Goal: Information Seeking & Learning: Learn about a topic

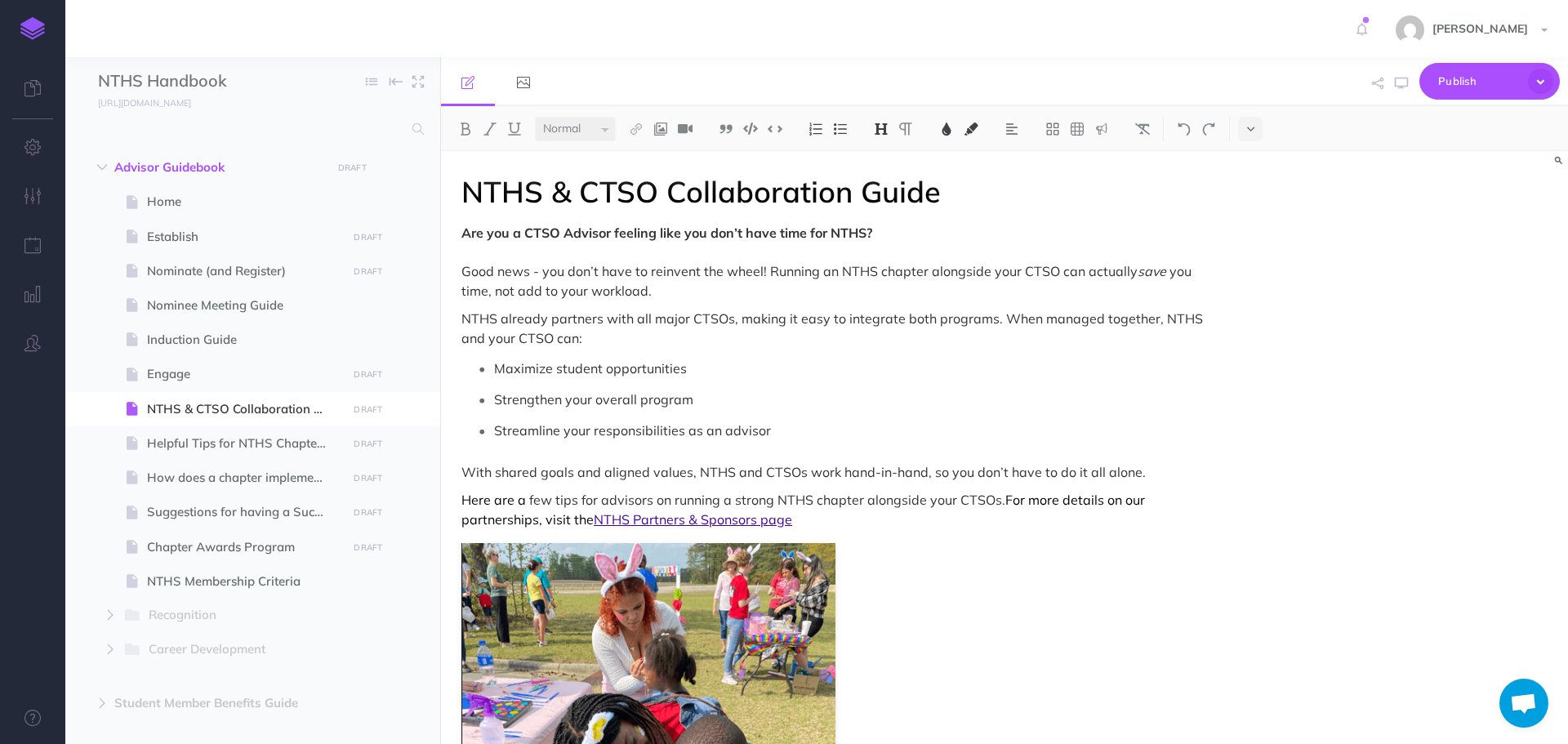
select select "null"
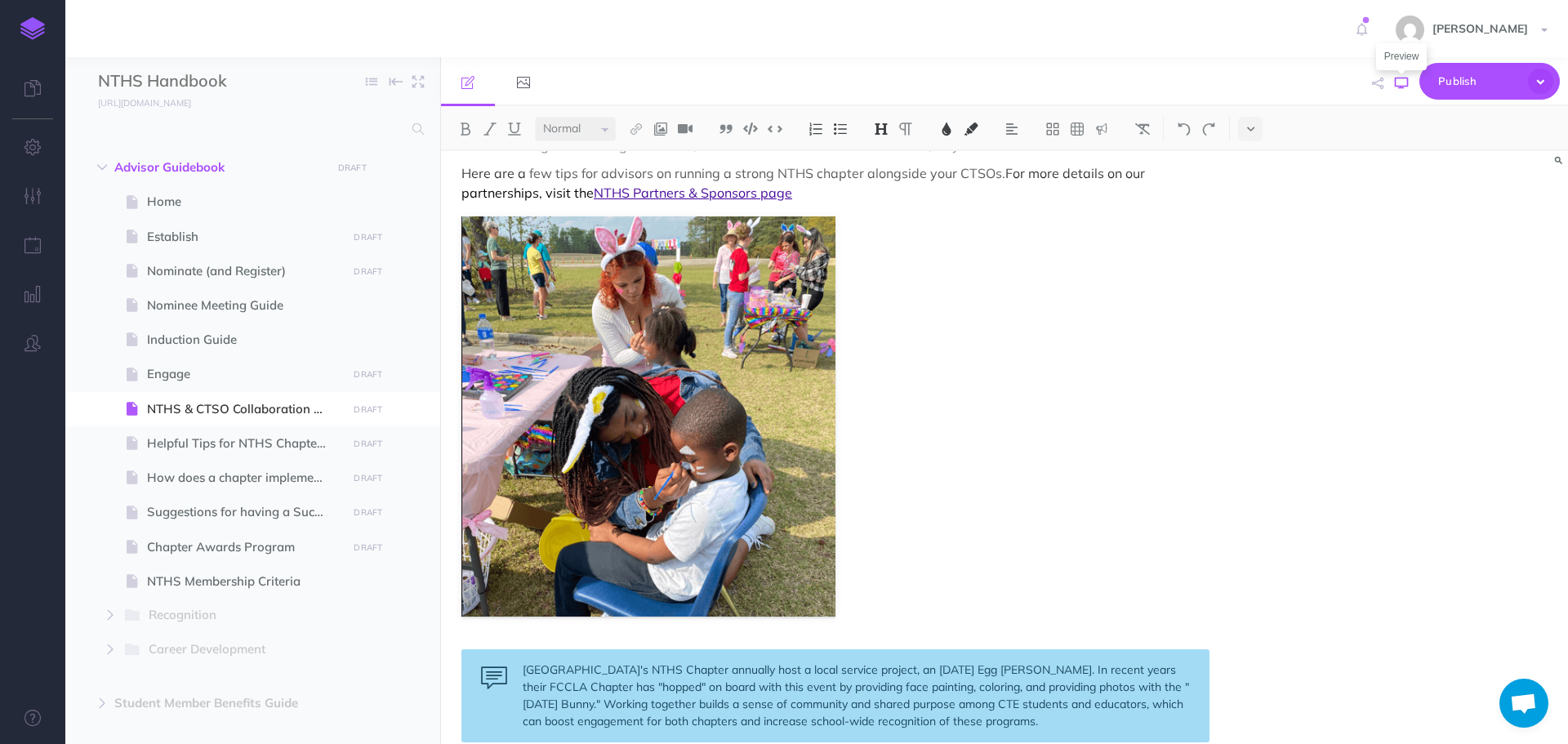
click at [1404, 88] on icon "button" at bounding box center [1402, 84] width 13 height 13
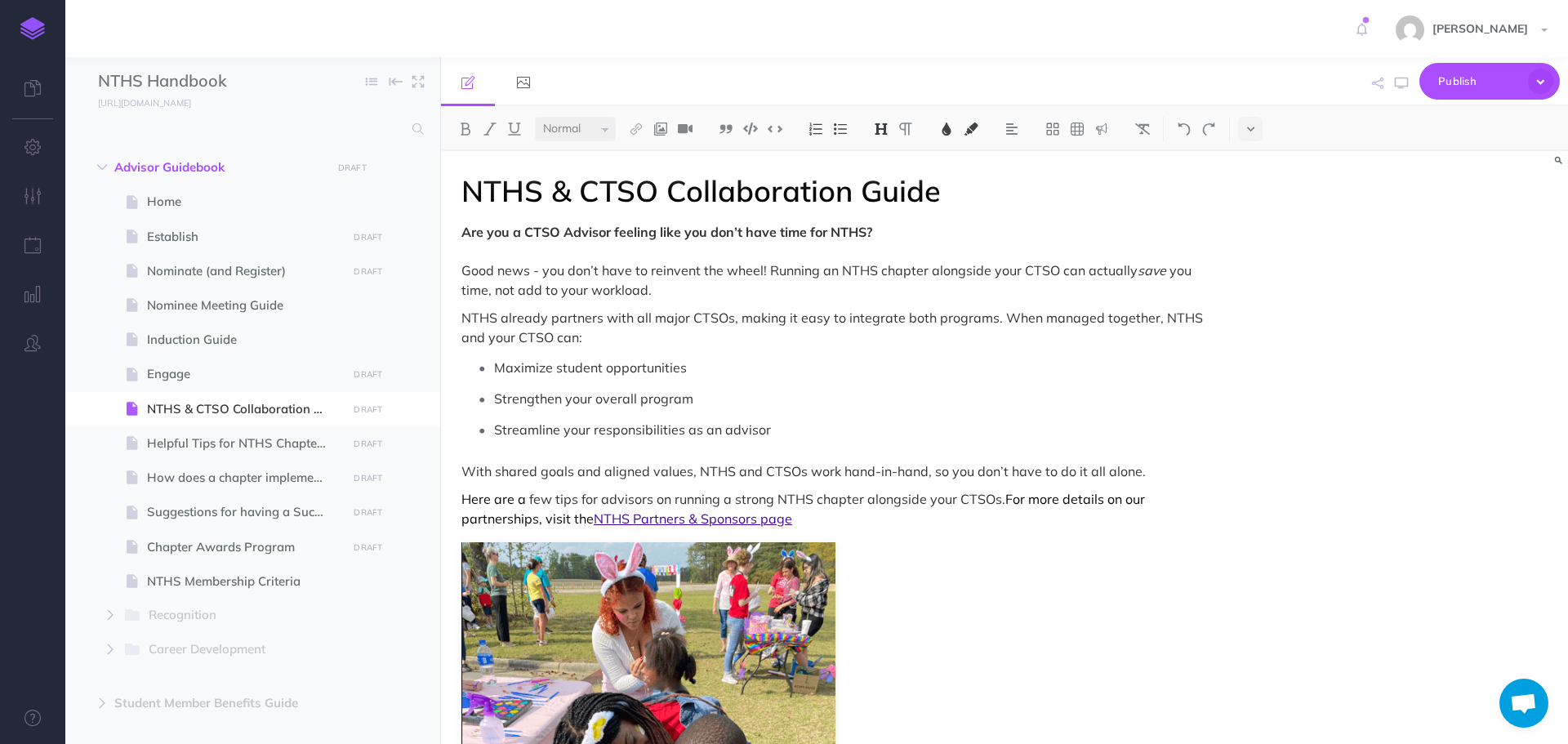
scroll to position [0, 0]
click at [693, 236] on span "Are you a CTSO Advisor feeling like you don’t have time for NTHS?" at bounding box center [667, 233] width 411 height 16
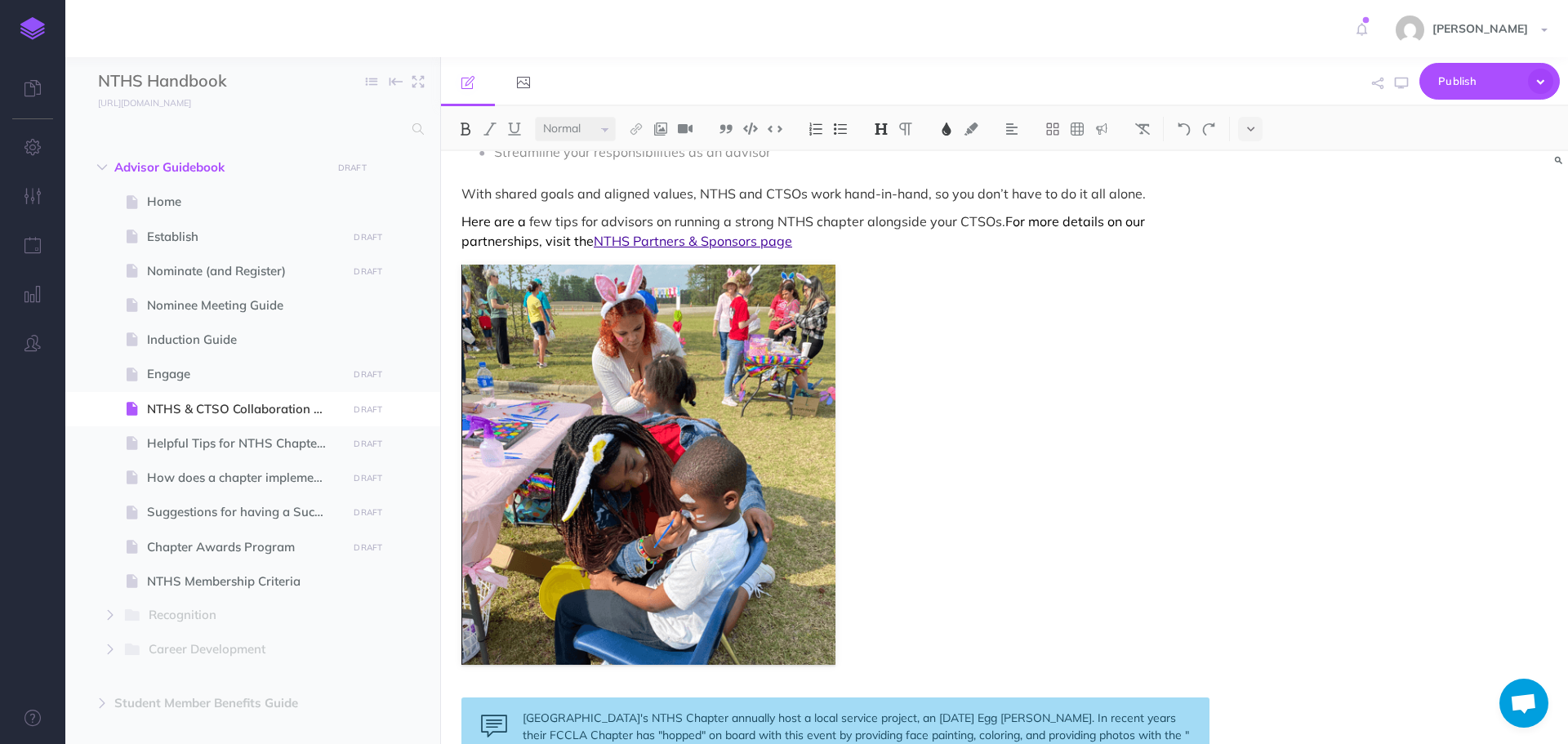
scroll to position [245, 0]
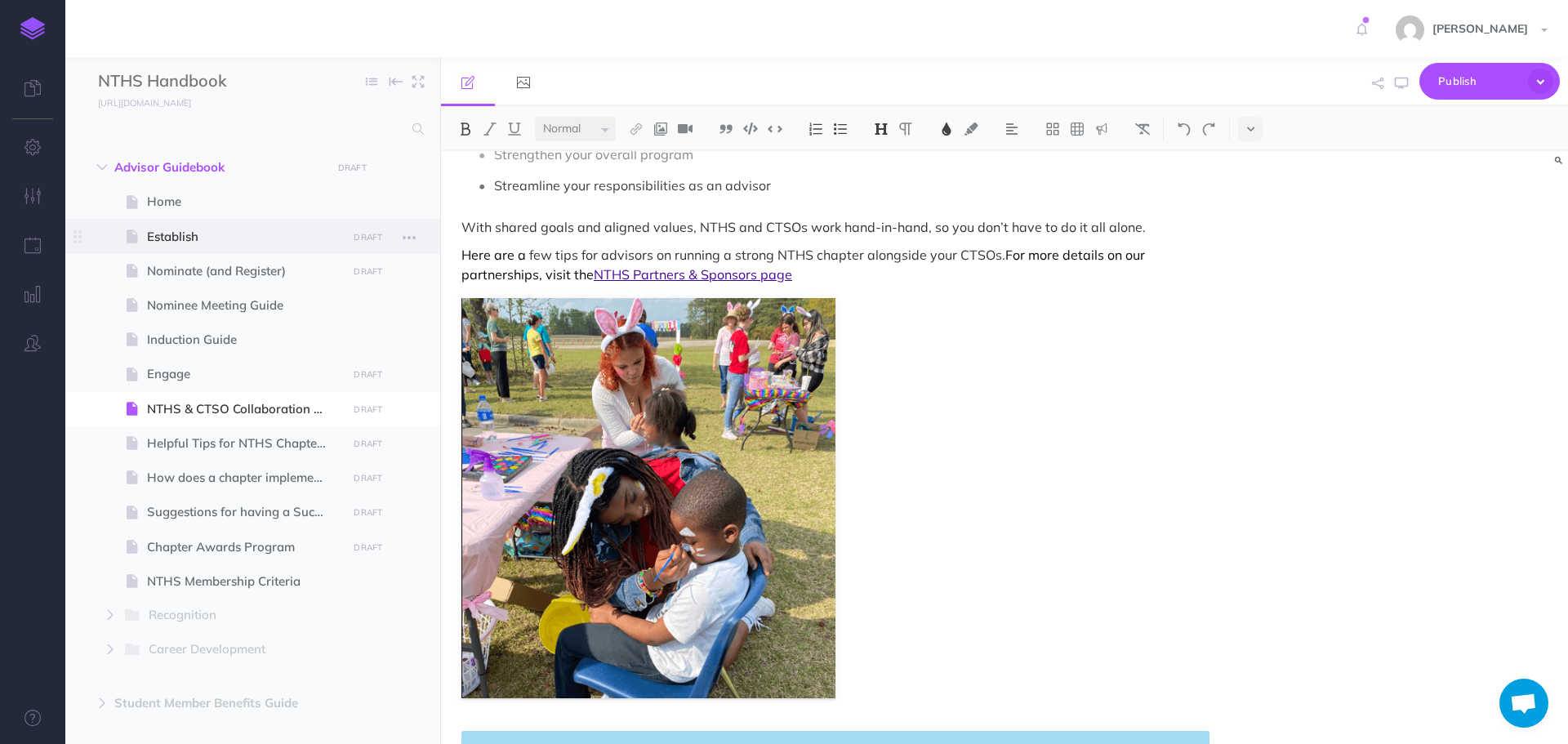
click at [195, 239] on span "Establish" at bounding box center [244, 237] width 195 height 20
select select "null"
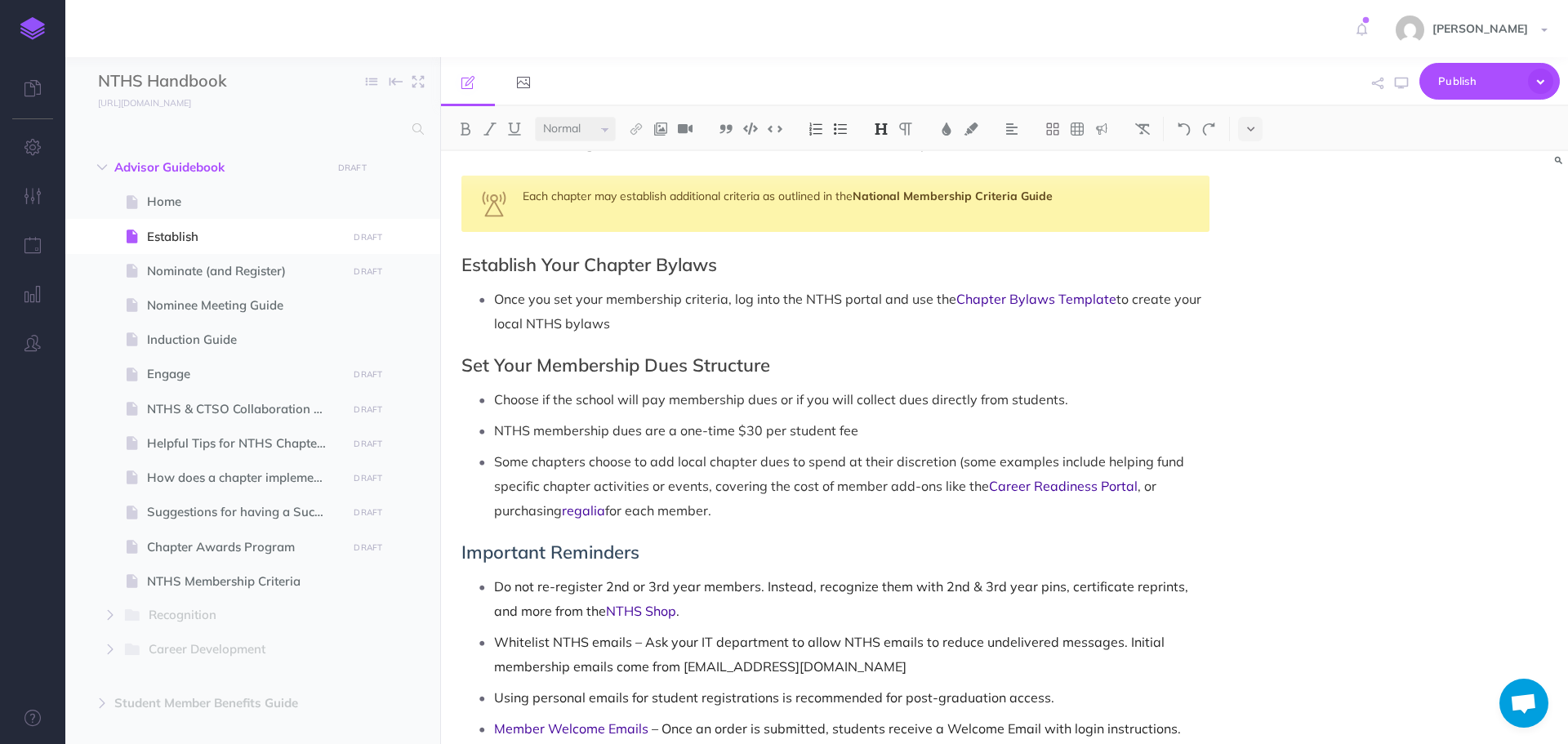
scroll to position [1144, 0]
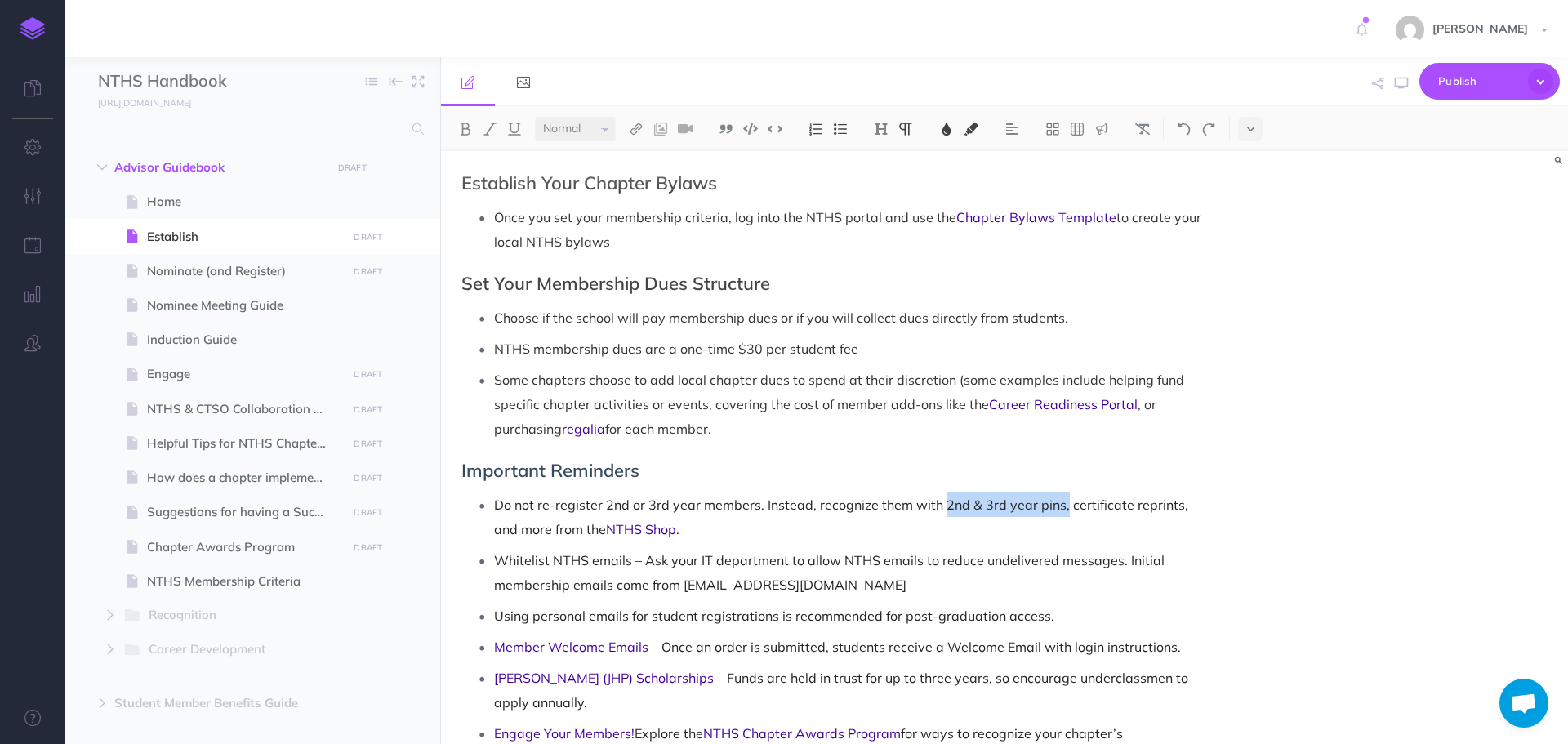
drag, startPoint x: 938, startPoint y: 481, endPoint x: 1061, endPoint y: 486, distance: 123.1
click at [1061, 497] on span "Do not re-register 2nd or 3rd year members. Instead, recognize them with 2nd & …" at bounding box center [843, 517] width 698 height 41
click at [1006, 497] on span "Do not re-register 2nd or 3rd year members. Instead, recognize them with 2nd & …" at bounding box center [843, 517] width 698 height 41
drag, startPoint x: 941, startPoint y: 481, endPoint x: 1061, endPoint y: 484, distance: 120.0
click at [1061, 497] on span "Do not re-register 2nd or 3rd year members. Instead, recognize them with 2nd & …" at bounding box center [843, 517] width 698 height 41
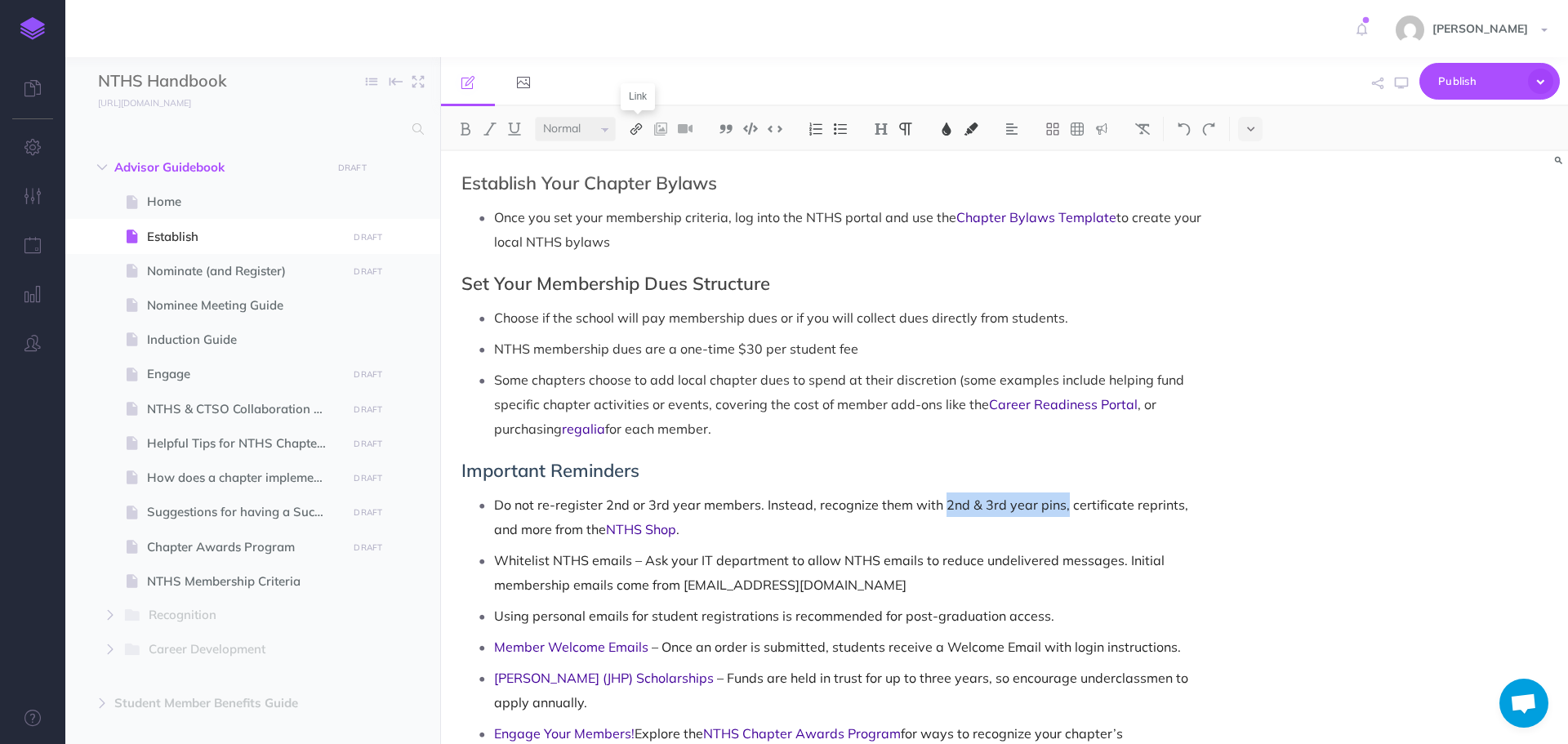
click at [633, 127] on img at bounding box center [636, 129] width 15 height 13
click at [636, 158] on icon at bounding box center [636, 157] width 13 height 12
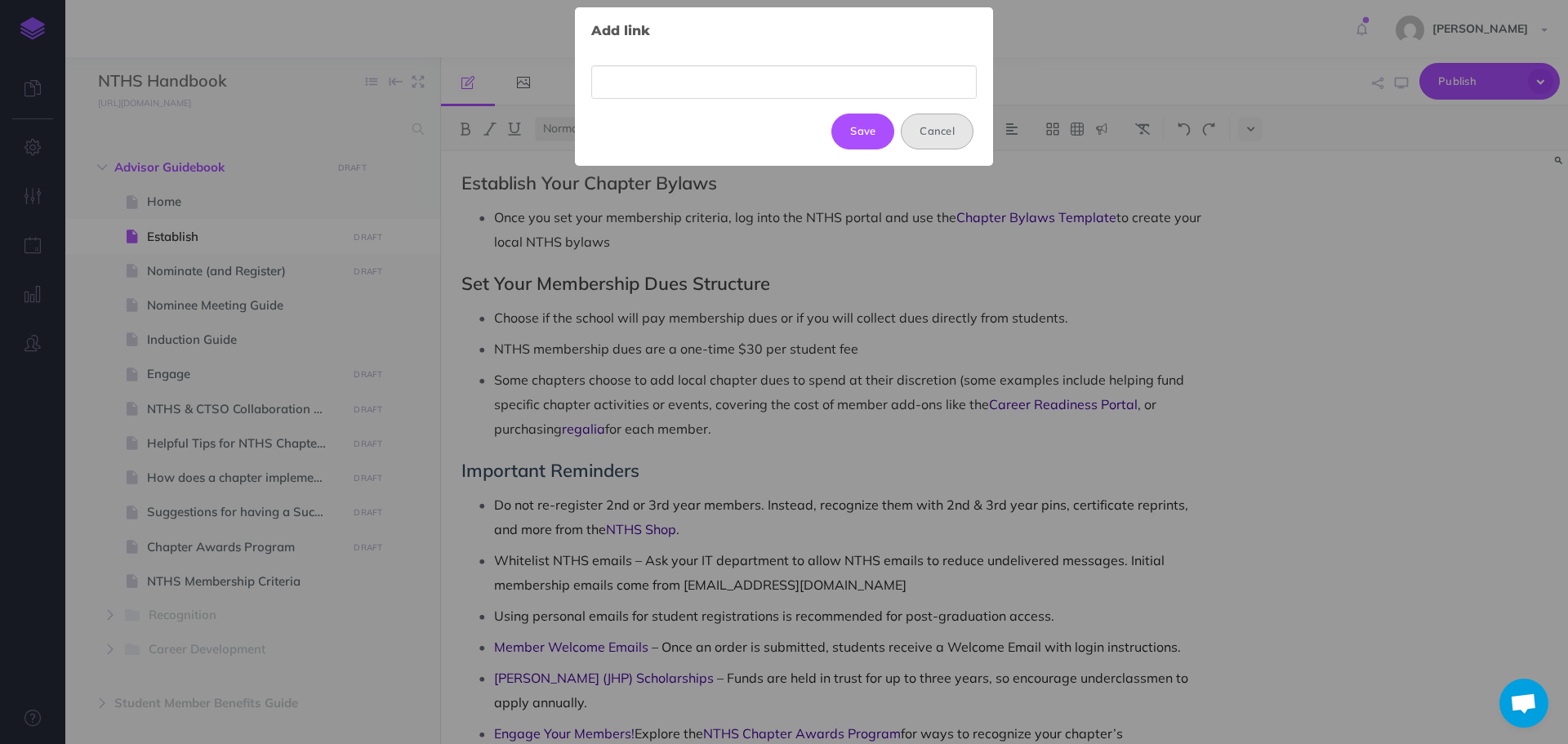
click at [955, 125] on button "Cancel" at bounding box center [938, 132] width 73 height 36
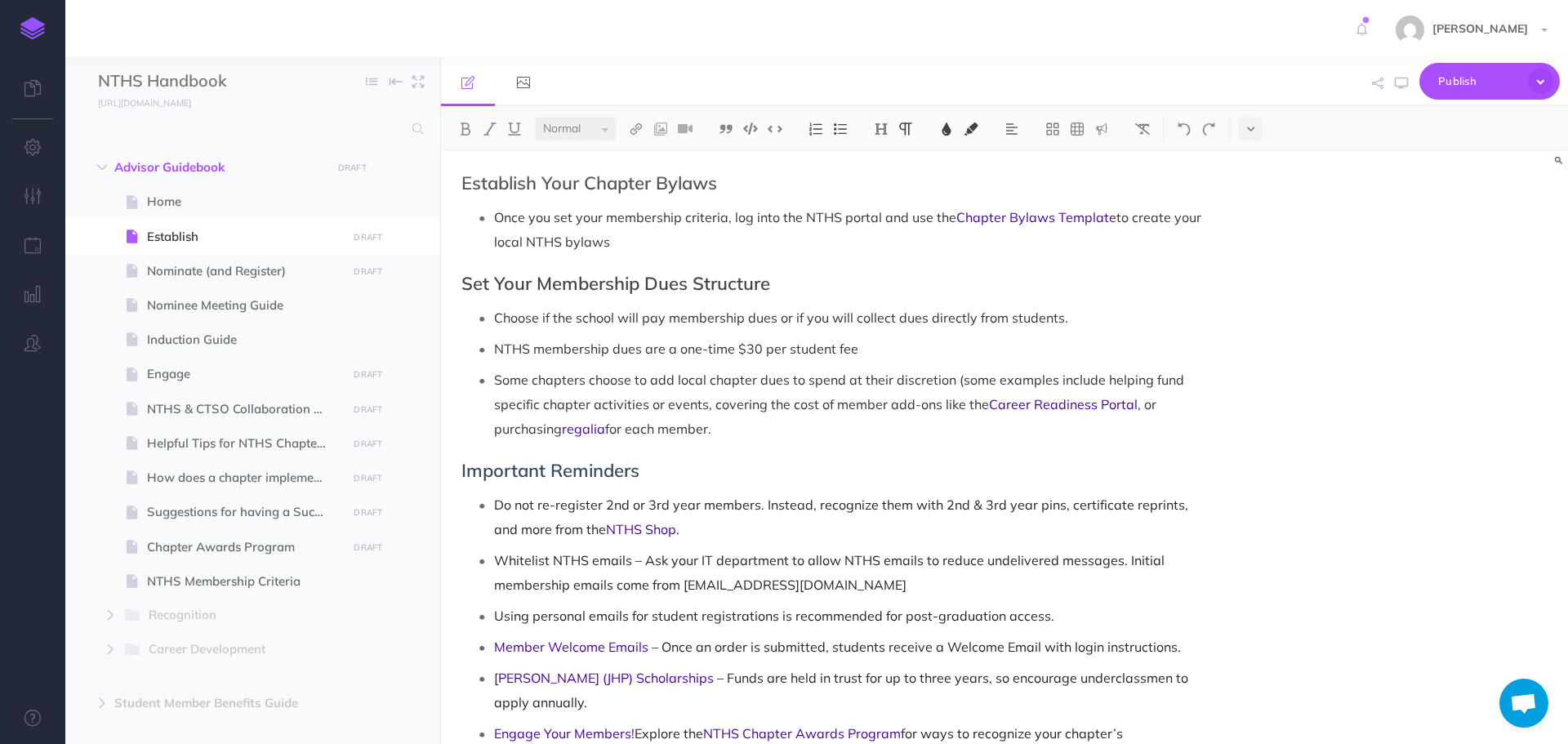
click at [1034, 507] on p "Do not re-register 2nd or 3rd year members. Instead, recognize them with 2nd & …" at bounding box center [852, 517] width 716 height 49
drag, startPoint x: 938, startPoint y: 487, endPoint x: 966, endPoint y: 488, distance: 28.0
click at [966, 497] on span "Do not re-register 2nd or 3rd year members. Instead, recognize them with 2nd & …" at bounding box center [843, 517] width 698 height 41
click at [945, 497] on span "Do not re-register 2nd or 3rd year members. Instead, recognize them with 2nd & …" at bounding box center [843, 517] width 698 height 41
drag, startPoint x: 939, startPoint y: 484, endPoint x: 964, endPoint y: 491, distance: 26.0
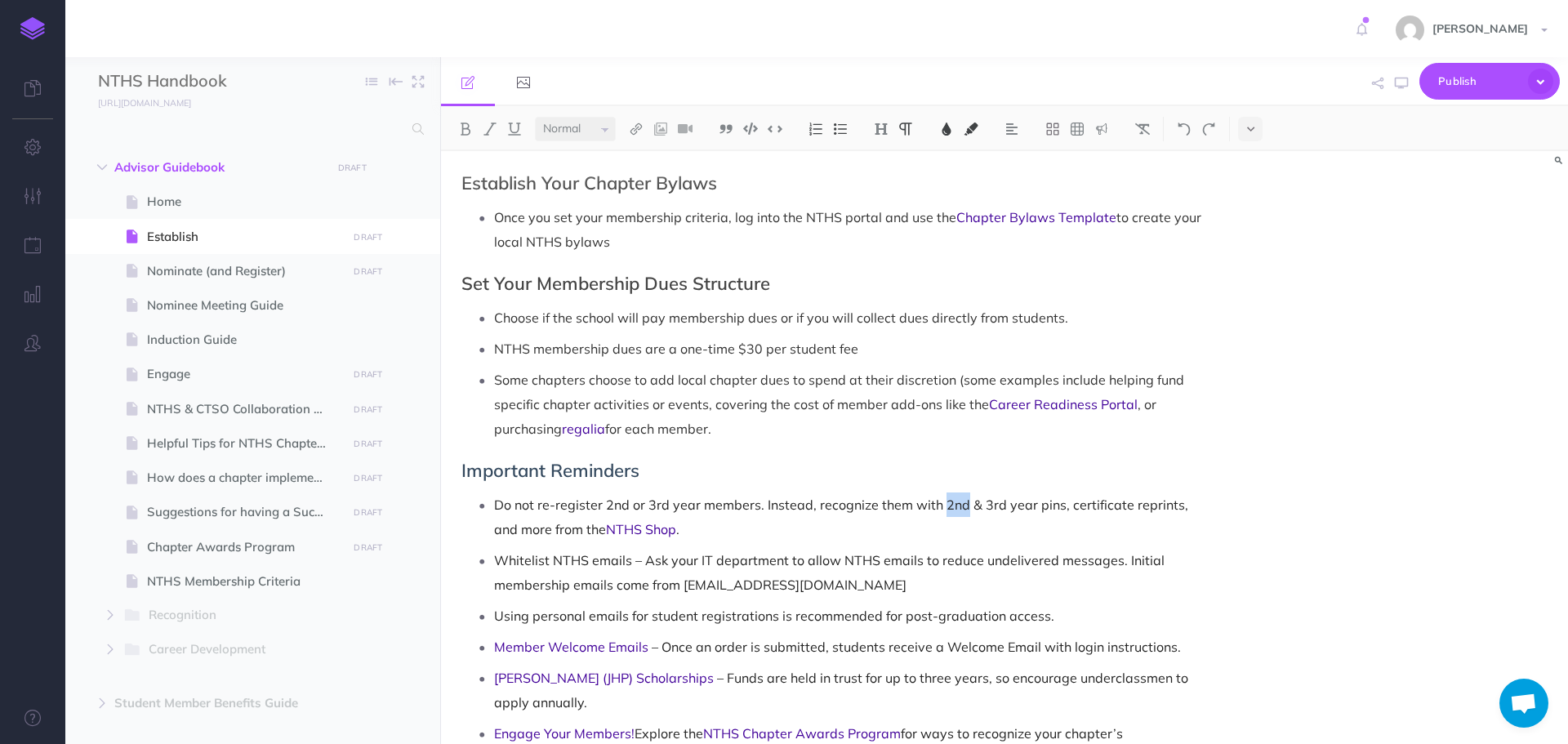
click at [964, 497] on span "Do not re-register 2nd or 3rd year members. Instead, recognize them with 2nd & …" at bounding box center [843, 517] width 698 height 41
click at [638, 124] on img at bounding box center [636, 129] width 15 height 13
click at [643, 154] on icon at bounding box center [636, 157] width 13 height 12
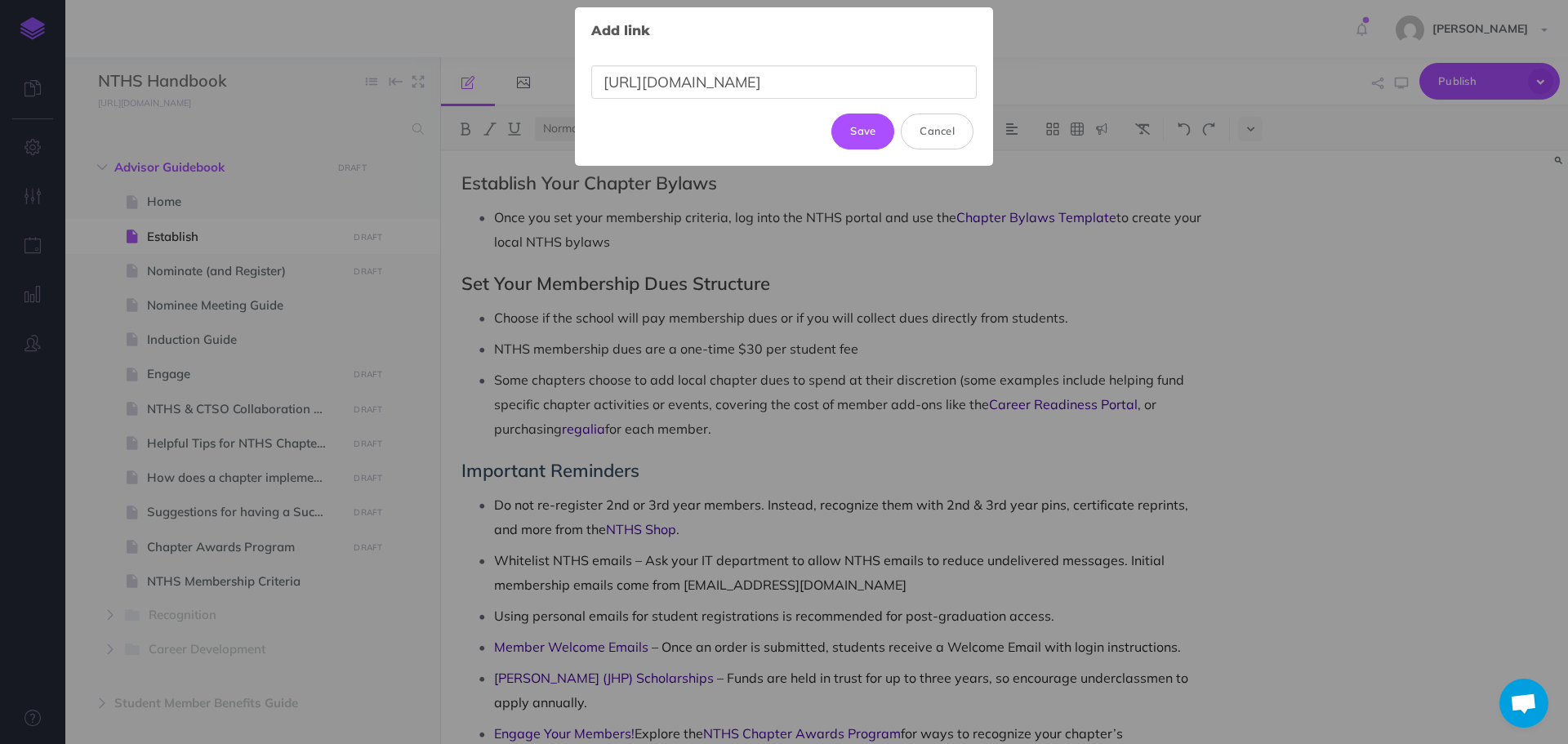
scroll to position [0, 12]
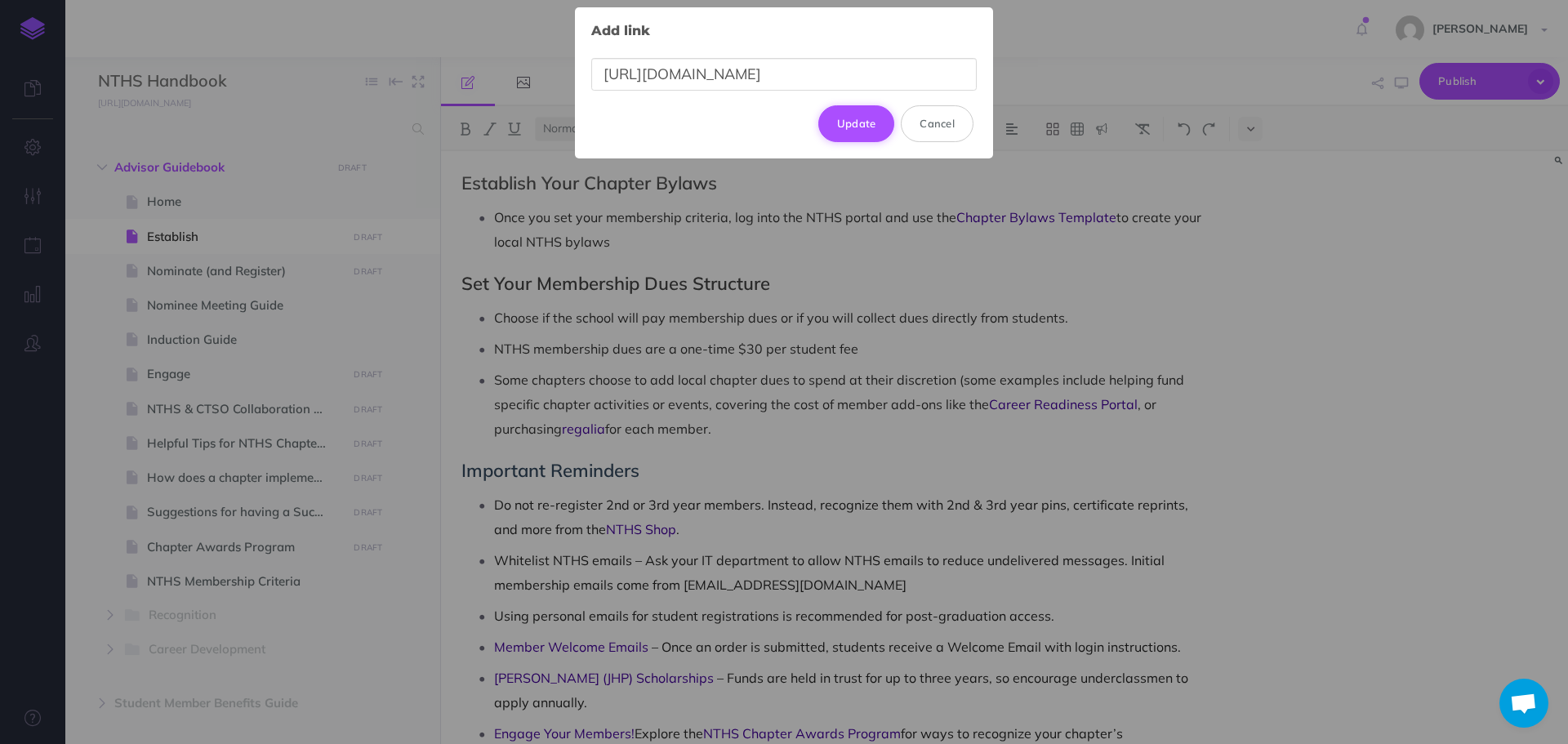
type input "https://nths.org/product/second-year-nths-member-pin/"
click at [839, 125] on button "Update" at bounding box center [857, 124] width 77 height 36
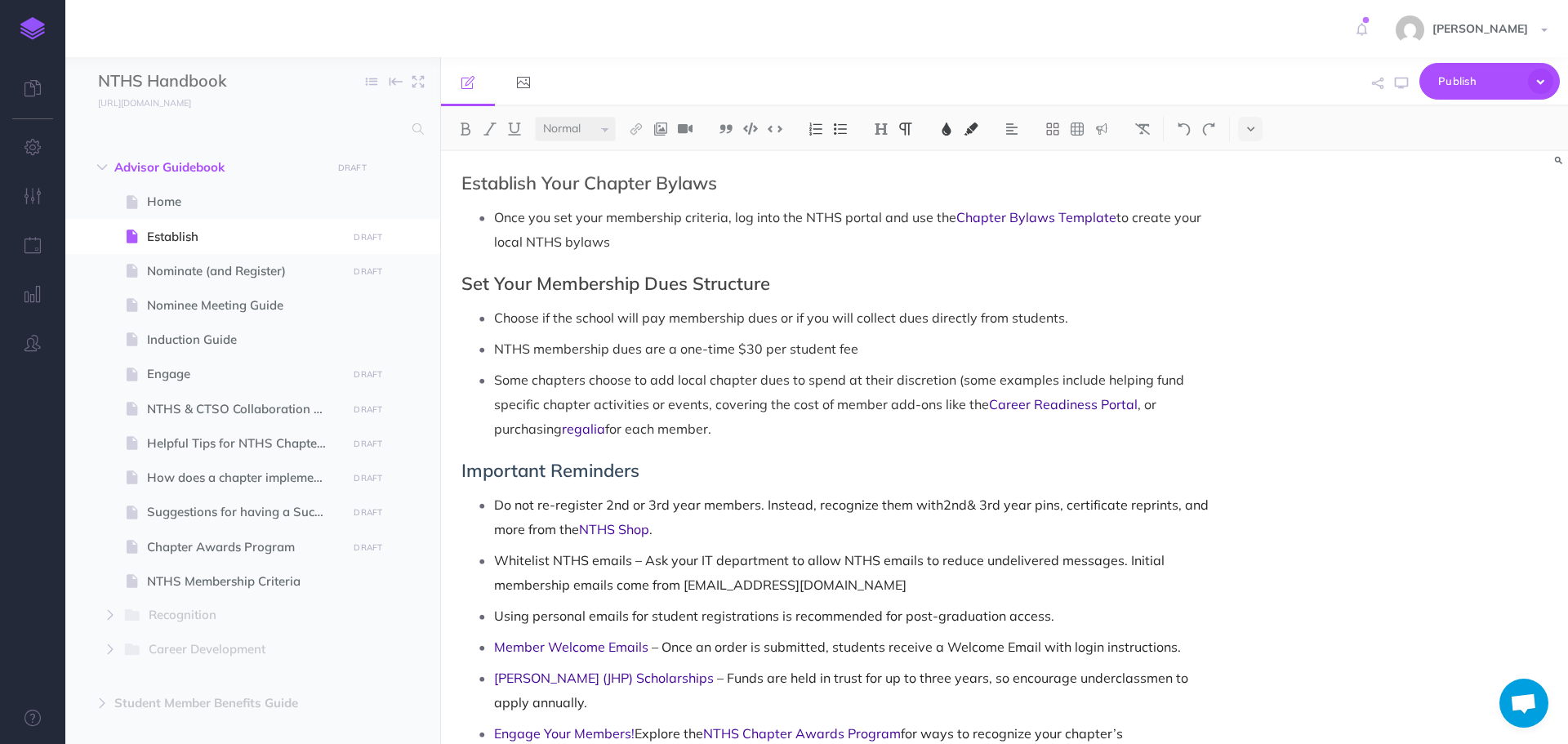
click at [1040, 512] on p "Do not re-register 2nd or 3rd year members. Instead, recognize them with 2nd & …" at bounding box center [852, 517] width 716 height 49
drag, startPoint x: 978, startPoint y: 489, endPoint x: 1028, endPoint y: 484, distance: 50.2
click at [1028, 497] on span "& 3rd year pins, certificate reprints, and more from the" at bounding box center [853, 517] width 718 height 41
click at [633, 130] on img at bounding box center [636, 129] width 15 height 13
click at [640, 157] on icon at bounding box center [636, 157] width 13 height 12
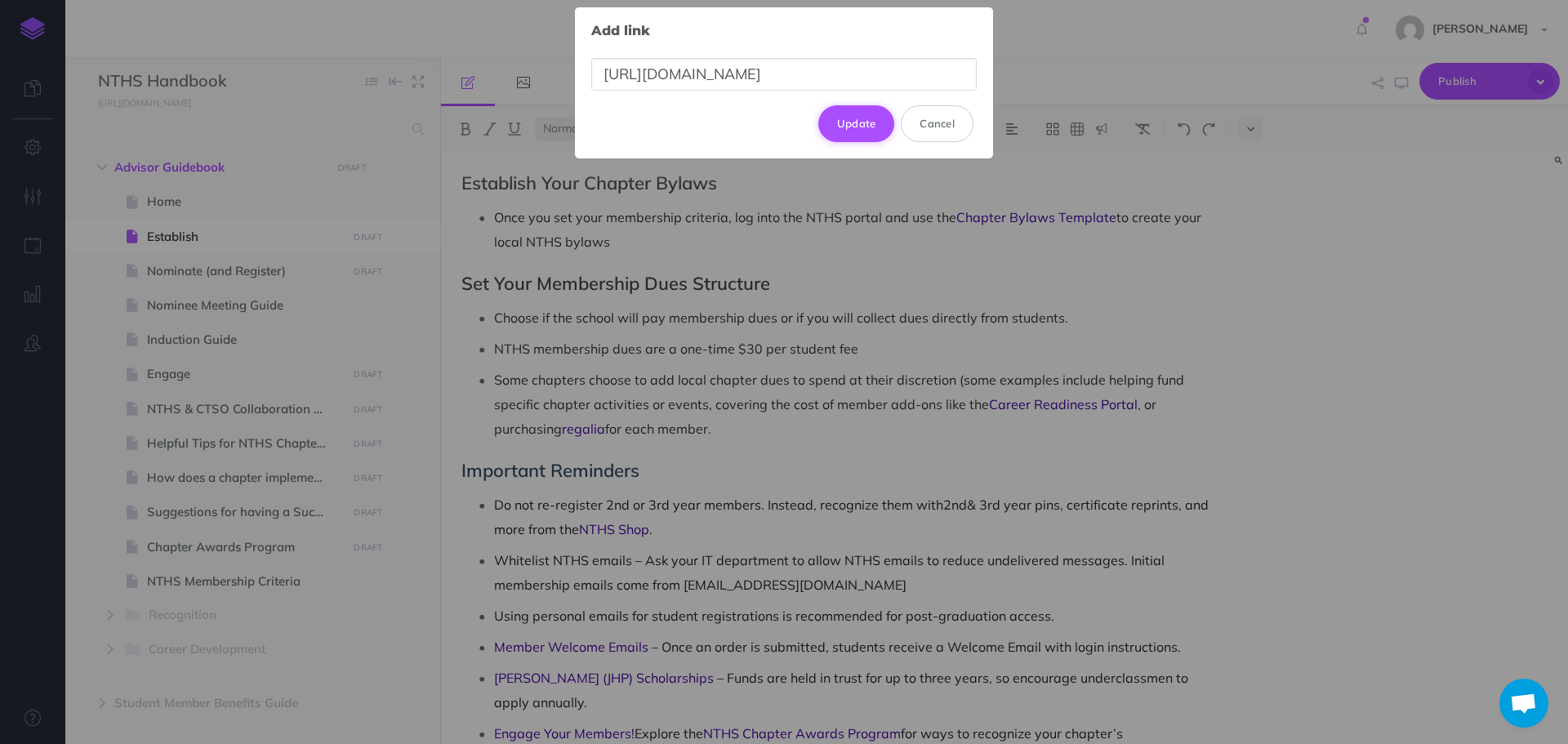
type input "https://nths.org/product/third-year-nths-member-pin/"
click at [869, 134] on button "Update" at bounding box center [857, 124] width 77 height 36
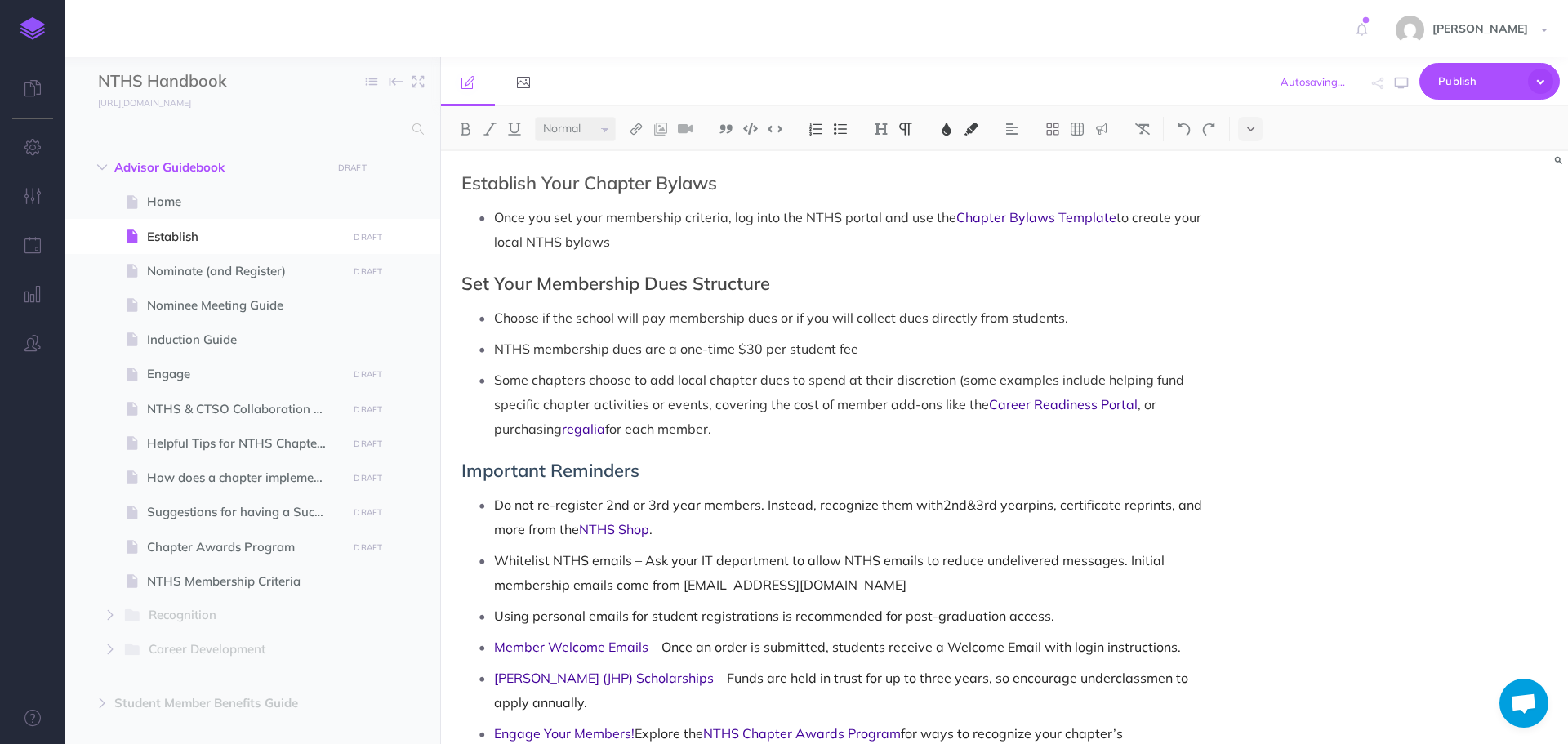
click at [1122, 555] on p "Whitelist NTHS emails – Ask your IT department to allow NTHS emails to reduce u…" at bounding box center [852, 572] width 716 height 49
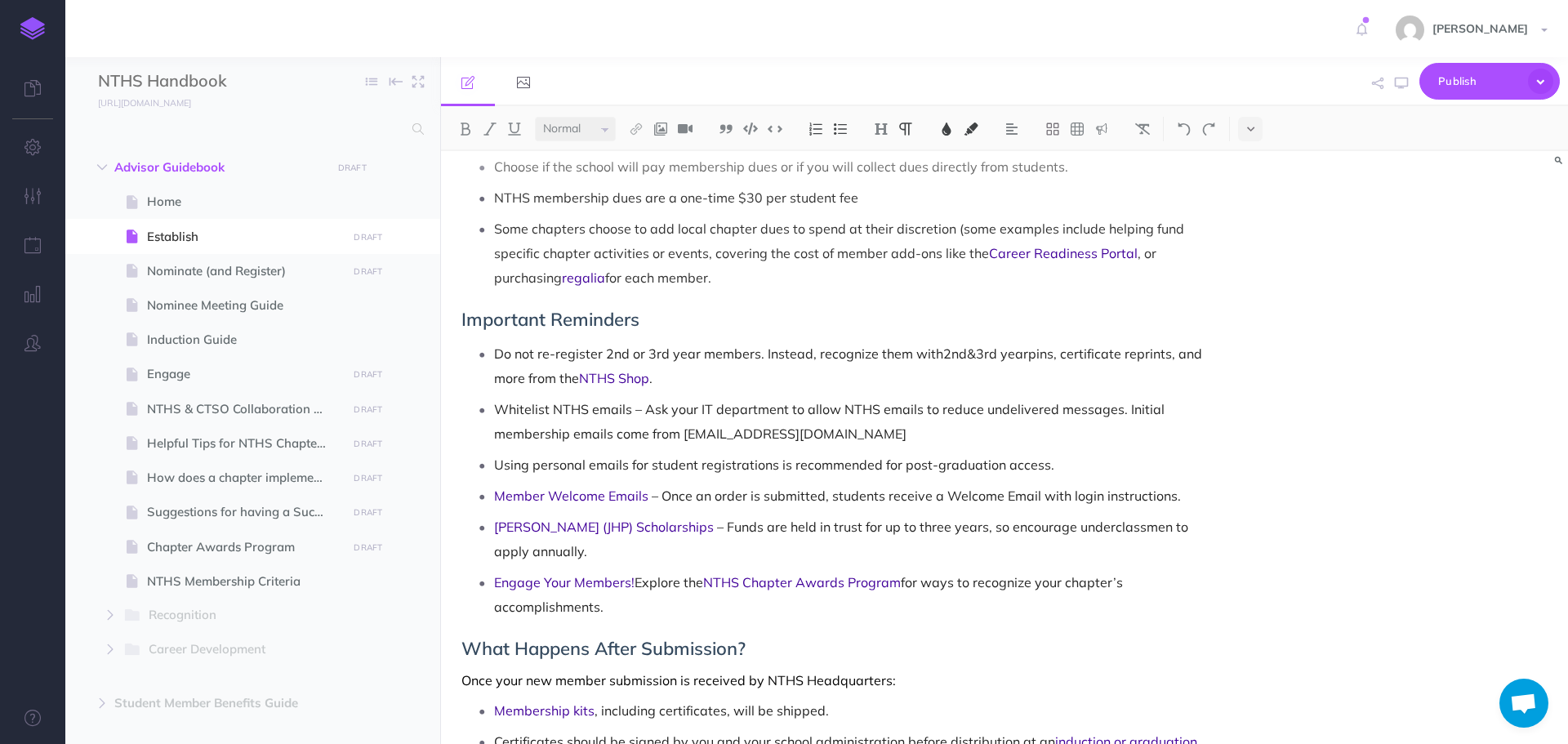
scroll to position [1374, 0]
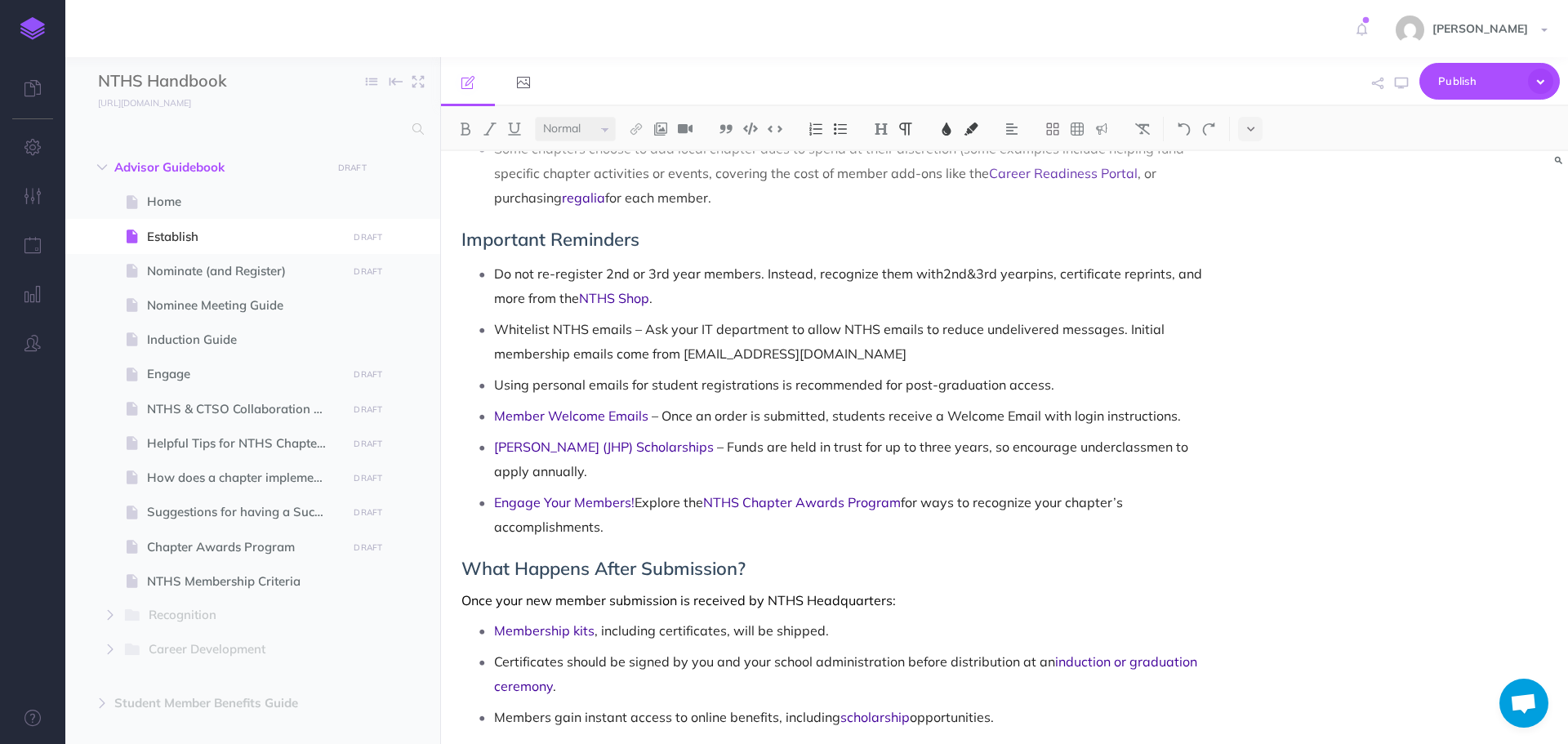
click at [903, 494] on span "for ways to recognize your chapter’s accomplishments." at bounding box center [810, 514] width 632 height 41
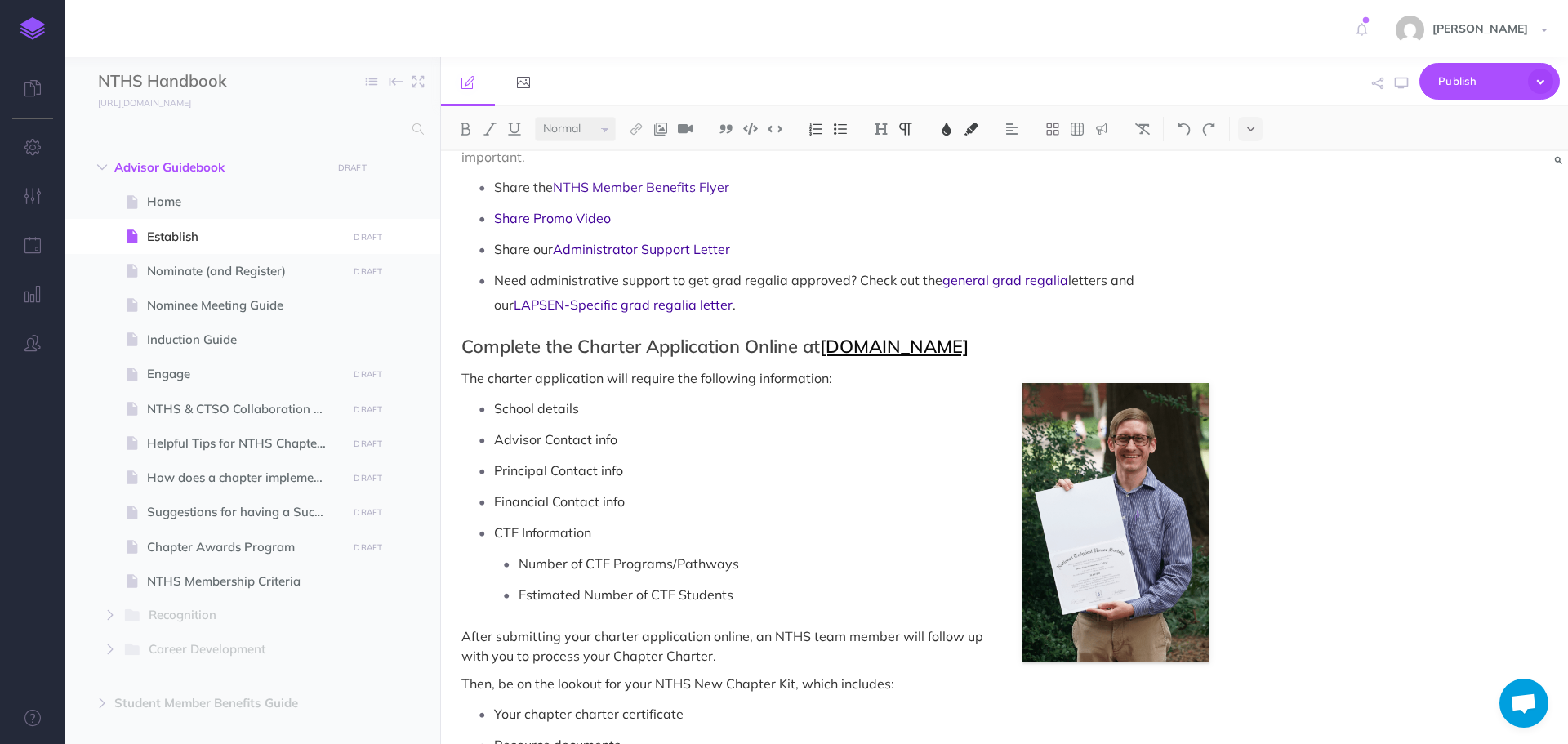
scroll to position [164, 0]
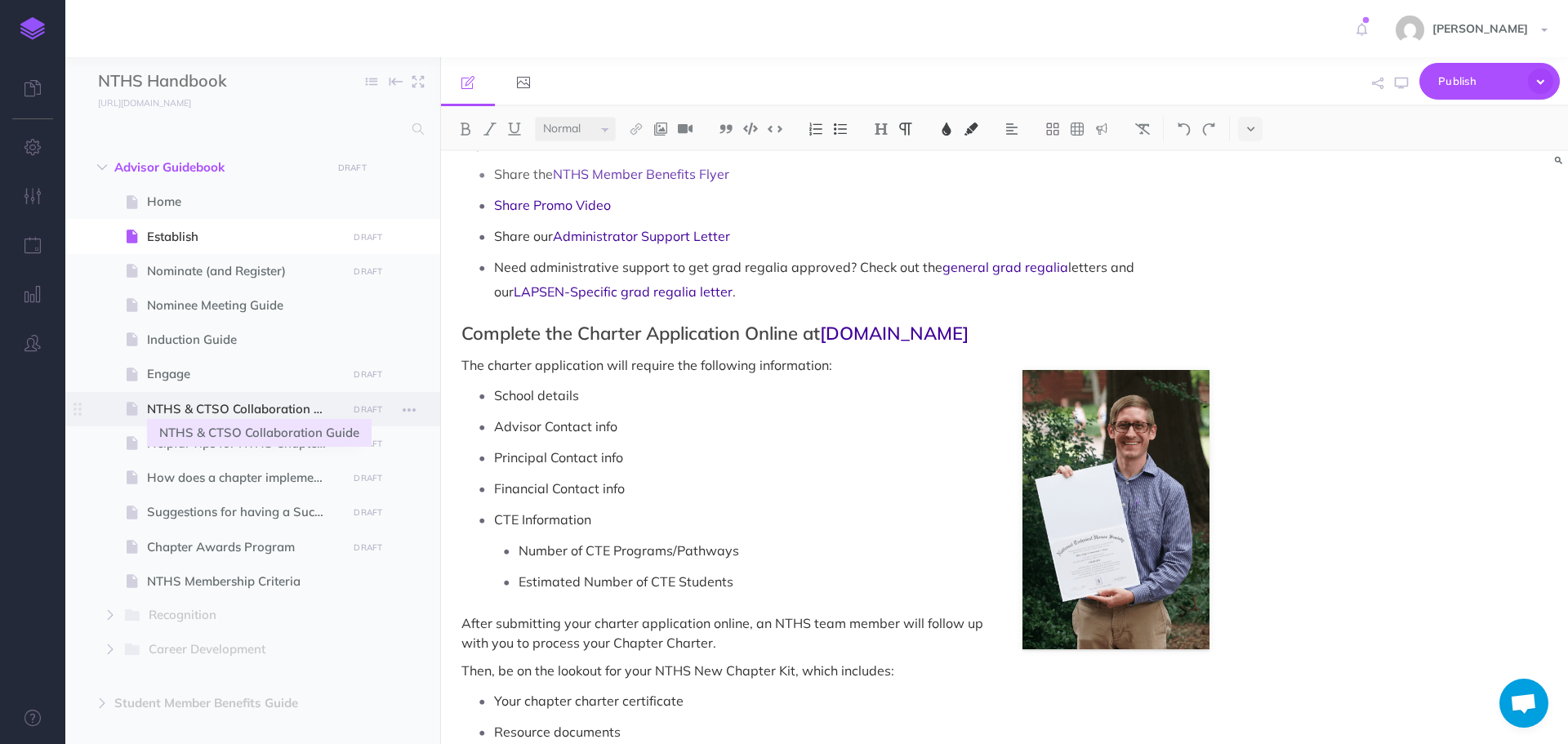
click at [197, 405] on span "NTHS & CTSO Collaboration Guide" at bounding box center [244, 410] width 195 height 20
select select "null"
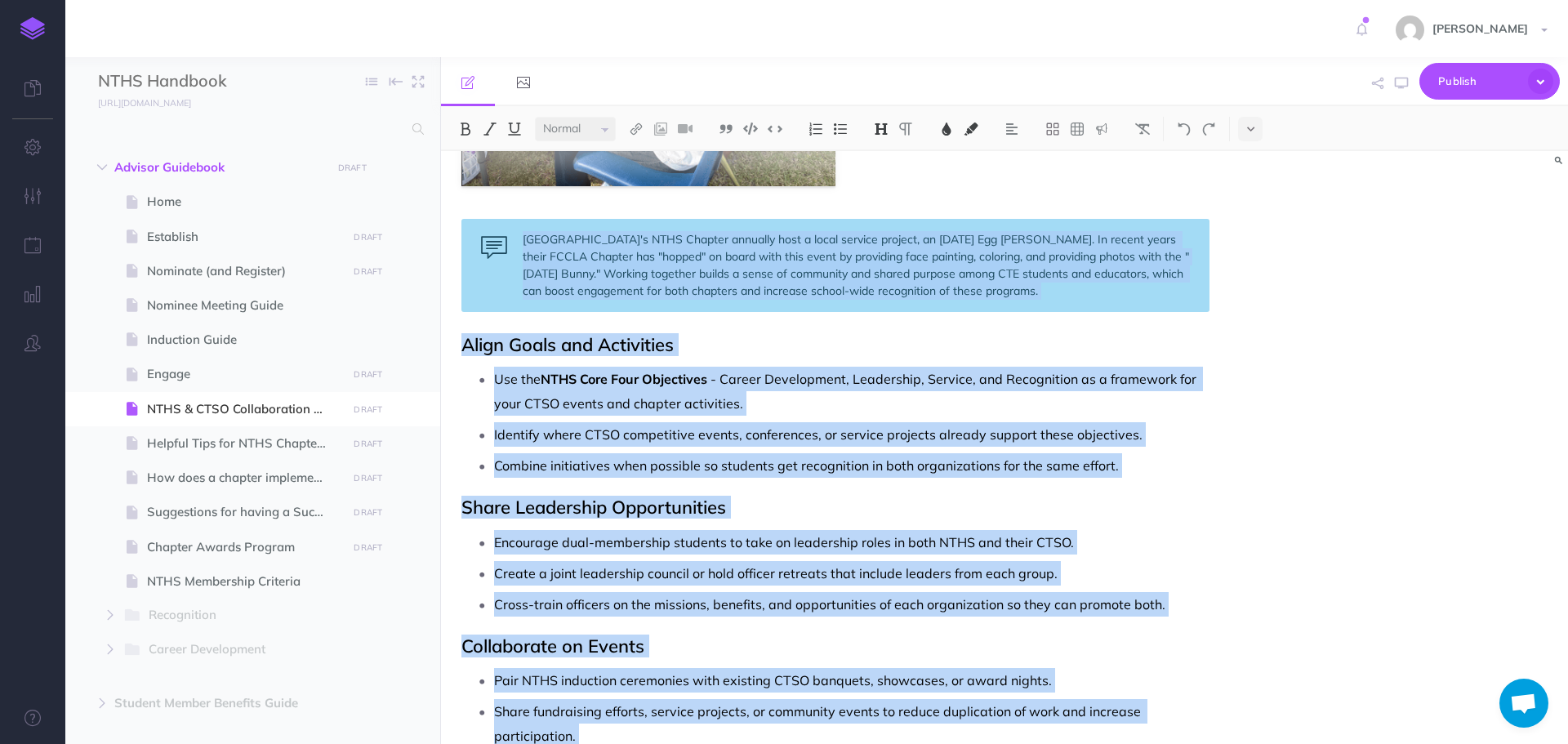
scroll to position [1481, 0]
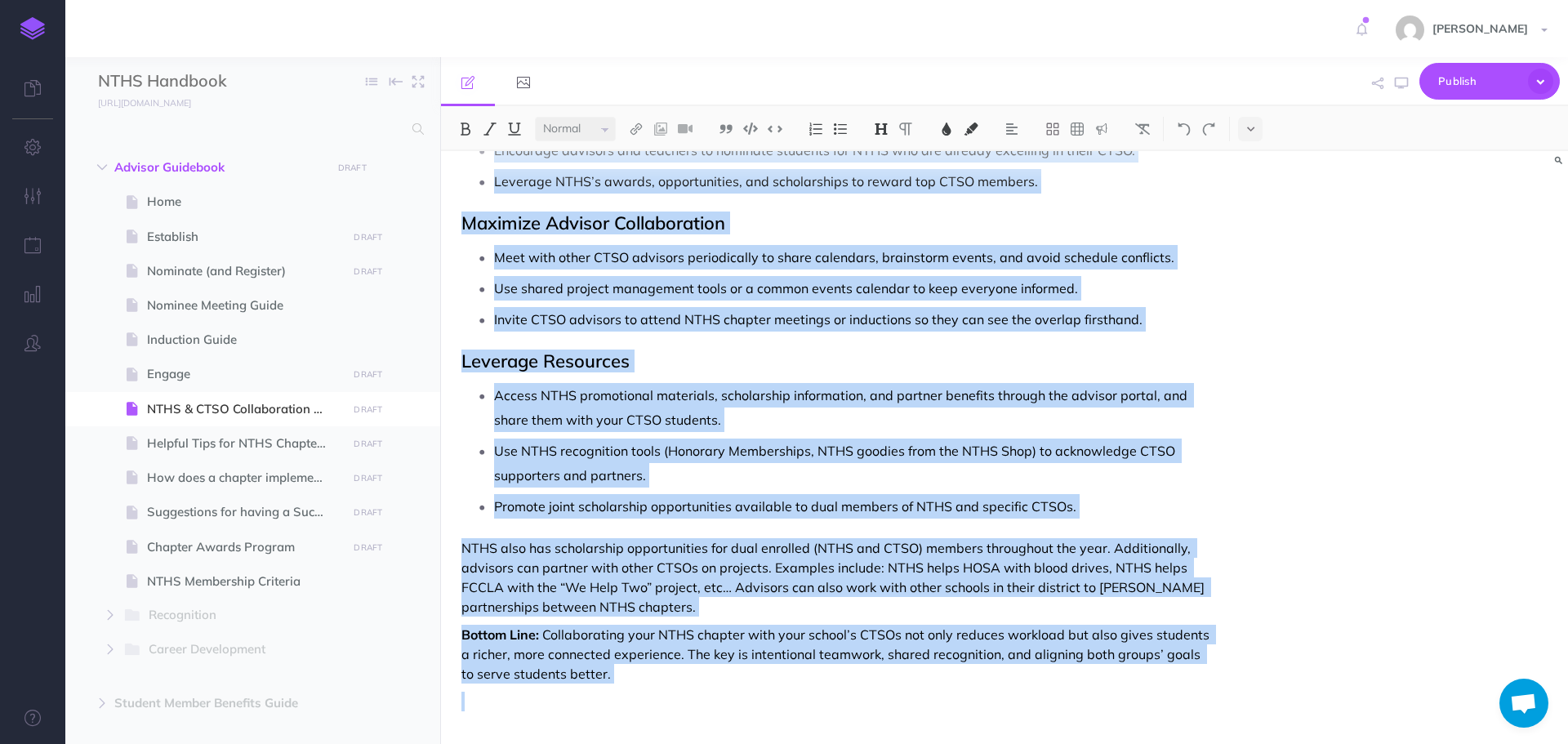
drag, startPoint x: 462, startPoint y: 195, endPoint x: 933, endPoint y: 774, distance: 746.4
click at [933, 743] on html "Toggle Navigation Peyton Holland Settings Account Settings Teams Create Team Su…" at bounding box center [784, 372] width 1568 height 744
click at [35, 145] on icon "button" at bounding box center [33, 147] width 17 height 16
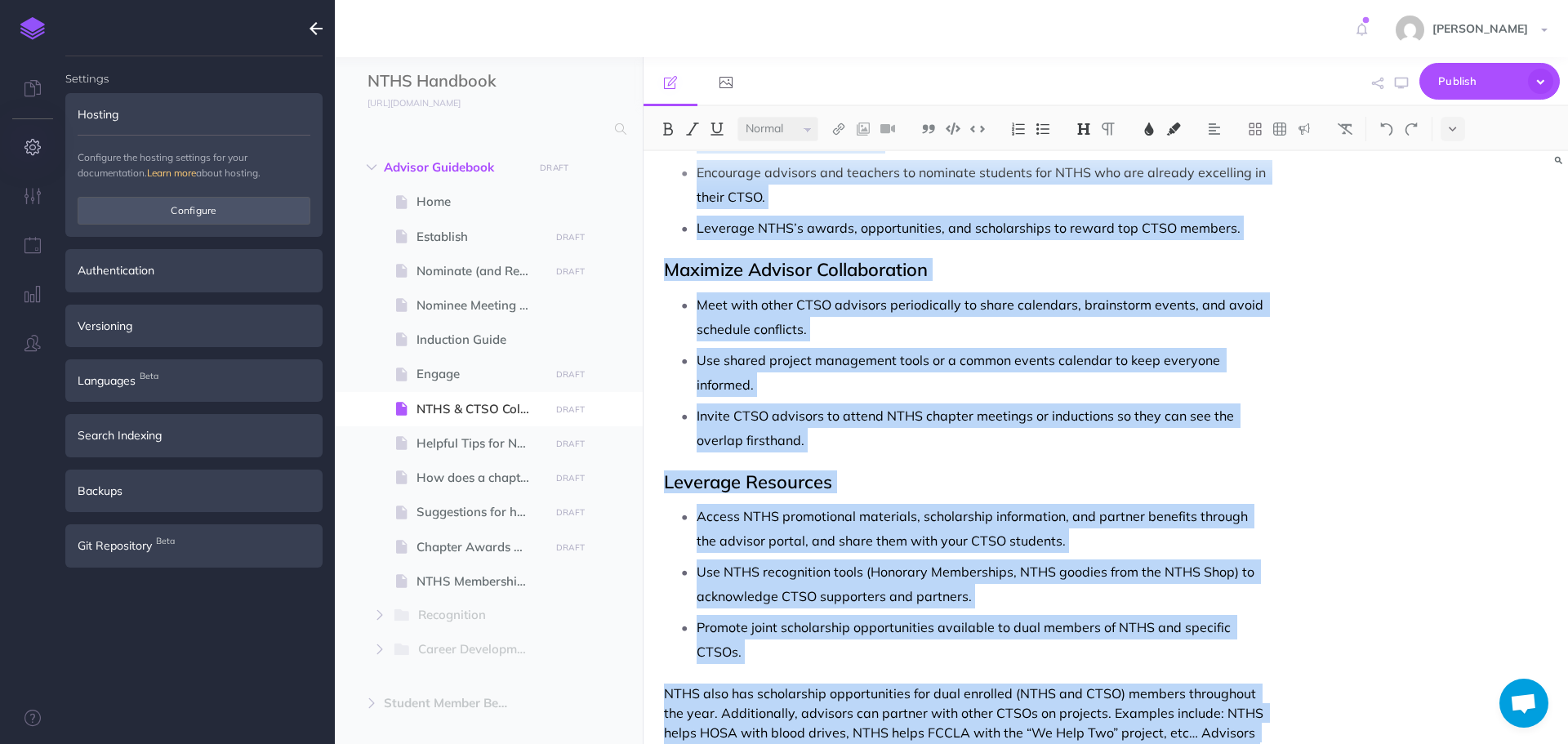
scroll to position [1540, 0]
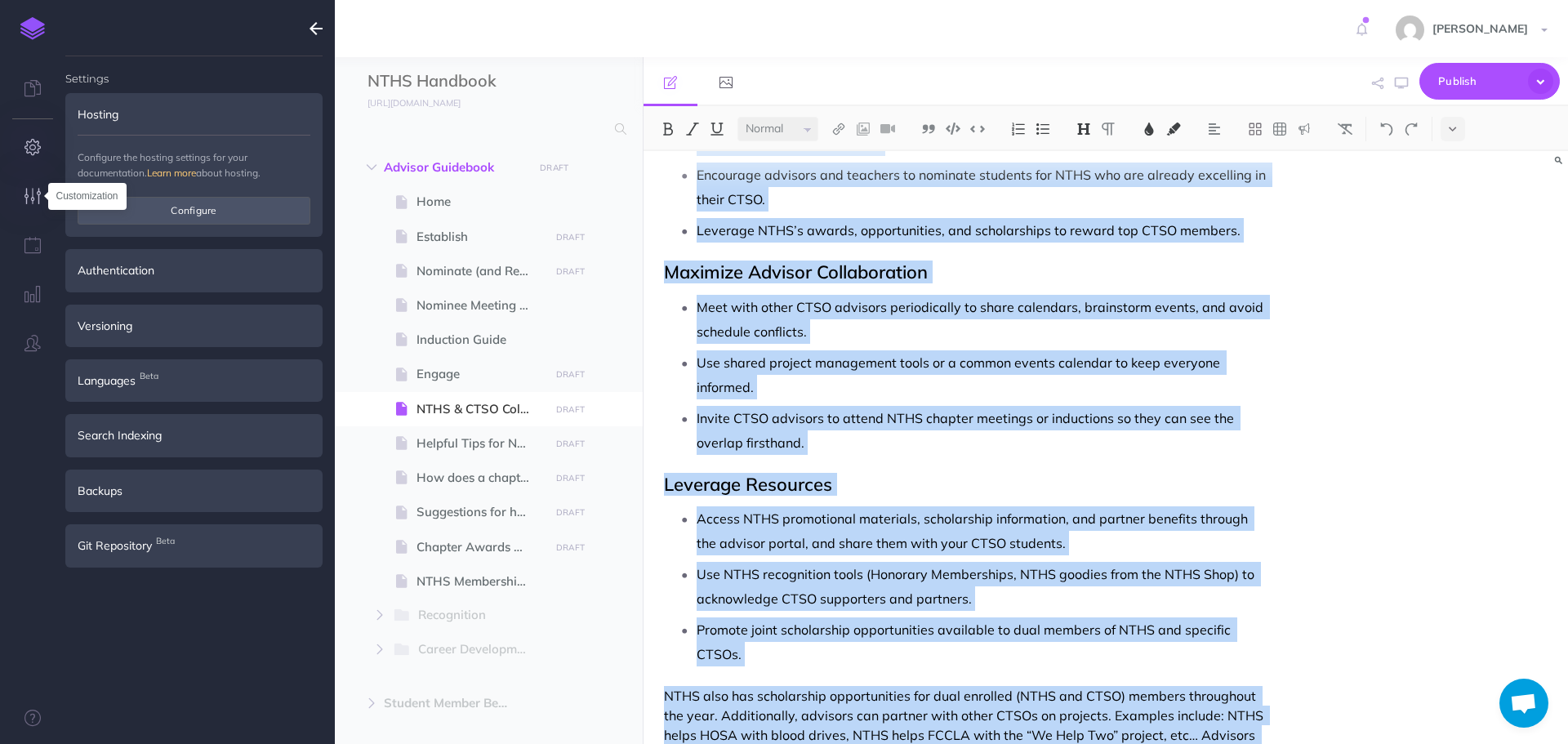
click at [36, 199] on icon "button" at bounding box center [33, 196] width 17 height 16
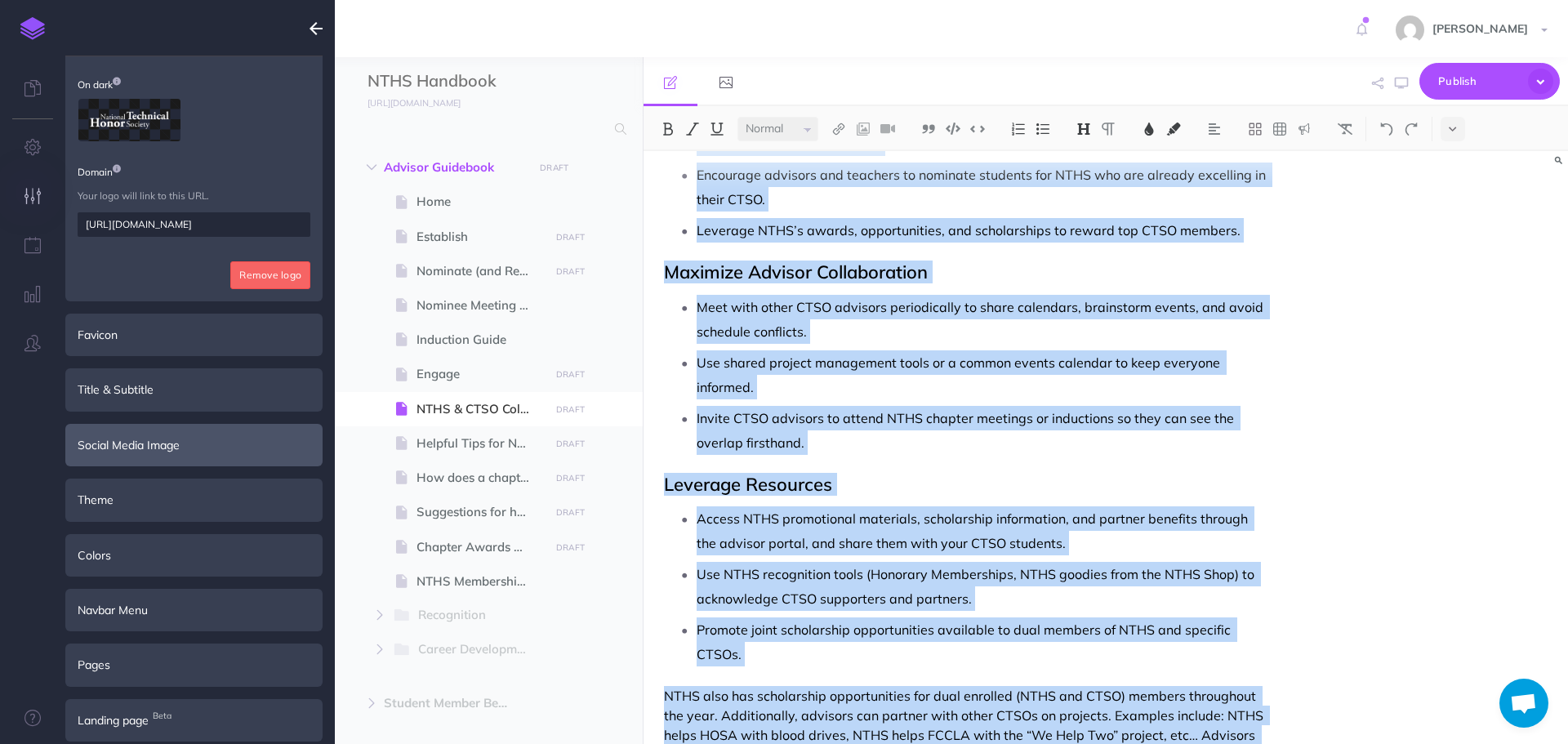
scroll to position [164, 0]
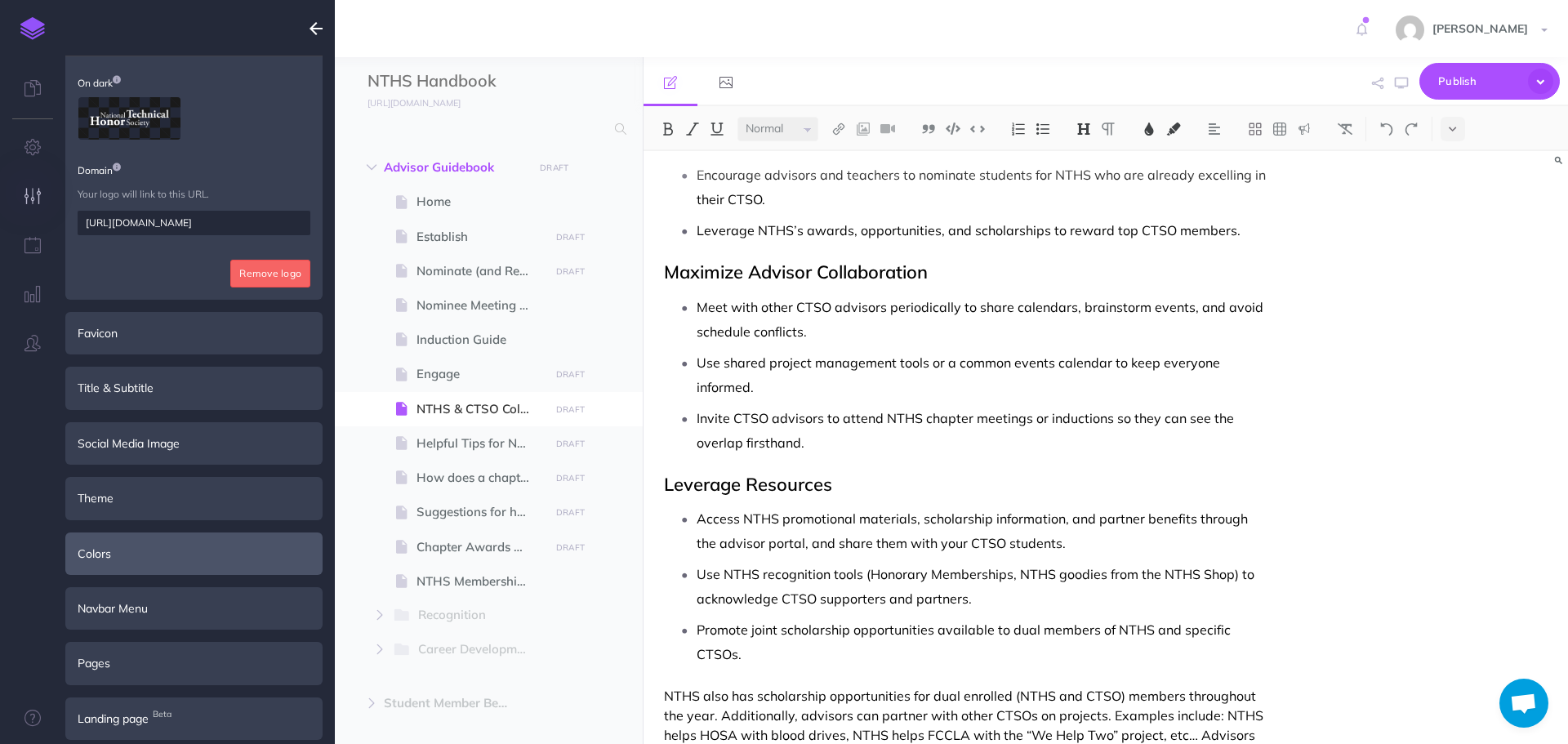
click at [125, 543] on div "Colors" at bounding box center [194, 553] width 257 height 43
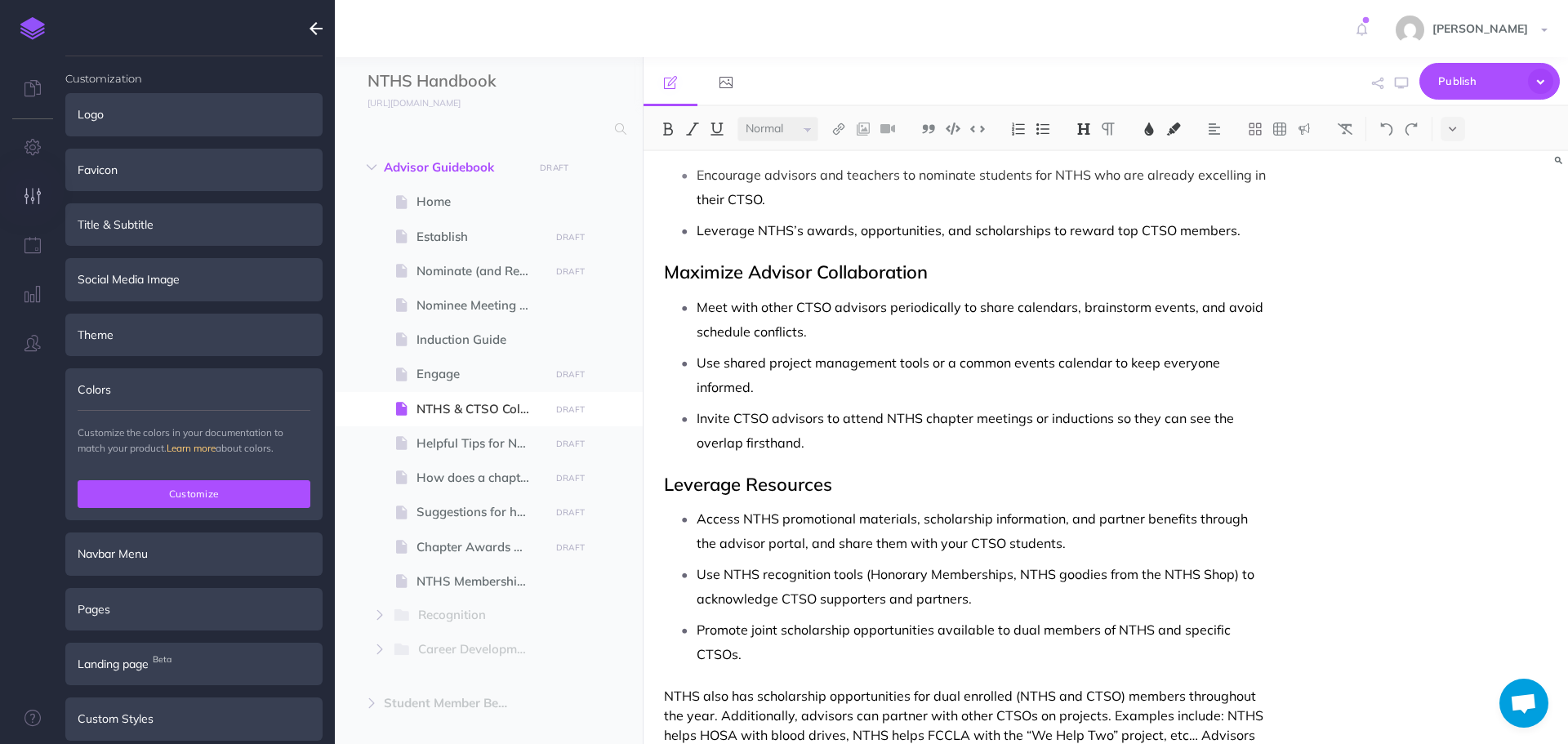
click at [157, 493] on button "Customize" at bounding box center [194, 494] width 233 height 28
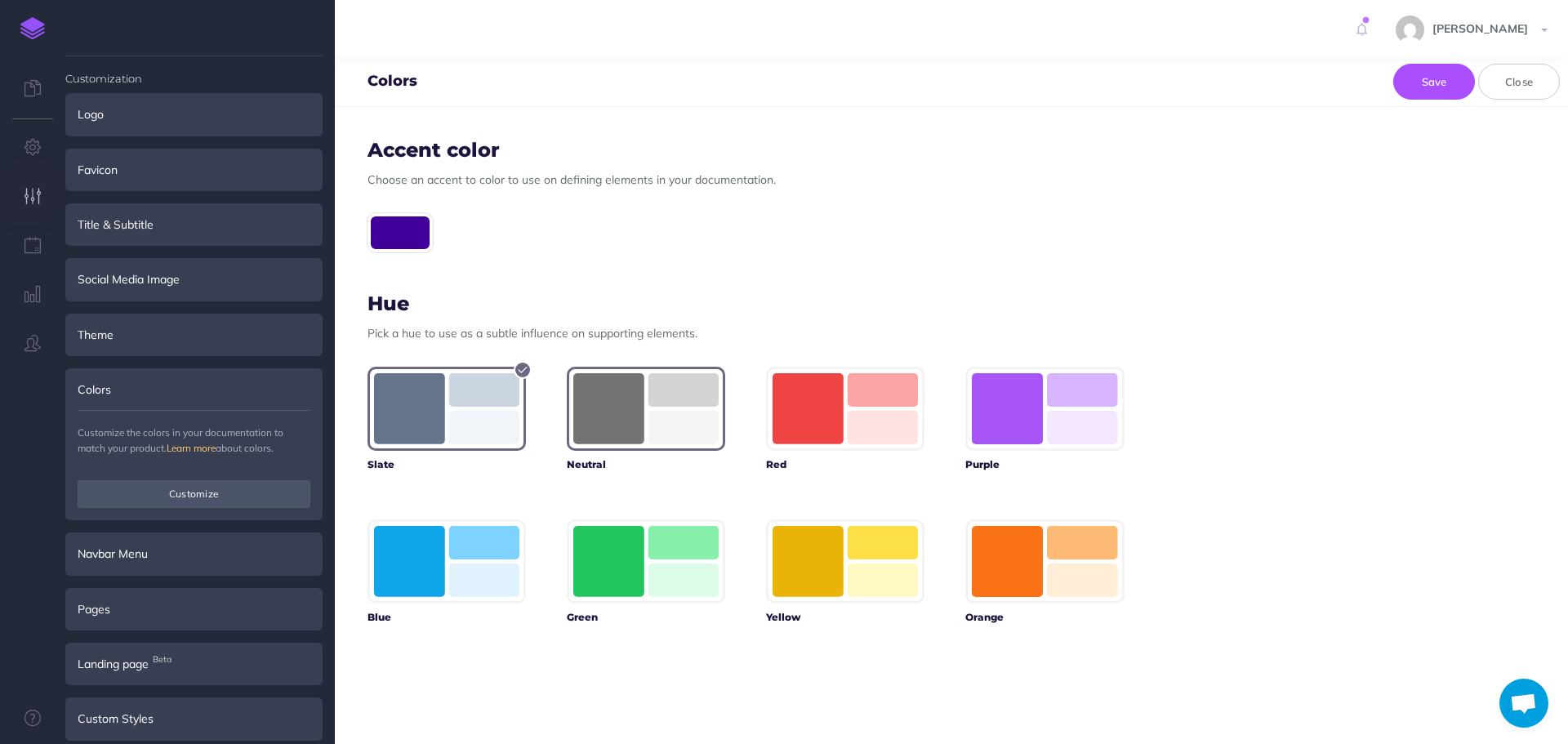
click at [633, 419] on rect "button" at bounding box center [609, 409] width 71 height 71
click at [399, 411] on rect "button" at bounding box center [410, 409] width 71 height 71
click at [1427, 80] on button "Save" at bounding box center [1434, 82] width 82 height 36
click at [31, 20] on img at bounding box center [32, 28] width 25 height 23
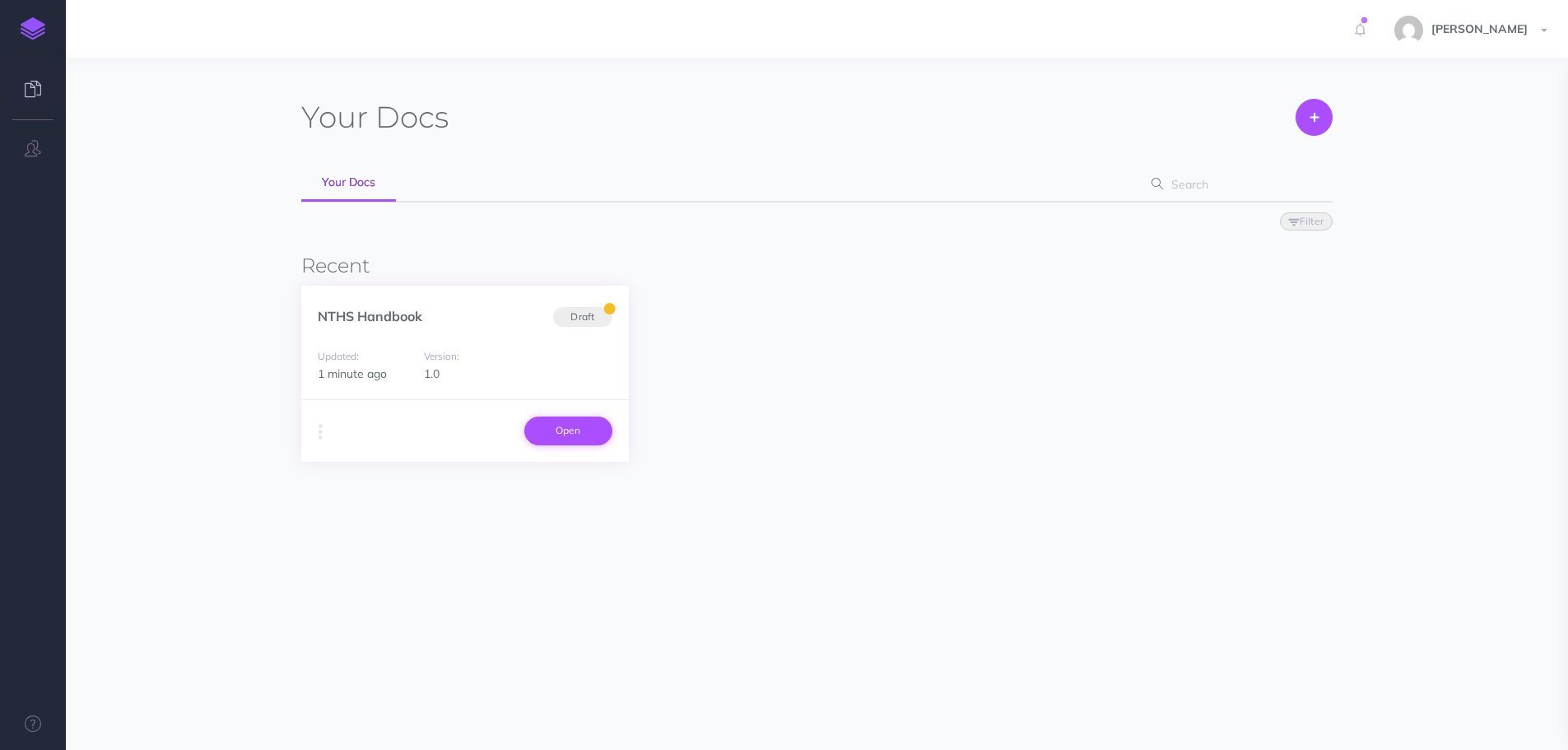
click at [586, 420] on link "Open" at bounding box center [568, 430] width 88 height 28
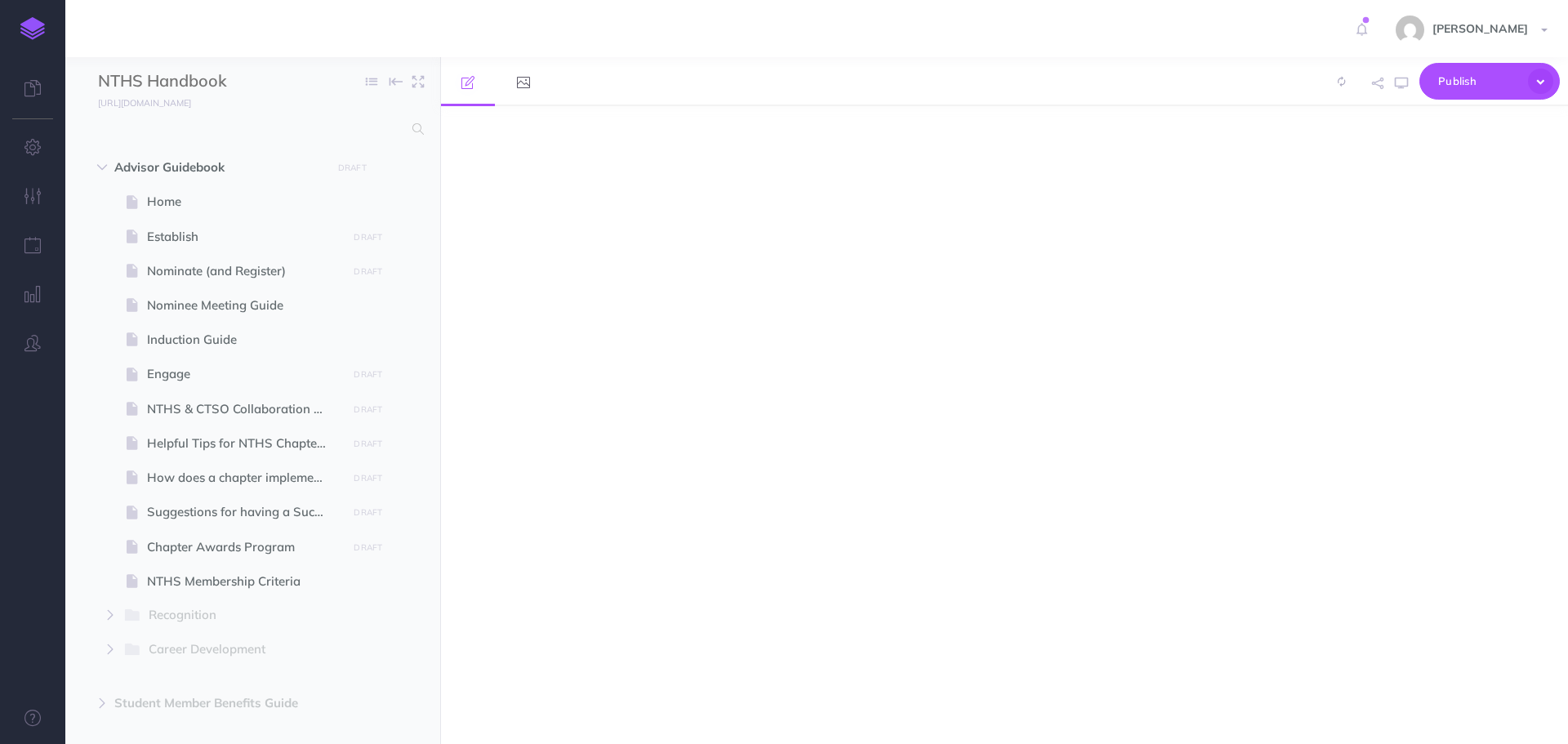
select select "null"
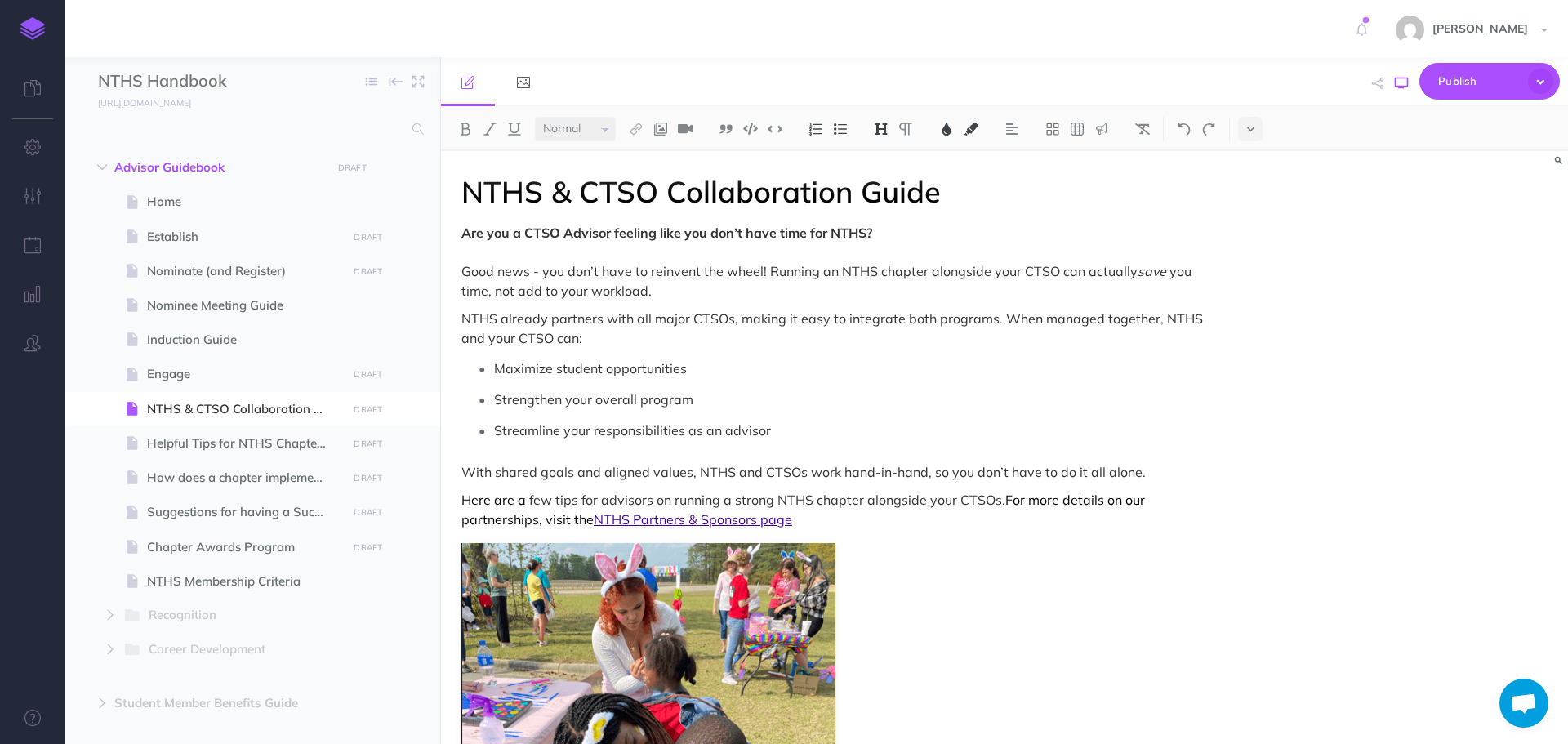
click at [1404, 75] on button "button" at bounding box center [1401, 84] width 21 height 47
click at [506, 234] on span "Are you a CTSO Advisor feeling like you don’t have time for NTHS?" at bounding box center [667, 233] width 411 height 16
drag, startPoint x: 458, startPoint y: 233, endPoint x: 943, endPoint y: 216, distance: 485.3
click at [471, 124] on img at bounding box center [465, 129] width 15 height 13
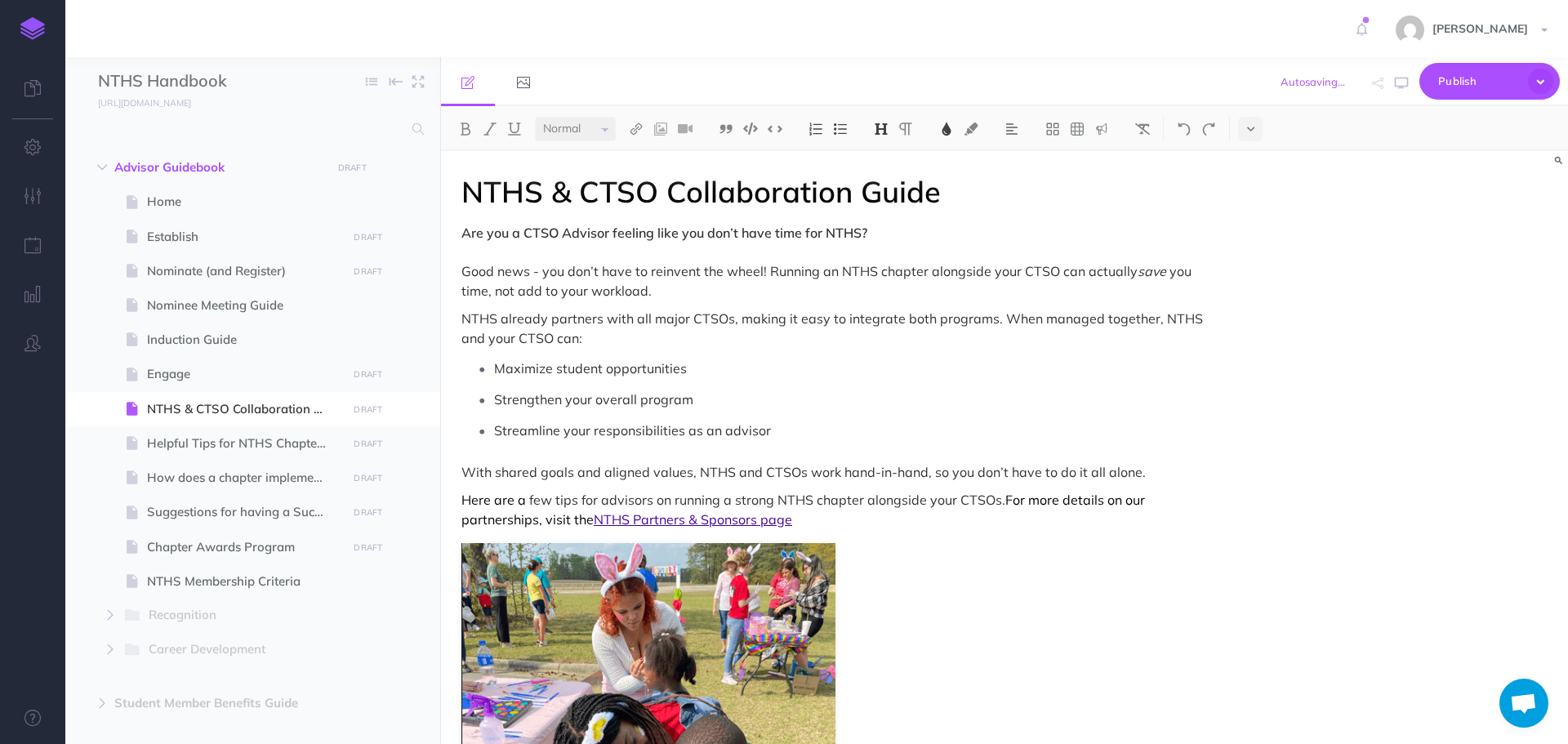
click at [879, 132] on img at bounding box center [881, 129] width 15 height 13
click at [881, 223] on button "H4" at bounding box center [881, 231] width 25 height 25
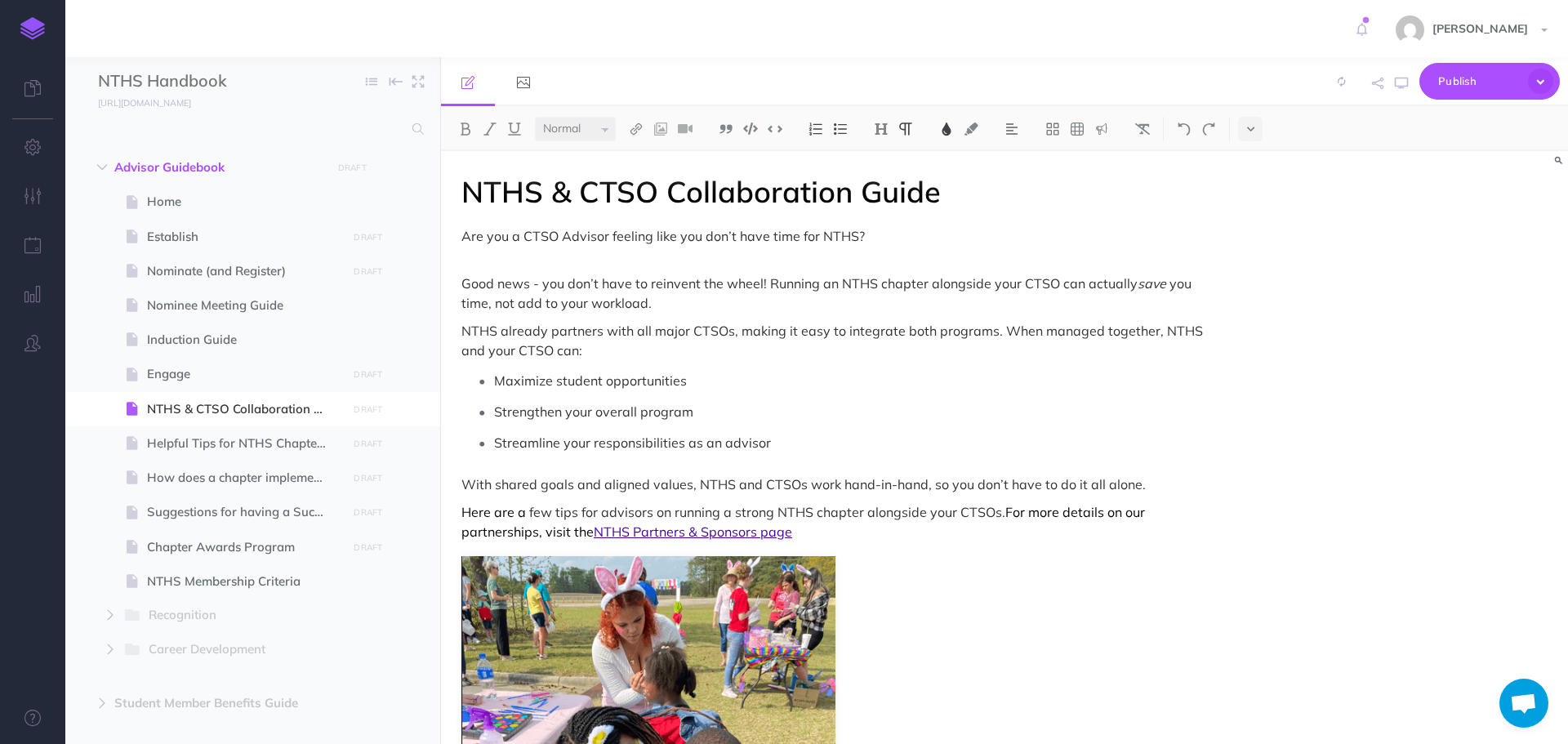
click at [1404, 84] on icon "button" at bounding box center [1402, 84] width 13 height 13
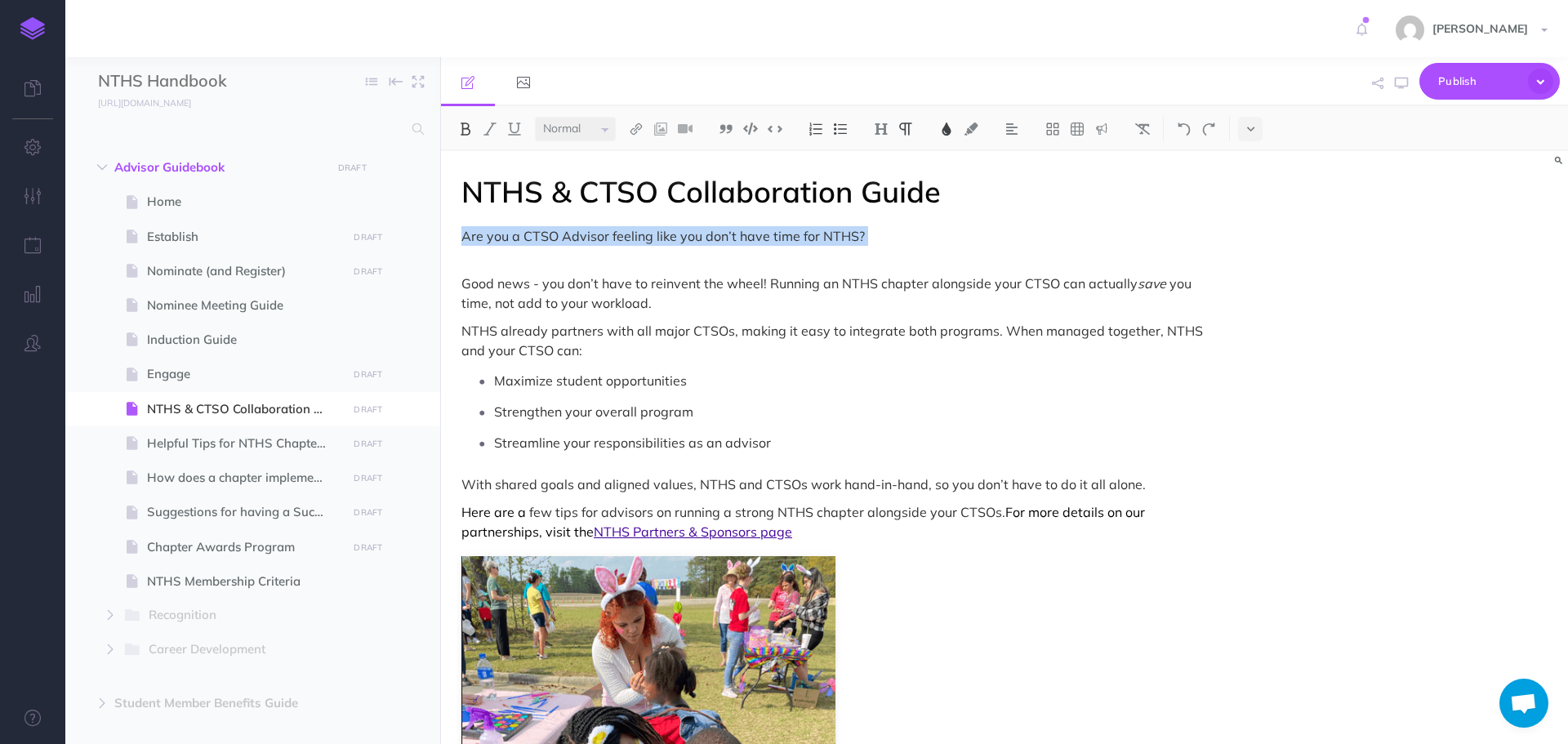
drag, startPoint x: 459, startPoint y: 238, endPoint x: 868, endPoint y: 255, distance: 409.4
click at [878, 125] on img at bounding box center [881, 129] width 15 height 13
click at [886, 208] on button "H3" at bounding box center [881, 206] width 25 height 25
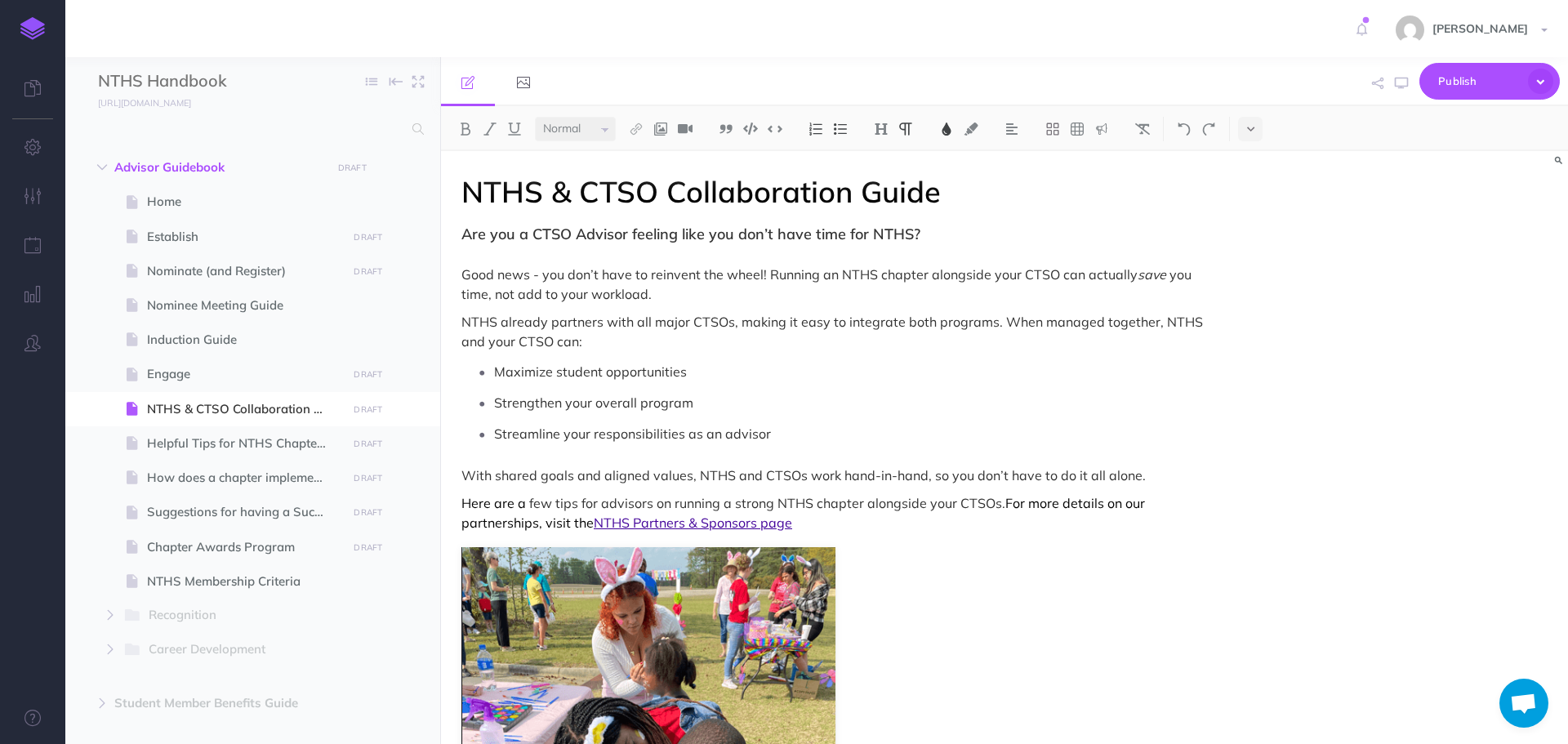
click at [1406, 89] on icon "button" at bounding box center [1402, 84] width 13 height 13
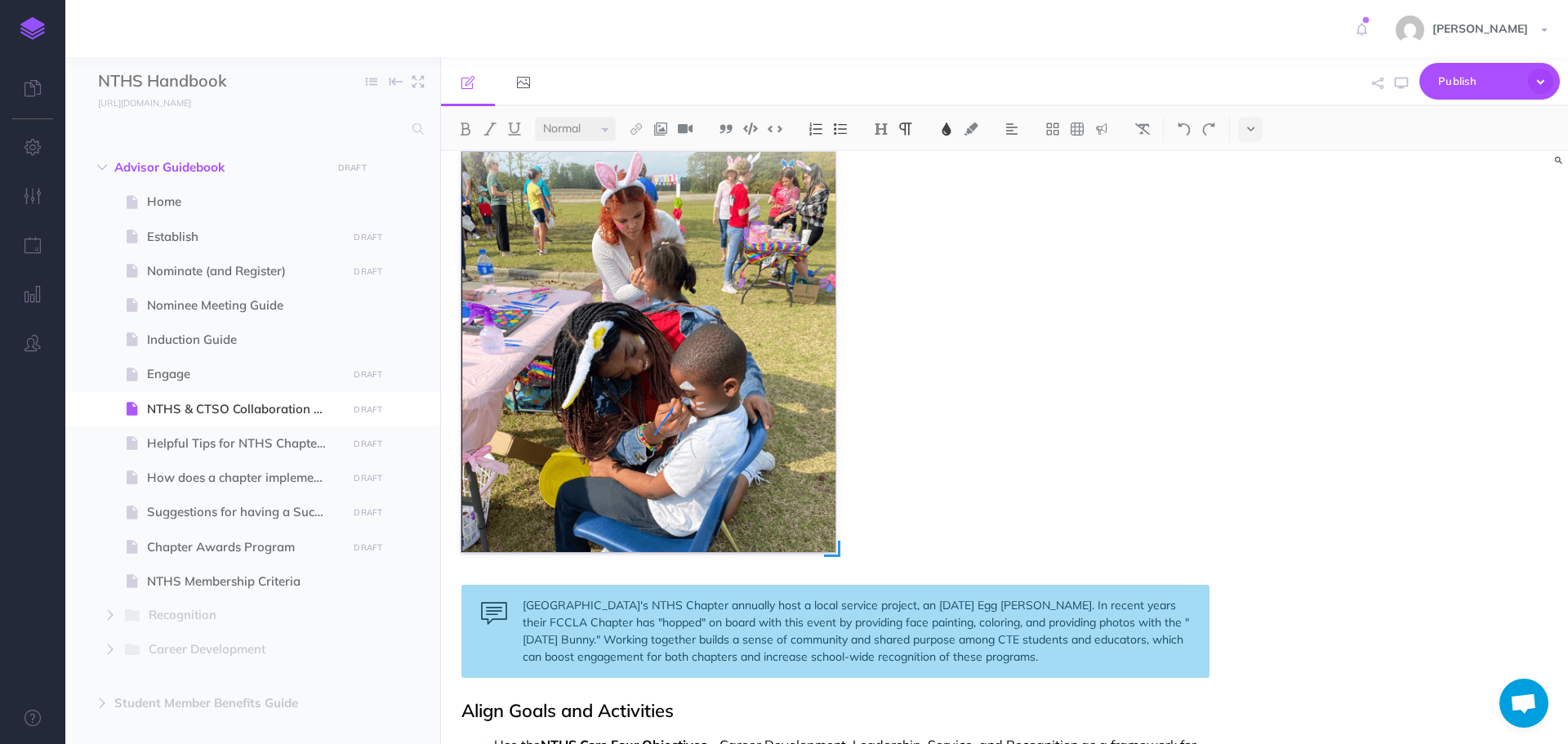
scroll to position [490, 0]
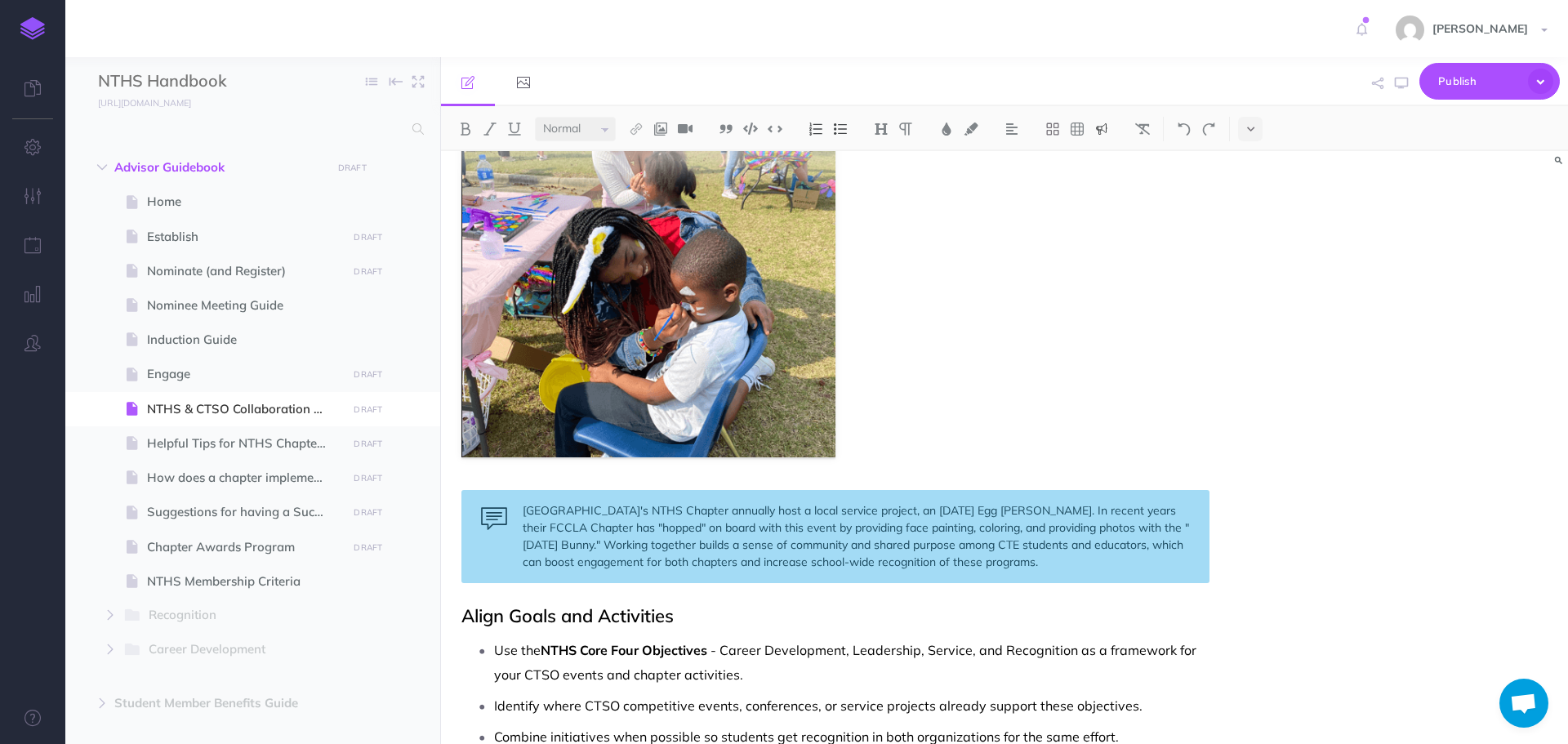
drag, startPoint x: 761, startPoint y: 510, endPoint x: 752, endPoint y: 452, distance: 58.7
click at [762, 510] on div "[GEOGRAPHIC_DATA]'s NTHS Chapter annually host a local service project, an [DAT…" at bounding box center [836, 536] width 749 height 94
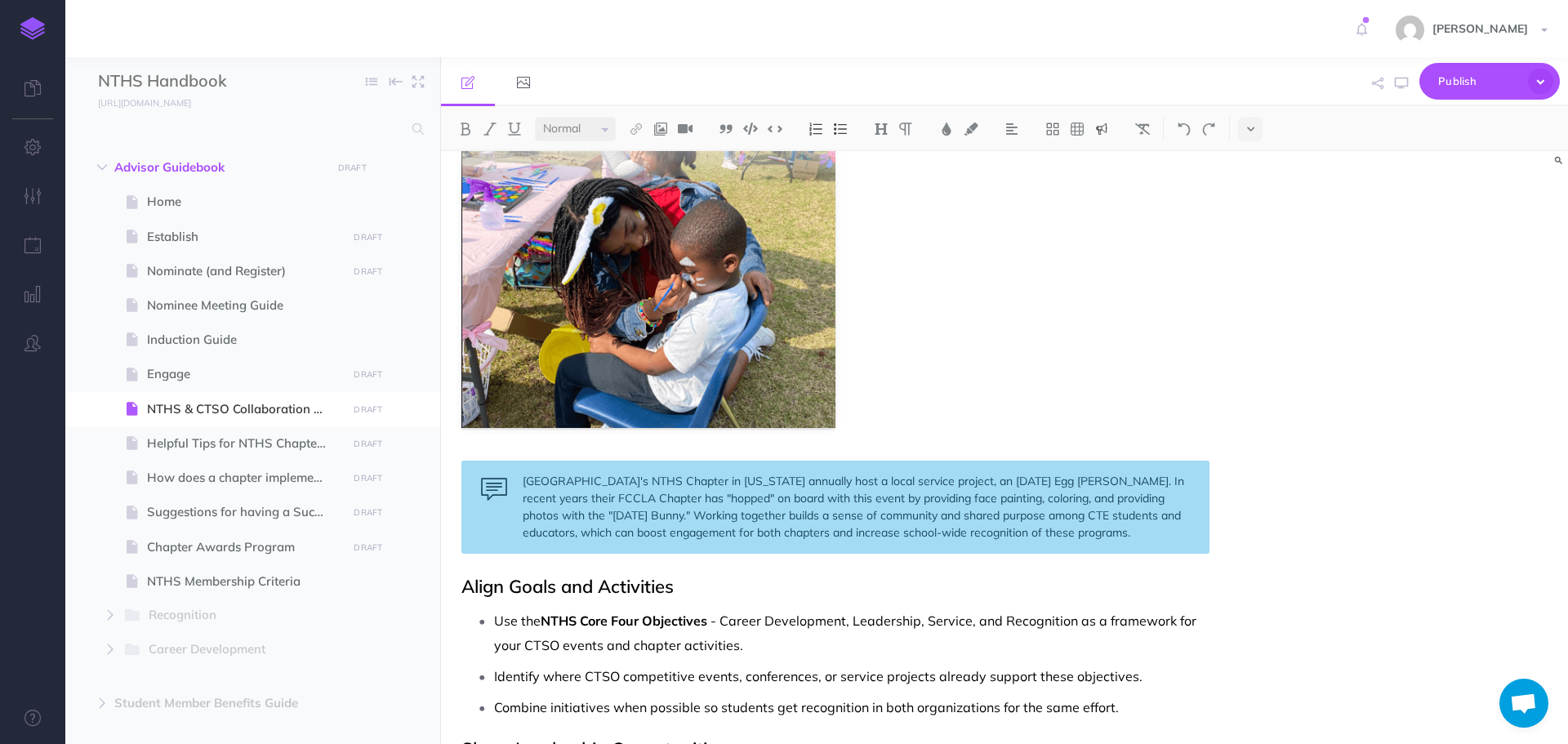
scroll to position [409, 0]
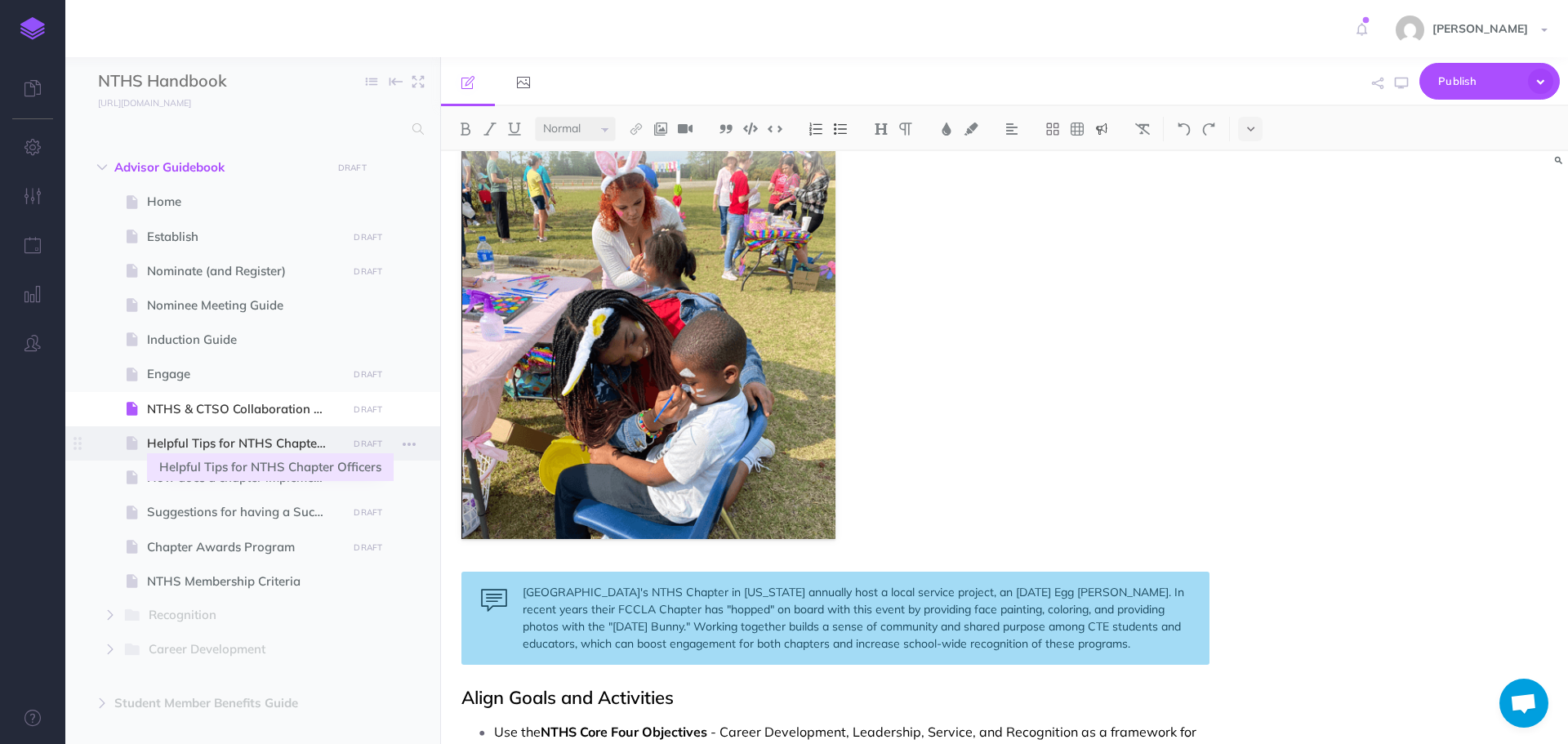
click at [213, 448] on span "Helpful Tips for NTHS Chapter Officers" at bounding box center [244, 443] width 195 height 20
select select "null"
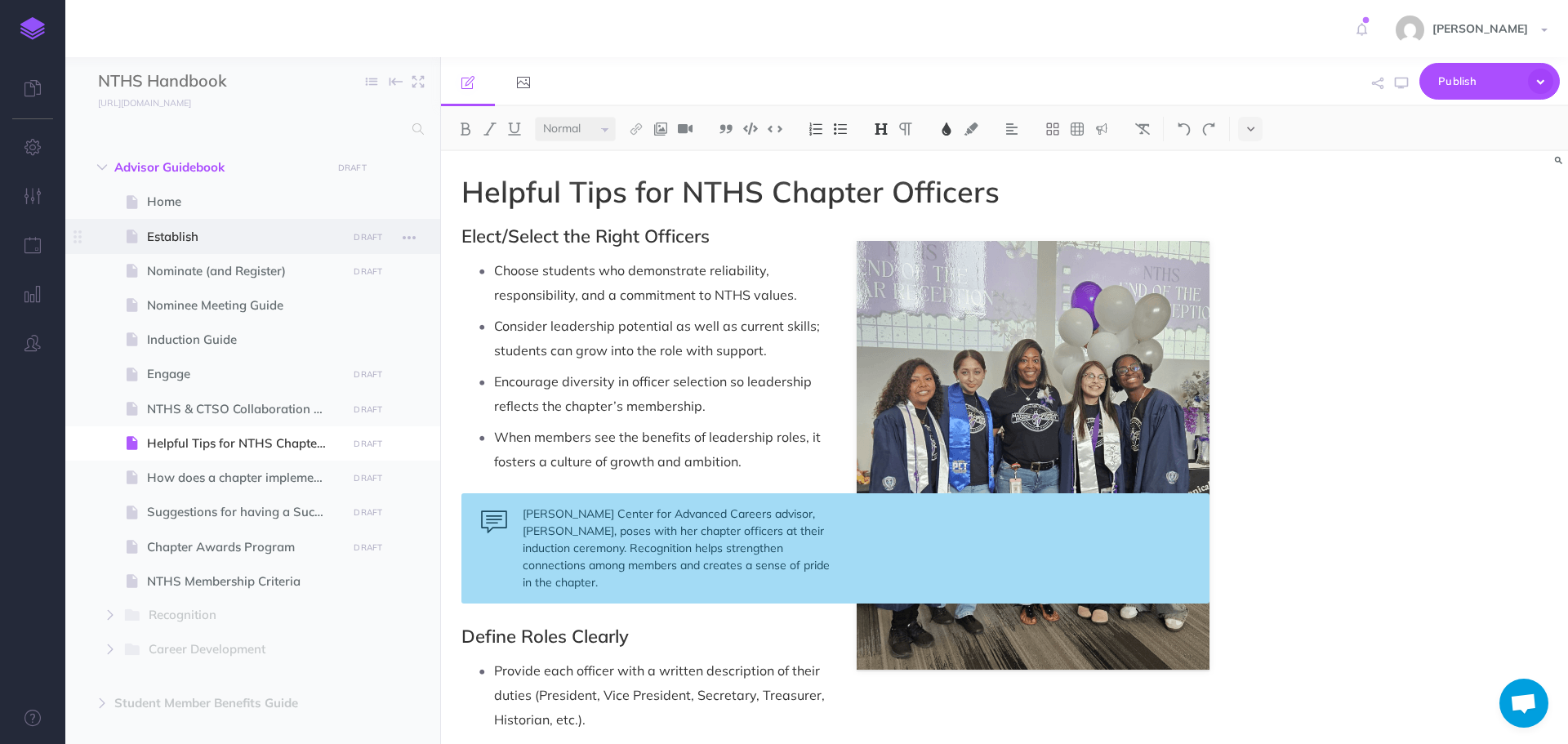
click at [229, 234] on span "Establish" at bounding box center [244, 237] width 195 height 20
select select "null"
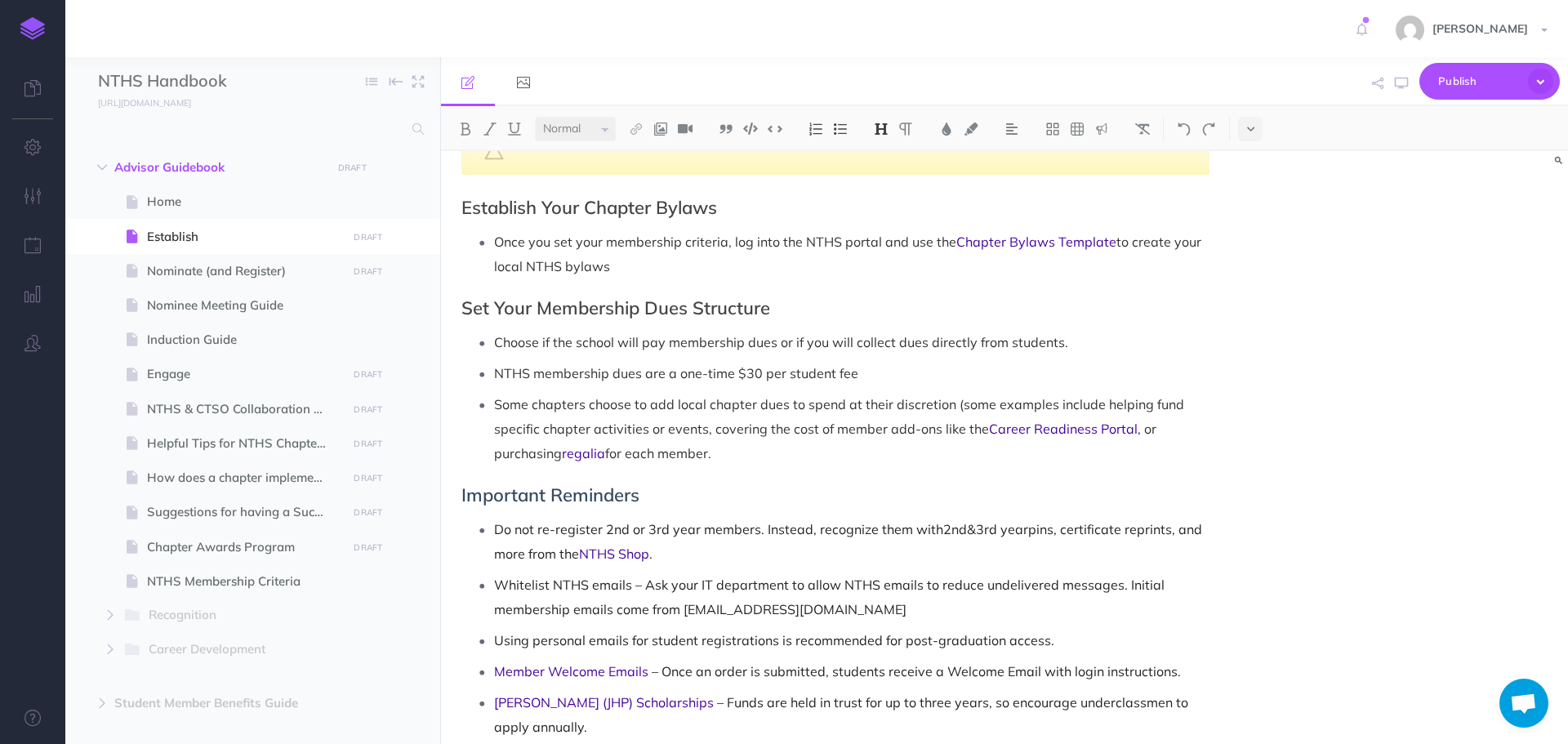
scroll to position [1307, 0]
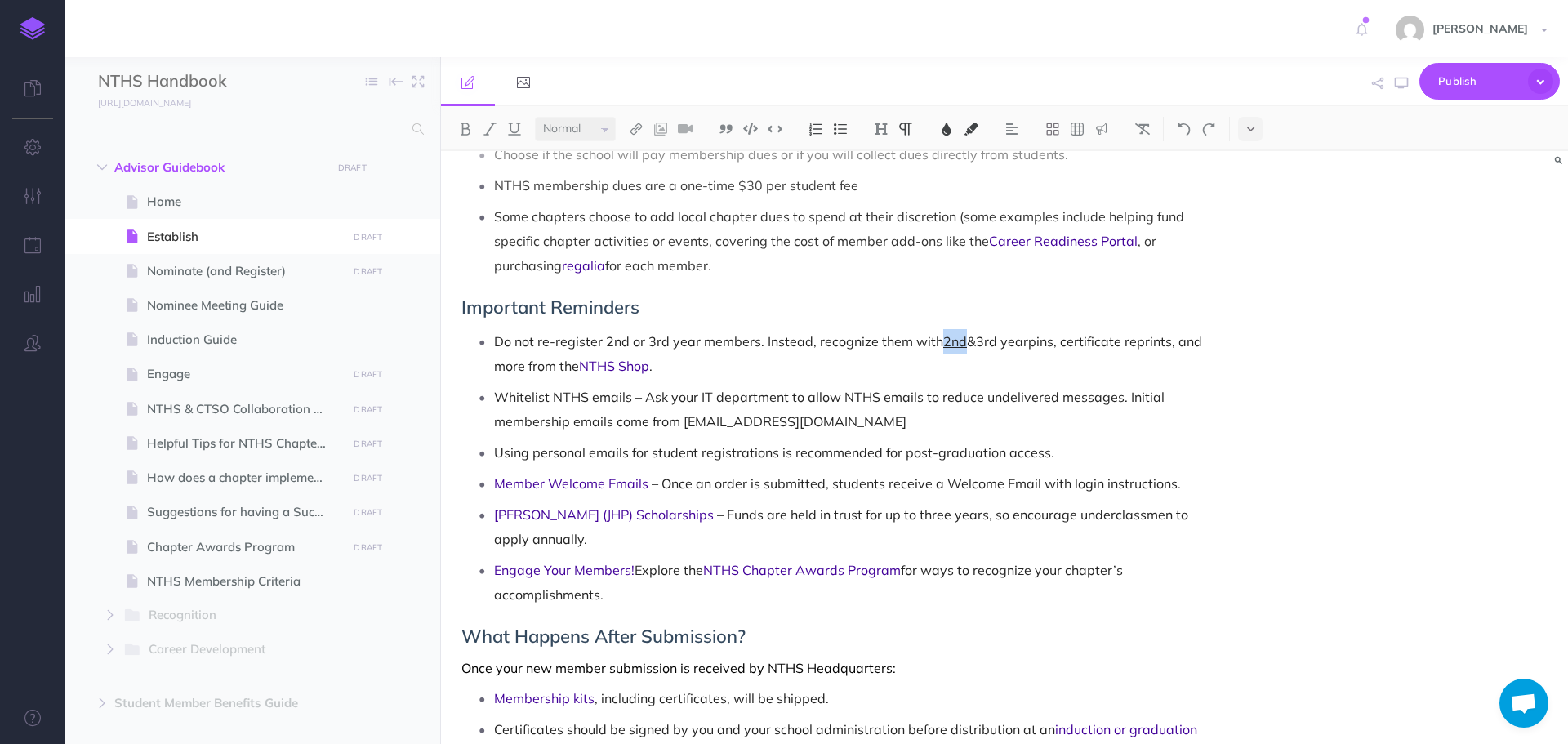
drag, startPoint x: 941, startPoint y: 320, endPoint x: 962, endPoint y: 323, distance: 21.2
click at [962, 333] on span "2nd" at bounding box center [956, 342] width 24 height 16
click at [946, 126] on img at bounding box center [947, 129] width 15 height 13
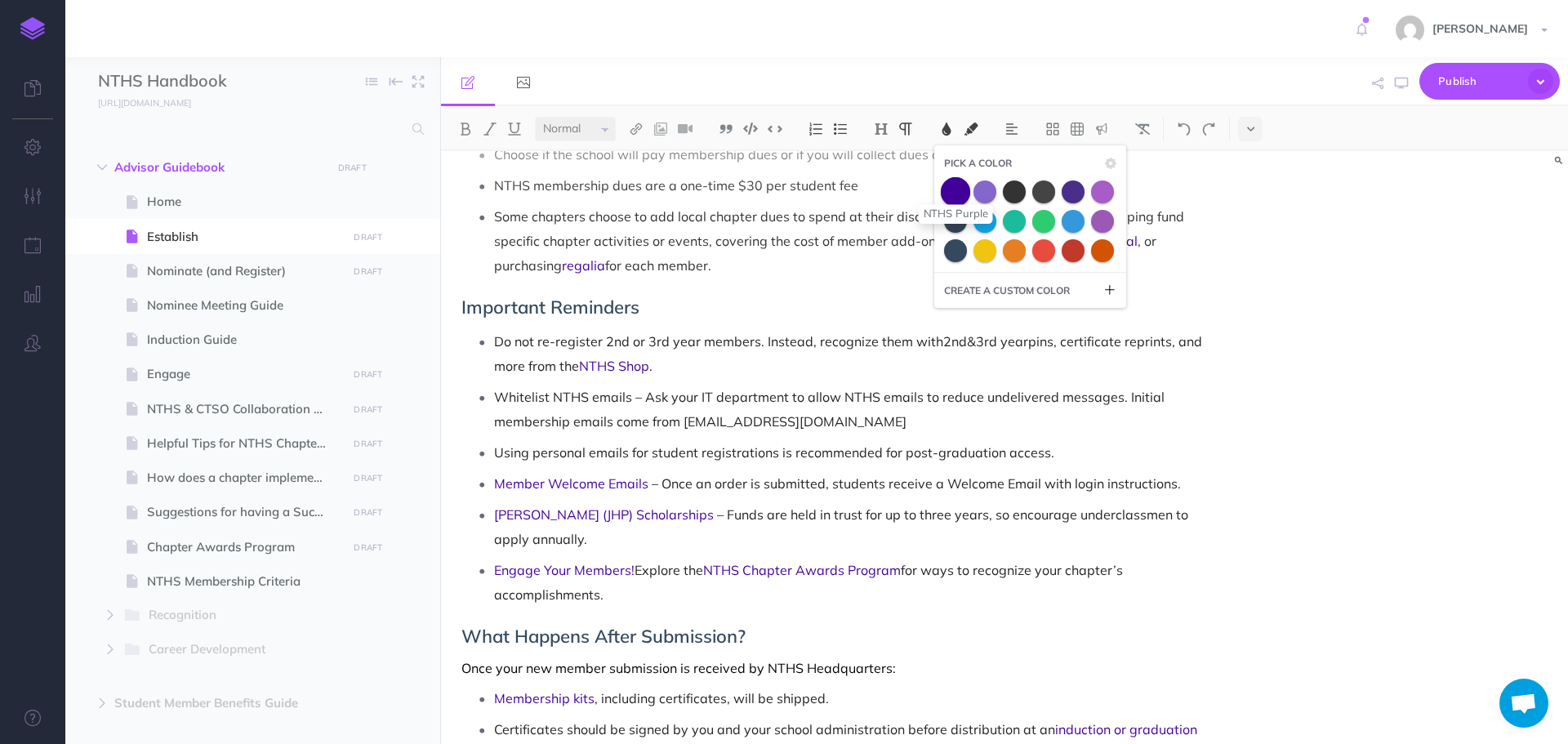
click at [952, 198] on span at bounding box center [956, 191] width 29 height 29
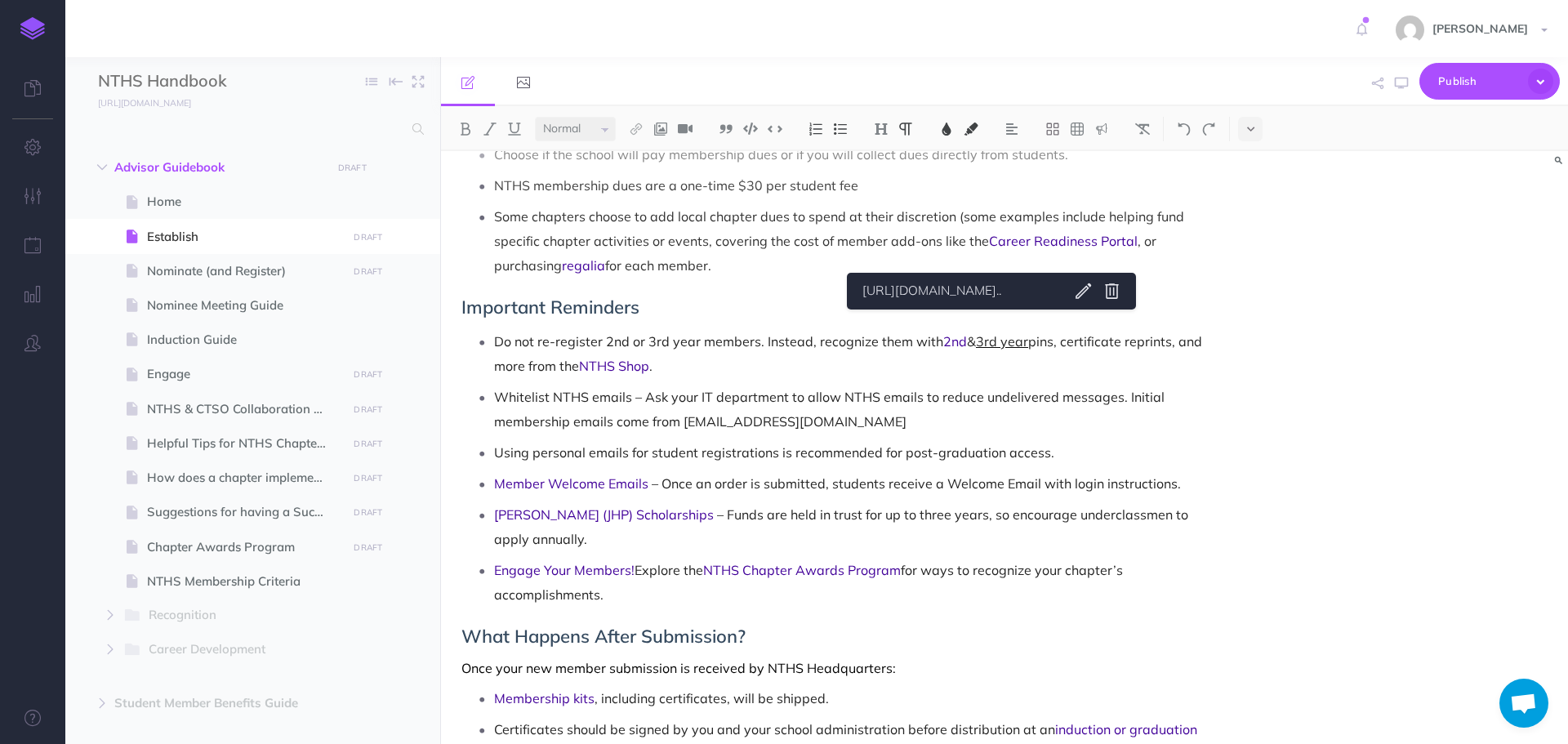
click at [991, 330] on p "Do not re-register 2nd or 3rd year members. Instead, recognize them with 2nd & …" at bounding box center [852, 353] width 716 height 49
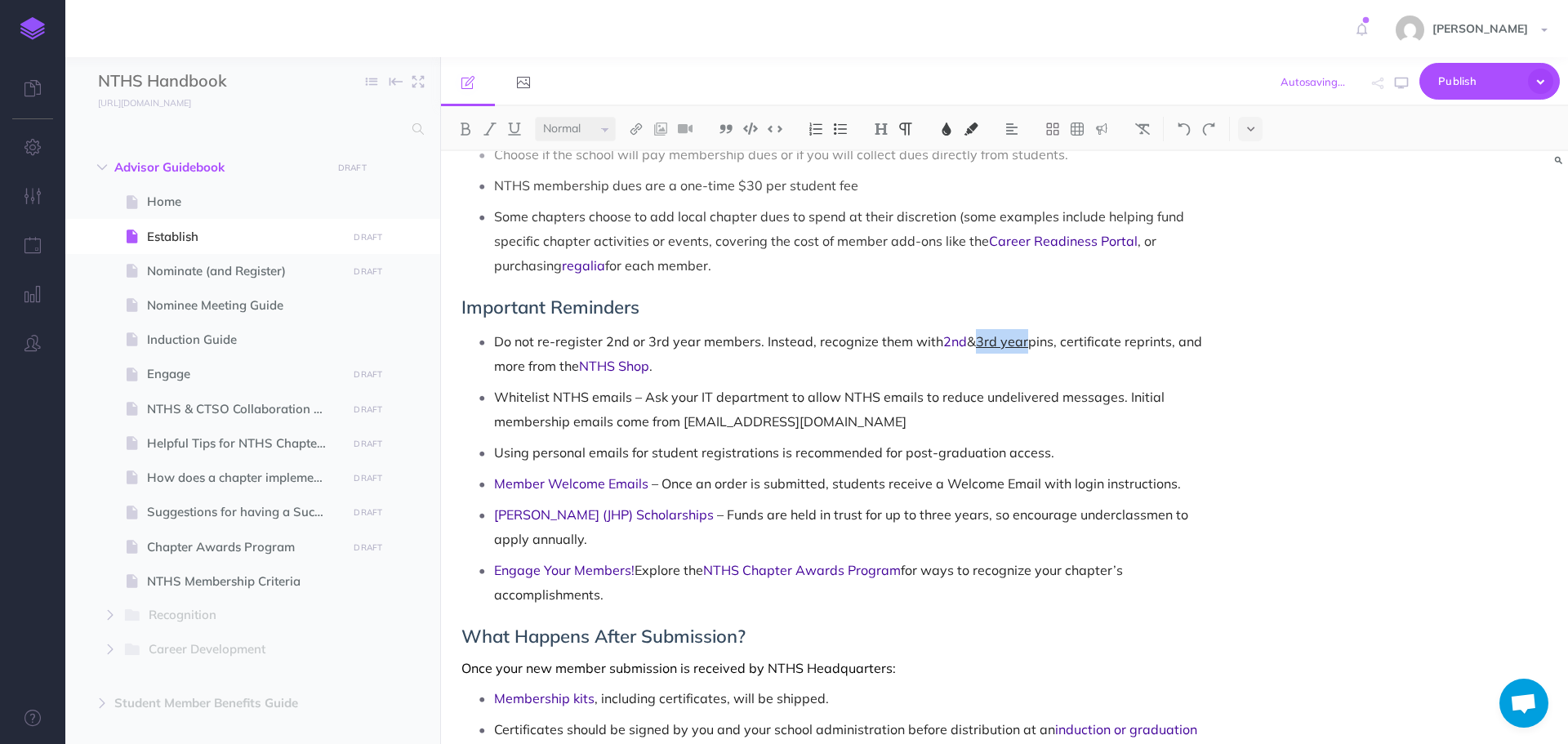
drag, startPoint x: 982, startPoint y: 321, endPoint x: 1027, endPoint y: 322, distance: 45.0
click at [1027, 333] on span "3rd year" at bounding box center [1002, 342] width 53 height 16
click at [948, 131] on img at bounding box center [947, 129] width 15 height 13
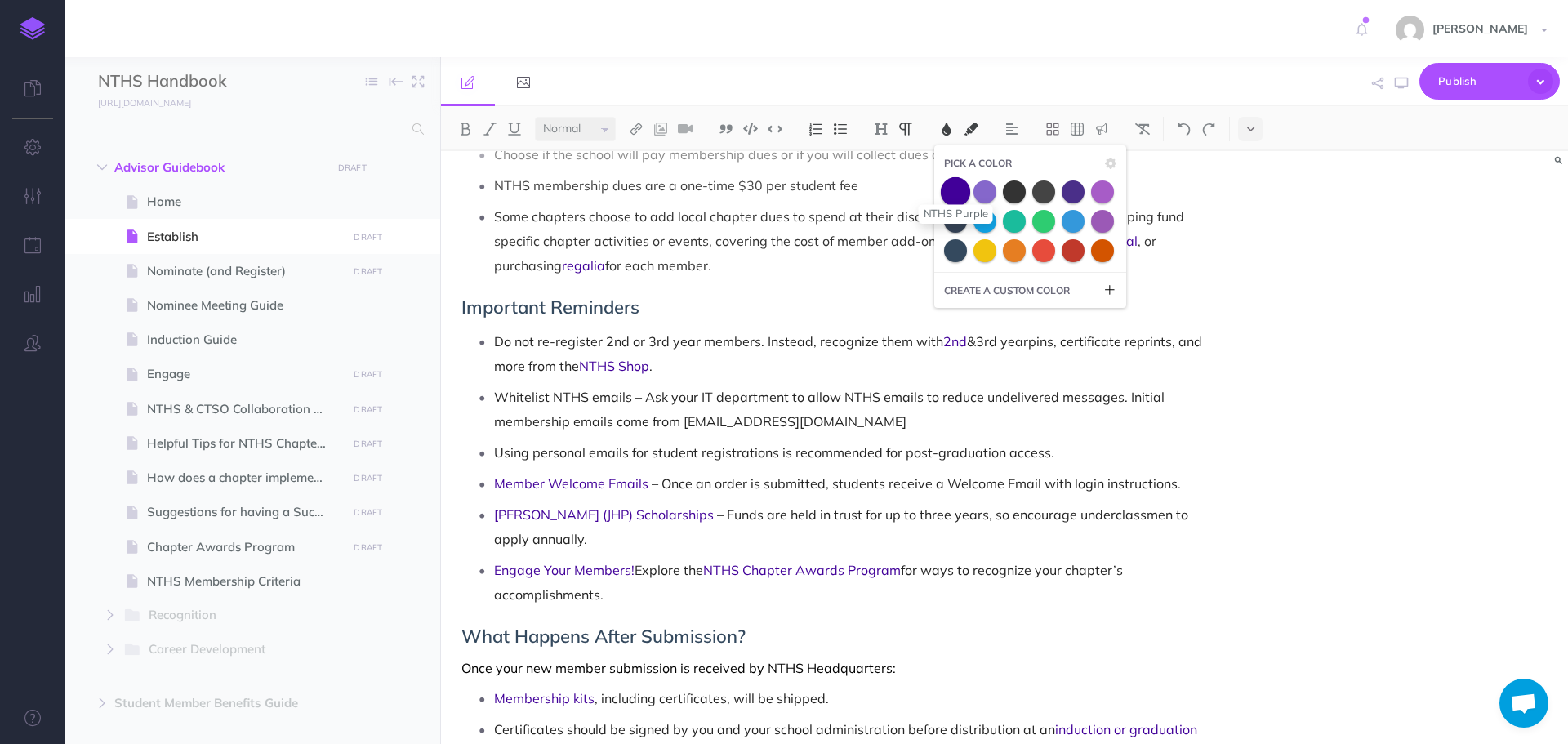
click at [956, 193] on span at bounding box center [956, 191] width 29 height 29
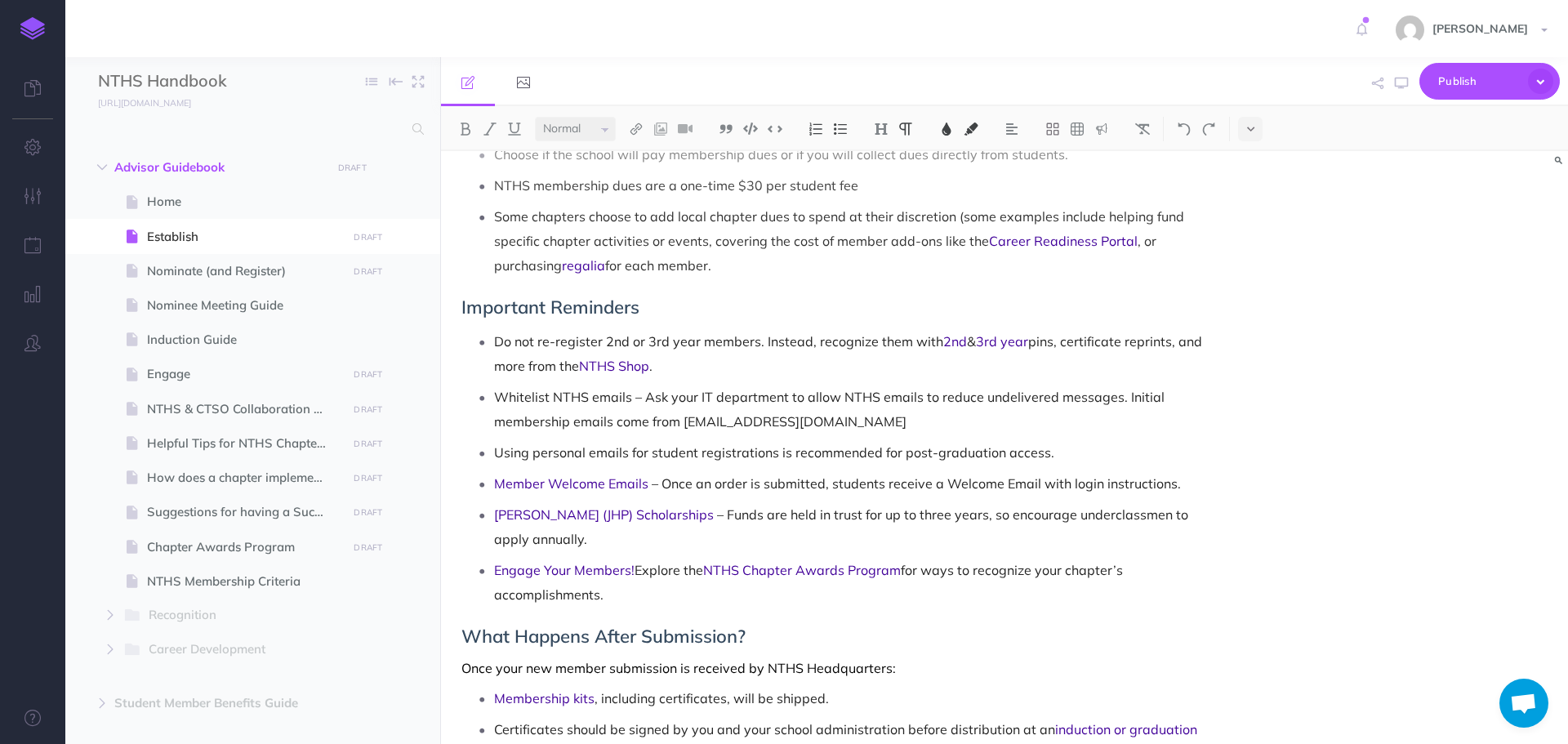
click at [1175, 408] on p "Whitelist NTHS emails – Ask your IT department to allow NTHS emails to reduce u…" at bounding box center [852, 410] width 716 height 49
click at [1405, 82] on icon "button" at bounding box center [1402, 84] width 13 height 13
click at [903, 562] on span "for ways to recognize your chapter’s accomplishments." at bounding box center [810, 582] width 632 height 41
click at [1405, 81] on icon "button" at bounding box center [1402, 84] width 13 height 13
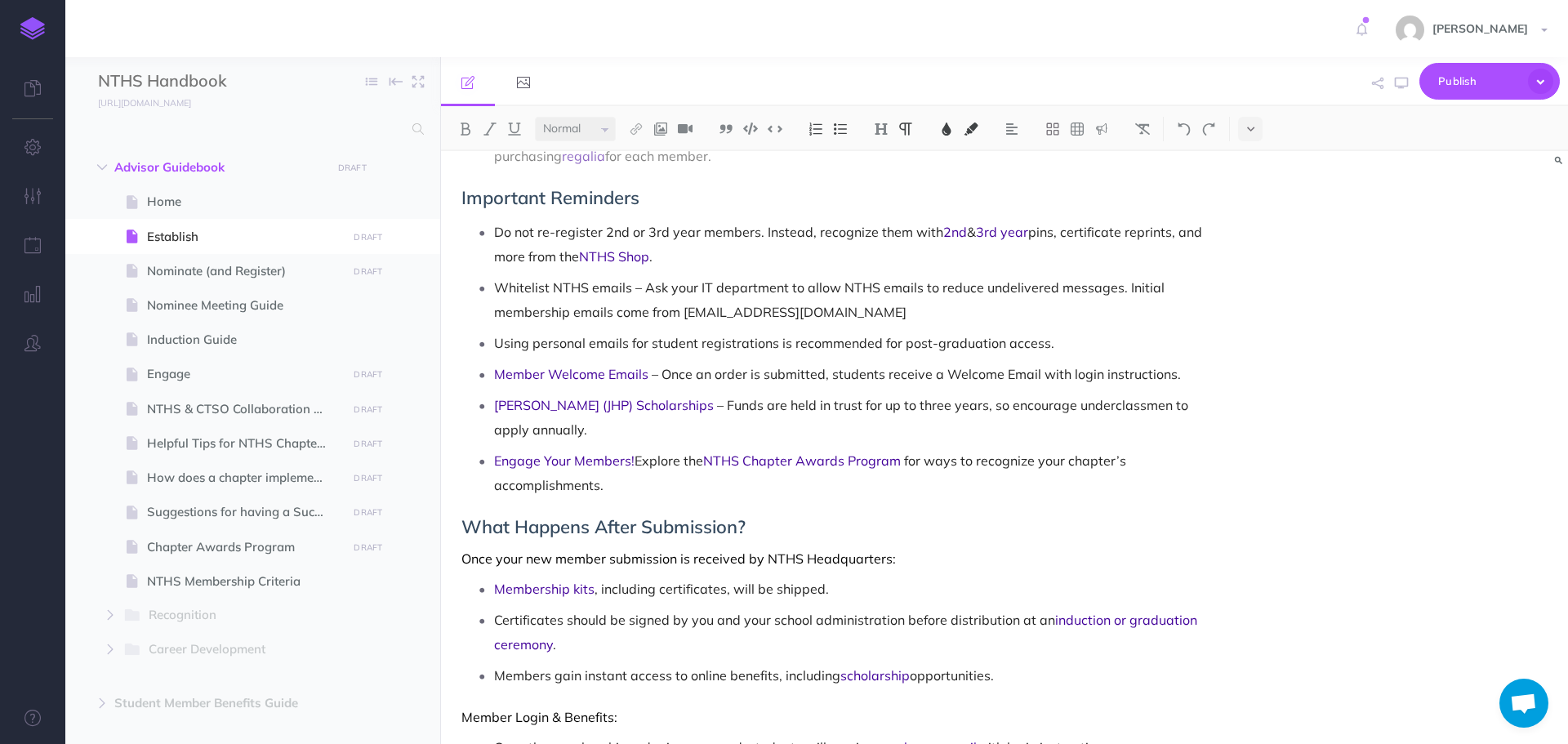
scroll to position [1538, 0]
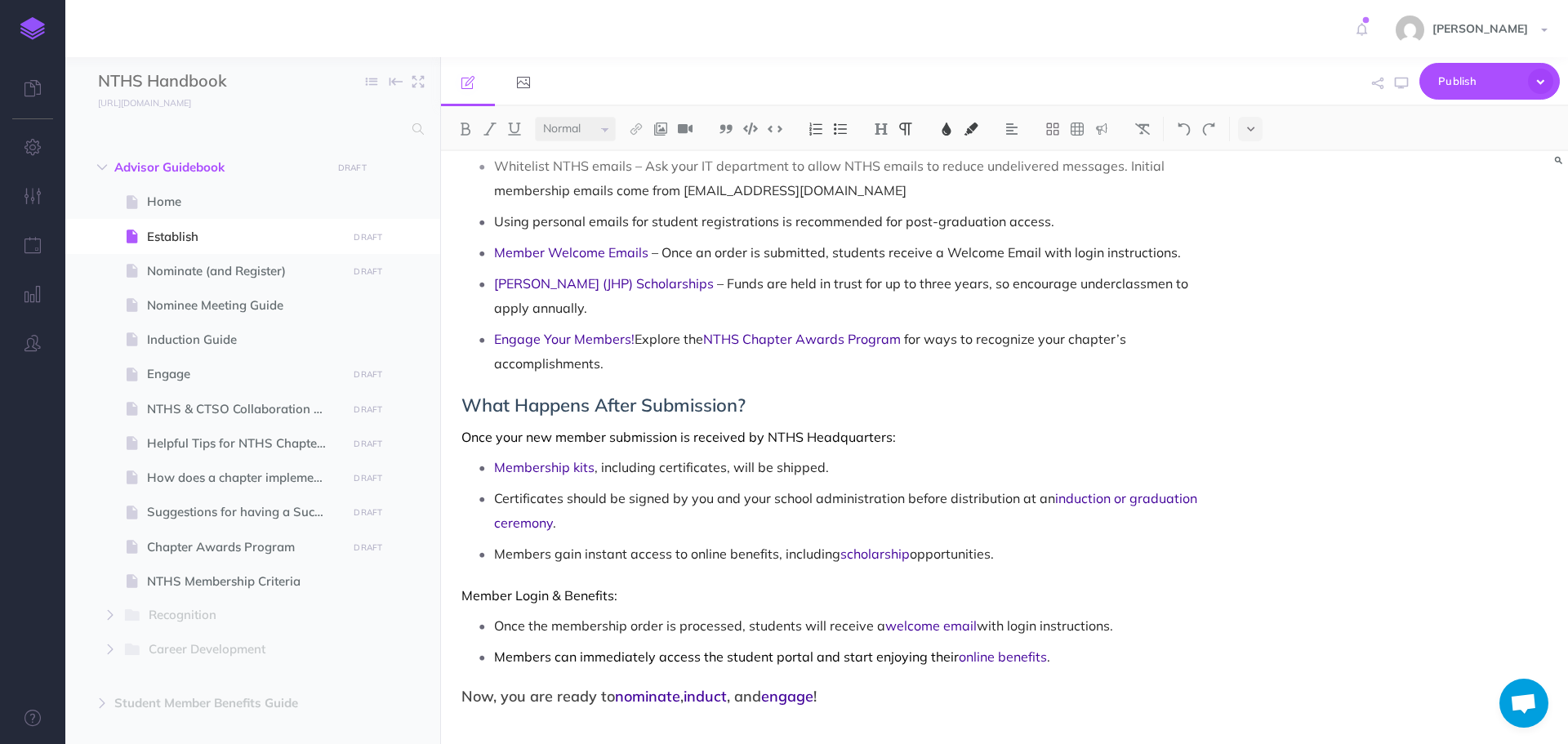
click at [977, 618] on span "with login instructions." at bounding box center [1045, 626] width 136 height 16
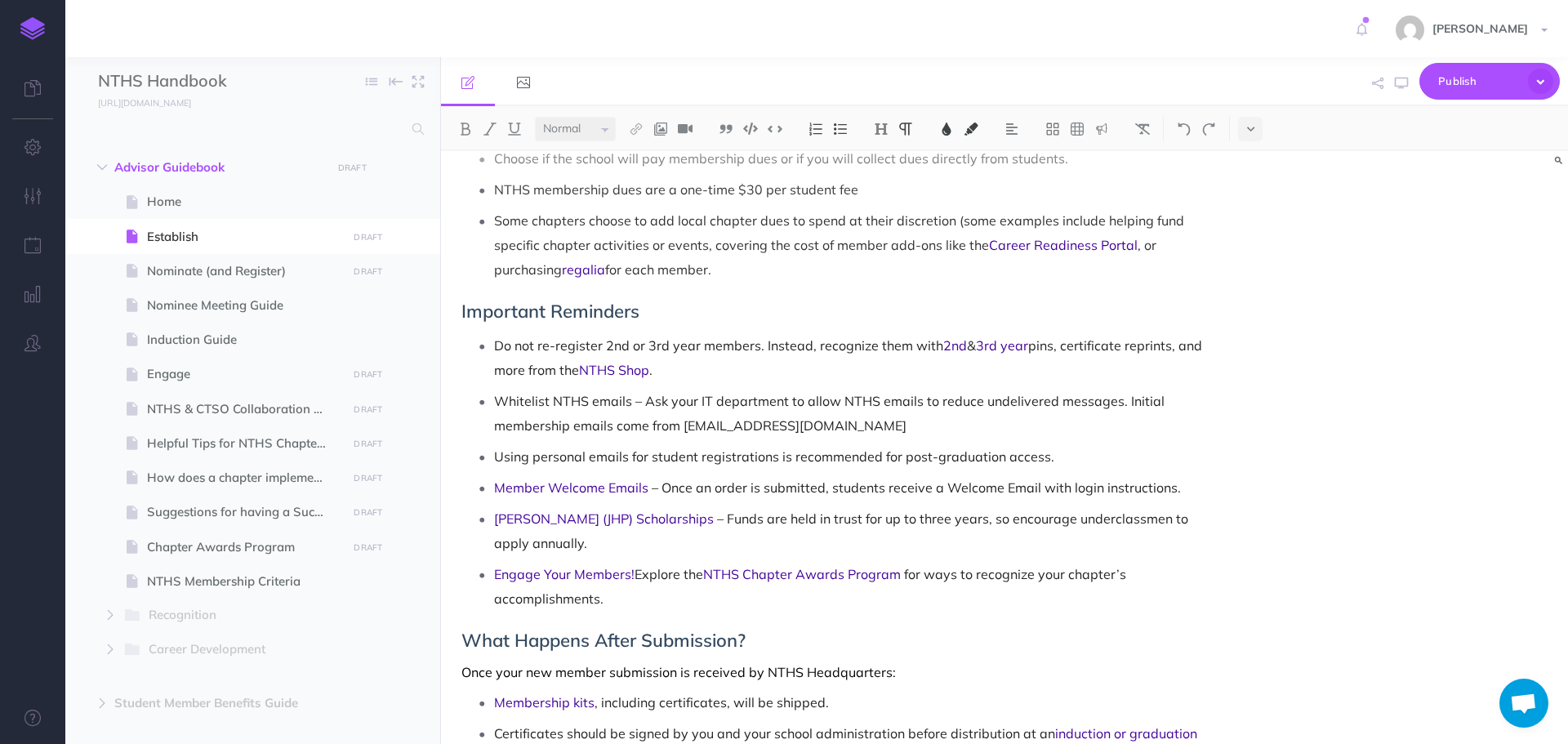
scroll to position [1293, 0]
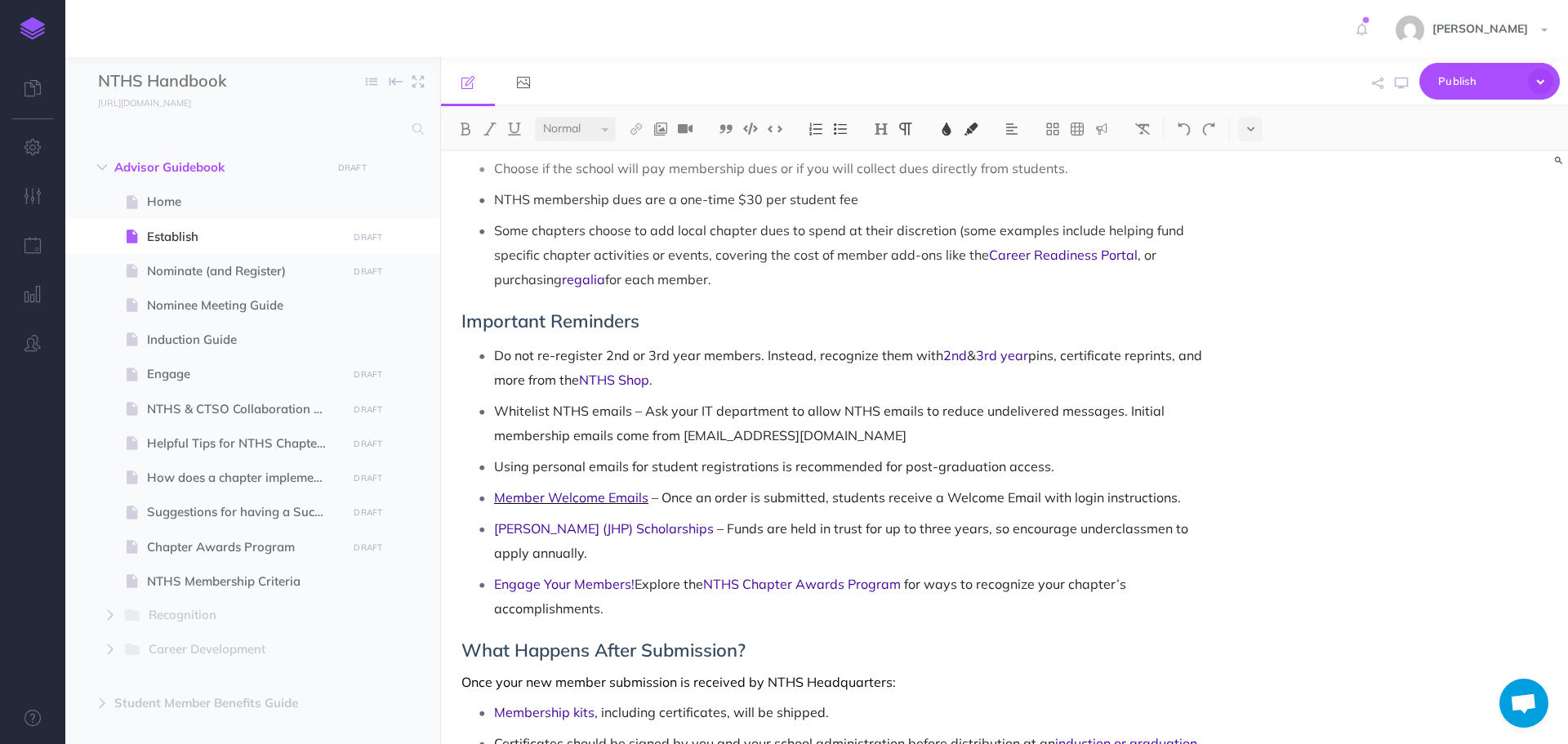
click at [563, 490] on span "Member Welcome Emails" at bounding box center [571, 498] width 154 height 16
click at [600, 453] on link "[URL][DOMAIN_NAME].." at bounding box center [599, 447] width 204 height 20
click at [998, 490] on span "– Once an order is submitted, students receive a Welcome Email with login instr…" at bounding box center [917, 498] width 530 height 16
click at [188, 373] on span "Engage" at bounding box center [244, 374] width 195 height 20
select select "null"
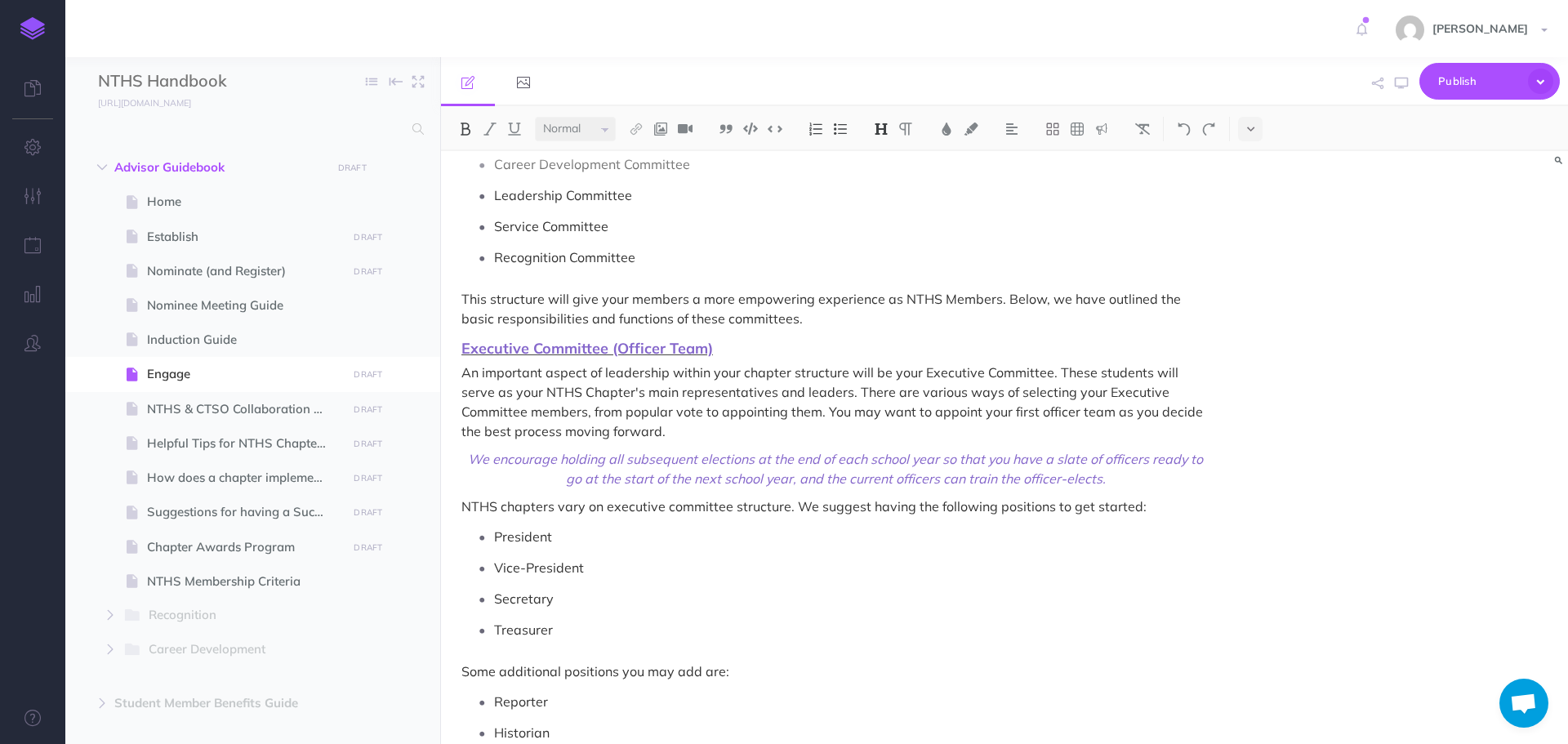
scroll to position [980, 0]
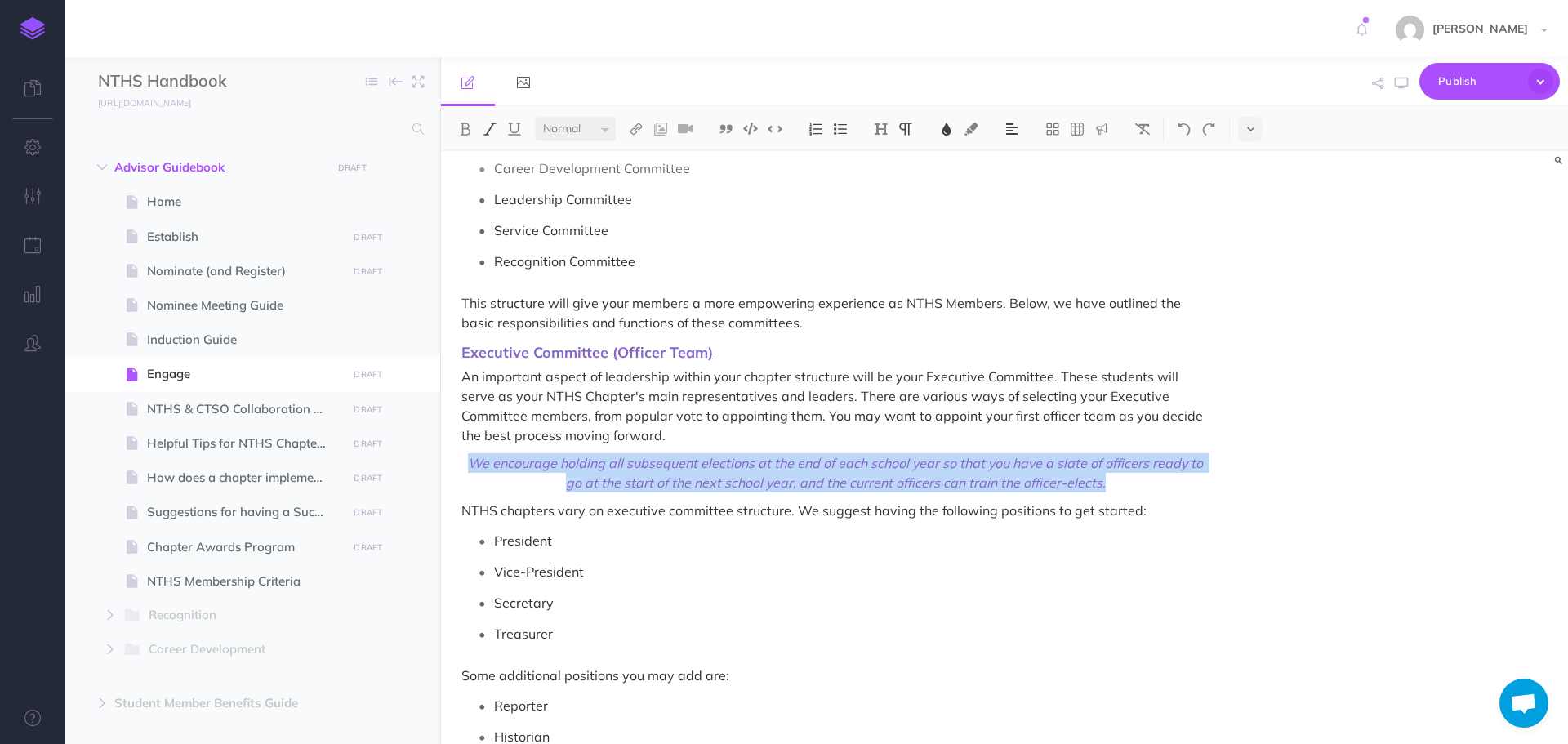
drag, startPoint x: 471, startPoint y: 466, endPoint x: 1136, endPoint y: 483, distance: 665.2
click at [1136, 483] on span "We encourage holding all subsequent elections at the end of each school year so…" at bounding box center [836, 472] width 749 height 39
click at [1012, 133] on img at bounding box center [1012, 129] width 15 height 13
click at [1011, 156] on img at bounding box center [1012, 157] width 15 height 13
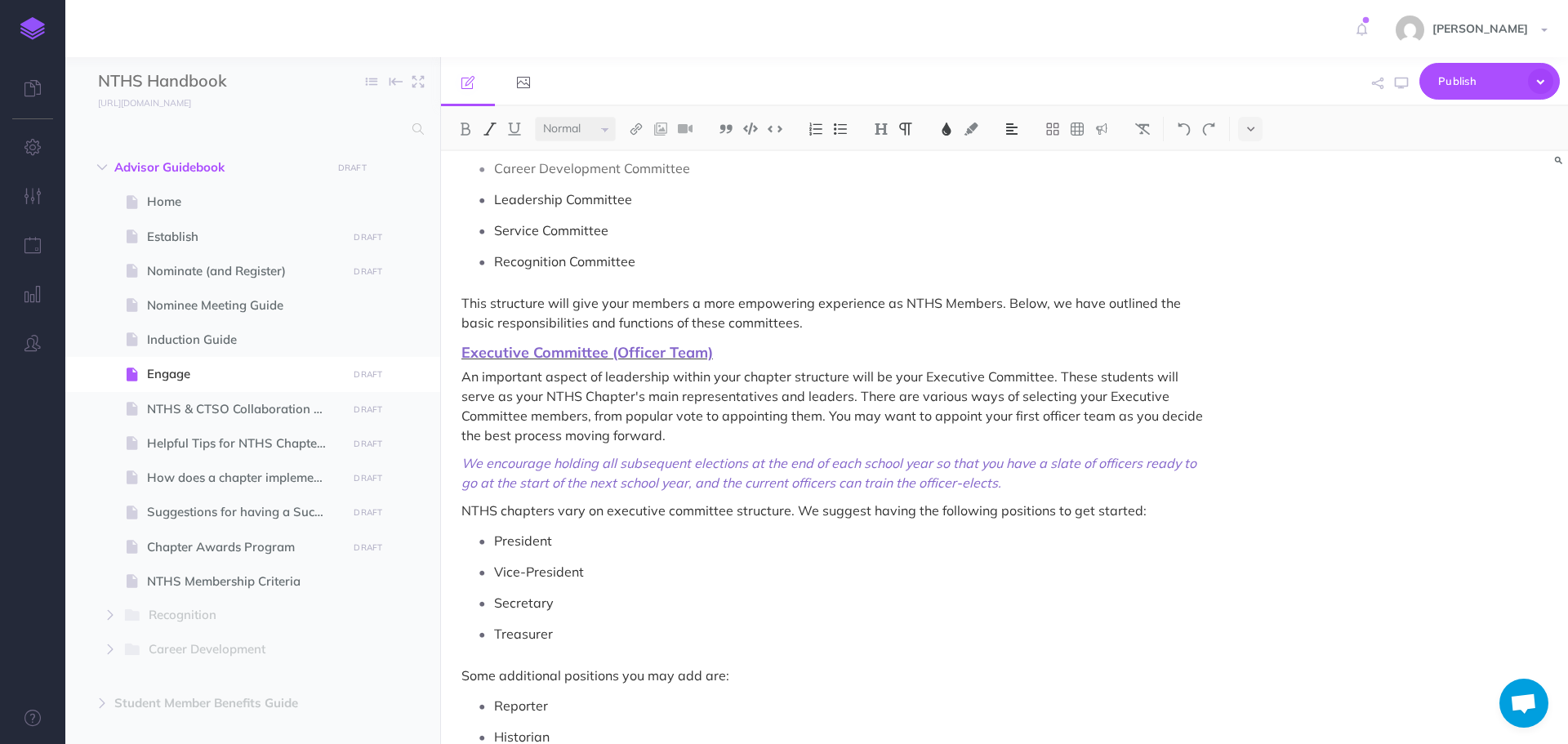
click at [1053, 383] on p "An important aspect of leadership within your chapter structure will be your Ex…" at bounding box center [836, 406] width 749 height 78
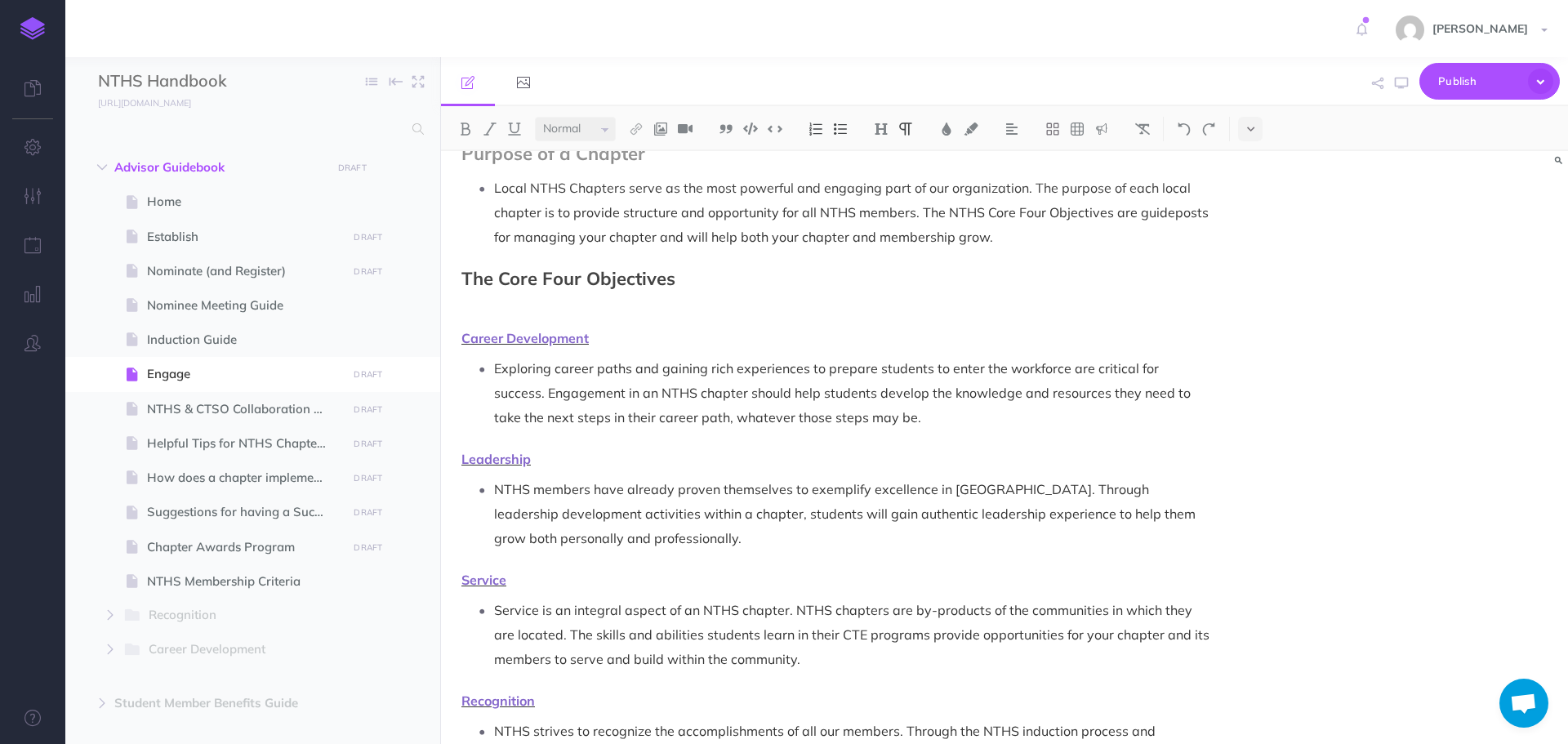
scroll to position [164, 0]
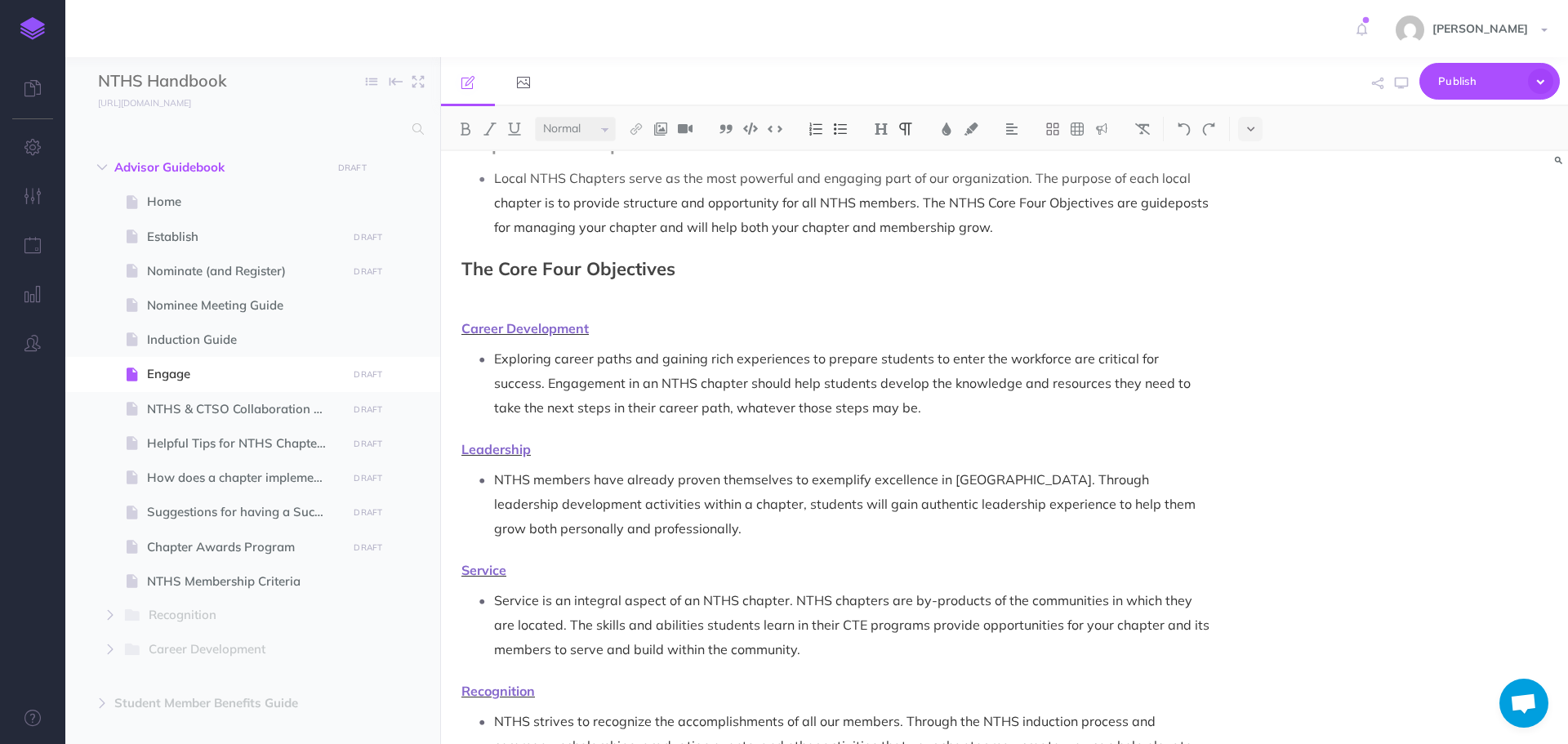
click at [587, 296] on p at bounding box center [836, 301] width 749 height 20
click at [660, 127] on img at bounding box center [660, 129] width 15 height 13
click at [665, 180] on icon at bounding box center [660, 182] width 15 height 12
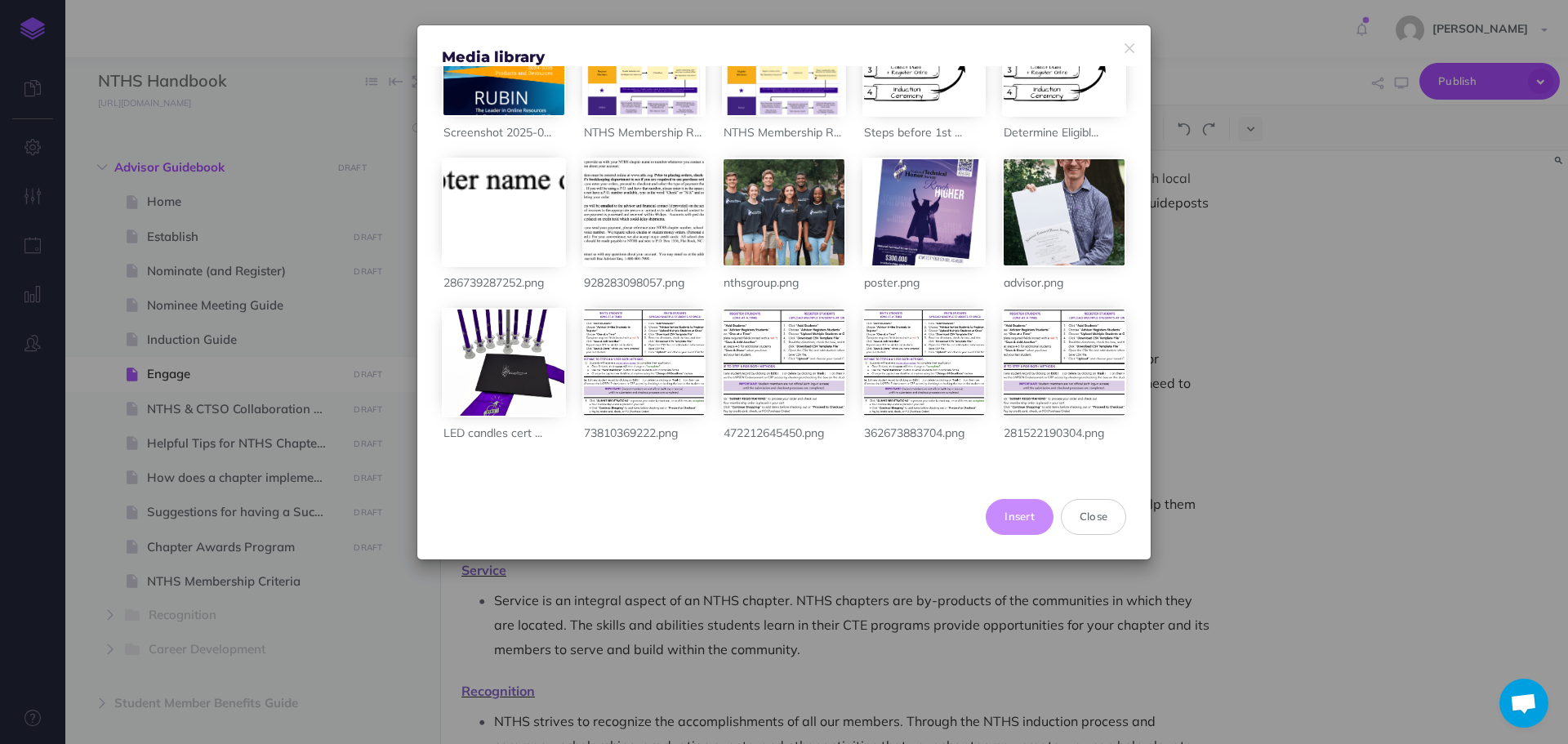
scroll to position [1389, 0]
click at [1097, 523] on button "Close" at bounding box center [1094, 517] width 65 height 36
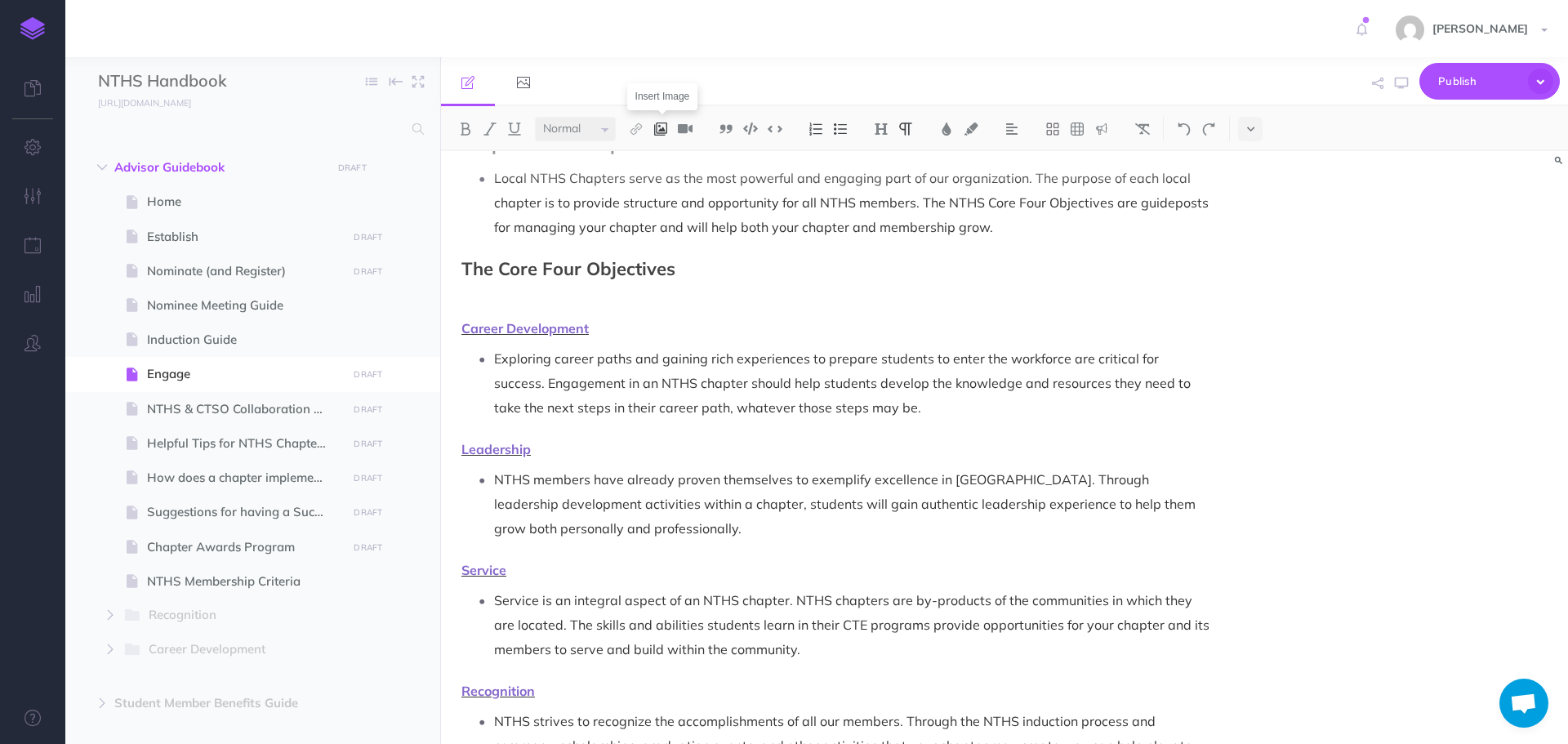
click at [665, 125] on img at bounding box center [660, 129] width 15 height 13
click at [667, 156] on icon at bounding box center [660, 157] width 13 height 12
click at [1476, 394] on div "Engage Now that you have inducted your new NTHS members, it’s time to dive into…" at bounding box center [1005, 447] width 1127 height 593
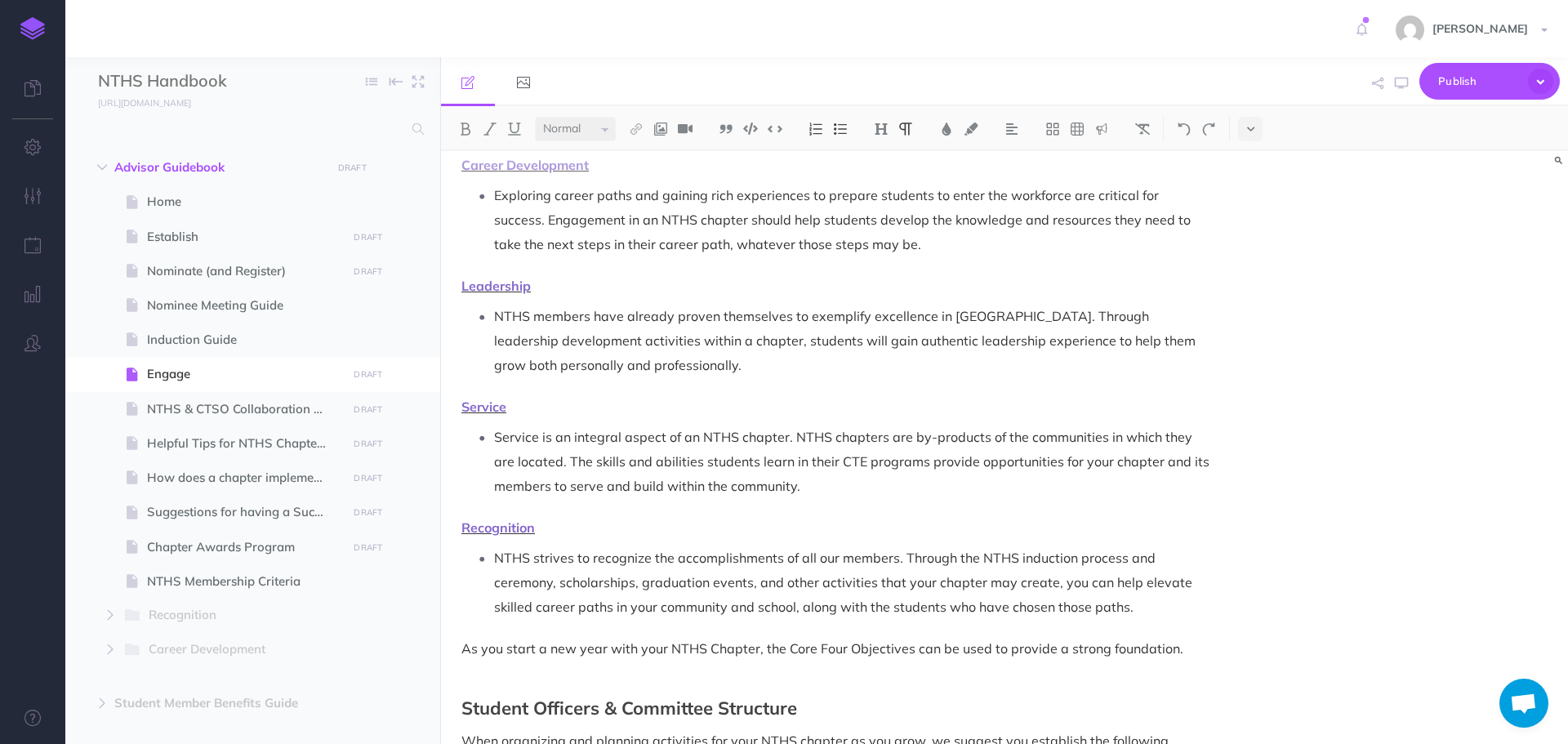
scroll to position [0, 0]
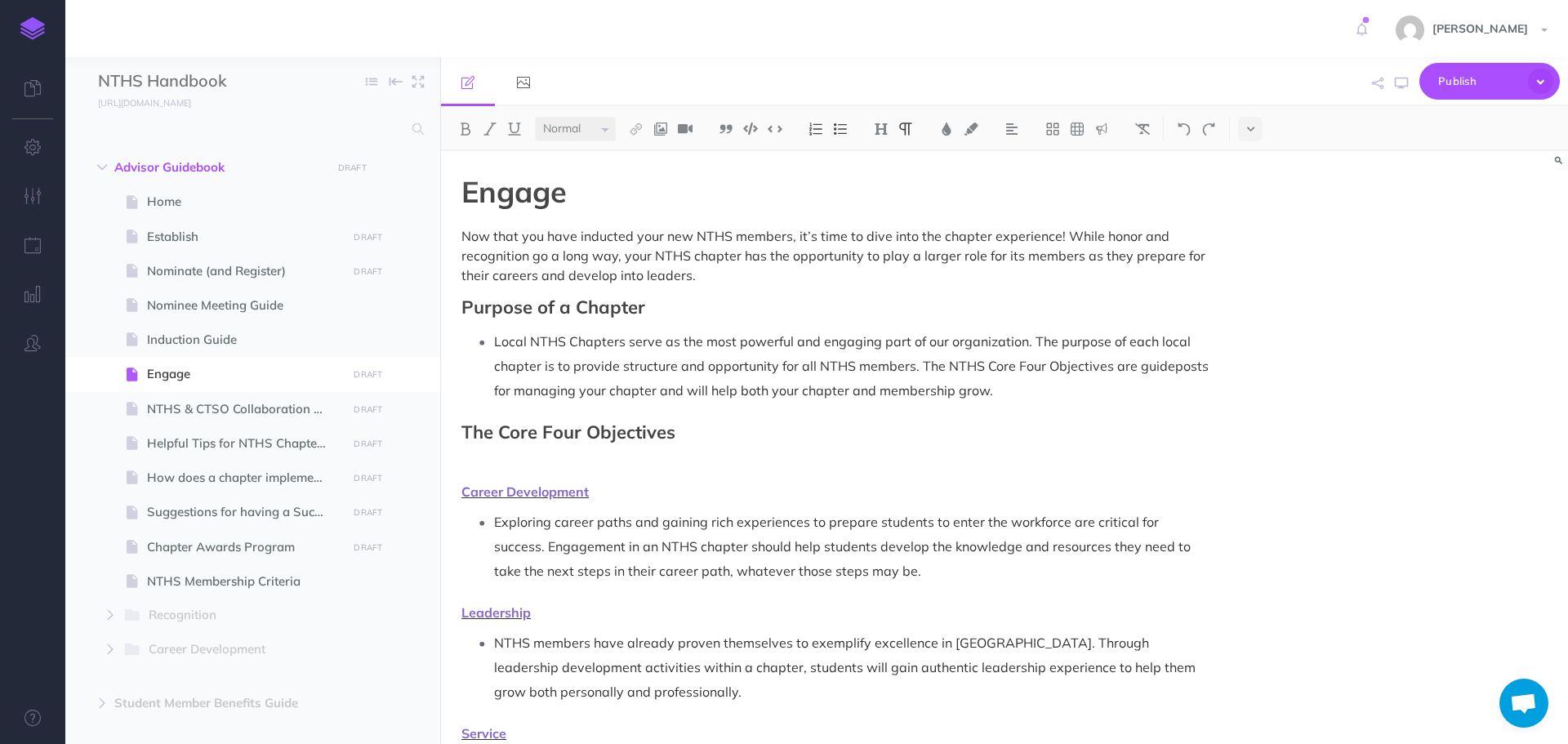
click at [498, 498] on span "Career Development" at bounding box center [525, 491] width 127 height 16
click at [539, 491] on span "Career Development" at bounding box center [525, 491] width 127 height 16
click at [611, 498] on p "Career Development" at bounding box center [836, 491] width 749 height 20
click at [560, 494] on span "Career Development" at bounding box center [525, 491] width 127 height 16
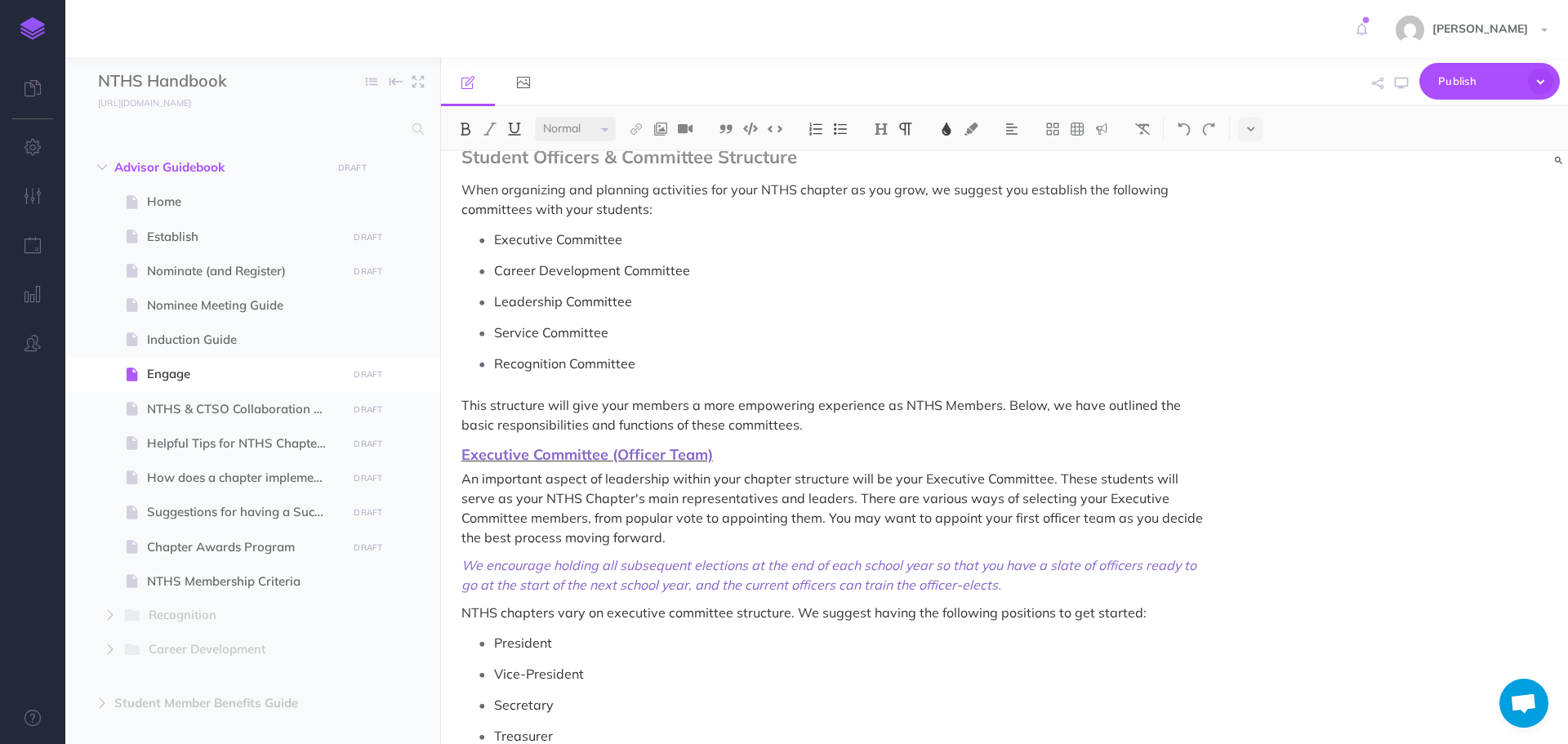
scroll to position [898, 0]
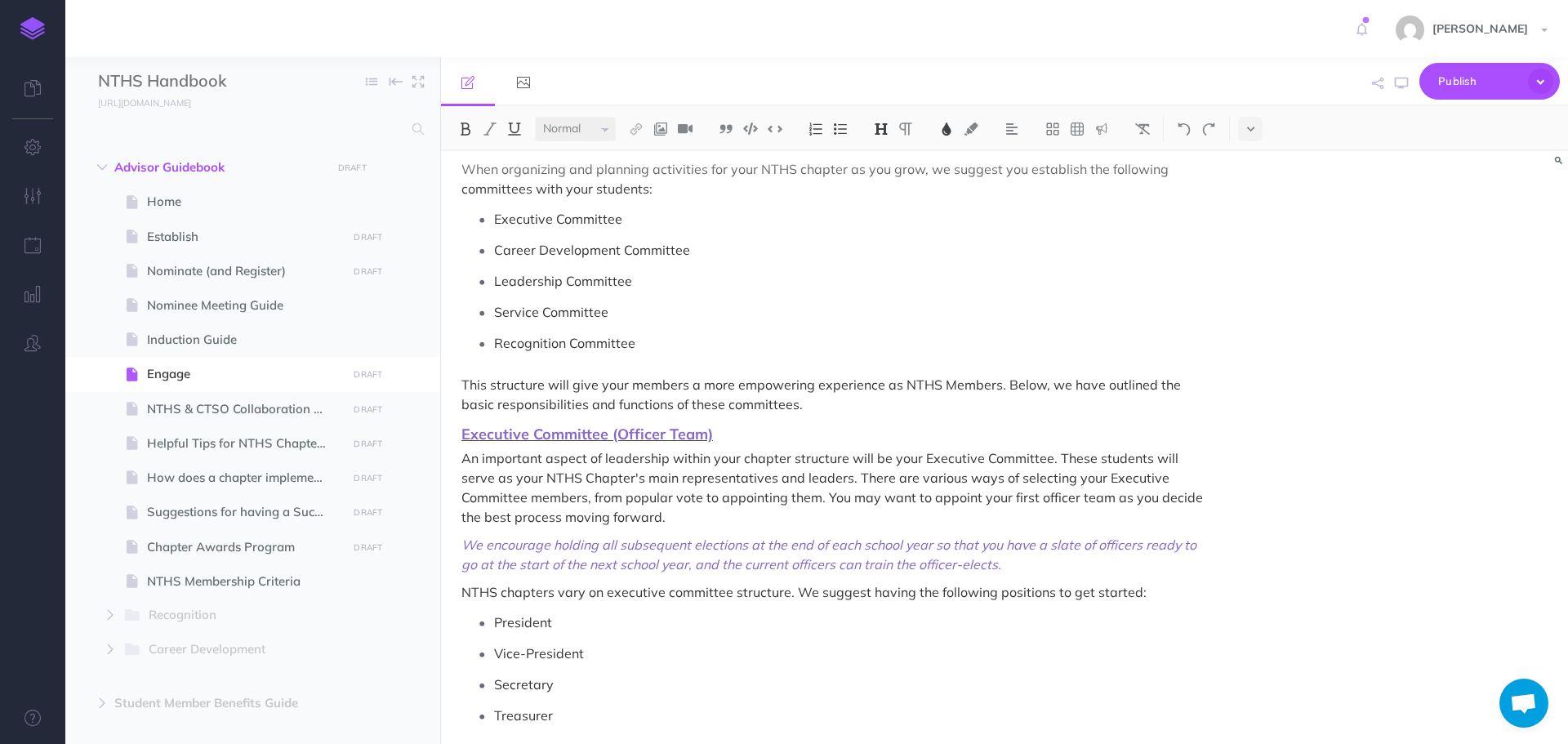
click at [627, 435] on span "Executive Committee (Officer Team)" at bounding box center [587, 434] width 252 height 19
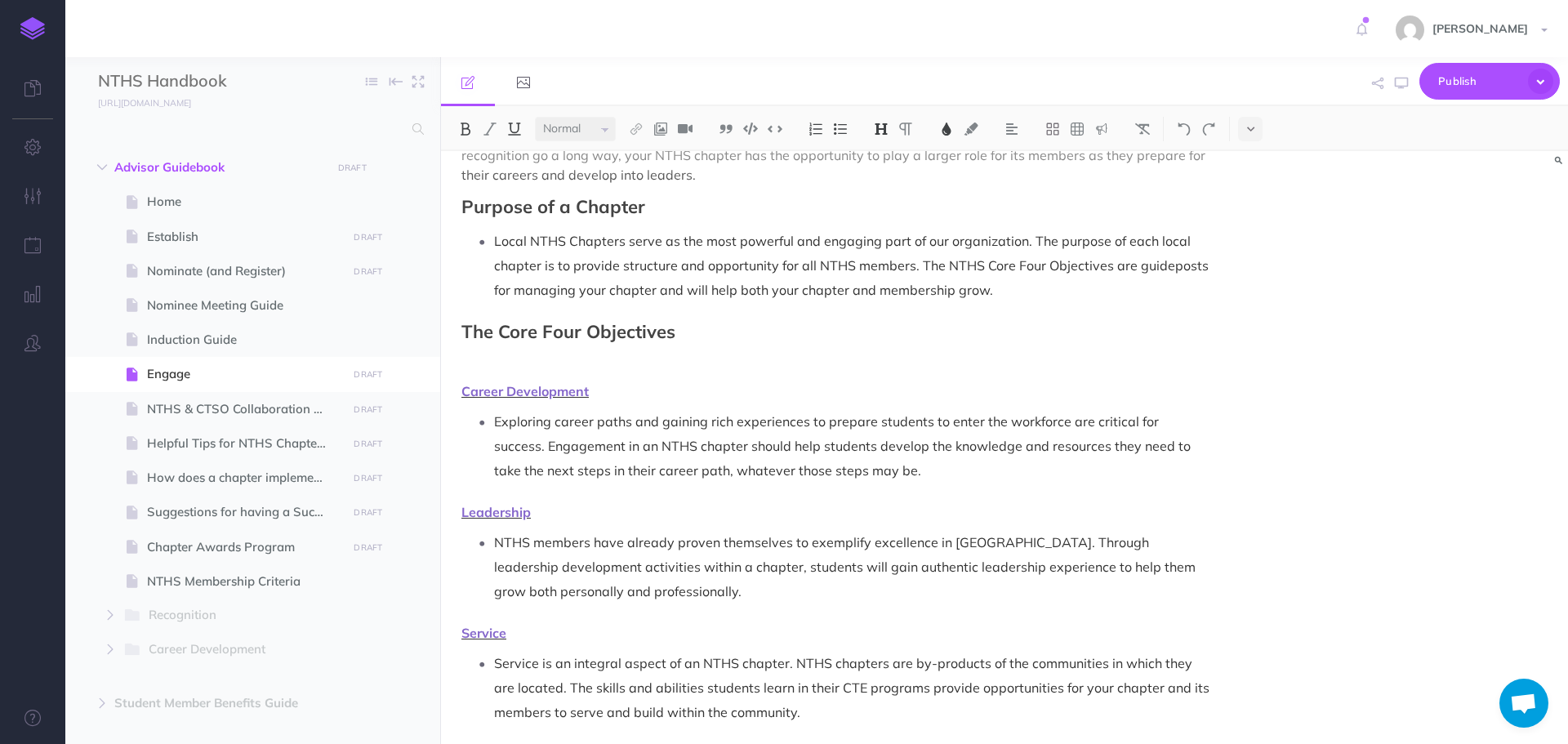
scroll to position [82, 0]
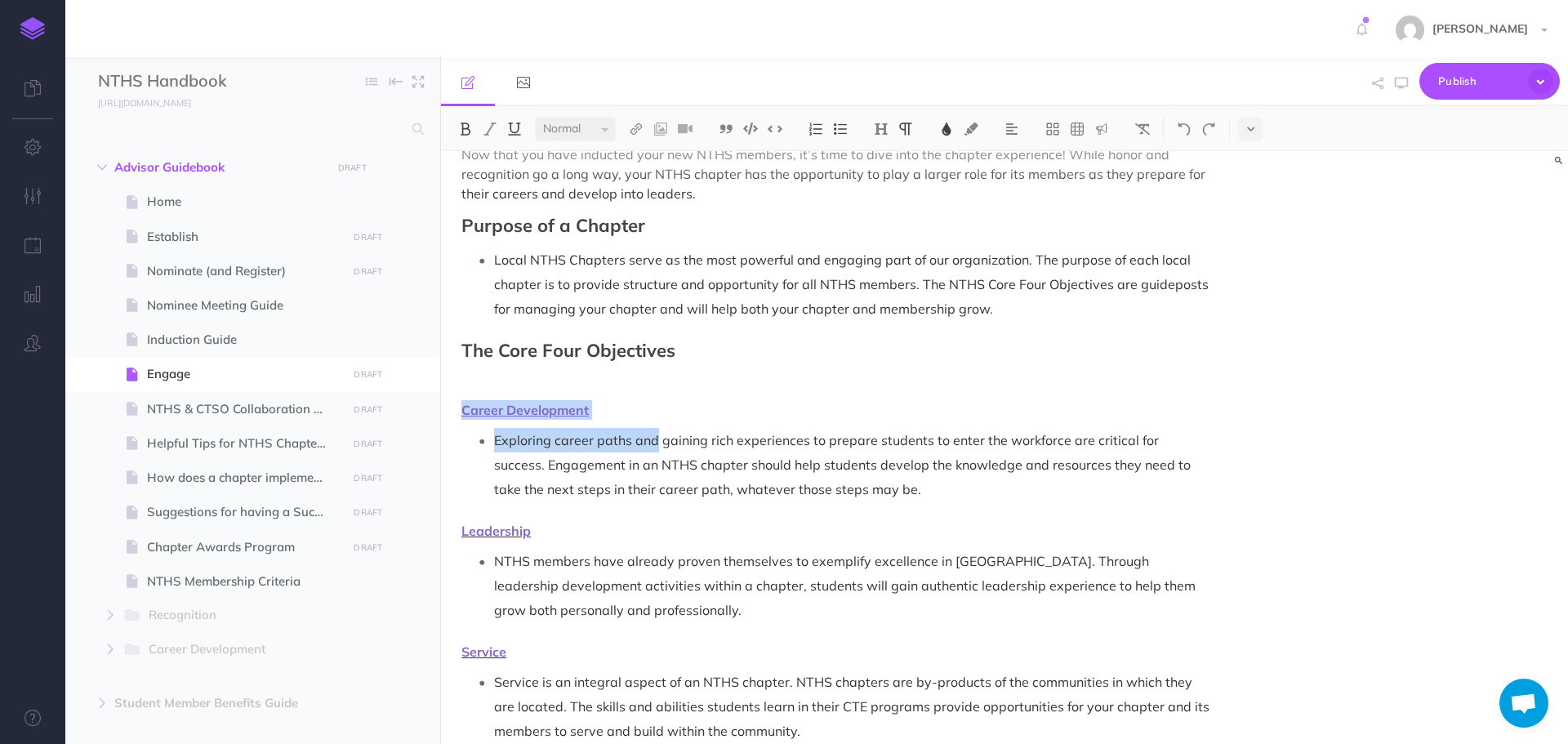
drag, startPoint x: 462, startPoint y: 409, endPoint x: 625, endPoint y: 404, distance: 163.1
click at [644, 417] on p "Career Development" at bounding box center [836, 411] width 749 height 20
click at [506, 130] on button at bounding box center [514, 129] width 25 height 25
drag, startPoint x: 463, startPoint y: 530, endPoint x: 531, endPoint y: 531, distance: 68.0
click at [531, 531] on p "Leadership" at bounding box center [836, 531] width 749 height 20
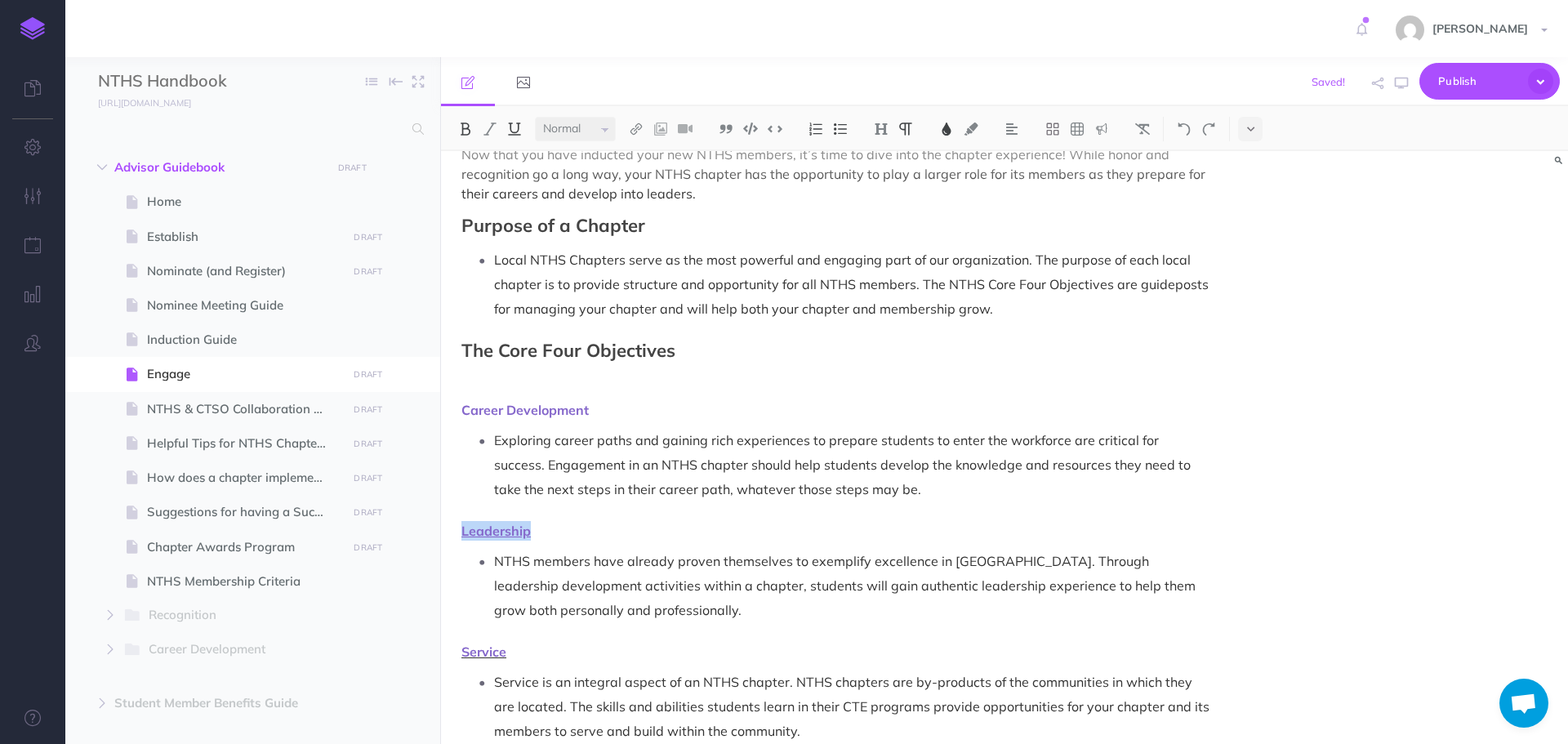
click at [514, 129] on img at bounding box center [514, 129] width 15 height 13
drag, startPoint x: 461, startPoint y: 652, endPoint x: 509, endPoint y: 650, distance: 48.0
click at [514, 134] on img at bounding box center [514, 129] width 15 height 13
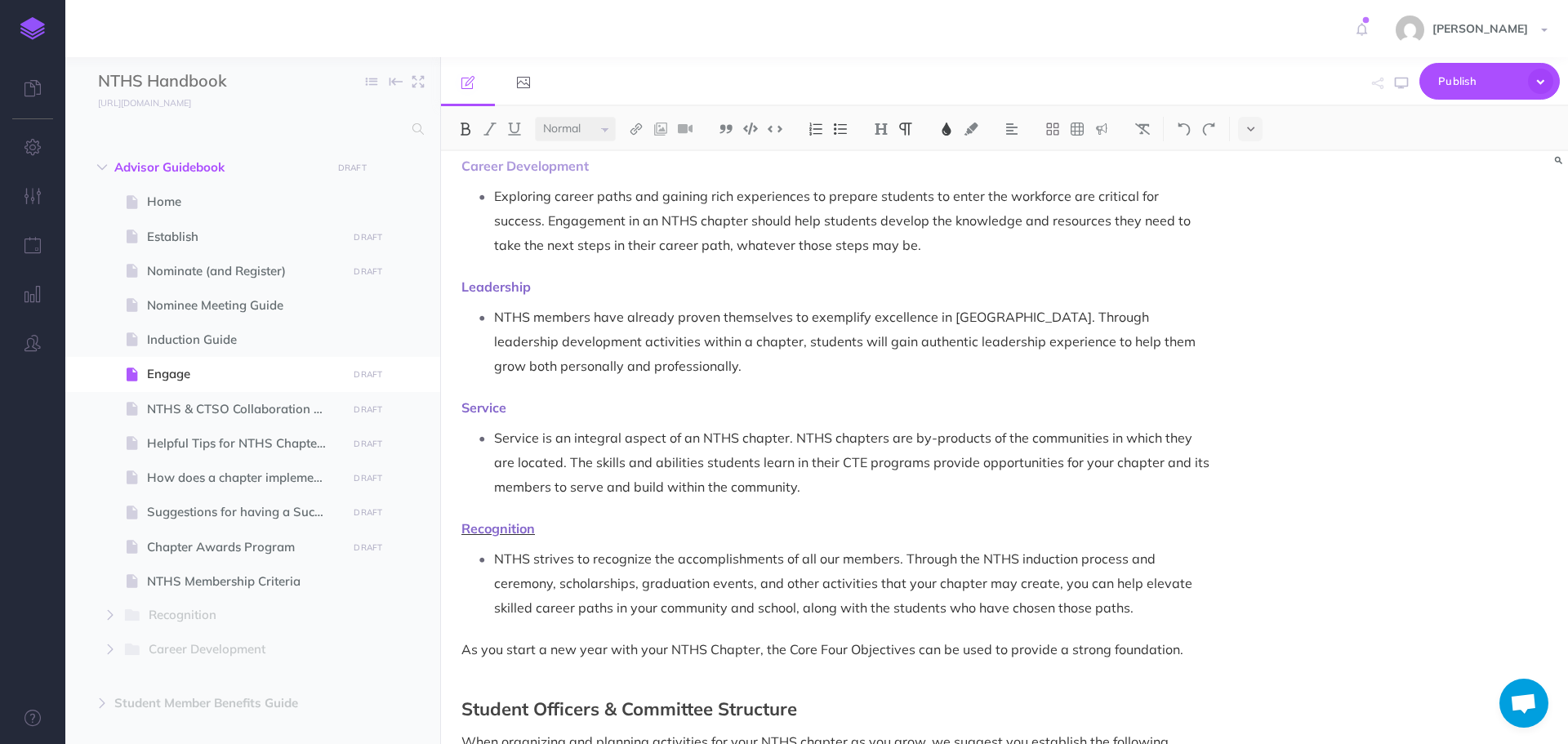
scroll to position [327, 0]
drag, startPoint x: 463, startPoint y: 528, endPoint x: 535, endPoint y: 530, distance: 72.0
click at [535, 530] on span "Recognition" at bounding box center [498, 528] width 74 height 16
click at [517, 126] on img at bounding box center [514, 129] width 15 height 13
click at [595, 526] on p "Recognition" at bounding box center [836, 528] width 749 height 20
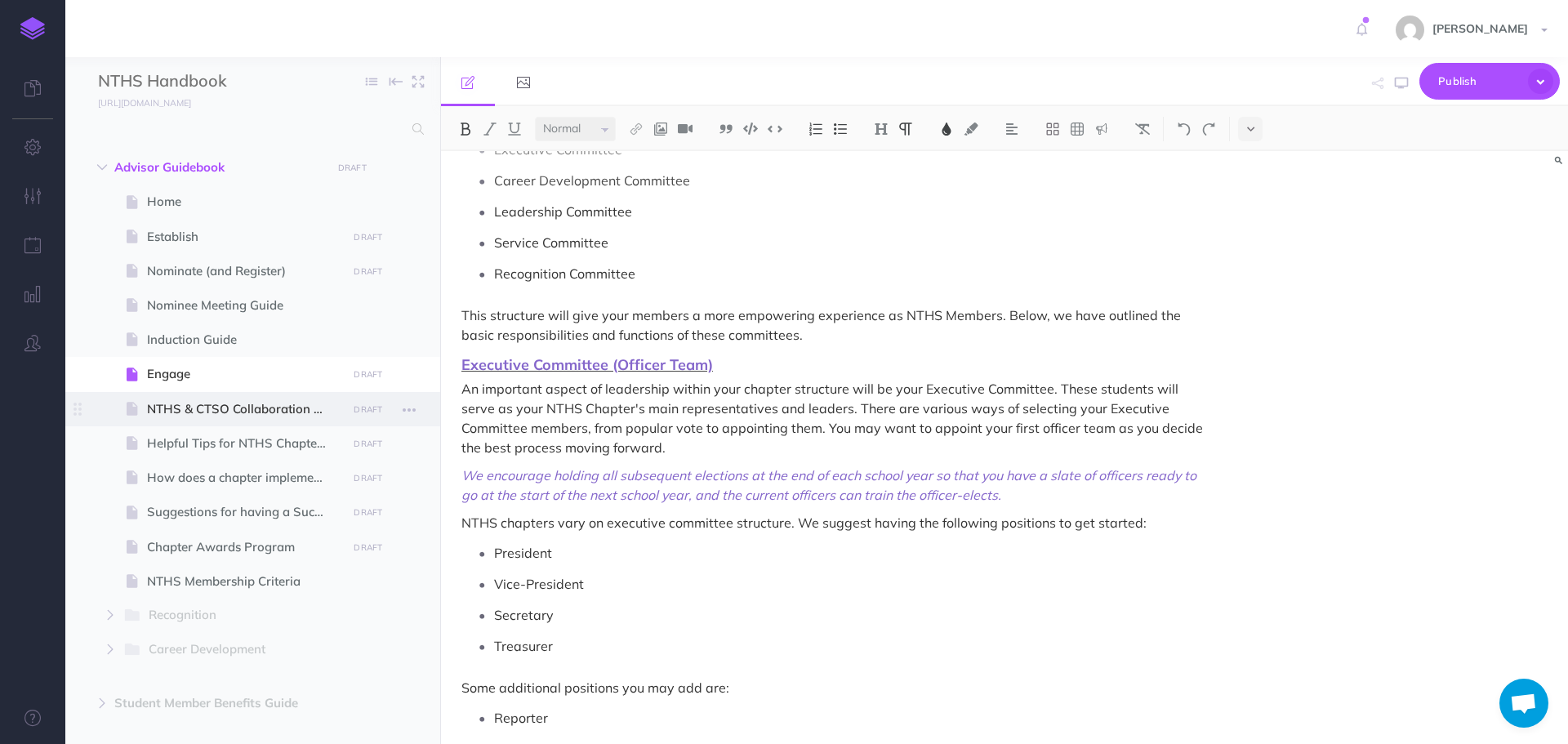
scroll to position [980, 0]
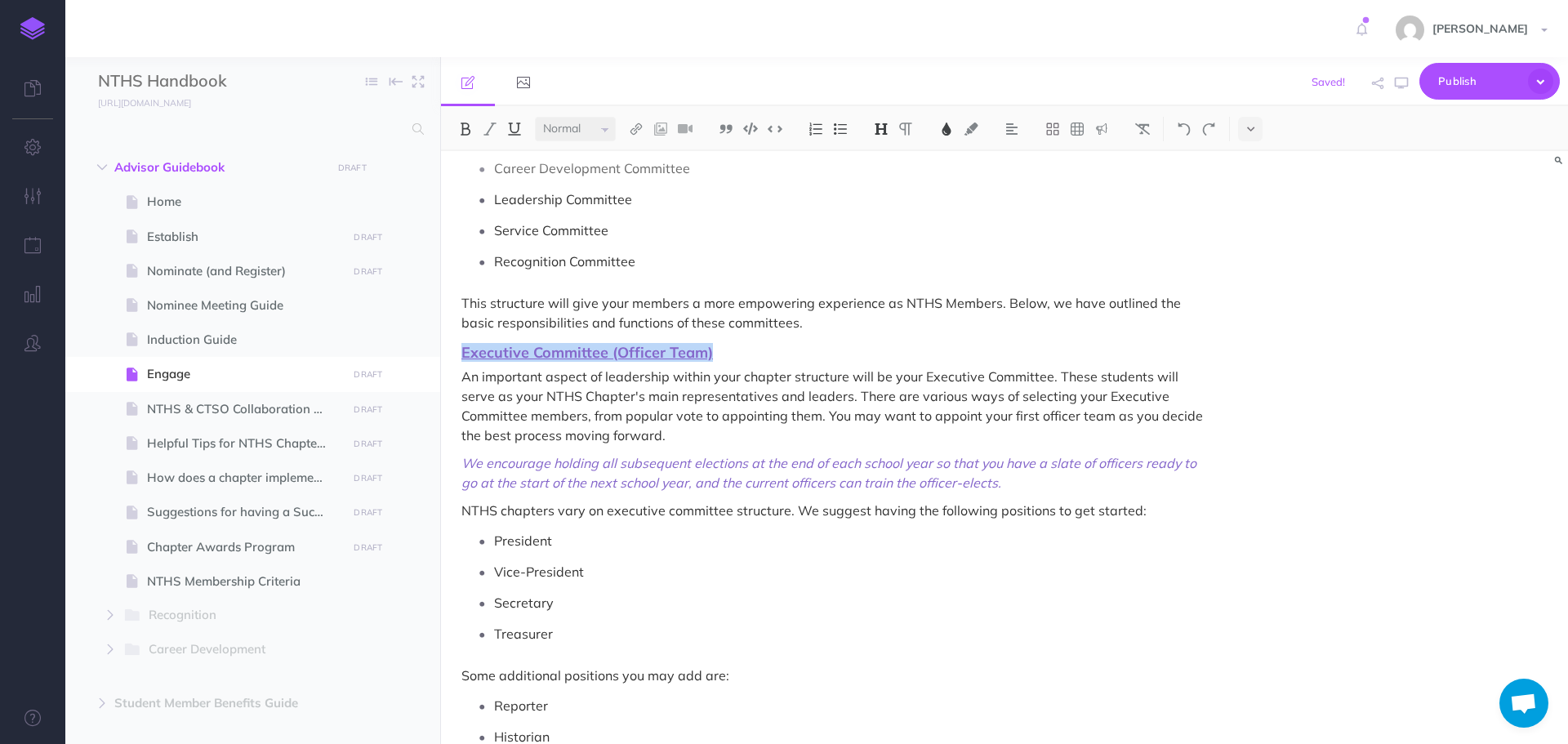
drag, startPoint x: 465, startPoint y: 352, endPoint x: 713, endPoint y: 349, distance: 248.0
click at [713, 349] on h3 "Executive Committee (Officer Team)" at bounding box center [836, 352] width 749 height 16
click at [516, 127] on img at bounding box center [514, 129] width 15 height 13
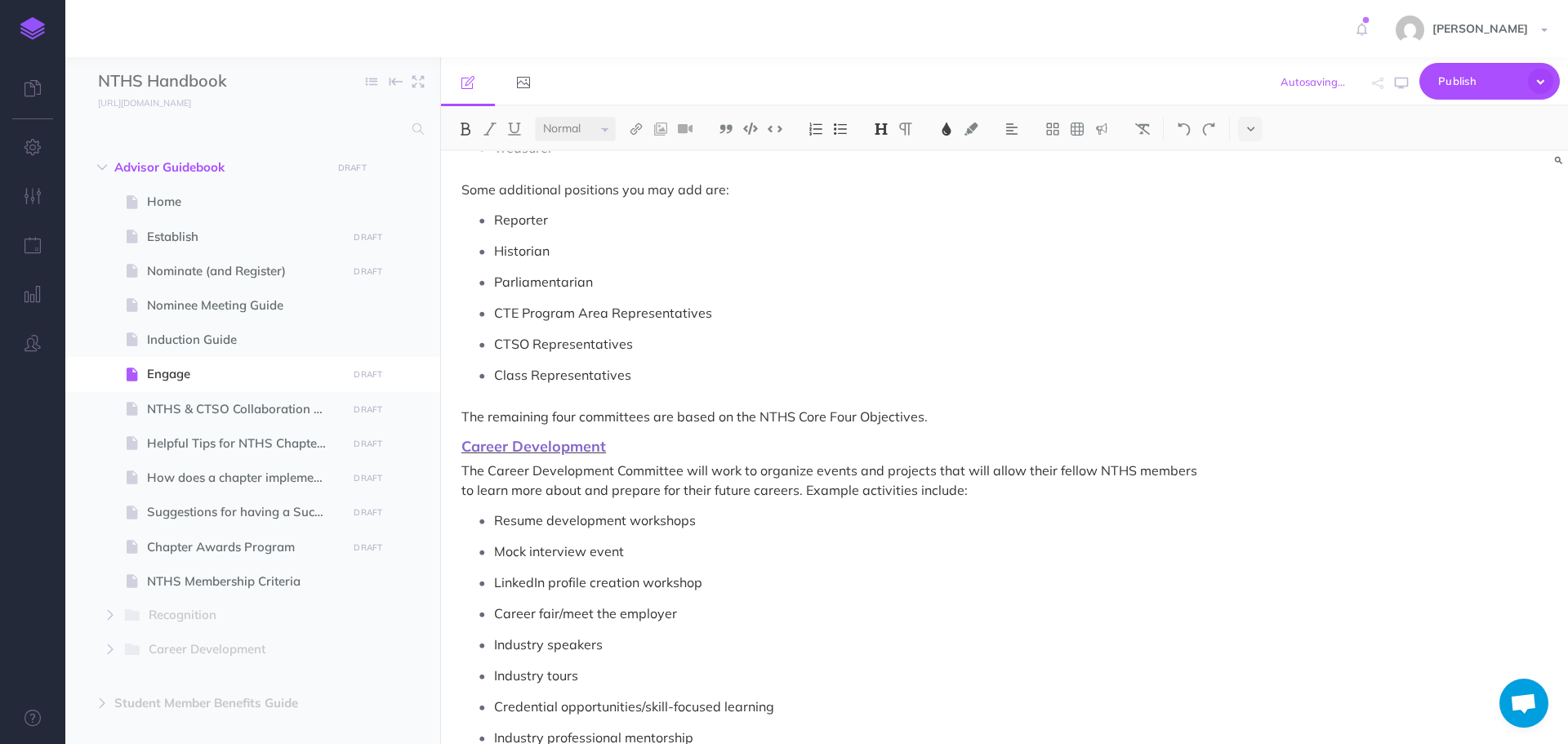
scroll to position [1470, 0]
drag, startPoint x: 461, startPoint y: 443, endPoint x: 609, endPoint y: 450, distance: 148.2
click at [609, 450] on h3 "Career Development" at bounding box center [836, 442] width 749 height 16
click at [517, 124] on img at bounding box center [514, 129] width 15 height 13
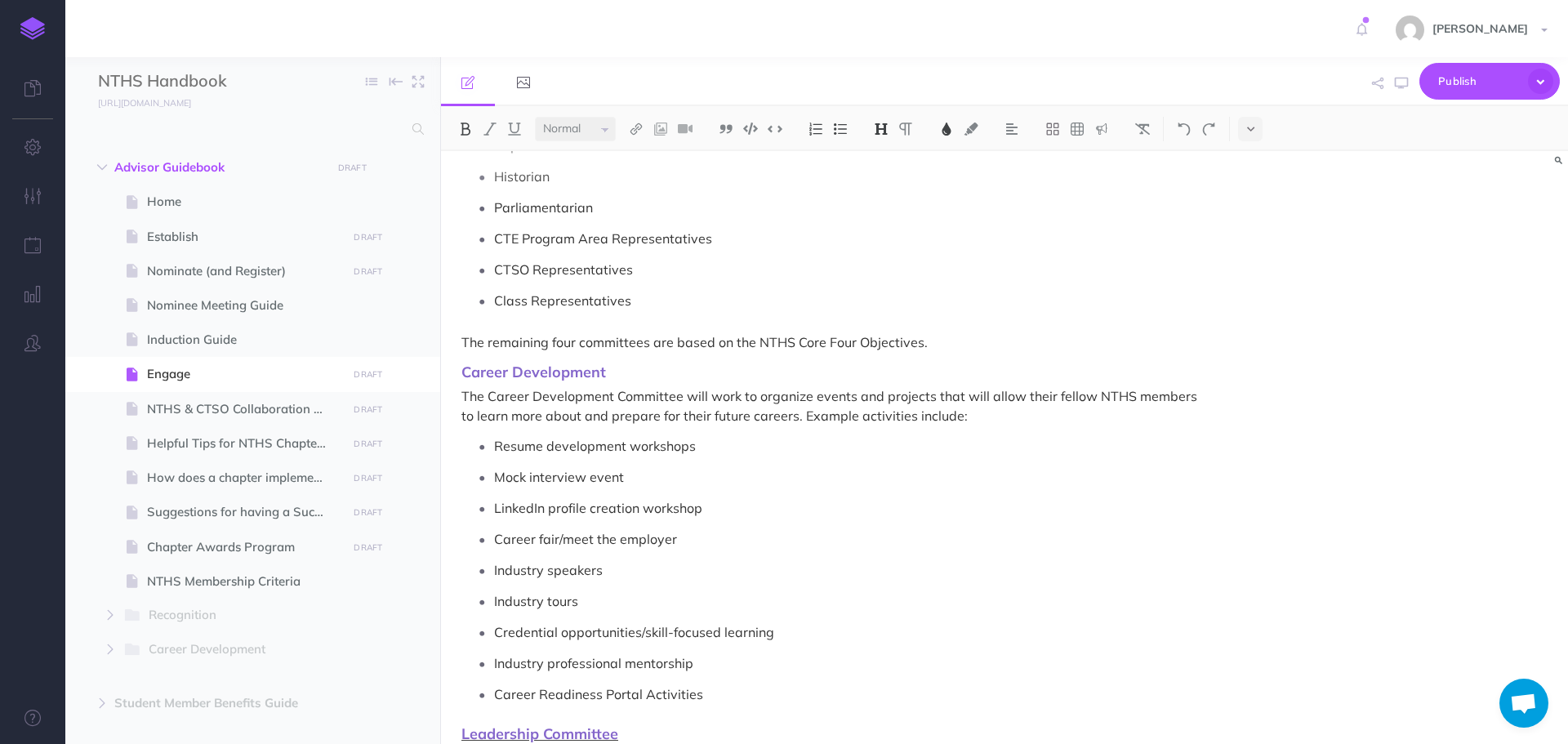
scroll to position [1715, 0]
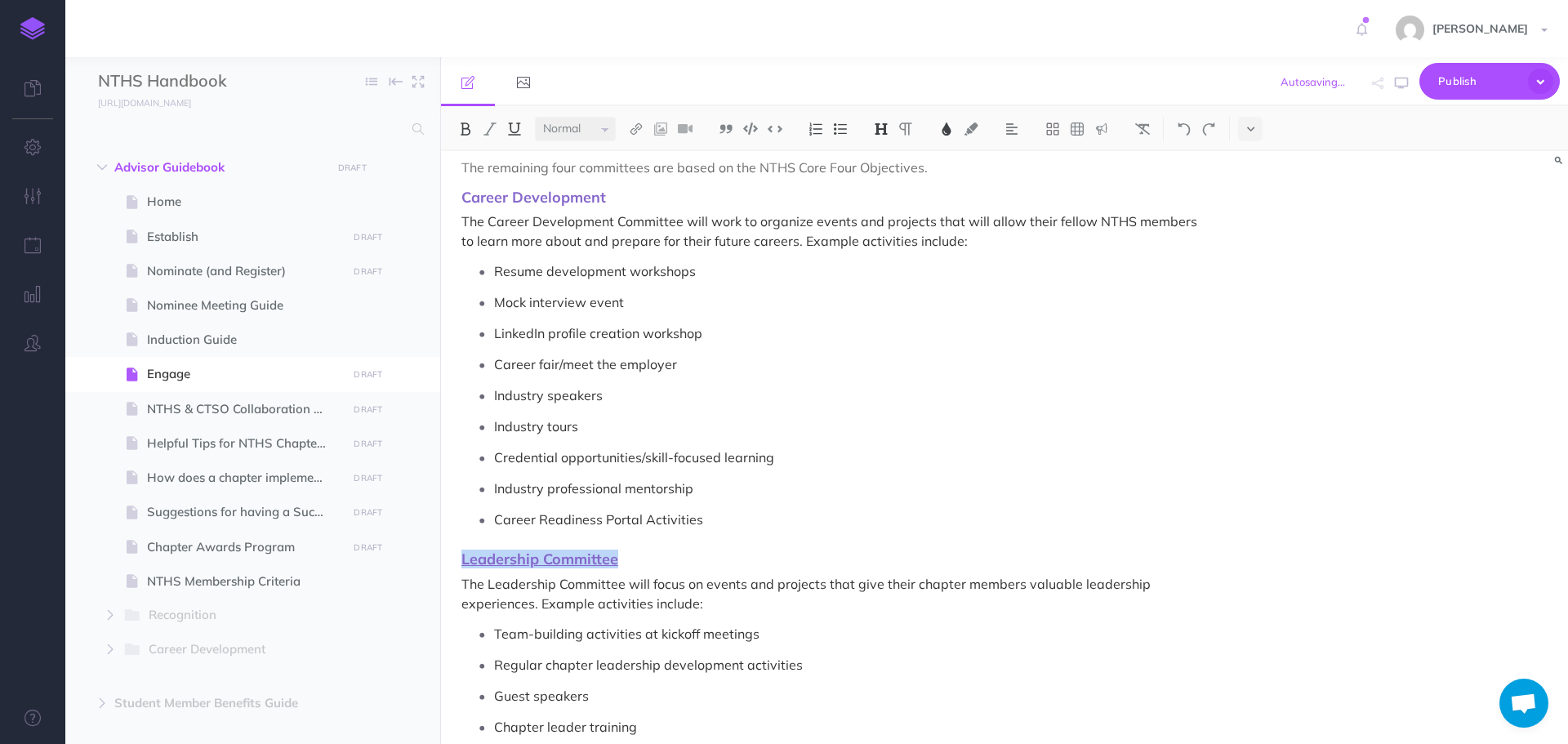
drag, startPoint x: 461, startPoint y: 560, endPoint x: 624, endPoint y: 560, distance: 163.0
click at [624, 560] on div "Engage Now that you have inducted your new NTHS members, it’s time to dive into…" at bounding box center [836, 666] width 789 height 4461
click at [516, 130] on img at bounding box center [514, 129] width 15 height 13
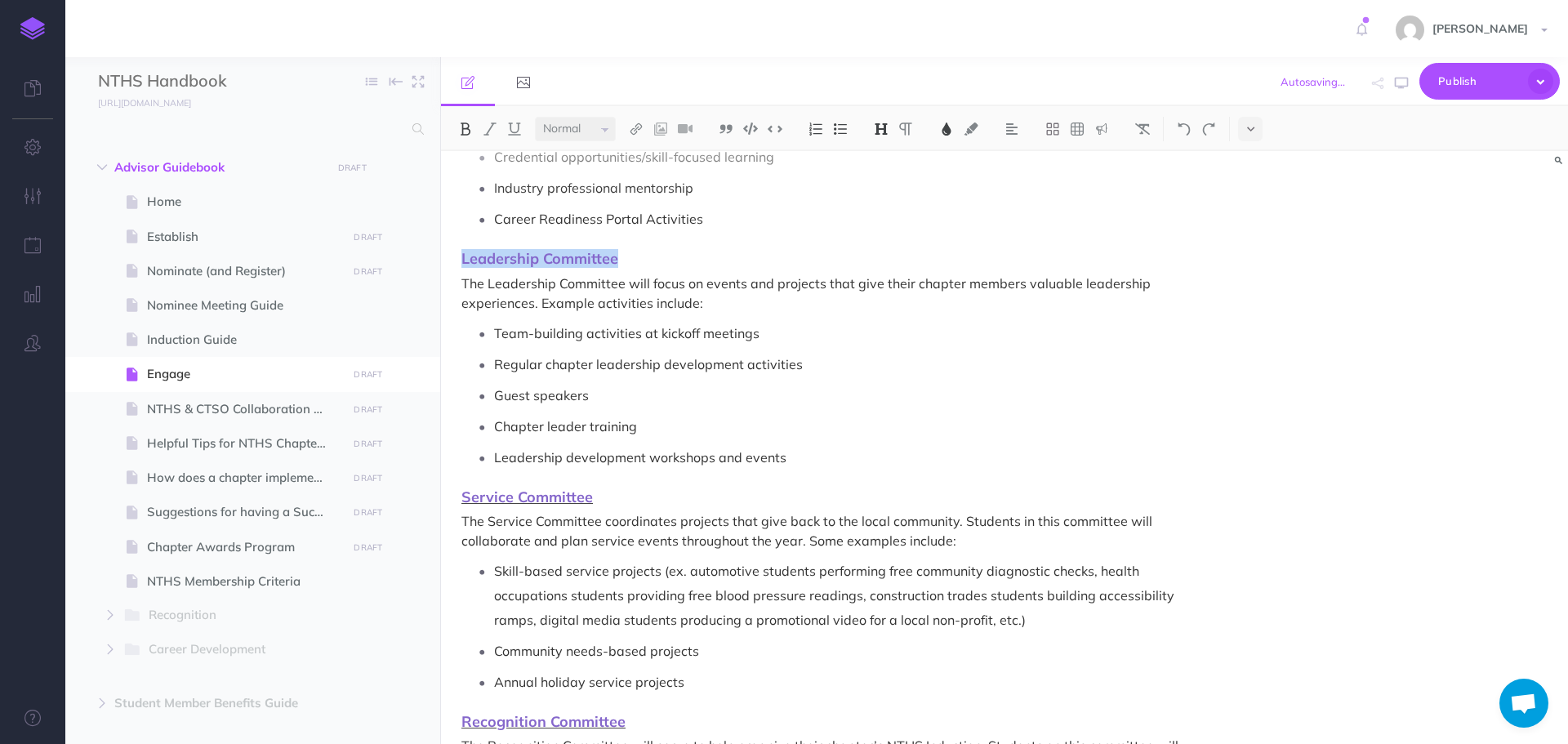
scroll to position [2042, 0]
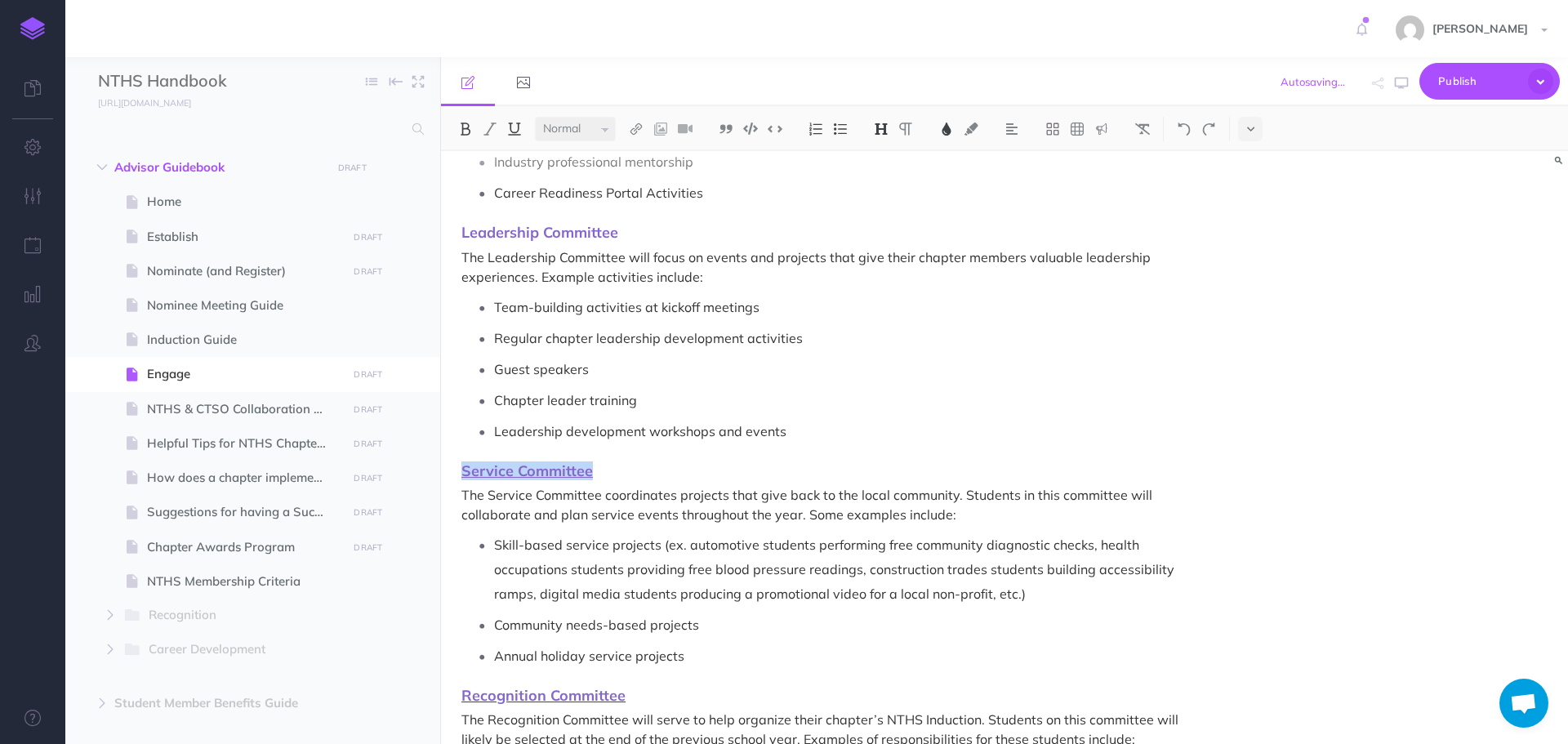
drag, startPoint x: 462, startPoint y: 470, endPoint x: 596, endPoint y: 477, distance: 134.2
click at [596, 477] on h3 "Service Committee" at bounding box center [836, 471] width 749 height 16
drag, startPoint x: 520, startPoint y: 128, endPoint x: 518, endPoint y: 174, distance: 46.0
click at [520, 127] on img at bounding box center [514, 129] width 15 height 13
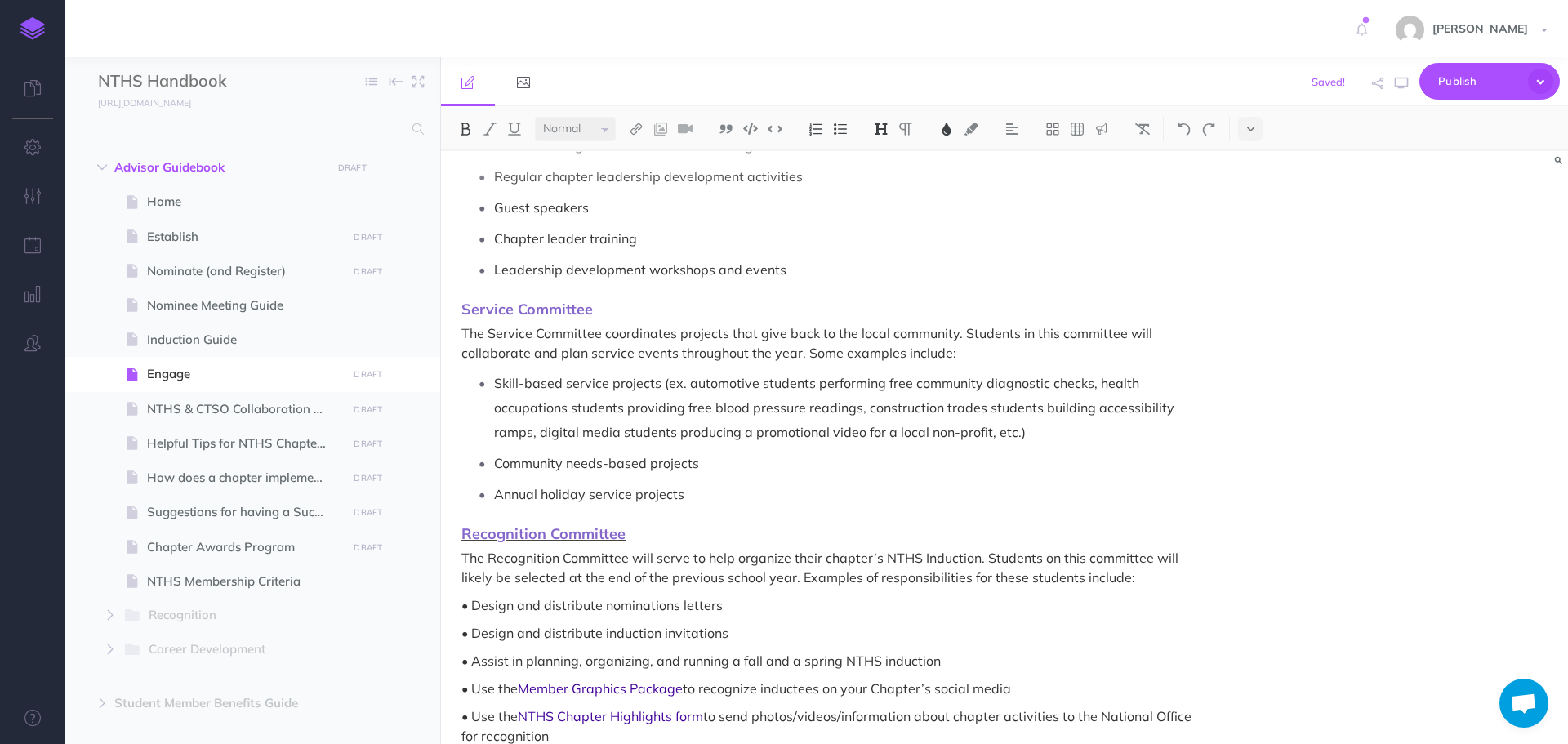
scroll to position [2206, 0]
drag, startPoint x: 461, startPoint y: 531, endPoint x: 643, endPoint y: 531, distance: 182.0
click at [643, 531] on h3 "Recognition Committee" at bounding box center [836, 532] width 749 height 16
click at [511, 127] on img at bounding box center [514, 129] width 15 height 13
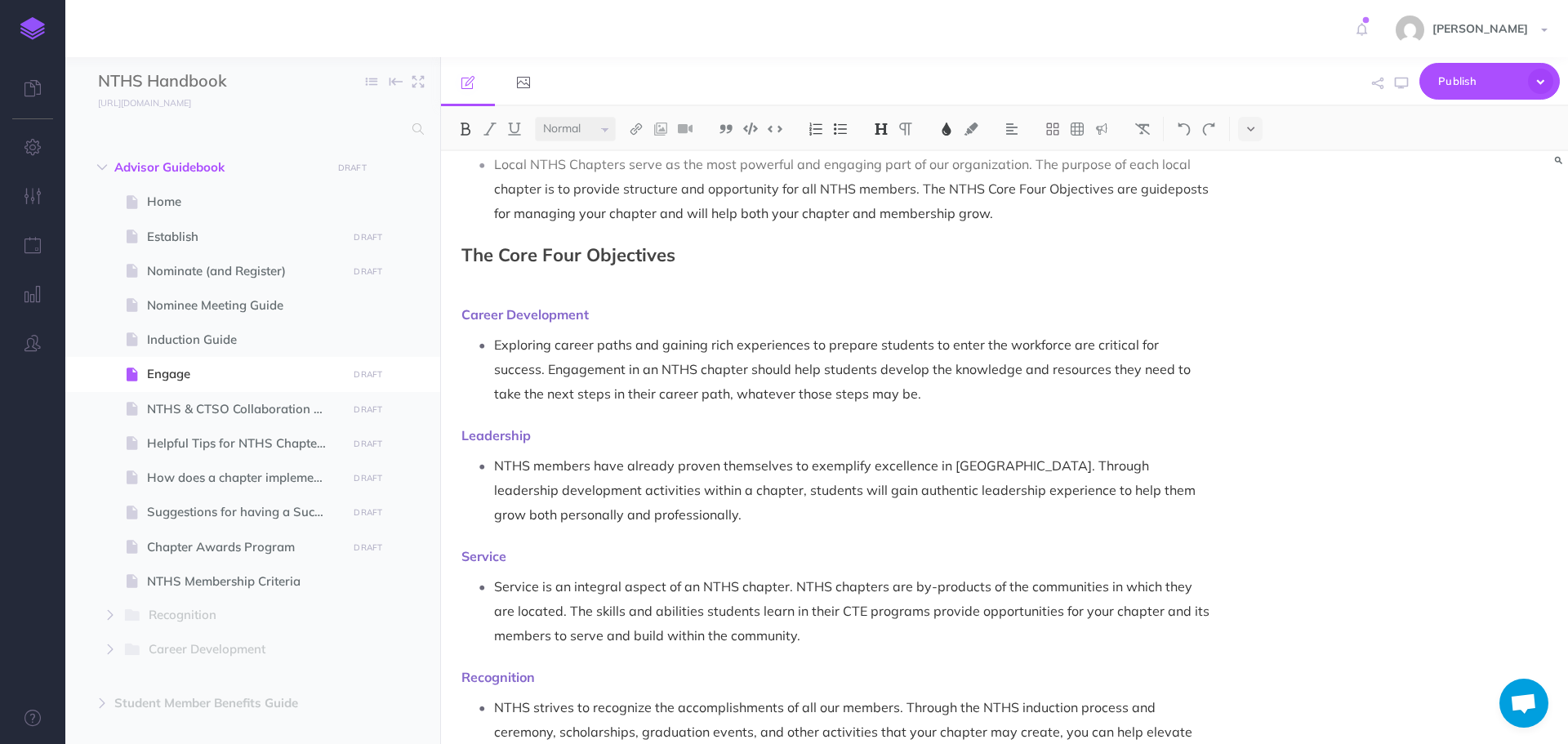
scroll to position [0, 0]
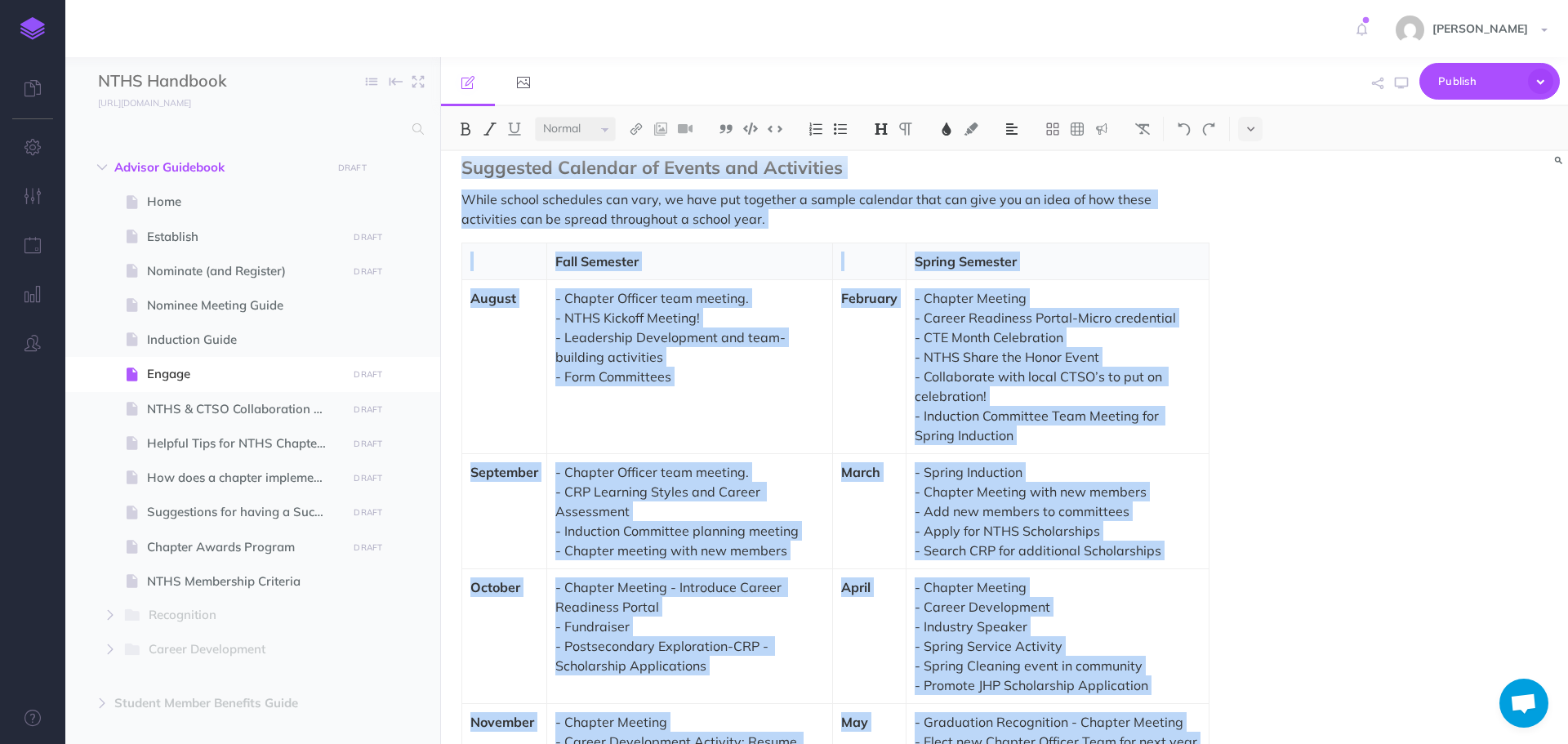
scroll to position [3838, 0]
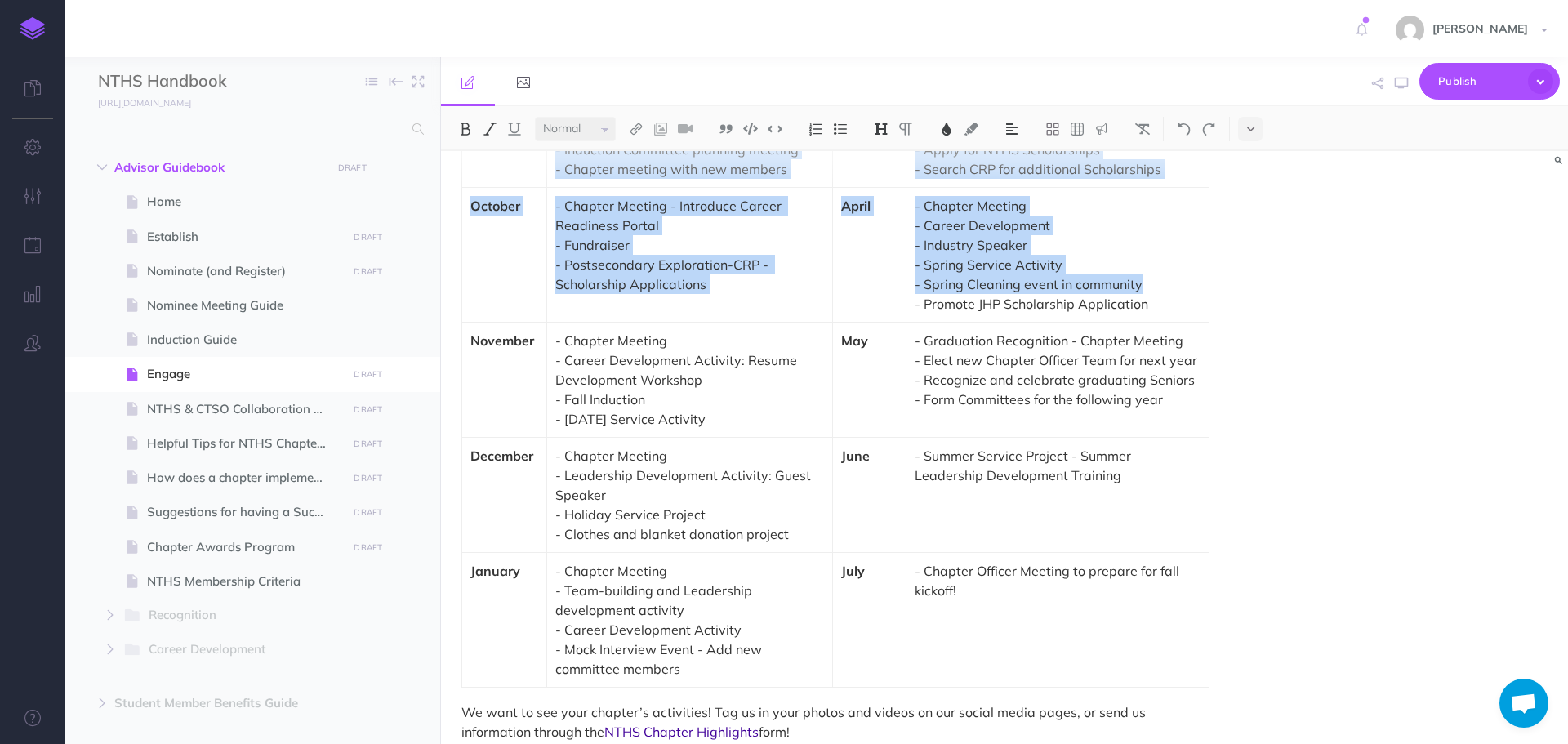
drag, startPoint x: 462, startPoint y: 202, endPoint x: 1181, endPoint y: 291, distance: 724.5
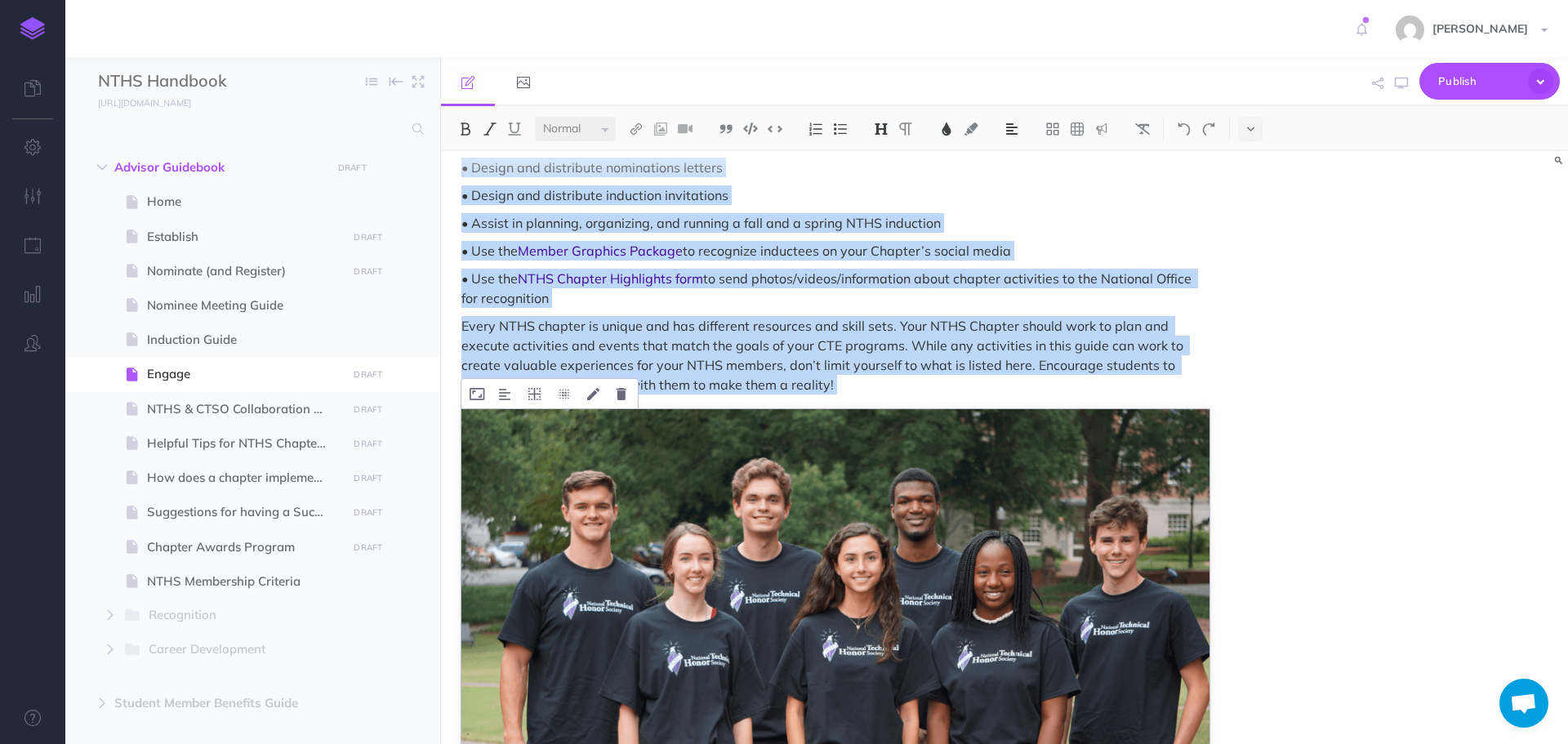
scroll to position [2450, 0]
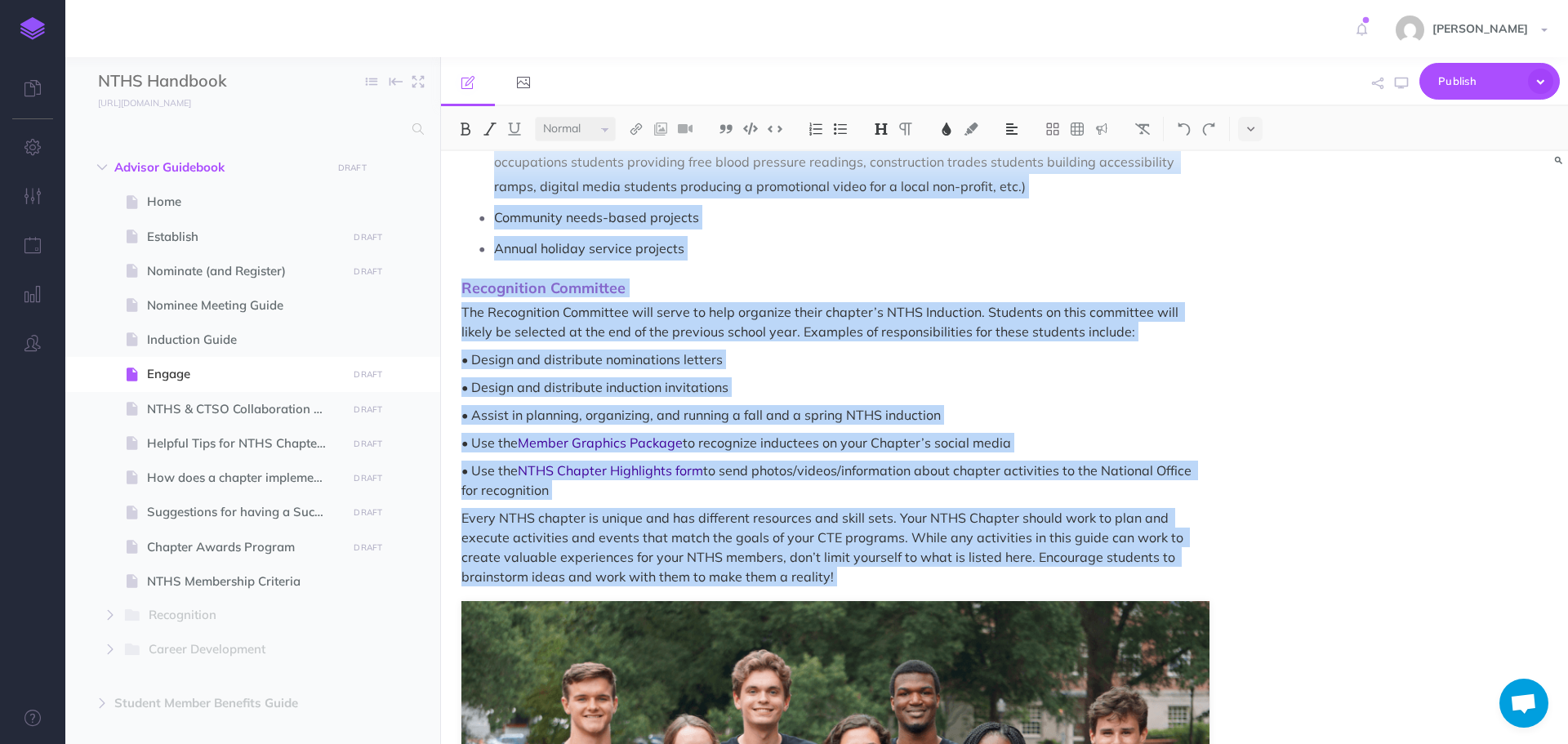
click at [1047, 425] on p "• Assist in planning, organizing, and running a fall and a spring NTHS induction" at bounding box center [836, 415] width 749 height 20
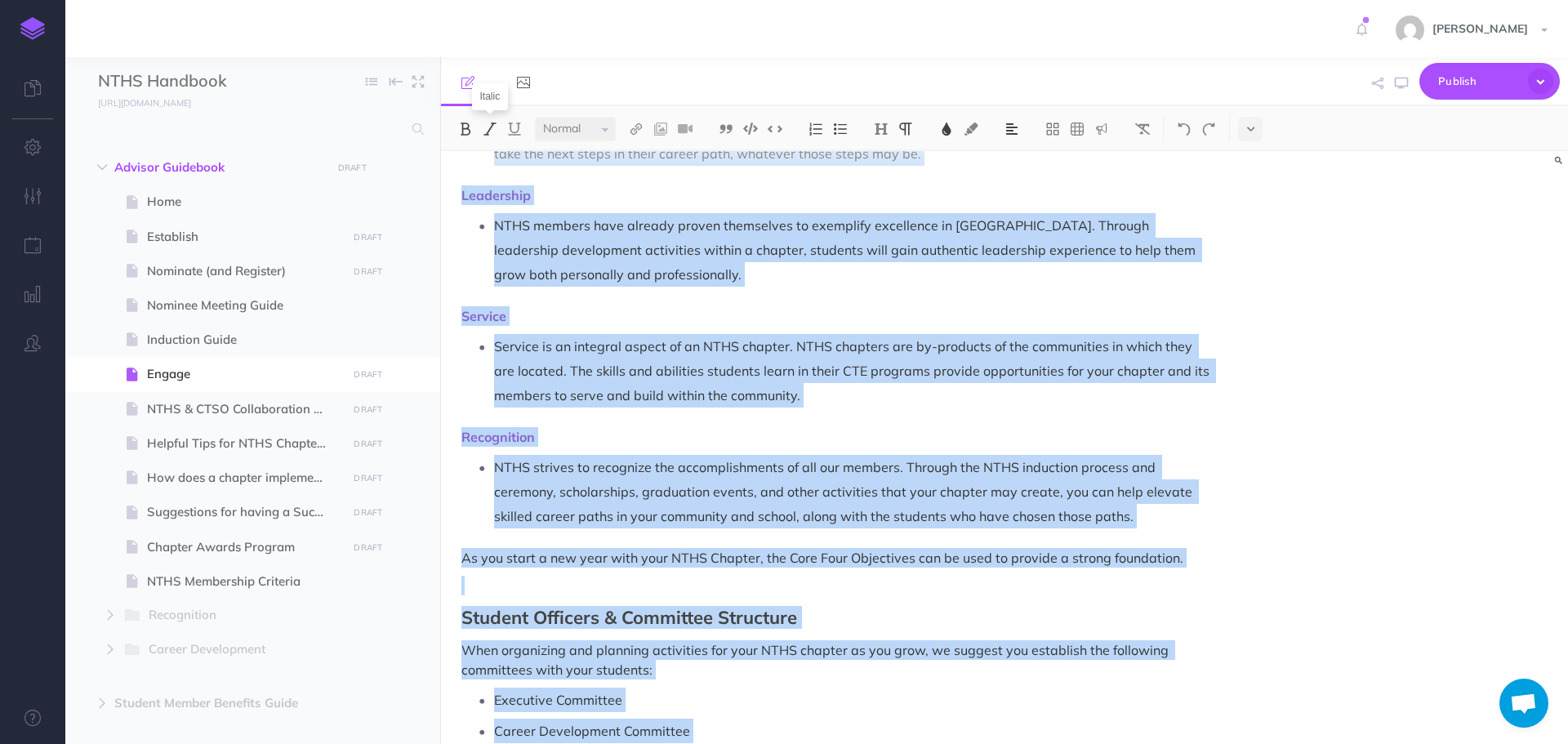
scroll to position [0, 0]
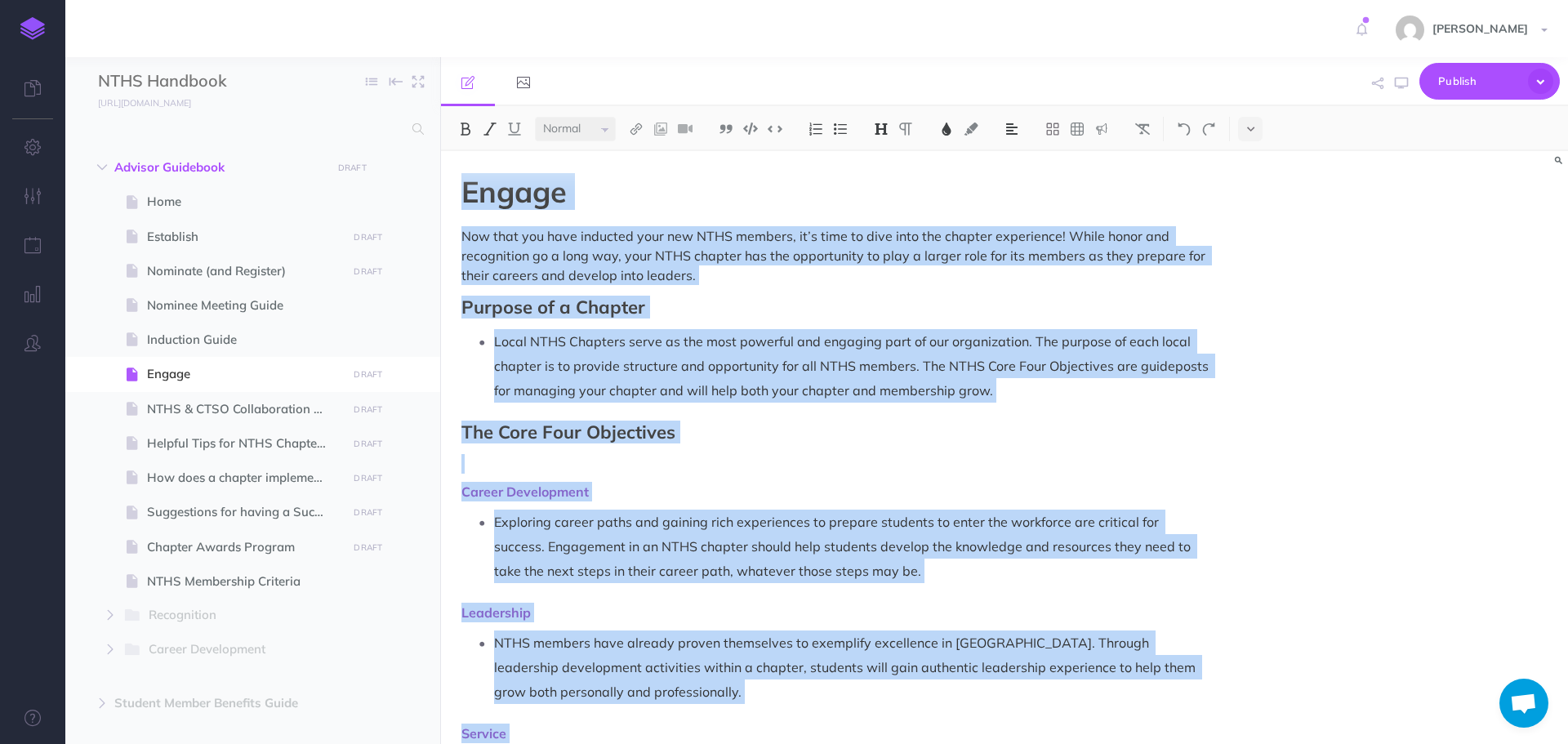
drag, startPoint x: 845, startPoint y: 580, endPoint x: 459, endPoint y: 148, distance: 579.3
click at [459, 148] on div "Small Normal Large H1 H2 H3 H4 Block container Inline container Card Engage Now…" at bounding box center [1005, 425] width 1127 height 638
click at [870, 183] on h1 "Engage" at bounding box center [836, 192] width 749 height 33
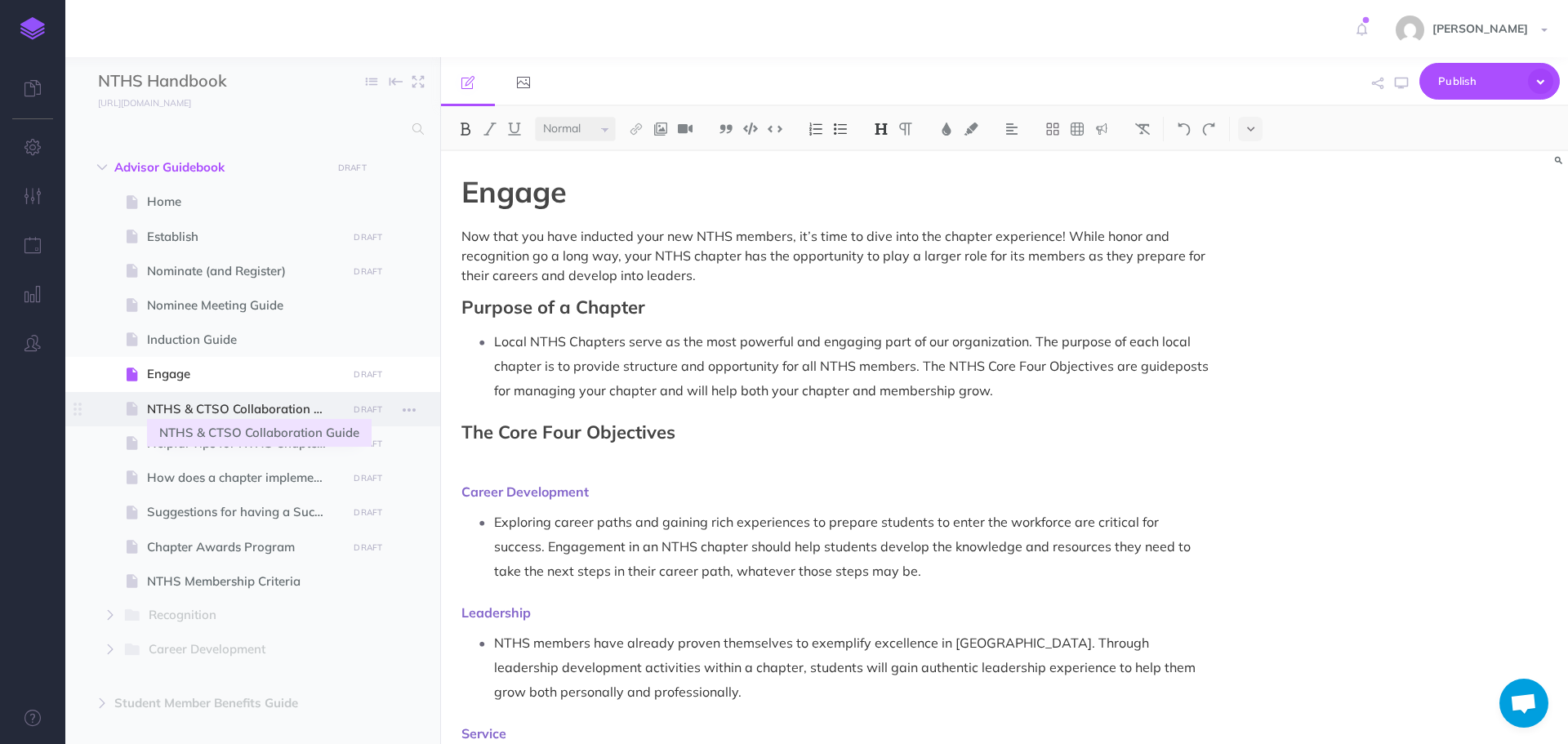
click at [251, 409] on span "NTHS & CTSO Collaboration Guide" at bounding box center [244, 410] width 195 height 20
select select "null"
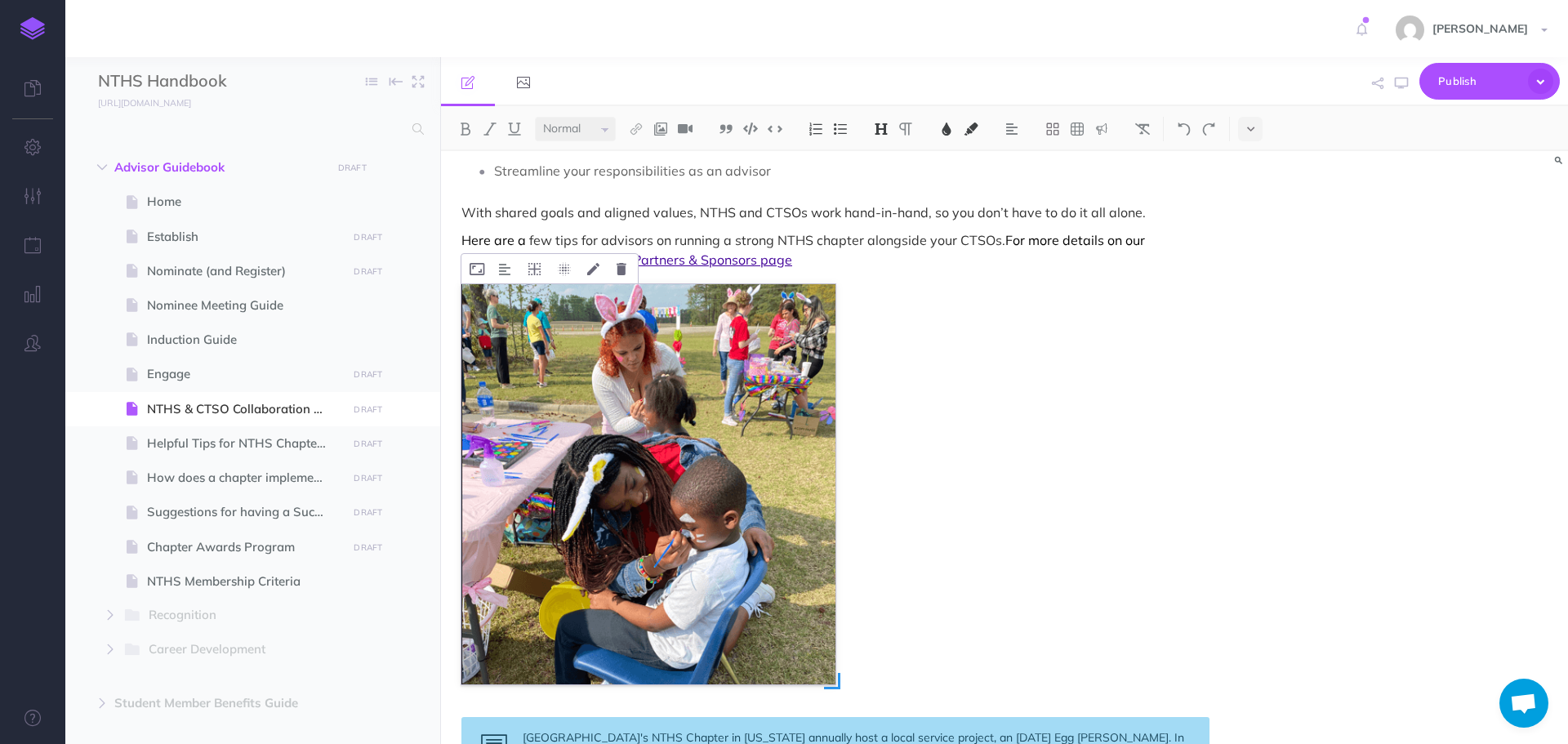
scroll to position [245, 0]
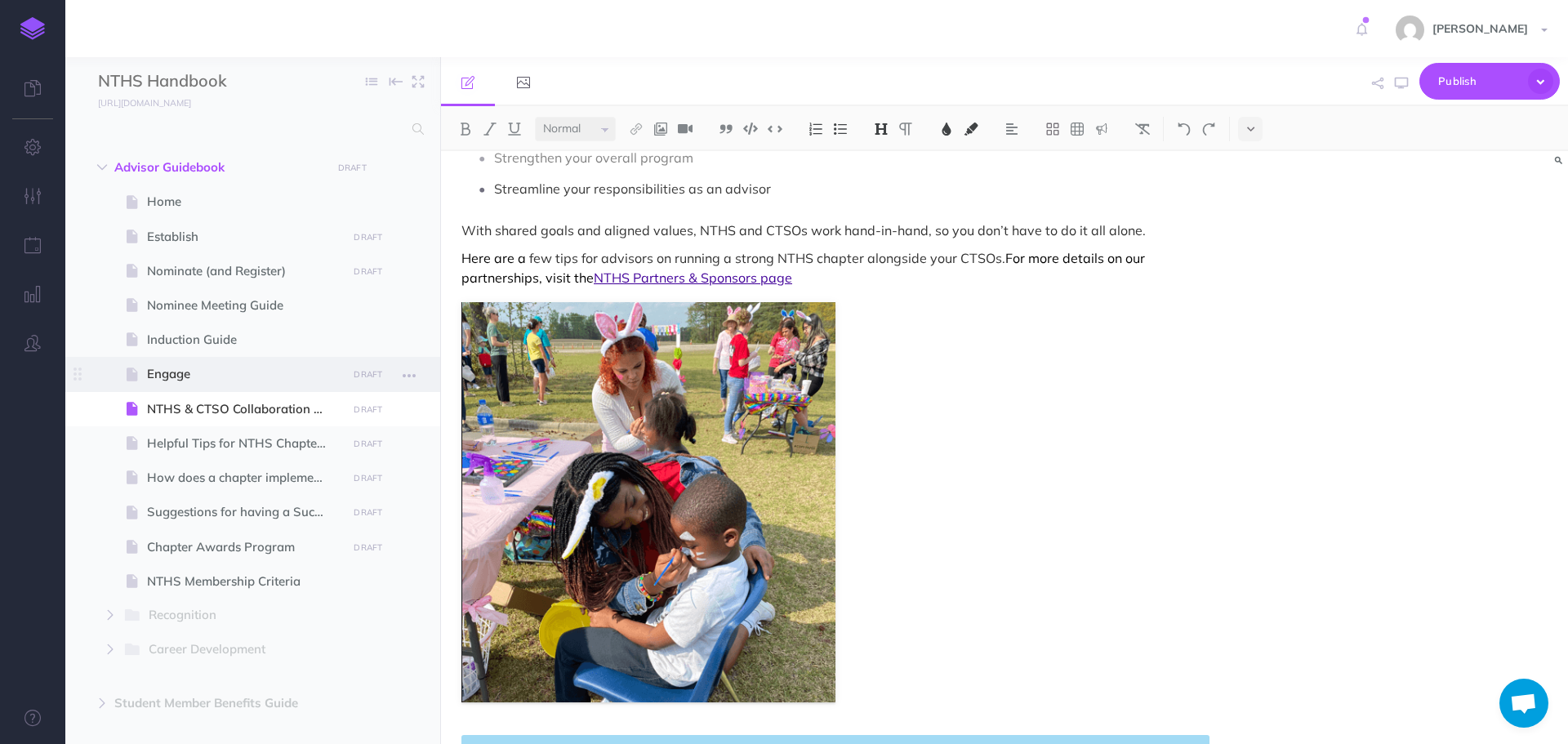
click at [271, 375] on span "Engage" at bounding box center [244, 374] width 195 height 20
select select "null"
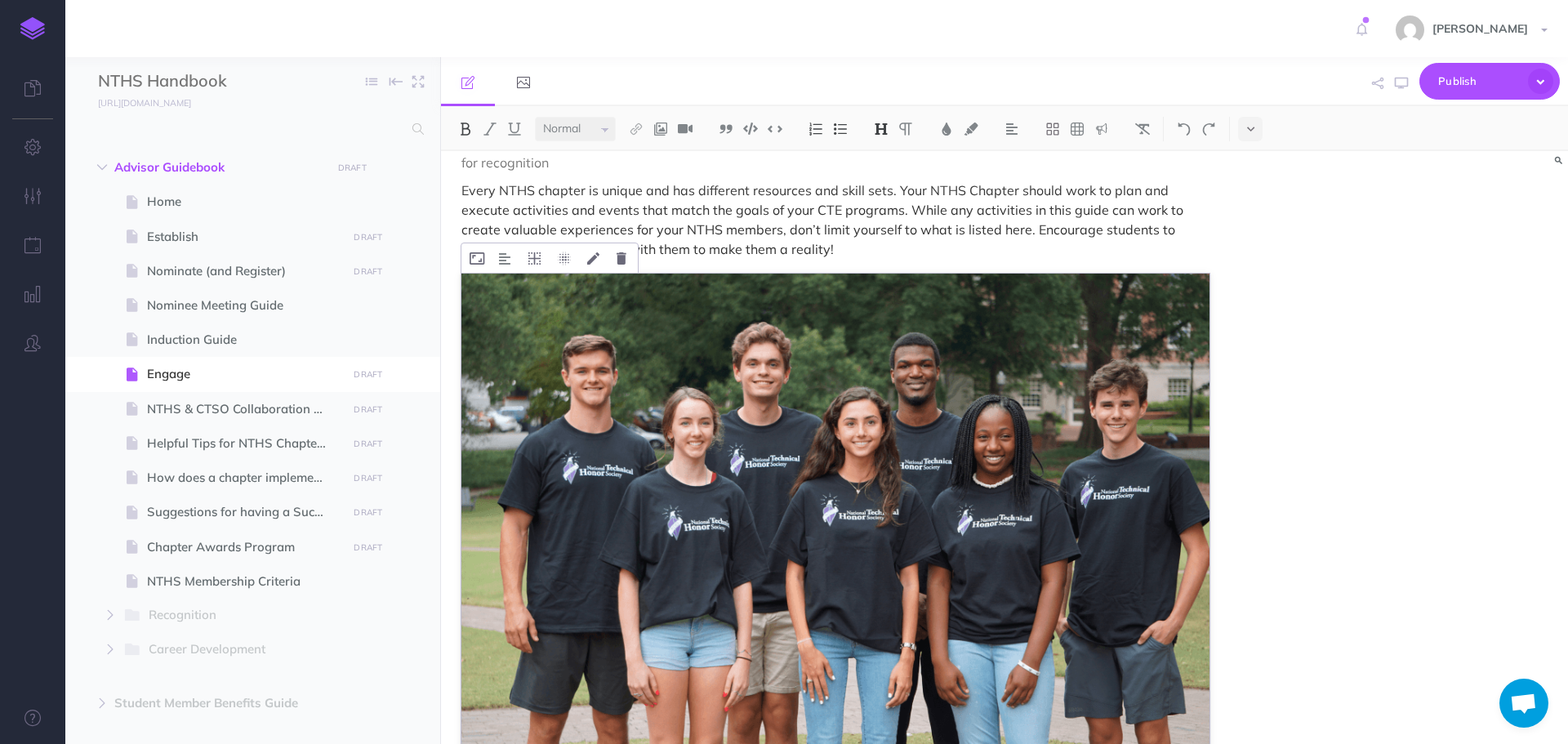
scroll to position [2532, 0]
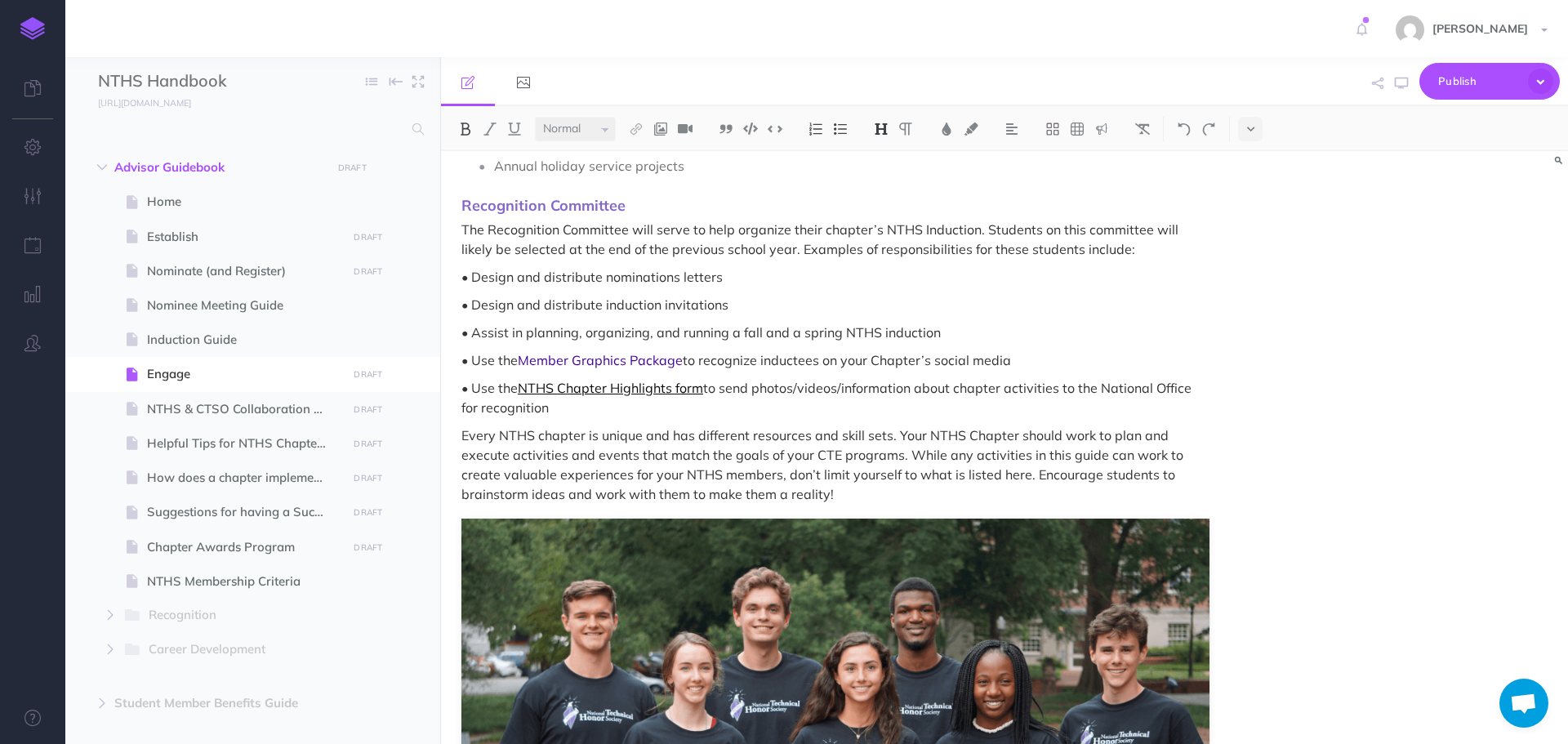
click at [599, 388] on link "NTHS Chapter Highlights form" at bounding box center [610, 388] width 185 height 16
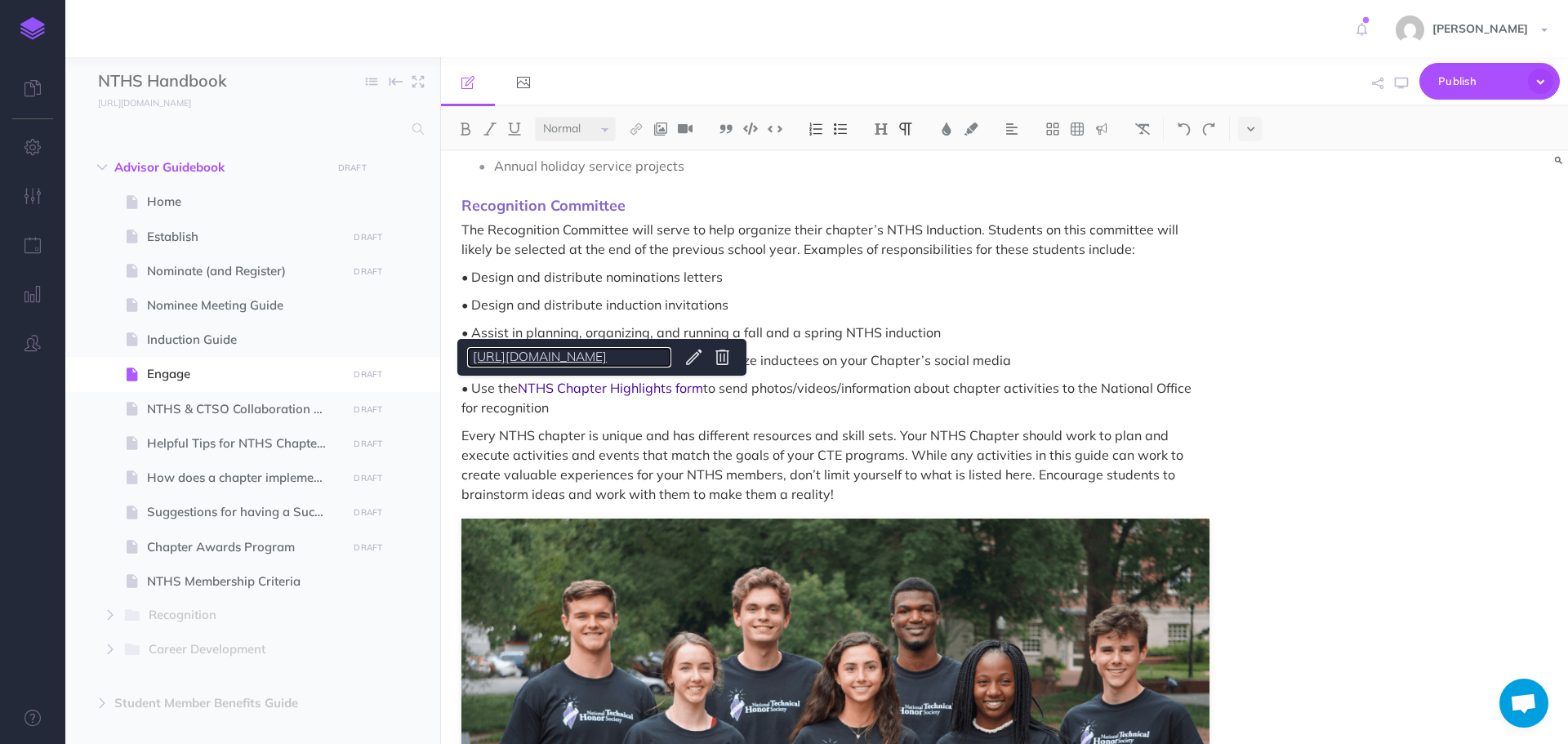
click at [616, 358] on link "[URL][DOMAIN_NAME]" at bounding box center [569, 357] width 204 height 20
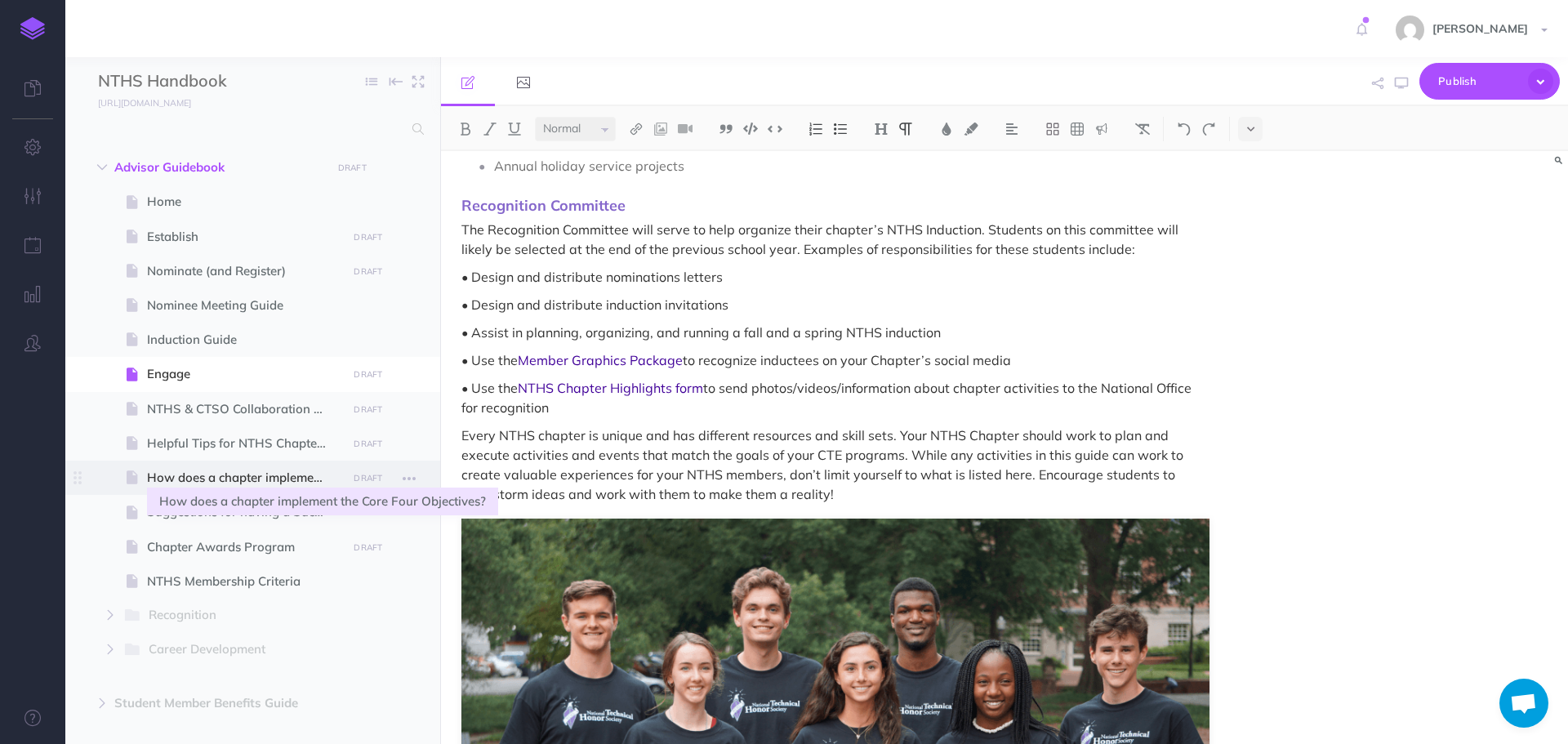
click at [228, 475] on span "How does a chapter implement the Core Four Objectives?" at bounding box center [244, 478] width 195 height 20
select select "null"
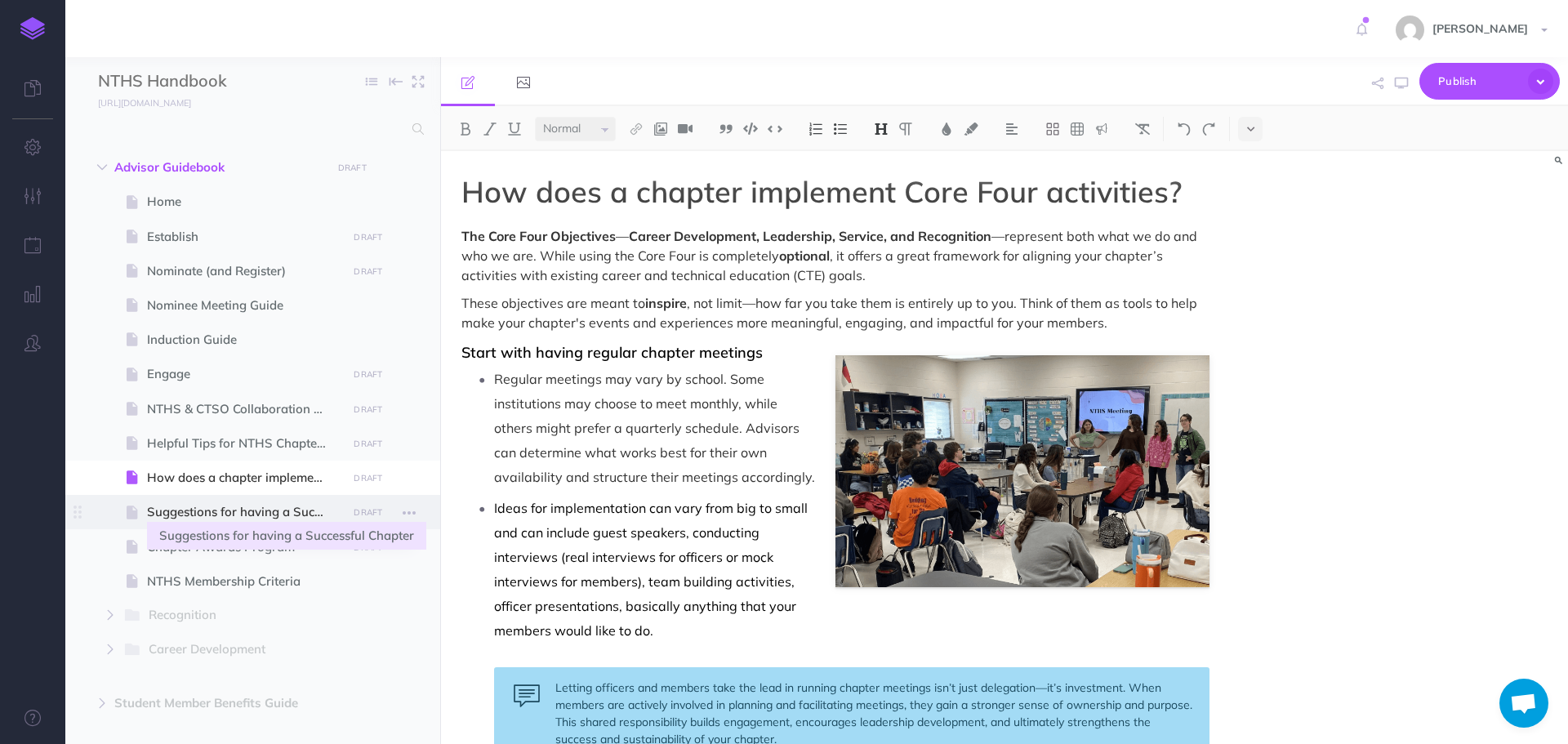
click at [214, 511] on span "Suggestions for having a Successful Chapter" at bounding box center [244, 512] width 195 height 20
select select "null"
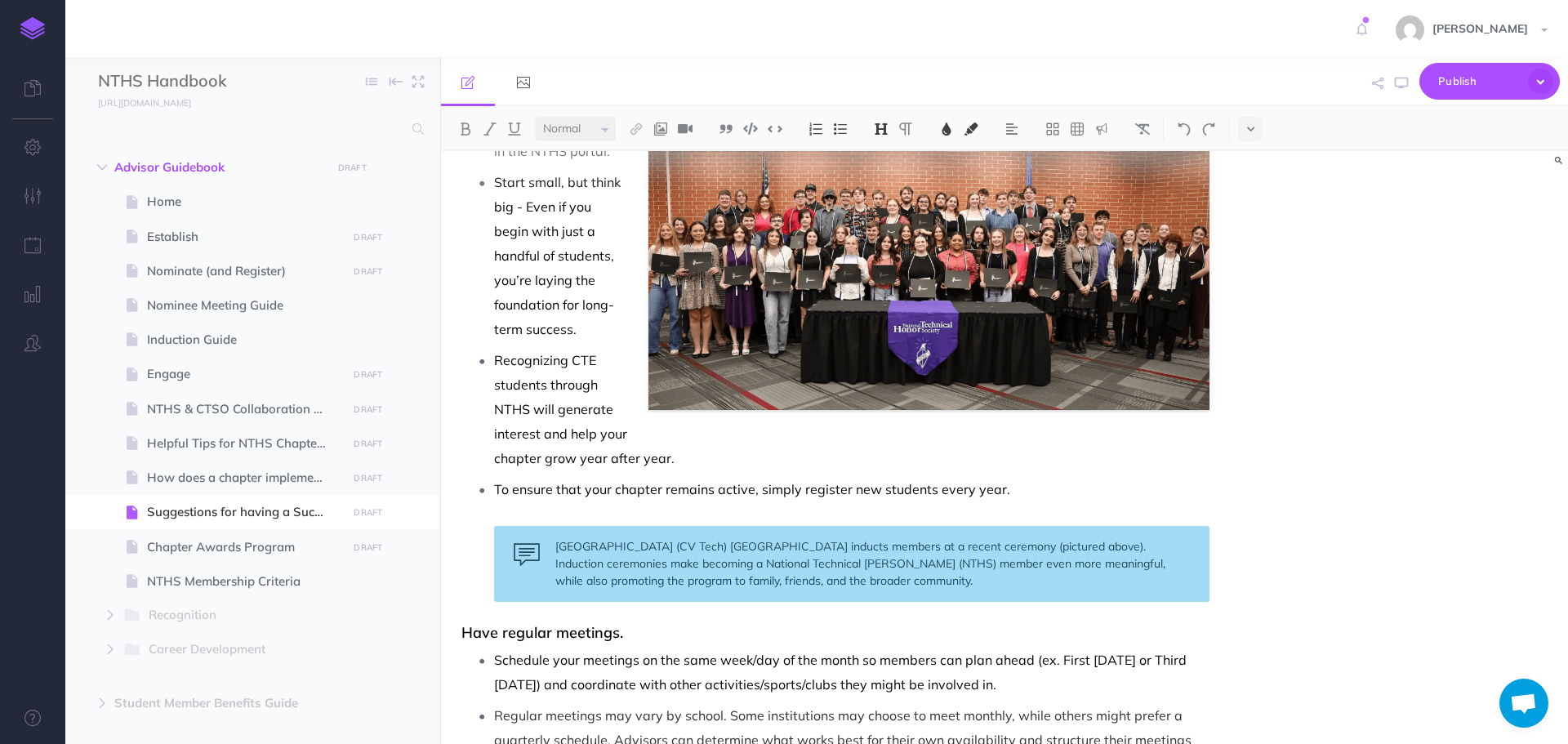
scroll to position [164, 0]
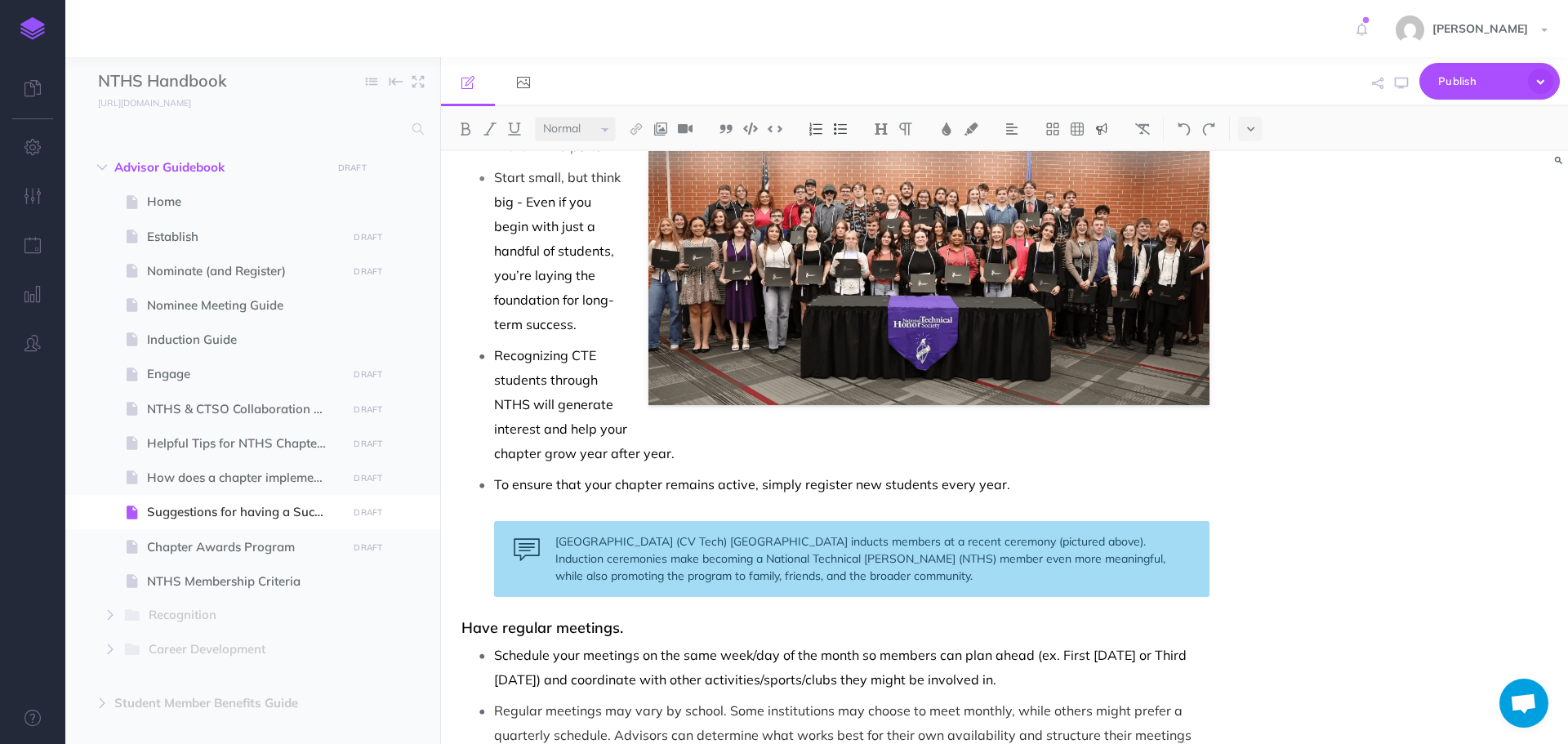
click at [898, 539] on div "[GEOGRAPHIC_DATA] (CV Tech) [GEOGRAPHIC_DATA] inducts members at a recent cerem…" at bounding box center [852, 560] width 716 height 76
click at [239, 446] on span "Helpful Tips for NTHS Chapter Officers" at bounding box center [244, 443] width 195 height 20
select select "null"
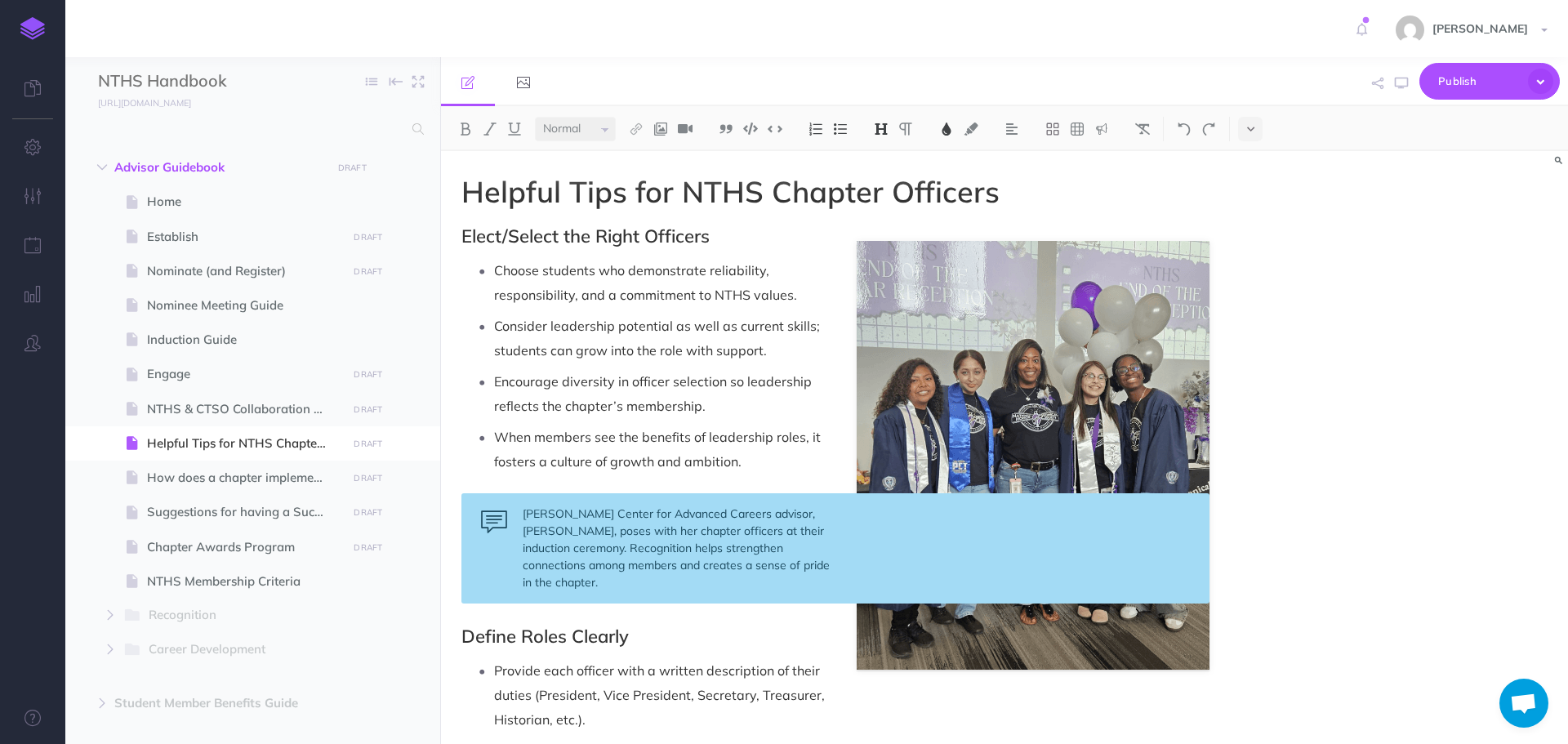
click at [723, 511] on div "[PERSON_NAME] Center for Advanced Careers advisor, [PERSON_NAME], poses with he…" at bounding box center [836, 548] width 749 height 110
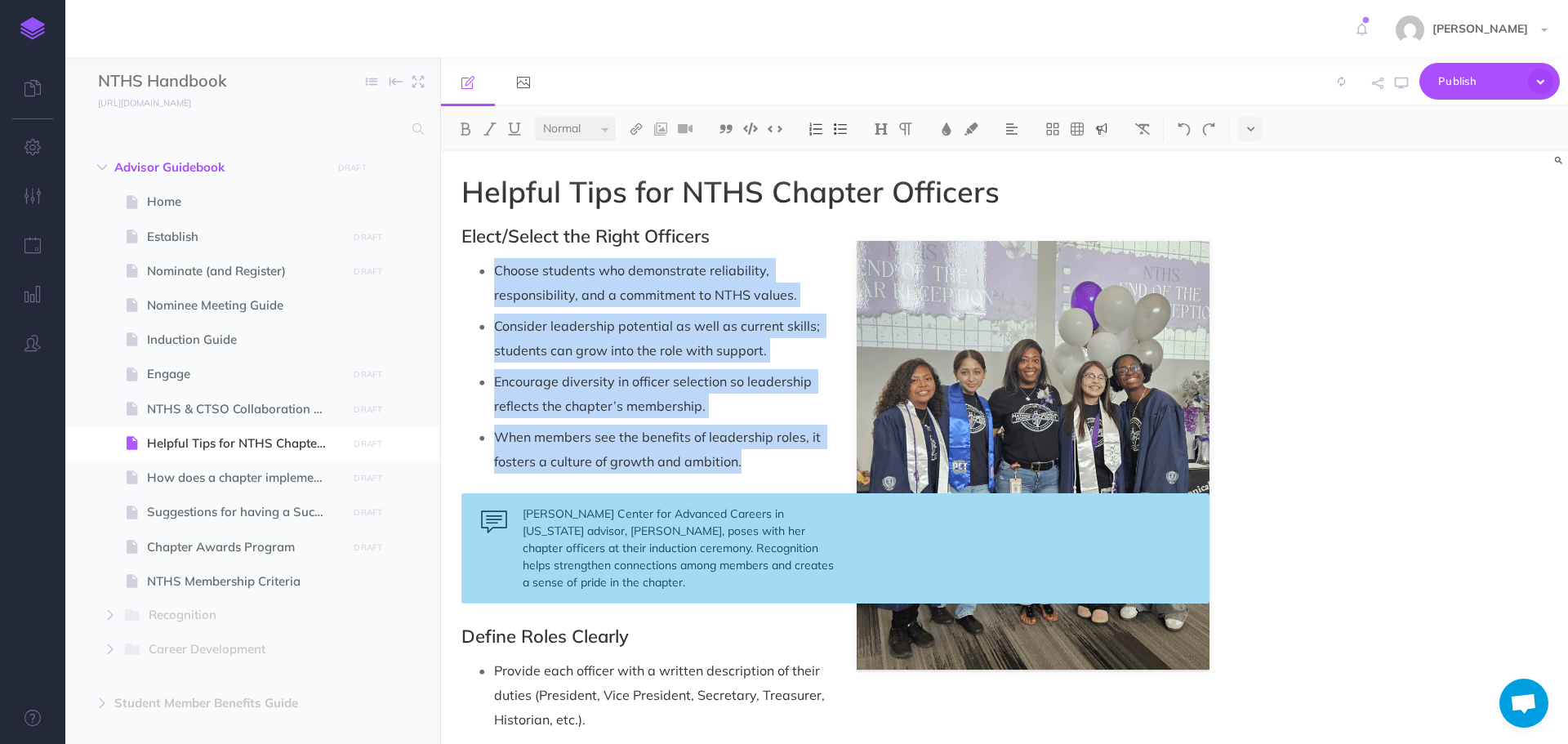
click at [610, 589] on div "[PERSON_NAME] Center for Advanced Careers in [US_STATE] advisor, [PERSON_NAME],…" at bounding box center [836, 548] width 749 height 110
click at [610, 576] on div "[PERSON_NAME] Center for Advanced Careers in [US_STATE] advisor, [PERSON_NAME],…" at bounding box center [836, 548] width 749 height 110
click at [571, 560] on div "[PERSON_NAME] Center for Advanced Careers in [US_STATE] advisor, [PERSON_NAME],…" at bounding box center [836, 548] width 749 height 110
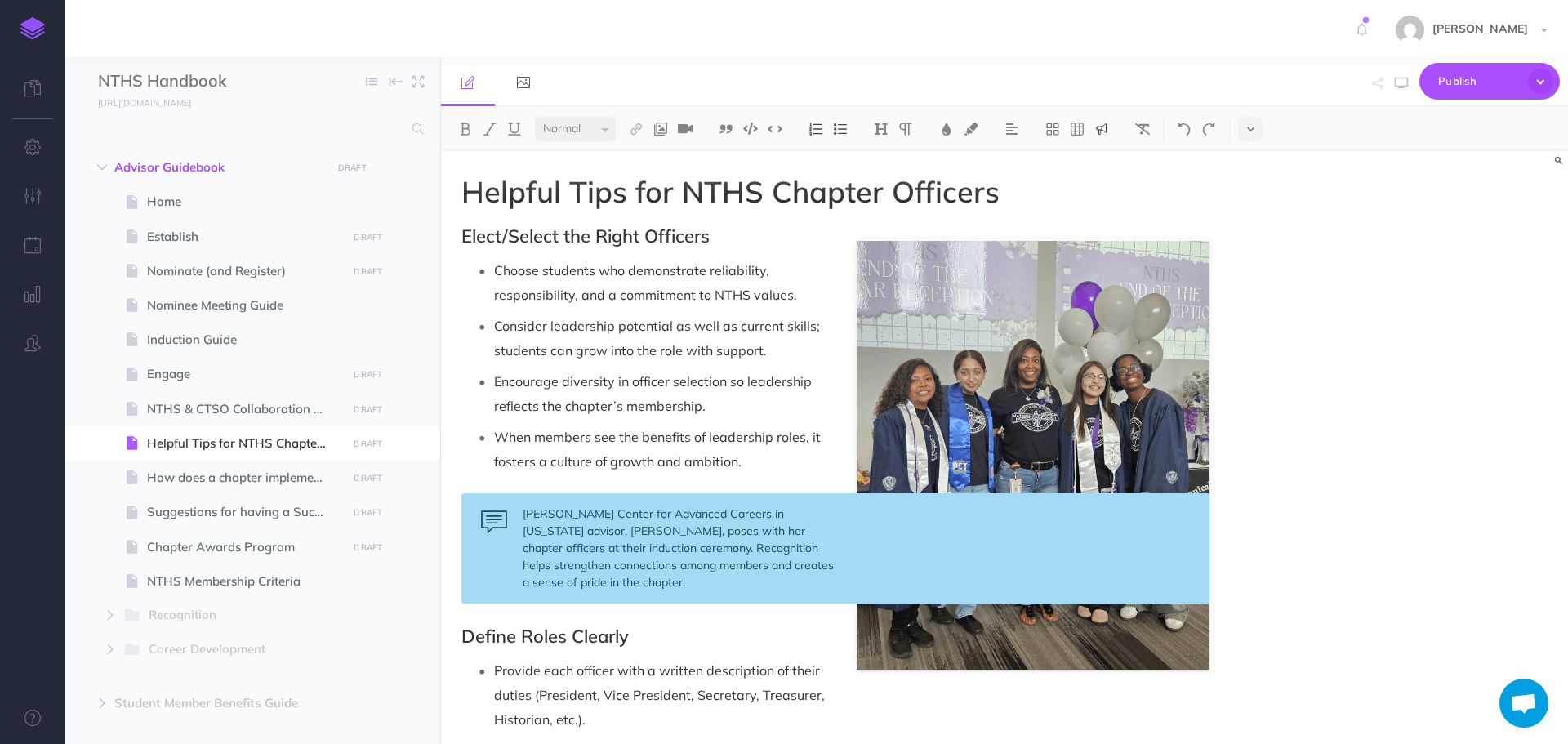
click at [1336, 497] on div "Helpful Tips for NTHS Chapter Officers Elect/Select the Right Officers Choose s…" at bounding box center [1005, 447] width 1127 height 593
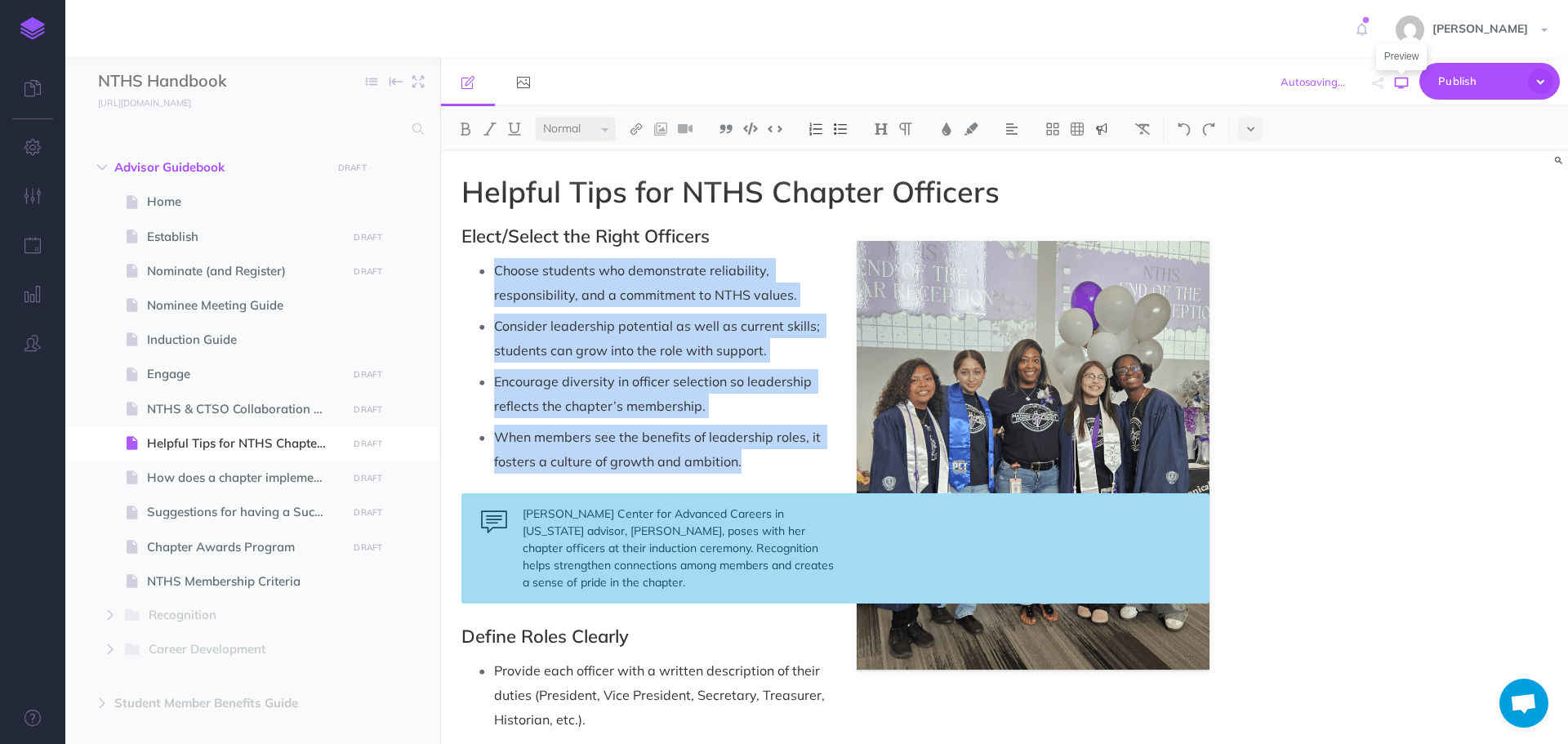
click at [1400, 84] on icon "button" at bounding box center [1402, 84] width 13 height 13
click at [1406, 84] on icon "button" at bounding box center [1402, 84] width 13 height 13
click at [604, 587] on div "[PERSON_NAME] Center for Advanced Careers in [US_STATE] advisor, [PERSON_NAME],…" at bounding box center [836, 548] width 749 height 110
click at [600, 559] on div "[PERSON_NAME] Center for Advanced Careers in [US_STATE] advisor, [PERSON_NAME],…" at bounding box center [836, 548] width 749 height 110
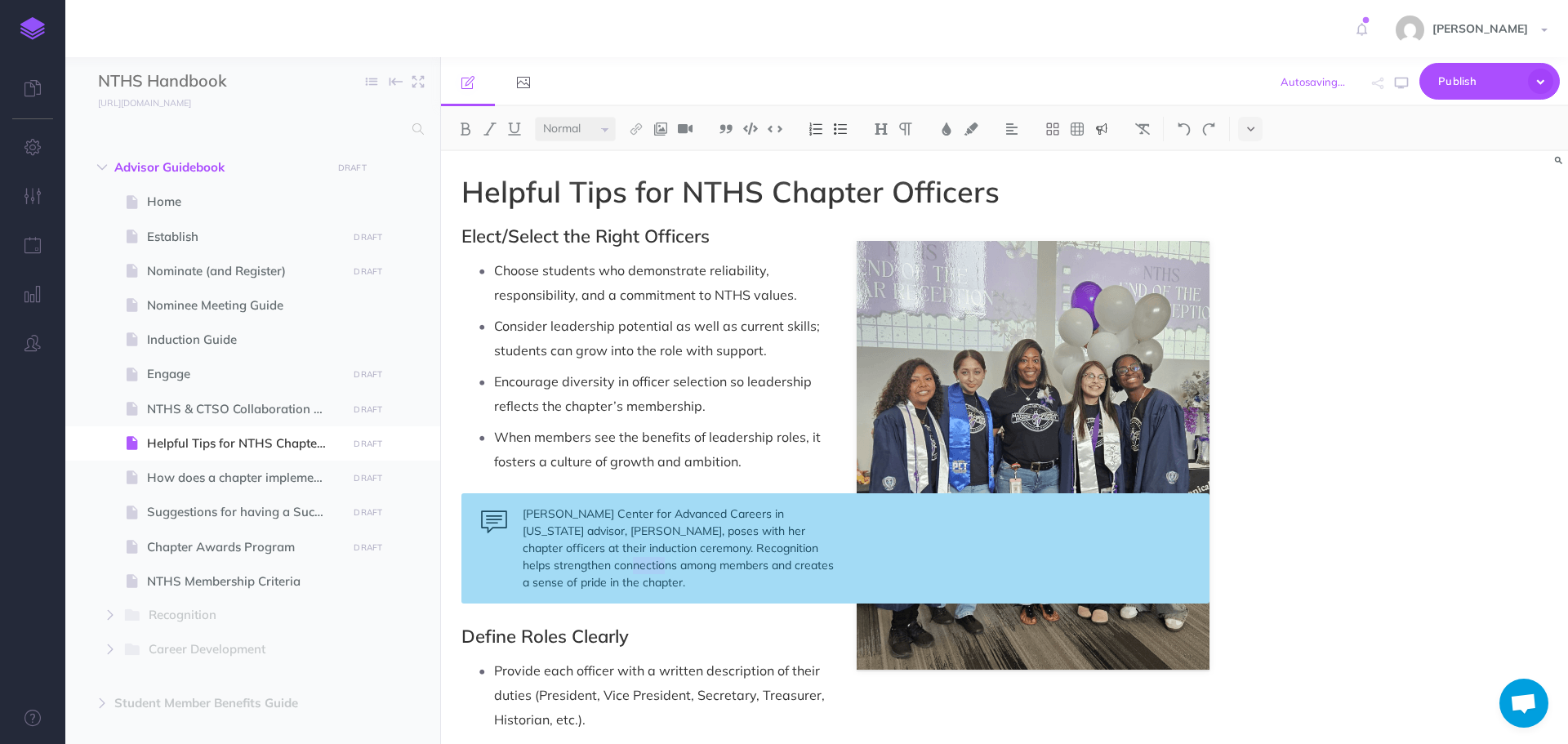
click at [601, 559] on div "[PERSON_NAME] Center for Advanced Careers in [US_STATE] advisor, [PERSON_NAME],…" at bounding box center [836, 548] width 749 height 110
drag, startPoint x: 523, startPoint y: 511, endPoint x: 611, endPoint y: 594, distance: 121.0
click at [611, 596] on div "[PERSON_NAME] Center for Advanced Careers in [US_STATE] advisor, [PERSON_NAME],…" at bounding box center [836, 548] width 749 height 110
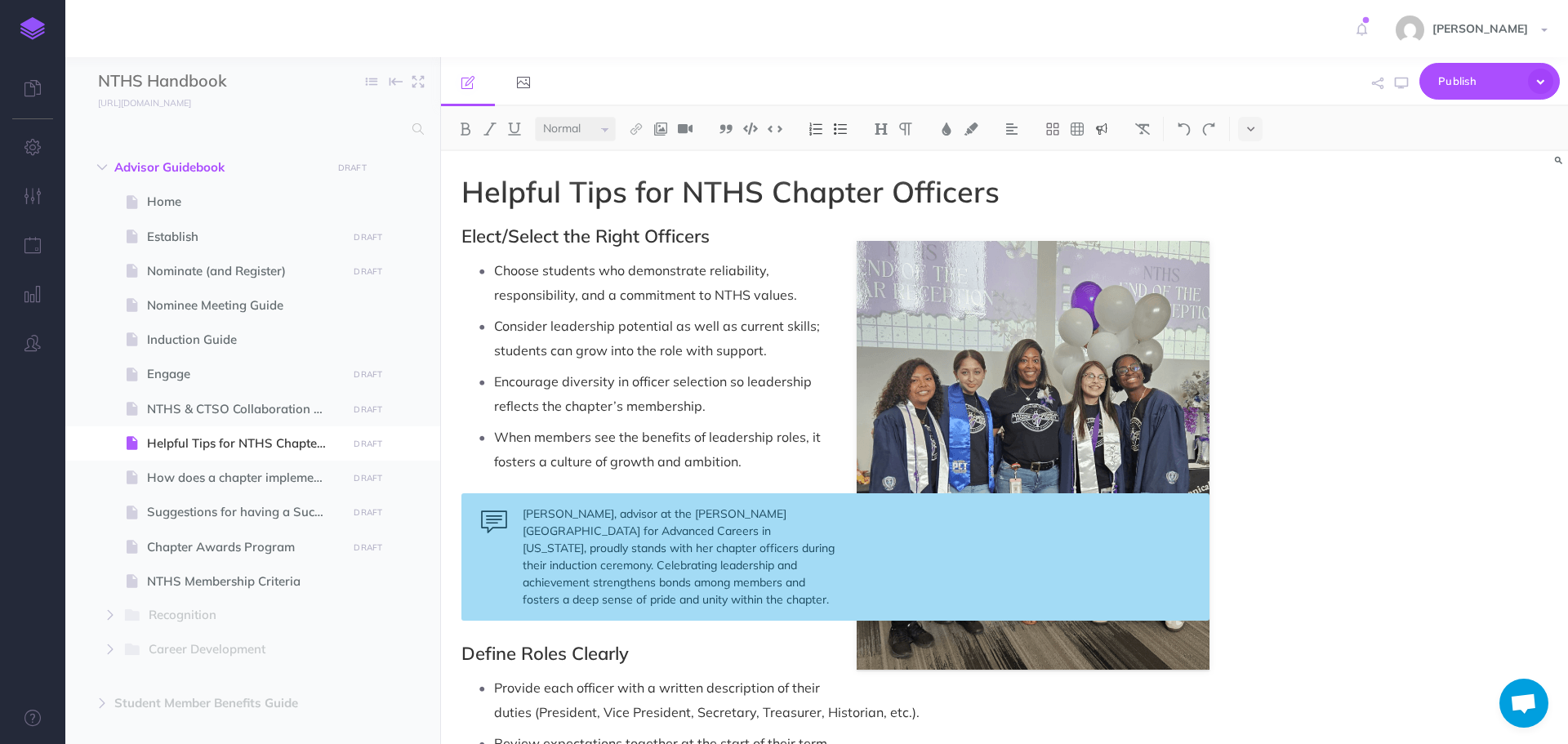
click at [1388, 596] on div "Helpful Tips for NTHS Chapter Officers Elect/Select the Right Officers Choose s…" at bounding box center [1005, 447] width 1127 height 593
click at [233, 416] on span "NTHS & CTSO Collaboration Guide" at bounding box center [244, 410] width 195 height 20
select select "null"
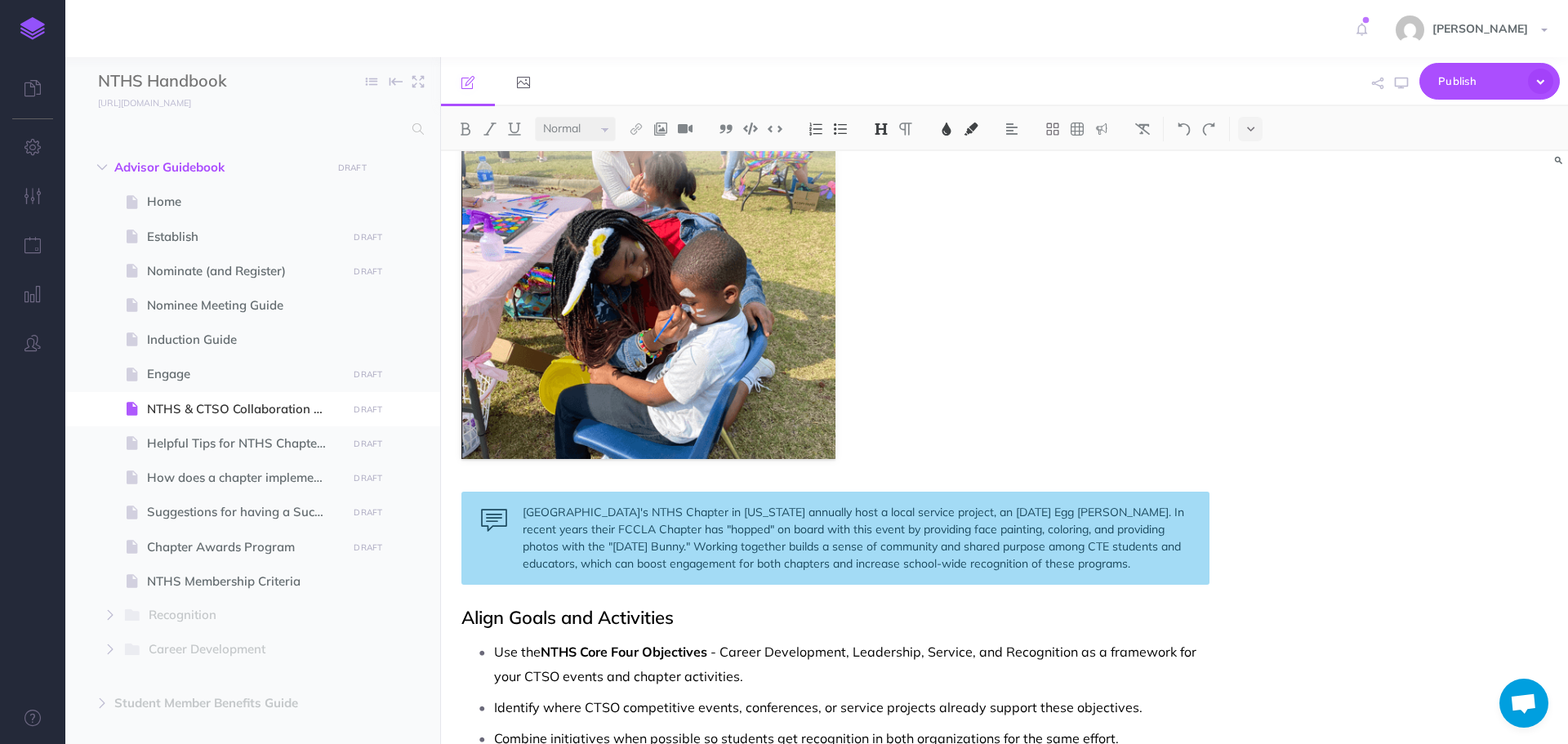
scroll to position [490, 0]
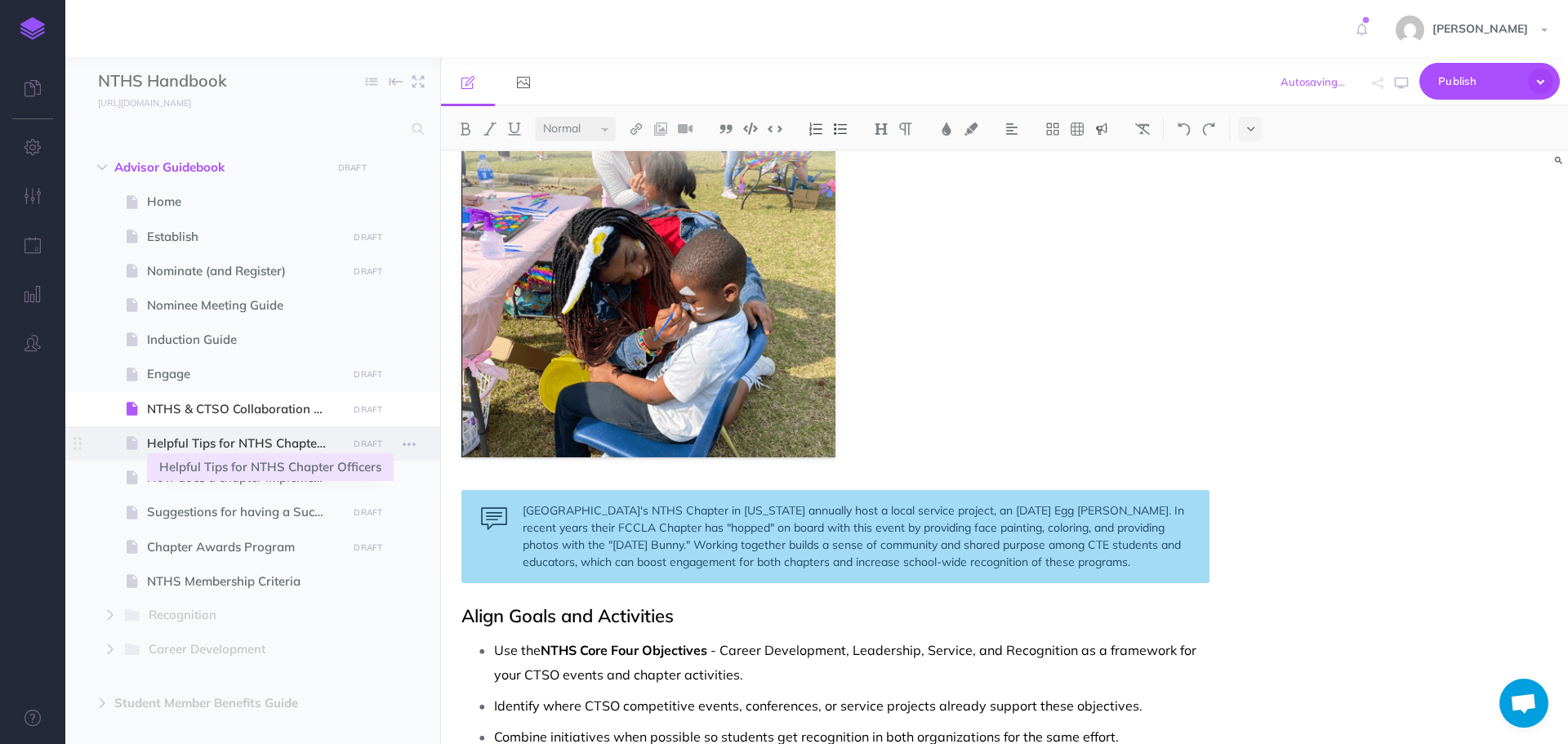
click at [224, 446] on span "Helpful Tips for NTHS Chapter Officers" at bounding box center [244, 443] width 195 height 20
click at [255, 441] on span "Helpful Tips for NTHS Chapter Officers" at bounding box center [244, 443] width 195 height 20
select select "null"
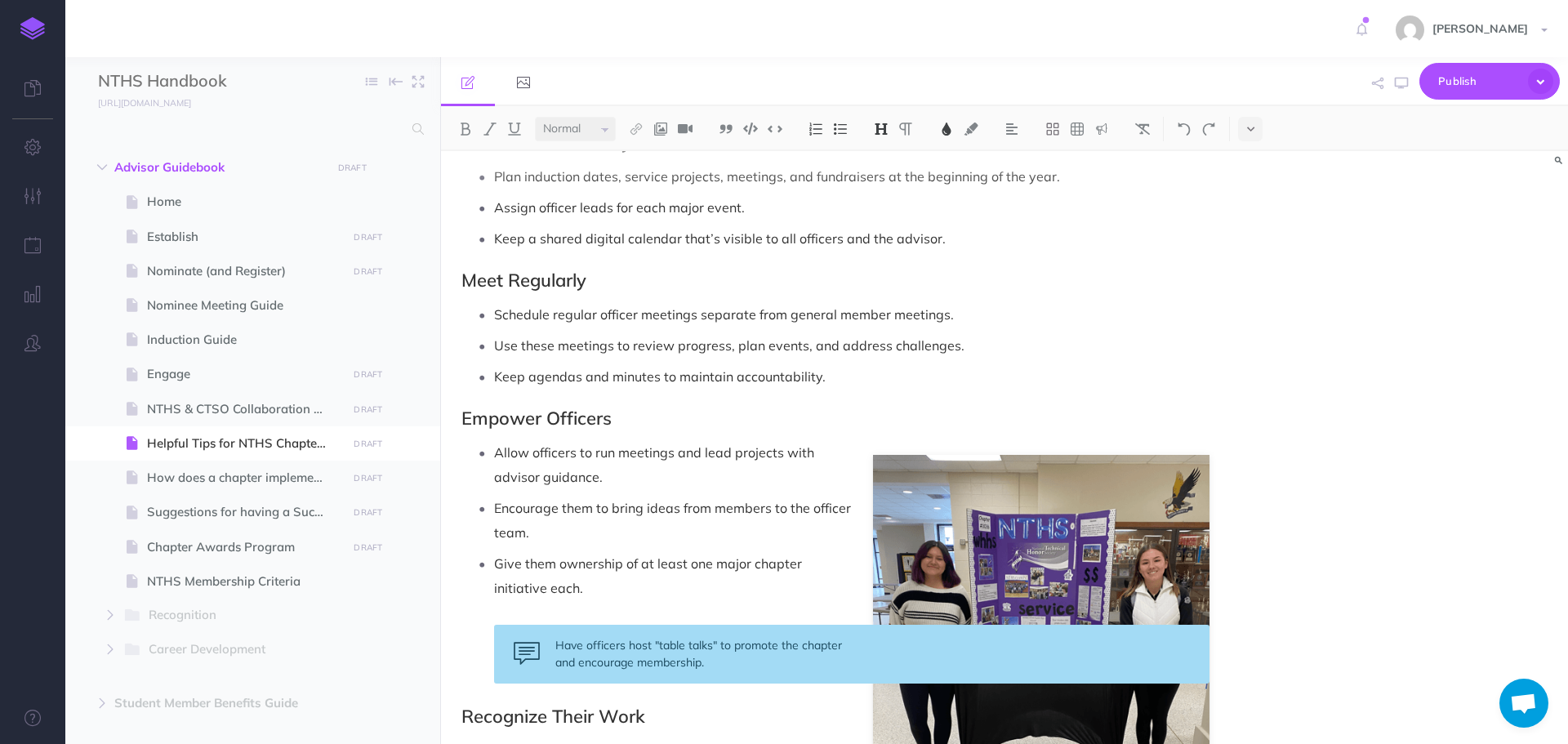
scroll to position [980, 0]
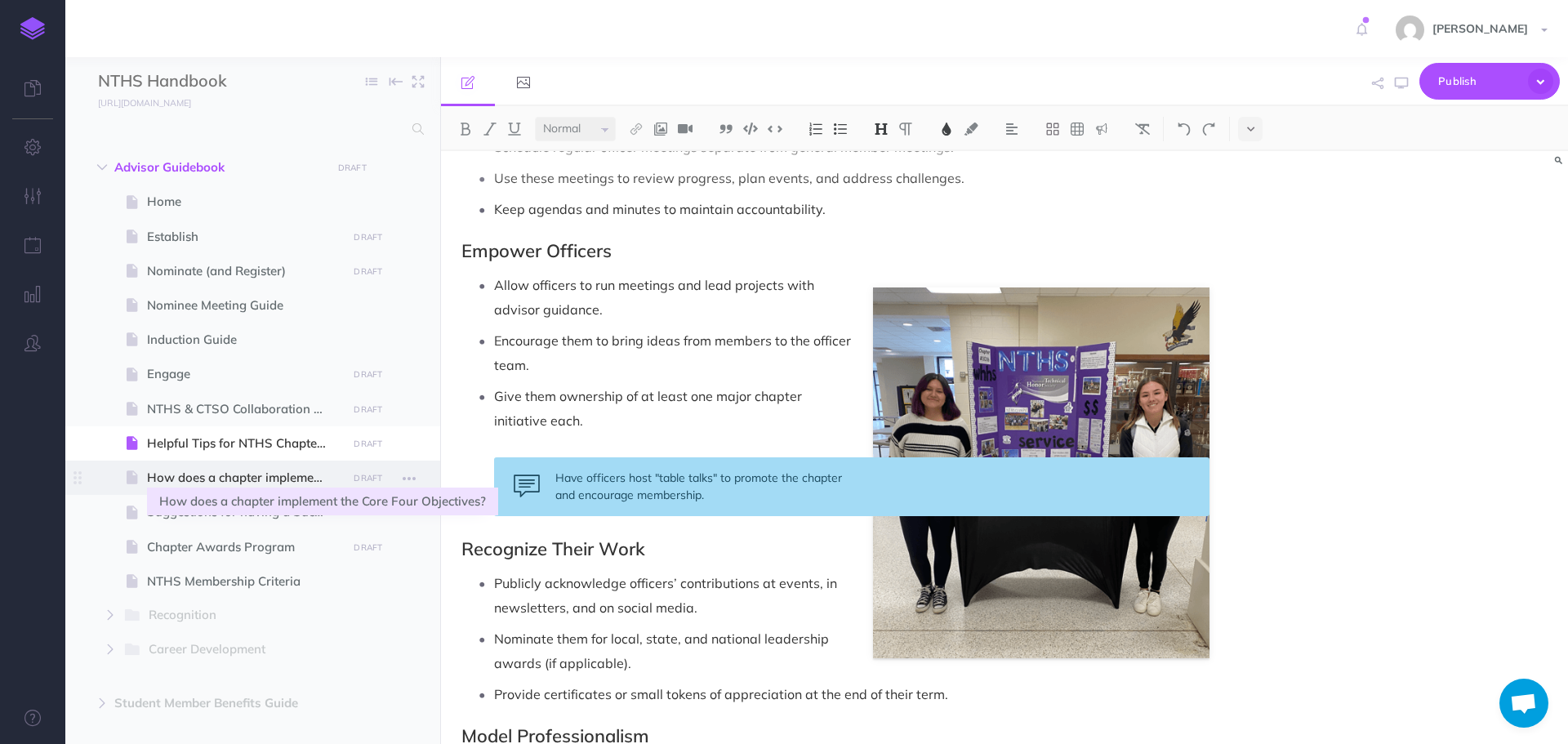
click at [218, 478] on span "How does a chapter implement the Core Four Objectives?" at bounding box center [244, 478] width 195 height 20
select select "null"
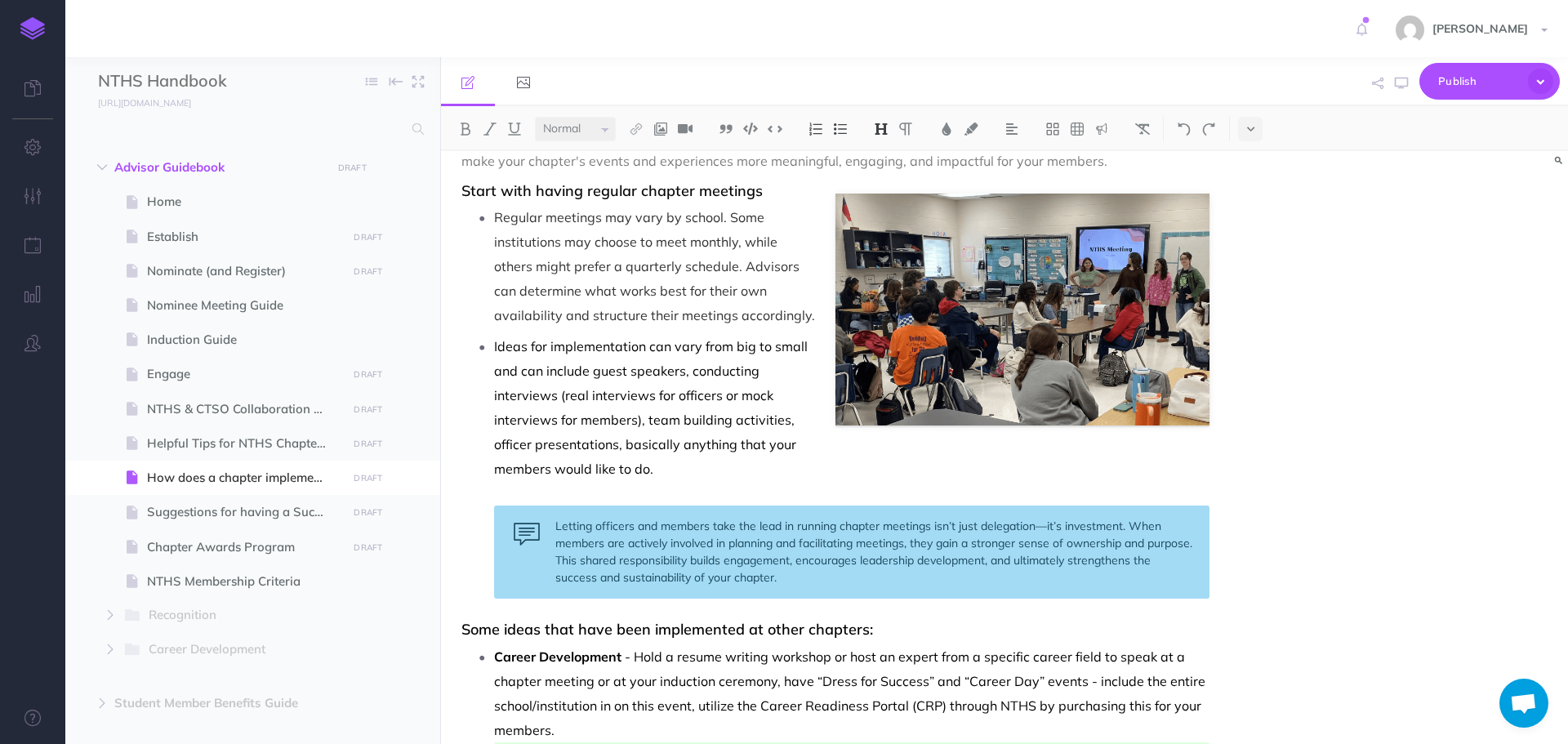
scroll to position [164, 0]
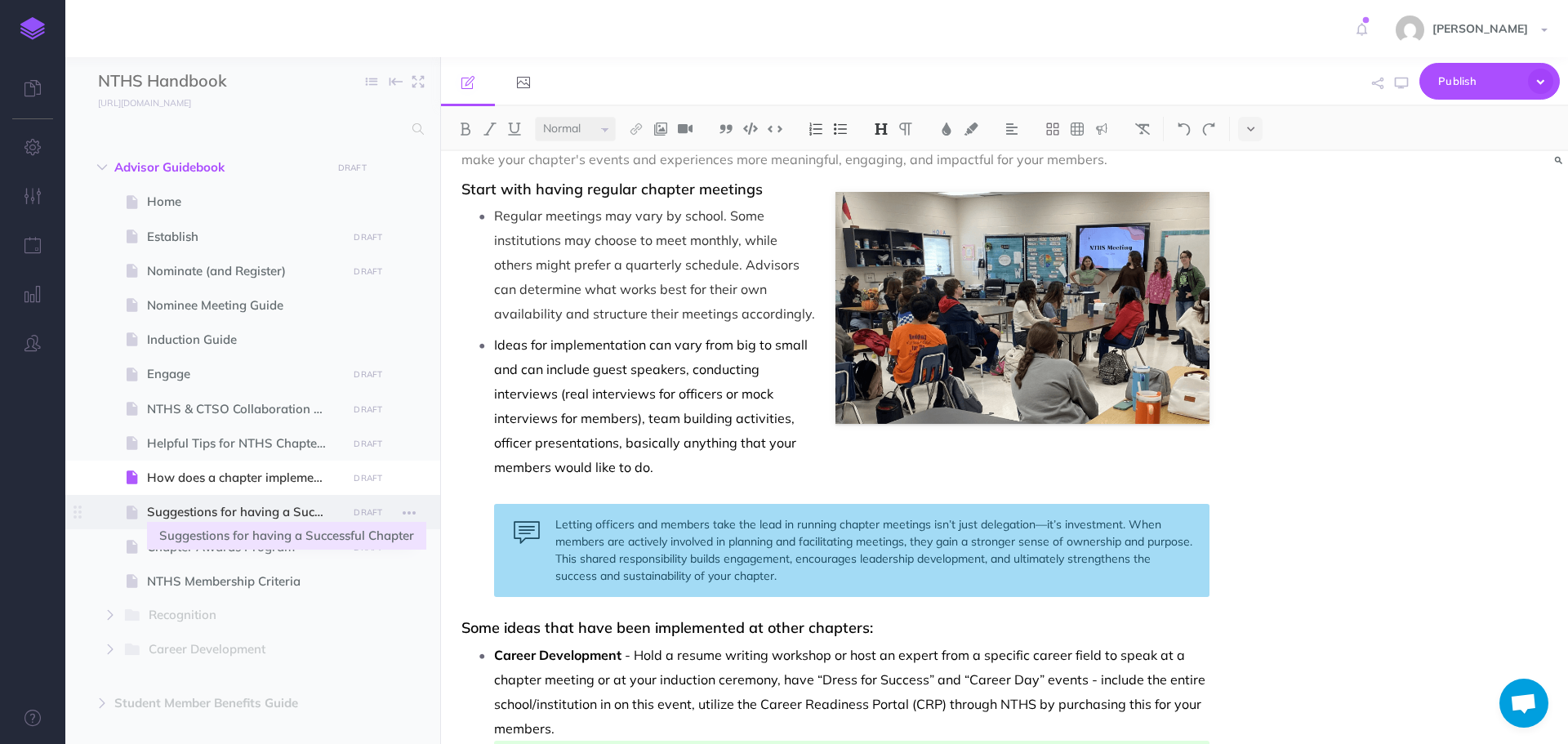
click at [247, 508] on span "Suggestions for having a Successful Chapter" at bounding box center [244, 512] width 195 height 20
select select "null"
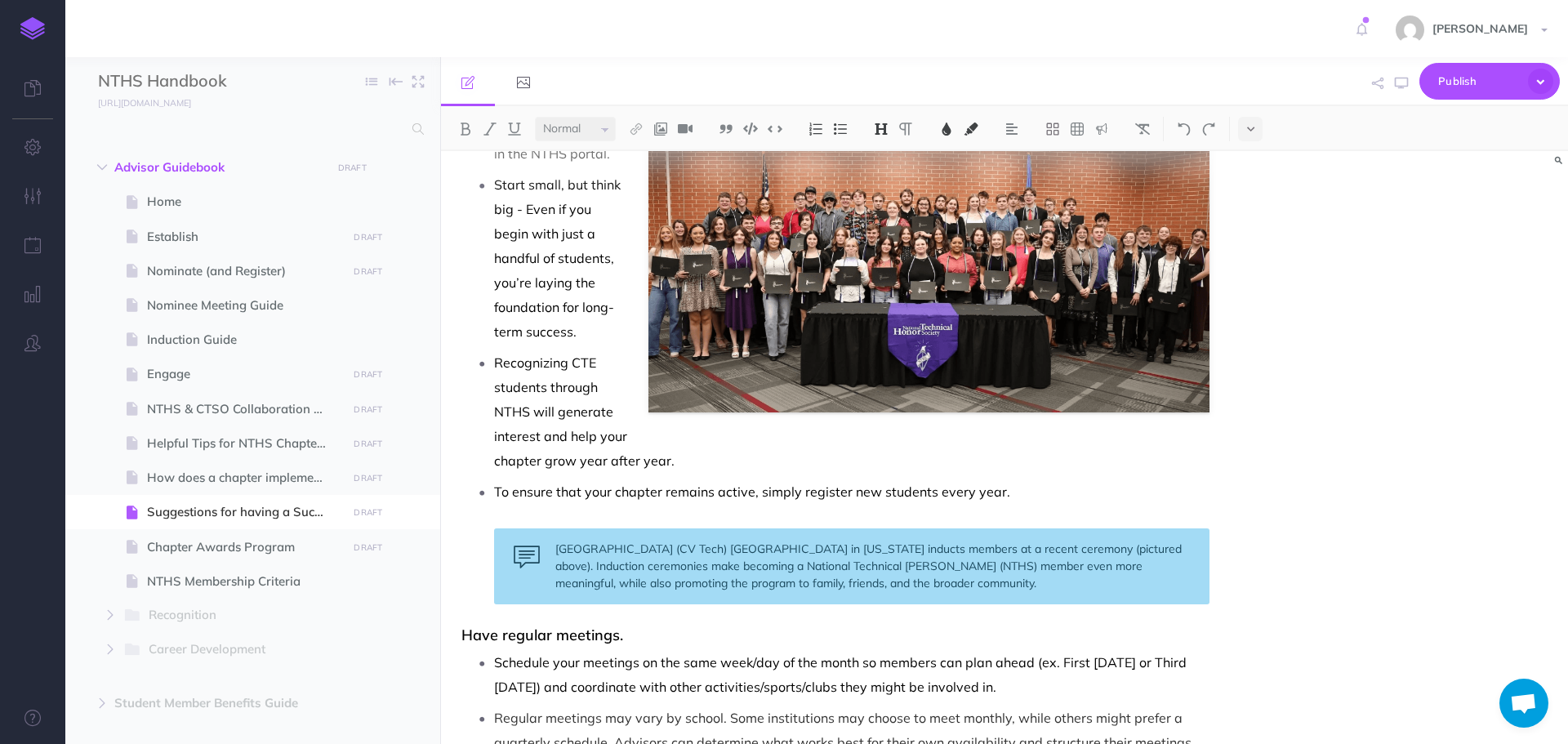
scroll to position [164, 0]
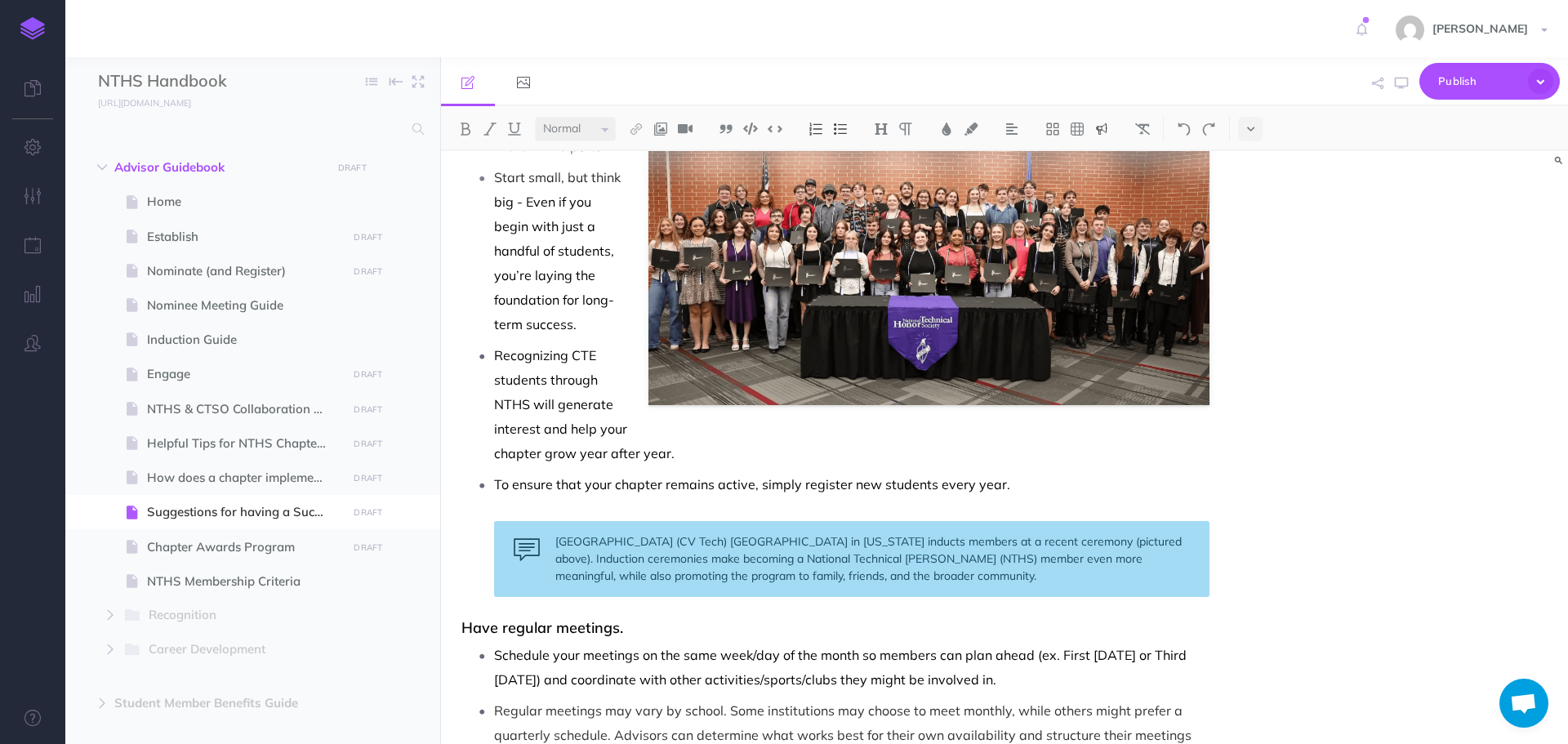
click at [558, 538] on div "[GEOGRAPHIC_DATA] (CV Tech) [GEOGRAPHIC_DATA] in [US_STATE] inducts members at …" at bounding box center [852, 560] width 716 height 76
click at [292, 543] on span "Chapter Awards Program" at bounding box center [244, 548] width 195 height 20
select select "null"
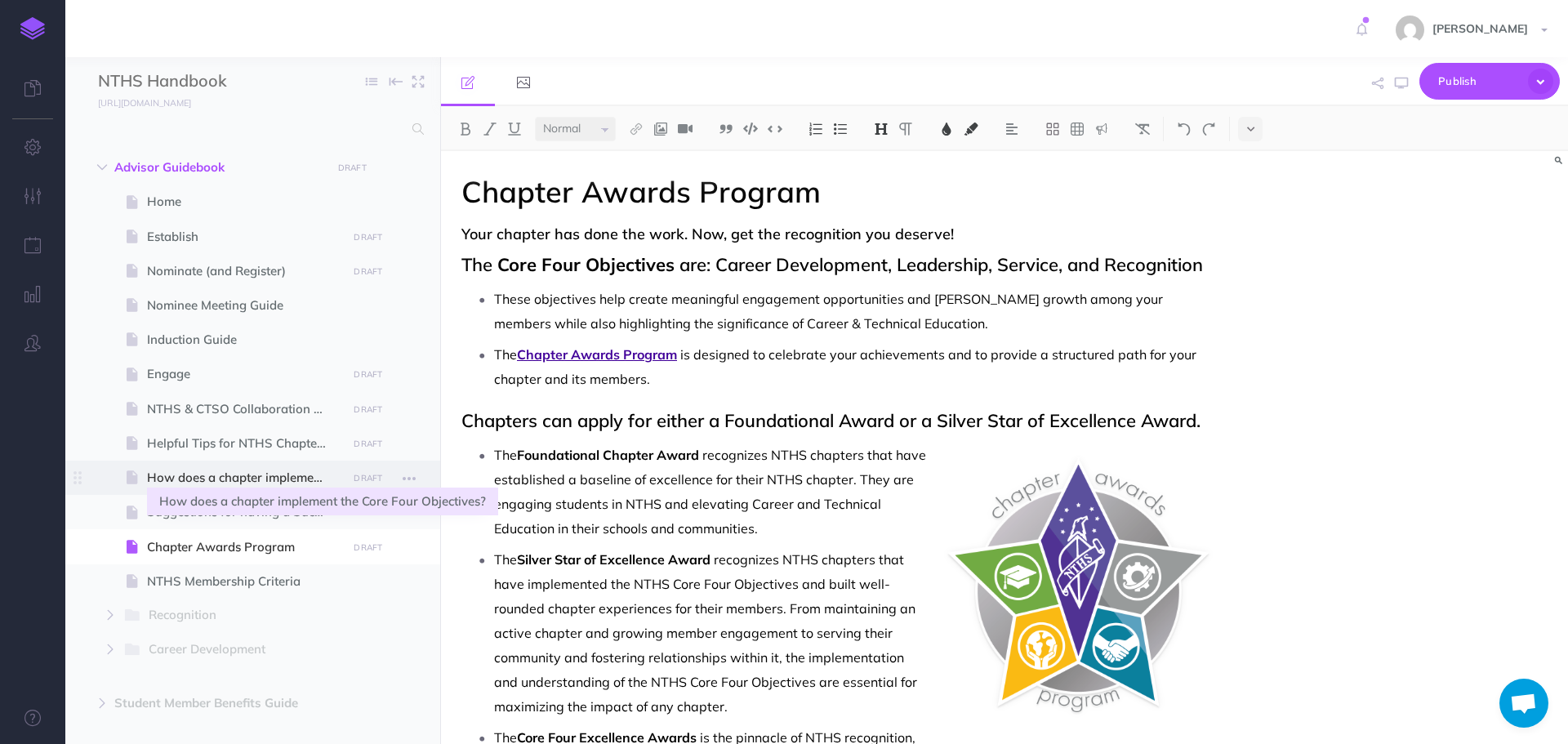
click at [239, 481] on span "How does a chapter implement the Core Four Objectives?" at bounding box center [244, 478] width 195 height 20
select select "null"
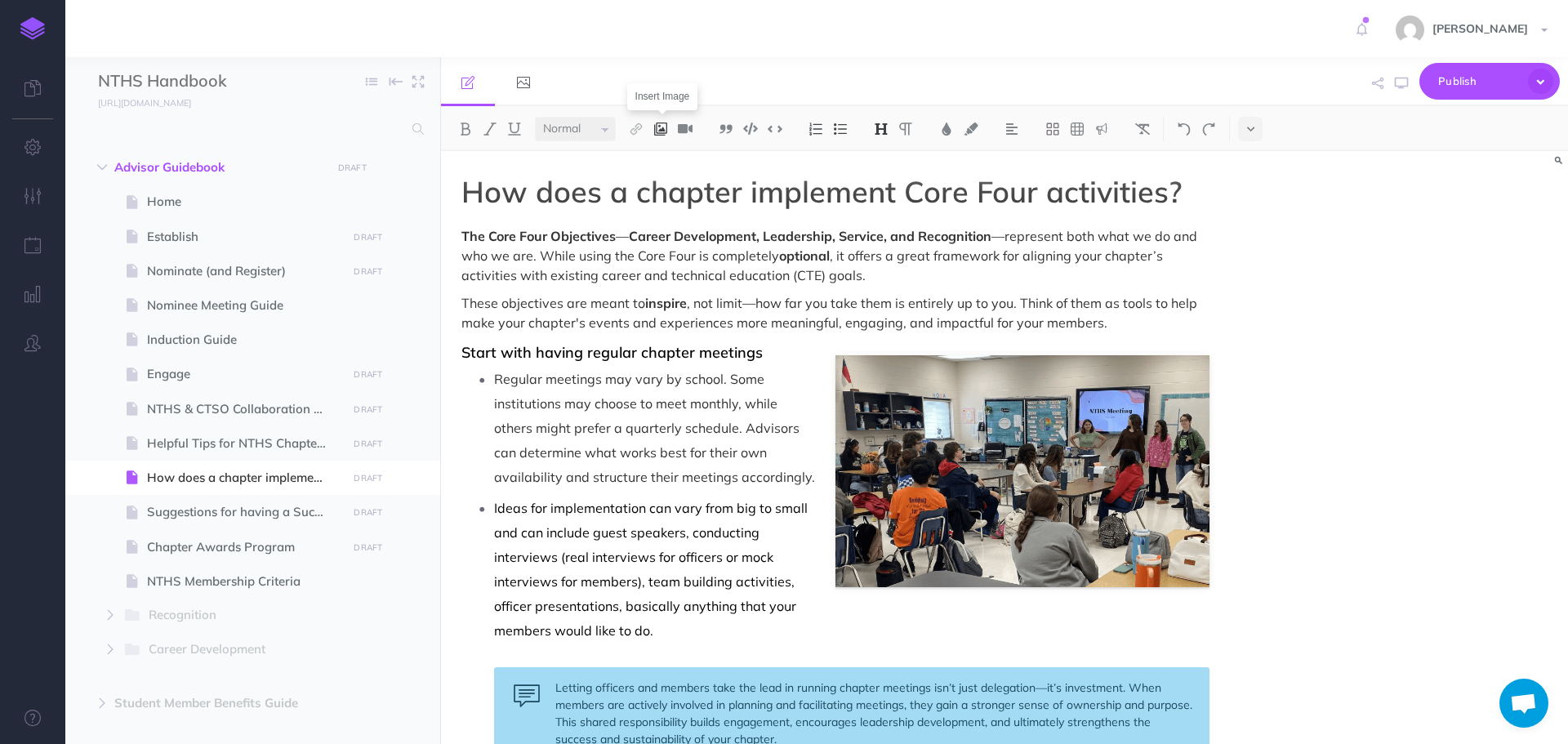
click at [665, 123] on img at bounding box center [660, 129] width 15 height 13
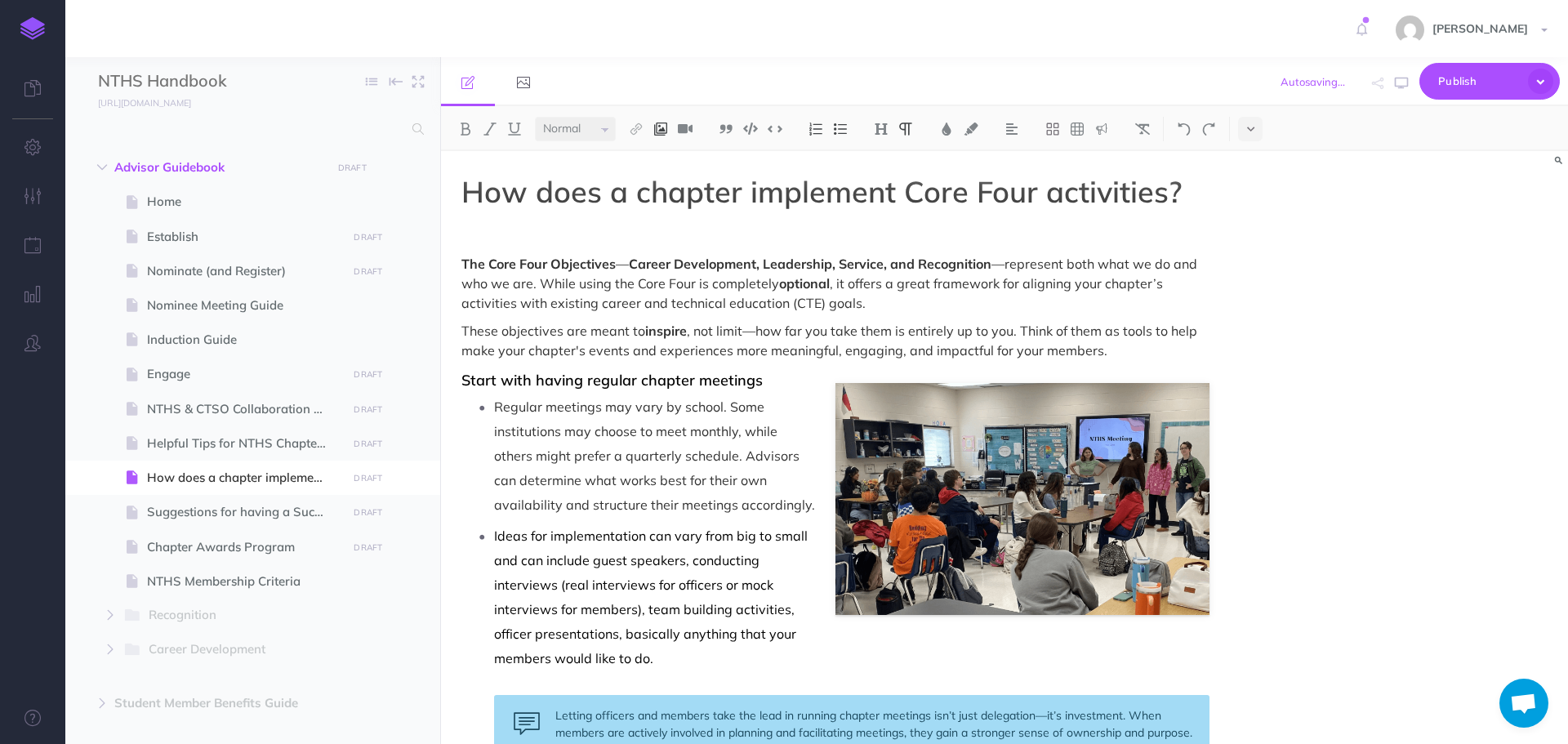
click at [664, 131] on img at bounding box center [660, 129] width 15 height 13
click at [664, 156] on icon at bounding box center [660, 157] width 13 height 12
click at [561, 231] on p at bounding box center [836, 236] width 749 height 20
click at [669, 130] on img at bounding box center [660, 129] width 15 height 13
click at [670, 158] on button at bounding box center [660, 157] width 25 height 25
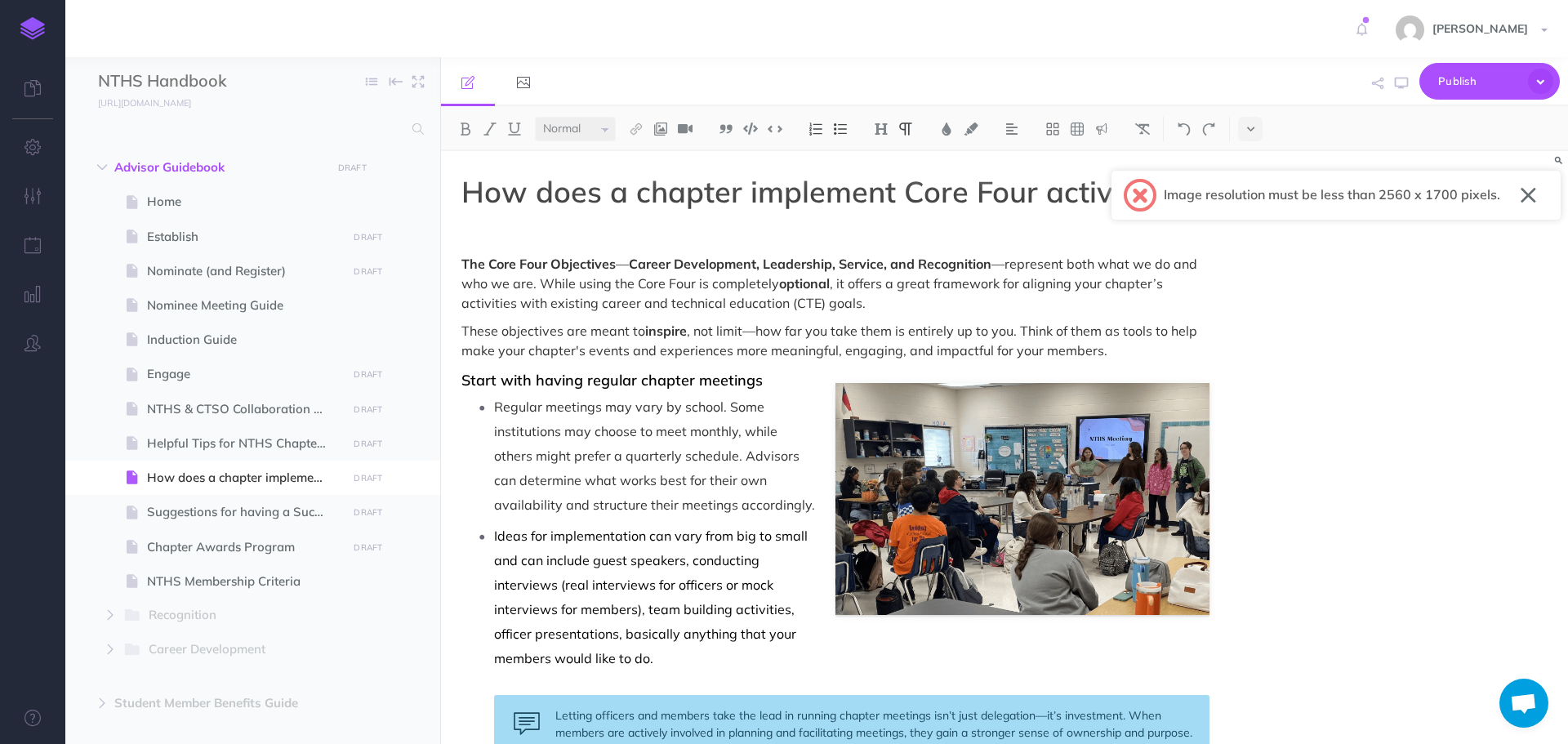
click at [1527, 203] on button "button" at bounding box center [1528, 195] width 15 height 26
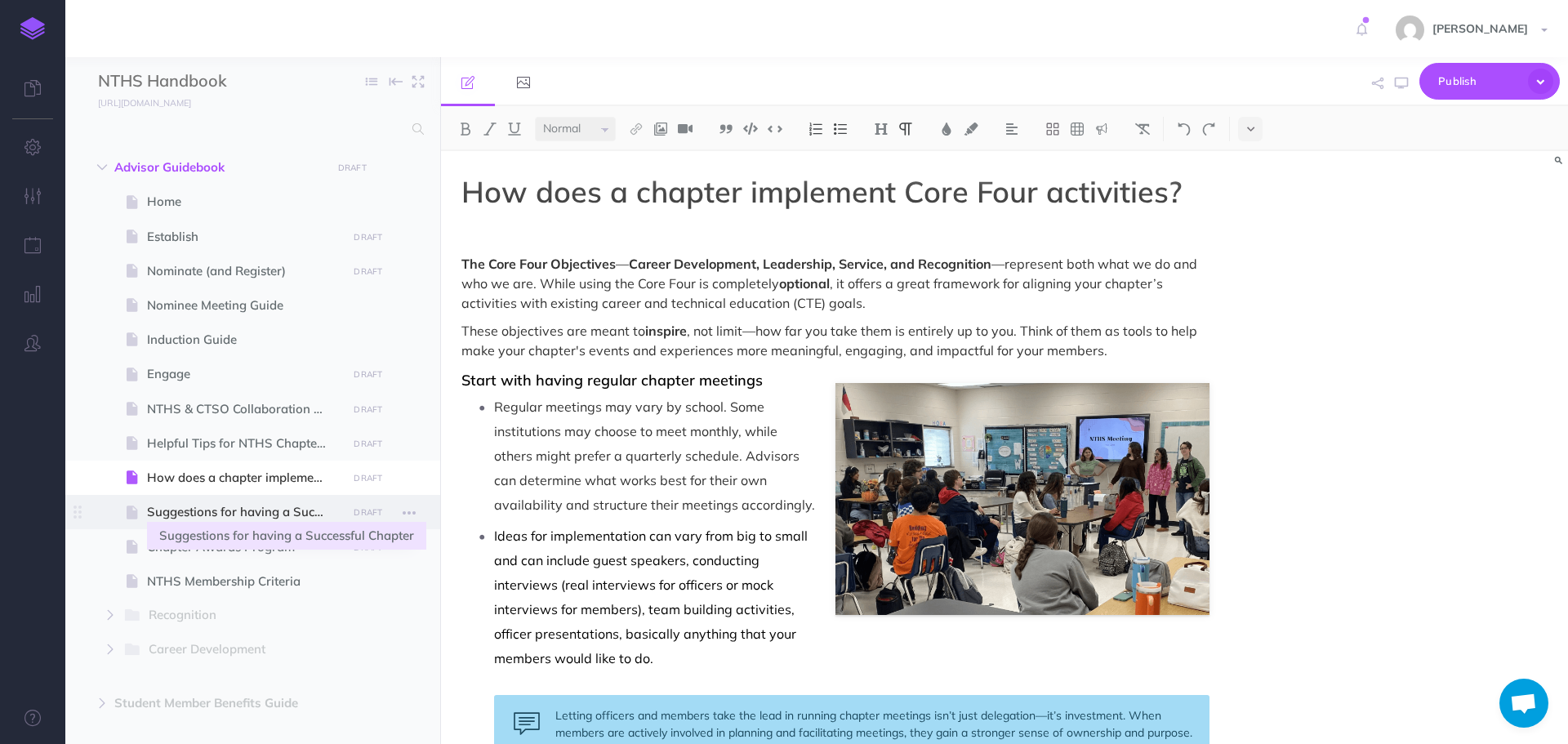
click at [226, 510] on span "Suggestions for having a Successful Chapter" at bounding box center [244, 512] width 195 height 20
select select "null"
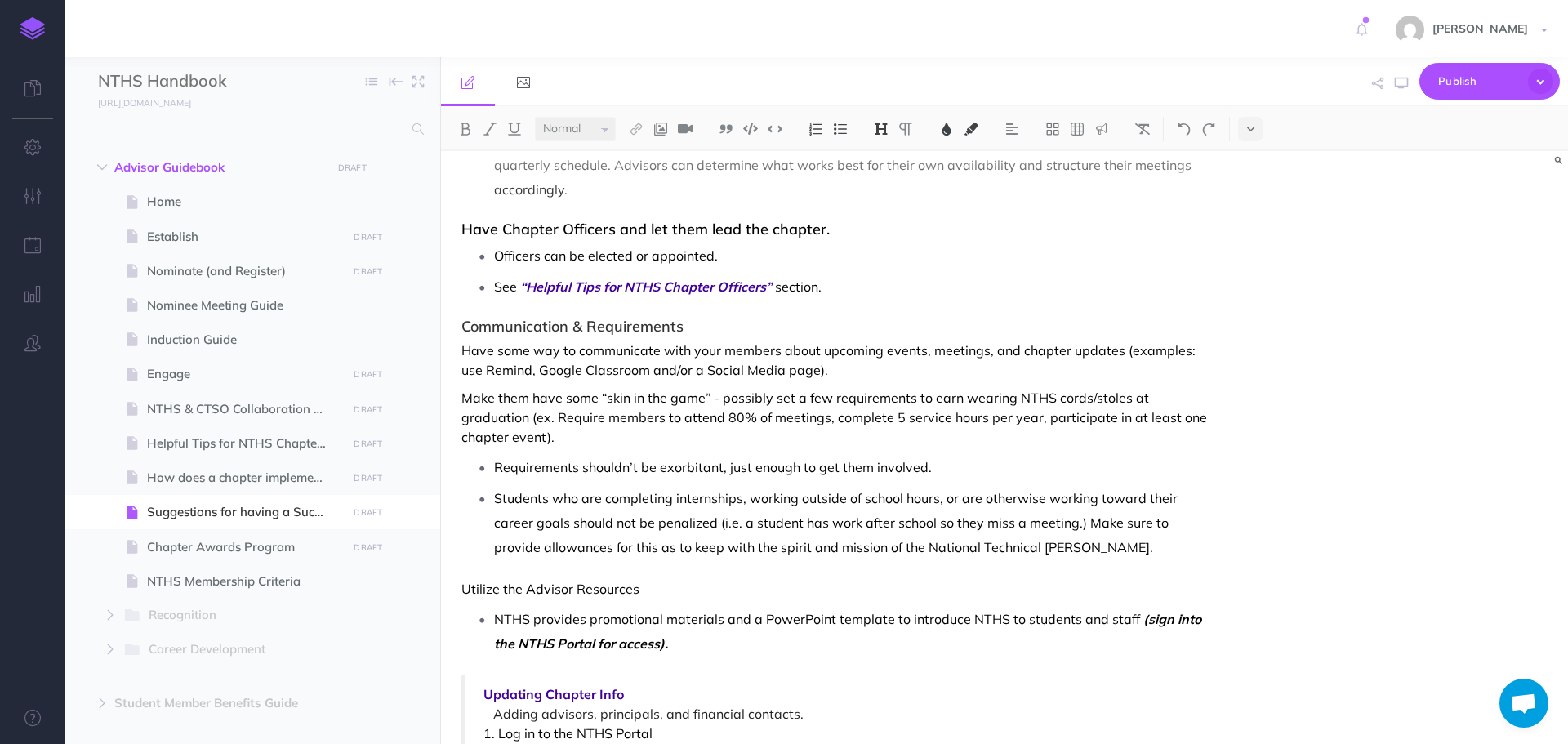
scroll to position [898, 0]
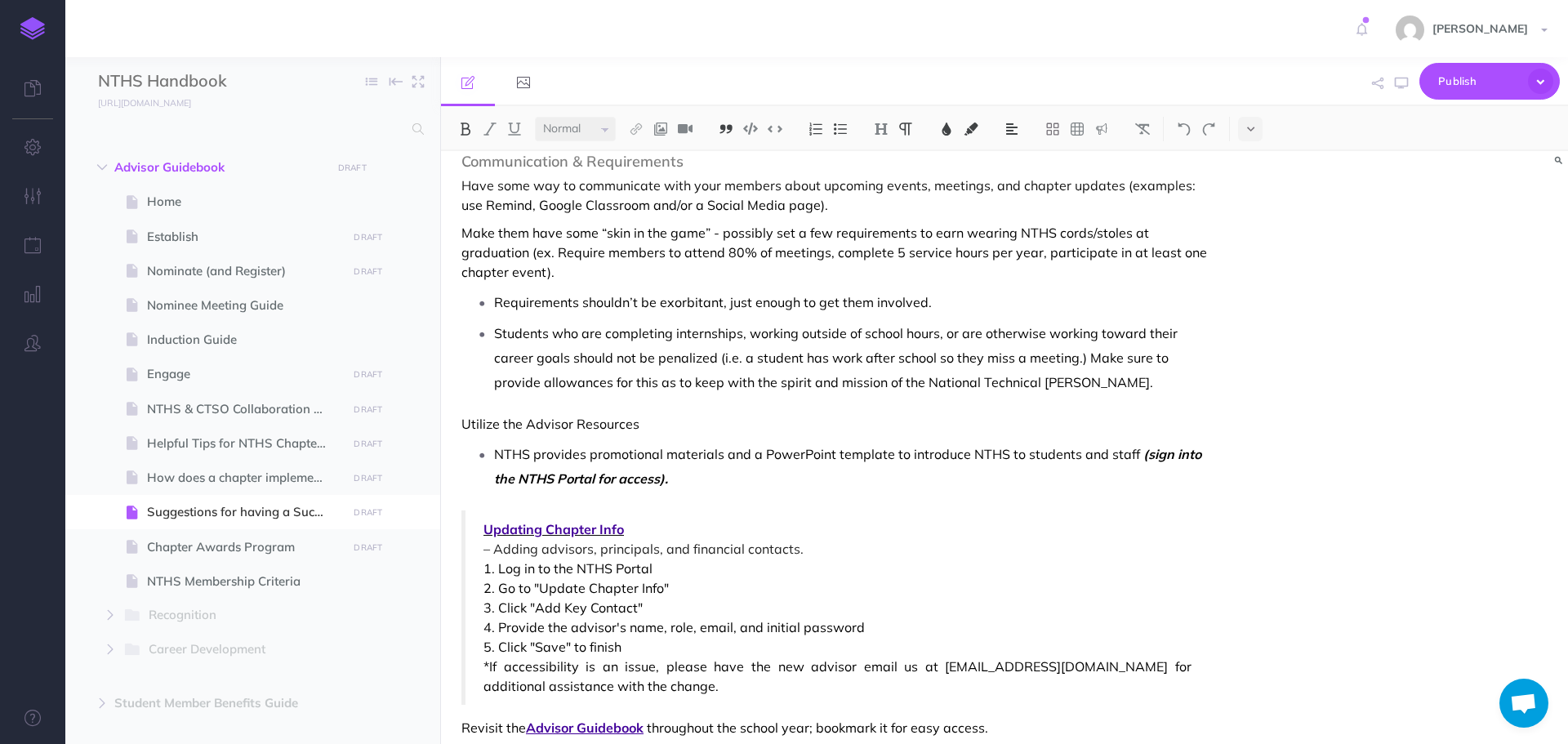
click at [483, 521] on span "Updating Chapter Info" at bounding box center [838, 530] width 709 height 20
click at [727, 127] on img at bounding box center [726, 129] width 15 height 13
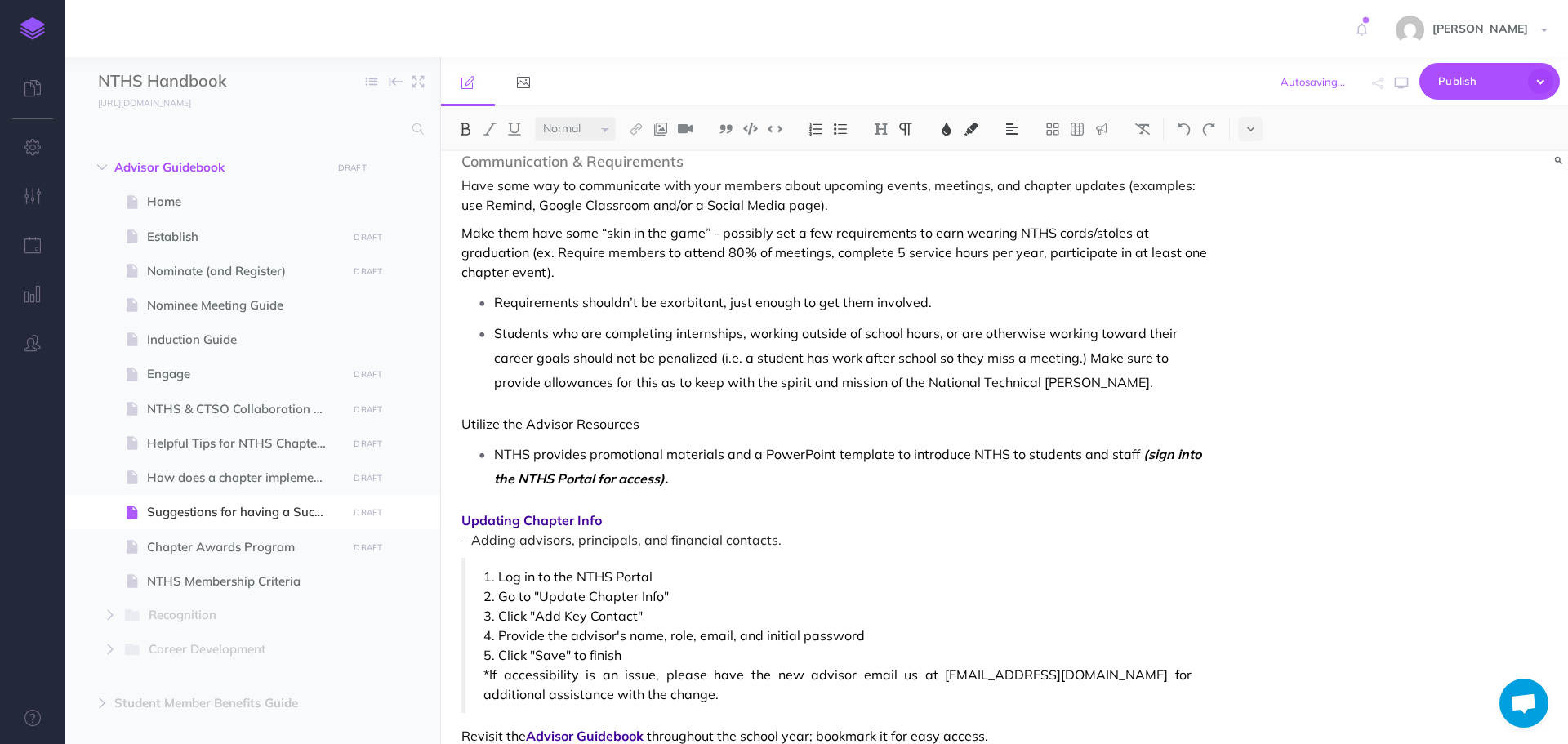
click at [481, 570] on blockquote "1. Log in to the NTHS Portal 2. Go to "Update Chapter Info" 3. Click "Add Key C…" at bounding box center [836, 635] width 749 height 155
click at [726, 128] on img at bounding box center [726, 129] width 15 height 13
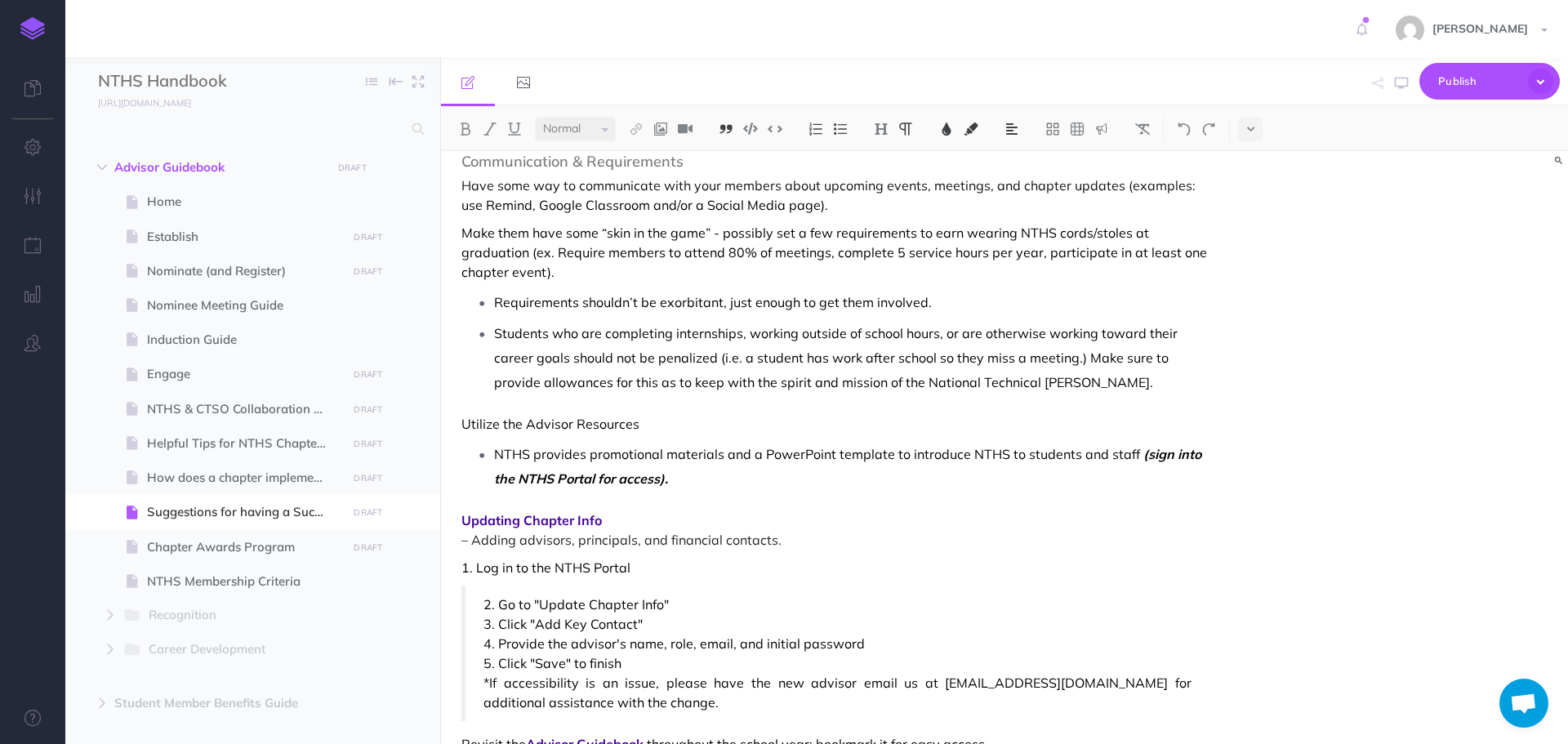
click at [481, 610] on blockquote "2. Go to "Update Chapter Info" 3. Click "Add Key Contact" 4. Provide the adviso…" at bounding box center [836, 653] width 749 height 135
click at [730, 132] on img at bounding box center [726, 129] width 15 height 13
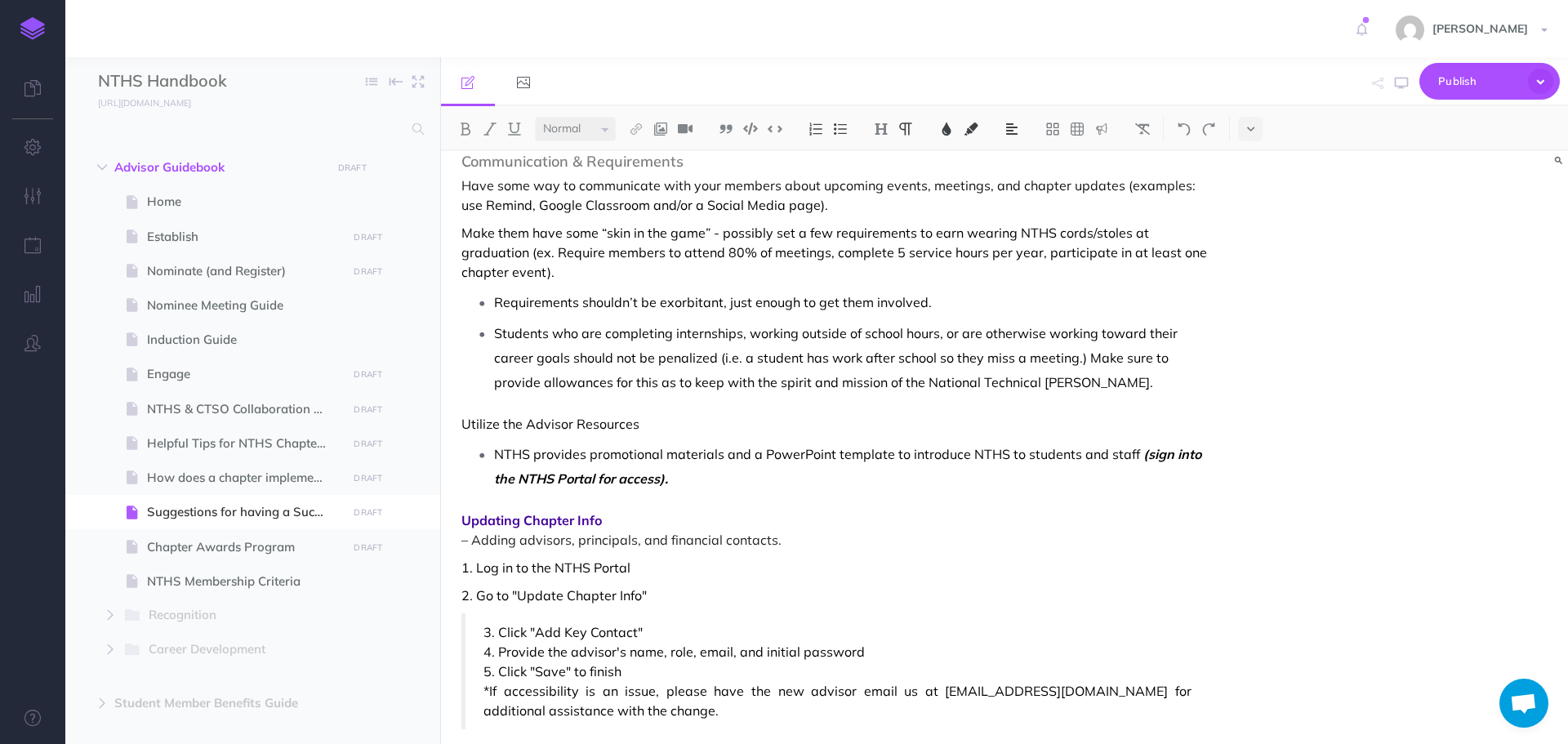
click at [486, 628] on span "3. Click "Add Key Contact"" at bounding box center [838, 632] width 709 height 20
click at [726, 127] on img at bounding box center [726, 129] width 15 height 13
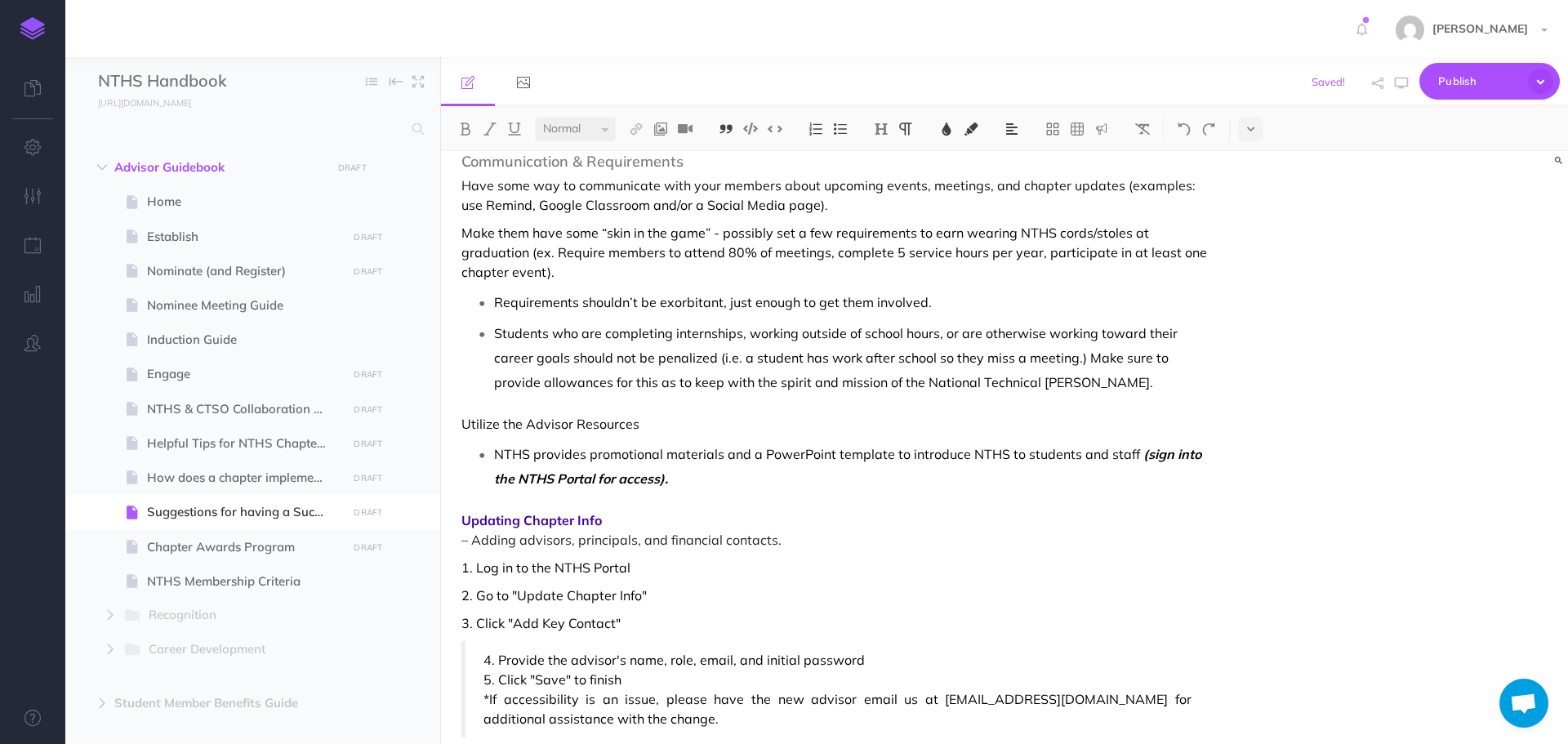
click at [486, 660] on span "4. Provide the advisor's name, role, email, and initial password" at bounding box center [838, 660] width 709 height 20
click at [725, 131] on img at bounding box center [726, 129] width 15 height 13
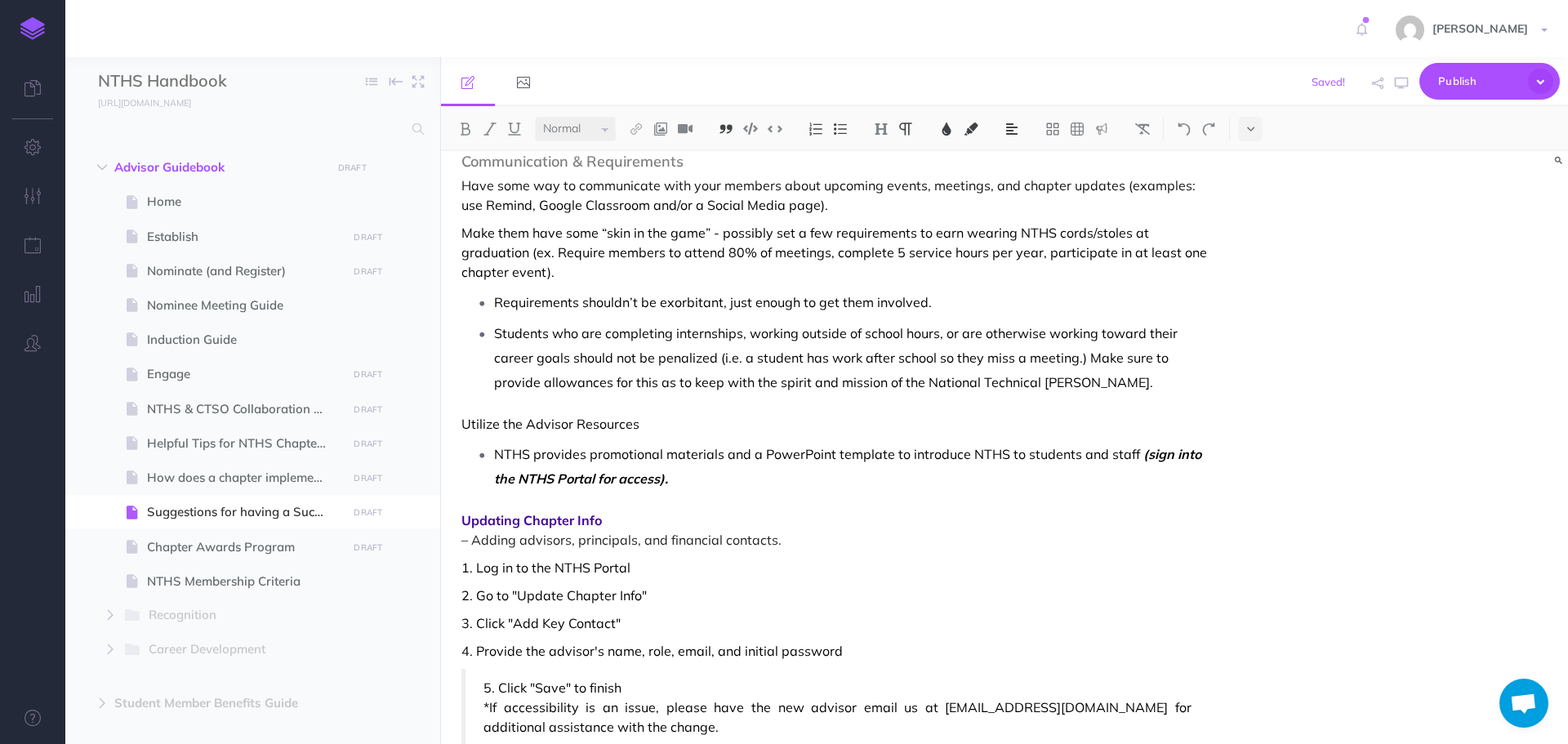
click at [478, 686] on blockquote "5. Click "Save" to finish *If accessibility is an issue, please have the new ad…" at bounding box center [836, 707] width 749 height 77
click at [724, 124] on img at bounding box center [726, 129] width 15 height 13
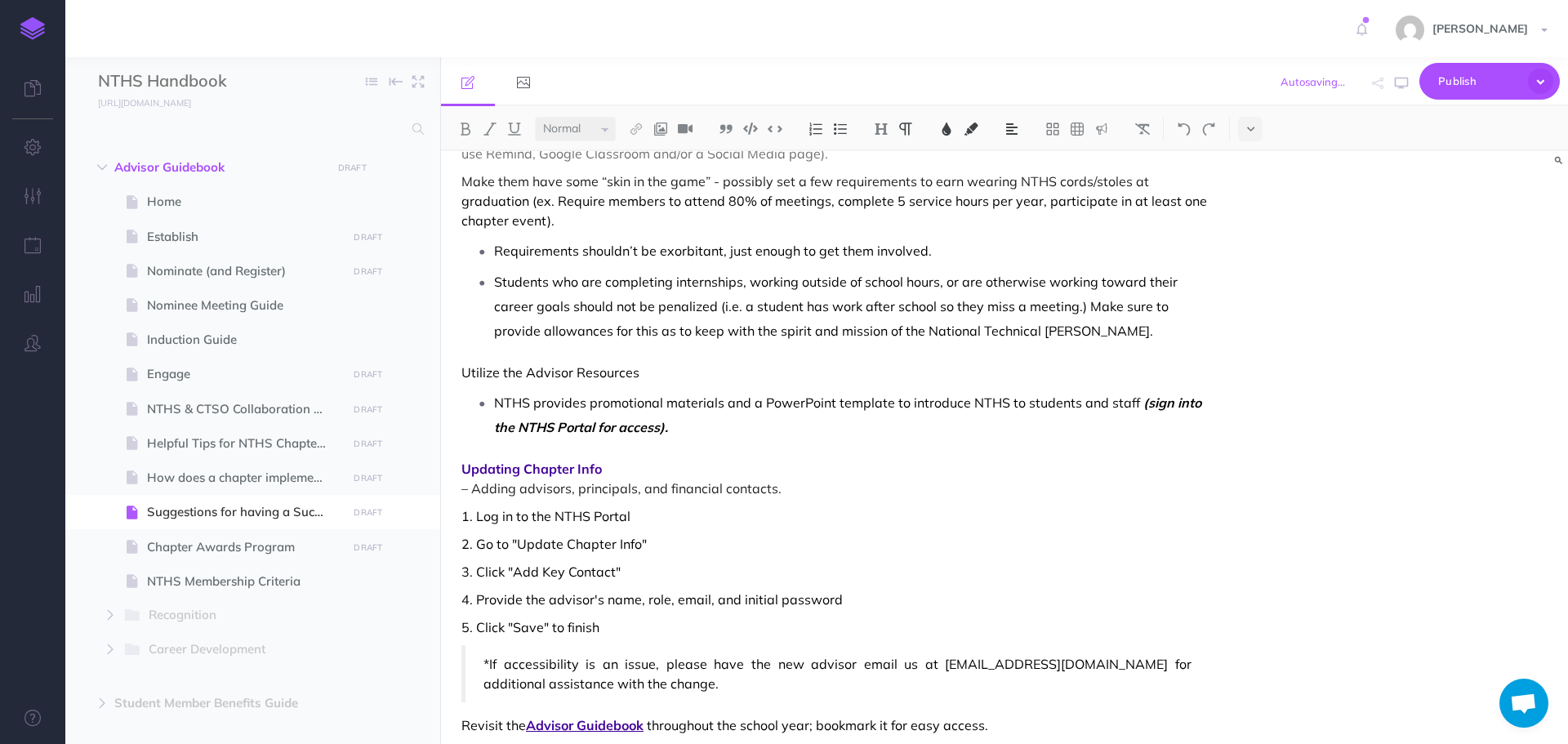
scroll to position [1001, 0]
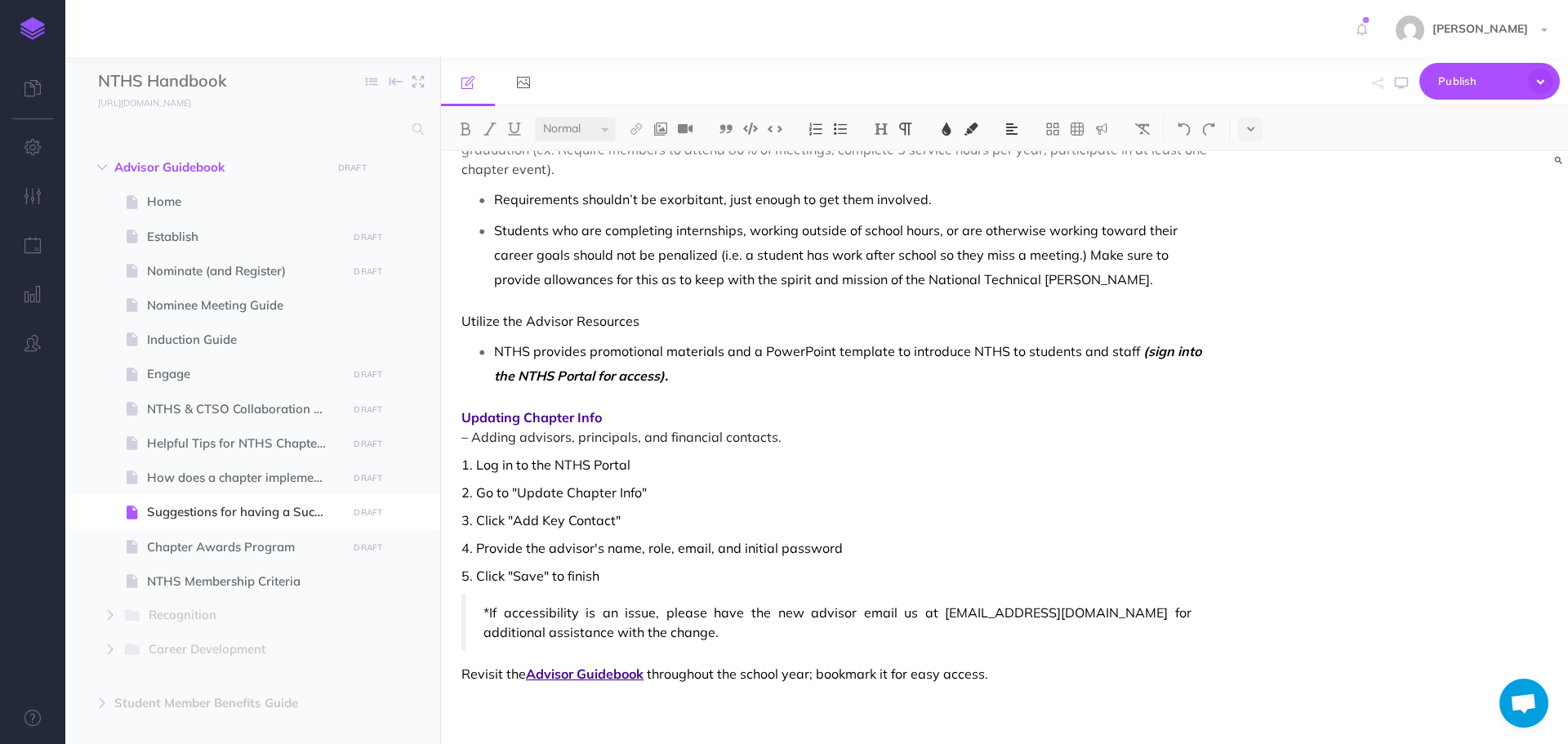
click at [480, 611] on blockquote "*If accessibility is an issue, please have the new advisor email us at [EMAIL_A…" at bounding box center [836, 622] width 749 height 57
click at [721, 134] on img at bounding box center [726, 129] width 15 height 13
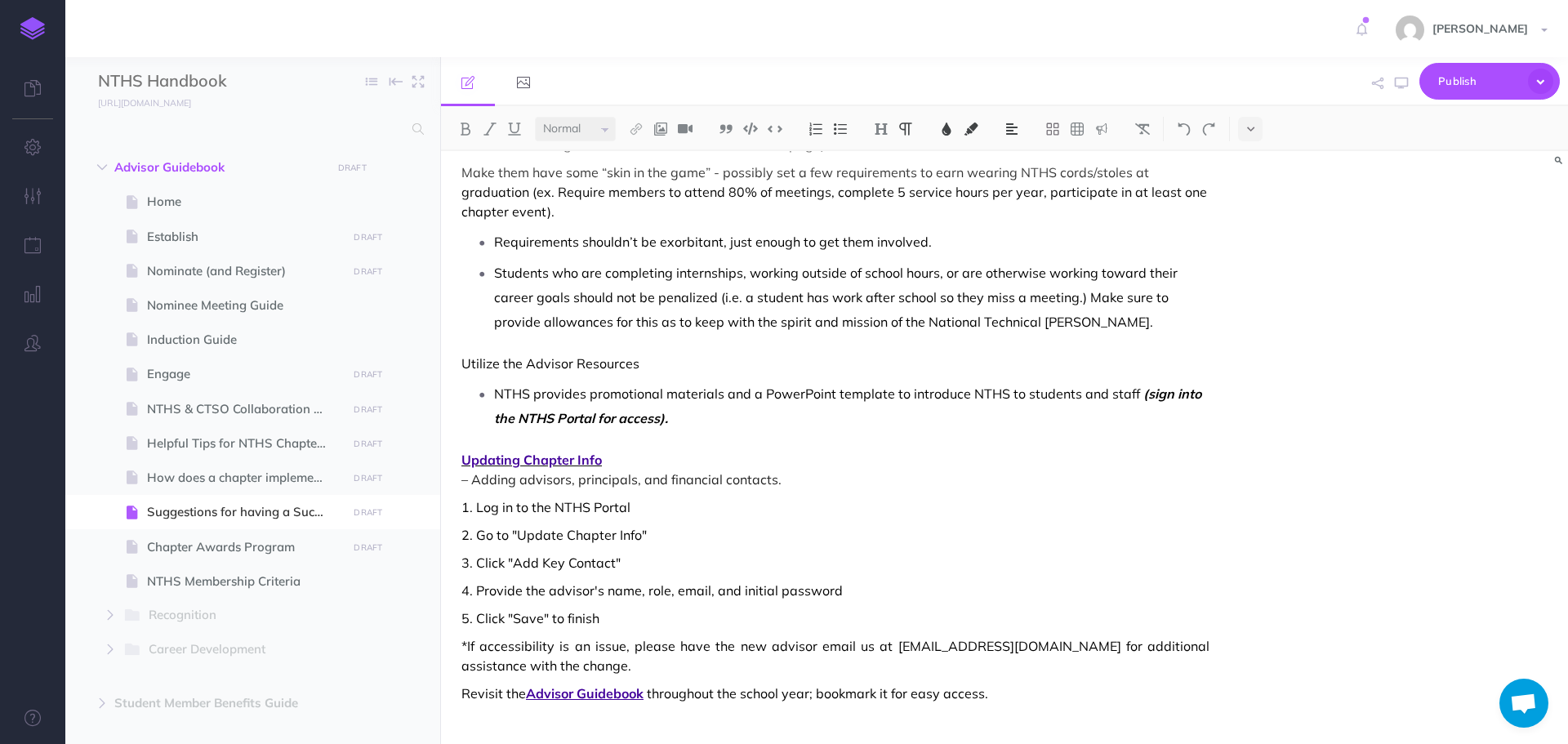
click at [481, 459] on span "Updating Chapter Info" at bounding box center [836, 460] width 749 height 20
drag, startPoint x: 458, startPoint y: 461, endPoint x: 609, endPoint y: 453, distance: 151.2
click at [882, 125] on img at bounding box center [881, 129] width 15 height 13
click at [885, 208] on button "H3" at bounding box center [881, 206] width 25 height 25
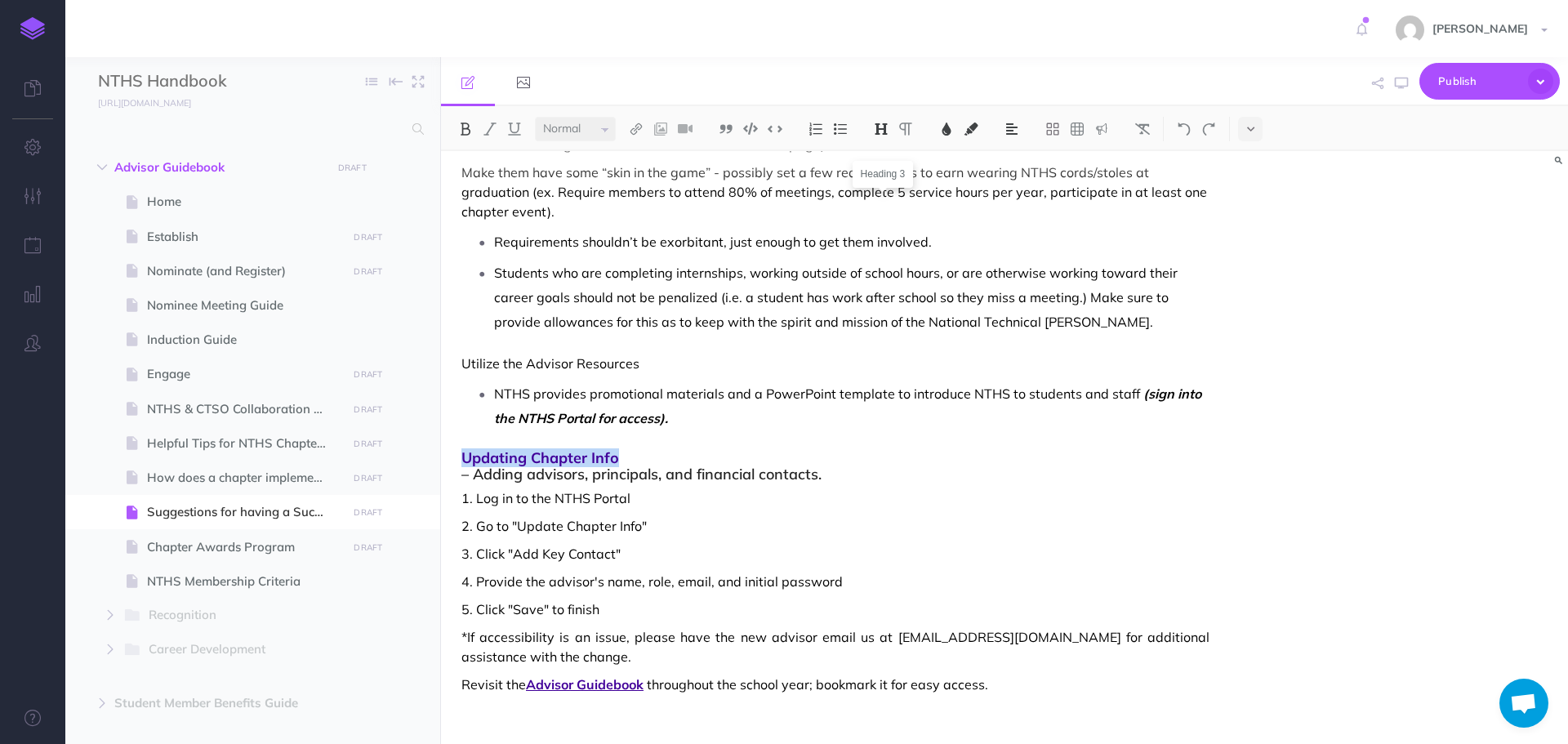
scroll to position [950, 0]
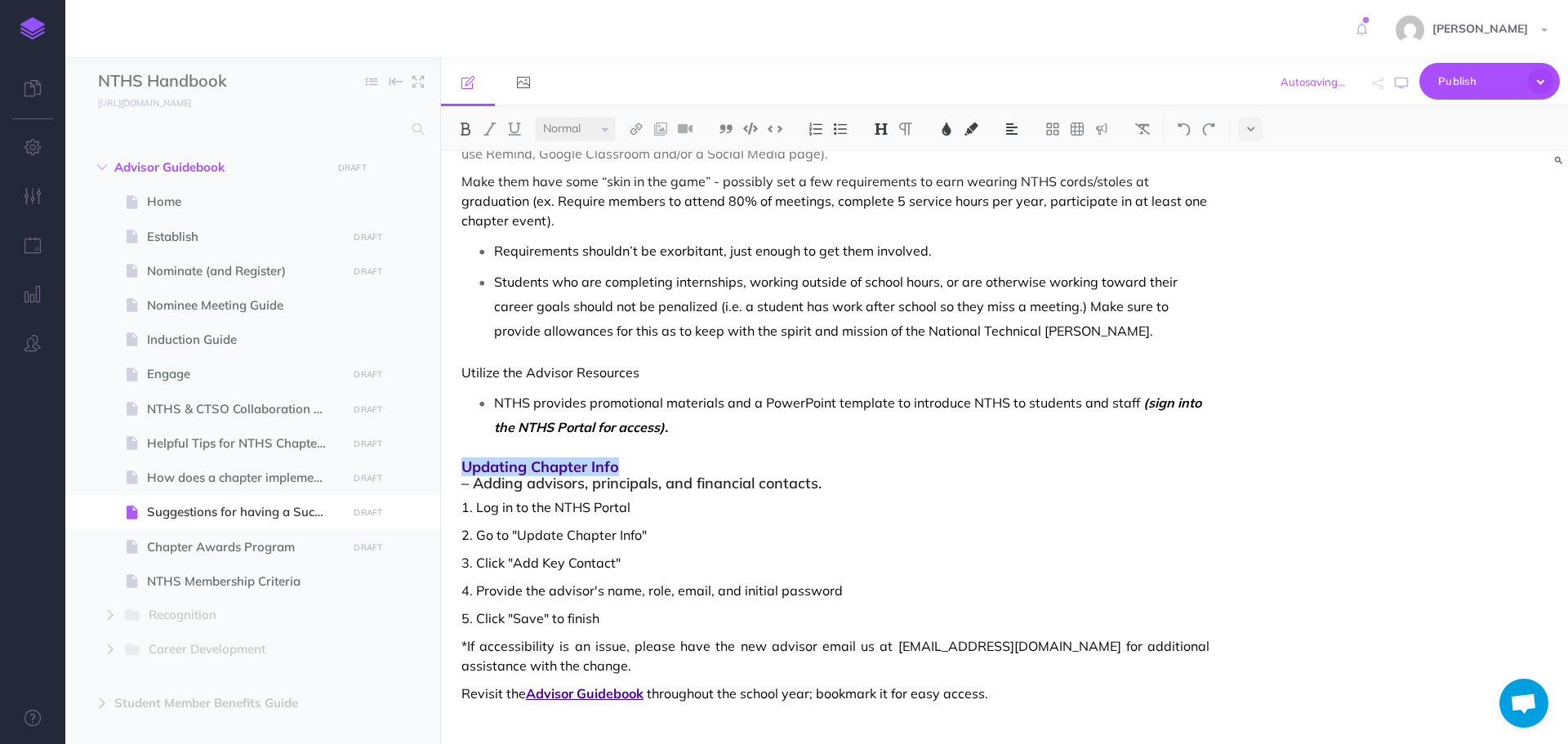
click at [1192, 131] on img at bounding box center [1185, 129] width 15 height 13
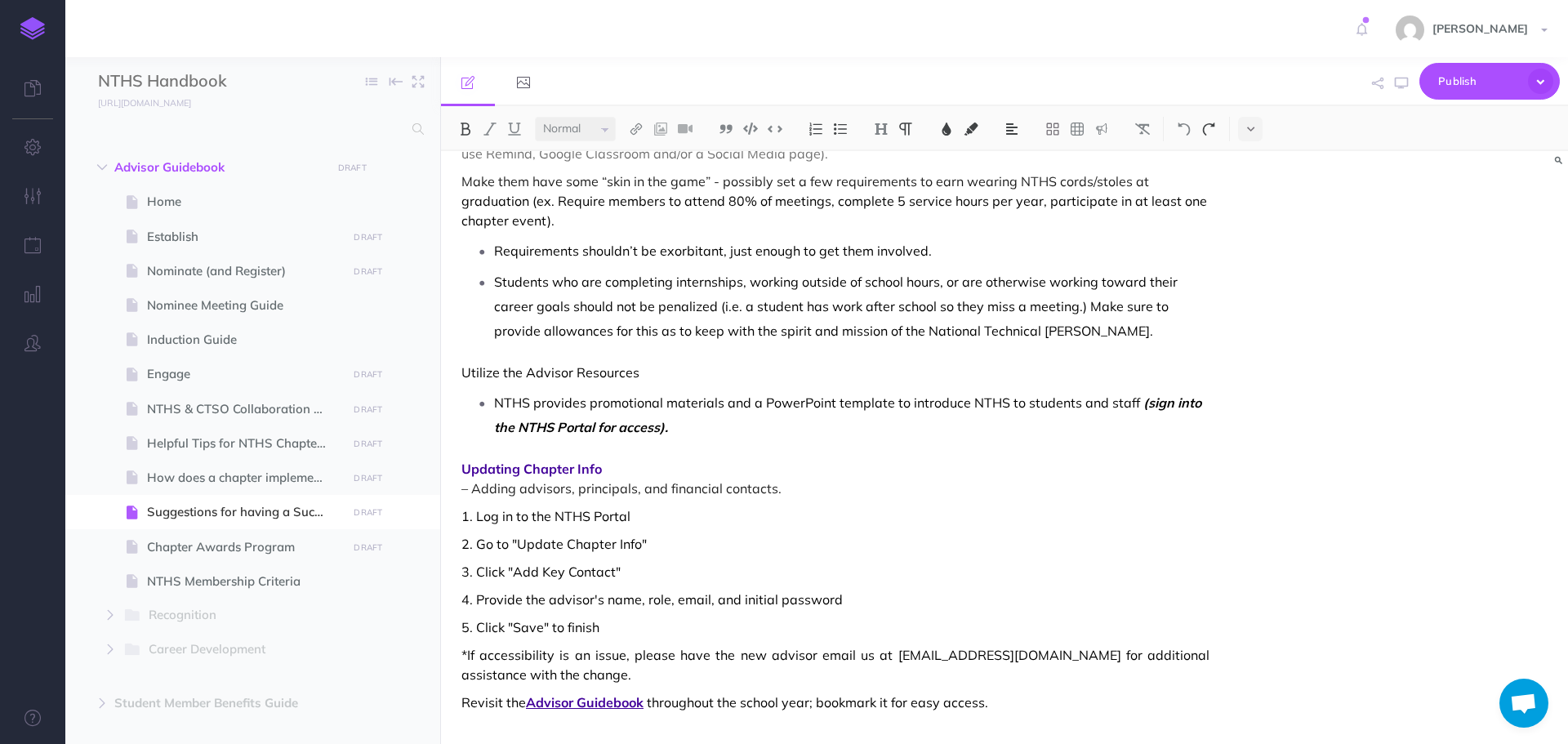
click at [1208, 125] on img at bounding box center [1209, 129] width 15 height 13
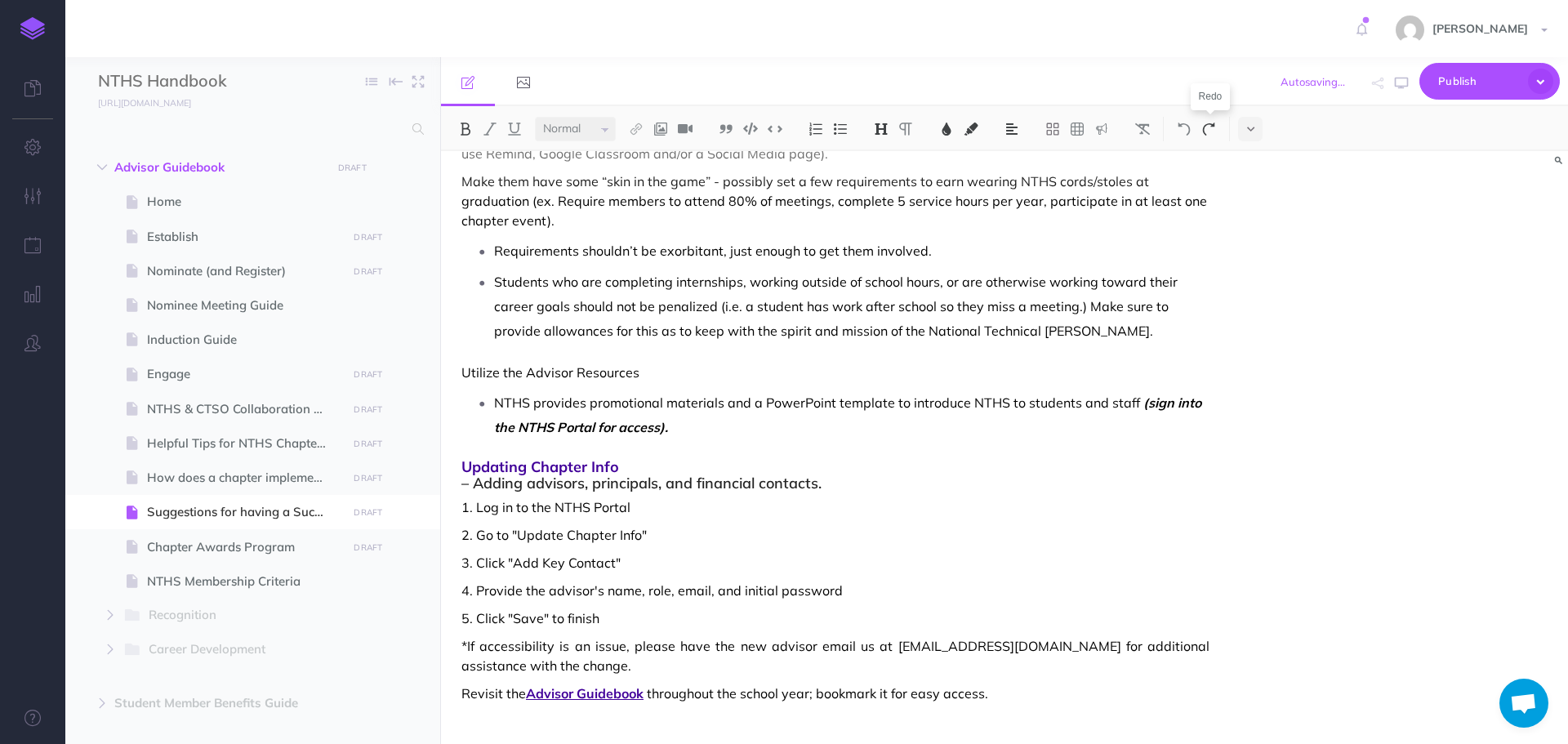
click at [1208, 125] on img at bounding box center [1209, 129] width 15 height 13
click at [474, 486] on span "– Adding advisors, principals, and financial contacts." at bounding box center [836, 483] width 749 height 16
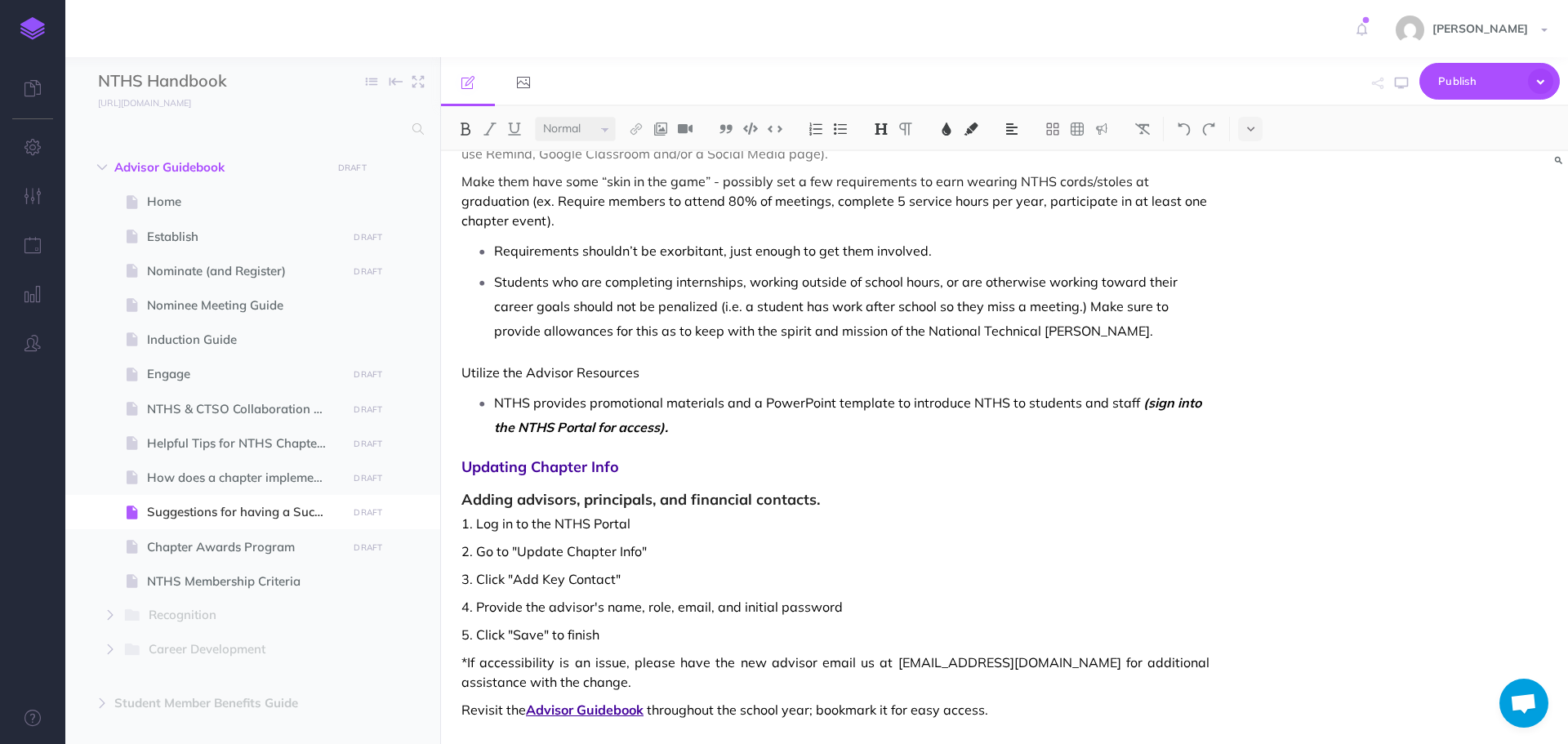
click at [837, 507] on span "Adding advisors, principals, and financial contacts." at bounding box center [836, 491] width 749 height 33
click at [537, 470] on span "Updating Chapter Info" at bounding box center [836, 467] width 749 height 16
click at [561, 434] on link "[URL][DOMAIN_NAME].." at bounding box center [590, 435] width 204 height 20
click at [887, 131] on img at bounding box center [881, 129] width 15 height 13
click at [886, 181] on button "H2" at bounding box center [881, 182] width 25 height 25
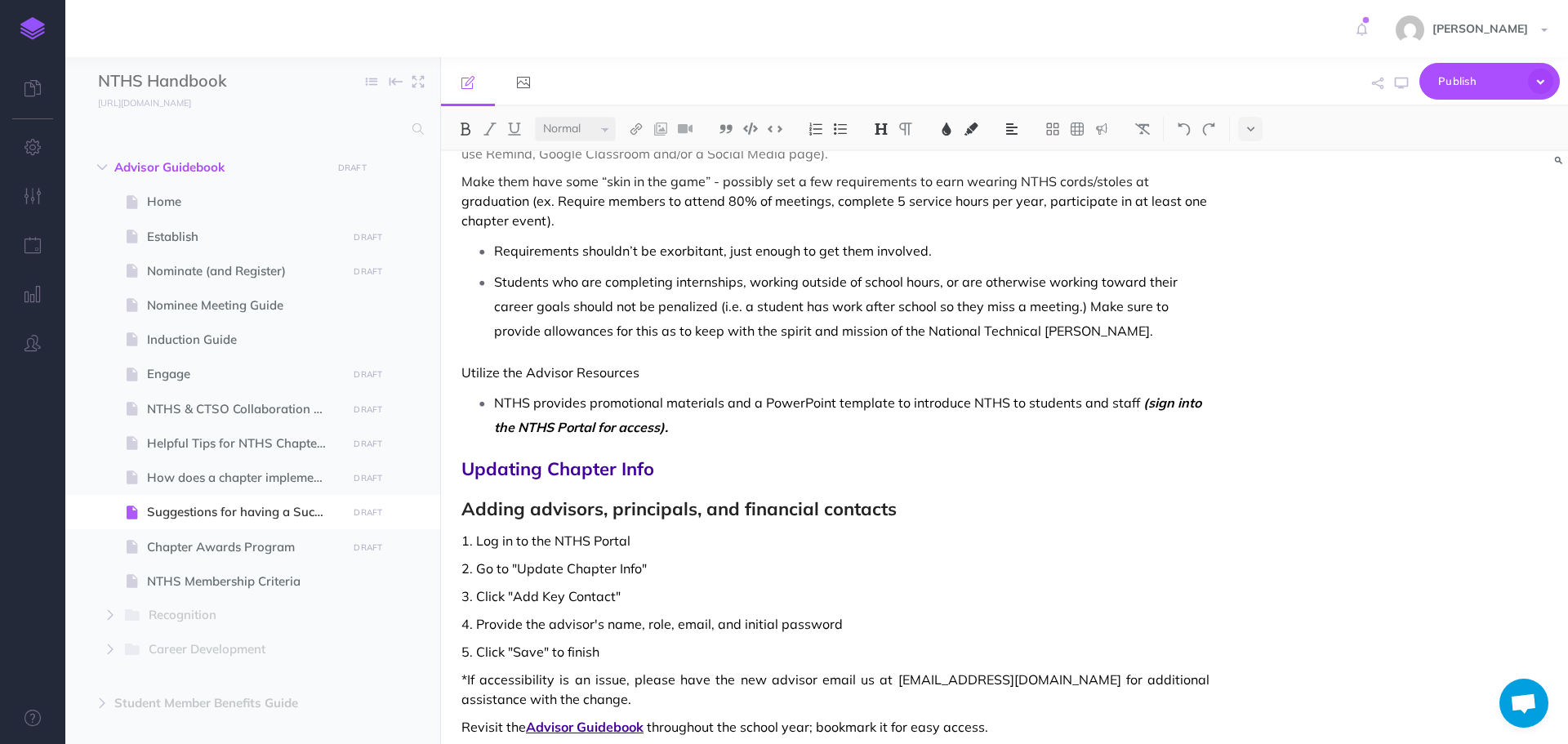
click at [1186, 132] on img at bounding box center [1185, 129] width 15 height 13
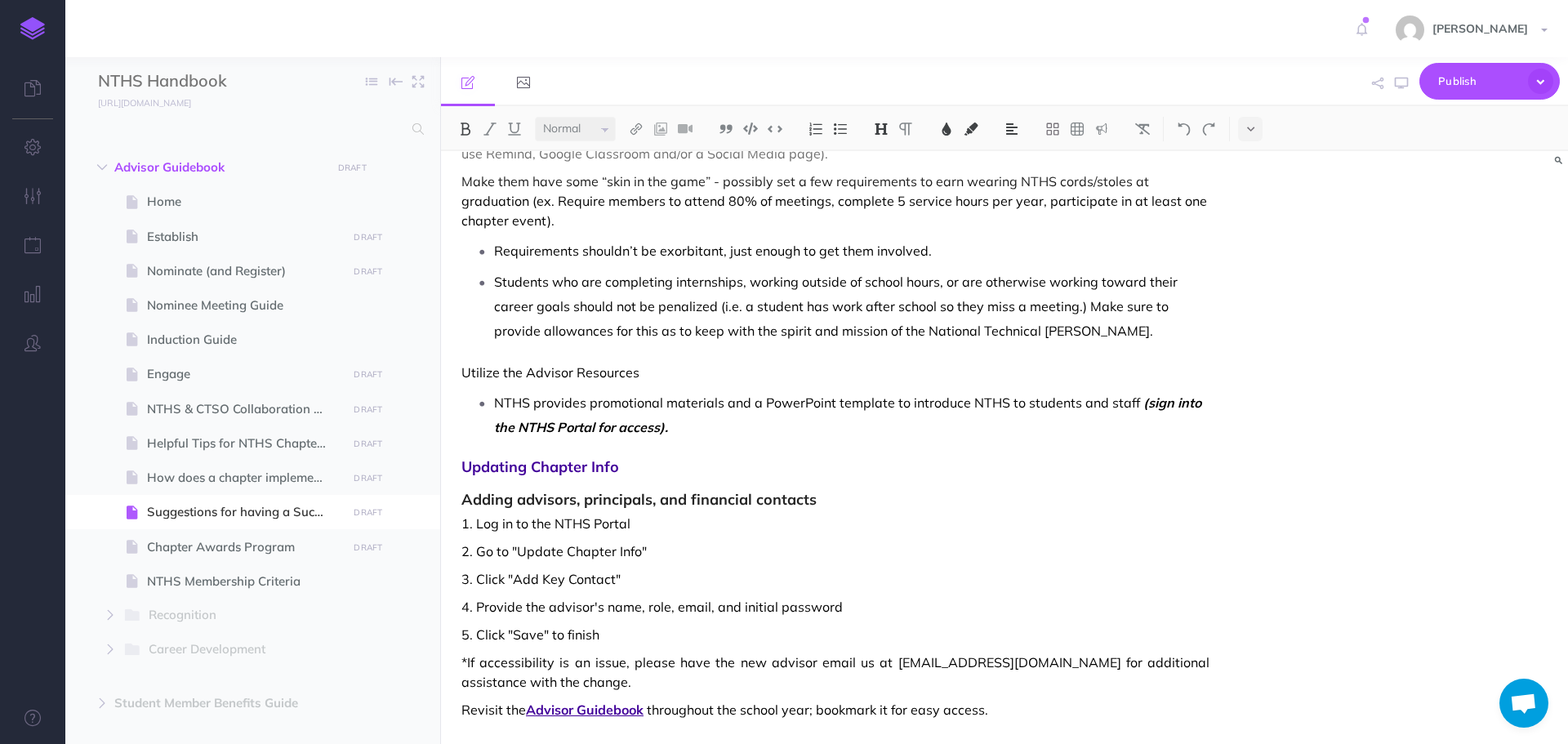
click at [897, 477] on span "Adding advisors, principals, and financial contacts" at bounding box center [836, 491] width 749 height 33
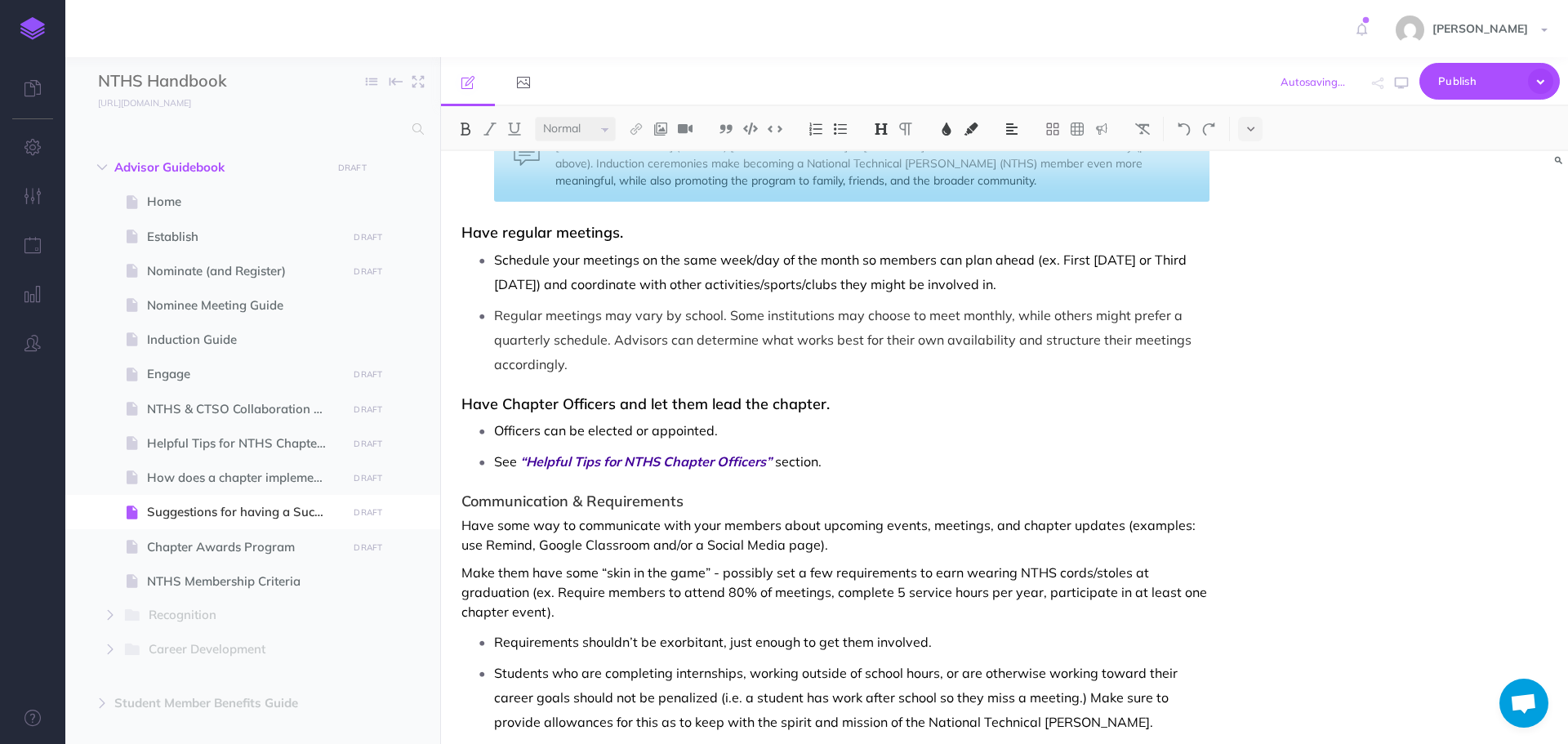
scroll to position [705, 0]
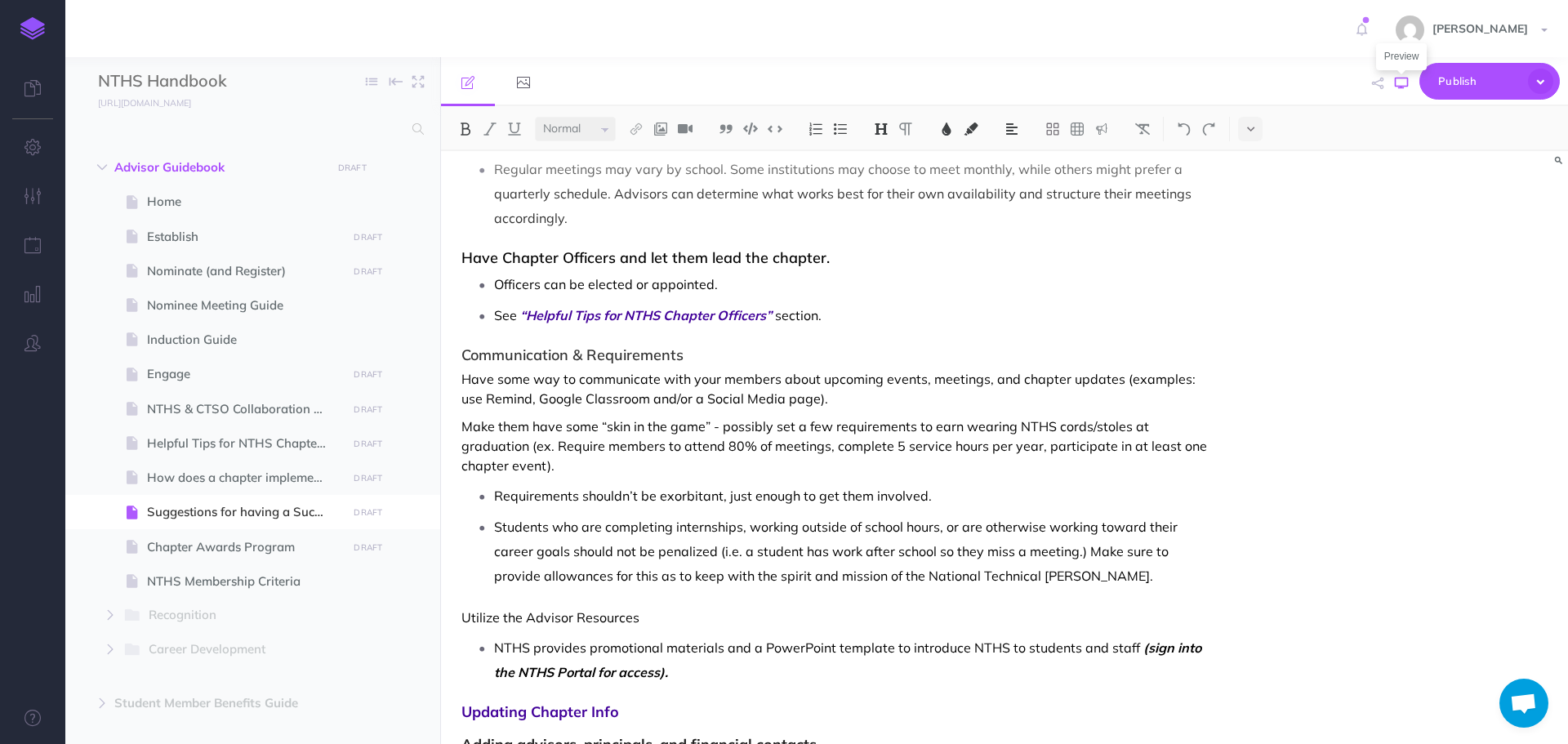
click at [1406, 81] on icon "button" at bounding box center [1402, 84] width 13 height 13
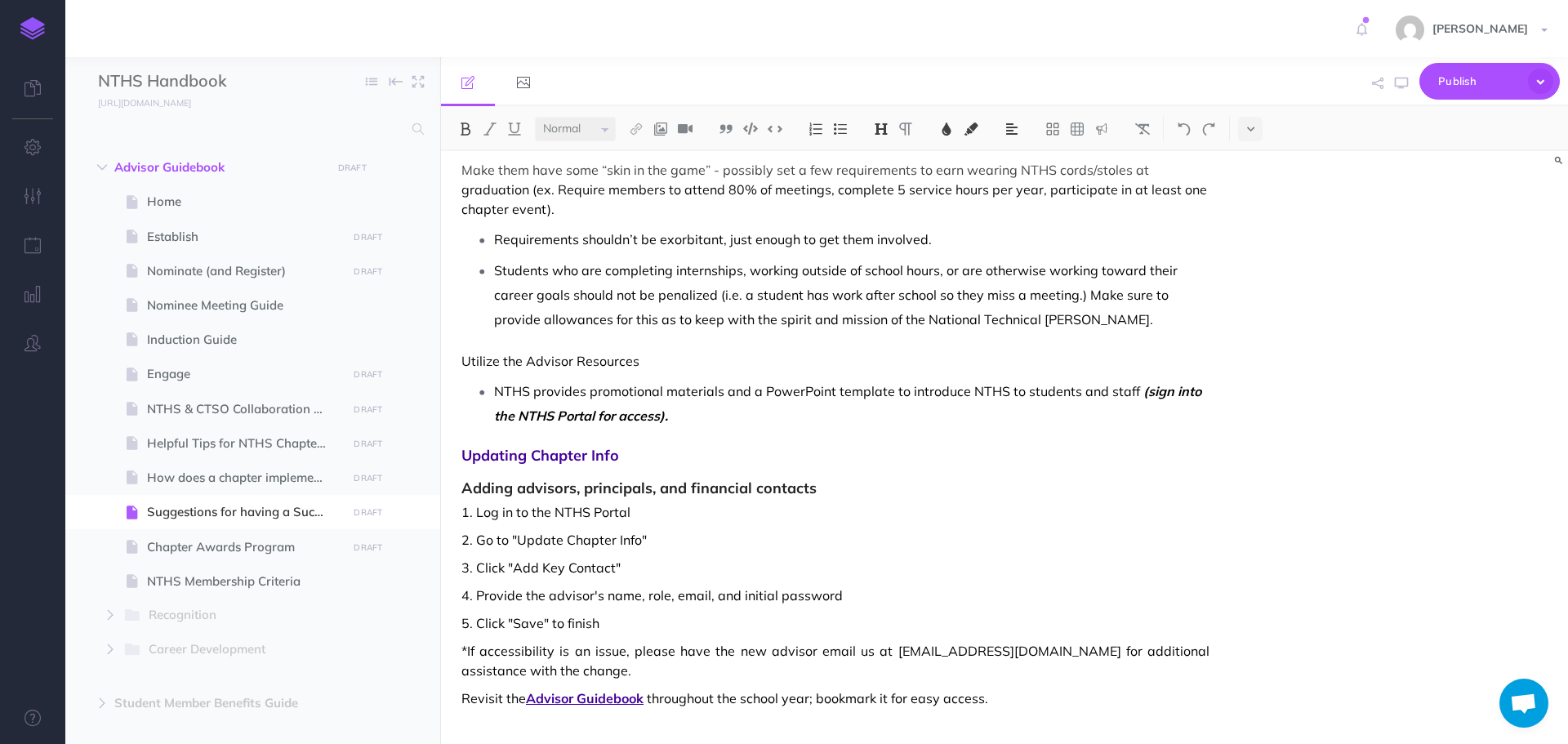
scroll to position [967, 0]
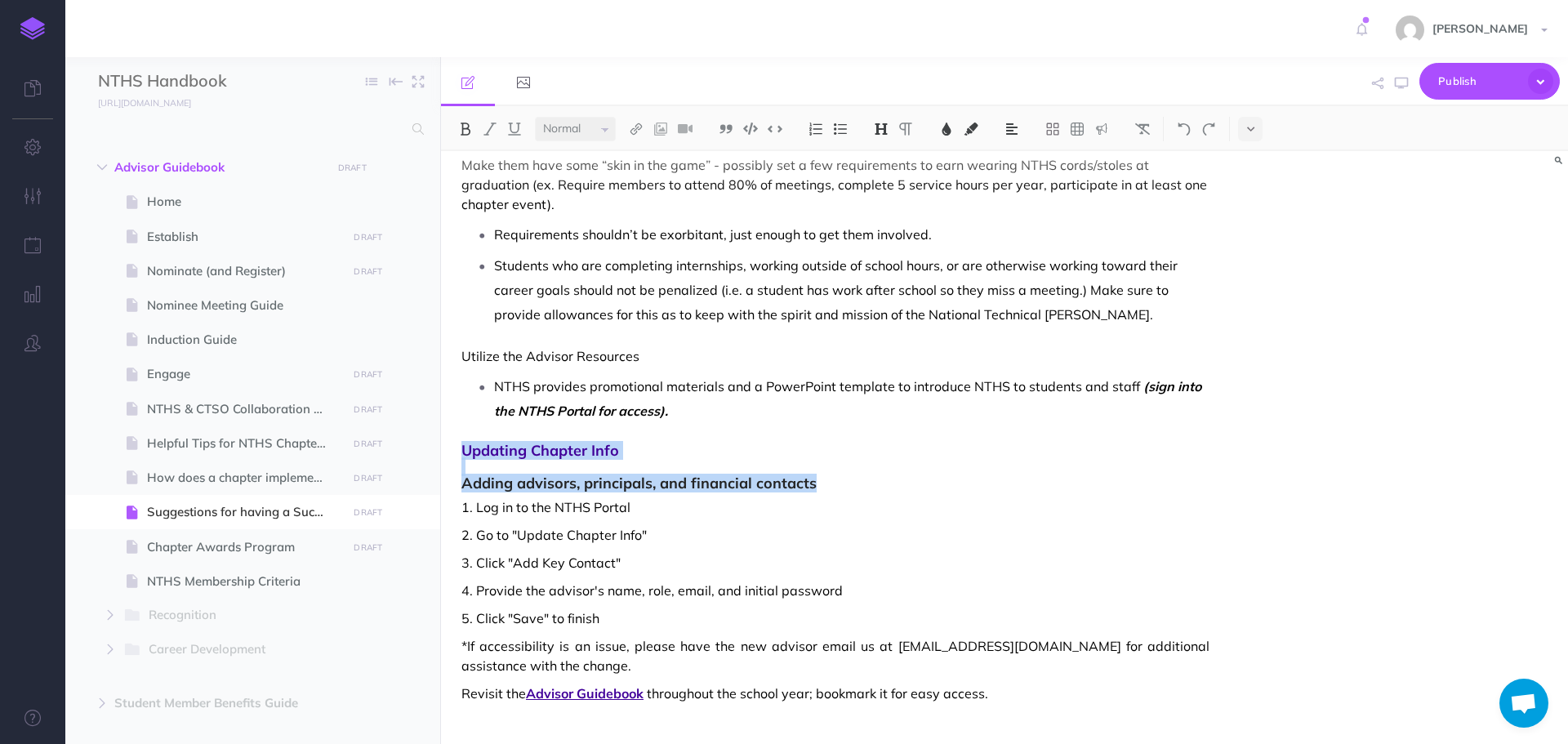
drag, startPoint x: 458, startPoint y: 449, endPoint x: 861, endPoint y: 487, distance: 404.8
click at [466, 124] on img at bounding box center [465, 129] width 15 height 13
click at [851, 476] on span "Adding advisors, principals, and financial contacts" at bounding box center [836, 475] width 749 height 33
click at [1401, 83] on icon "button" at bounding box center [1402, 84] width 13 height 13
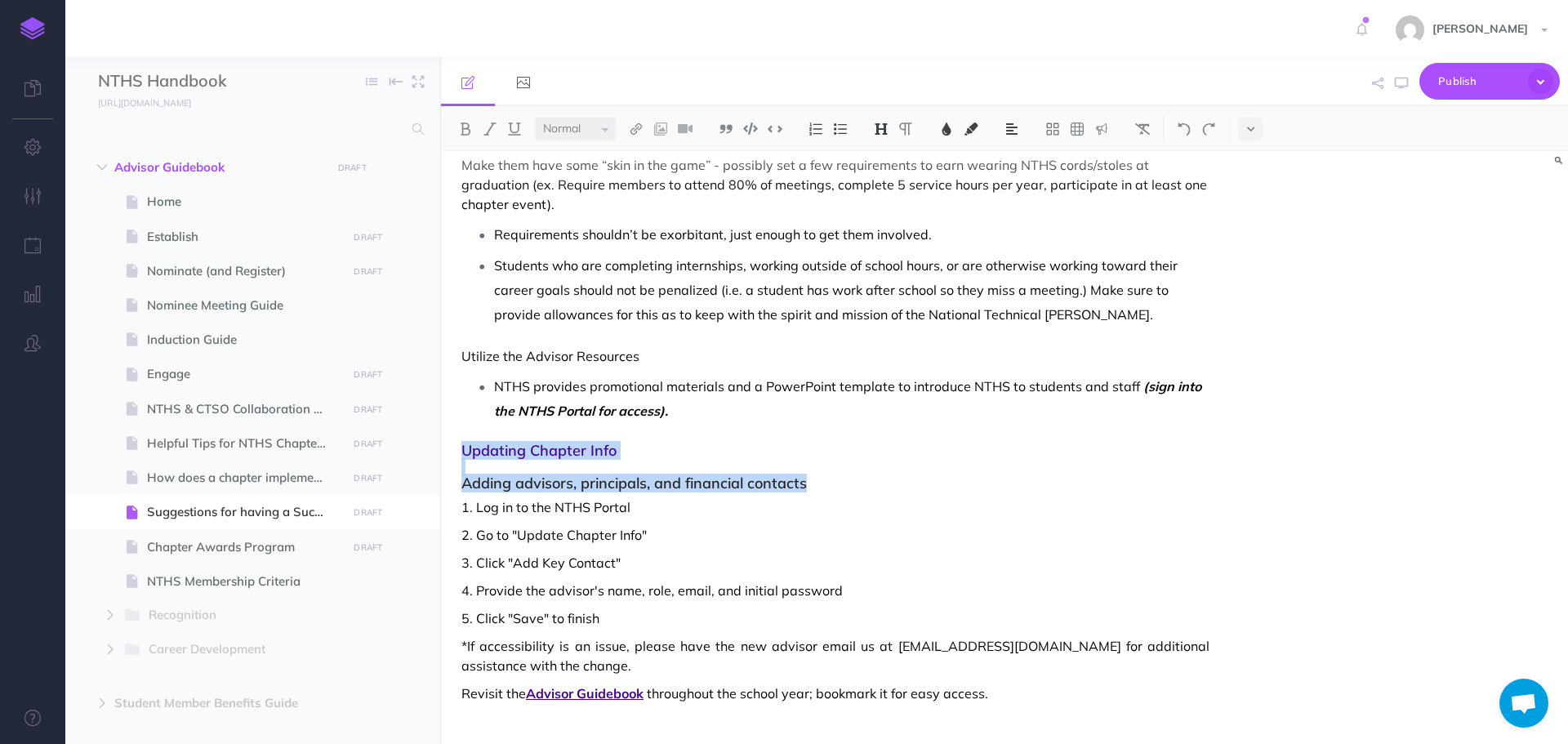
click at [664, 491] on span "Adding advisors, principals, and financial contacts" at bounding box center [836, 475] width 749 height 33
drag, startPoint x: 621, startPoint y: 451, endPoint x: 447, endPoint y: 450, distance: 174.0
click at [467, 126] on img at bounding box center [465, 129] width 15 height 13
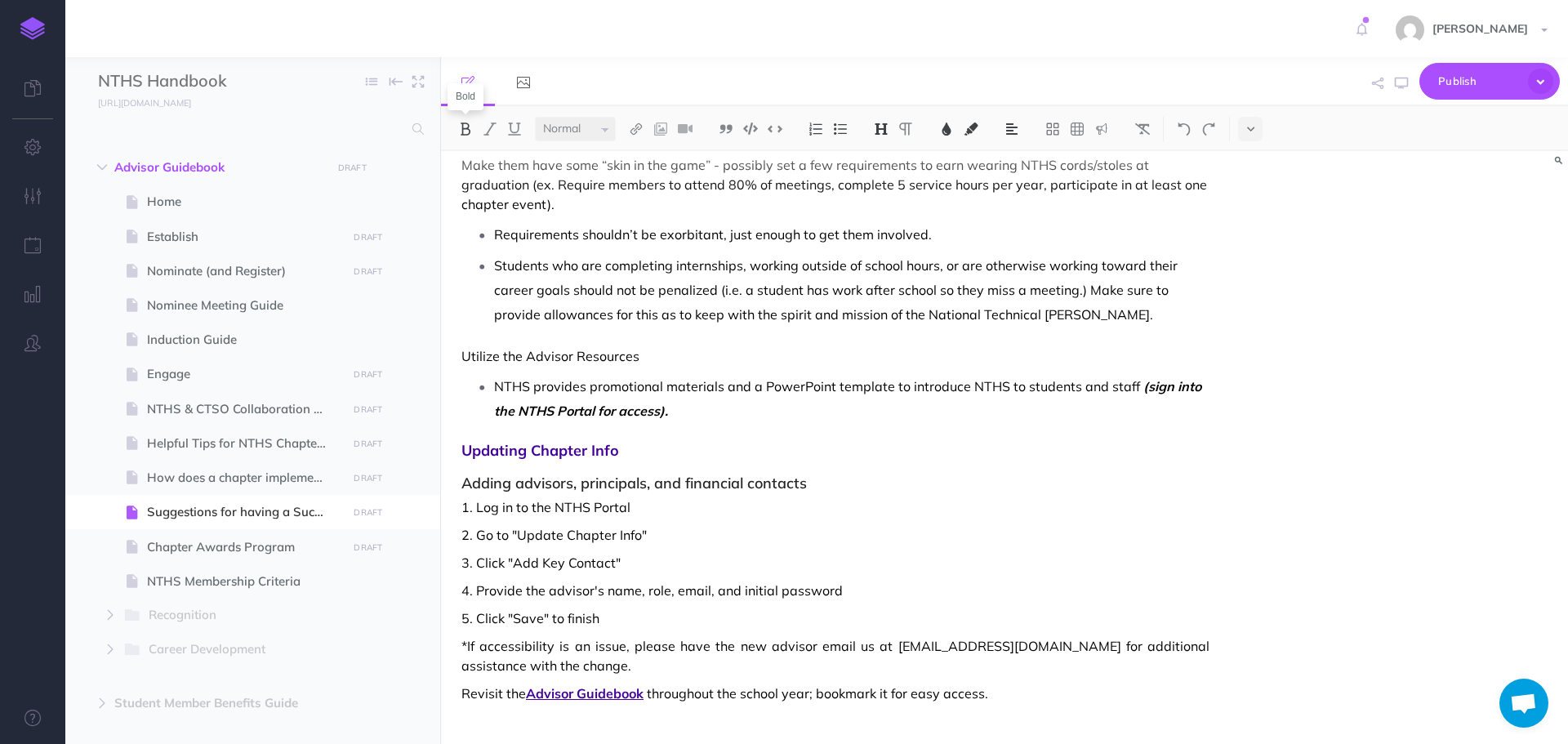
click at [467, 126] on img at bounding box center [465, 129] width 15 height 13
click at [674, 455] on span "Updating Chapter Info" at bounding box center [836, 451] width 749 height 16
click at [798, 560] on span "3. Click "Add Key Contact"" at bounding box center [836, 563] width 749 height 20
drag, startPoint x: 867, startPoint y: 645, endPoint x: 954, endPoint y: 642, distance: 87.1
click at [954, 642] on span "*If accessibility is an issue, please have the new advisor email us at [EMAIL_A…" at bounding box center [836, 655] width 749 height 39
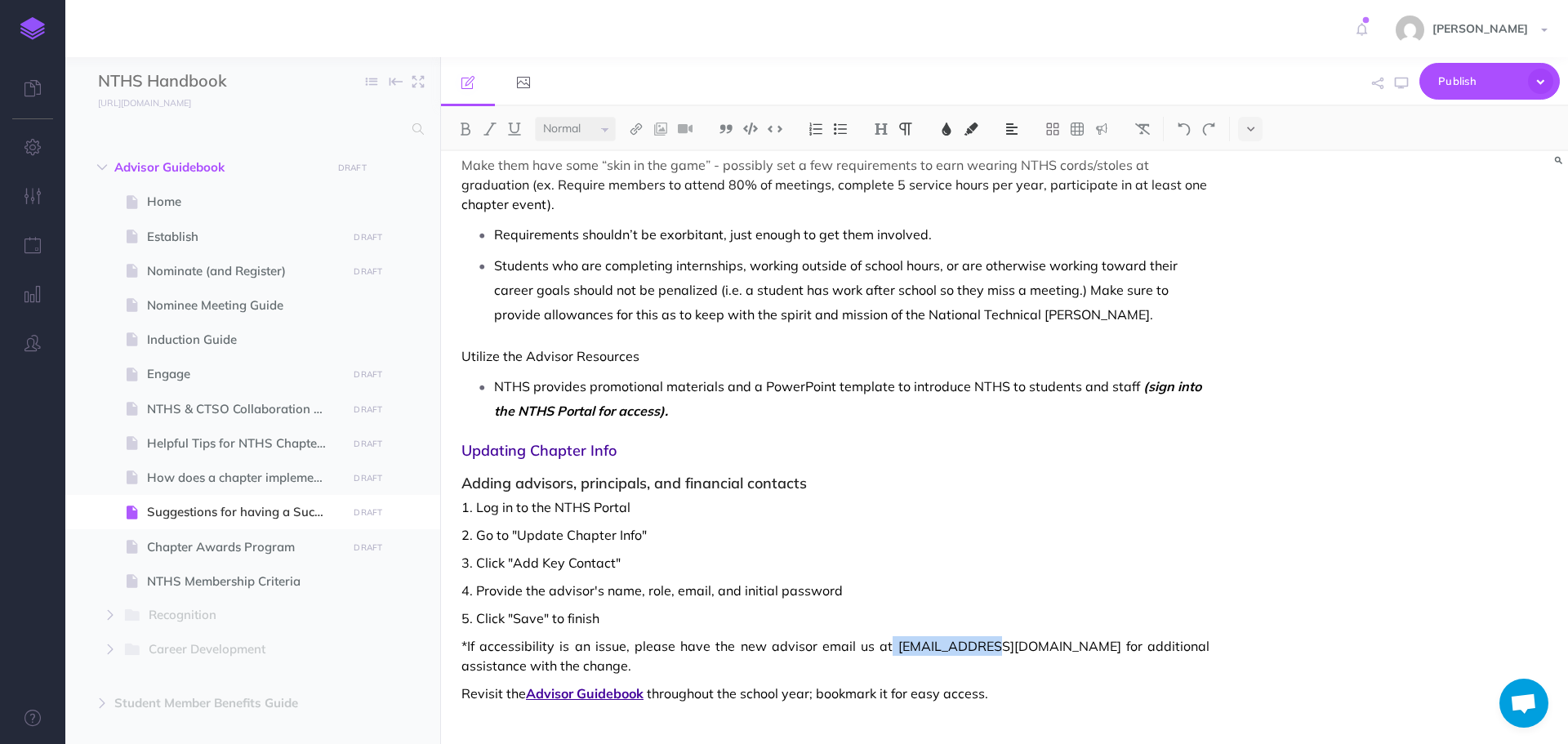
copy span "[EMAIL_ADDRESS][DOMAIN_NAME]"
drag, startPoint x: 867, startPoint y: 646, endPoint x: 915, endPoint y: 644, distance: 48.0
click at [915, 644] on span "*If accessibility is an issue, please have the new advisor email us at [EMAIL_A…" at bounding box center [836, 655] width 749 height 39
click at [913, 650] on span "*If accessibility is an issue, please have the new advisor email us at [EMAIL_A…" at bounding box center [836, 655] width 749 height 39
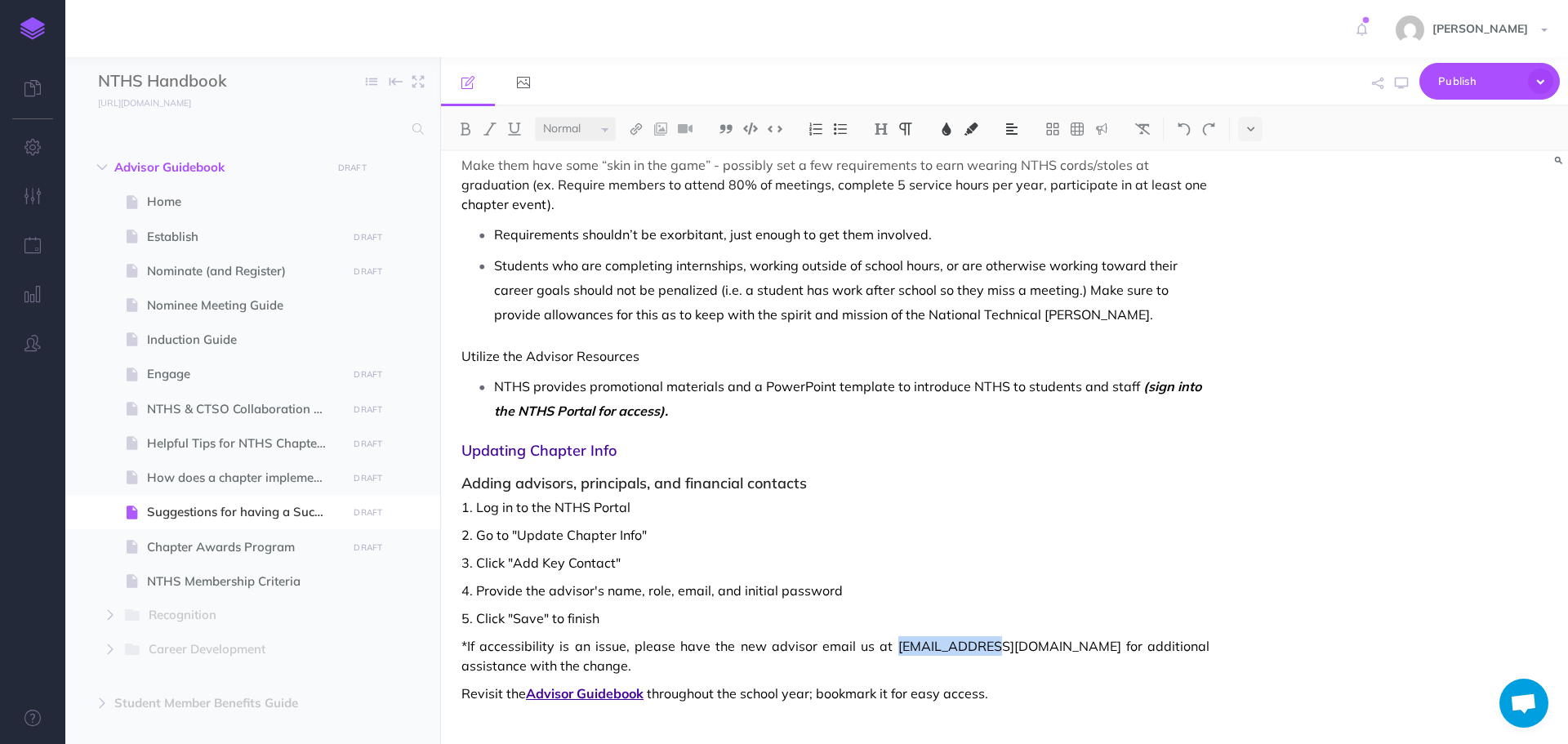
drag, startPoint x: 868, startPoint y: 645, endPoint x: 951, endPoint y: 644, distance: 83.0
click at [951, 644] on span "*If accessibility is an issue, please have the new advisor email us at [EMAIL_A…" at bounding box center [836, 655] width 749 height 39
click at [633, 132] on img at bounding box center [636, 129] width 15 height 13
click at [637, 158] on icon at bounding box center [636, 157] width 13 height 12
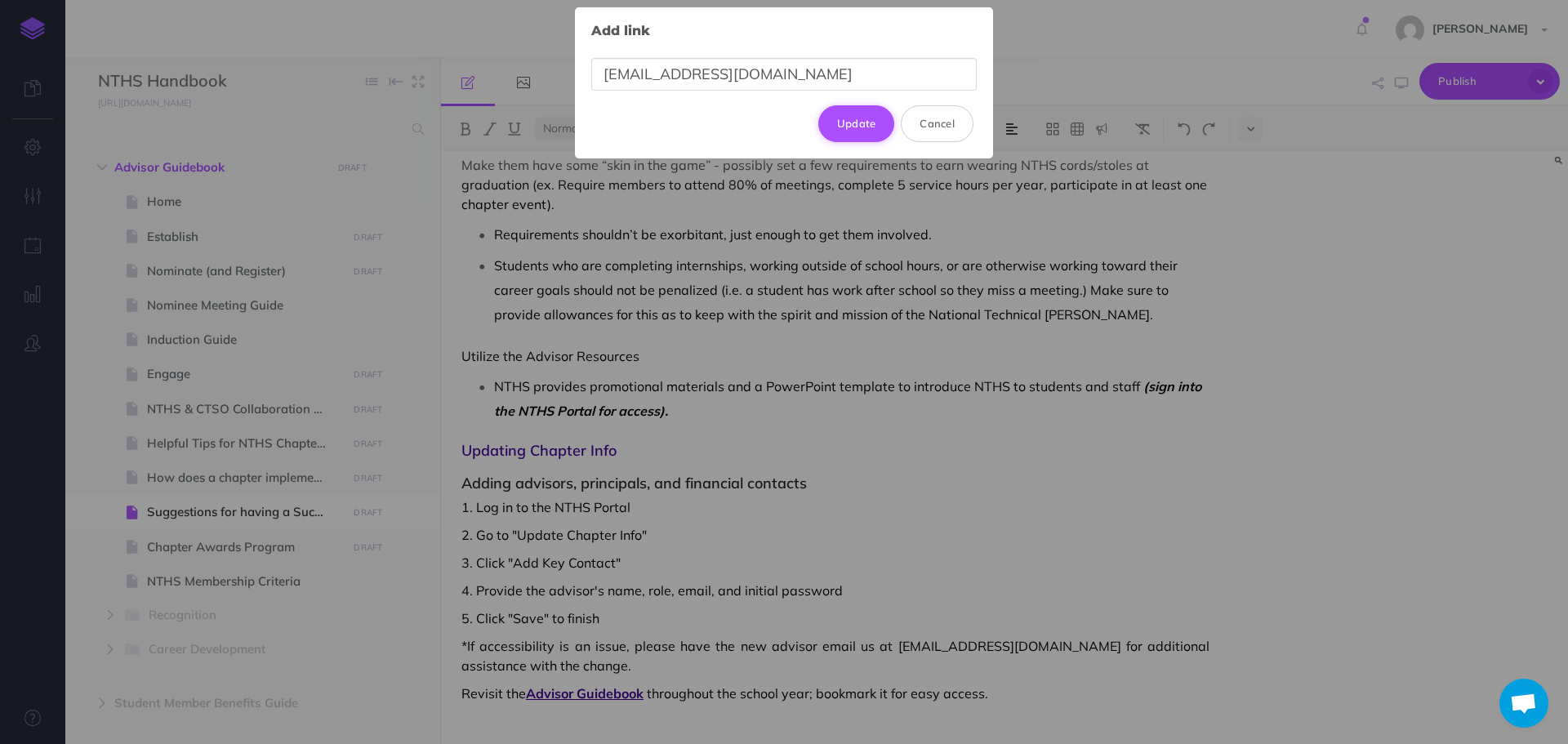
type input "[EMAIL_ADDRESS][DOMAIN_NAME]"
click at [849, 123] on button "Update" at bounding box center [857, 124] width 77 height 36
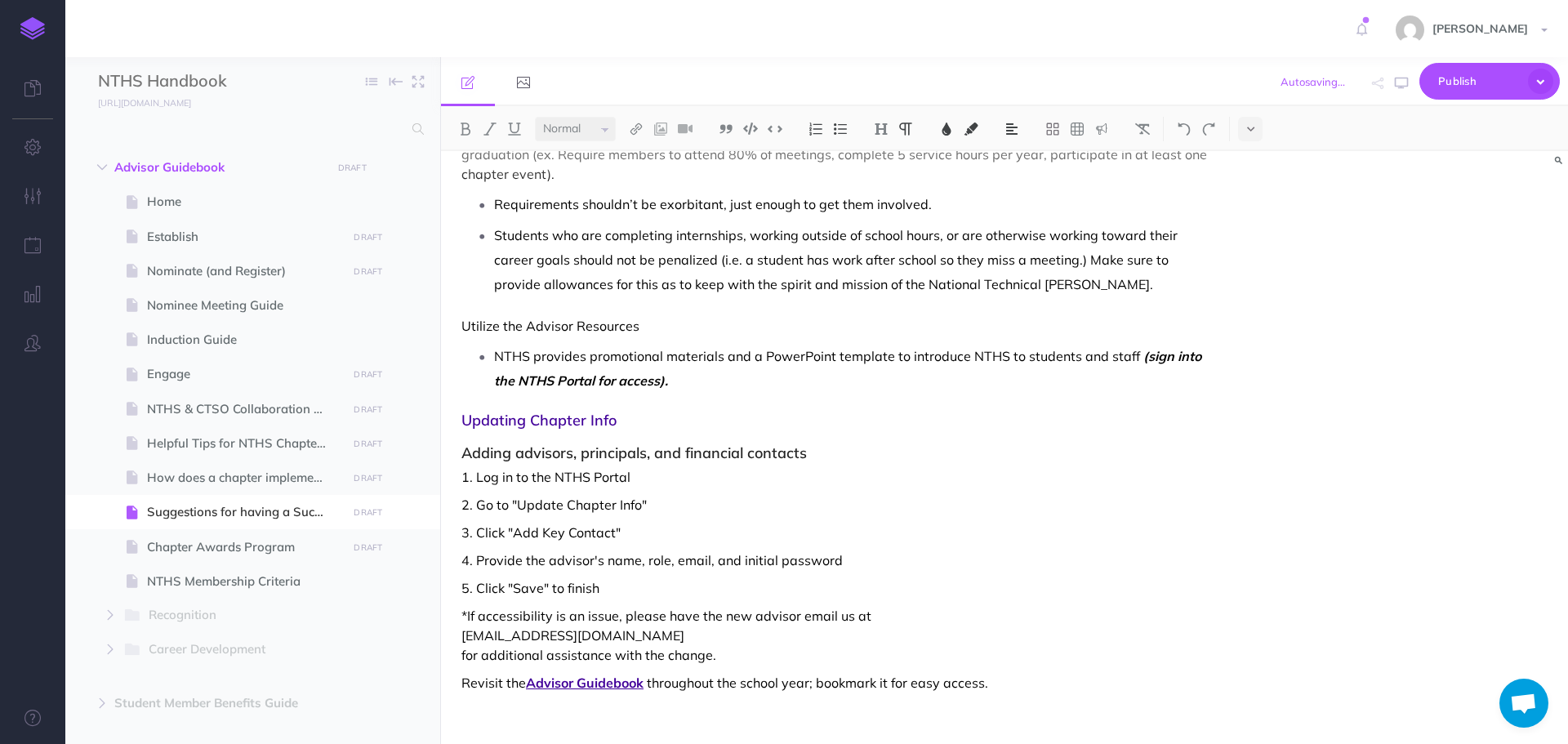
scroll to position [1006, 0]
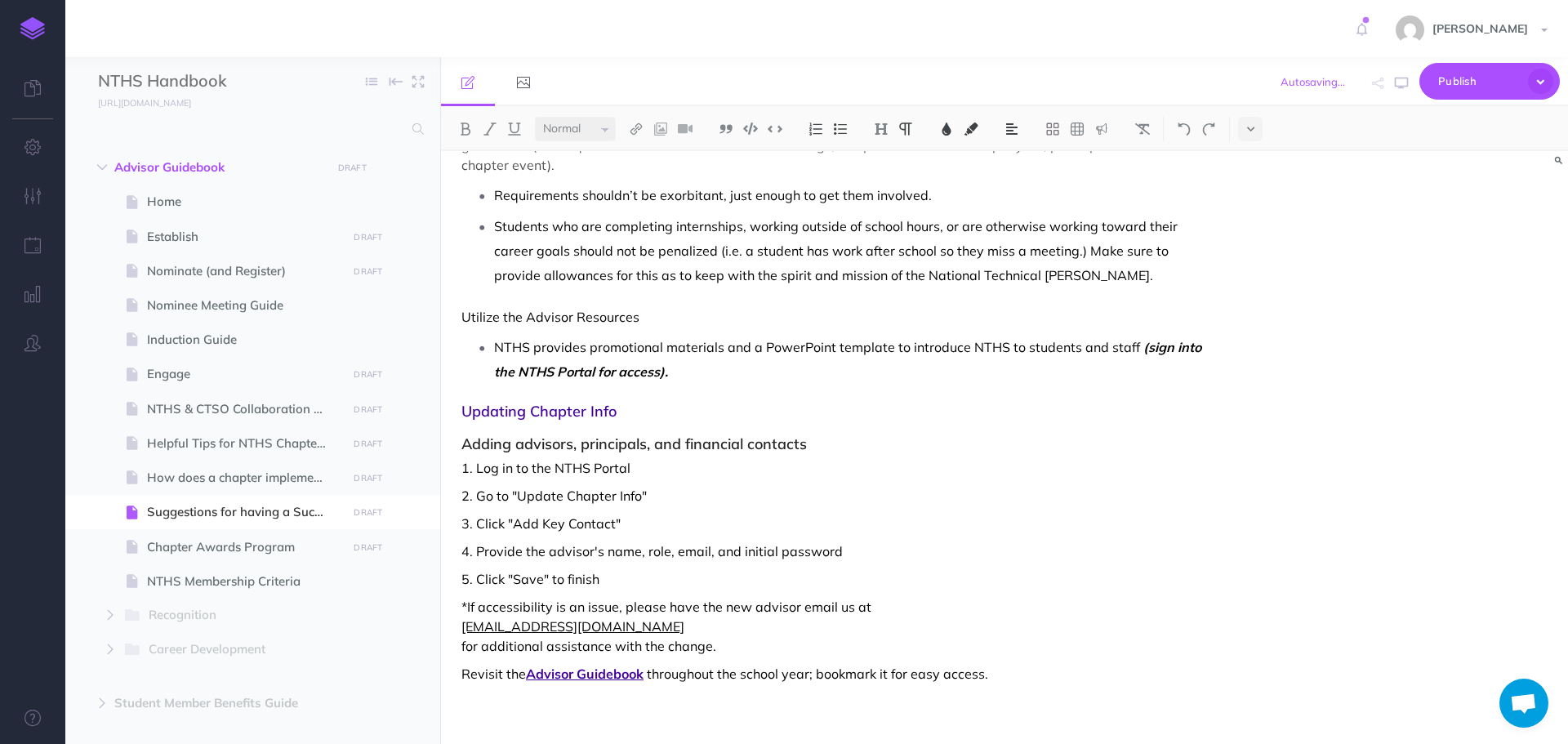
click at [720, 620] on span "[EMAIL_ADDRESS][DOMAIN_NAME]" at bounding box center [836, 627] width 749 height 20
click at [464, 652] on span "for additional assistance with the change." at bounding box center [836, 646] width 749 height 20
click at [1189, 132] on img at bounding box center [1185, 129] width 15 height 13
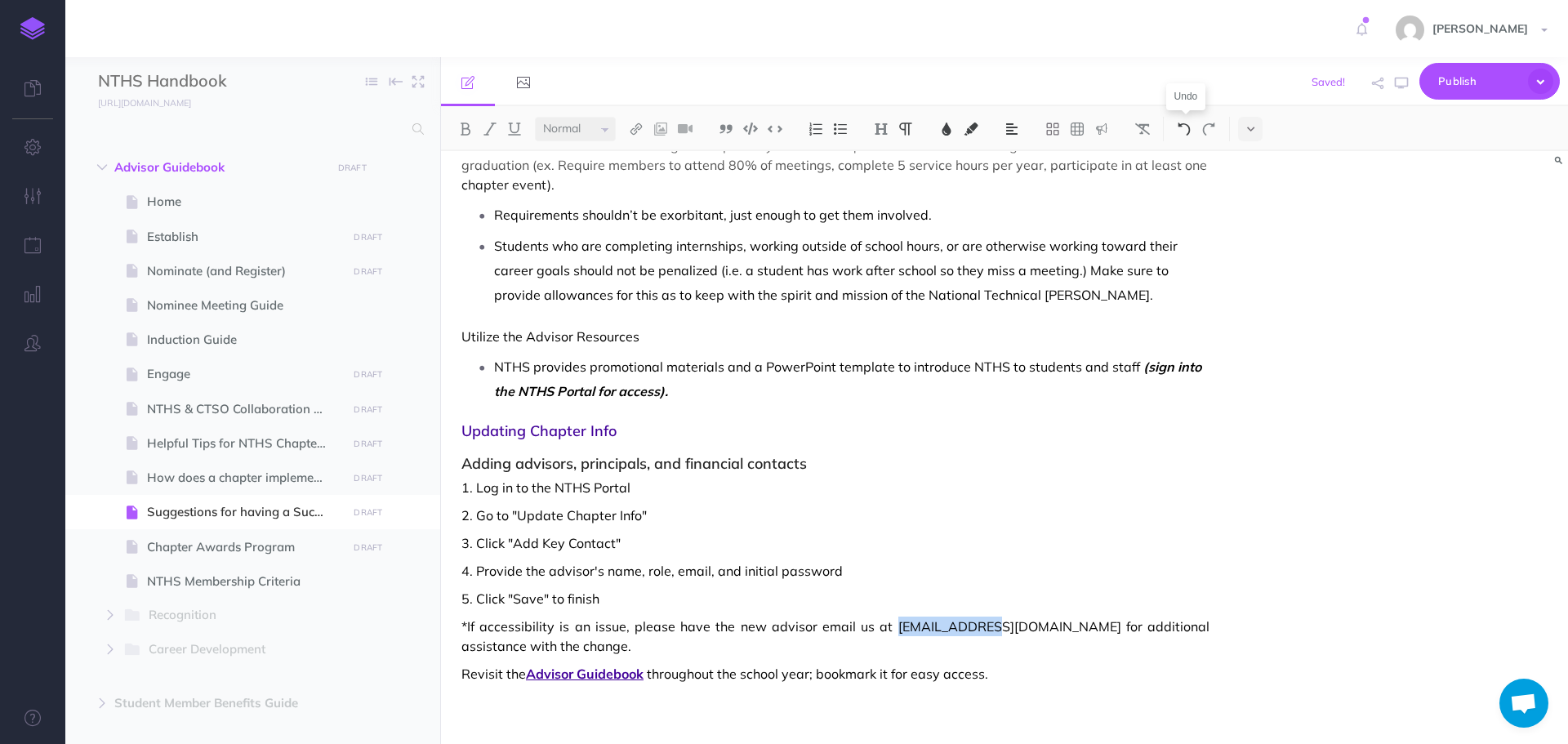
scroll to position [967, 0]
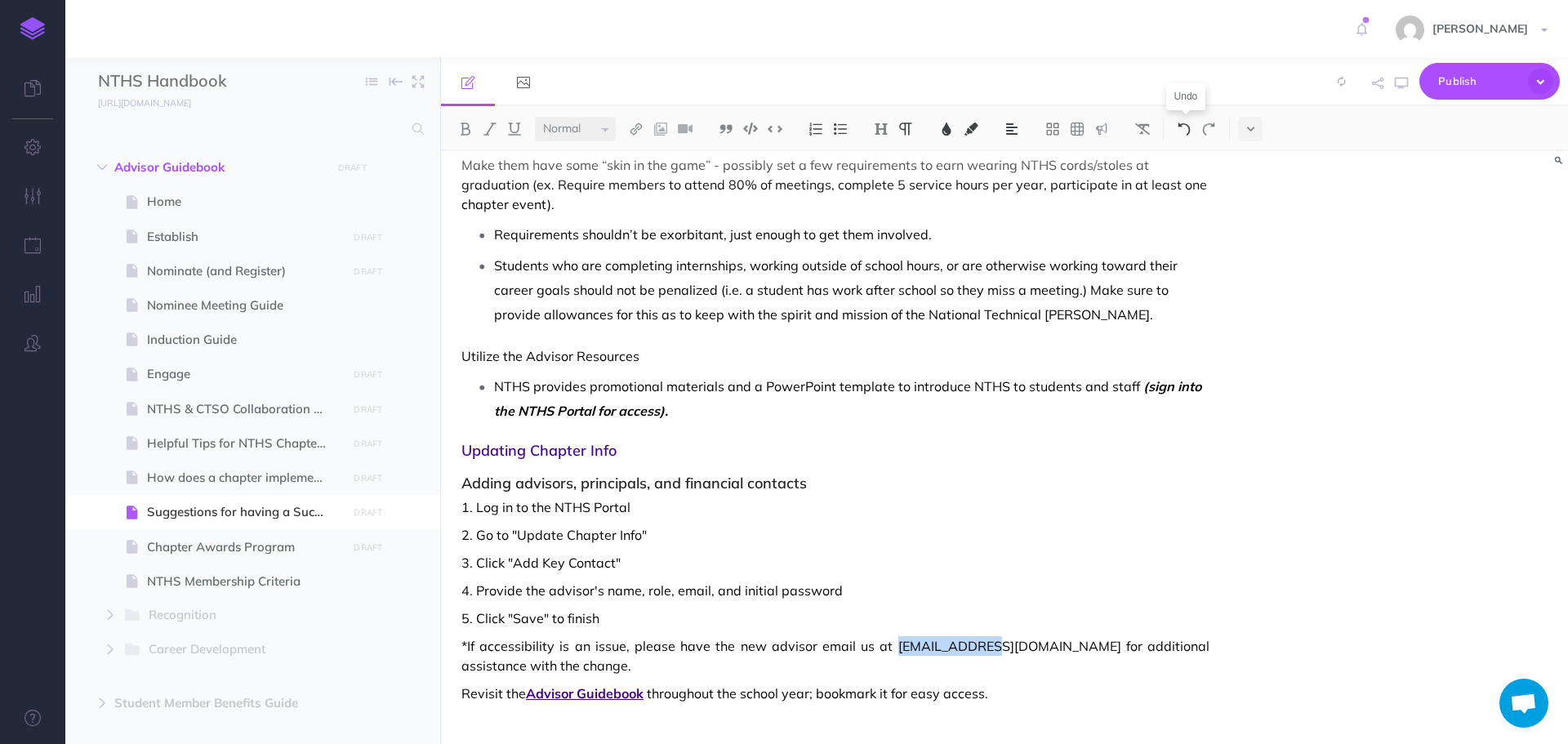
click at [1189, 132] on img at bounding box center [1185, 129] width 15 height 13
click at [1216, 124] on img at bounding box center [1209, 129] width 15 height 13
drag, startPoint x: 868, startPoint y: 645, endPoint x: 947, endPoint y: 650, distance: 79.2
click at [946, 650] on span "*If accessibility is an issue, please have the new advisor email us at [EMAIL_A…" at bounding box center [836, 655] width 749 height 39
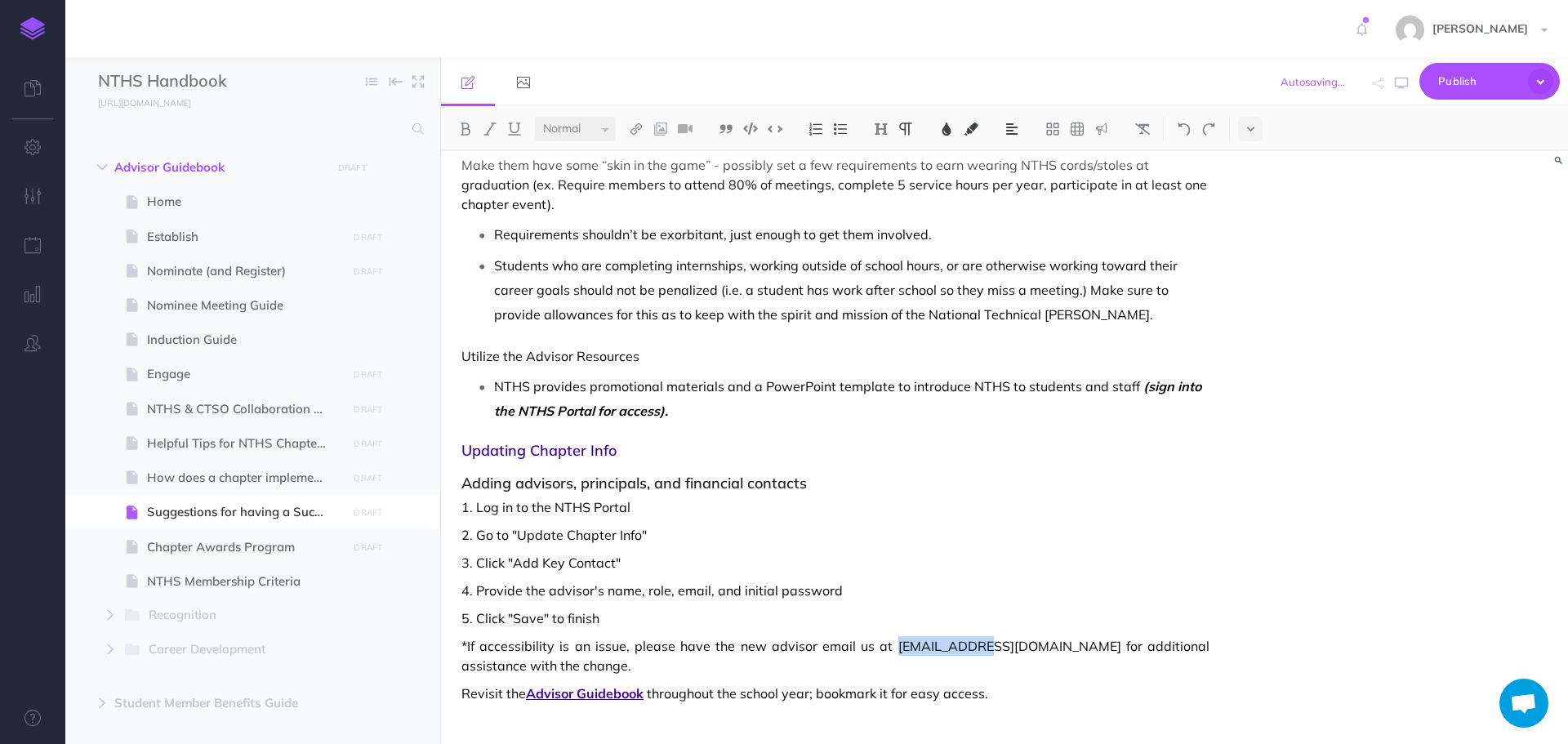
click at [948, 650] on span "*If accessibility is an issue, please have the new advisor email us at [EMAIL_A…" at bounding box center [836, 655] width 749 height 39
click at [897, 646] on span "*If accessibility is an issue, please have the new advisor email us at [EMAIL_A…" at bounding box center [836, 655] width 749 height 39
drag, startPoint x: 867, startPoint y: 644, endPoint x: 897, endPoint y: 649, distance: 30.4
click at [897, 649] on span "*If accessibility is an issue, please have the new advisor email us at [EMAIL_A…" at bounding box center [836, 655] width 749 height 39
click at [908, 649] on span "*If accessibility is an issue, please have the new advisor email us at [EMAIL_A…" at bounding box center [836, 655] width 749 height 39
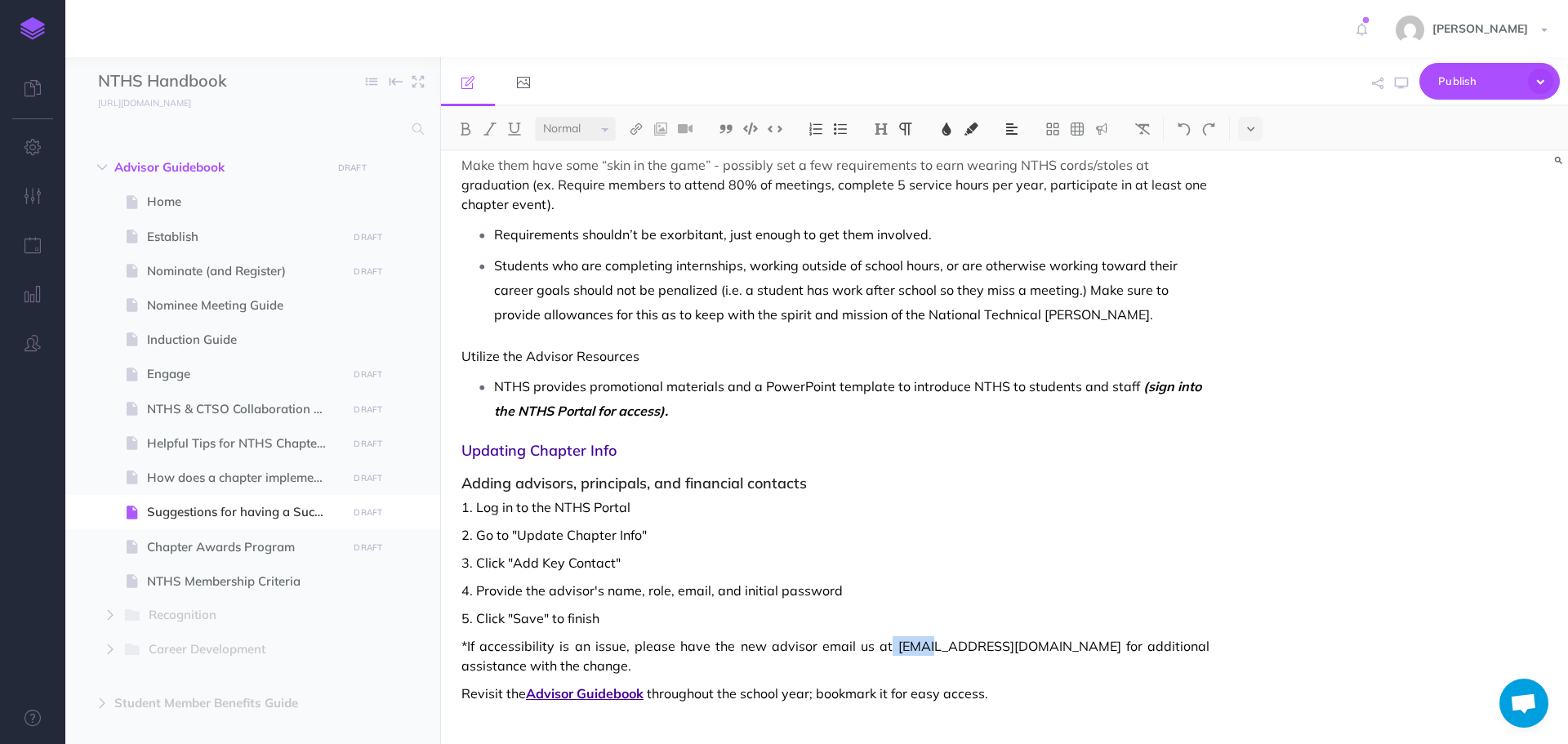
drag, startPoint x: 867, startPoint y: 645, endPoint x: 906, endPoint y: 648, distance: 39.1
click at [906, 648] on span "*If accessibility is an issue, please have the new advisor email us at [EMAIL_A…" at bounding box center [836, 655] width 749 height 39
click at [923, 651] on span "*If accessibility is an issue, please have the new advisor email us at [EMAIL_A…" at bounding box center [836, 655] width 749 height 39
drag, startPoint x: 952, startPoint y: 646, endPoint x: 868, endPoint y: 650, distance: 84.1
click at [868, 650] on span "*If accessibility is an issue, please have the new advisor email us at [EMAIL_A…" at bounding box center [836, 655] width 749 height 39
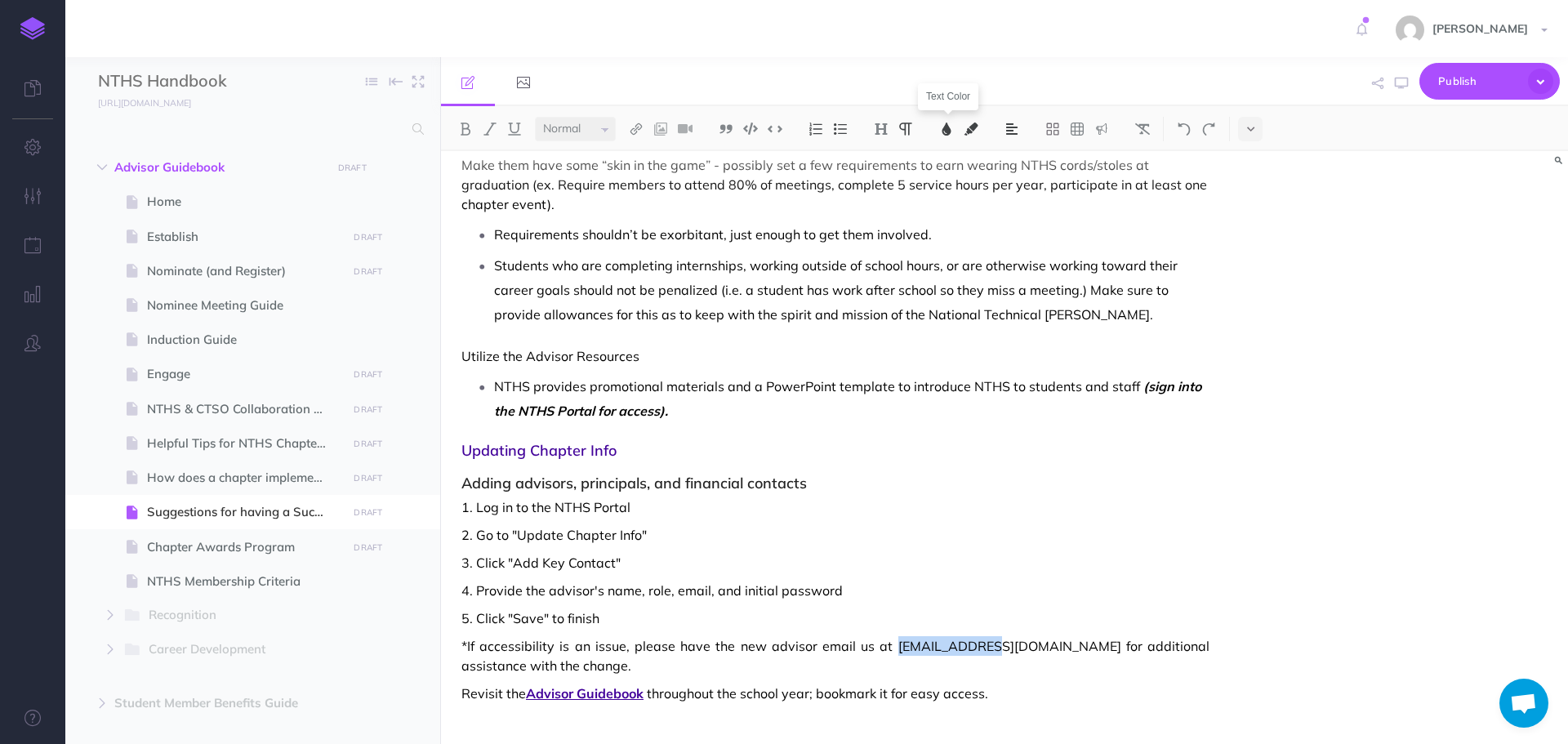
click at [946, 128] on img at bounding box center [947, 129] width 15 height 13
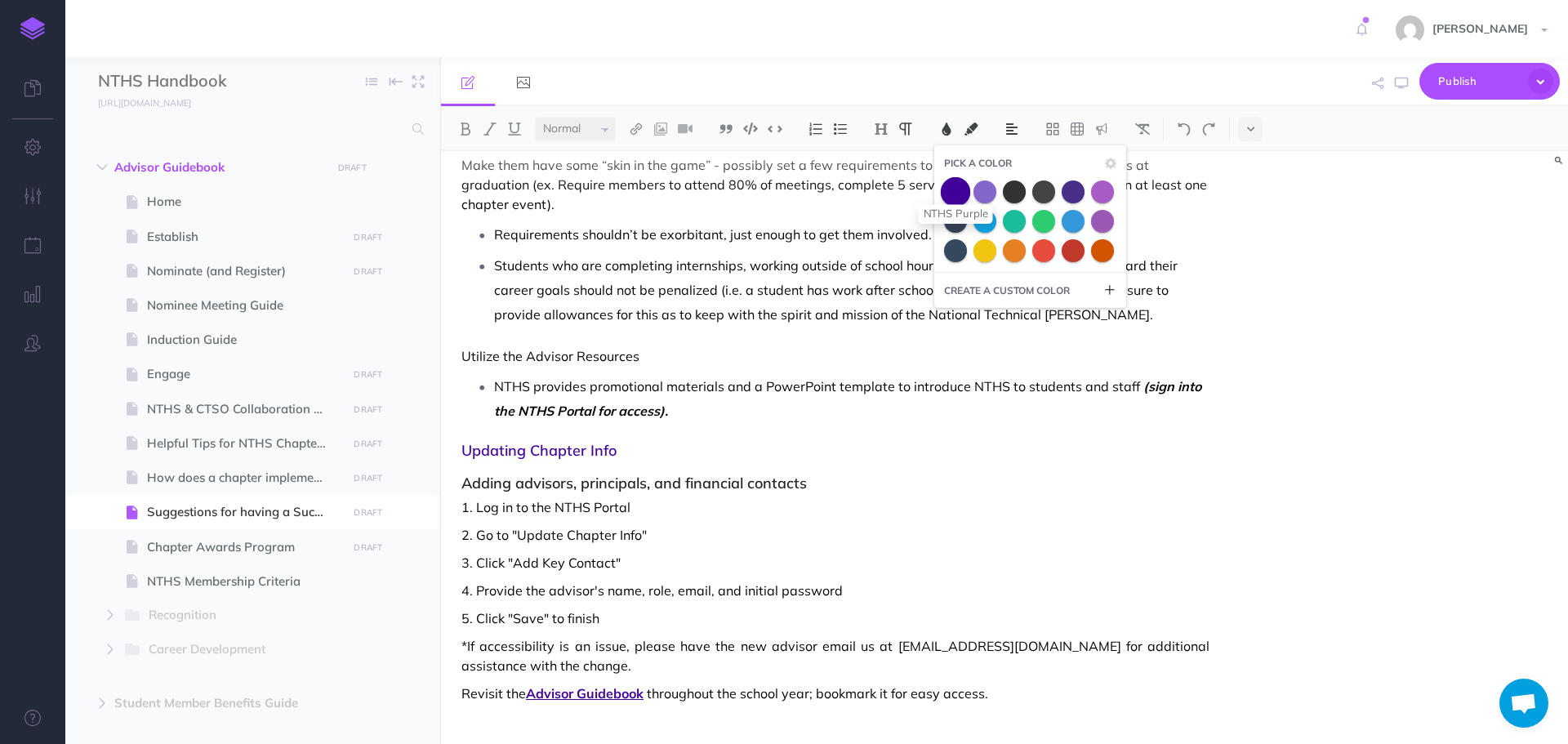
click at [964, 194] on span at bounding box center [956, 191] width 29 height 29
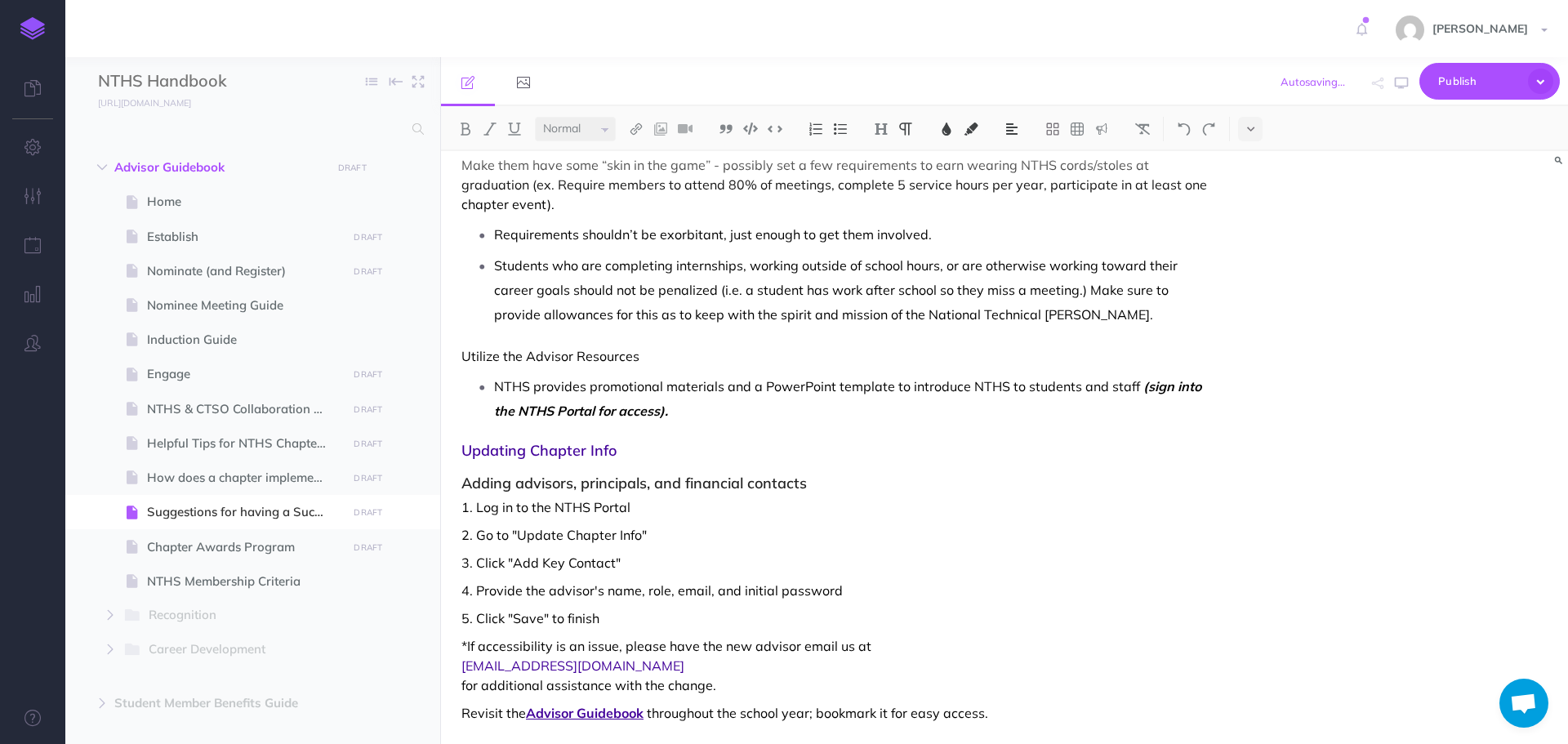
click at [947, 469] on span "Adding advisors, principals, and financial contacts" at bounding box center [836, 475] width 749 height 33
click at [464, 688] on span "for additional assistance with the change." at bounding box center [836, 686] width 749 height 20
click at [1181, 131] on img at bounding box center [1185, 129] width 15 height 13
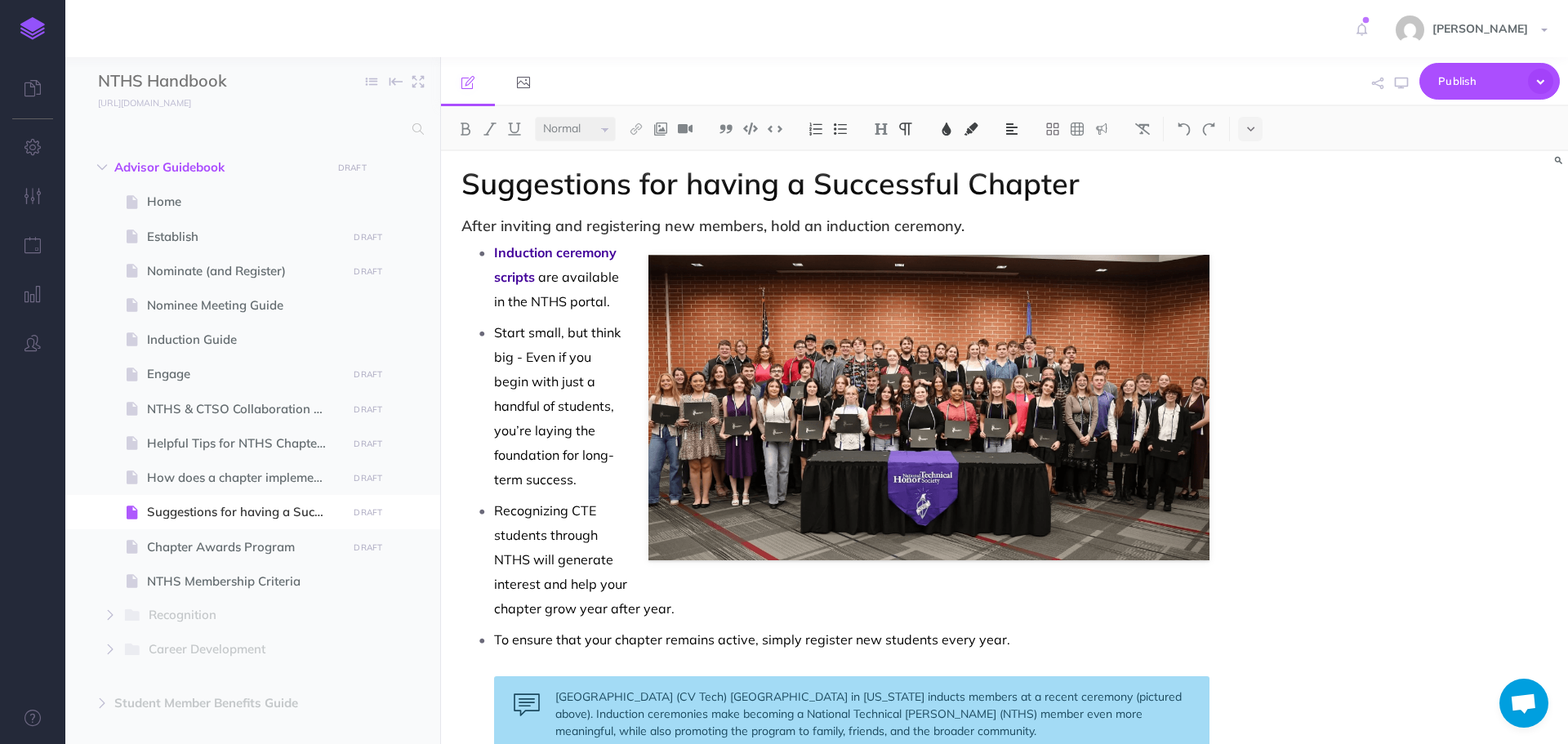
scroll to position [0, 0]
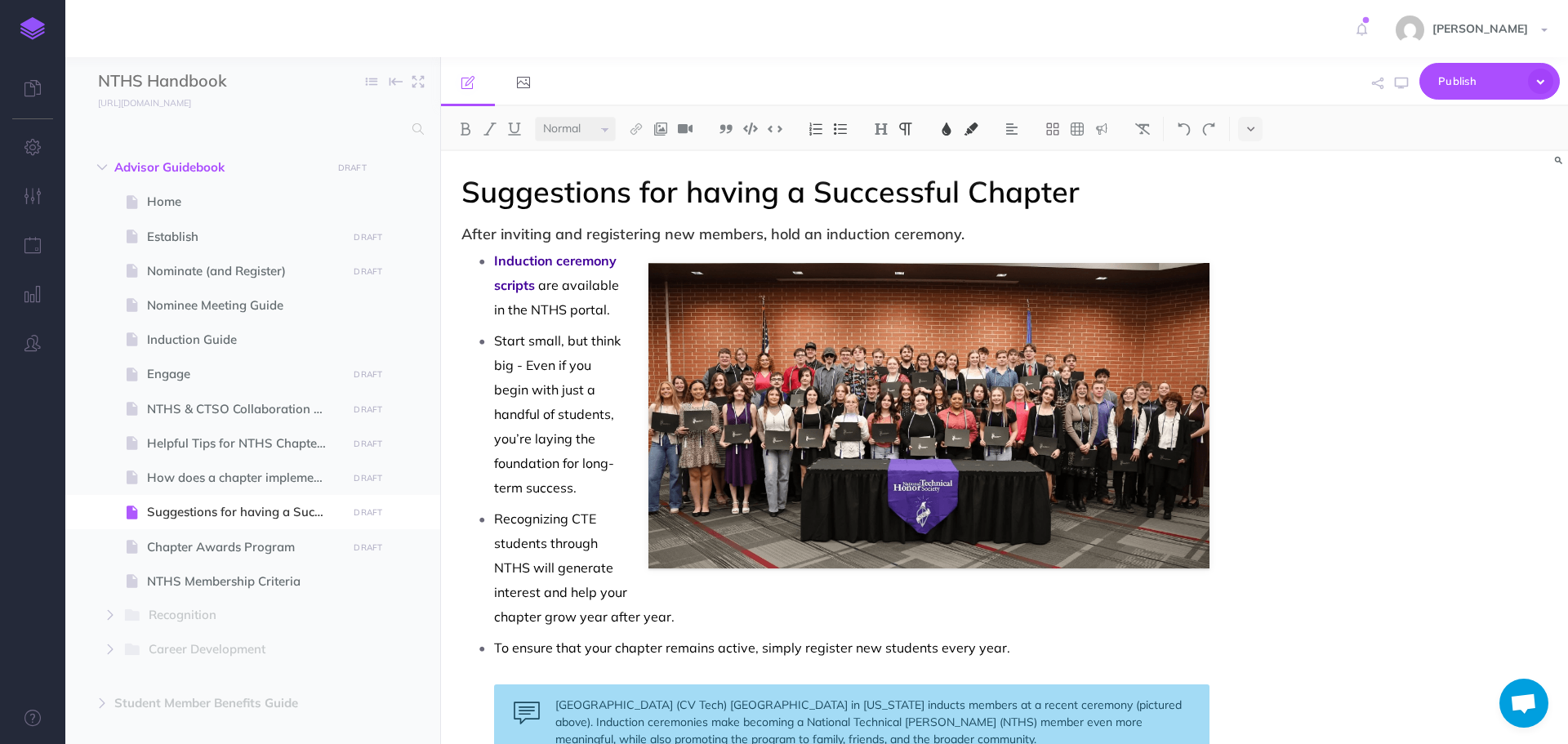
click at [619, 307] on p "Induction ceremony scripts are available in the NTHS portal." at bounding box center [852, 284] width 716 height 74
click at [630, 466] on p "Start small, but think big - Even if you begin with just a handful of students,…" at bounding box center [852, 413] width 716 height 172
click at [571, 620] on p "Recognizing CTE students through NTHS will generate interest and help your chap…" at bounding box center [852, 567] width 716 height 123
click at [1005, 650] on p "To ensure that your chapter remains active, simply register new students every …" at bounding box center [852, 648] width 716 height 25
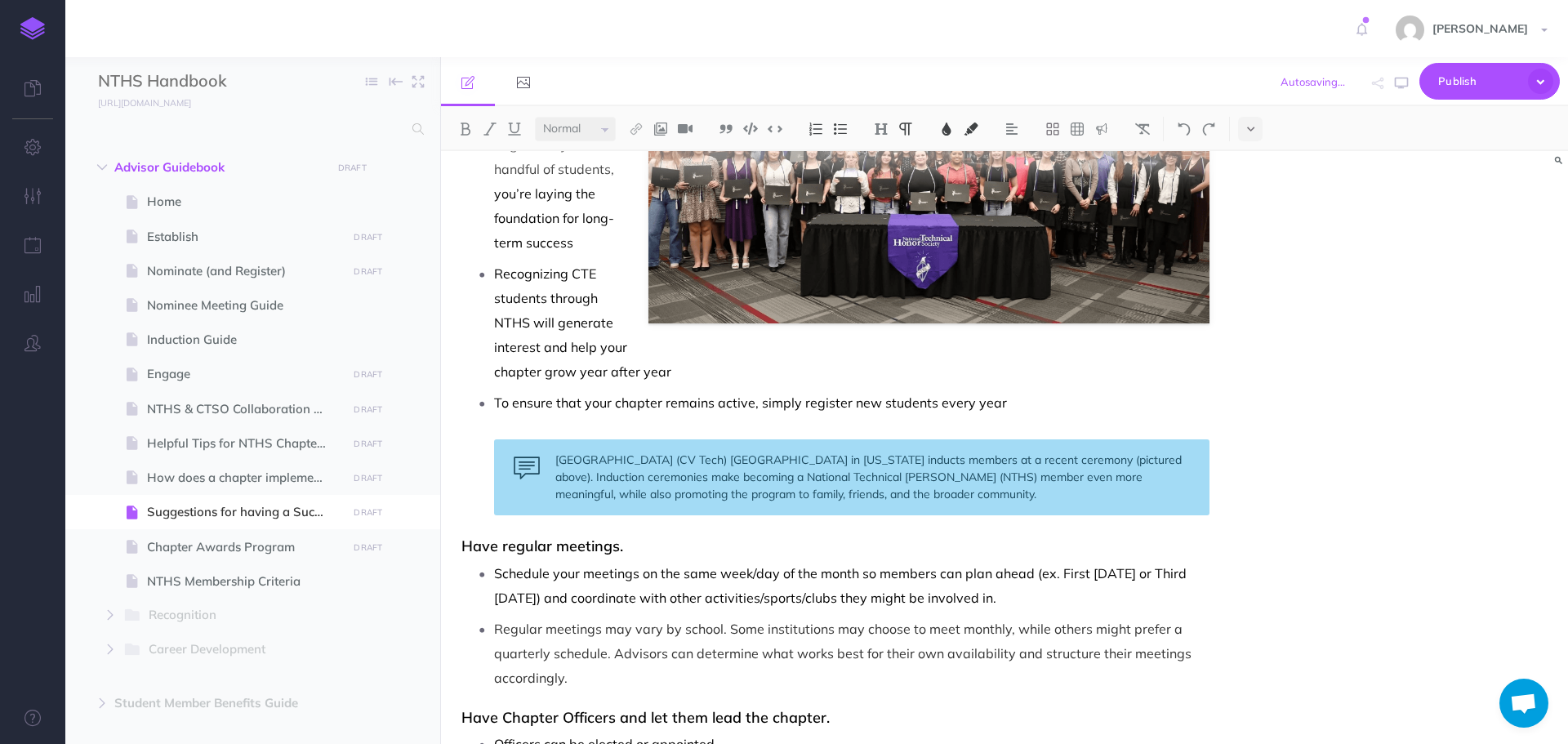
scroll to position [327, 0]
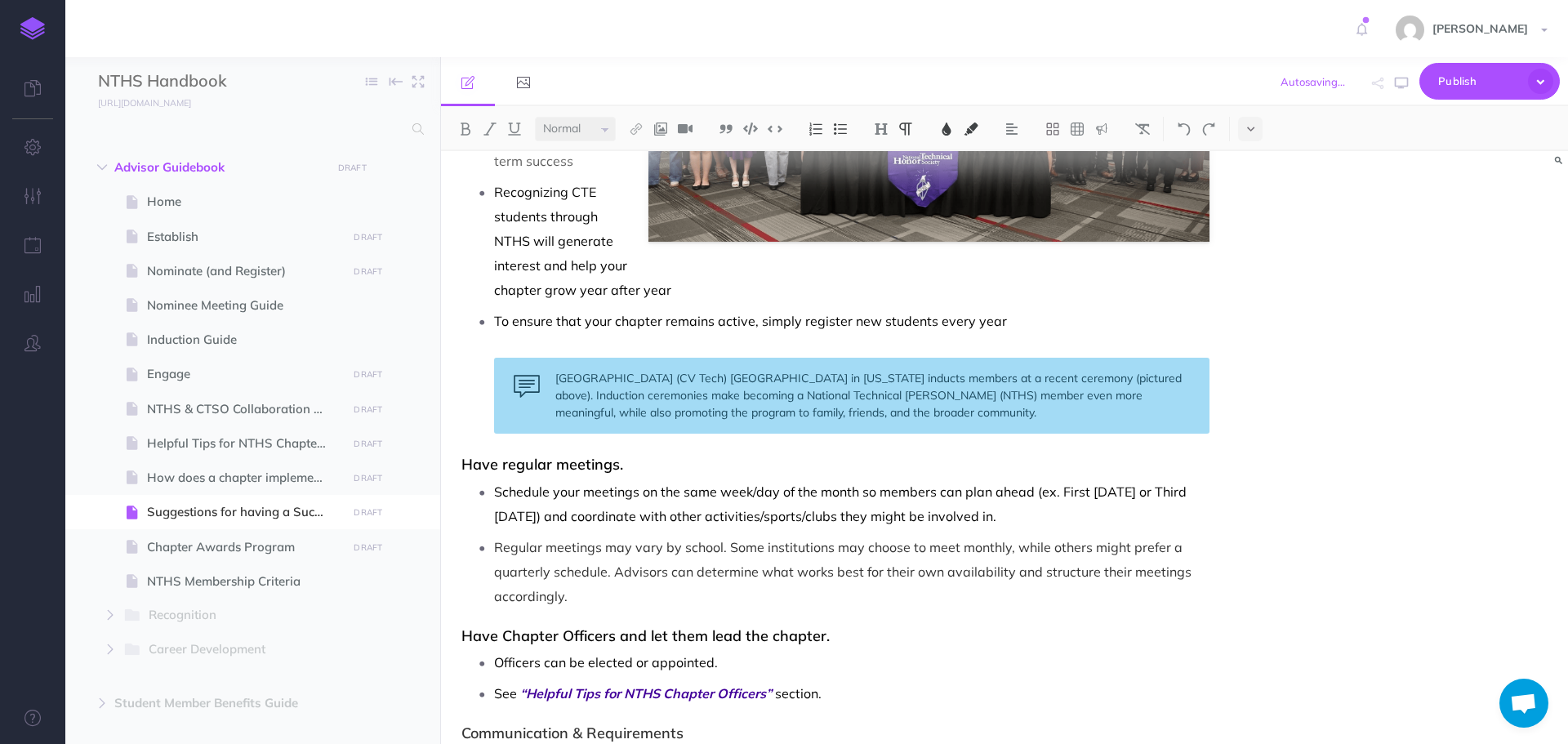
click at [1073, 521] on p "Schedule your meetings on the same week/day of the month so members can plan ah…" at bounding box center [852, 504] width 716 height 49
click at [650, 605] on p "Regular meetings may vary by school. Some institutions may choose to meet month…" at bounding box center [852, 571] width 716 height 74
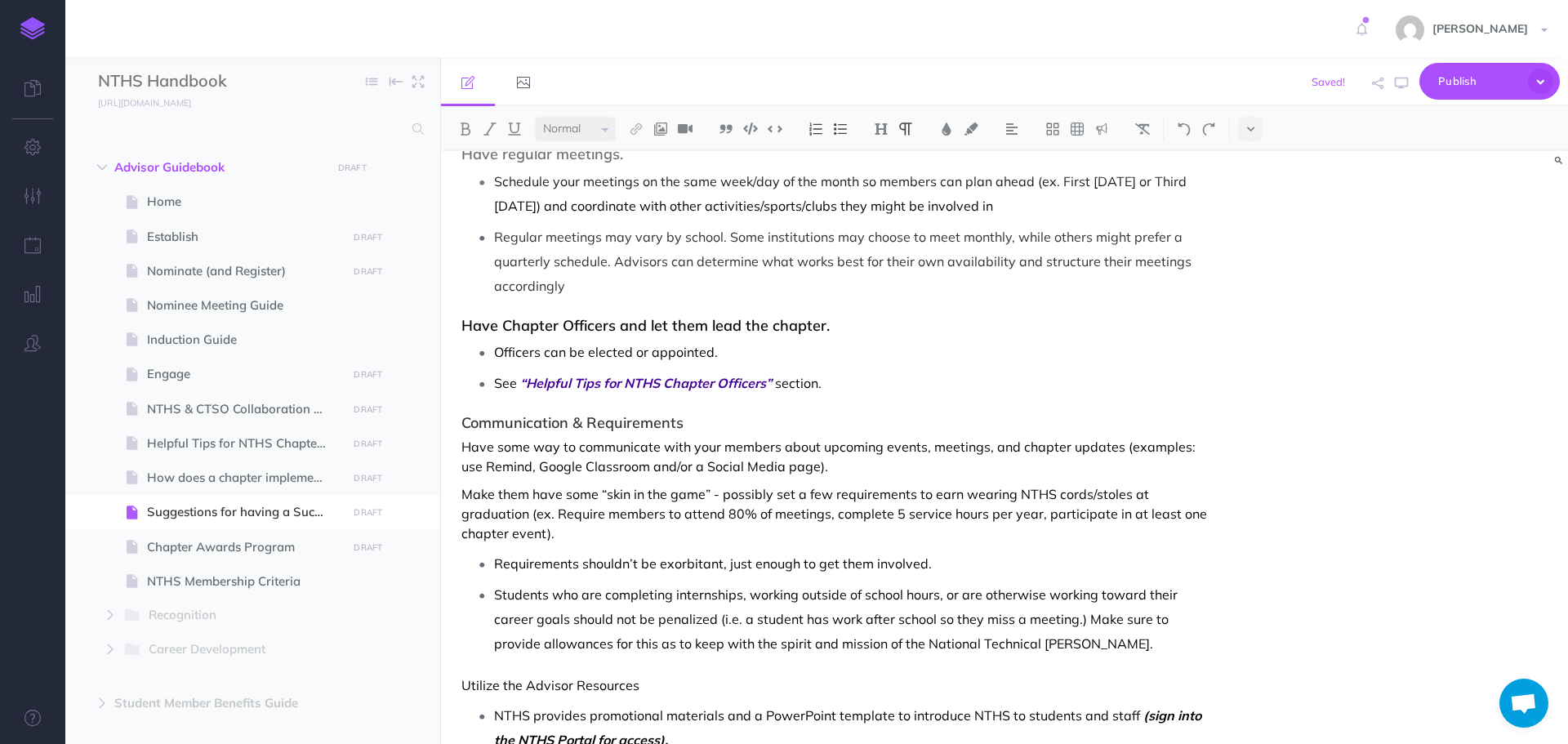
scroll to position [653, 0]
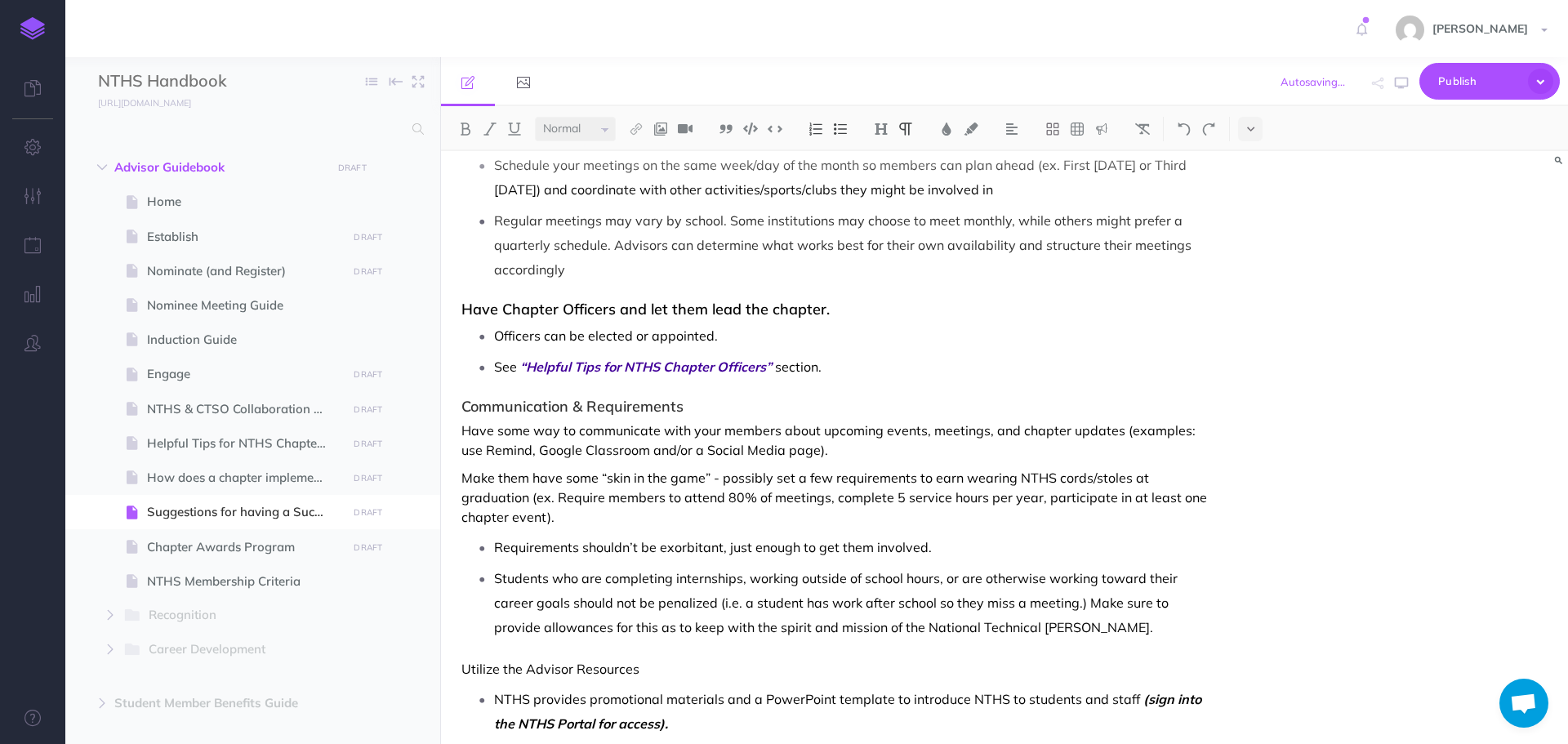
click at [758, 339] on p "Officers can be elected or appointed." at bounding box center [852, 335] width 716 height 25
click at [844, 370] on p "See “Helpful Tips for NTHS Chapter Officers” section." at bounding box center [852, 366] width 716 height 25
click at [887, 448] on p "Have some way to communicate with your members about upcoming events, meetings,…" at bounding box center [836, 440] width 749 height 39
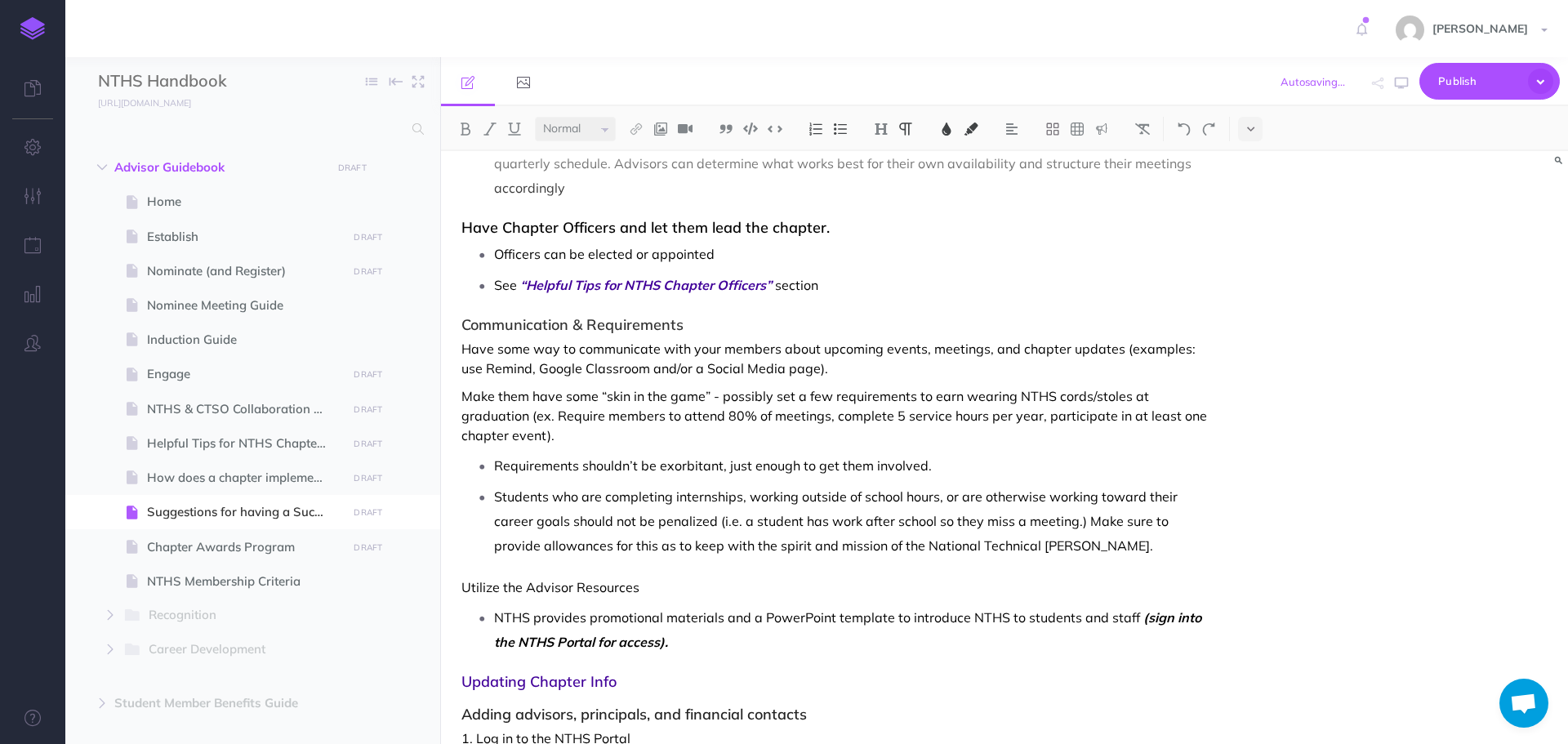
click at [947, 477] on p "Requirements shouldn’t be exorbitant, just enough to get them involved." at bounding box center [852, 465] width 716 height 25
click at [1124, 546] on p "Students who are completing internships, working outside of school hours, or ar…" at bounding box center [852, 521] width 716 height 74
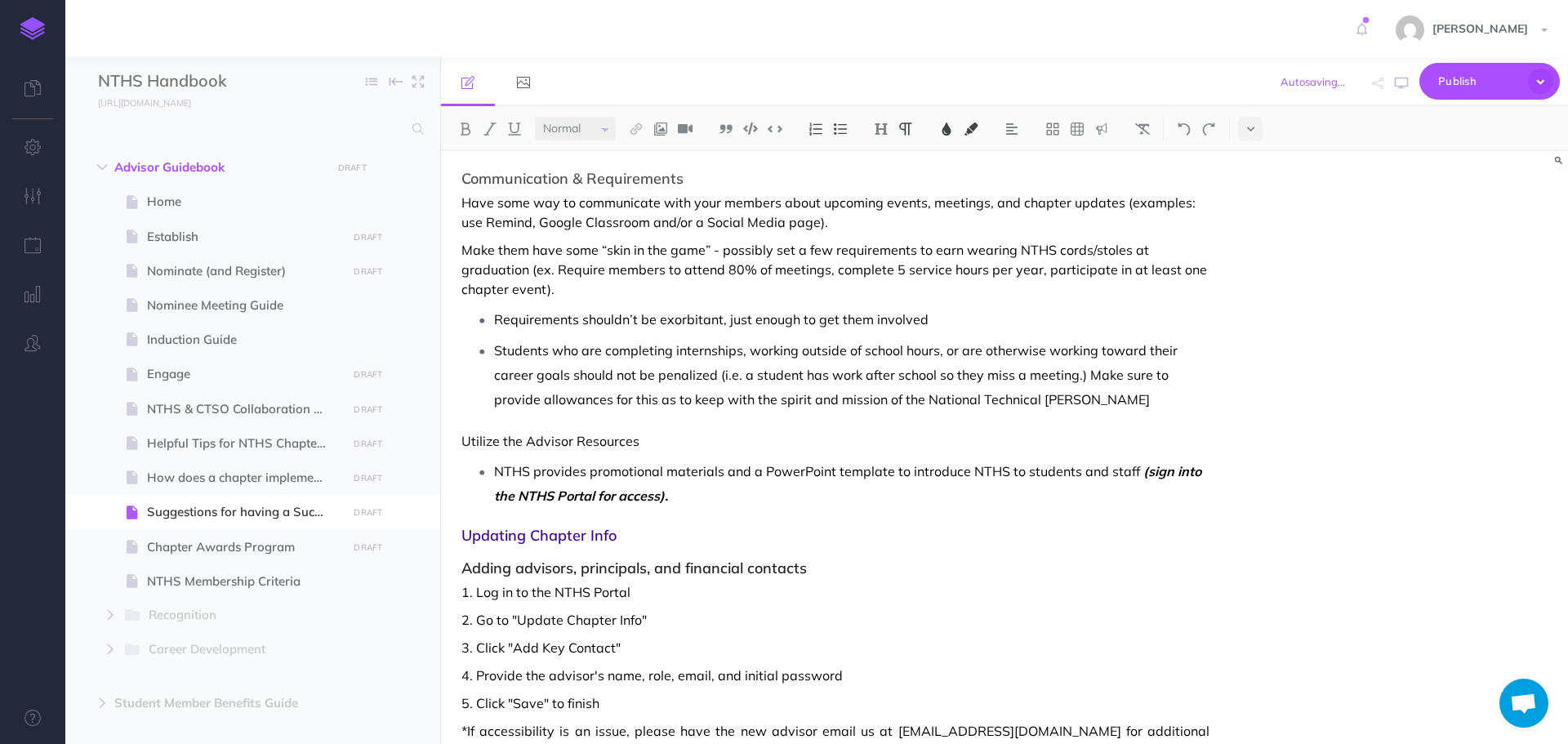
scroll to position [898, 0]
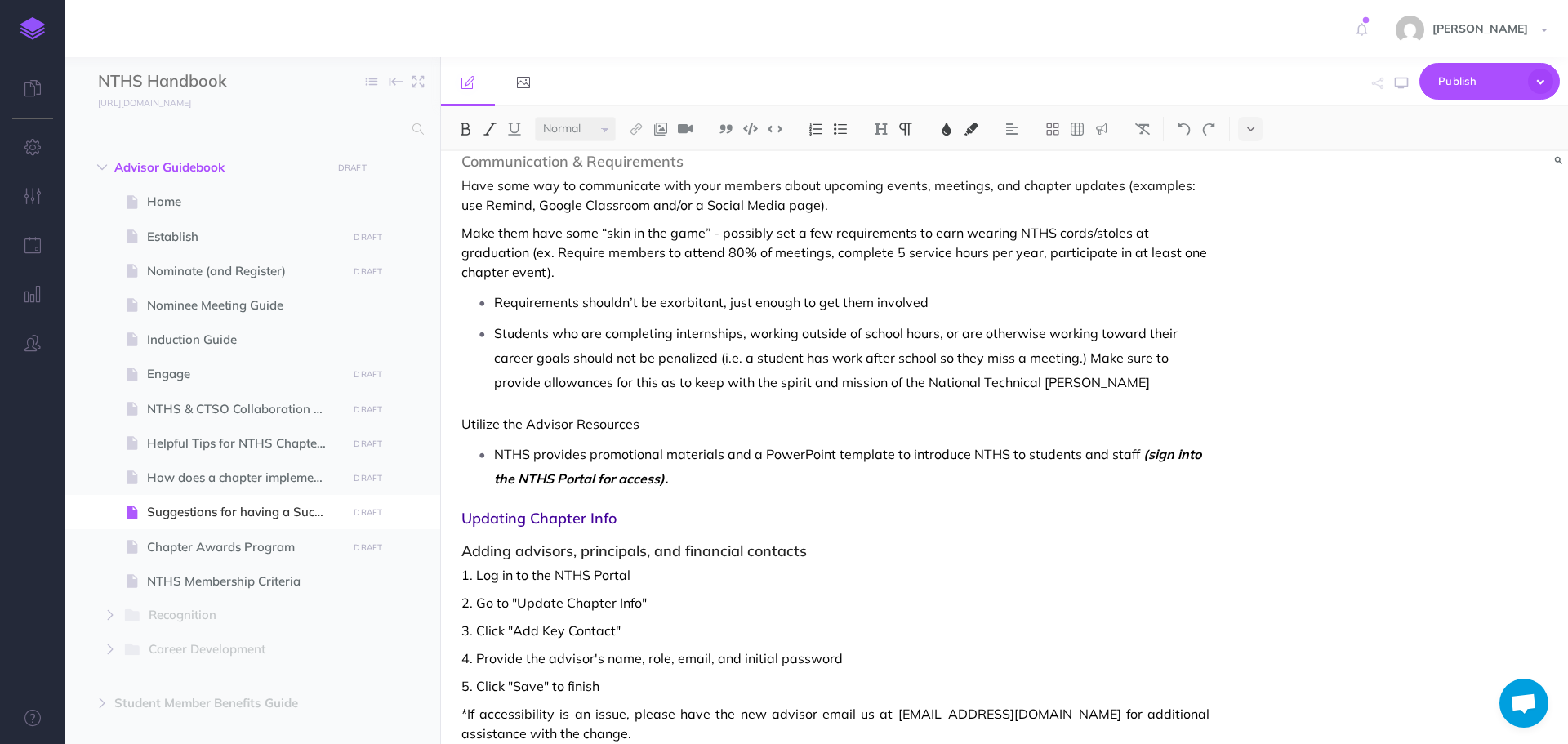
click at [719, 477] on p "NTHS provides promotional materials and a PowerPoint template to introduce NTHS…" at bounding box center [852, 466] width 716 height 49
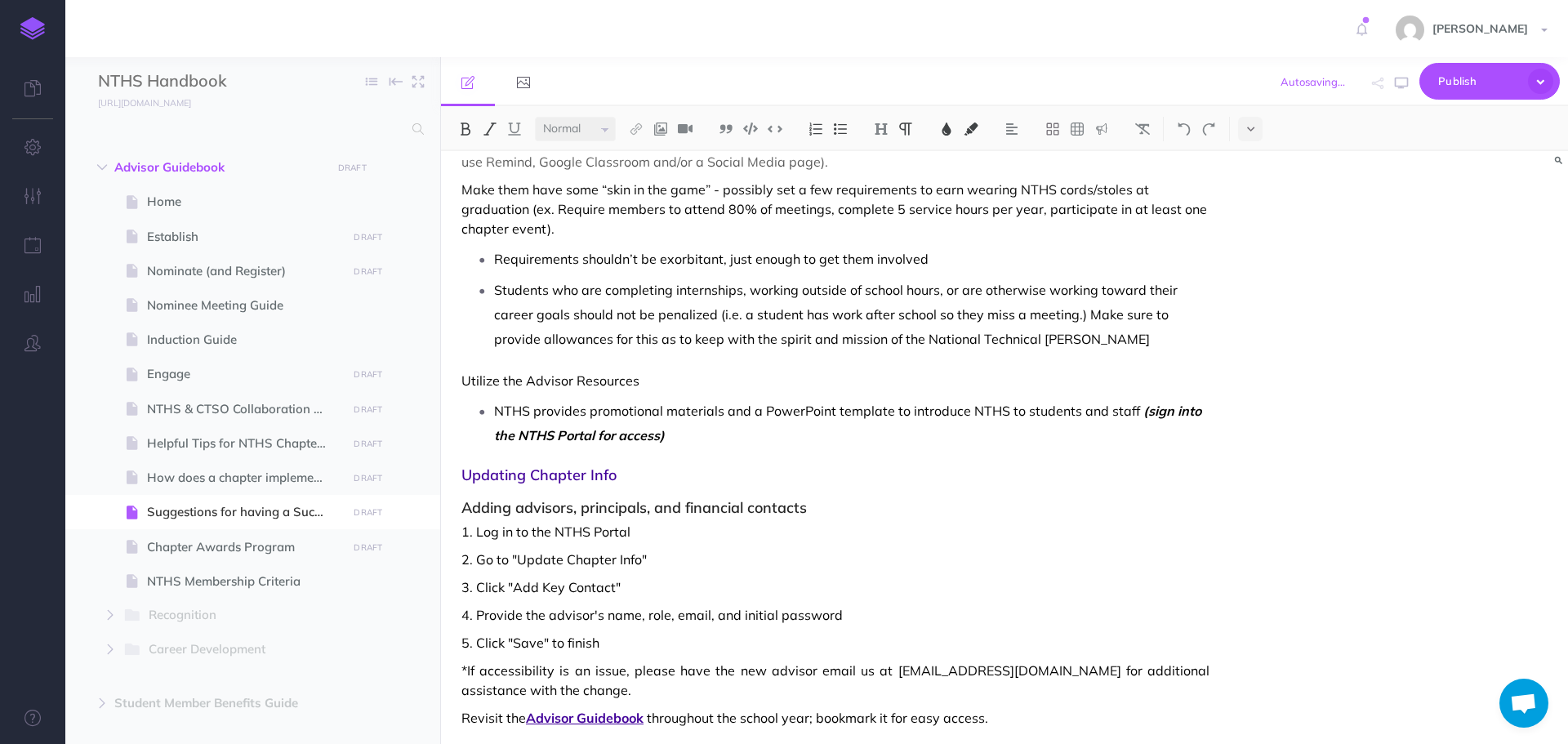
scroll to position [967, 0]
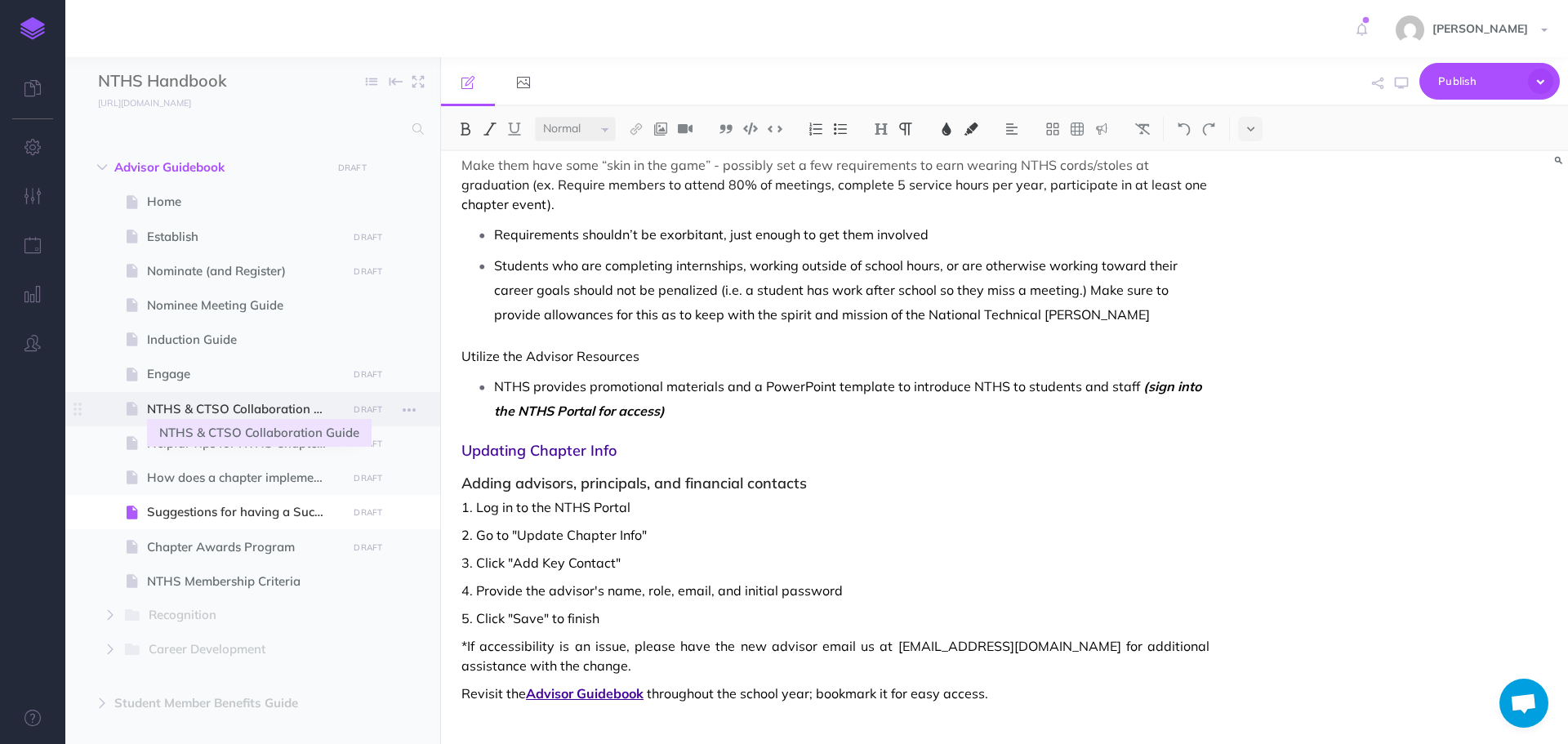
click at [253, 416] on span "NTHS & CTSO Collaboration Guide" at bounding box center [244, 410] width 195 height 20
select select "null"
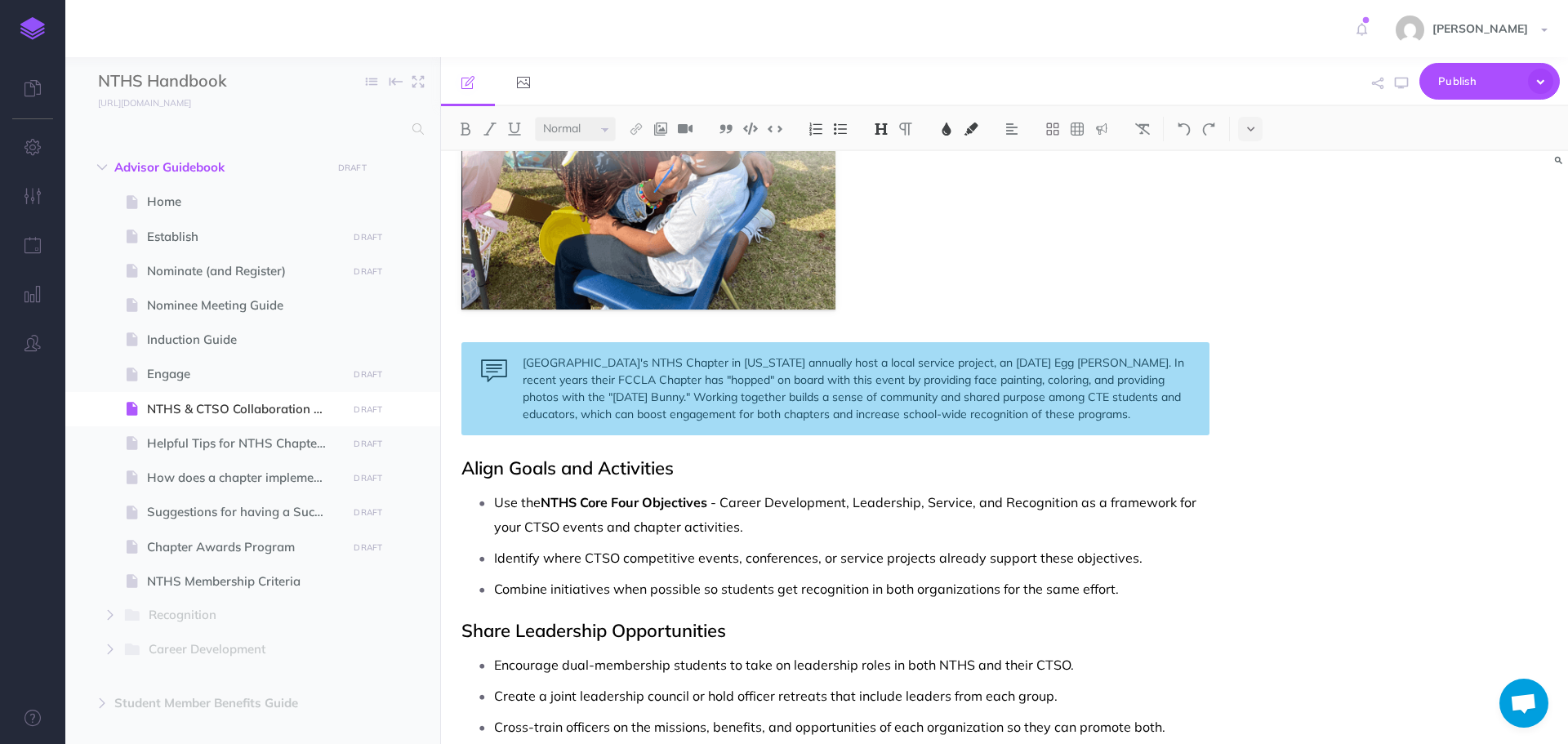
scroll to position [735, 0]
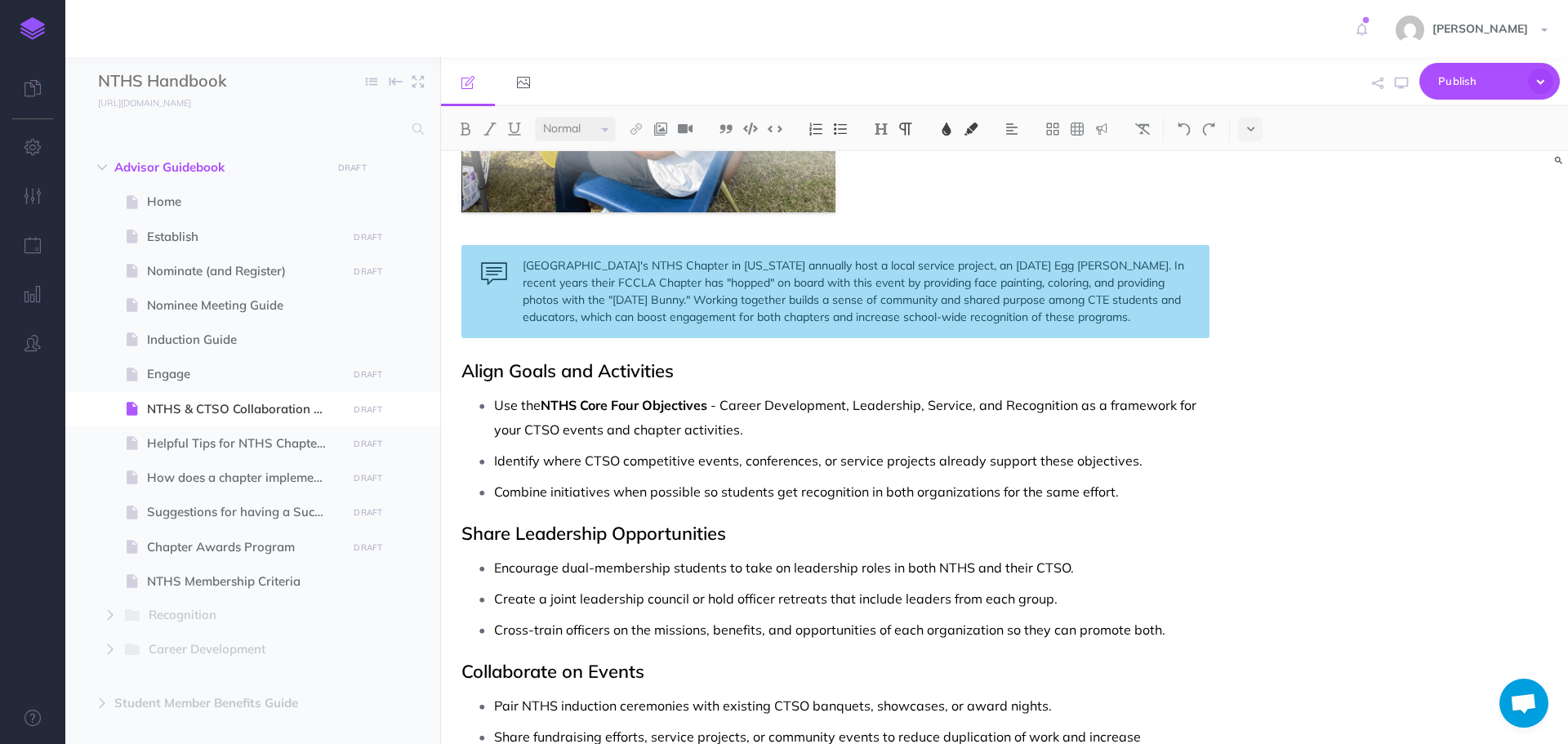
click at [786, 433] on p "Use the NTHS Core Four Objectives - Career Development, Leadership, Service, an…" at bounding box center [852, 417] width 716 height 49
click at [1154, 466] on p "Identify where CTSO competitive events, conferences, or service projects alread…" at bounding box center [852, 461] width 716 height 25
click at [1122, 498] on p "Combine initiatives when possible so students get recognition in both organizat…" at bounding box center [852, 491] width 716 height 25
click at [1095, 575] on p "Encourage dual-membership students to take on leadership roles in both NTHS and…" at bounding box center [852, 567] width 716 height 25
click at [1060, 599] on p "Create a joint leadership council or hold officer retreats that include leaders…" at bounding box center [852, 599] width 716 height 25
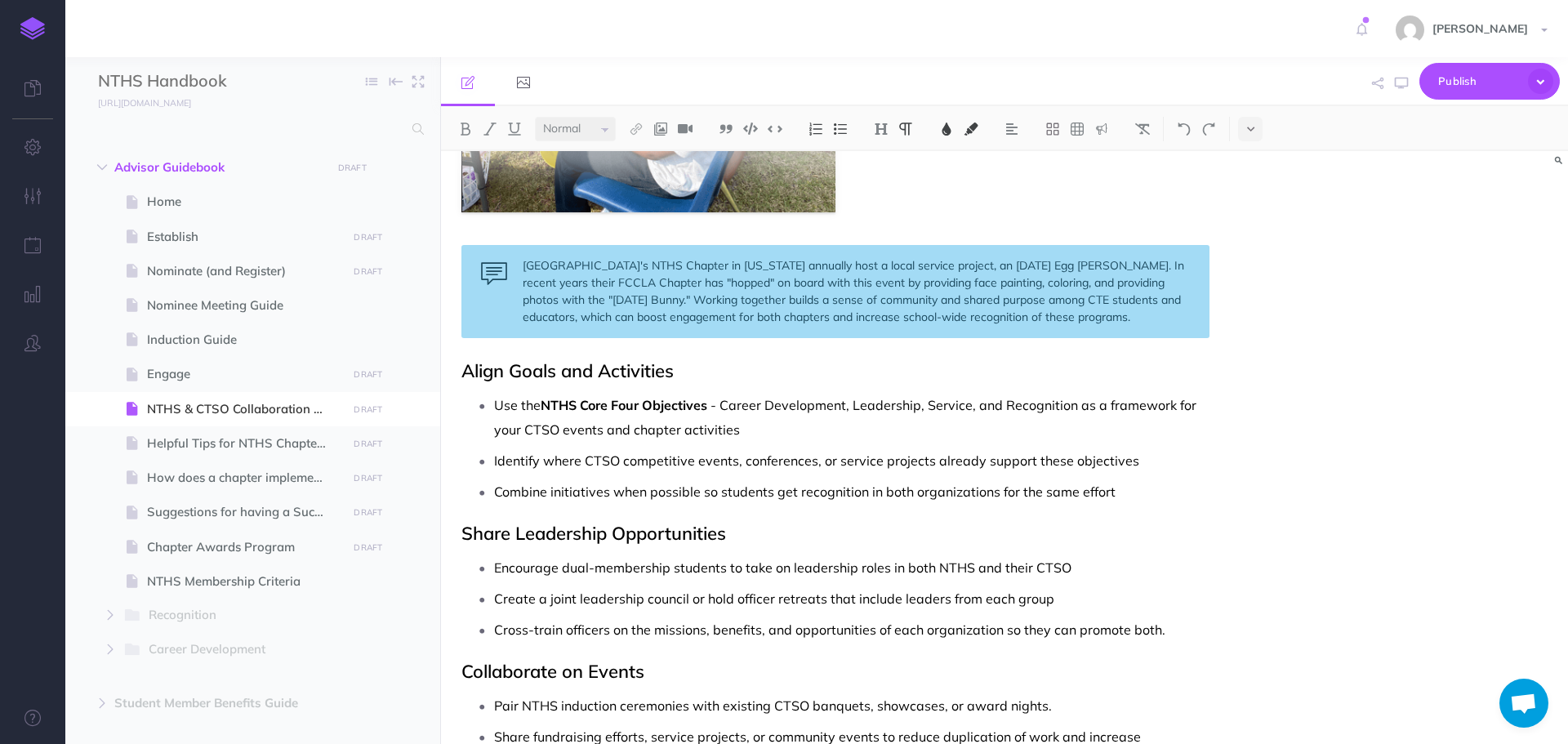
click at [1185, 634] on p "Cross-train officers on the missions, benefits, and opportunities of each organ…" at bounding box center [852, 630] width 716 height 25
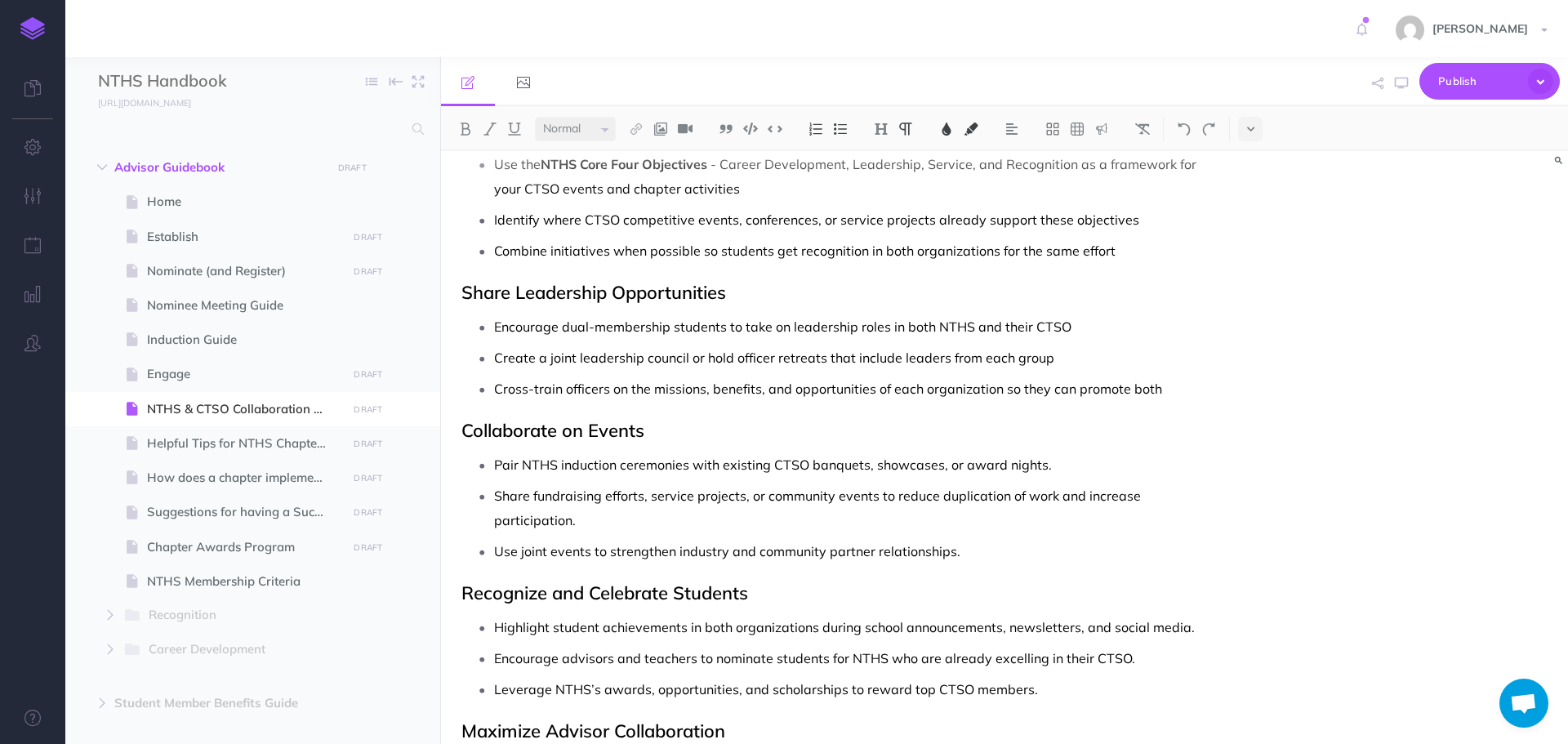
scroll to position [1062, 0]
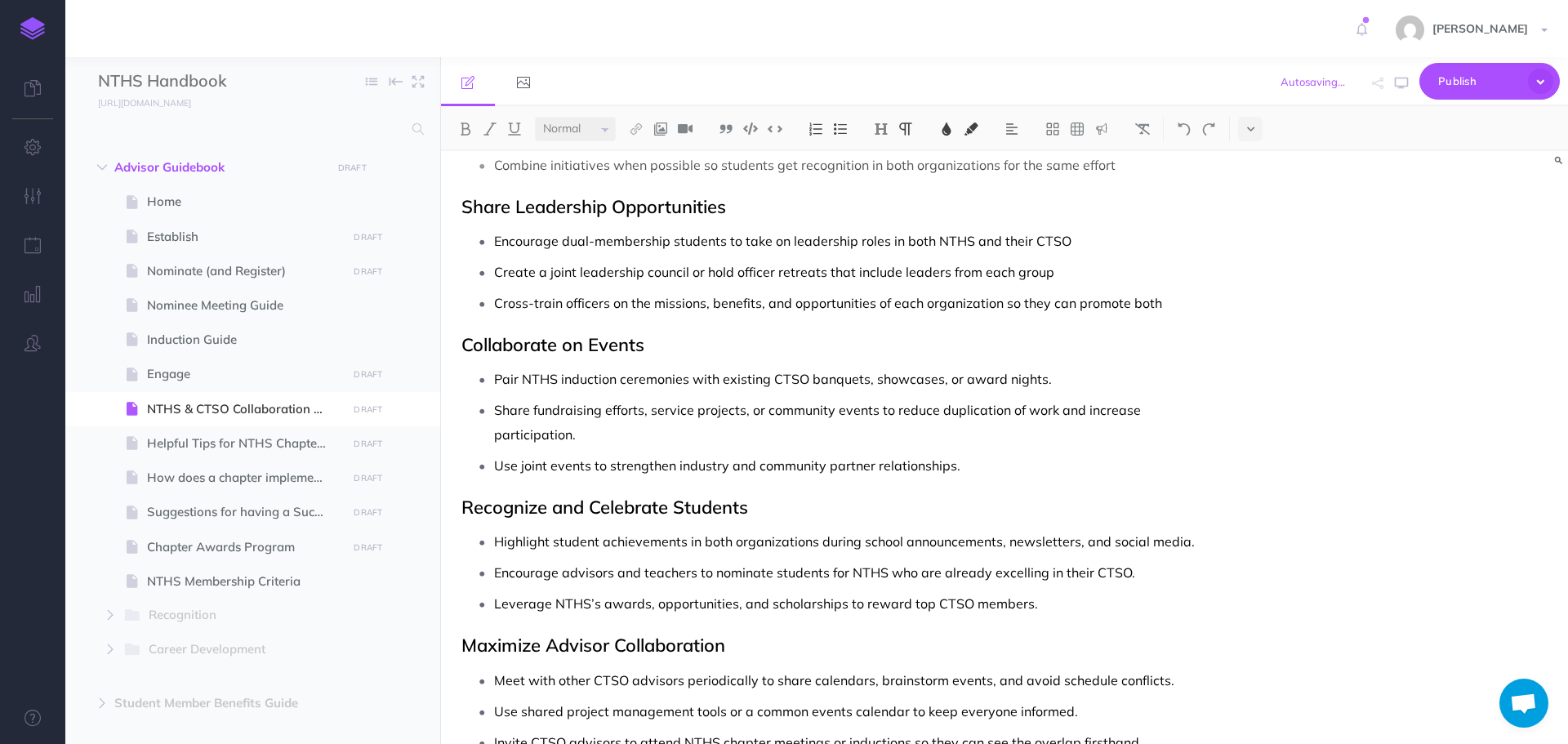
click at [1064, 371] on p "Pair NTHS induction ceremonies with existing CTSO banquets, showcases, or award…" at bounding box center [852, 379] width 716 height 25
click at [610, 435] on p "Share fundraising efforts, service projects, or community events to reduce dupl…" at bounding box center [852, 422] width 716 height 49
click at [963, 466] on p "Use joint events to strengthen industry and community partner relationships." at bounding box center [852, 465] width 716 height 25
click at [1220, 540] on div "NTHS & CTSO Collaboration Guide Are you a CTSO Advisor feeling like you don’t h…" at bounding box center [836, 127] width 789 height 2078
click at [1137, 579] on p "Encourage advisors and teachers to nominate students for NTHS who are already e…" at bounding box center [852, 572] width 716 height 25
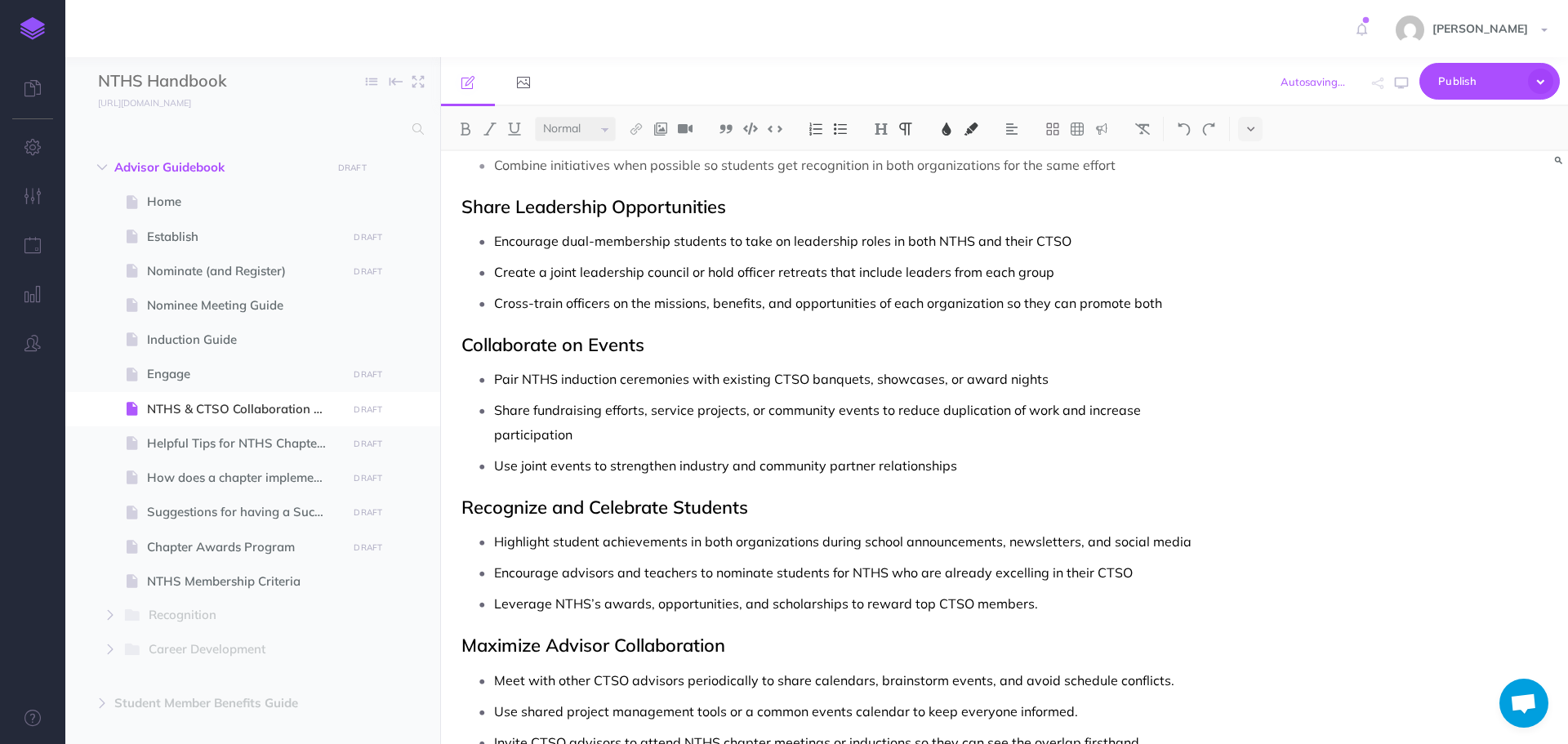
click at [1049, 615] on p "Leverage NTHS’s awards, opportunities, and scholarships to reward top CTSO memb…" at bounding box center [852, 603] width 716 height 25
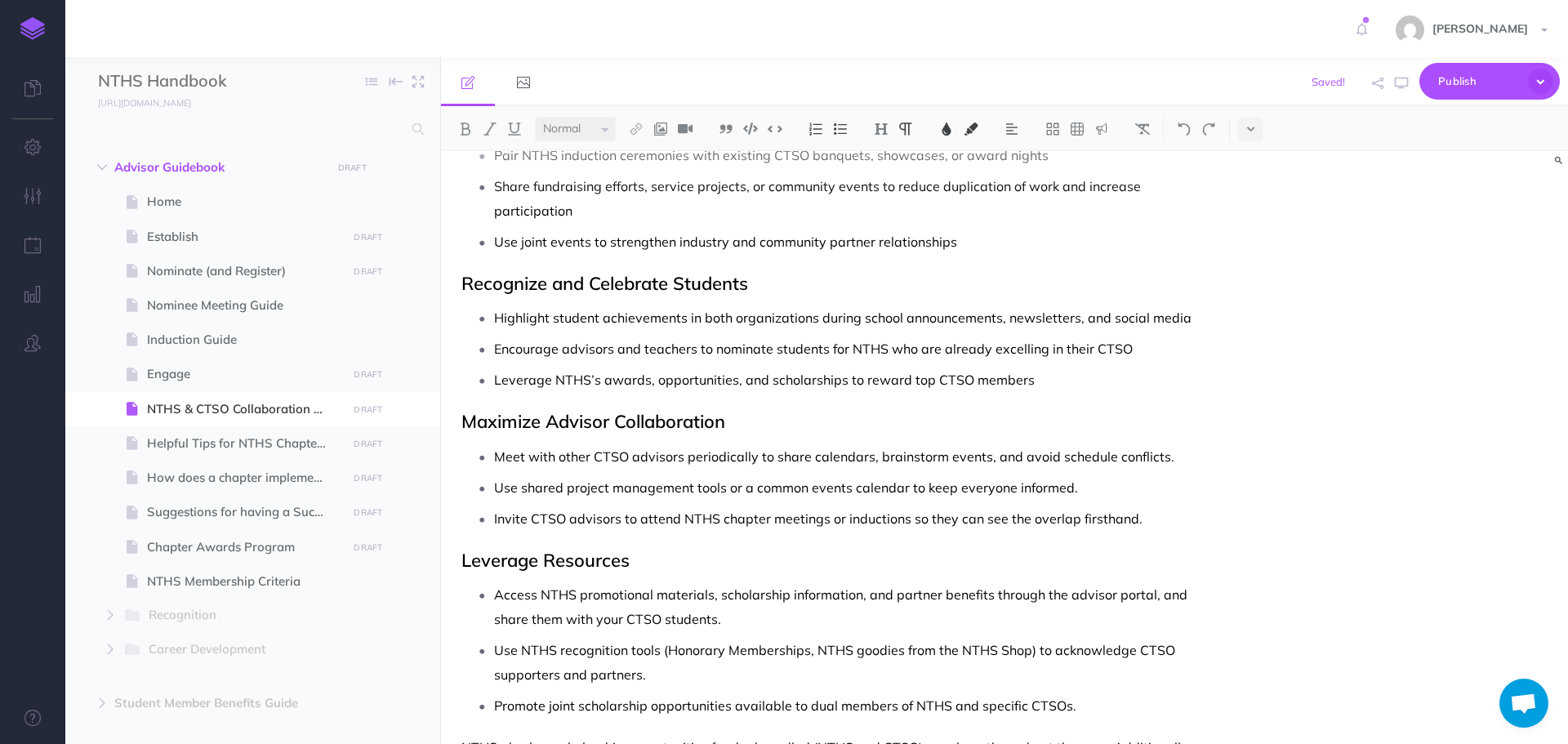
scroll to position [1307, 0]
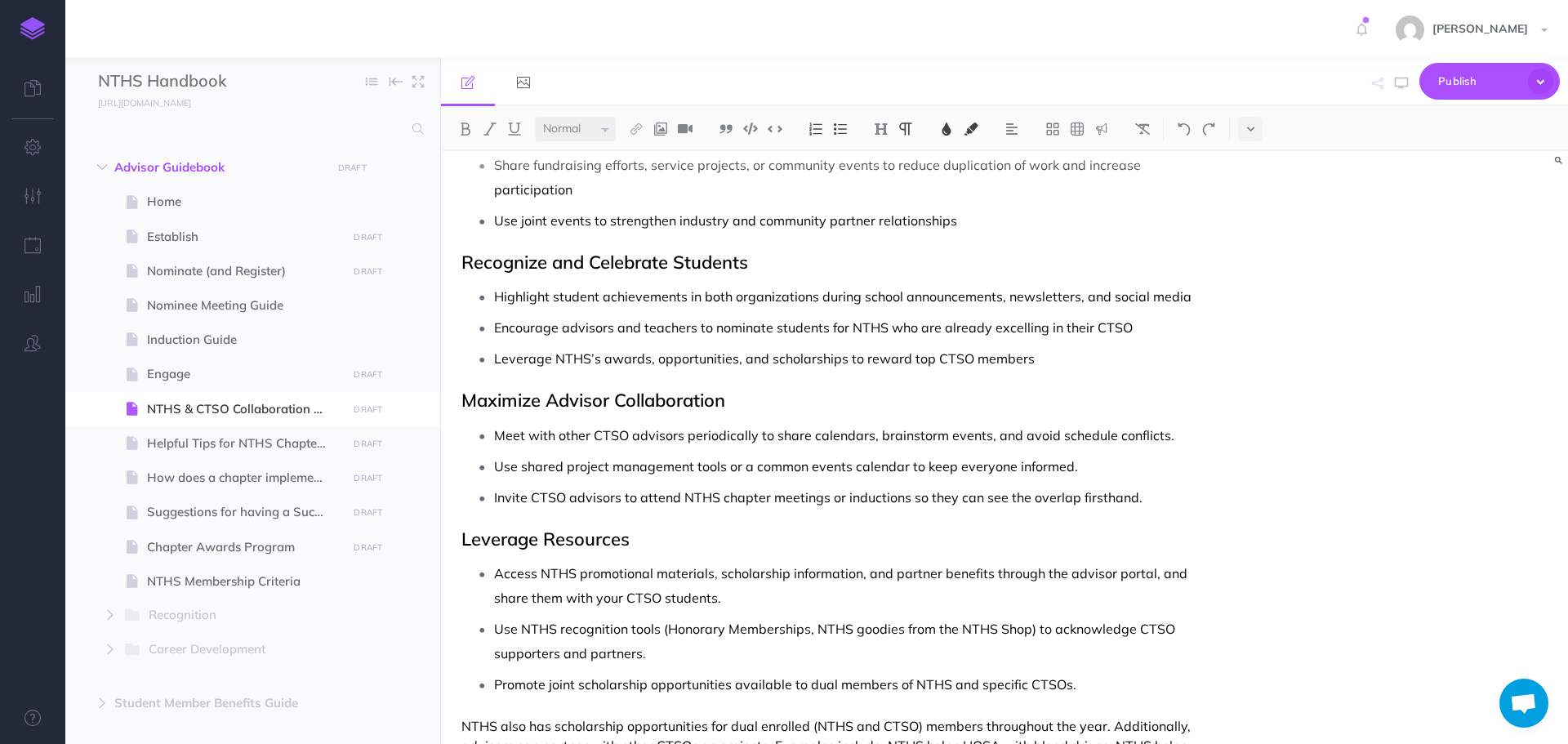
click at [1208, 439] on p "Meet with other CTSO advisors periodically to share calendars, brainstorm event…" at bounding box center [852, 435] width 716 height 25
click at [1077, 472] on p "Use shared project management tools or a common events calendar to keep everyon…" at bounding box center [852, 466] width 716 height 25
click at [1150, 499] on p "Invite CTSO advisors to attend NTHS chapter meetings or inductions so they can …" at bounding box center [852, 497] width 716 height 25
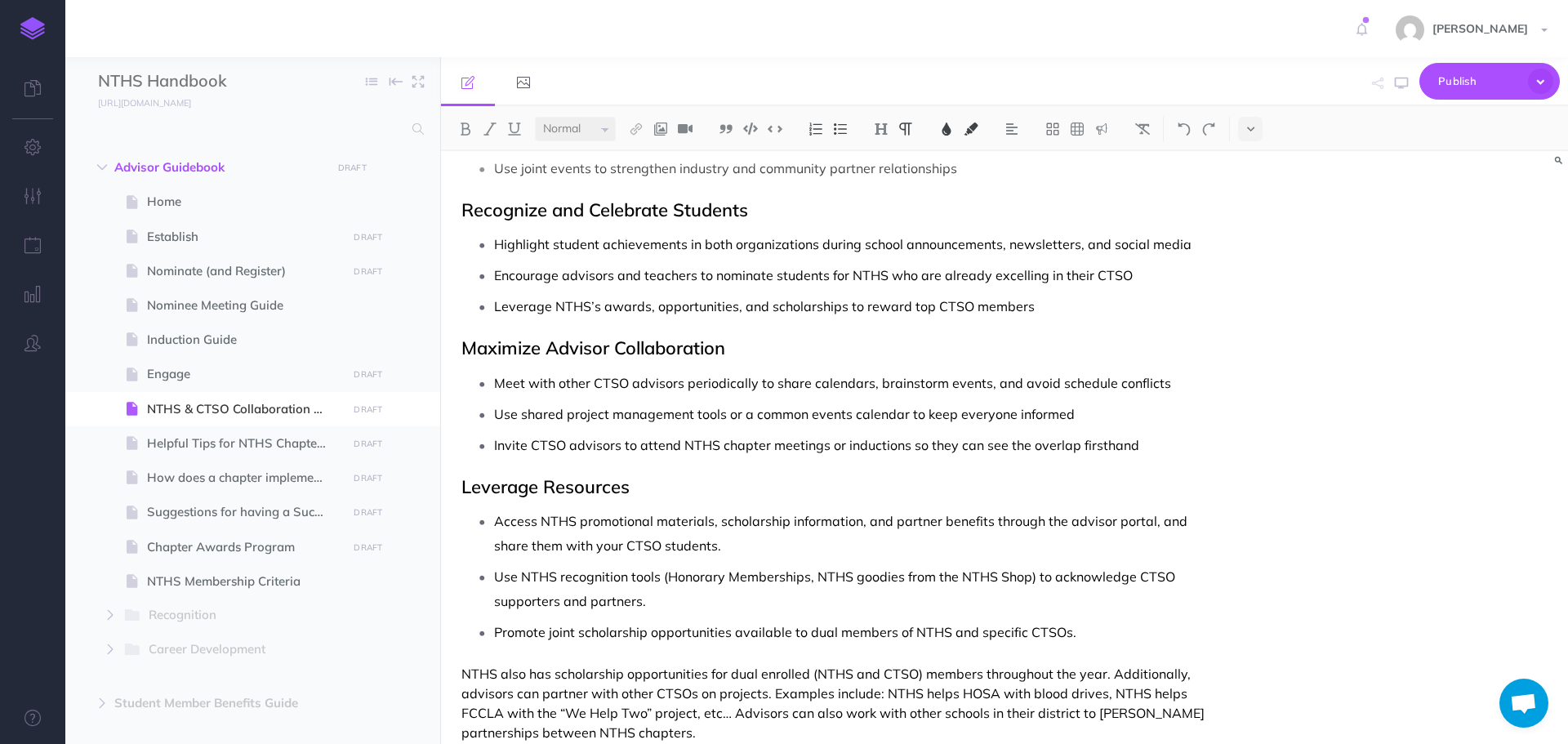
scroll to position [1389, 0]
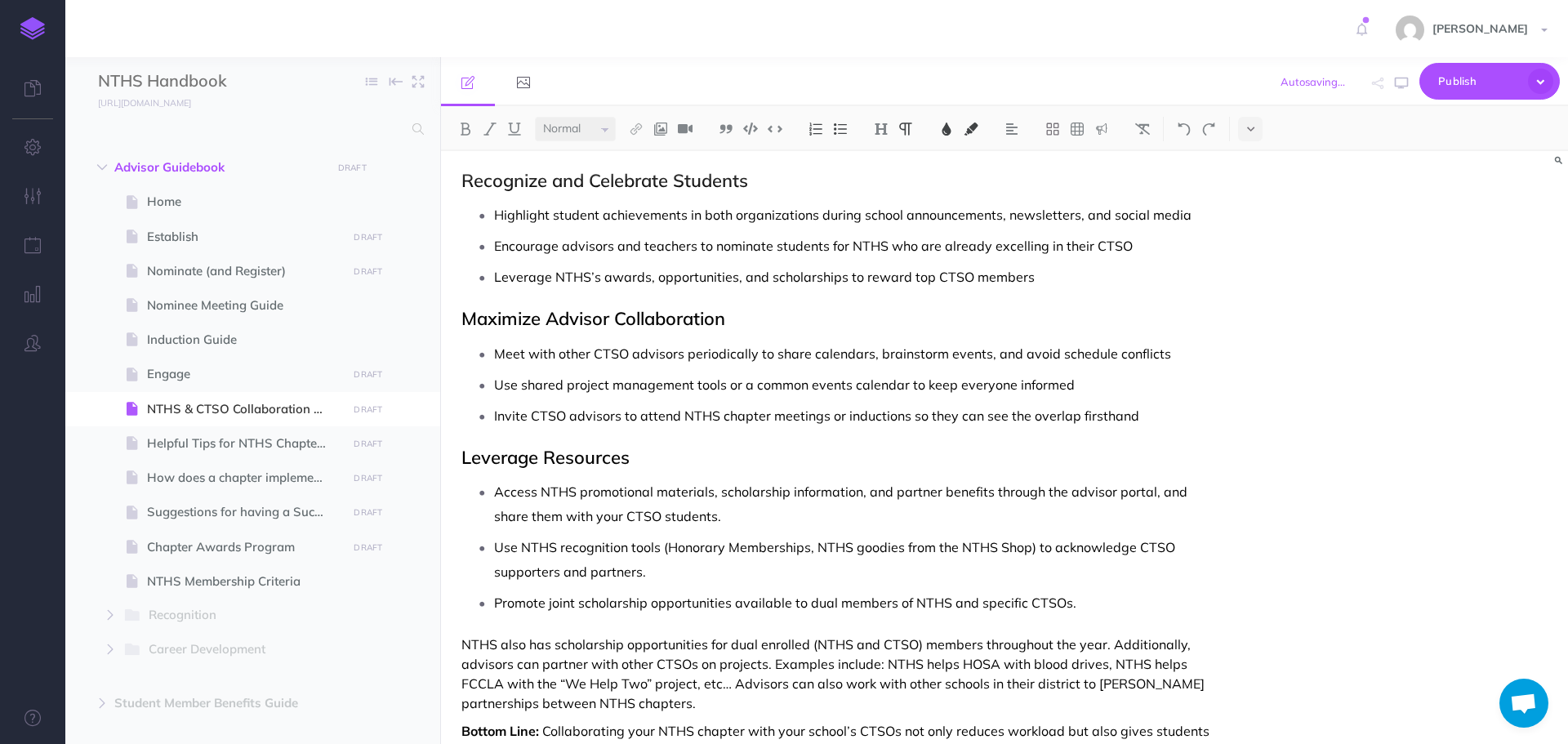
click at [773, 520] on p "Access NTHS promotional materials, scholarship information, and partner benefit…" at bounding box center [852, 504] width 716 height 49
click at [795, 574] on p "Use NTHS recognition tools (Honorary Memberships, NTHS goodies from the NTHS Sh…" at bounding box center [852, 560] width 716 height 49
click at [1110, 610] on p "Promote joint scholarship opportunities available to dual members of NTHS and s…" at bounding box center [852, 602] width 716 height 25
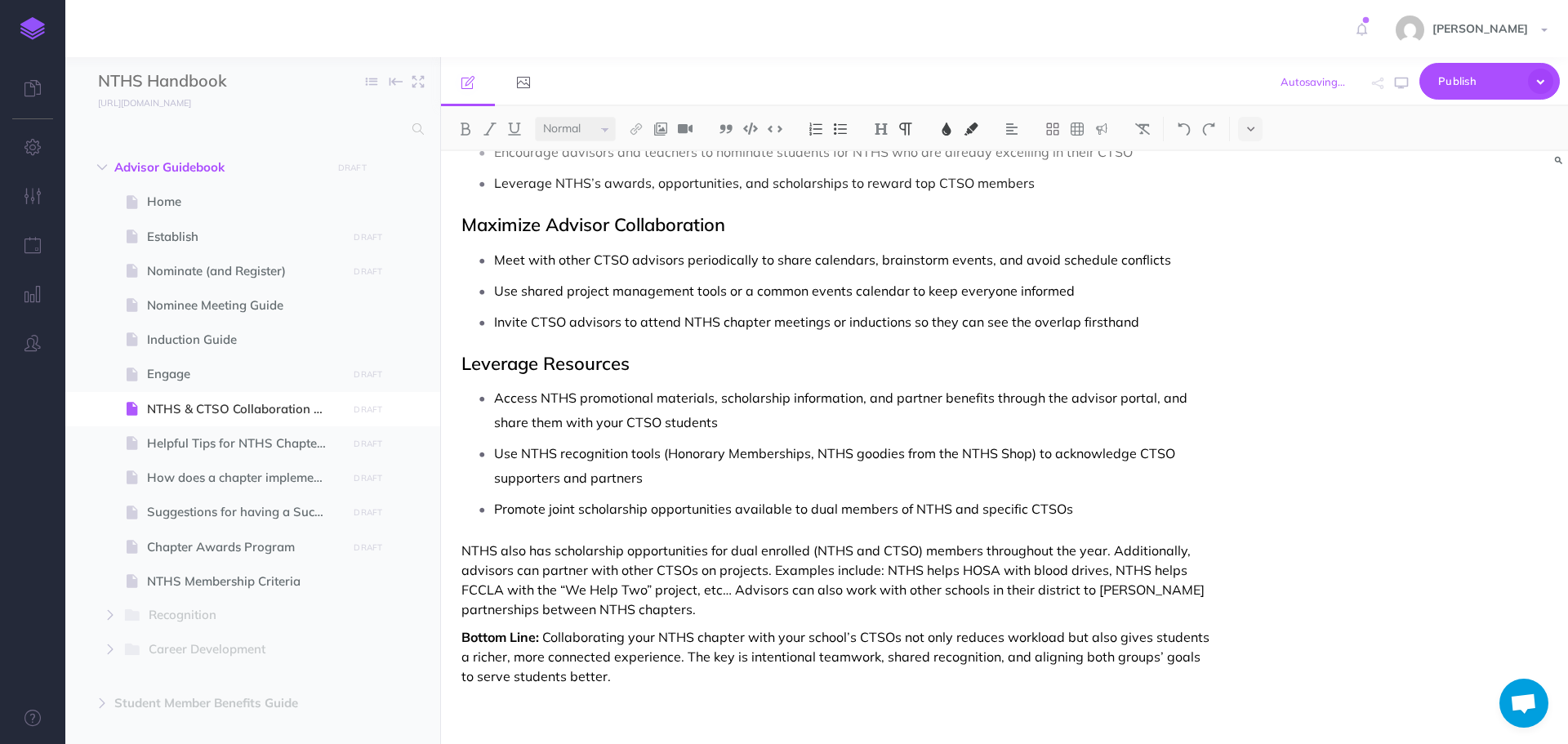
scroll to position [1485, 0]
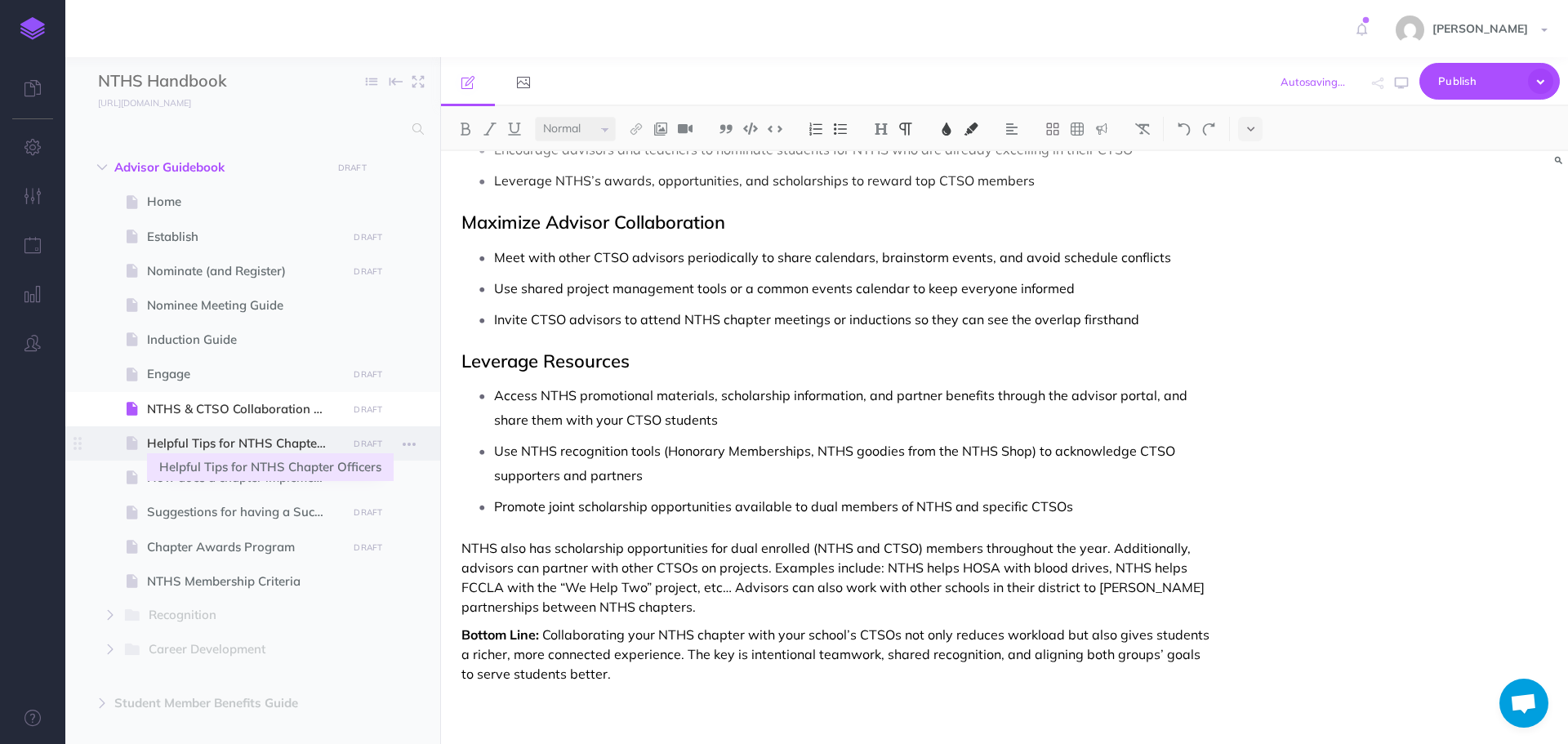
click at [274, 444] on span "Helpful Tips for NTHS Chapter Officers" at bounding box center [244, 443] width 195 height 20
select select "null"
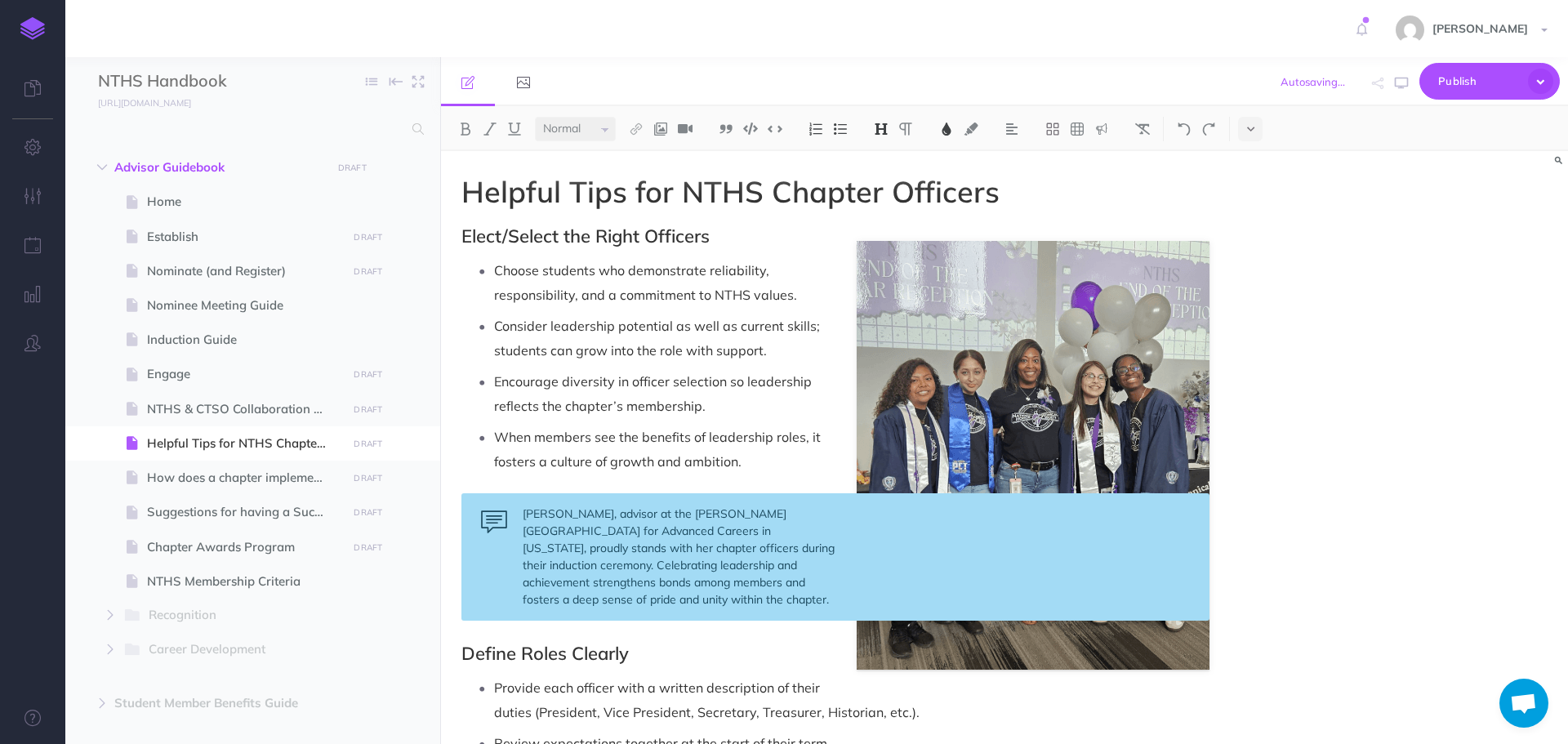
click at [817, 293] on p "Choose students who demonstrate reliability, responsibility, and a commitment t…" at bounding box center [852, 283] width 716 height 49
click at [830, 332] on p "Consider leadership potential as well as current skills; students can grow into…" at bounding box center [852, 338] width 716 height 49
click at [789, 360] on p "Consider leadership potential as well as current skills; students can grow into…" at bounding box center [852, 338] width 716 height 49
click at [724, 411] on p "Encourage diversity in officer selection so leadership reflects the chapter’s m…" at bounding box center [852, 393] width 716 height 49
click at [766, 455] on p "When members see the benefits of leadership roles, it fosters a culture of grow…" at bounding box center [852, 450] width 716 height 49
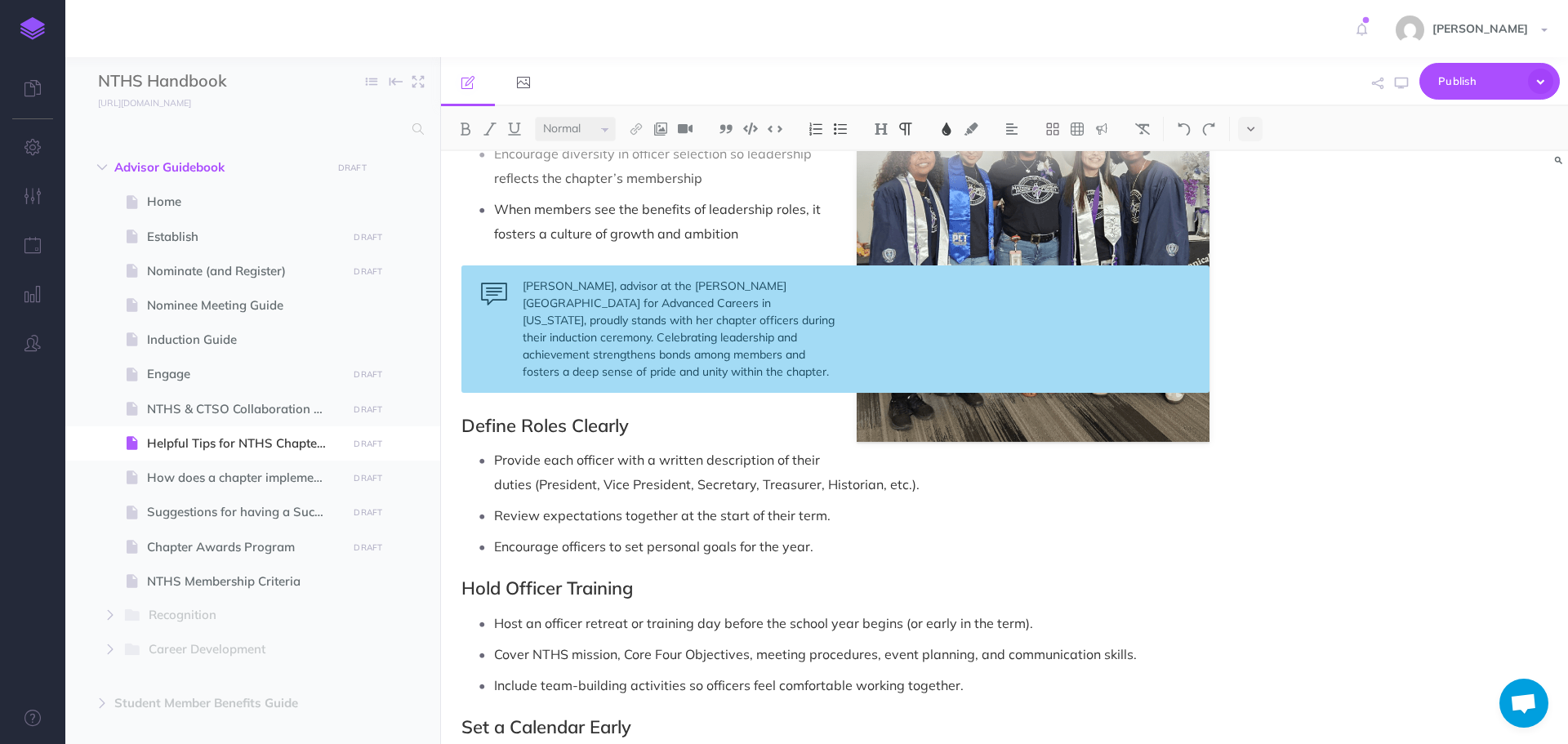
scroll to position [409, 0]
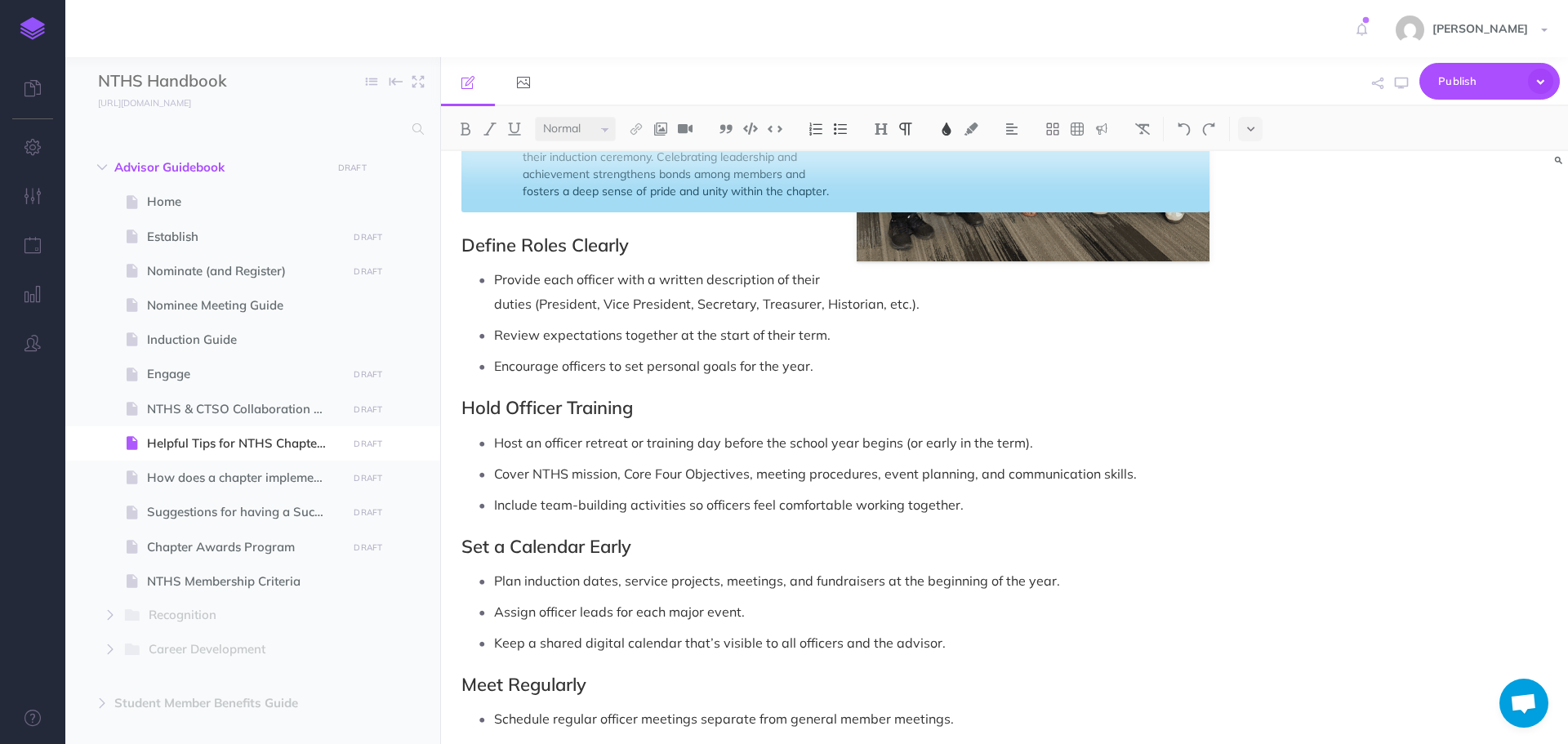
click at [932, 303] on p "Provide each officer with a written description of their duties (President, Vic…" at bounding box center [852, 292] width 716 height 49
click at [849, 342] on p "Review expectations together at the start of their term." at bounding box center [852, 334] width 716 height 25
click at [823, 373] on p "Encourage officers to set personal goals for the year." at bounding box center [852, 365] width 716 height 25
click at [1074, 452] on p "Host an officer retreat or training day before the school year begins (or early…" at bounding box center [852, 442] width 716 height 25
drag, startPoint x: 1152, startPoint y: 481, endPoint x: 1144, endPoint y: 481, distance: 8.0
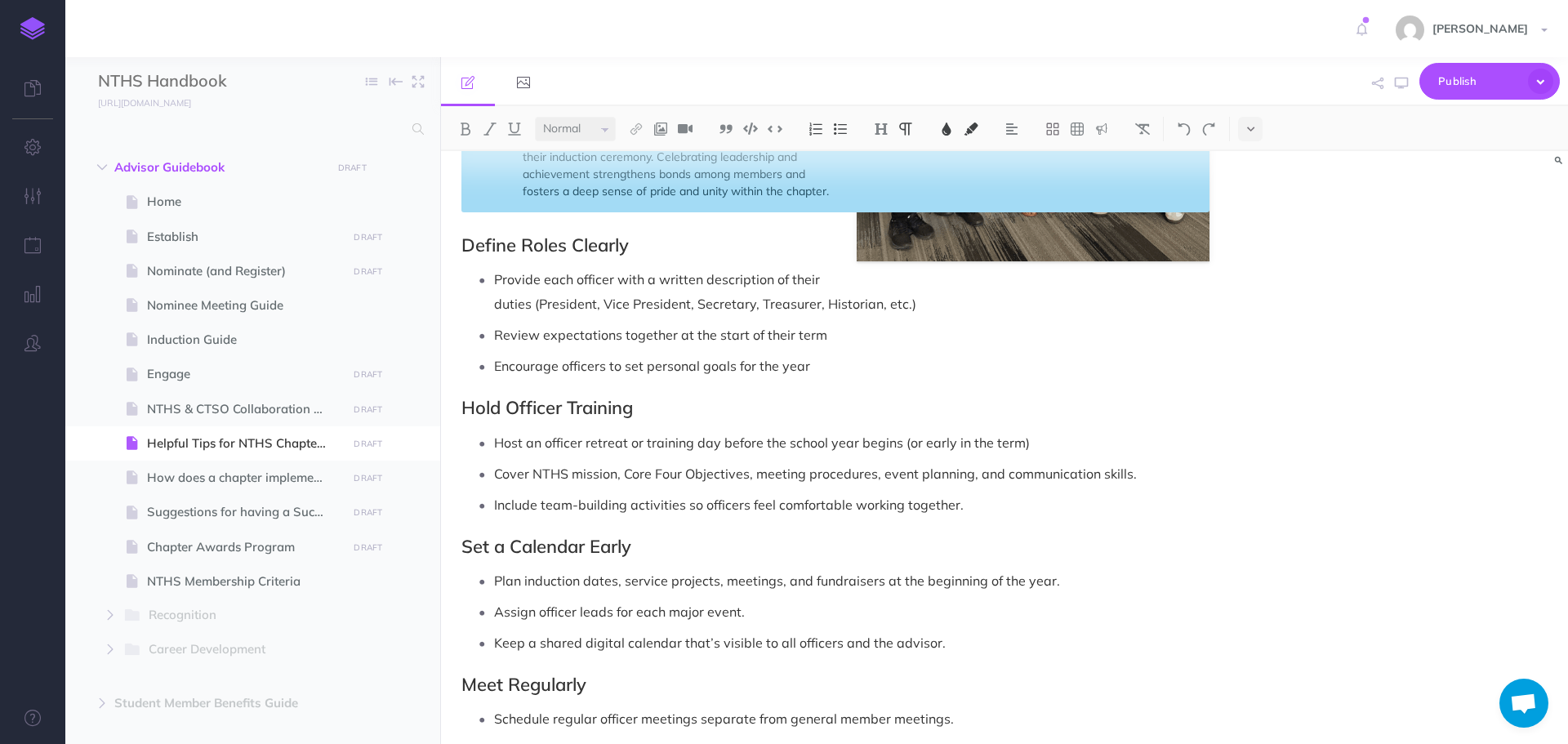
click at [1152, 481] on p "Cover NTHS mission, Core Four Objectives, meeting procedures, event planning, a…" at bounding box center [852, 473] width 716 height 25
click at [990, 510] on p "Include team-building activities so officers feel comfortable working together." at bounding box center [852, 504] width 716 height 25
click at [1091, 584] on p "Plan induction dates, service projects, meetings, and fundraisers at the beginn…" at bounding box center [852, 580] width 716 height 25
click at [809, 619] on p "Assign officer leads for each major event." at bounding box center [852, 611] width 716 height 25
click at [952, 641] on p "Keep a shared digital calendar that’s visible to all officers and the advisor." at bounding box center [852, 642] width 716 height 25
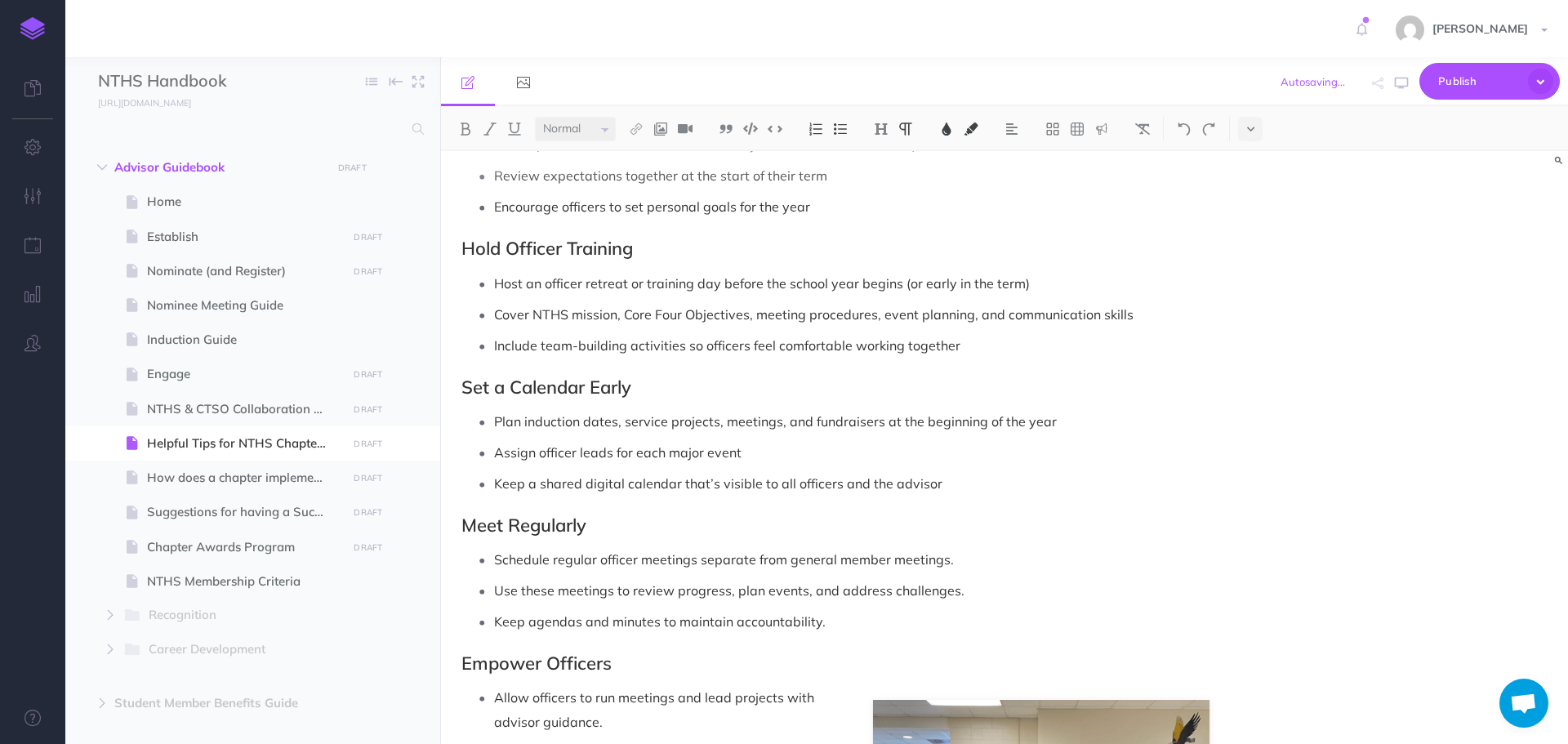
scroll to position [571, 0]
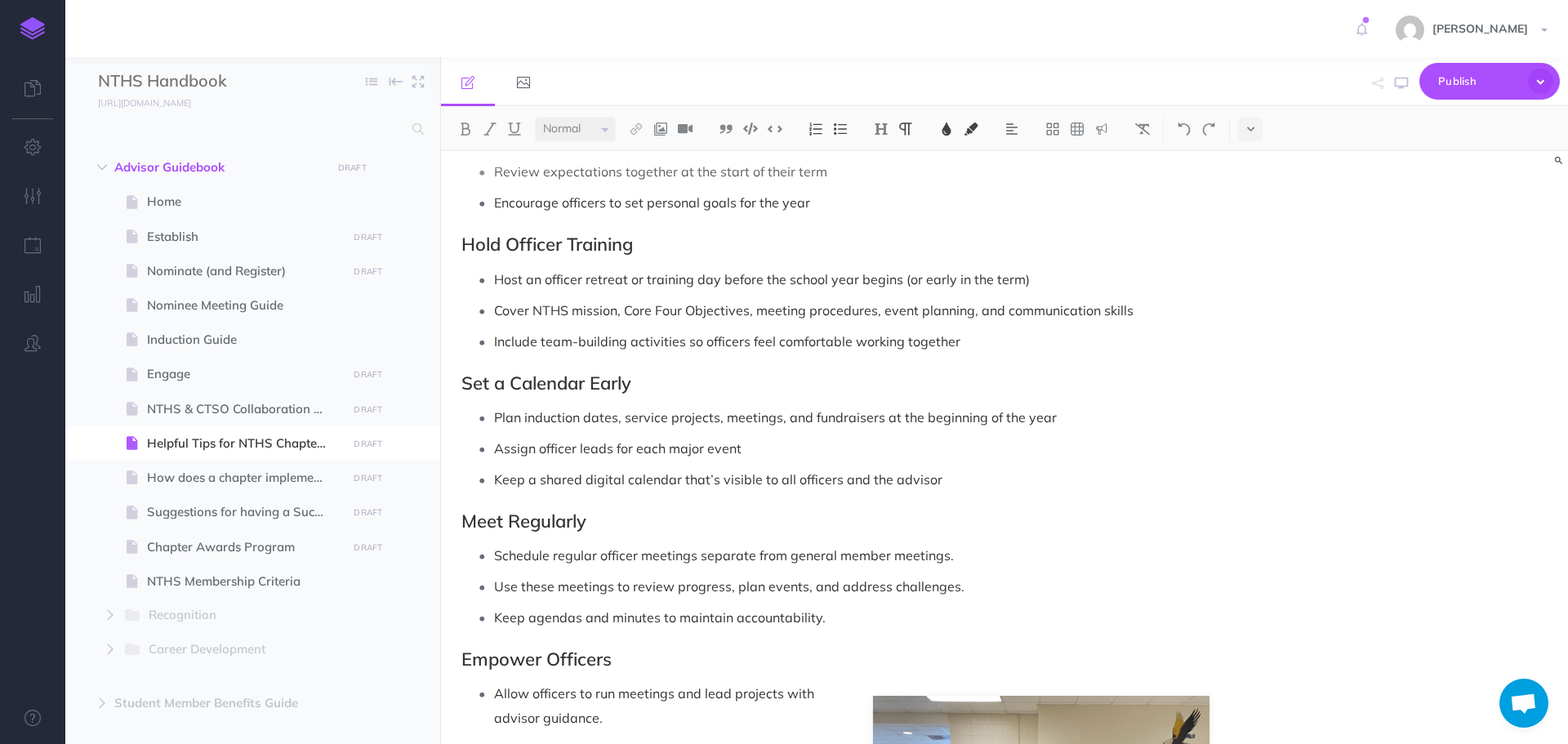
click at [986, 554] on p "Schedule regular officer meetings separate from general member meetings." at bounding box center [852, 555] width 716 height 25
click at [973, 589] on p "Use these meetings to review progress, plan events, and address challenges." at bounding box center [852, 586] width 716 height 25
click at [830, 620] on p "Keep agendas and minutes to maintain accountability." at bounding box center [852, 617] width 716 height 25
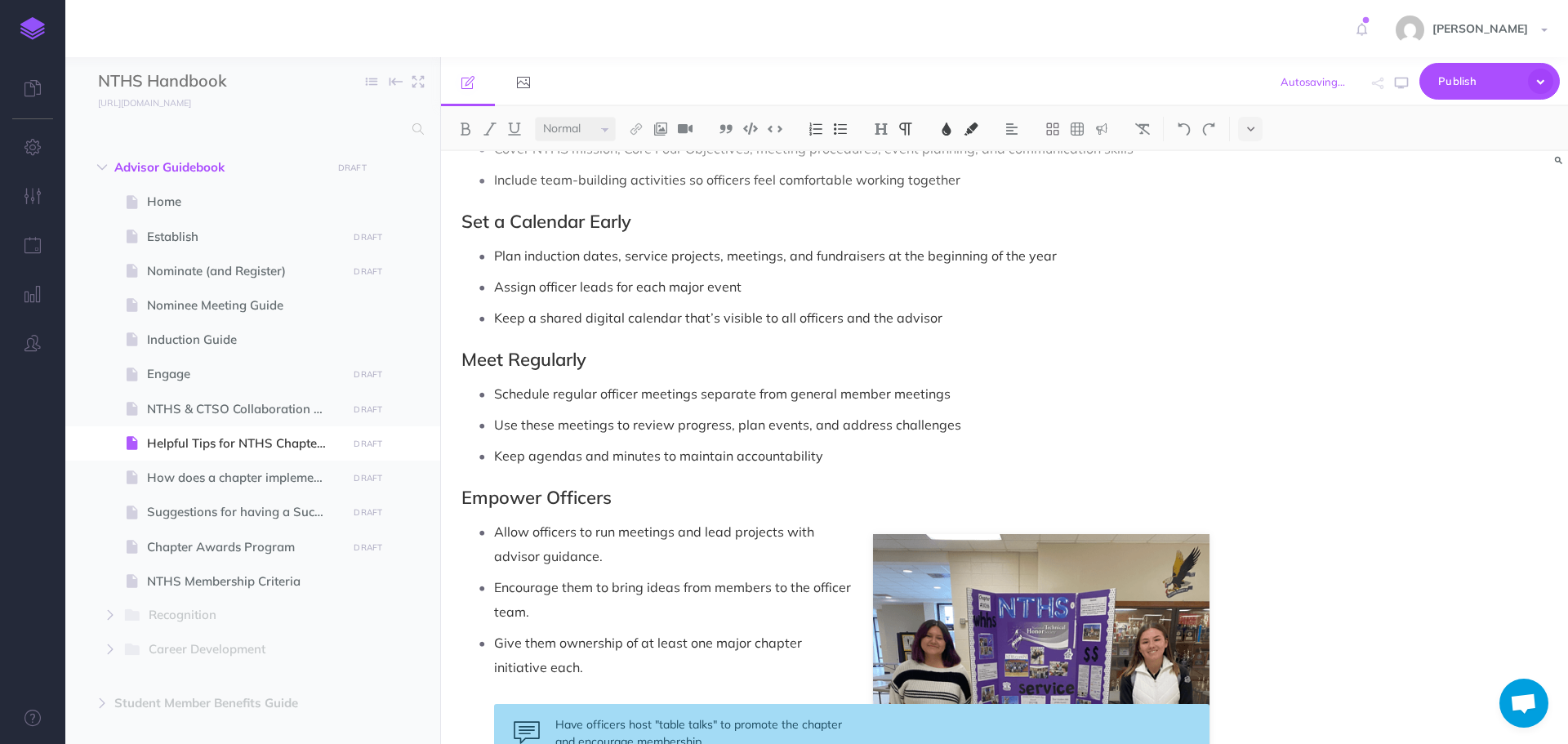
scroll to position [735, 0]
click at [627, 555] on p "Allow officers to run meetings and lead projects with advisor guidance." at bounding box center [852, 542] width 716 height 49
click at [663, 607] on p "Encourage them to bring ideas from members to the officer team." at bounding box center [852, 598] width 716 height 49
click at [660, 660] on p "Give them ownership of at least one major chapter initiative each." at bounding box center [852, 653] width 716 height 49
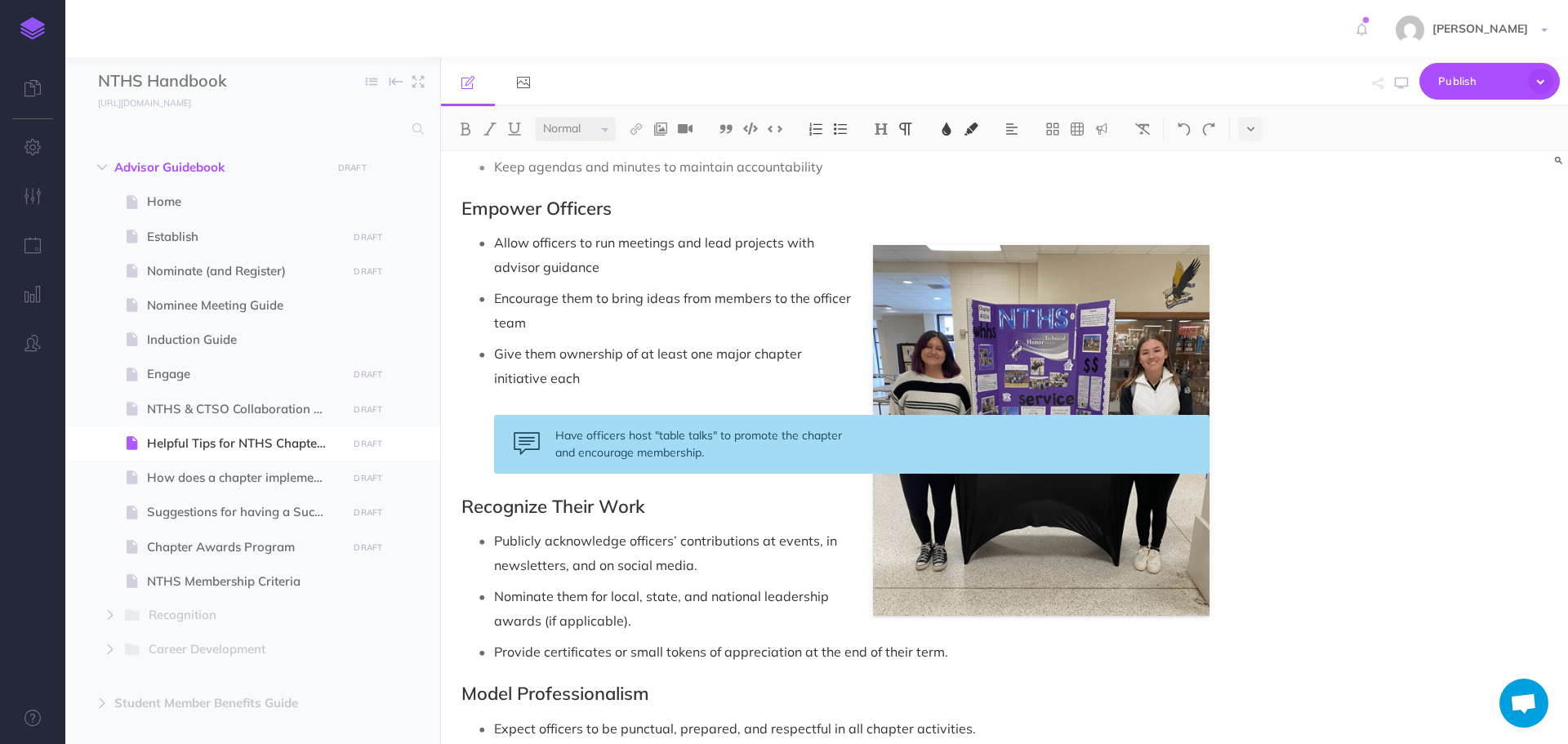
scroll to position [1062, 0]
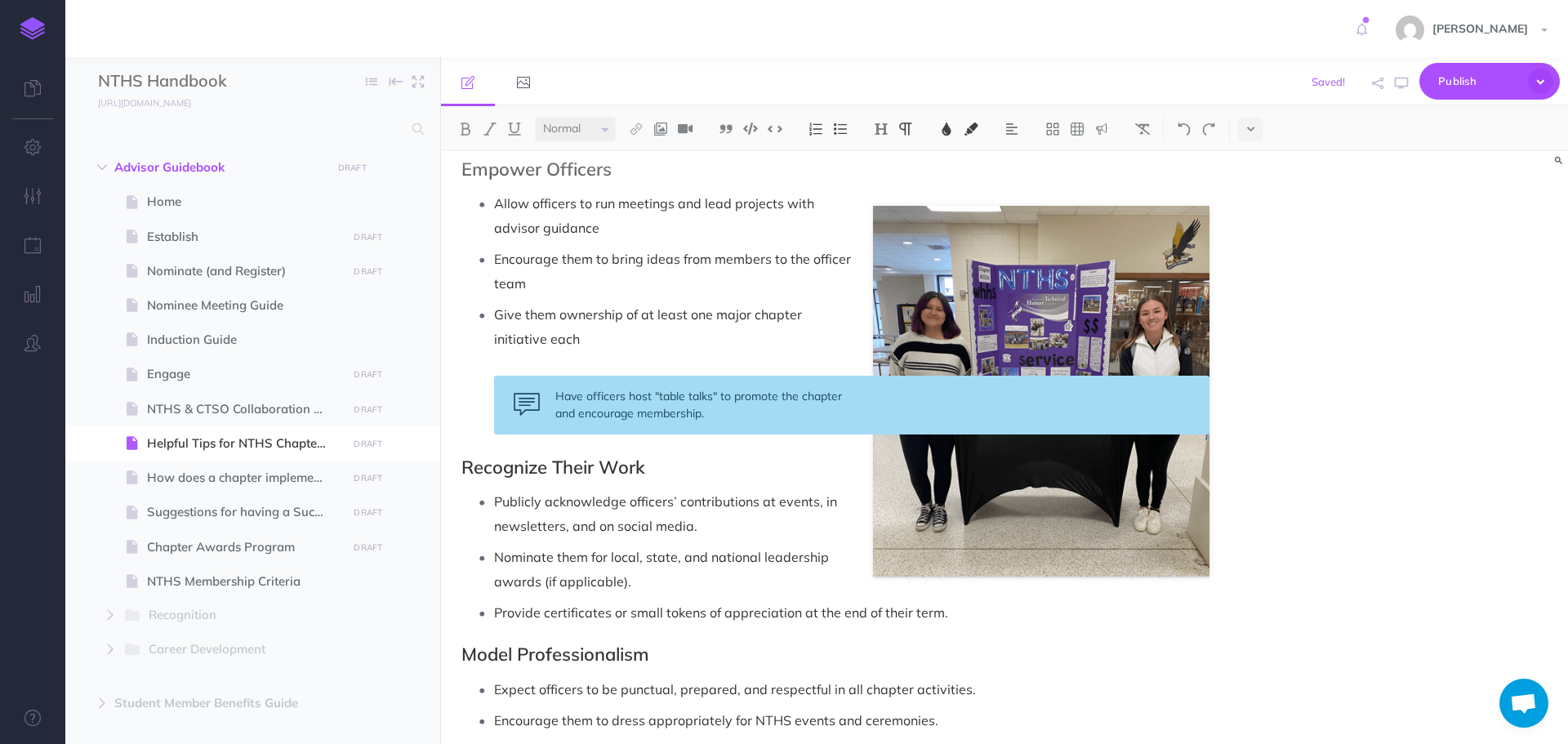
click at [723, 531] on p "Publicly acknowledge officers’ contributions at events, in newsletters, and on …" at bounding box center [852, 514] width 716 height 49
click at [655, 588] on p "Nominate them for local, state, and national leadership awards (if applicable)." at bounding box center [852, 570] width 716 height 49
click at [997, 607] on p "Provide certificates or small tokens of appreciation at the end of their term." at bounding box center [852, 612] width 716 height 25
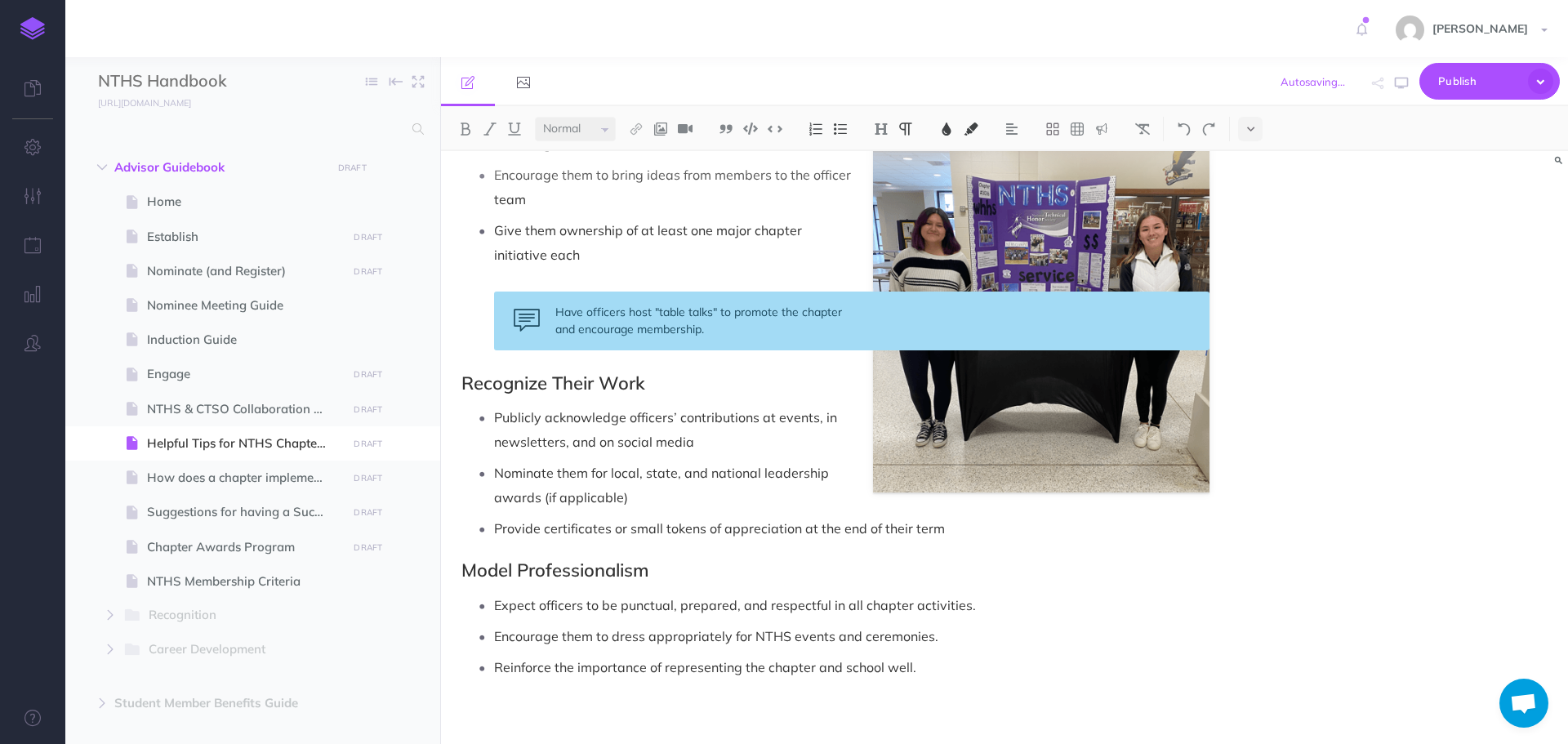
scroll to position [1154, 0]
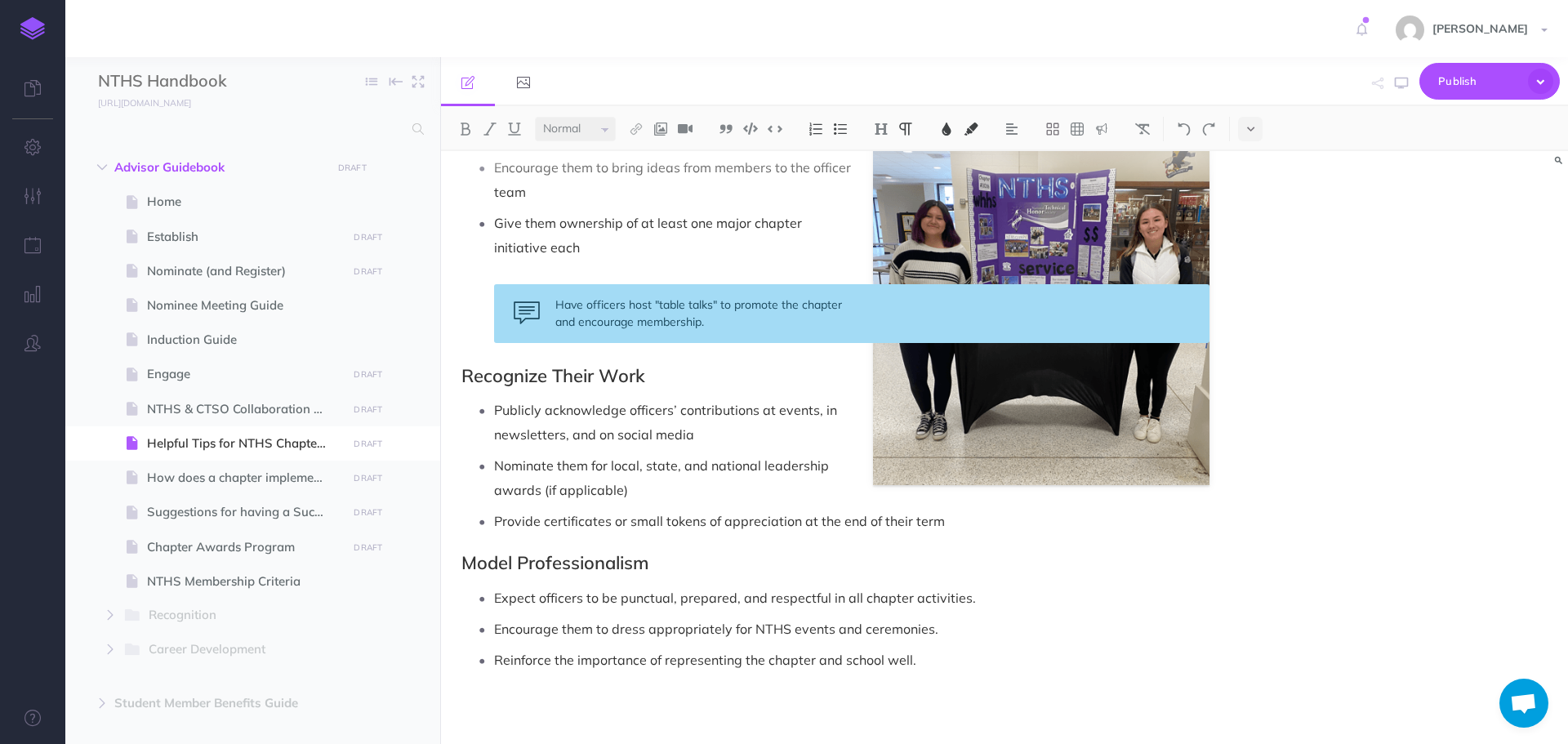
click at [1001, 603] on p "Expect officers to be punctual, prepared, and respectful in all chapter activit…" at bounding box center [852, 598] width 716 height 25
click at [955, 630] on p "Encourage them to dress appropriately for NTHS events and ceremonies." at bounding box center [852, 629] width 716 height 25
click at [938, 660] on p "Reinforce the importance of representing the chapter and school well." at bounding box center [852, 660] width 716 height 25
click at [296, 481] on span "How does a chapter implement the Core Four Objectives?" at bounding box center [244, 478] width 195 height 20
click at [274, 473] on span "How does a chapter implement the Core Four Objectives?" at bounding box center [244, 478] width 195 height 20
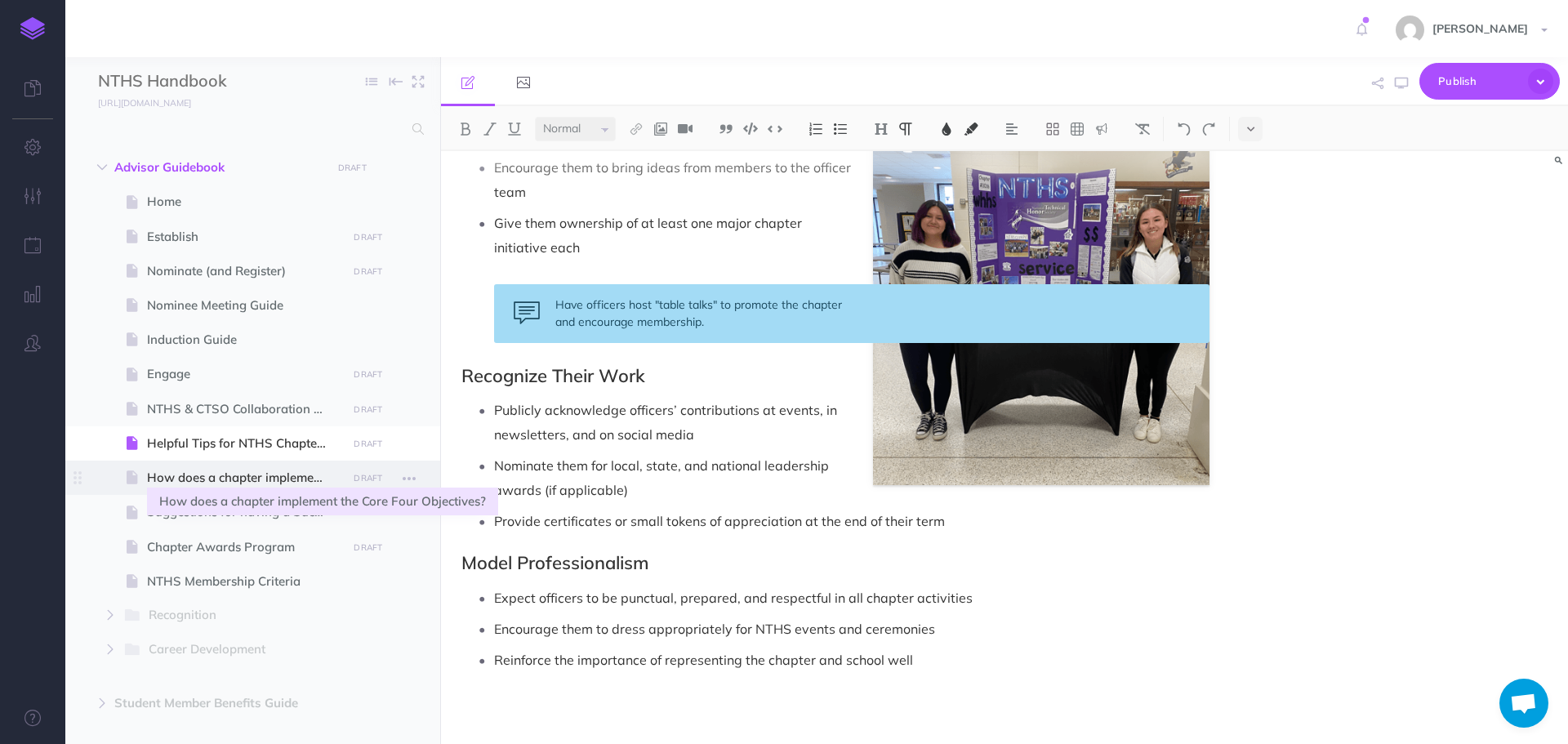
click at [231, 477] on span "How does a chapter implement the Core Four Objectives?" at bounding box center [244, 478] width 195 height 20
select select "null"
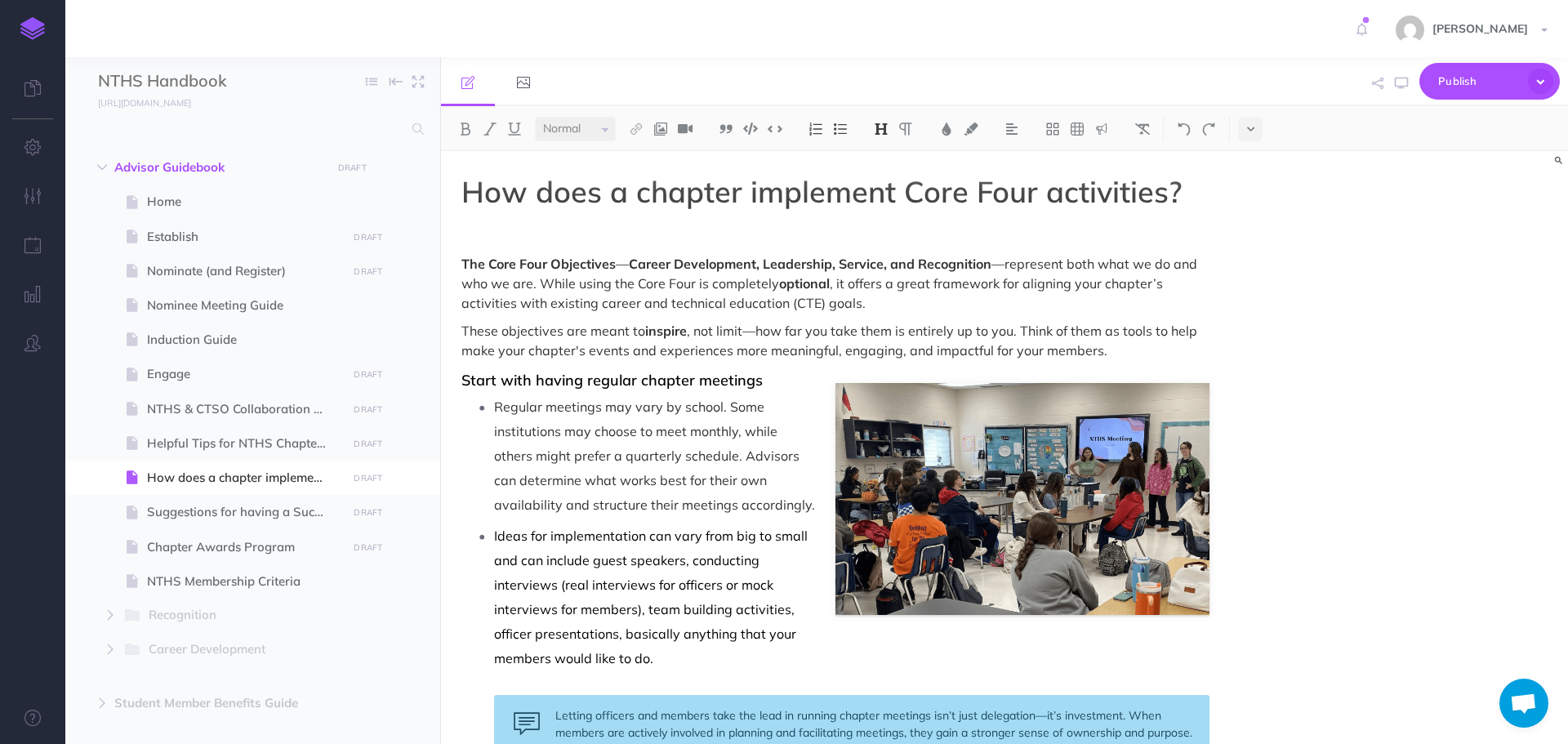
click at [743, 453] on span "Regular meetings may vary by school. Some institutions may choose to meet month…" at bounding box center [654, 456] width 321 height 114
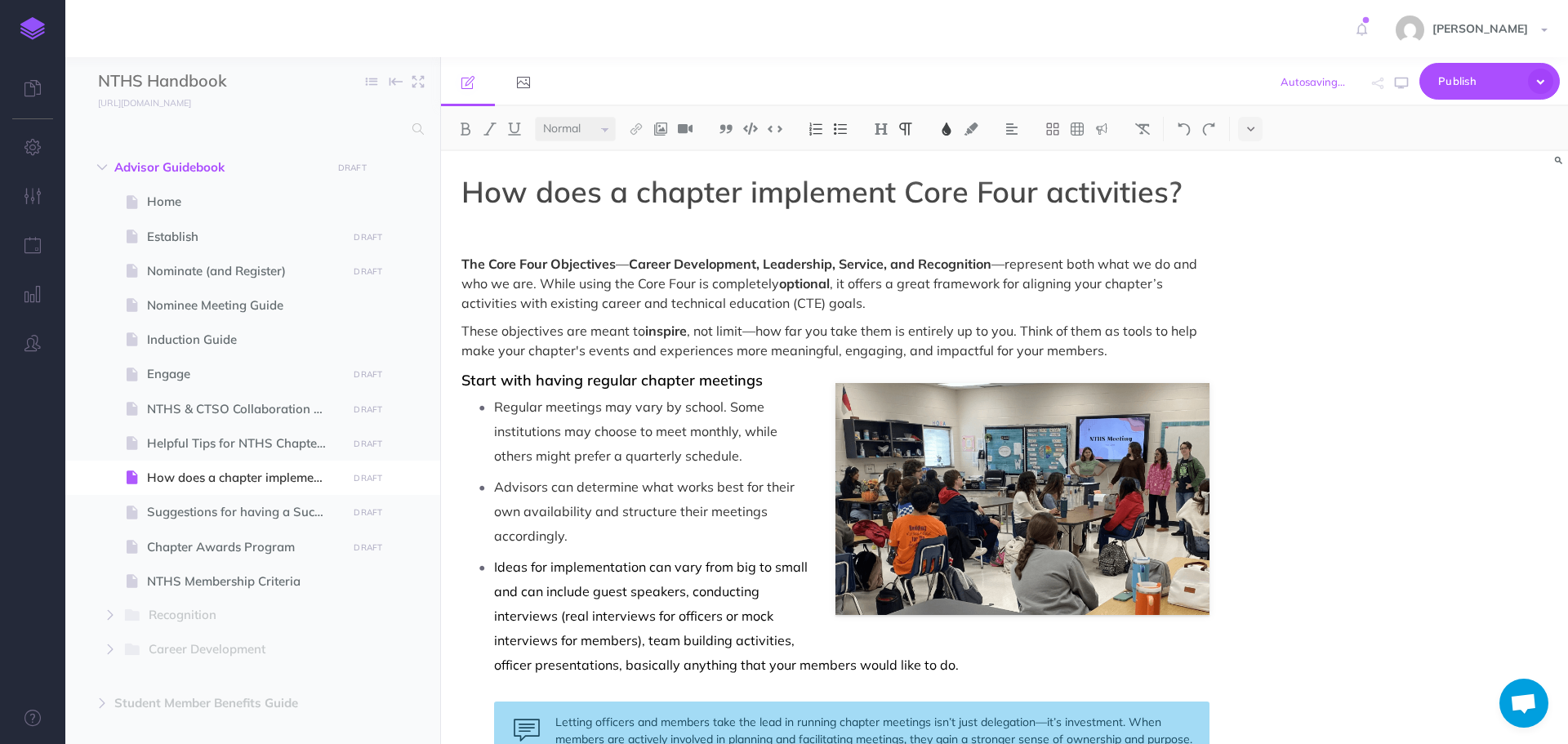
click at [764, 457] on p "Regular meetings may vary by school. Some institutions may choose to meet month…" at bounding box center [852, 431] width 716 height 74
click at [684, 537] on p "Advisors can determine what works best for their own availability and structure…" at bounding box center [852, 511] width 716 height 74
click at [984, 671] on p "Ideas for implementation can vary from big to small and can include guest speak…" at bounding box center [852, 616] width 716 height 123
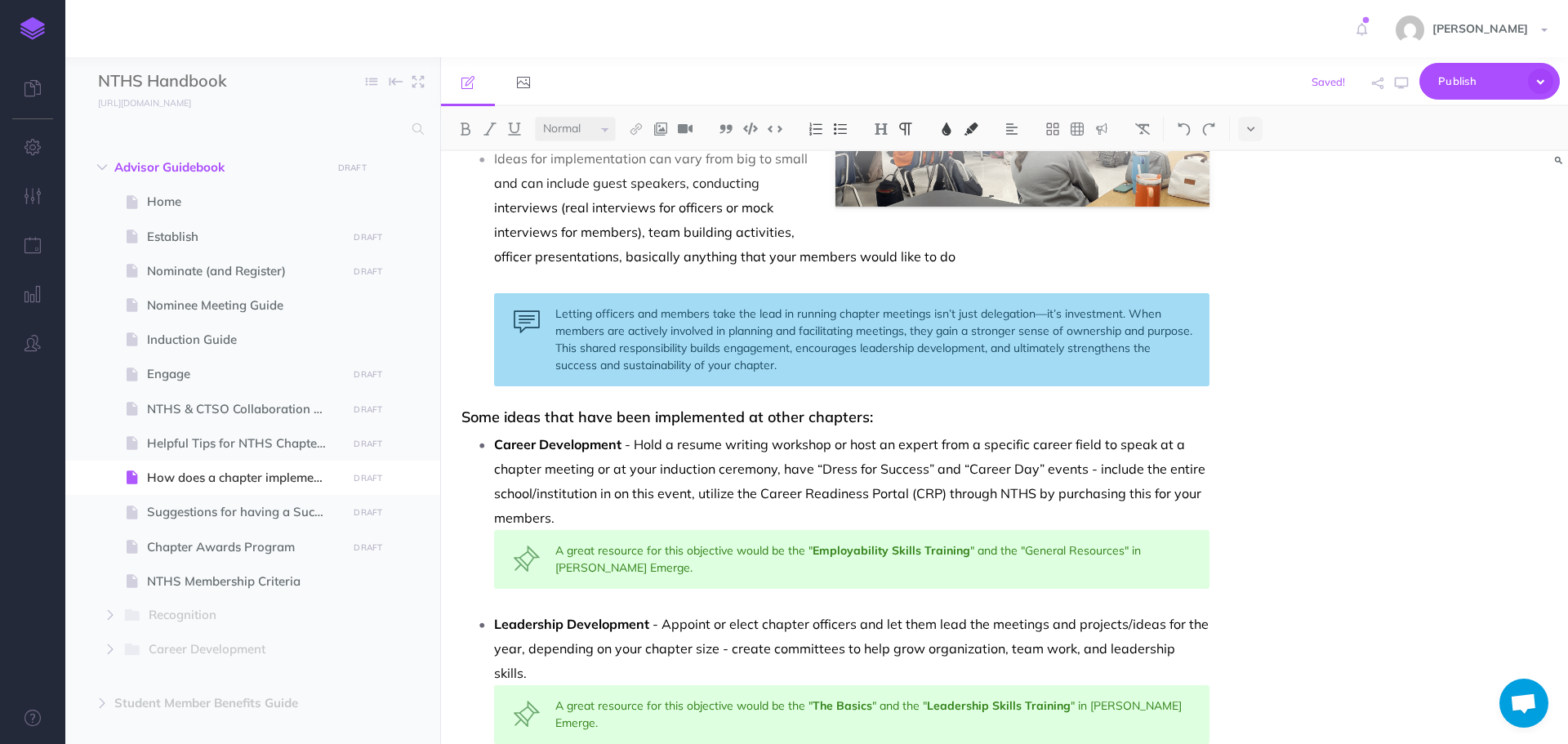
scroll to position [490, 0]
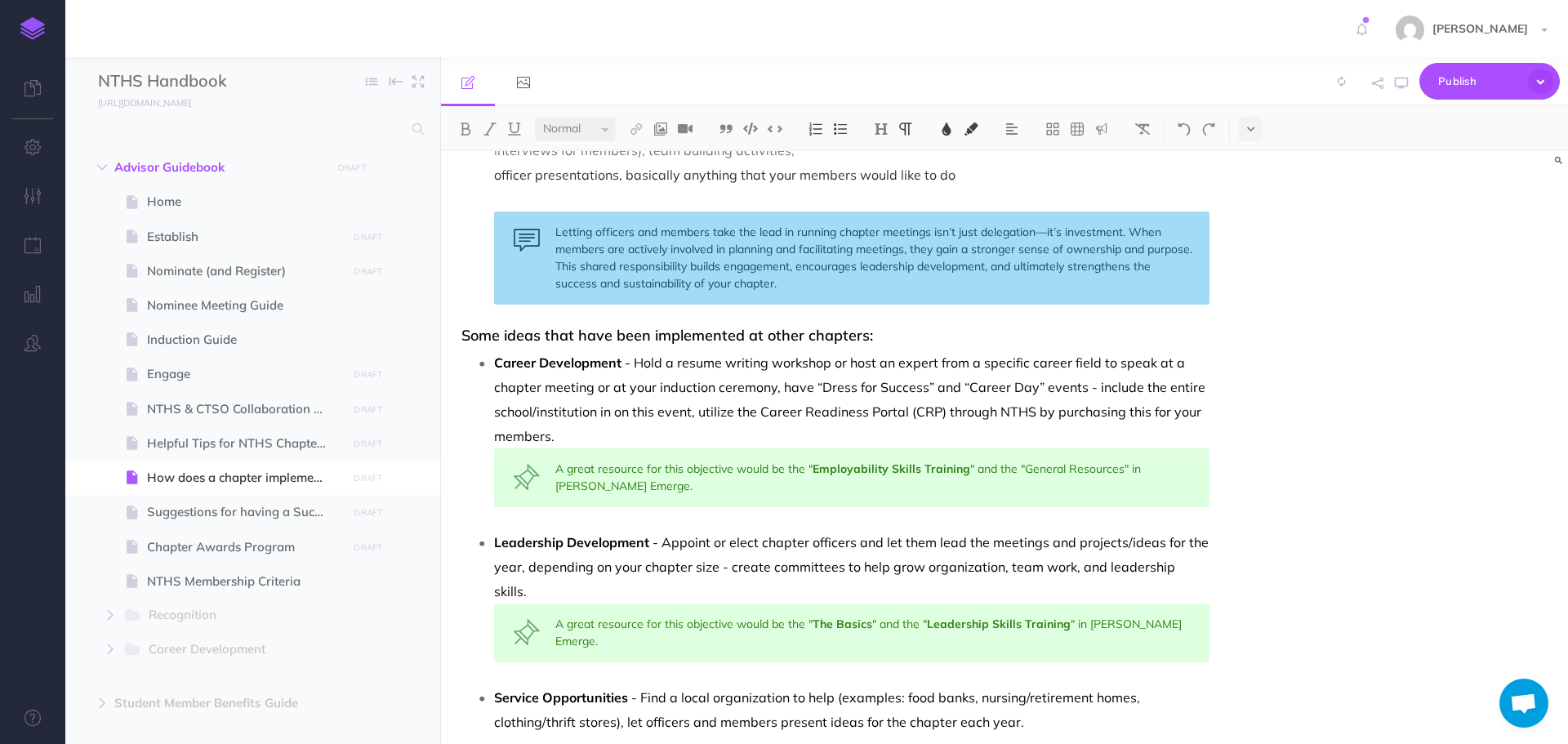
click at [623, 430] on p "Career Development - Hold a resume writing workshop or host an expert from a sp…" at bounding box center [852, 400] width 716 height 98
click at [1213, 570] on div "How does a chapter implement Core Four activities? The Core Four Objectives — C…" at bounding box center [836, 394] width 789 height 1466
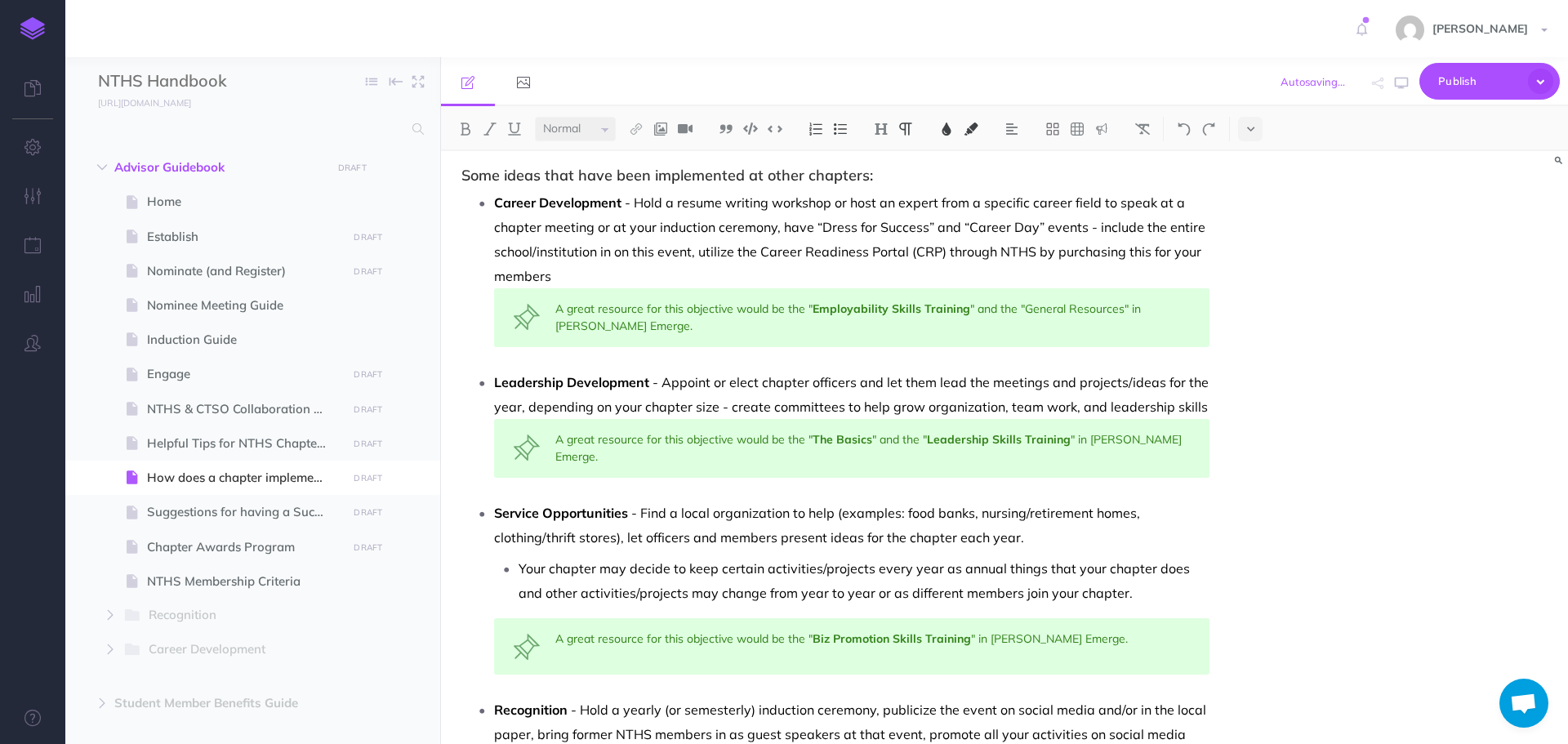
scroll to position [735, 0]
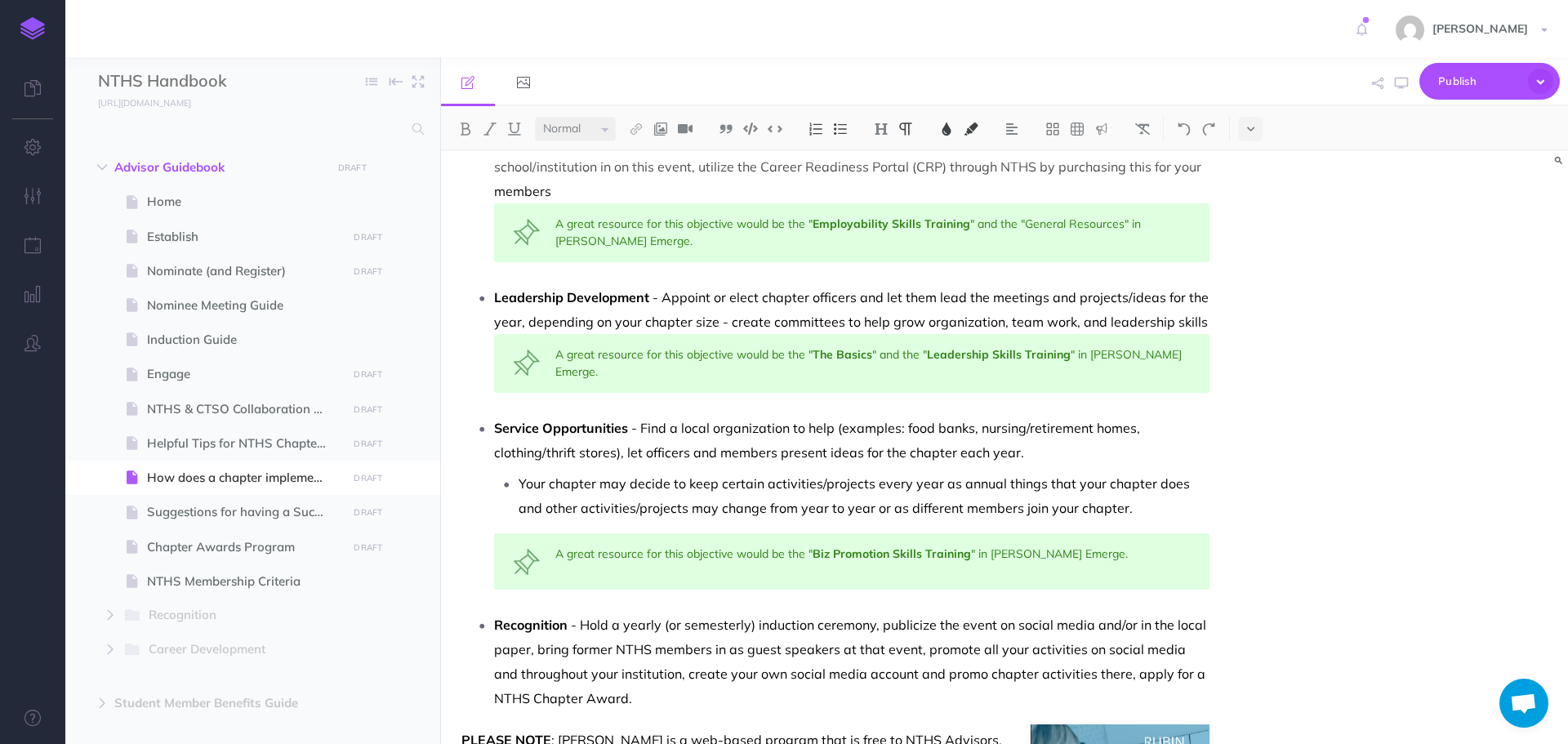
click at [1080, 452] on p "Service Opportunities - Find a local organization to help (examples: food banks…" at bounding box center [852, 441] width 716 height 49
click at [1117, 506] on p "Your chapter may decide to keep certain activities/projects every year as annua…" at bounding box center [864, 496] width 691 height 49
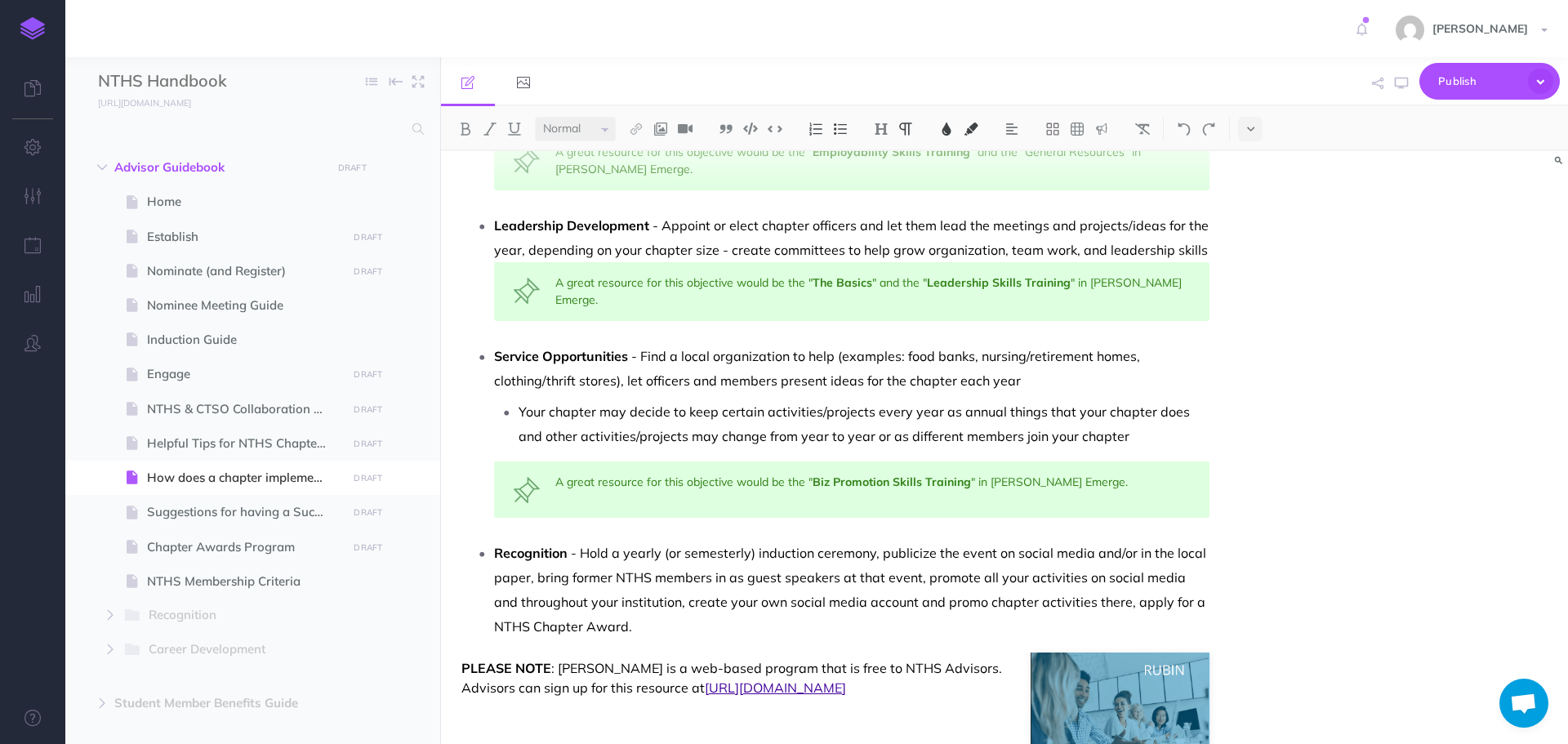
scroll to position [919, 0]
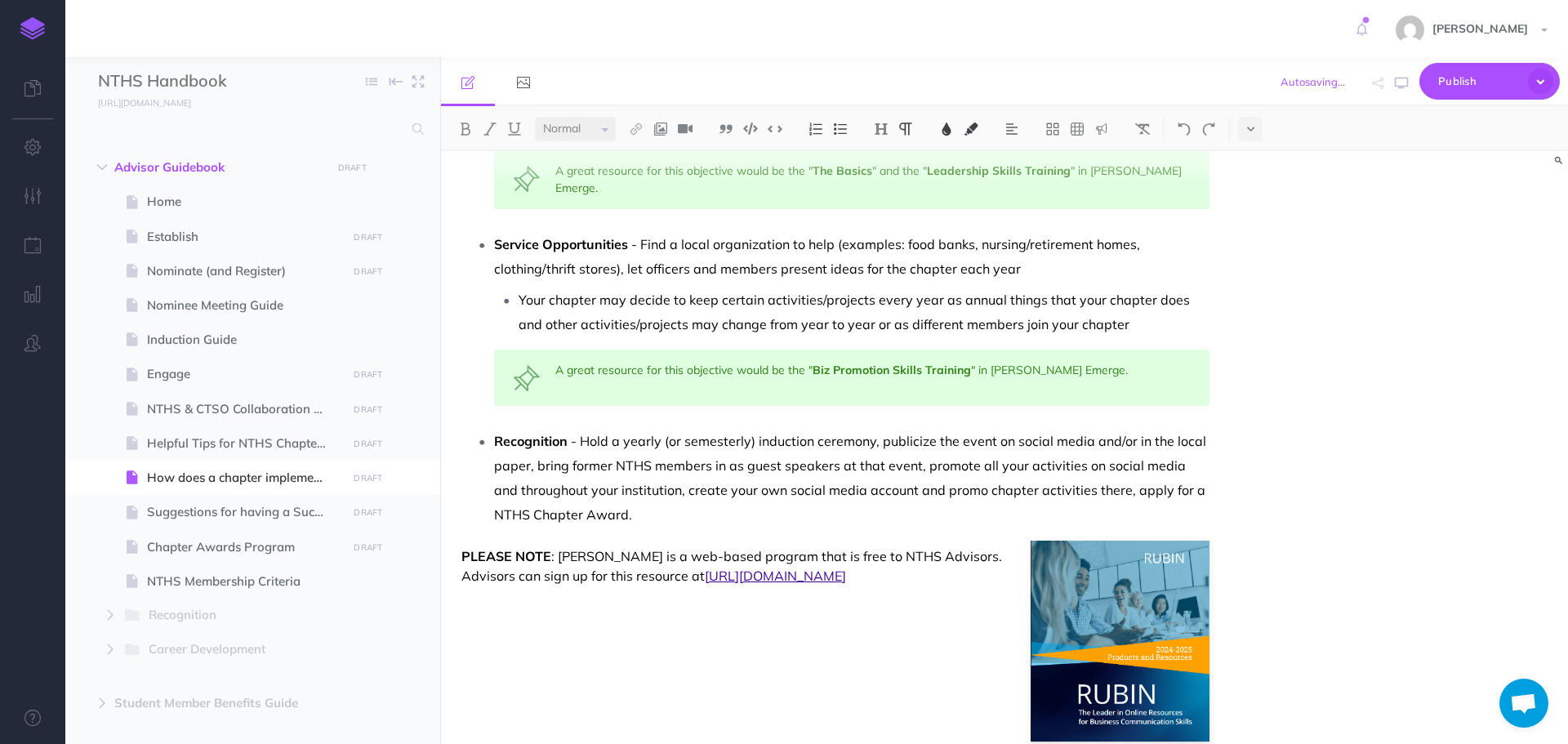
click at [789, 522] on p "Recognition - Hold a yearly (or semesterly) induction ceremony, publicize the e…" at bounding box center [852, 478] width 716 height 98
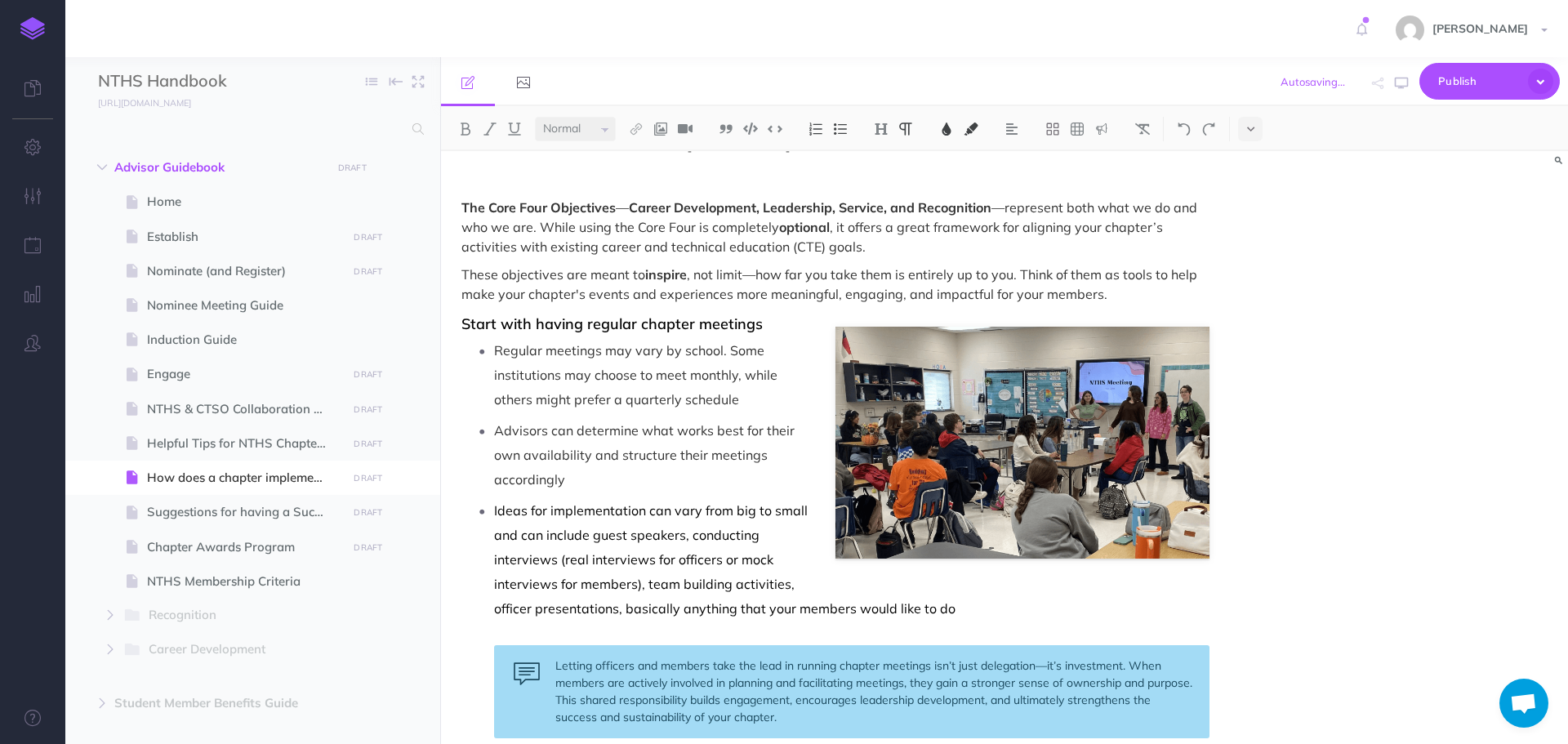
scroll to position [20, 0]
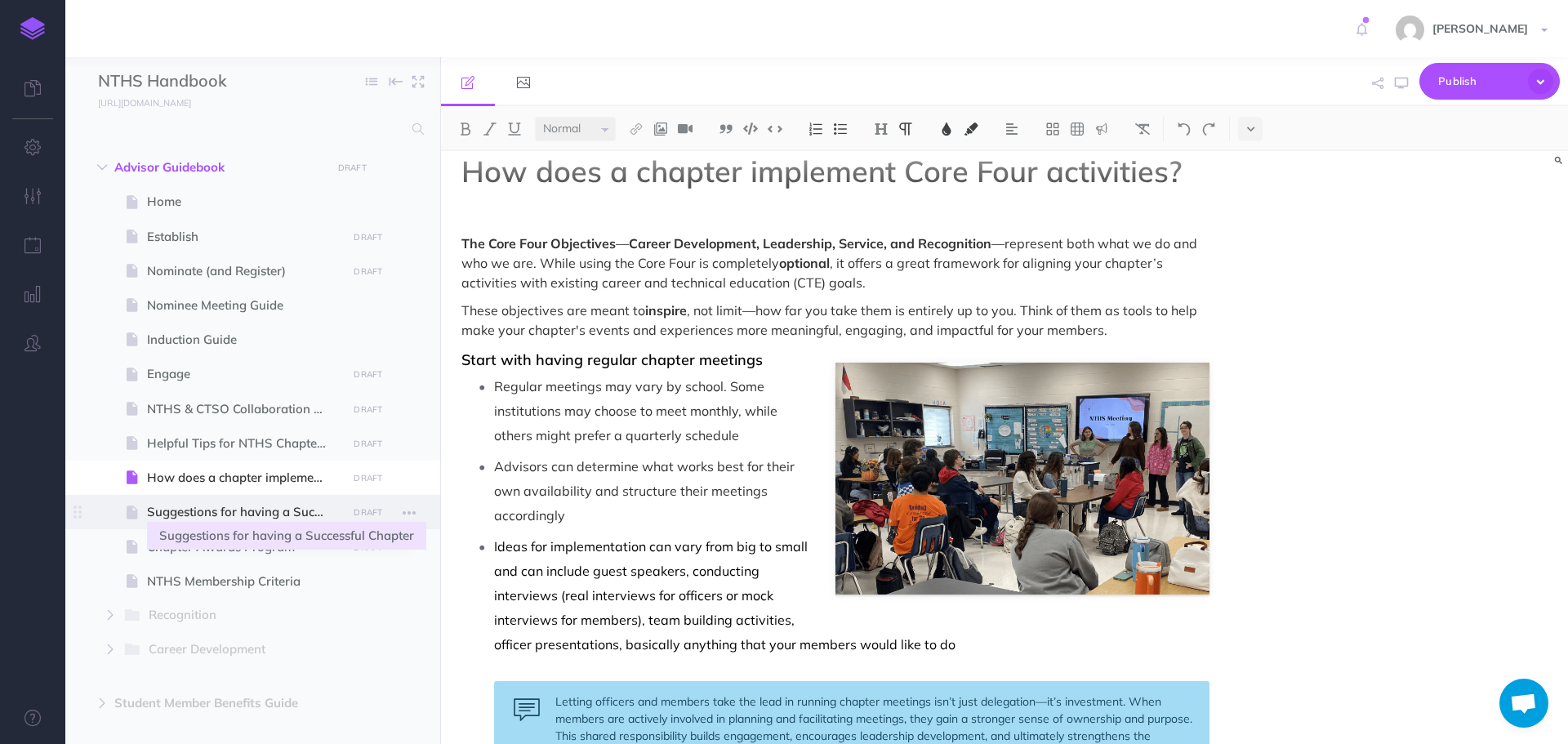
click at [262, 505] on span "Suggestions for having a Successful Chapter" at bounding box center [244, 512] width 195 height 20
select select "null"
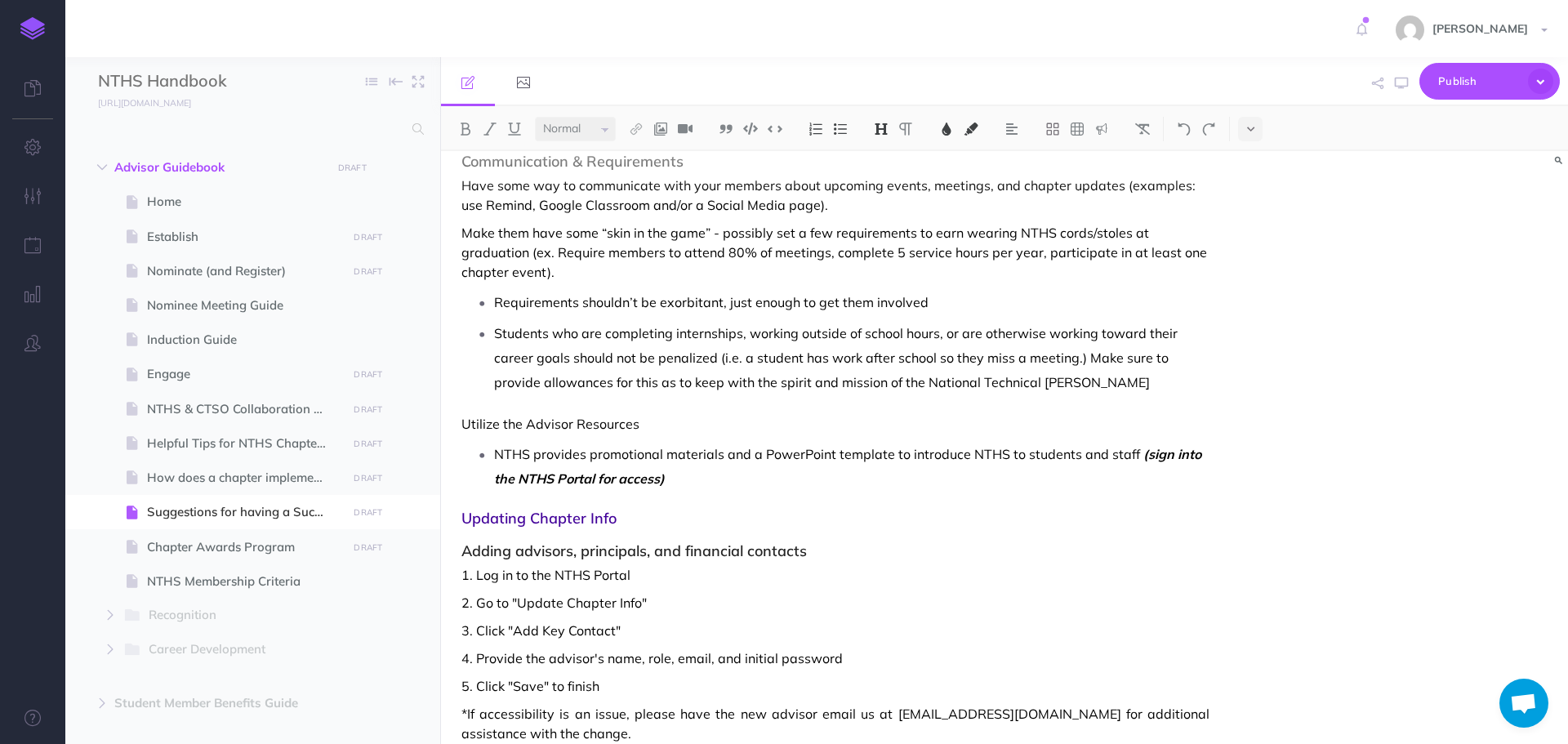
scroll to position [967, 0]
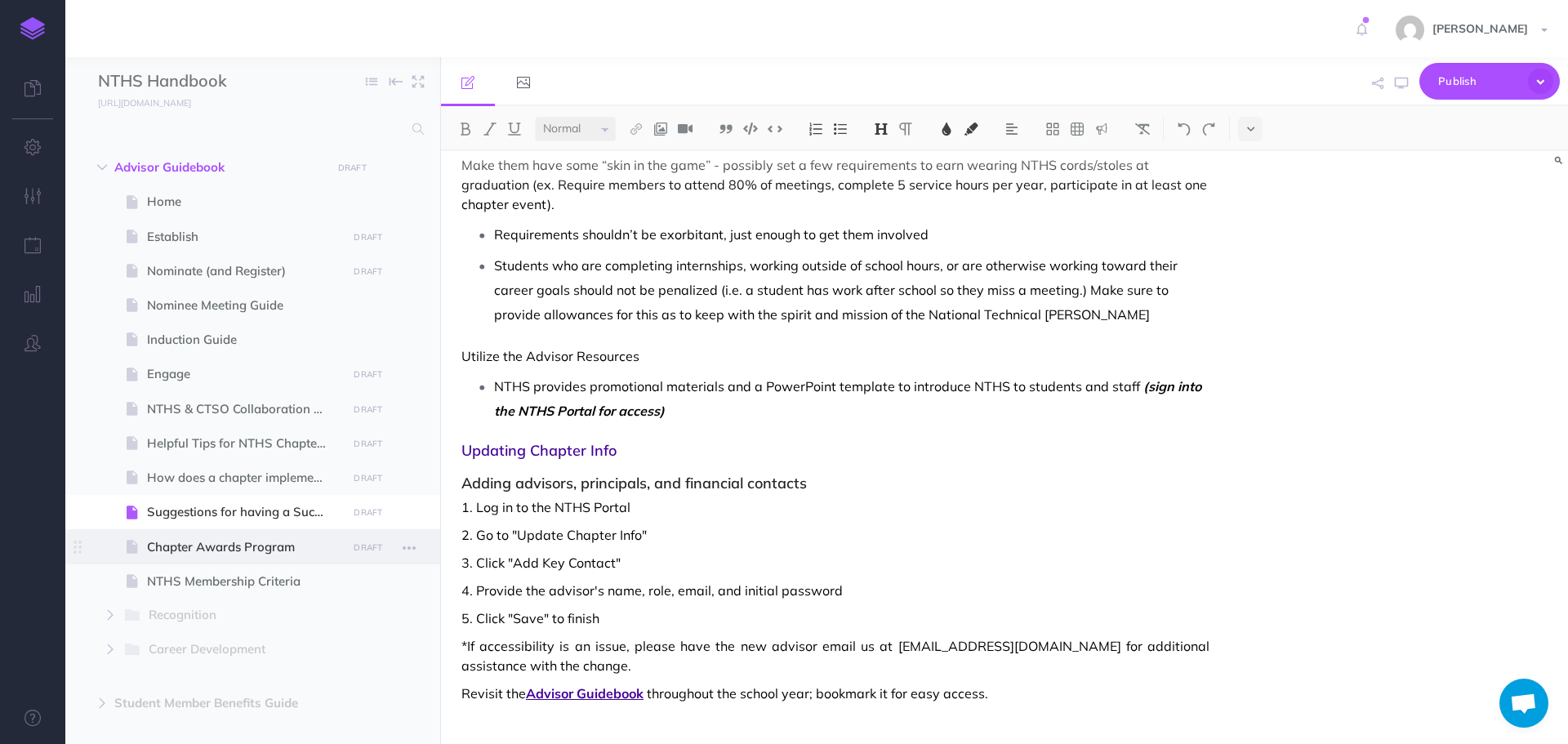
click at [272, 545] on span "Chapter Awards Program" at bounding box center [244, 548] width 195 height 20
select select "null"
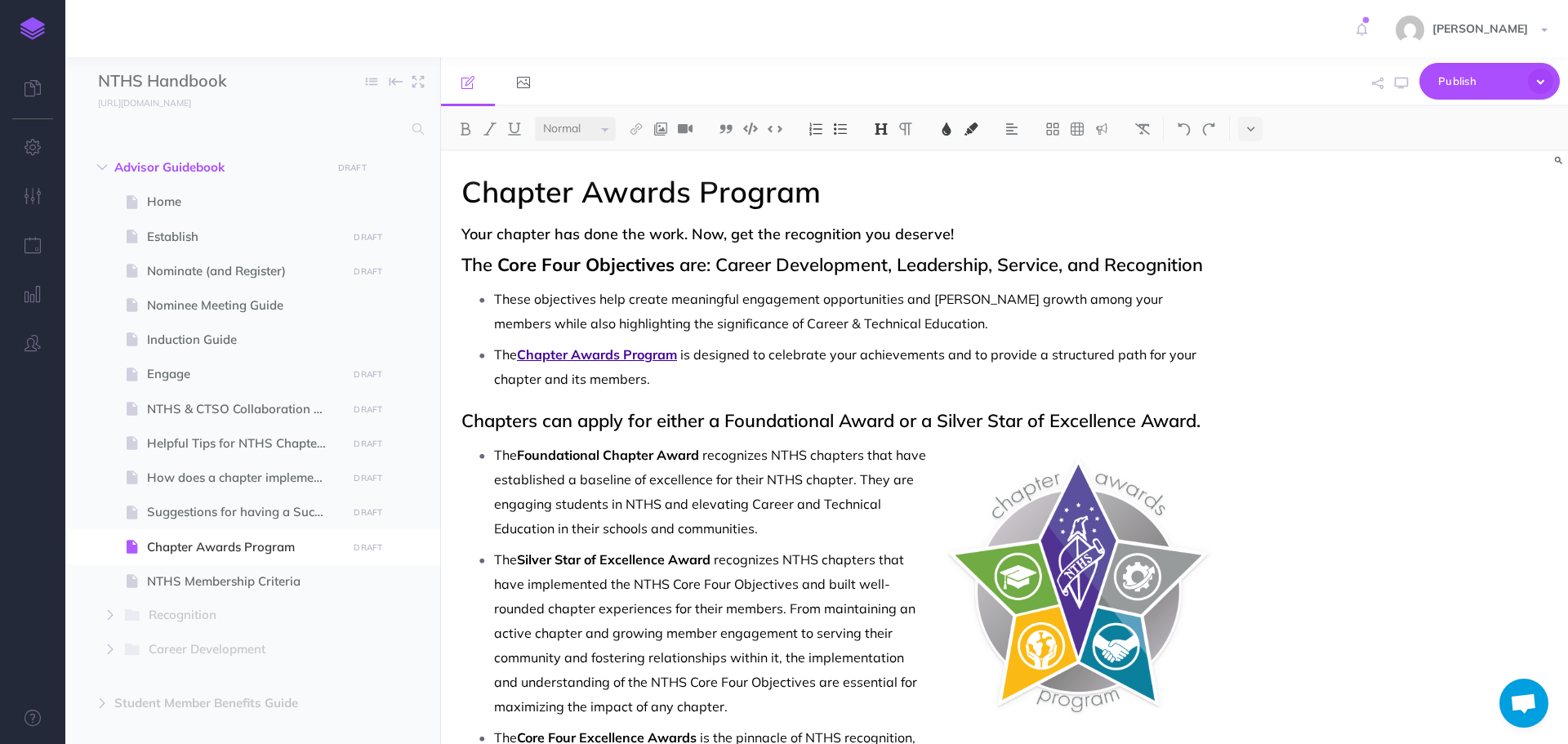
click at [944, 328] on p "These objectives help create meaningful engagement opportunities and [PERSON_NA…" at bounding box center [852, 312] width 716 height 49
click at [750, 382] on p "The Chapter Awards Program is designed to celebrate your achievements and to pr…" at bounding box center [852, 367] width 716 height 49
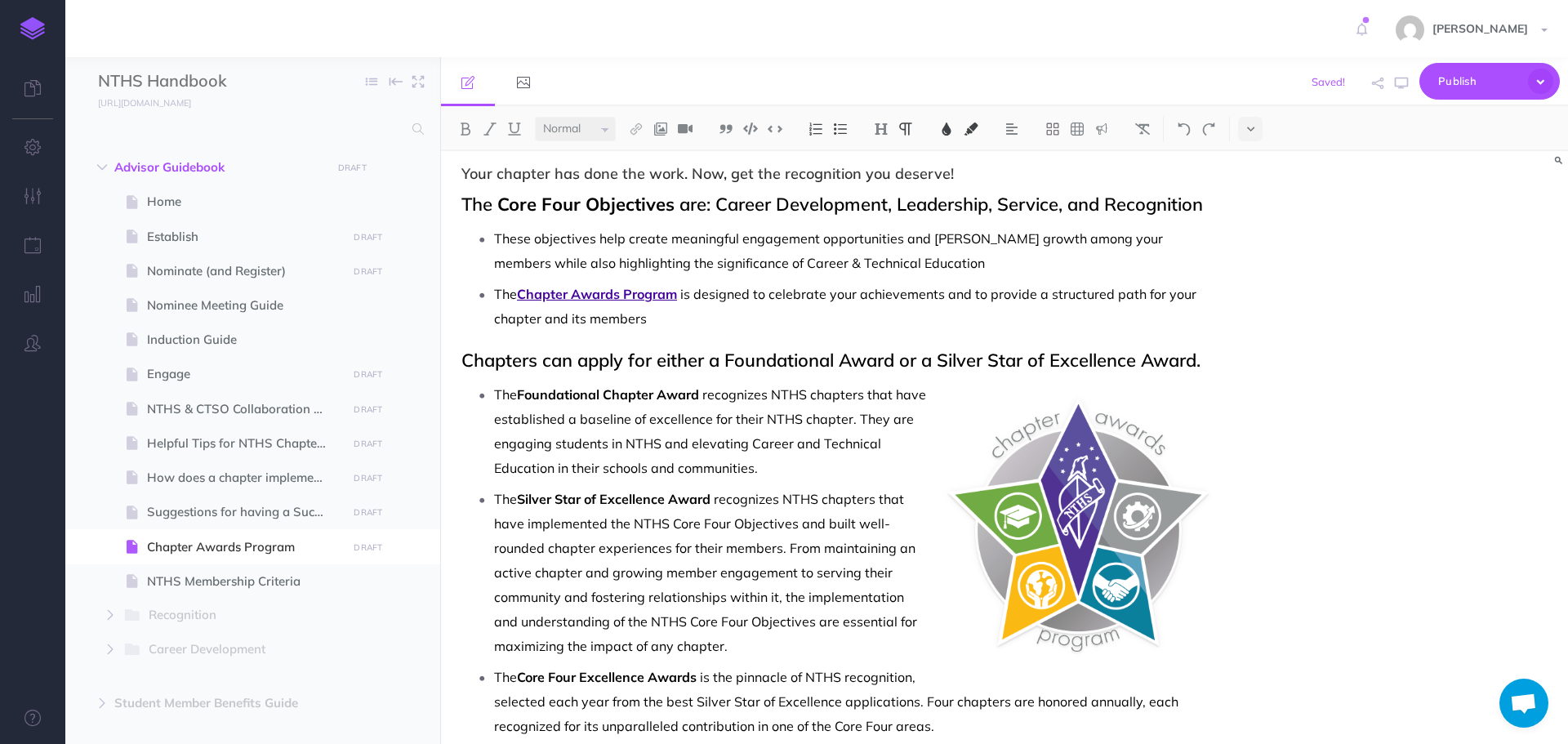
scroll to position [245, 0]
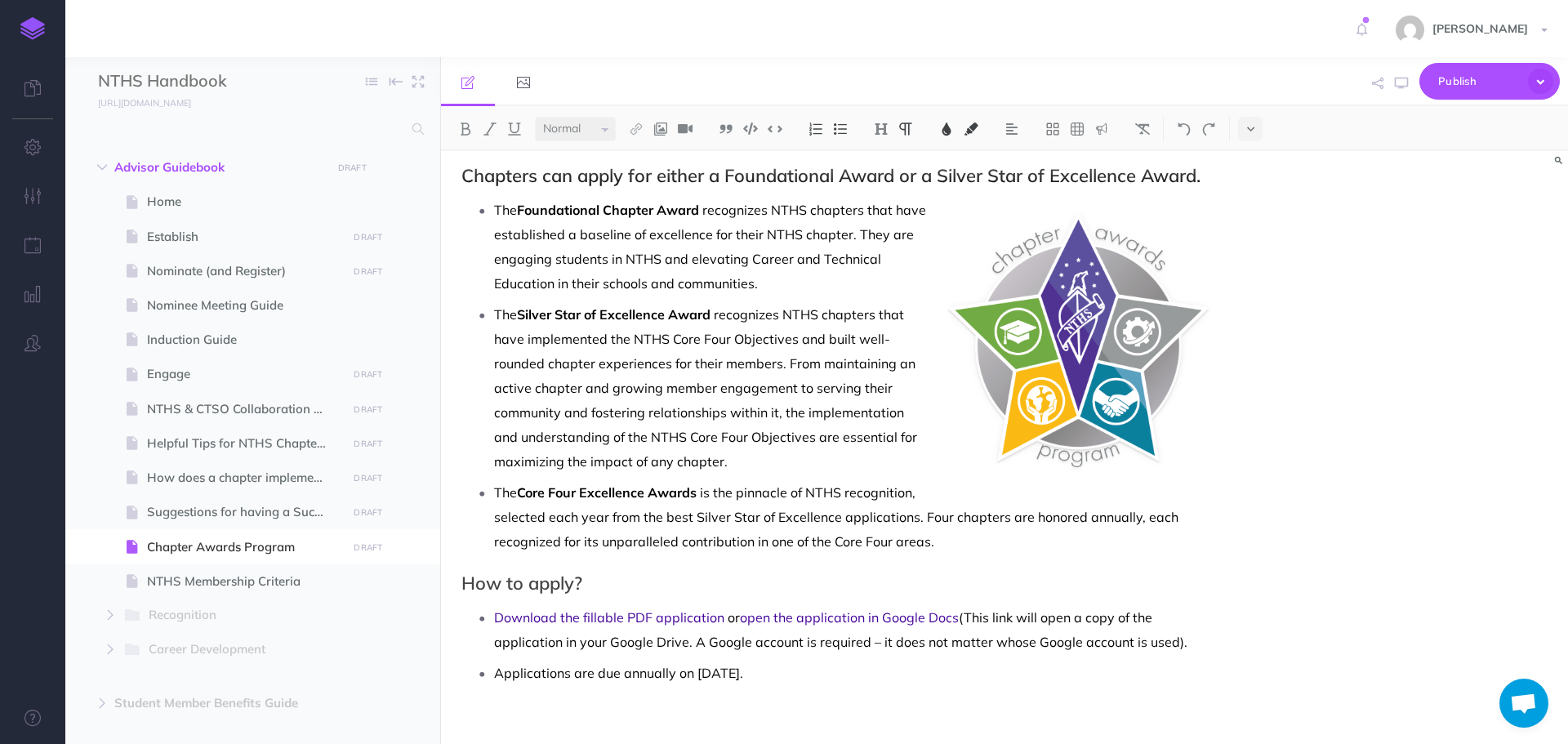
click at [1210, 649] on div "Chapter Awards Program Your chapter has done the work. Now, get the recognition…" at bounding box center [836, 332] width 789 height 851
click at [701, 648] on span "(This link will open a copy of the application in your Google Drive. A Google a…" at bounding box center [839, 630] width 690 height 41
click at [894, 672] on p "Applications are due annually on [DATE]." at bounding box center [852, 672] width 716 height 25
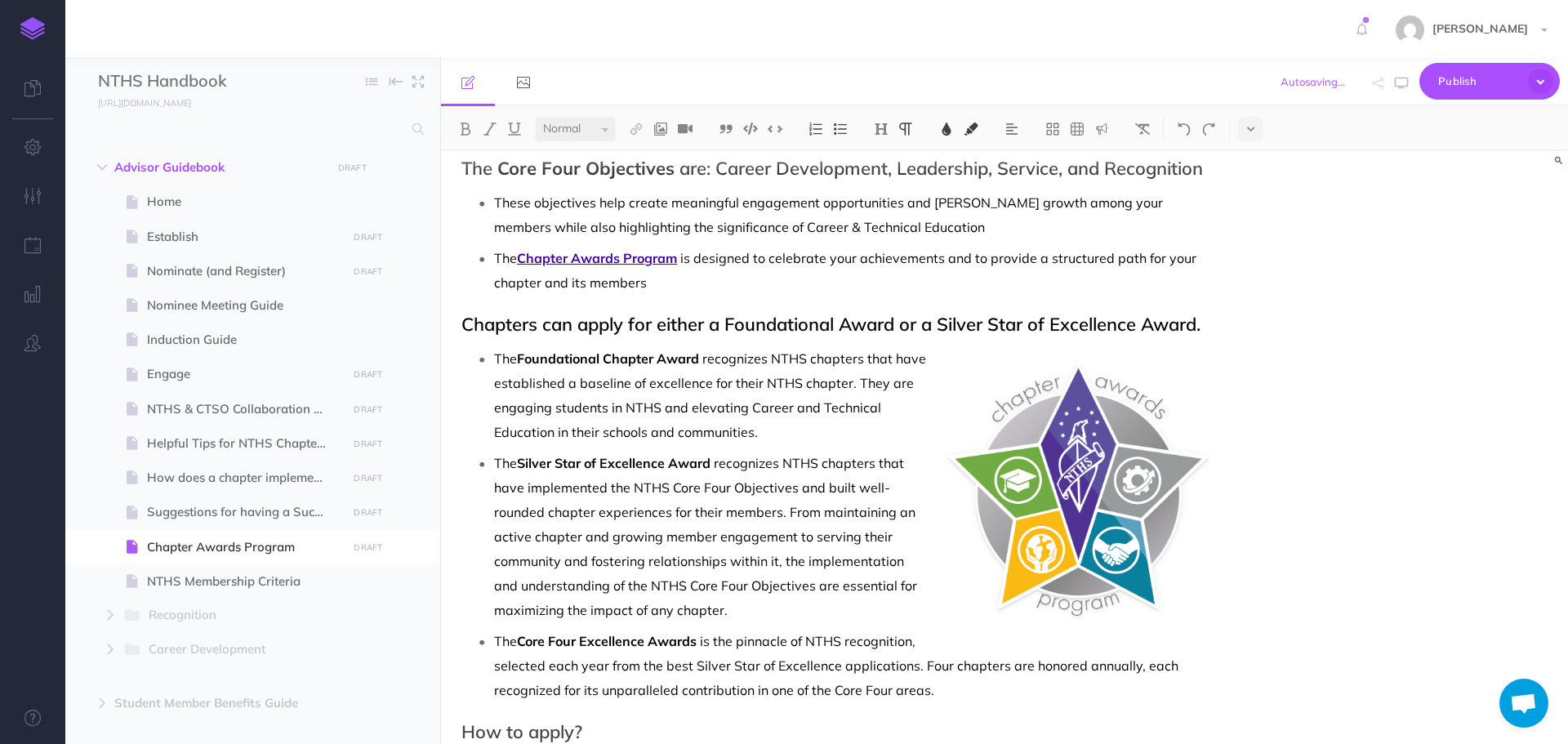
scroll to position [176, 0]
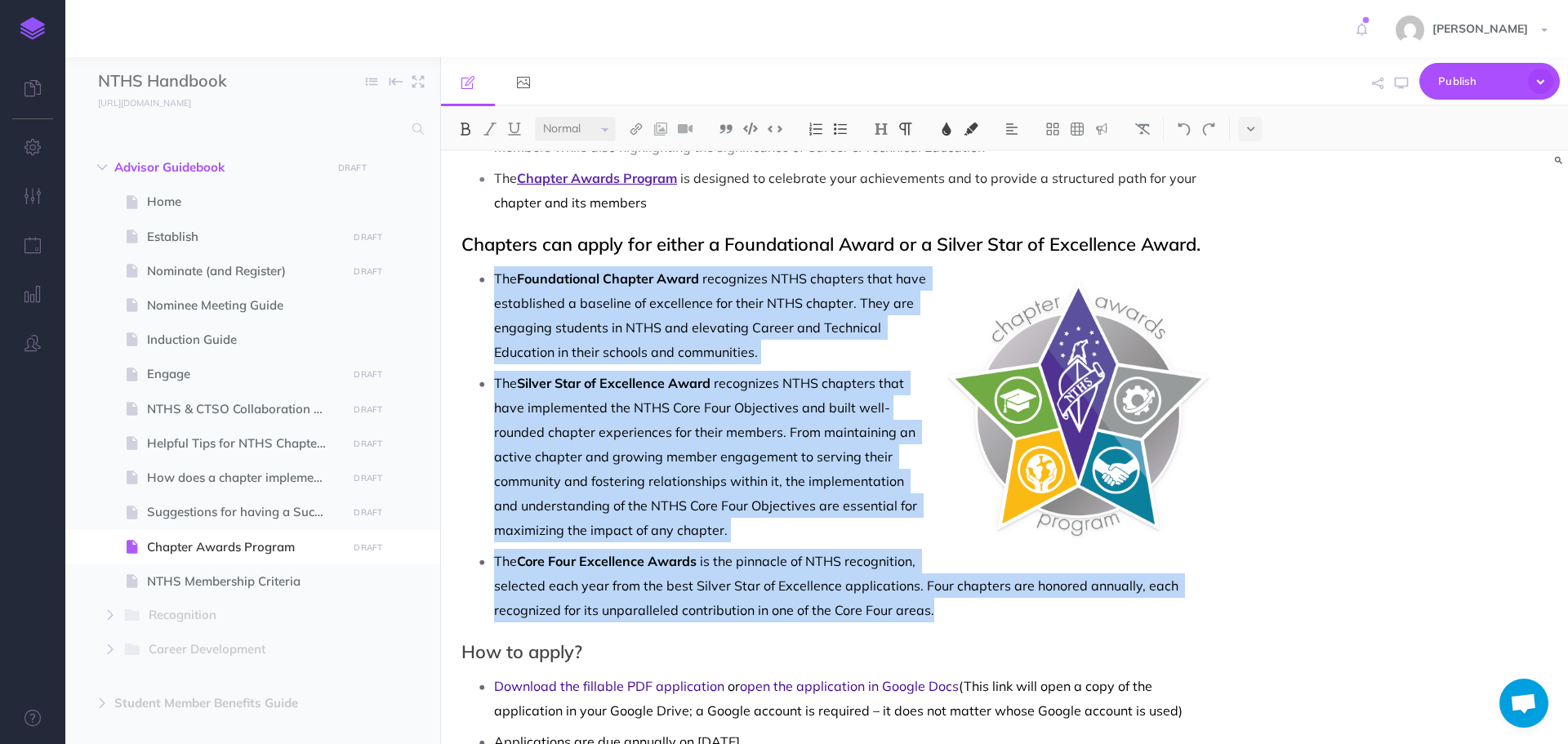
drag, startPoint x: 494, startPoint y: 279, endPoint x: 955, endPoint y: 553, distance: 536.3
click at [951, 611] on ul "The Foundational Chapter Award recognizes NTHS chapters that have established a…" at bounding box center [839, 444] width 740 height 356
click at [839, 129] on img at bounding box center [840, 129] width 15 height 13
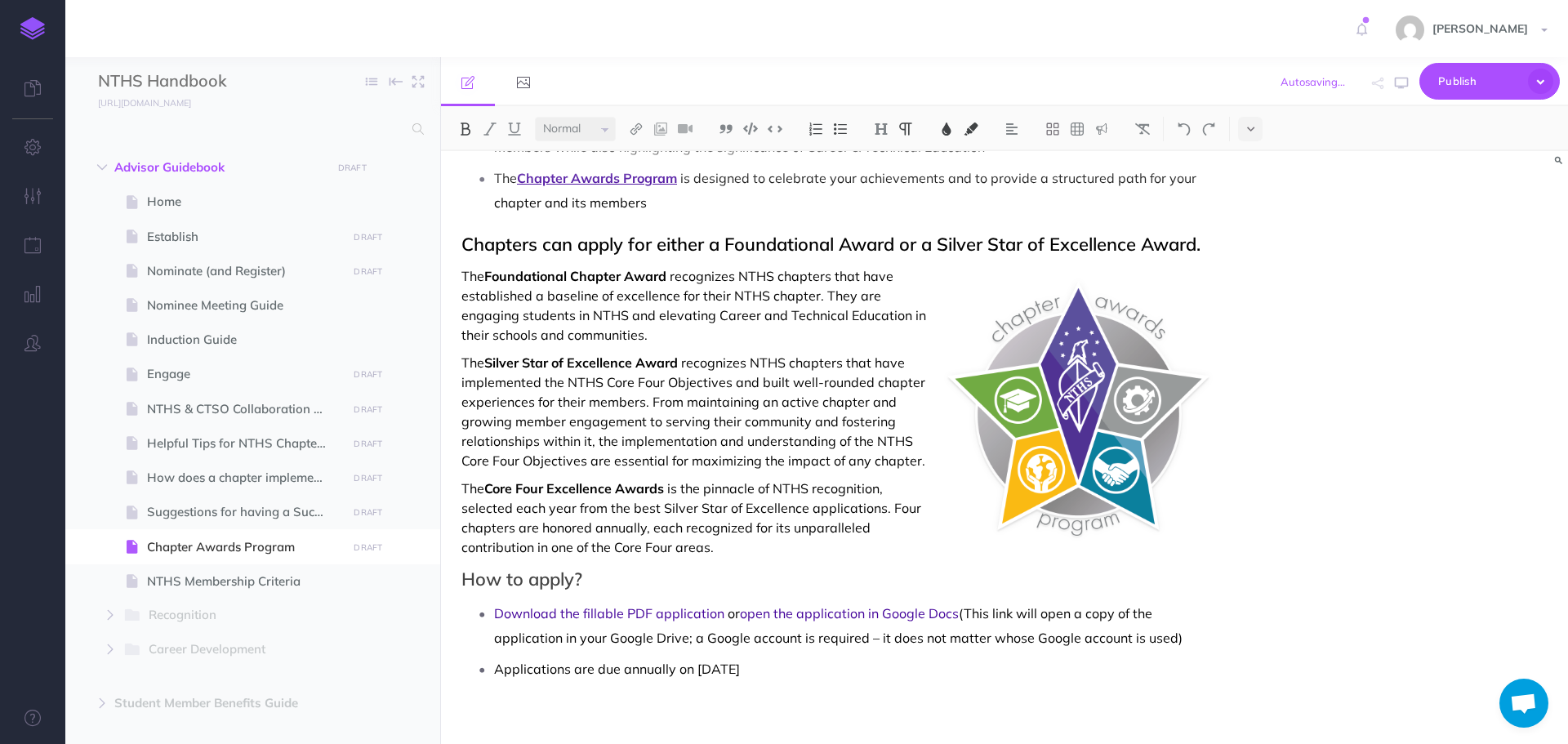
click at [1275, 427] on div "Chapter Awards Program Your chapter has done the work. Now, get the recognition…" at bounding box center [1005, 447] width 1127 height 593
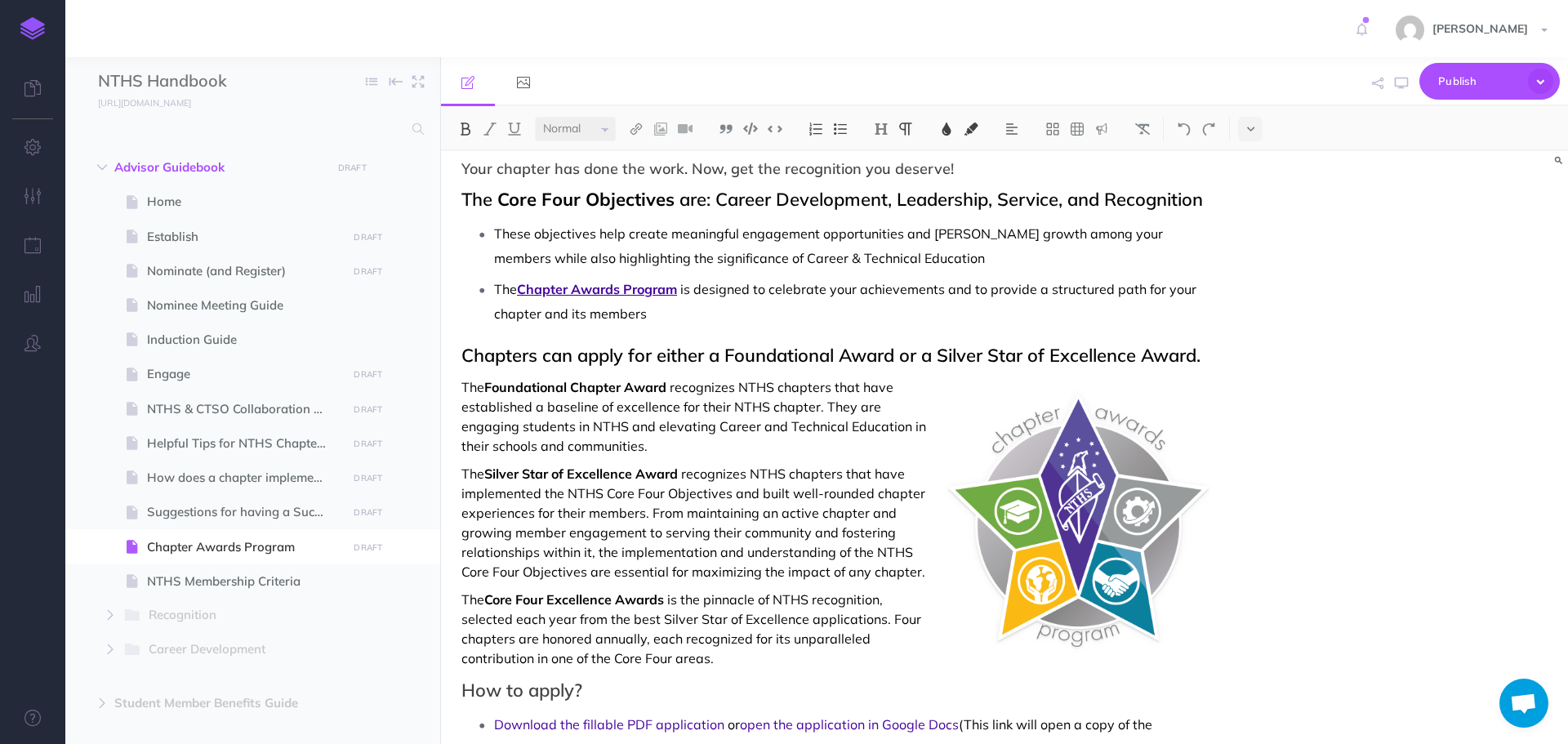
scroll to position [0, 0]
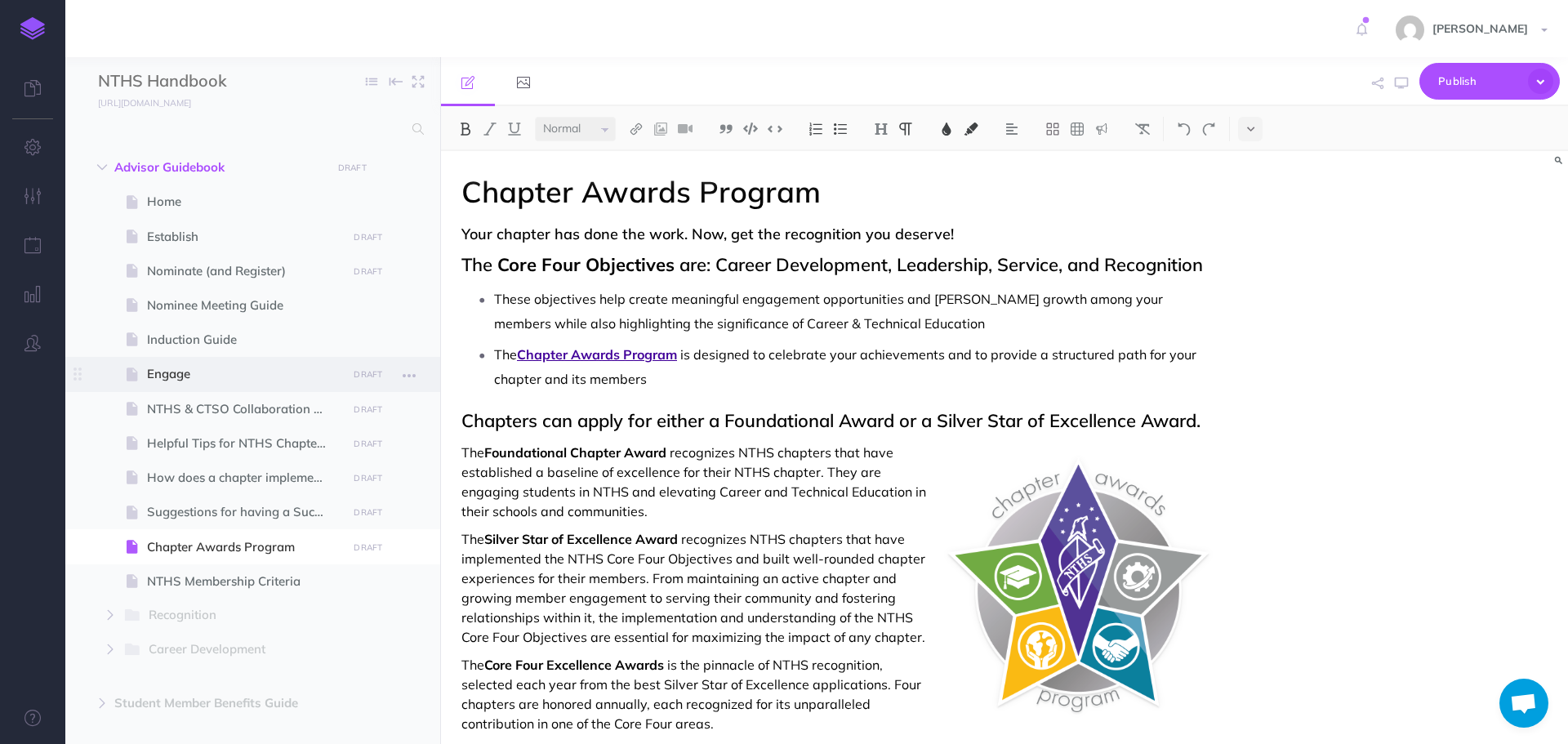
click at [181, 374] on span "Engage" at bounding box center [244, 374] width 195 height 20
select select "null"
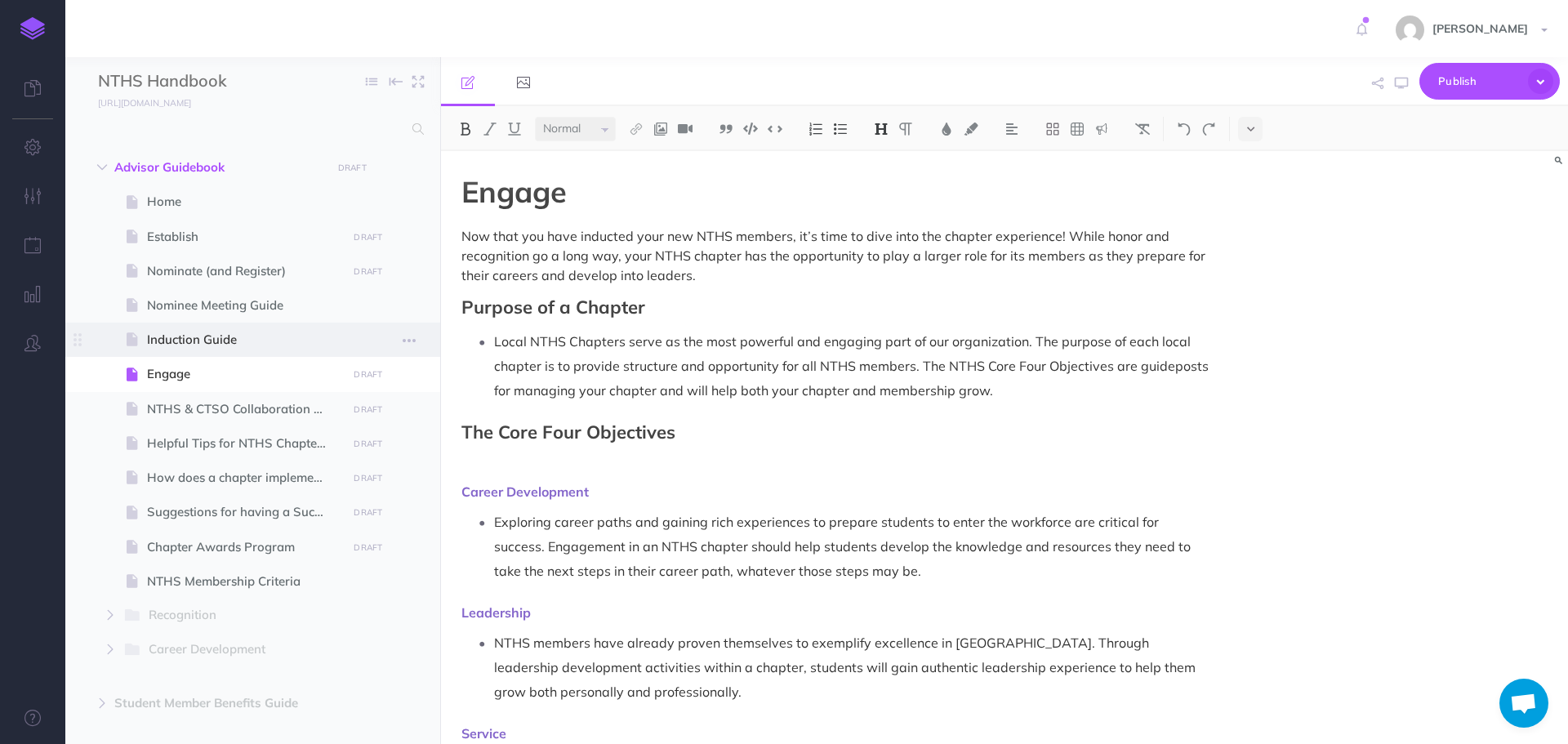
click at [233, 350] on span "Induction Guide" at bounding box center [244, 340] width 195 height 20
select select "null"
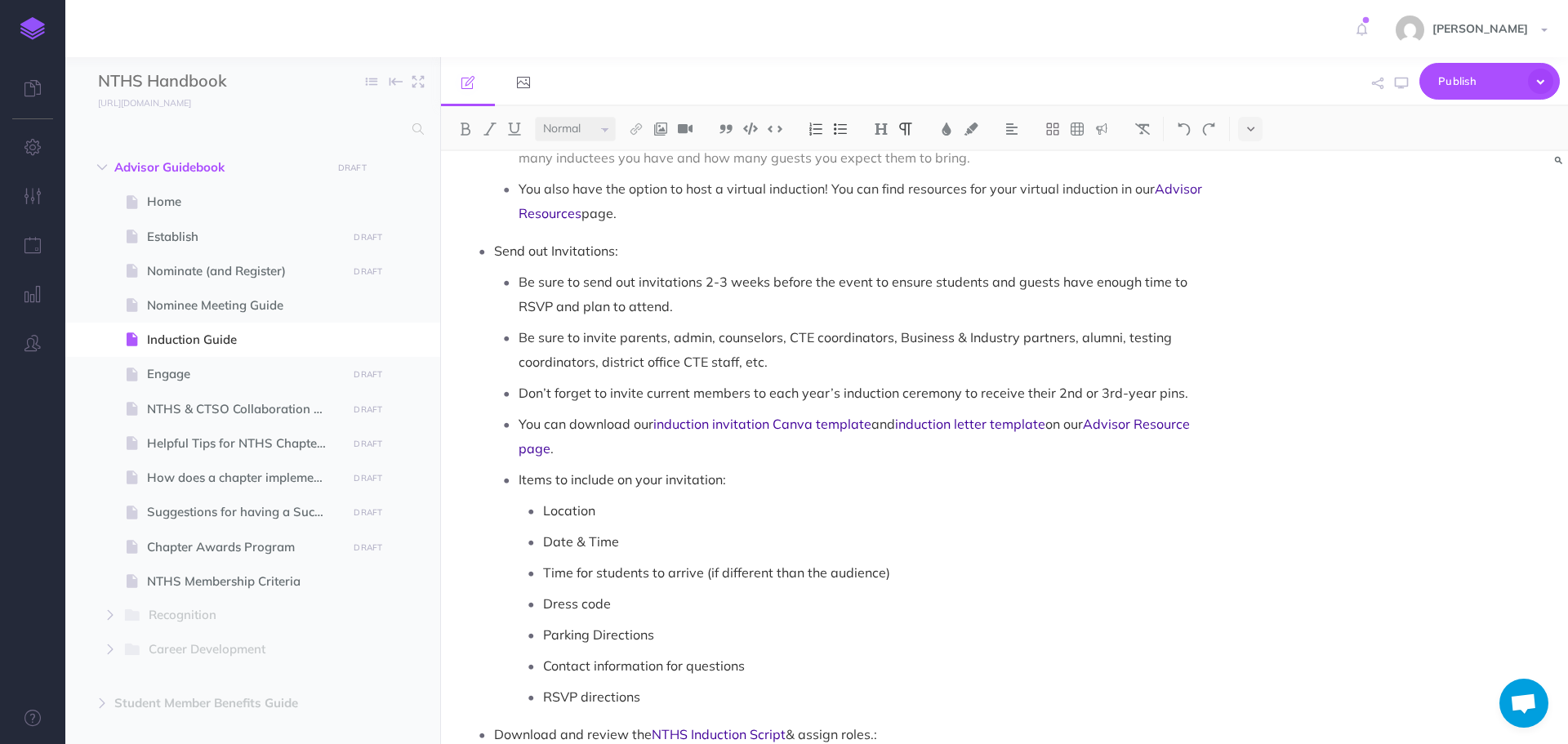
scroll to position [980, 0]
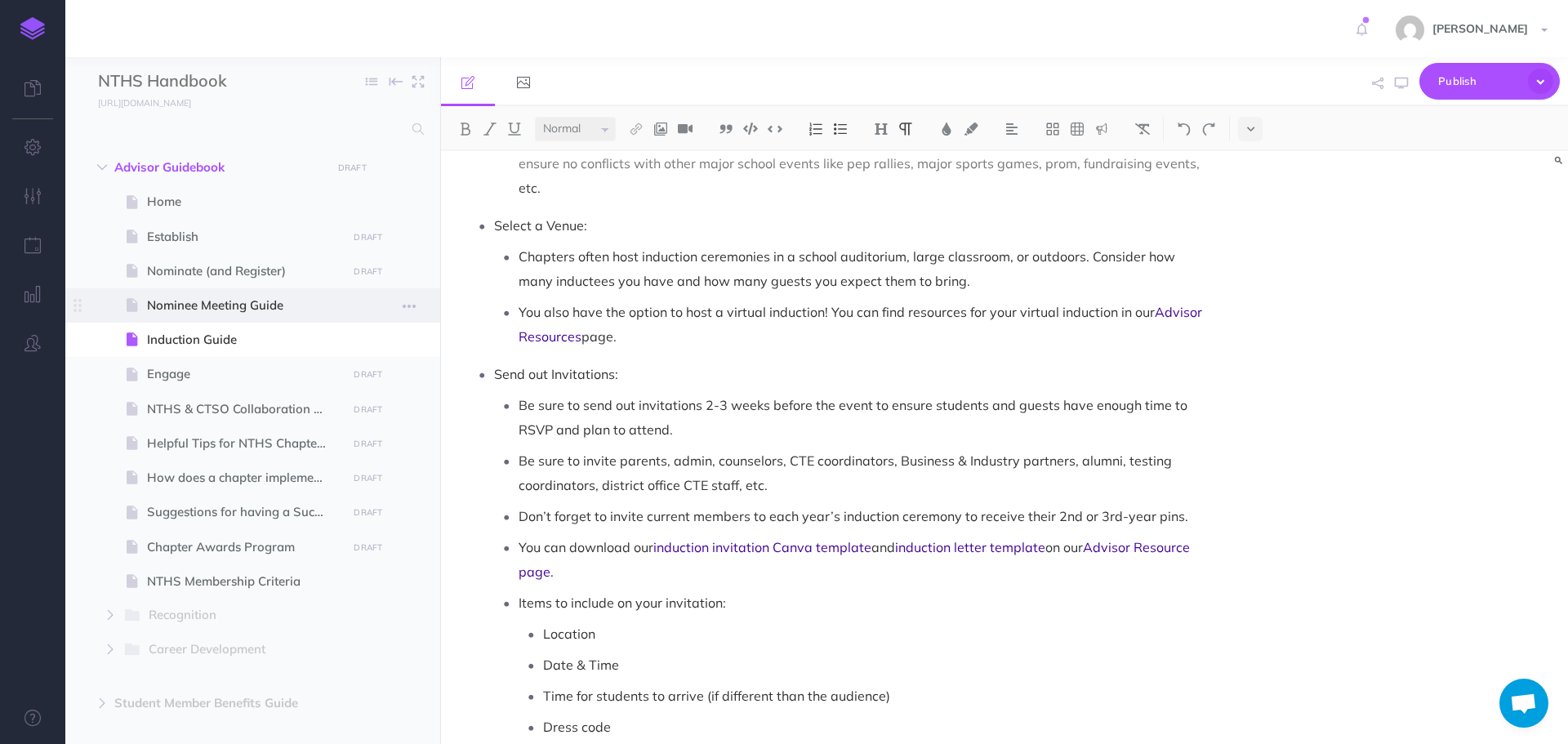
click at [223, 304] on span "Nominee Meeting Guide" at bounding box center [244, 305] width 195 height 20
select select "null"
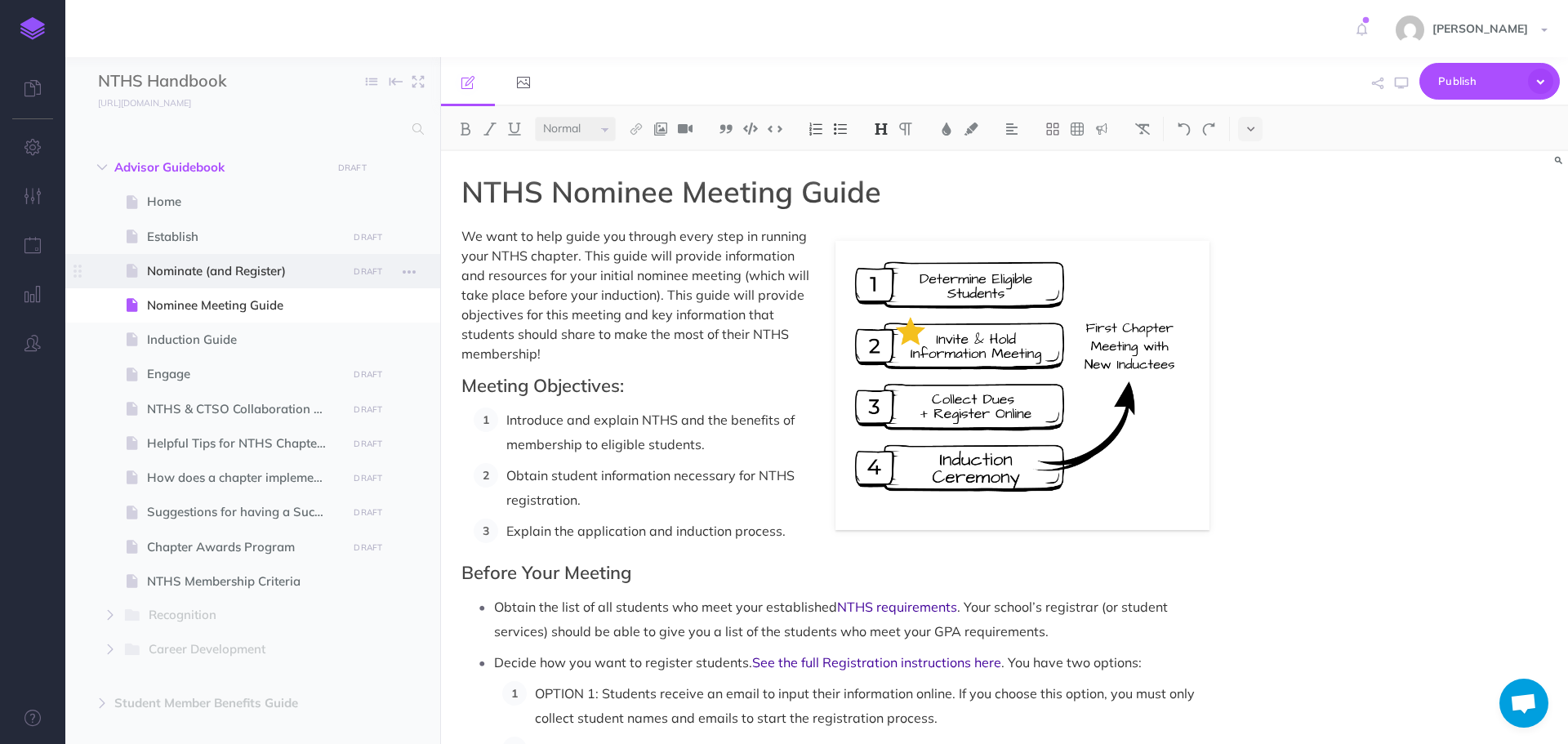
click at [190, 275] on span "Nominate (and Register)" at bounding box center [244, 272] width 195 height 20
select select "null"
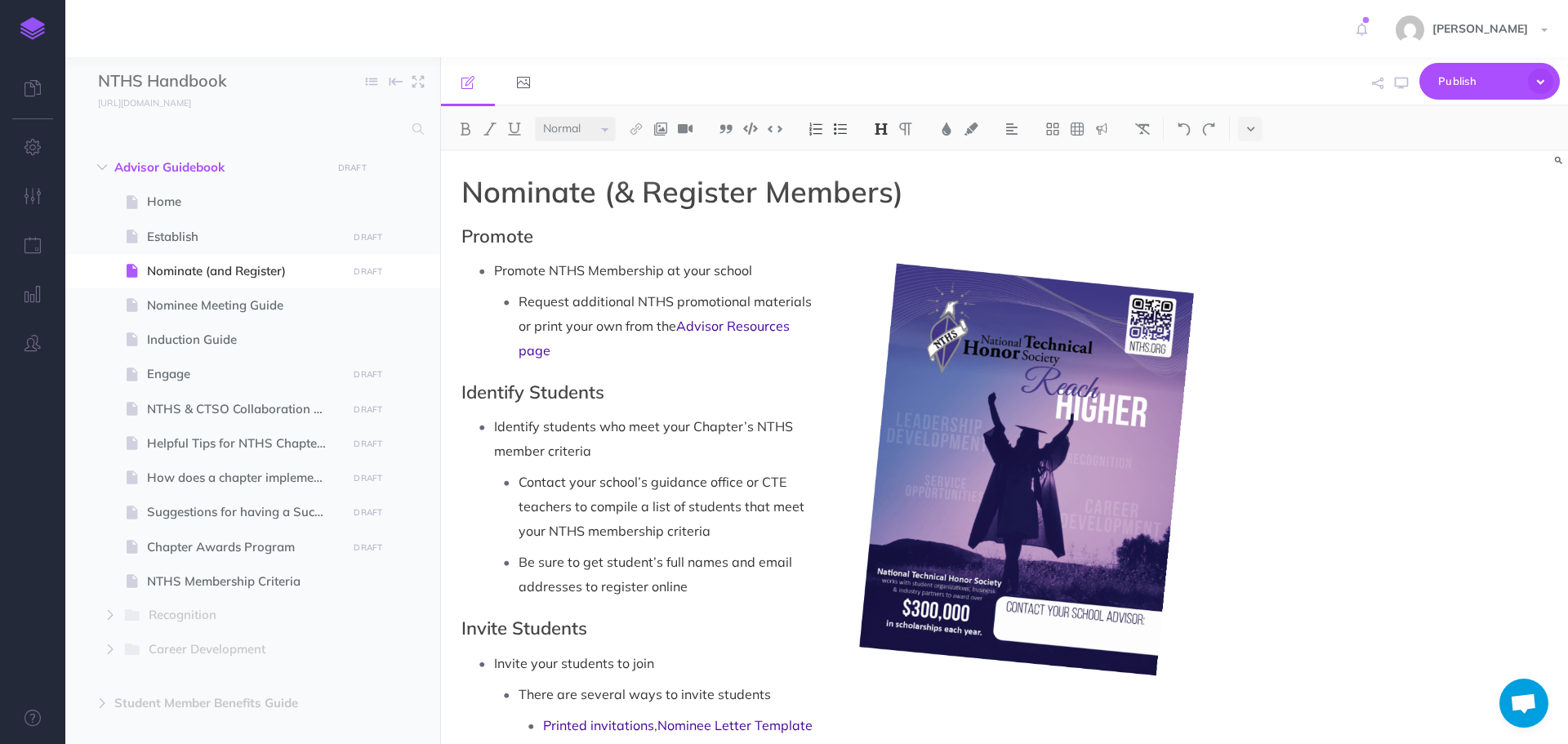
click at [534, 393] on h2 "Identify Students" at bounding box center [836, 392] width 749 height 20
click at [192, 237] on span "Establish" at bounding box center [244, 237] width 195 height 20
select select "null"
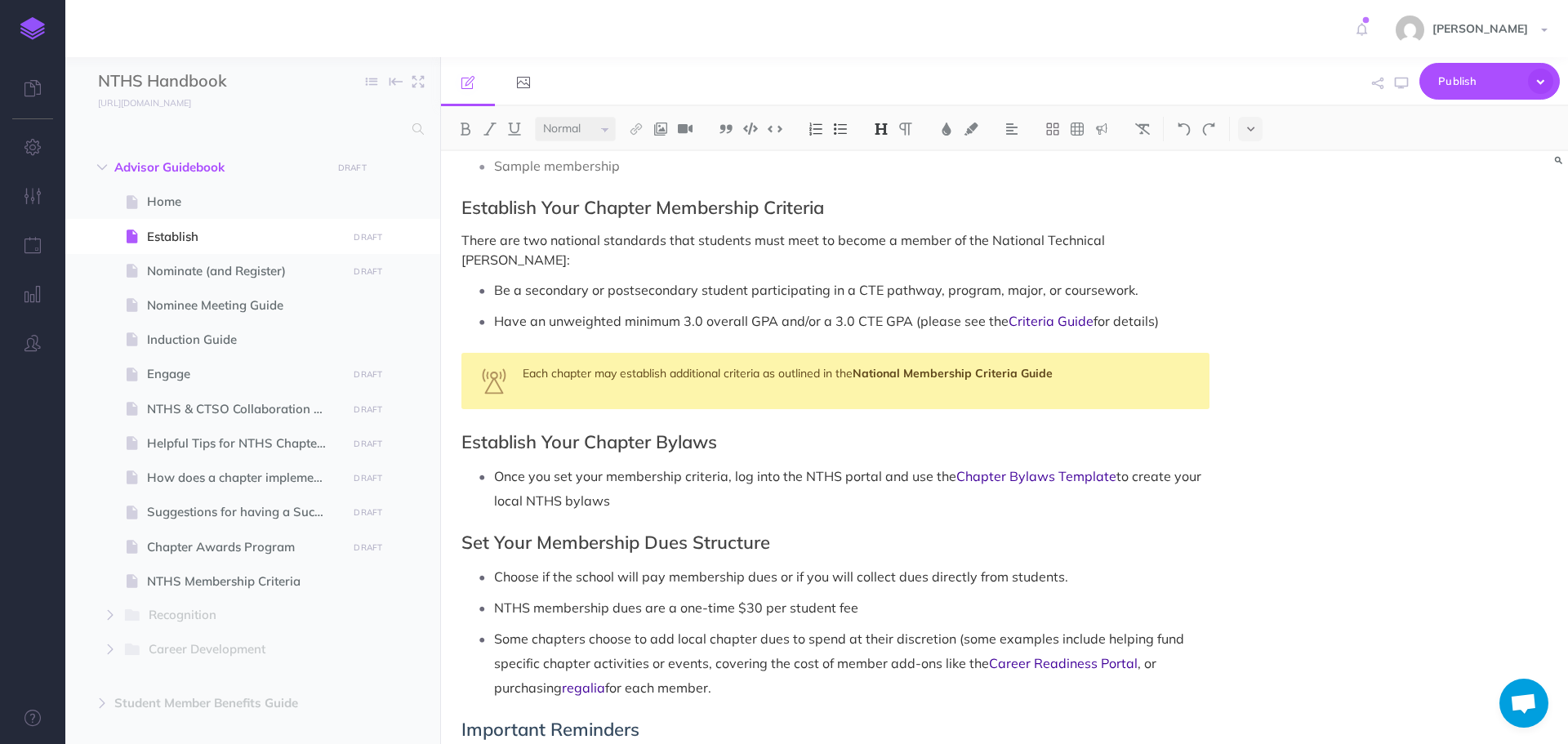
scroll to position [898, 0]
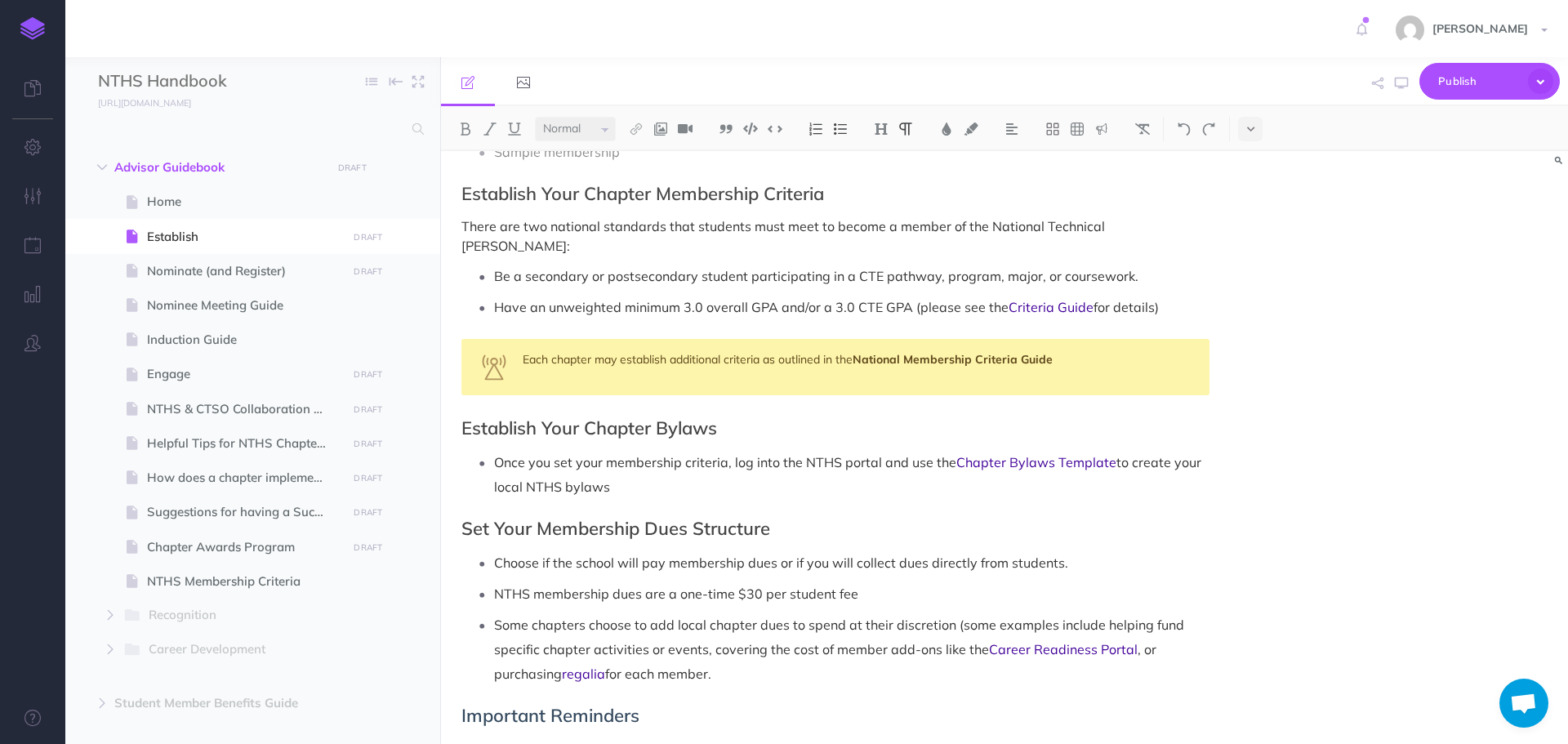
click at [1206, 295] on p "Have an unweighted minimum 3.0 overall GPA and/or a 3.0 CTE GPA (please see the…" at bounding box center [852, 307] width 716 height 25
click at [663, 473] on p "Once you set your membership criteria, log into the NTHS portal and use the Cha…" at bounding box center [852, 474] width 716 height 49
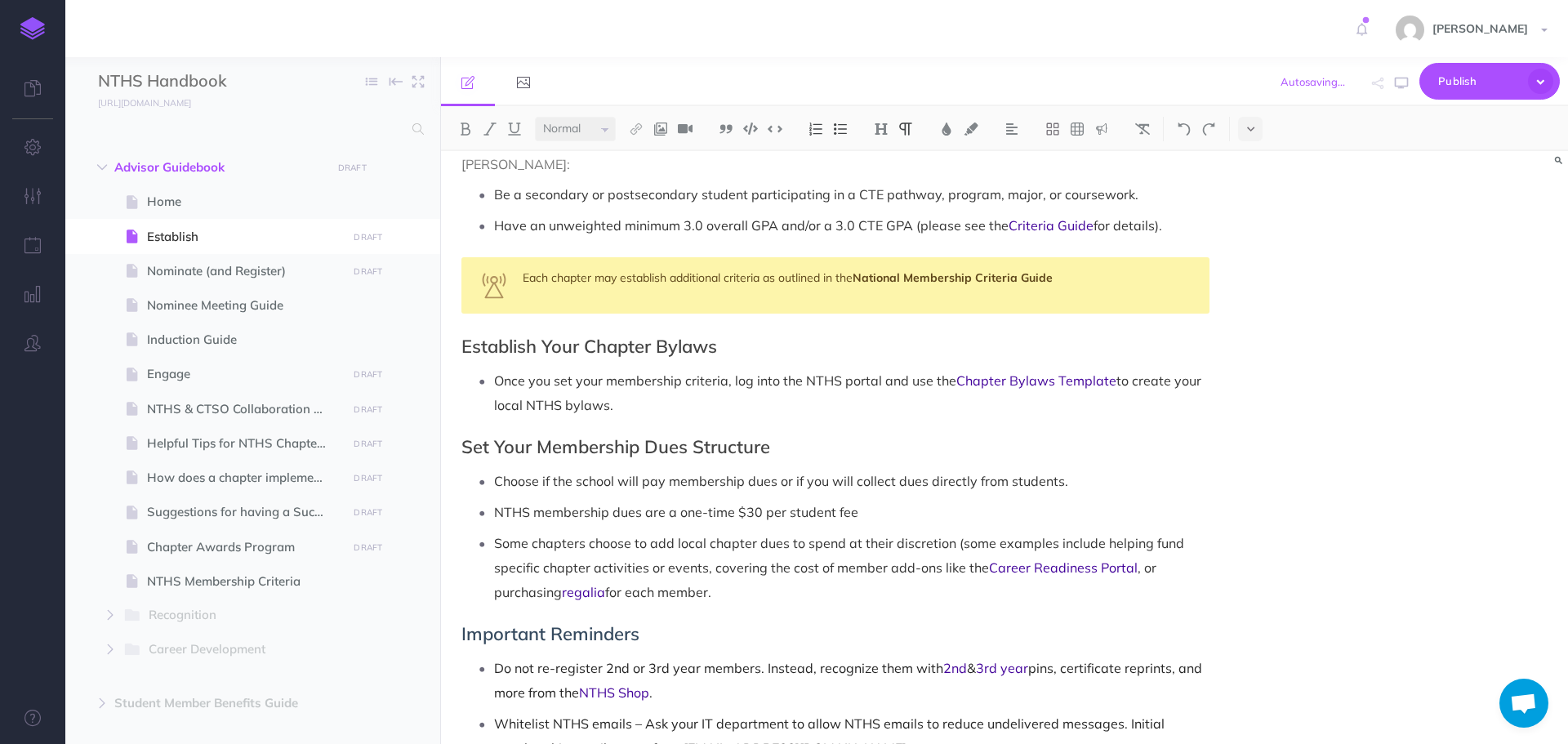
click at [895, 500] on p "NTHS membership dues are a one-time $30 per student fee" at bounding box center [852, 511] width 716 height 25
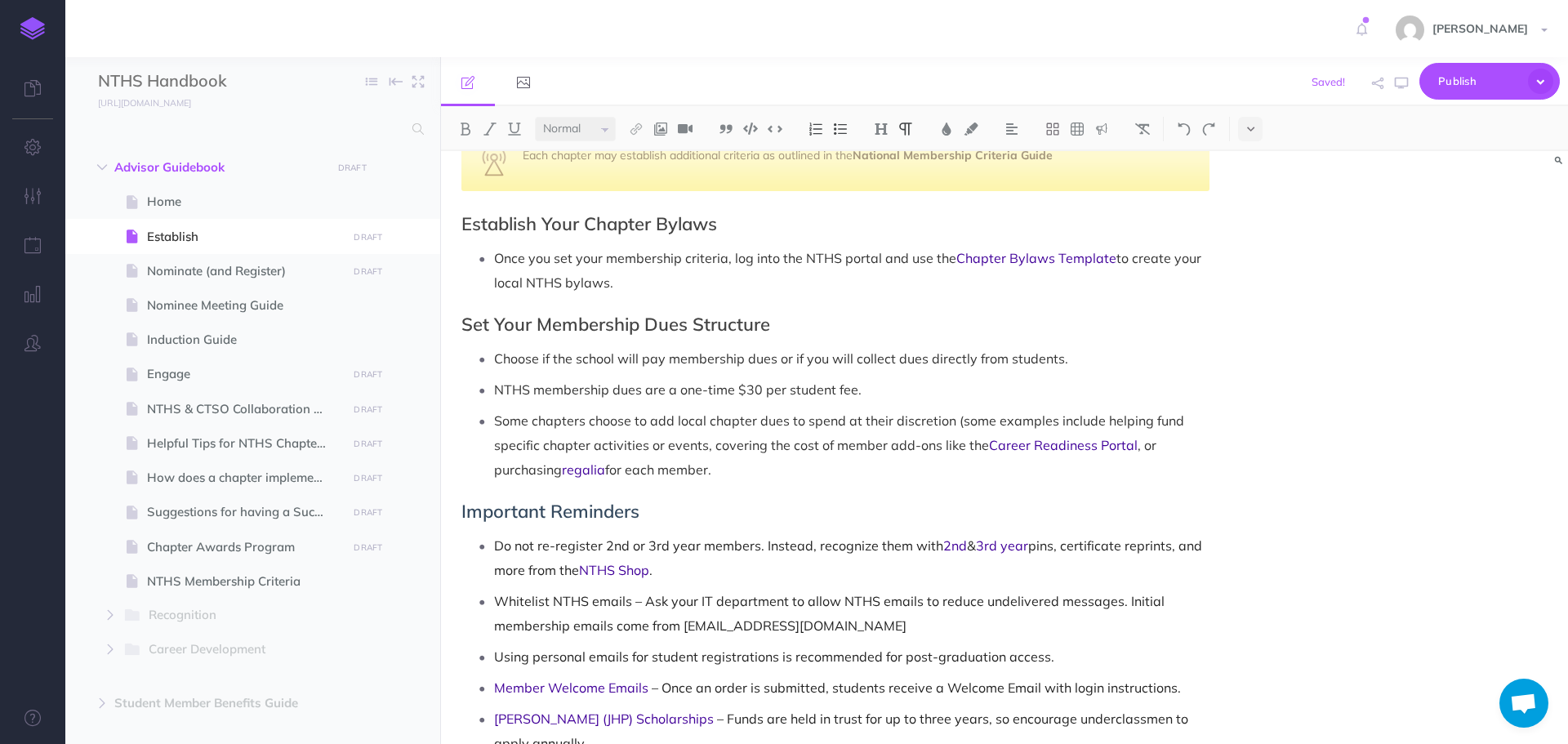
scroll to position [1144, 0]
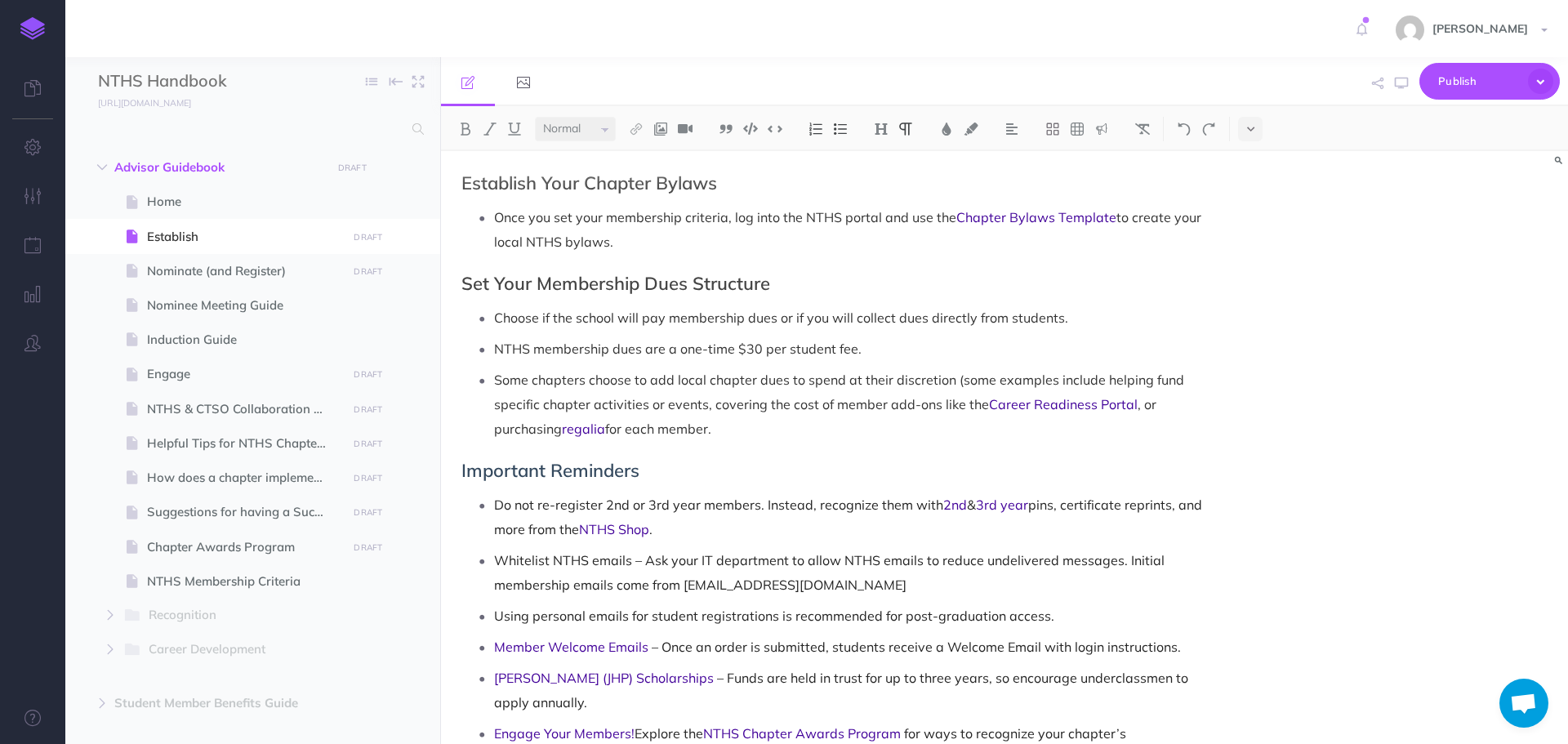
click at [863, 570] on p "Whitelist NTHS emails – Ask your IT department to allow NTHS emails to reduce u…" at bounding box center [852, 572] width 716 height 49
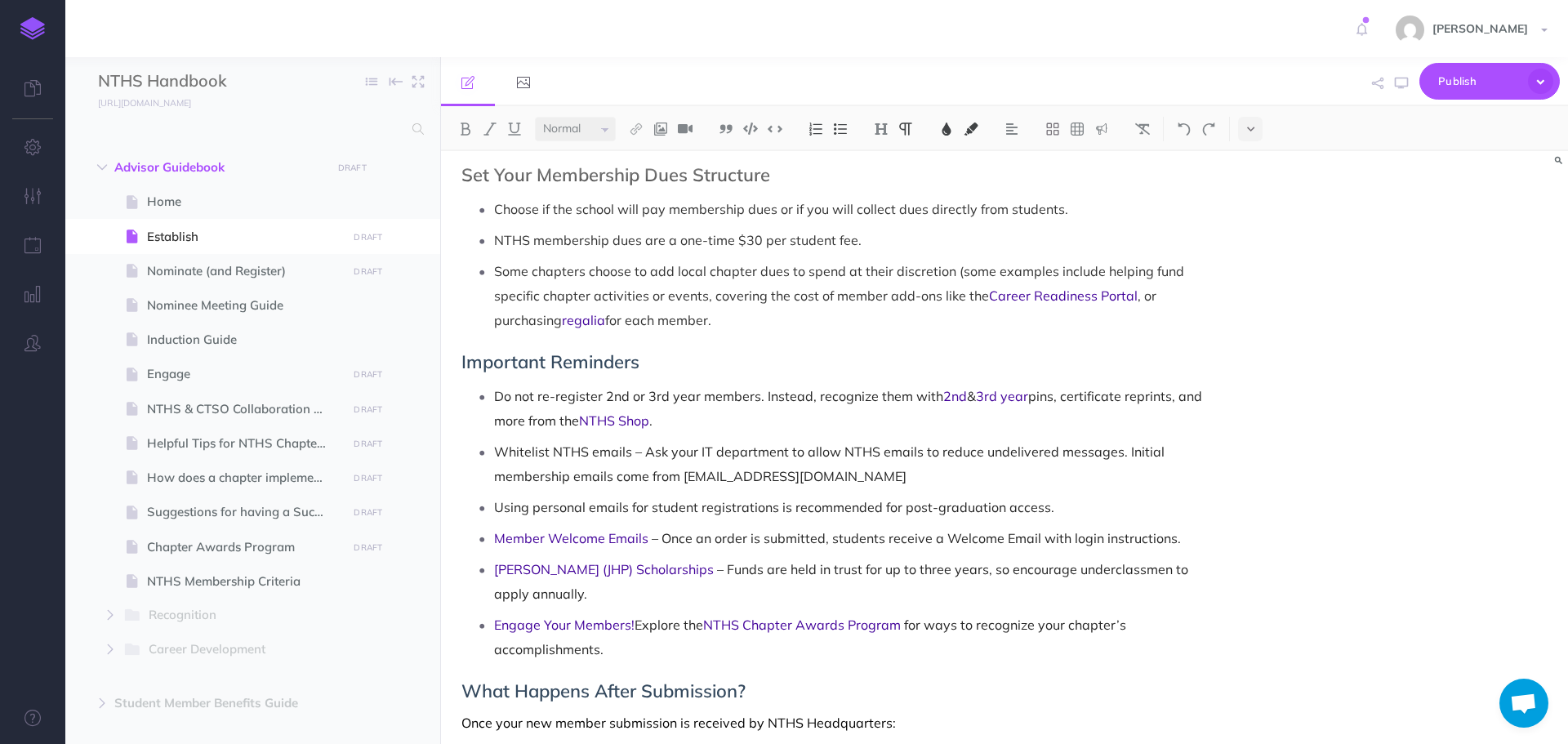
scroll to position [1225, 0]
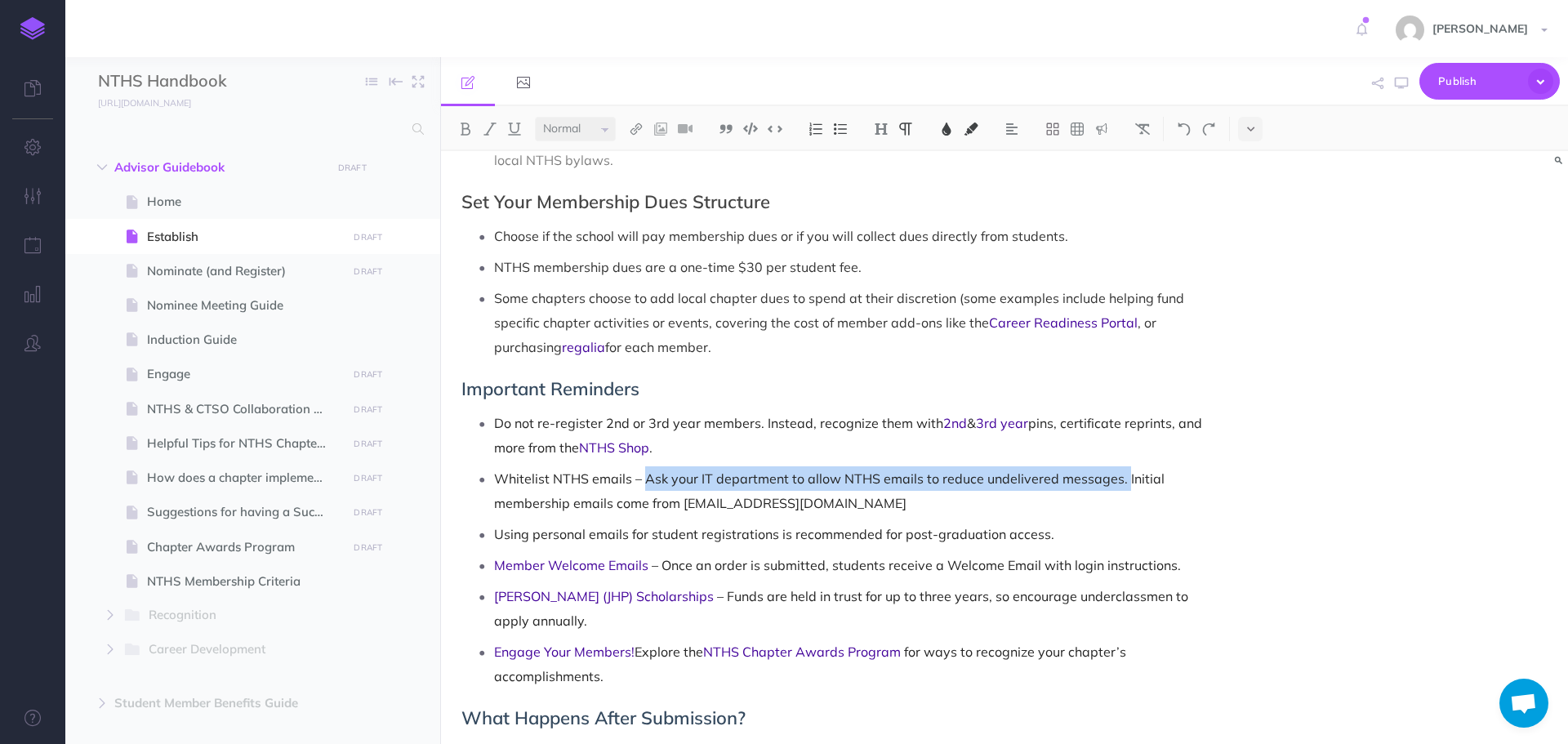
drag, startPoint x: 646, startPoint y: 456, endPoint x: 1122, endPoint y: 457, distance: 476.0
click at [1122, 471] on span "Whitelist NTHS emails – Ask your IT department to allow NTHS emails to reduce u…" at bounding box center [831, 491] width 674 height 41
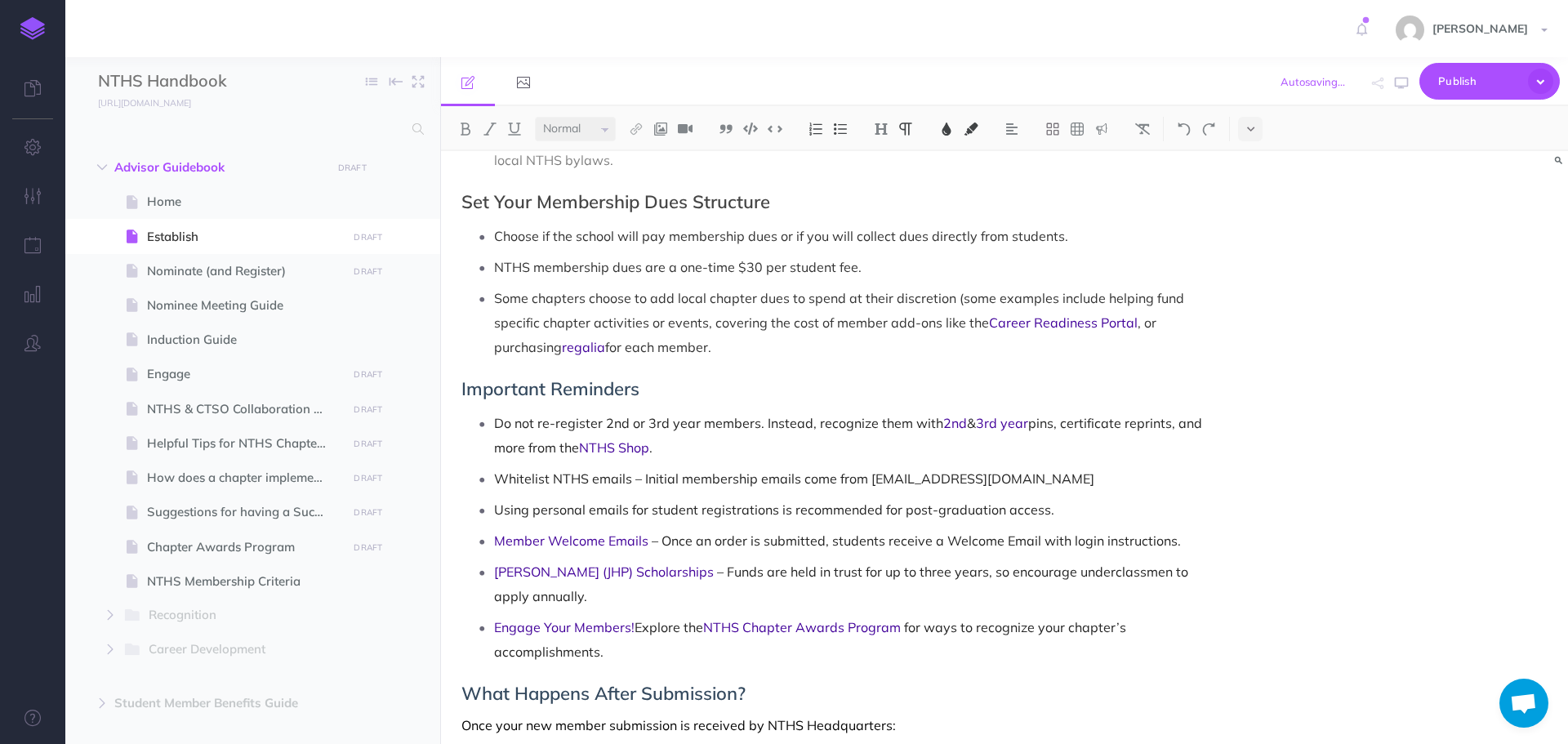
click at [1065, 466] on p "Whitelist NTHS emails – Initial membership emails come from [EMAIL_ADDRESS][DOM…" at bounding box center [852, 478] width 716 height 25
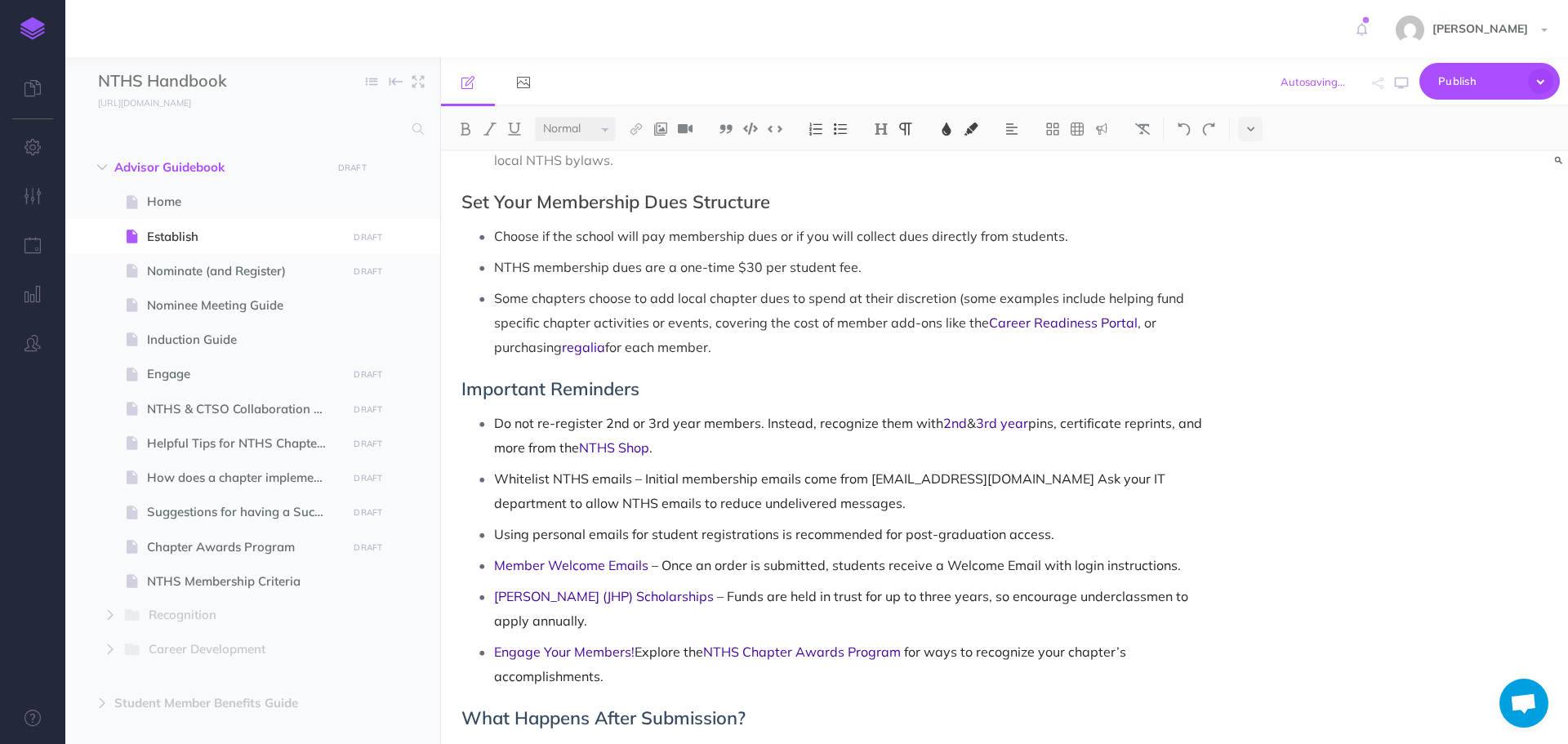
click at [997, 471] on span "Whitelist NTHS emails – Initial membership emails come from [EMAIL_ADDRESS][DOM…" at bounding box center [831, 491] width 675 height 41
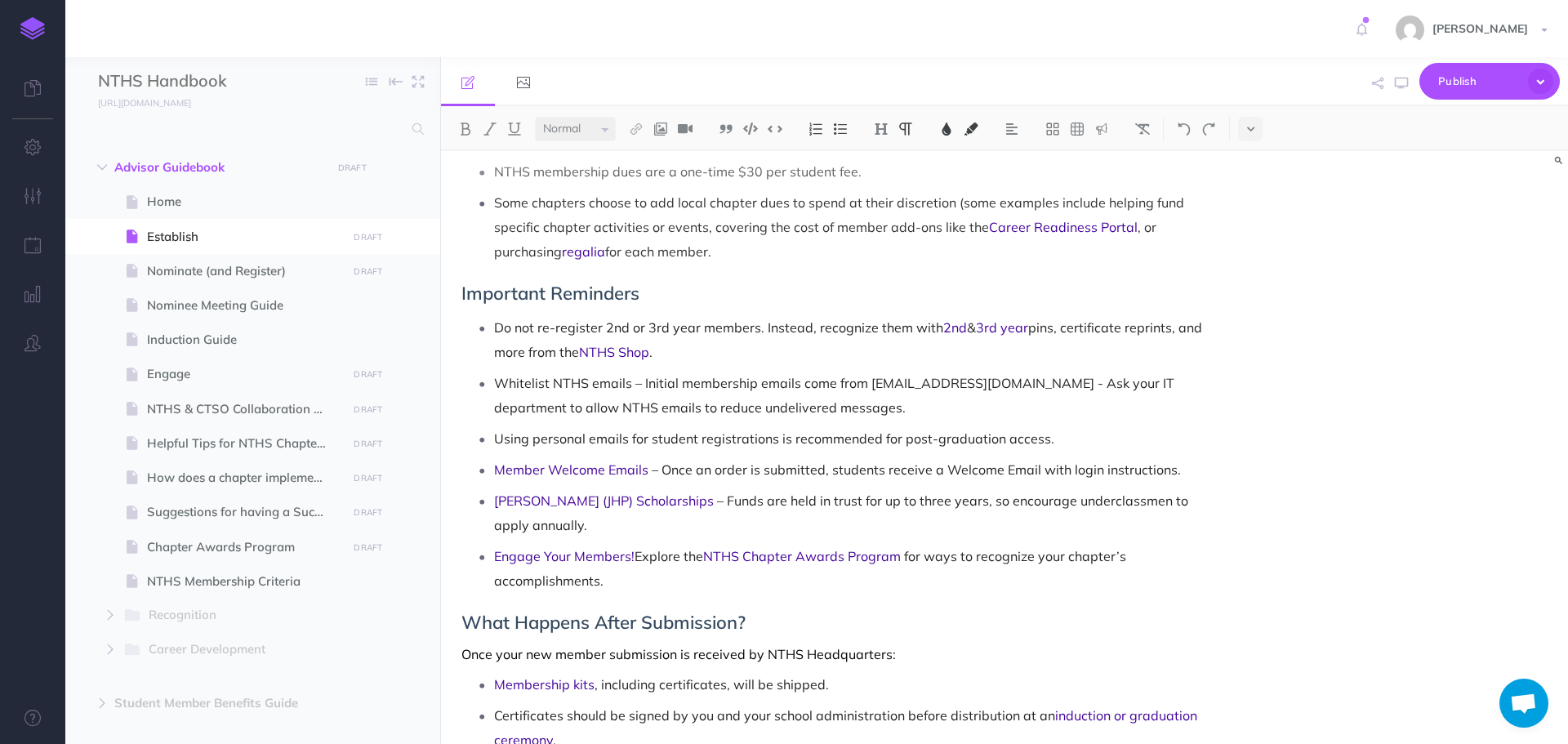
scroll to position [1211, 0]
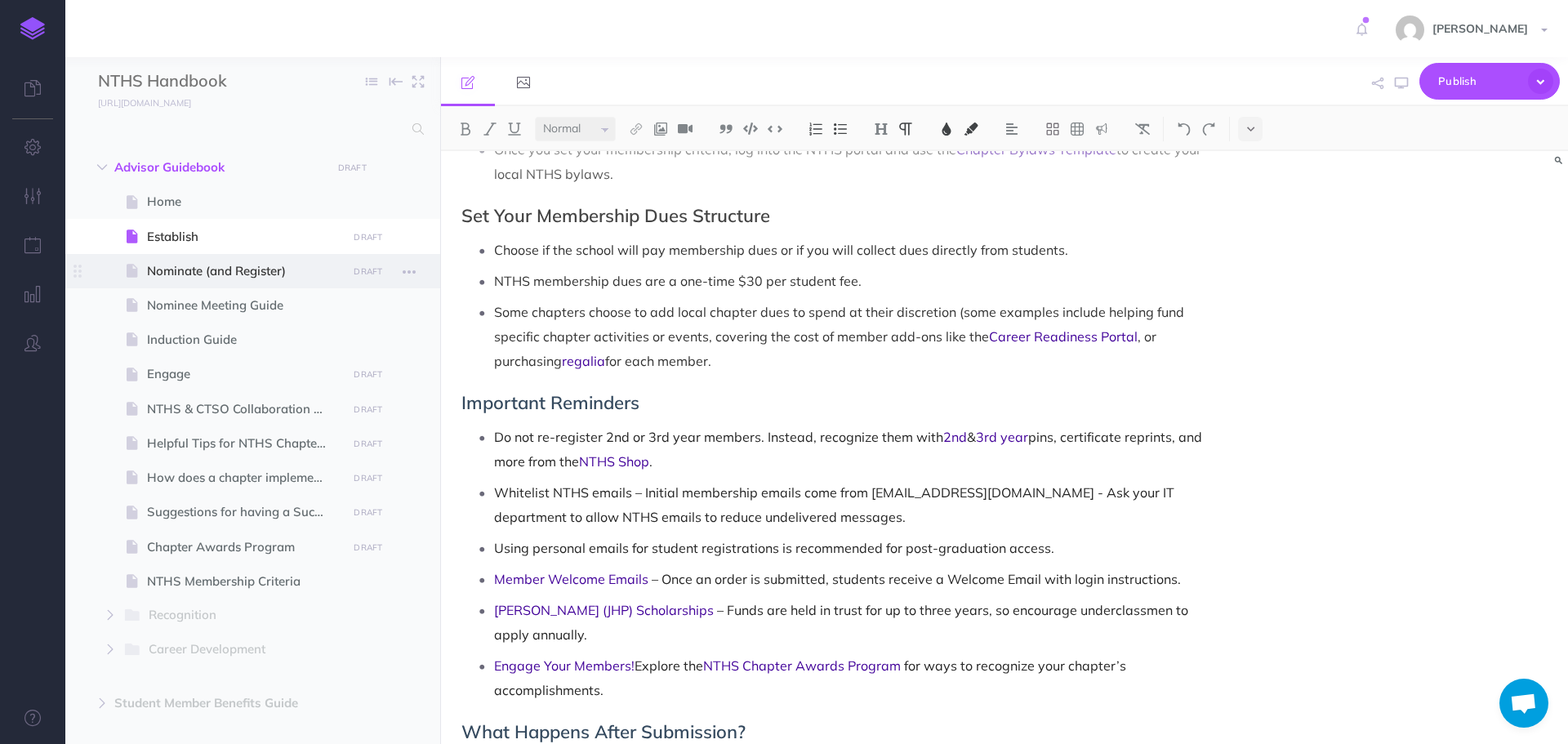
click at [277, 276] on span "Nominate (and Register)" at bounding box center [244, 272] width 195 height 20
select select "null"
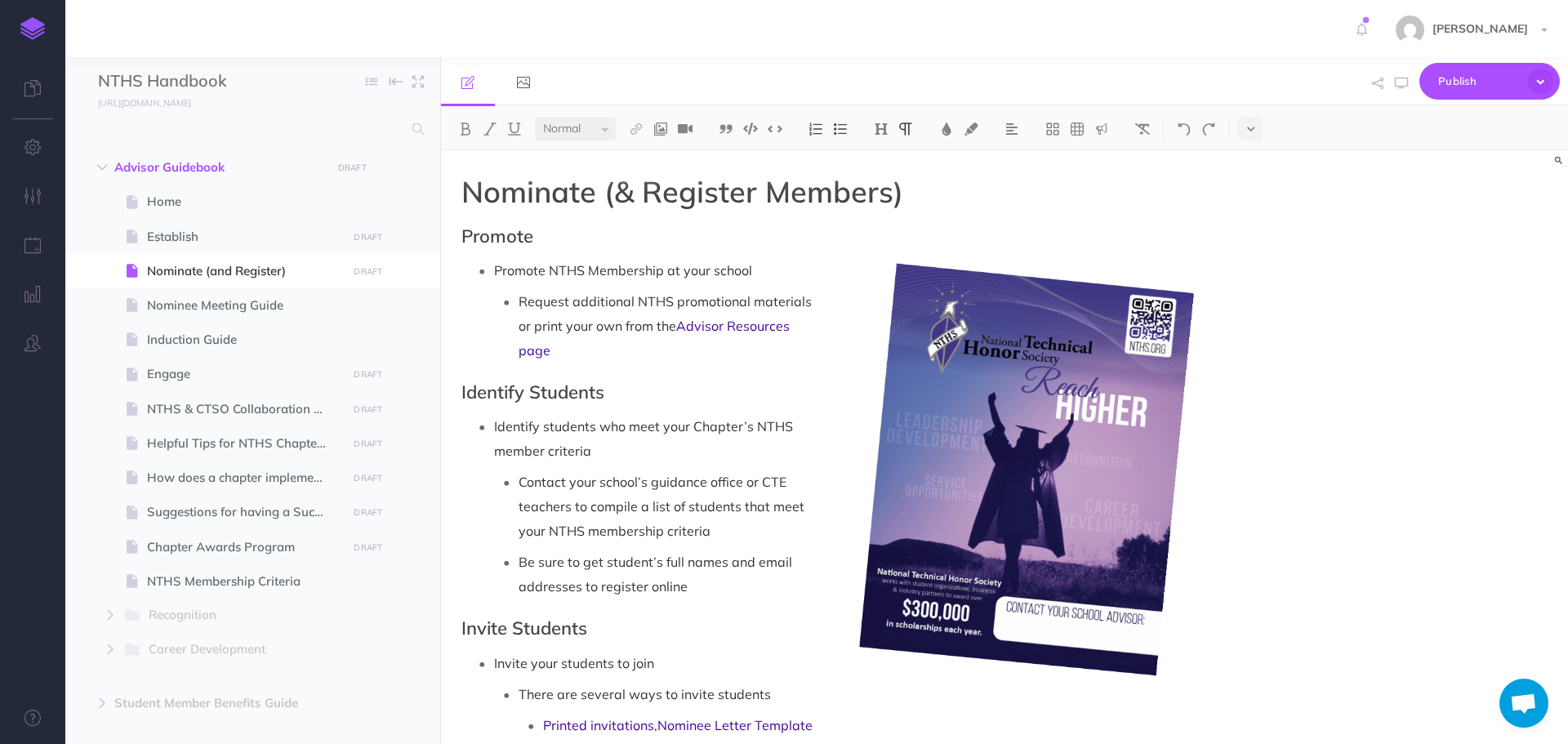
click at [608, 353] on p "Request additional NTHS promotional materials or print your own from the Adviso…" at bounding box center [864, 325] width 691 height 74
click at [764, 271] on p "Promote NTHS Membership at your school" at bounding box center [852, 270] width 716 height 25
click at [594, 352] on p "Request additional NTHS promotional materials or print your own from the Adviso…" at bounding box center [864, 325] width 691 height 74
click at [618, 460] on p "Identify students who meet your Chapter’s NTHS member criteria" at bounding box center [852, 439] width 716 height 49
click at [741, 540] on p "Contact your school’s guidance office or CTE teachers to compile a list of stud…" at bounding box center [864, 506] width 691 height 74
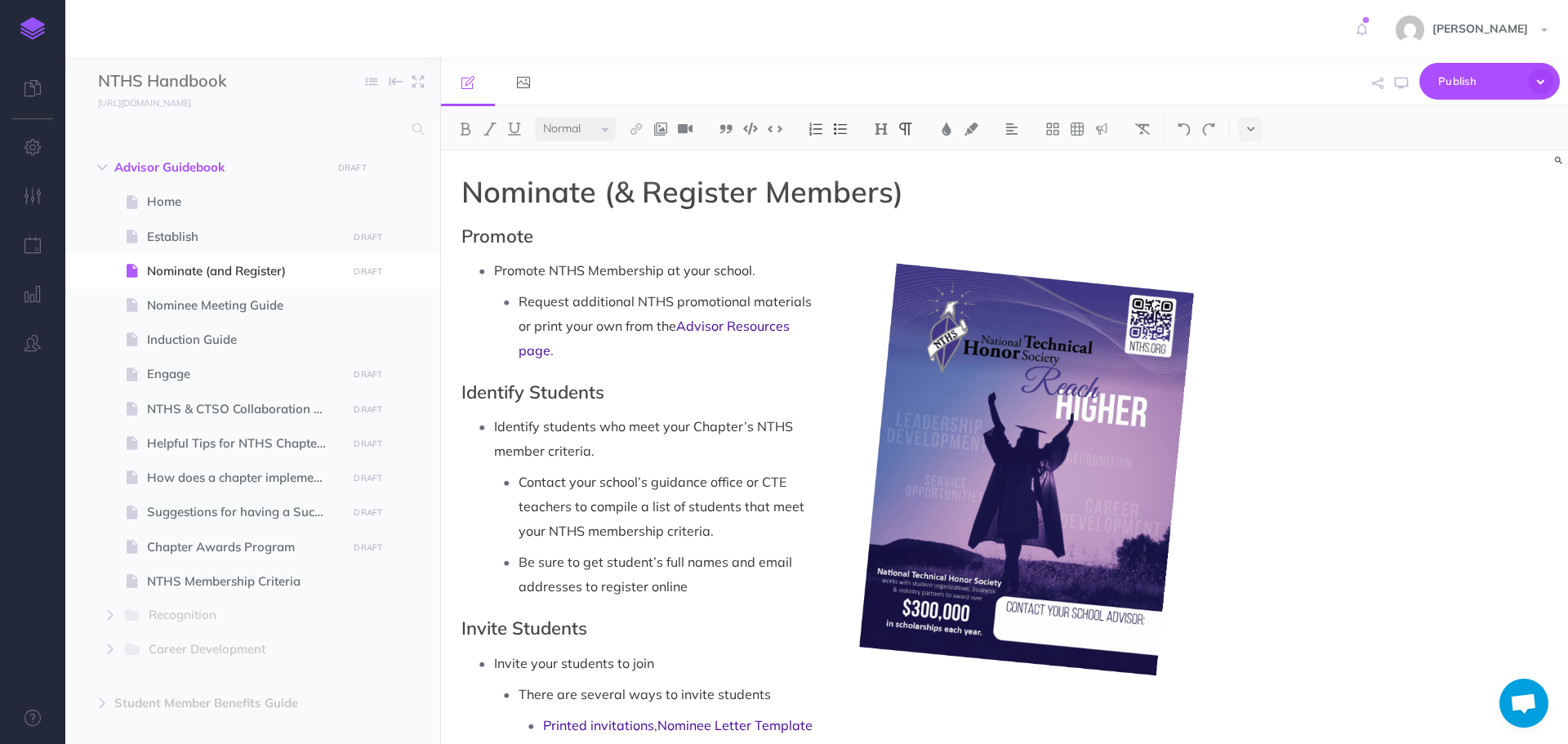
click at [694, 594] on p "Be sure to get student’s full names and email addresses to register online" at bounding box center [864, 574] width 691 height 49
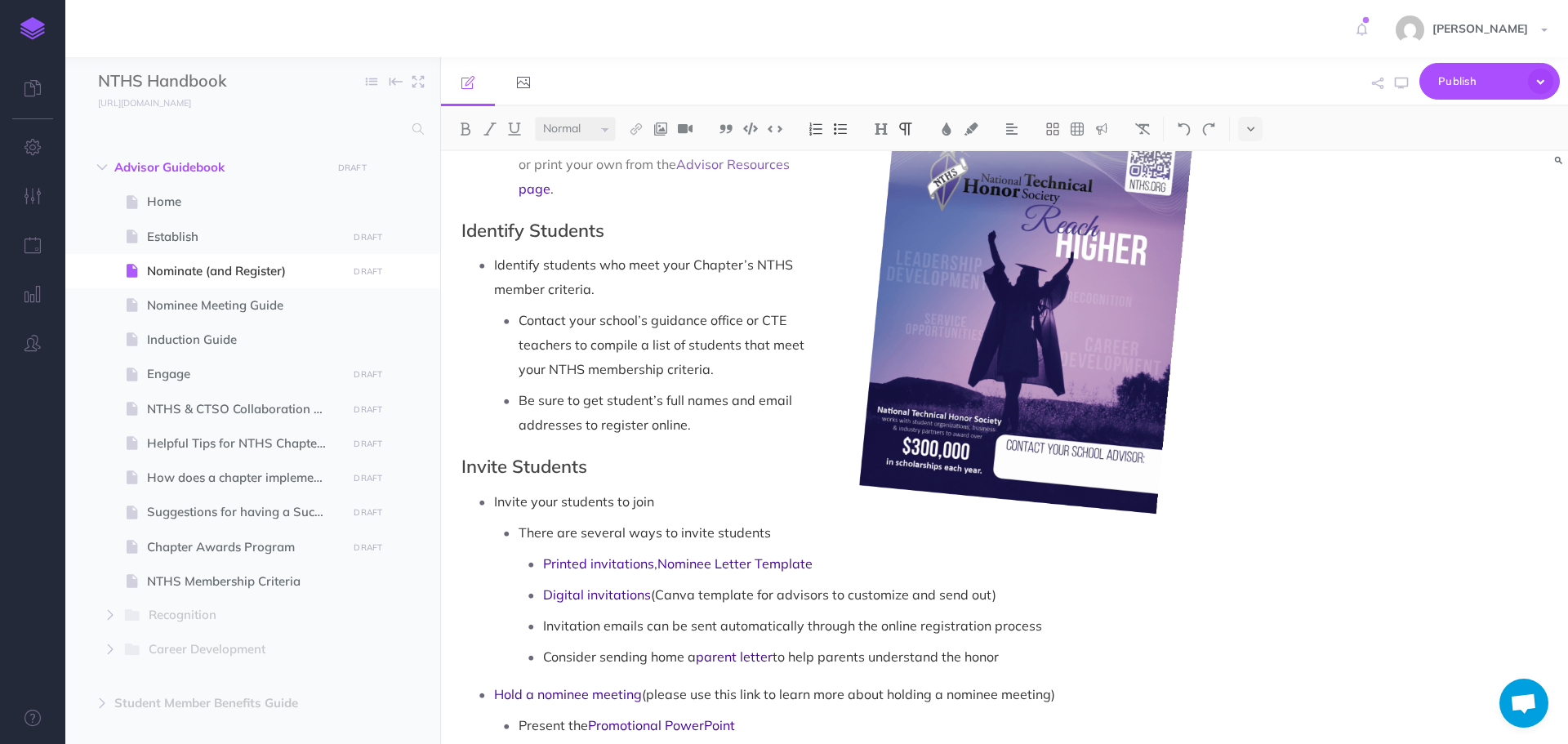
scroll to position [164, 0]
click at [672, 496] on p "Invite your students to join" at bounding box center [852, 500] width 716 height 25
click at [784, 525] on p "There are several ways to invite students" at bounding box center [864, 531] width 691 height 25
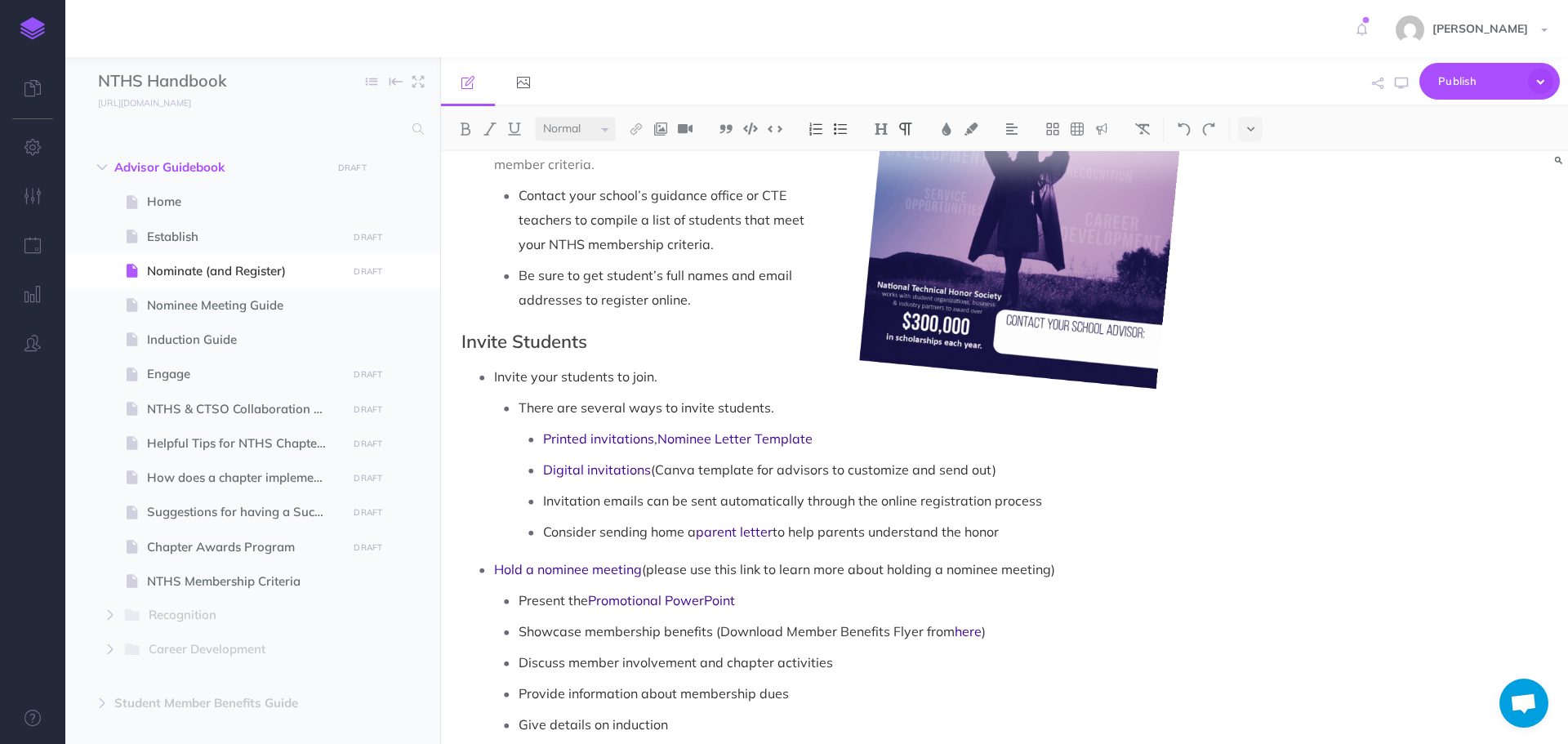
scroll to position [327, 0]
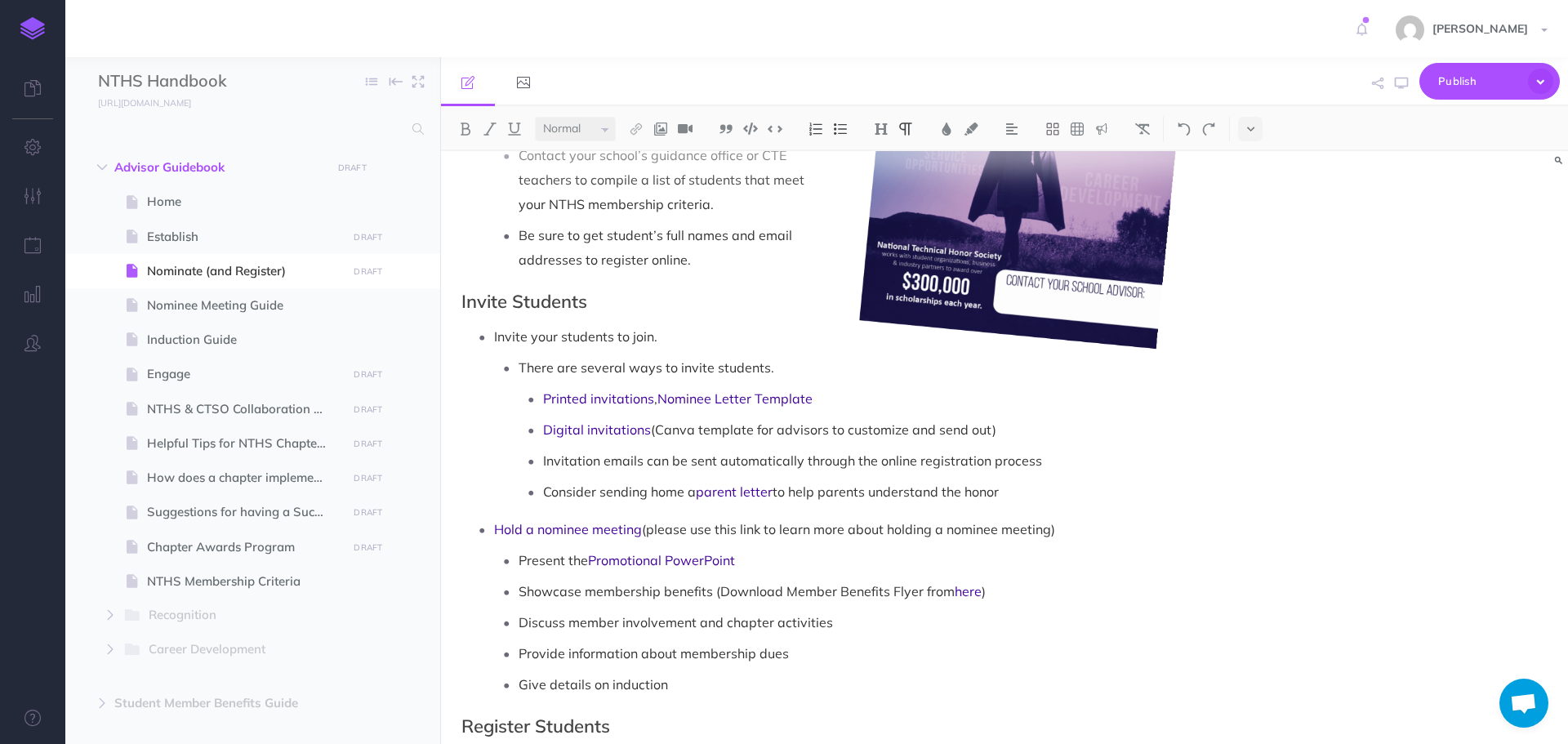
click at [1054, 438] on p "Digital invitations (Canva template for advisors to customize and send out)" at bounding box center [877, 429] width 667 height 25
click at [1081, 462] on p "Invitation emails can be sent automatically through the online registration pro…" at bounding box center [877, 461] width 667 height 25
click at [1007, 481] on p "Consider sending home a parent letter to help parents understand the honor" at bounding box center [877, 491] width 667 height 25
click at [874, 409] on p "Printed invitations , Nominee Letter Template" at bounding box center [877, 398] width 667 height 25
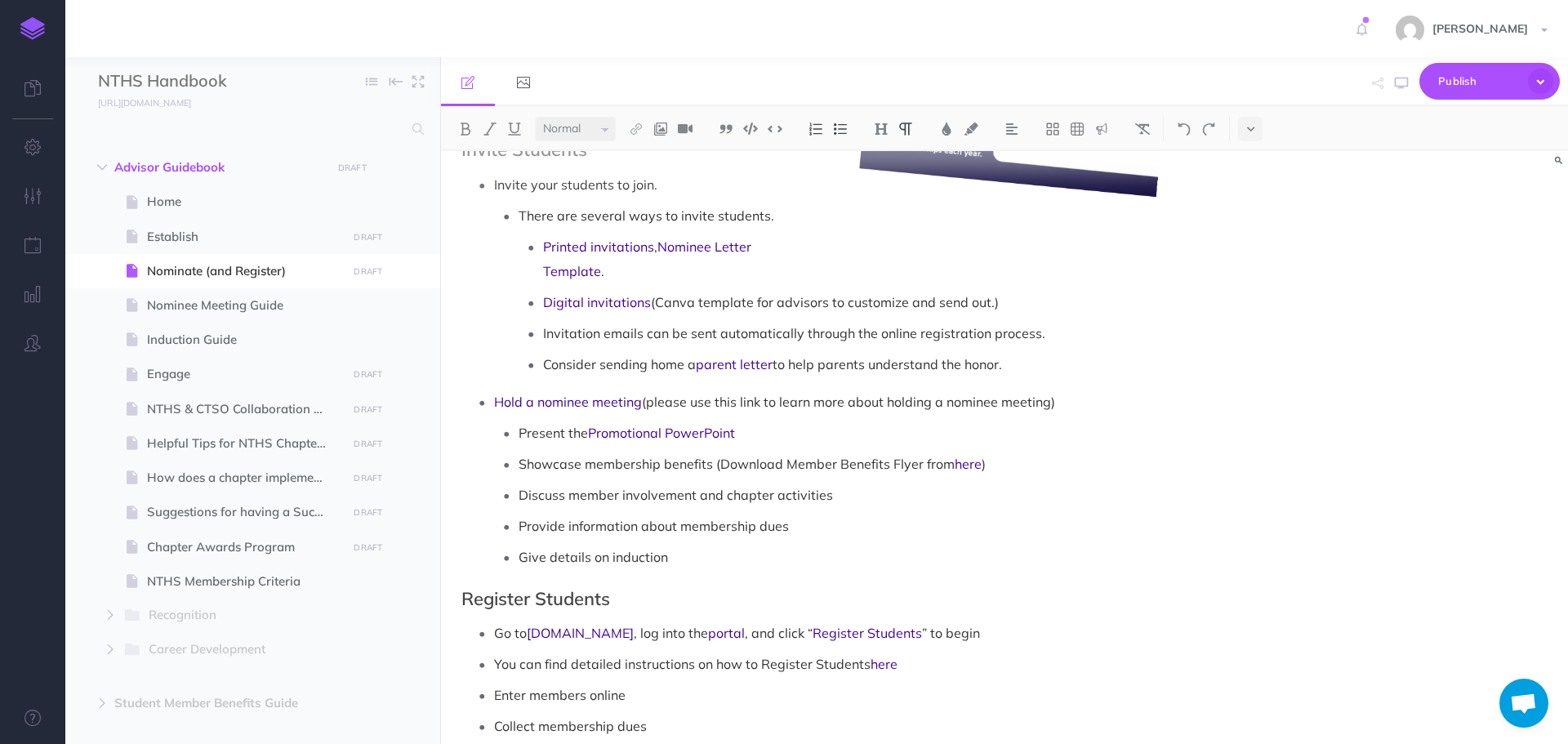
scroll to position [490, 0]
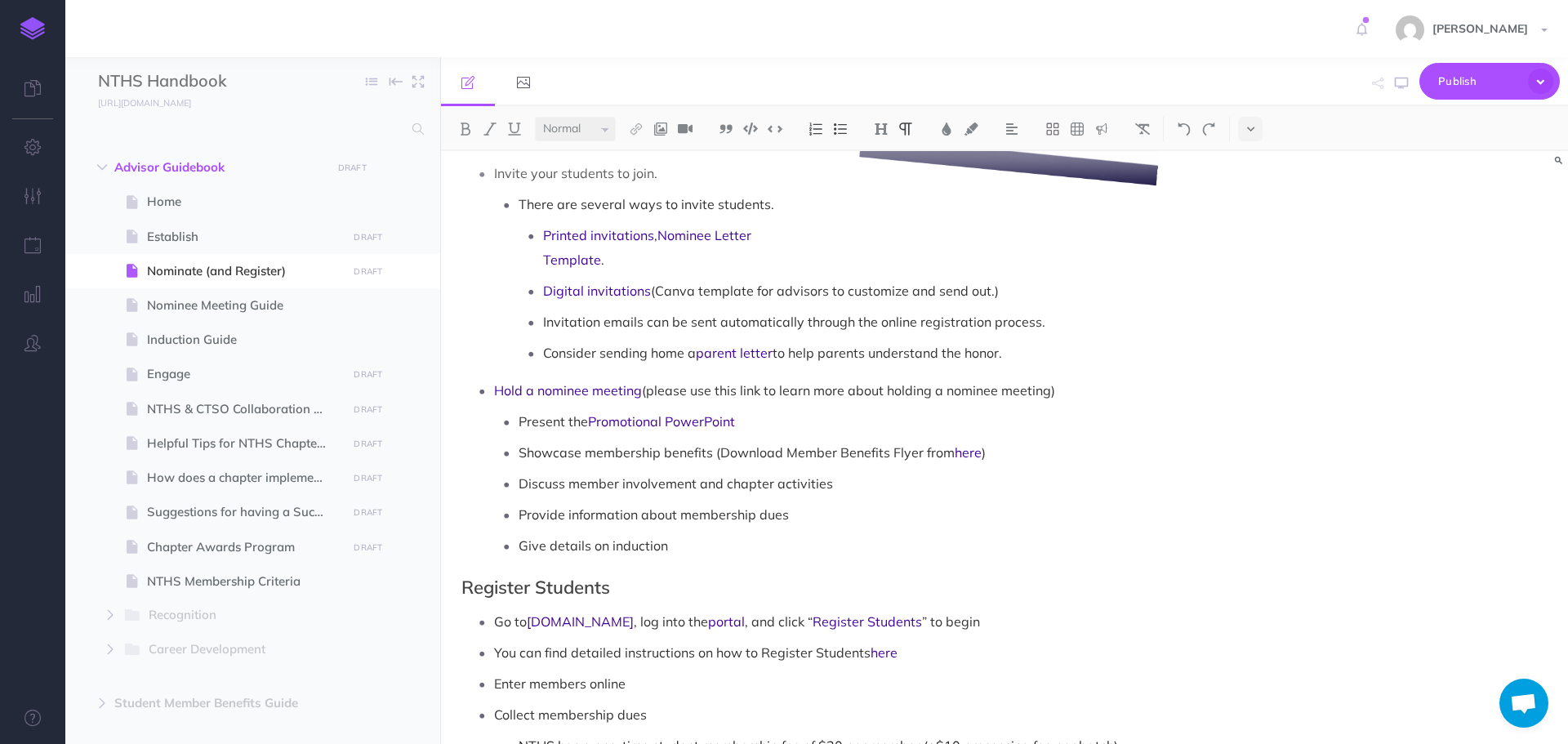
click at [1095, 378] on p "Hold a nominee meeting (please use this link to learn more about holding a nomi…" at bounding box center [852, 390] width 716 height 25
click at [768, 409] on p "Present the Promotional PowerPoint" at bounding box center [864, 421] width 691 height 25
click at [1016, 441] on p "Showcase membership benefits (Download Member Benefits Flyer from here )" at bounding box center [864, 452] width 691 height 25
click at [1087, 378] on p "Hold a nominee meeting (please use this link to learn more about holding a nomi…" at bounding box center [852, 390] width 716 height 25
click at [1186, 125] on img at bounding box center [1185, 129] width 15 height 13
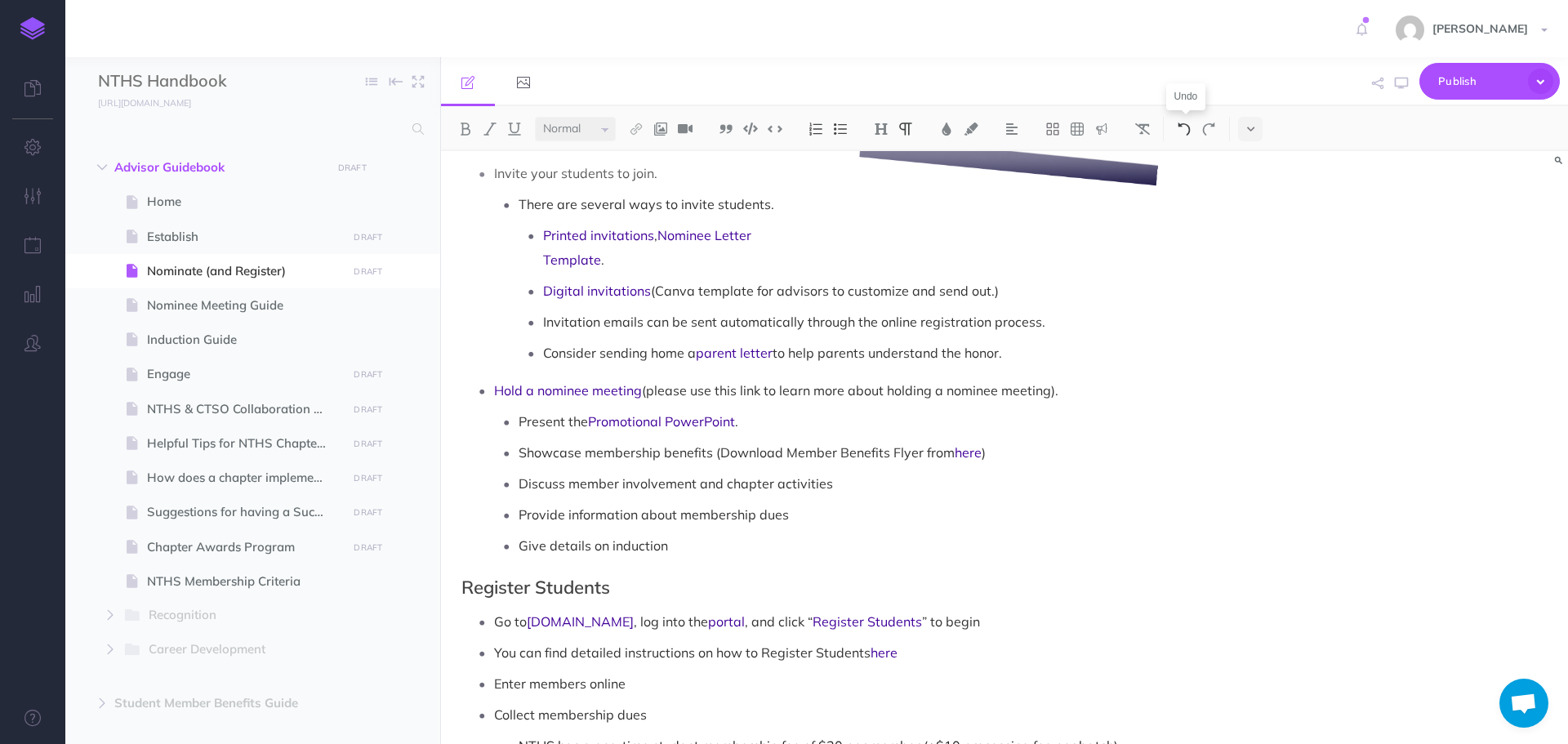
click at [1186, 125] on img at bounding box center [1185, 129] width 15 height 13
click at [1187, 125] on img at bounding box center [1185, 129] width 15 height 13
click at [652, 378] on p "Hold a nominee meeting (please use this link to learn more about holding a nomi…" at bounding box center [852, 390] width 716 height 25
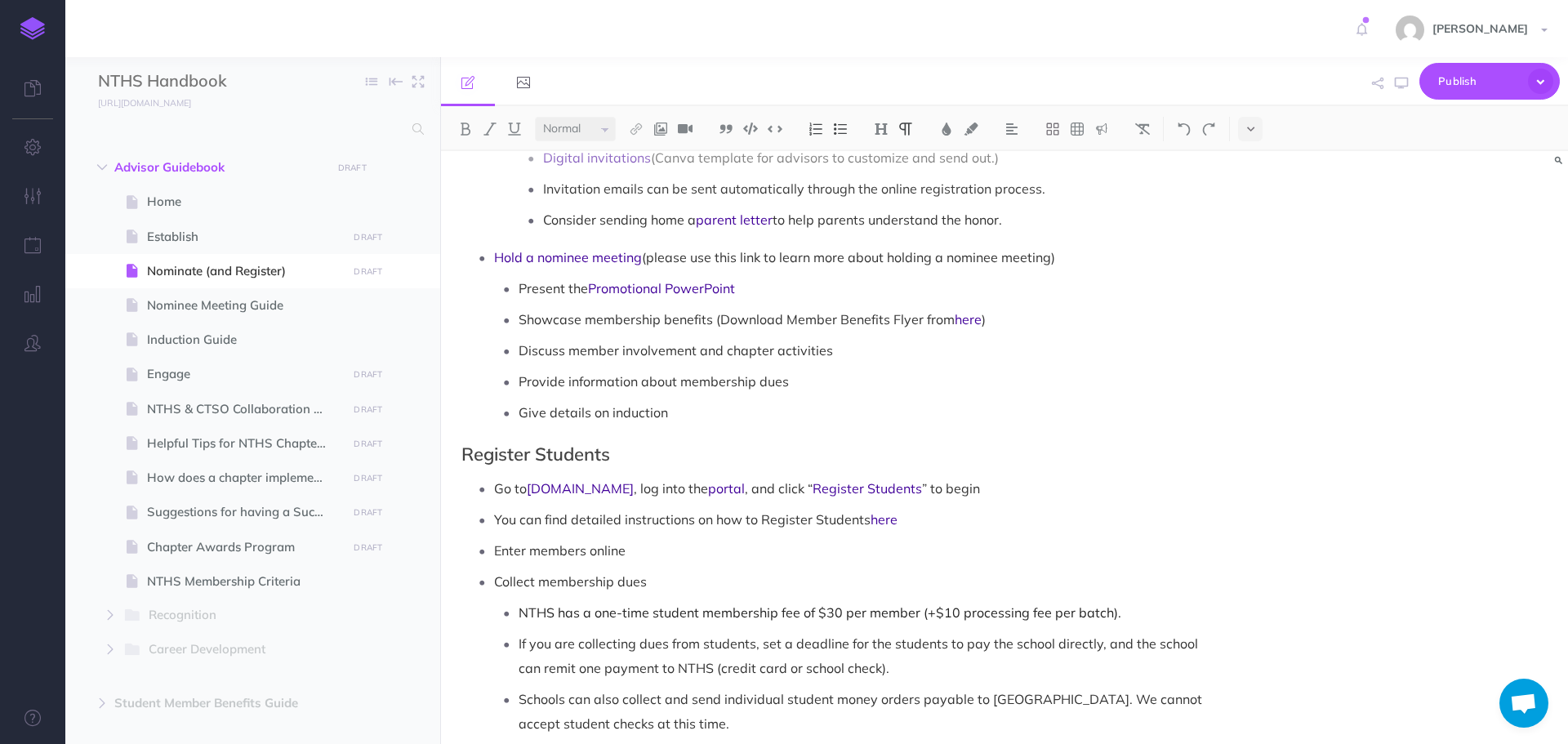
scroll to position [653, 0]
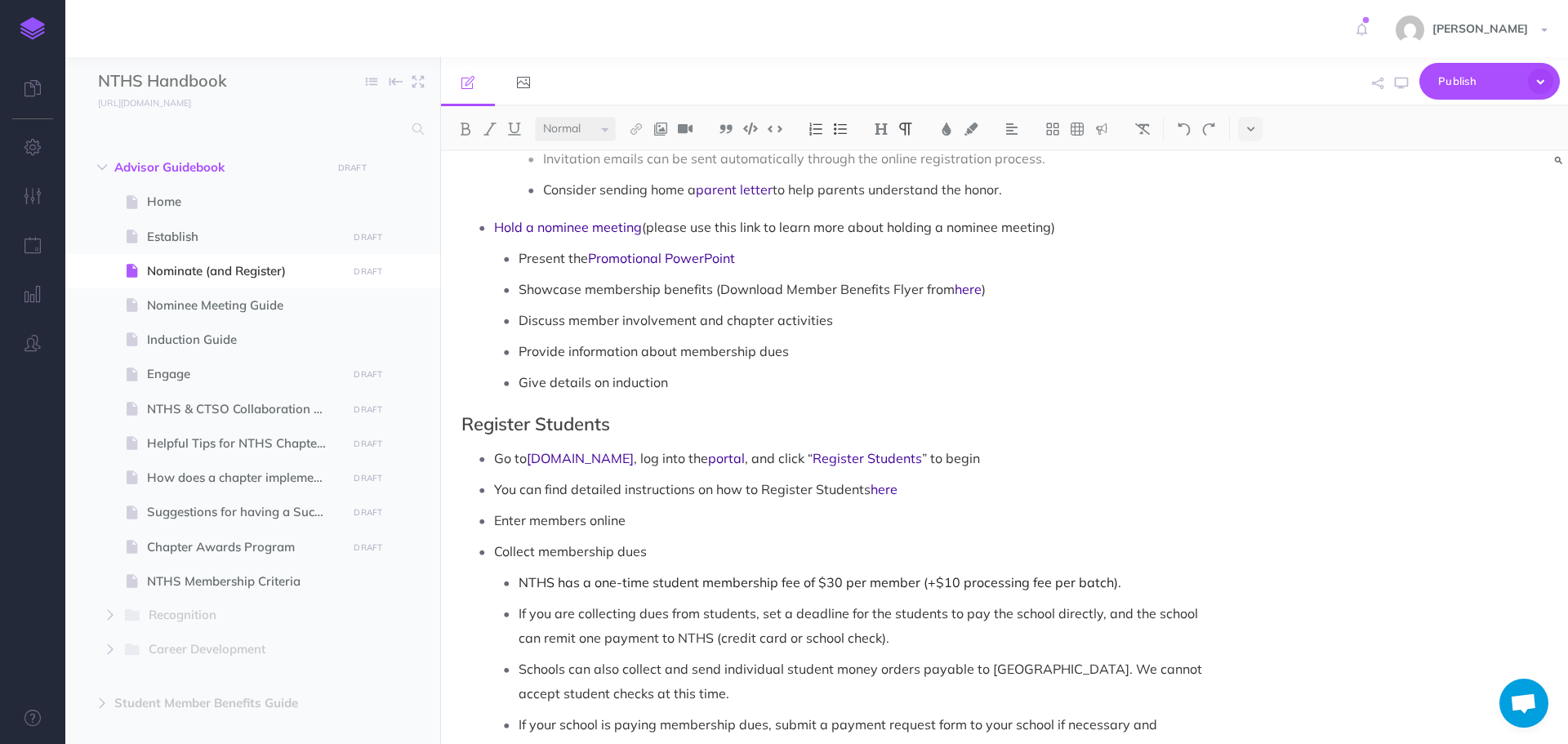
click at [976, 446] on p "Go to [DOMAIN_NAME] , log into the portal , and click “ Register Students ” to …" at bounding box center [852, 458] width 716 height 25
click at [926, 477] on p "You can find detailed instructions on how to Register Students here" at bounding box center [852, 489] width 716 height 25
click at [669, 508] on p "Enter members online" at bounding box center [852, 520] width 716 height 25
click at [666, 539] on p "Collect membership dues" at bounding box center [852, 551] width 716 height 25
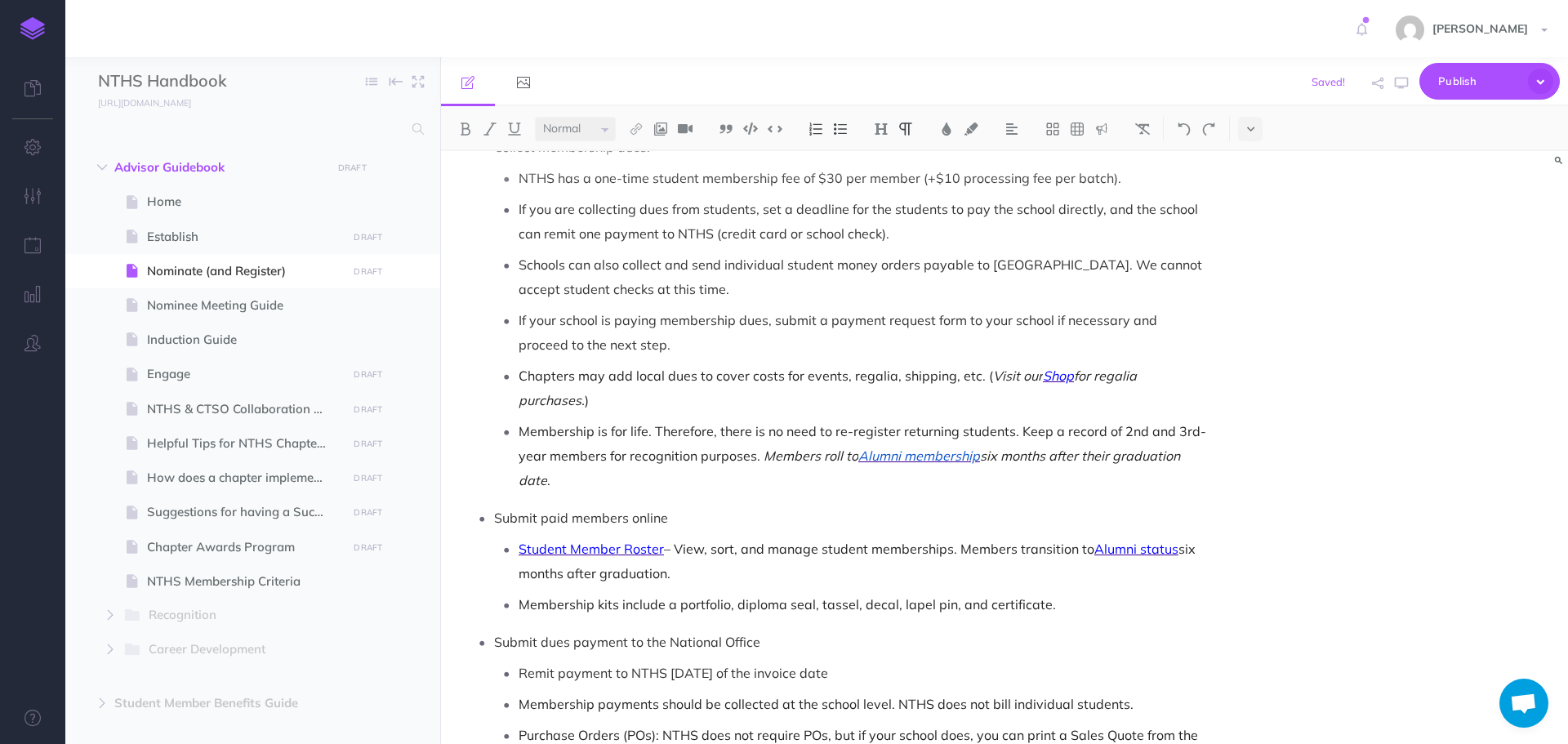
scroll to position [1062, 0]
click at [752, 501] on p "Submit paid members online" at bounding box center [852, 513] width 716 height 25
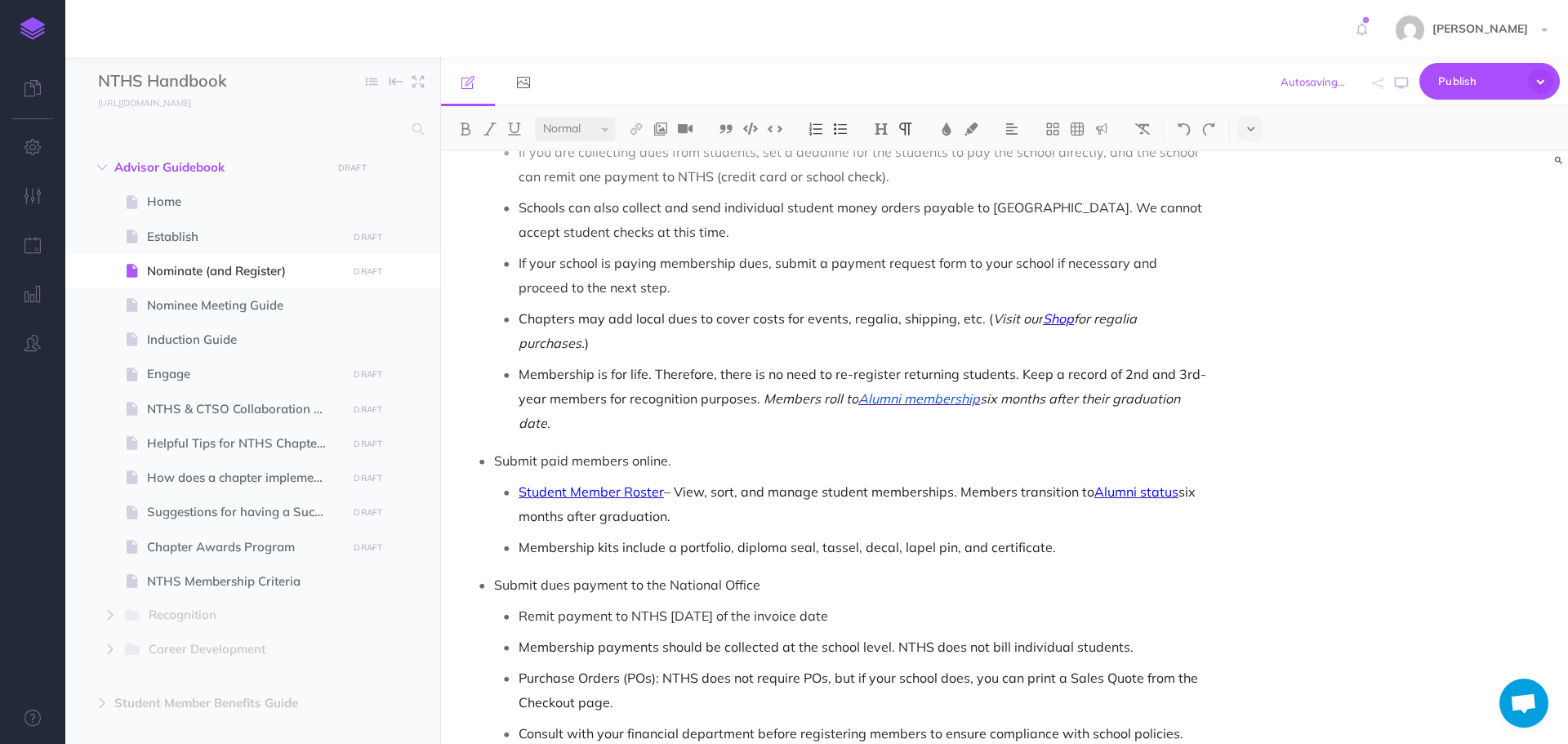
scroll to position [1225, 0]
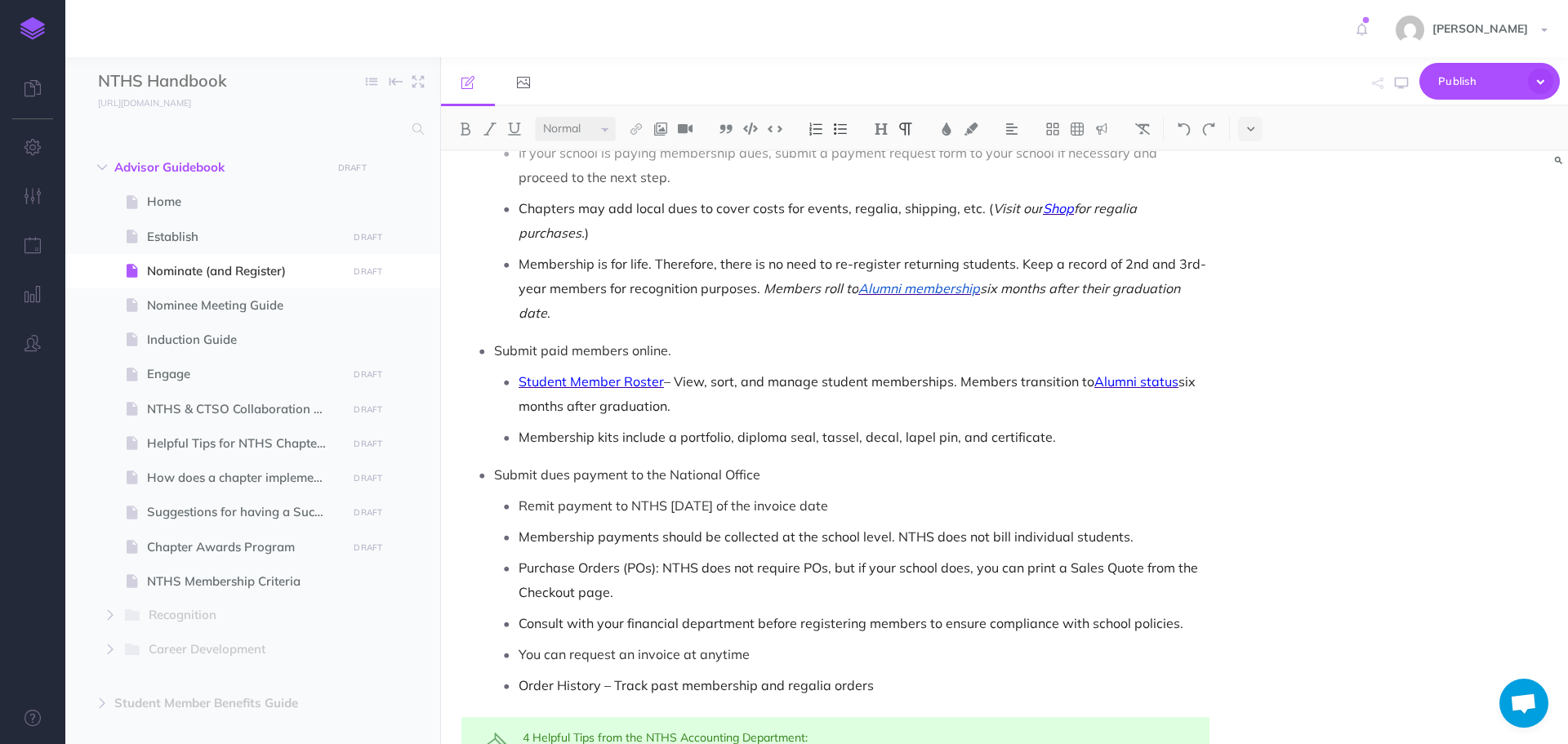
click at [772, 462] on p "Submit dues payment to the National Office" at bounding box center [852, 474] width 716 height 25
click at [891, 493] on p "Remit payment to NTHS [DATE] of the invoice date" at bounding box center [864, 505] width 691 height 25
click at [799, 642] on p "You can request an invoice at anytime" at bounding box center [864, 654] width 691 height 25
click at [937, 673] on p "Order History – Track past membership and regalia orders" at bounding box center [864, 685] width 691 height 25
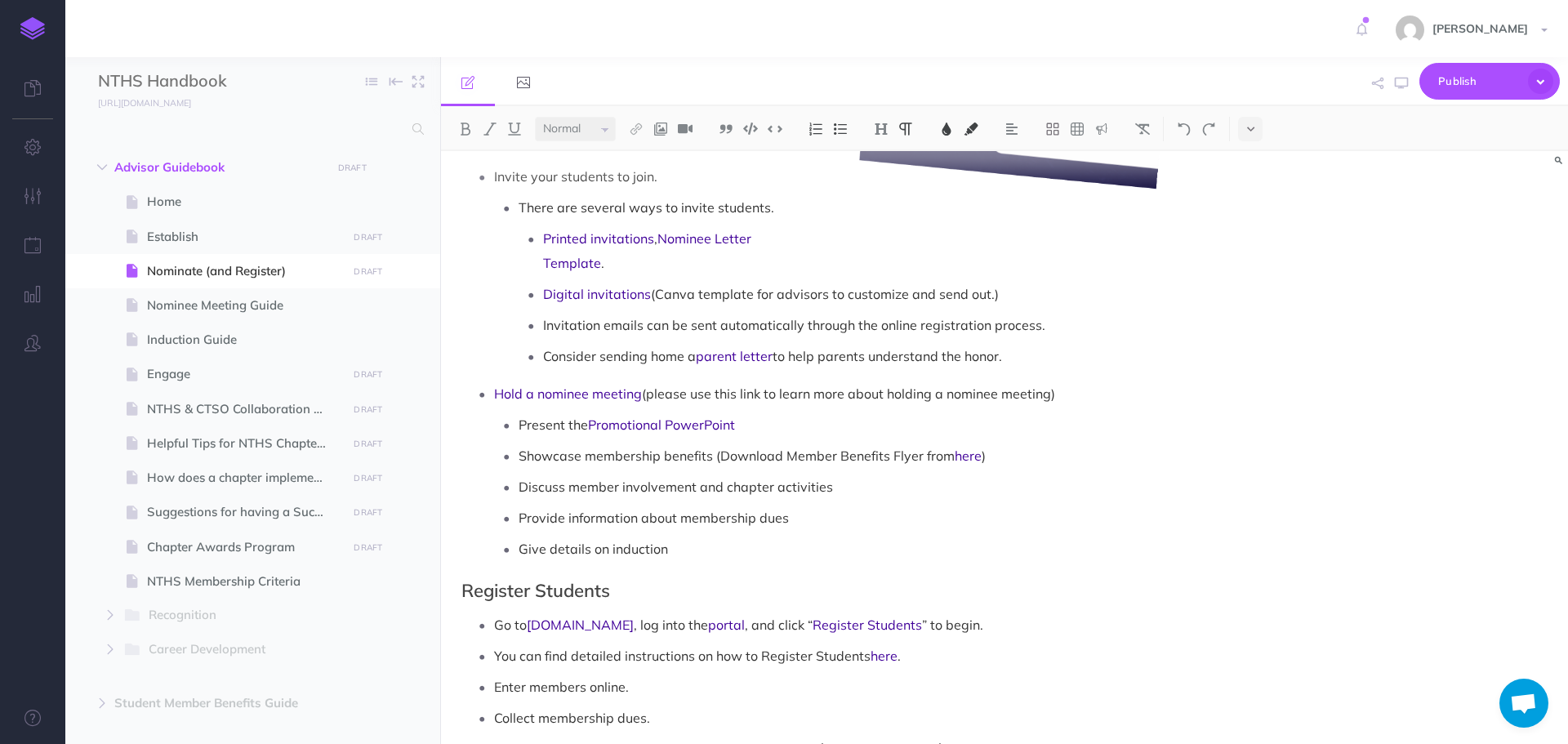
scroll to position [490, 0]
click at [640, 382] on link "Hold a nominee meeting" at bounding box center [568, 391] width 148 height 16
click at [660, 378] on p "Hold a nominee meeting . (please use this link to learn more about holding a no…" at bounding box center [852, 390] width 716 height 25
click at [1052, 378] on p "Hold a nominee meeting . (Please use this link to learn more about holding a no…" at bounding box center [852, 390] width 716 height 25
click at [757, 409] on p "Present the Promotional PowerPoint" at bounding box center [864, 421] width 691 height 25
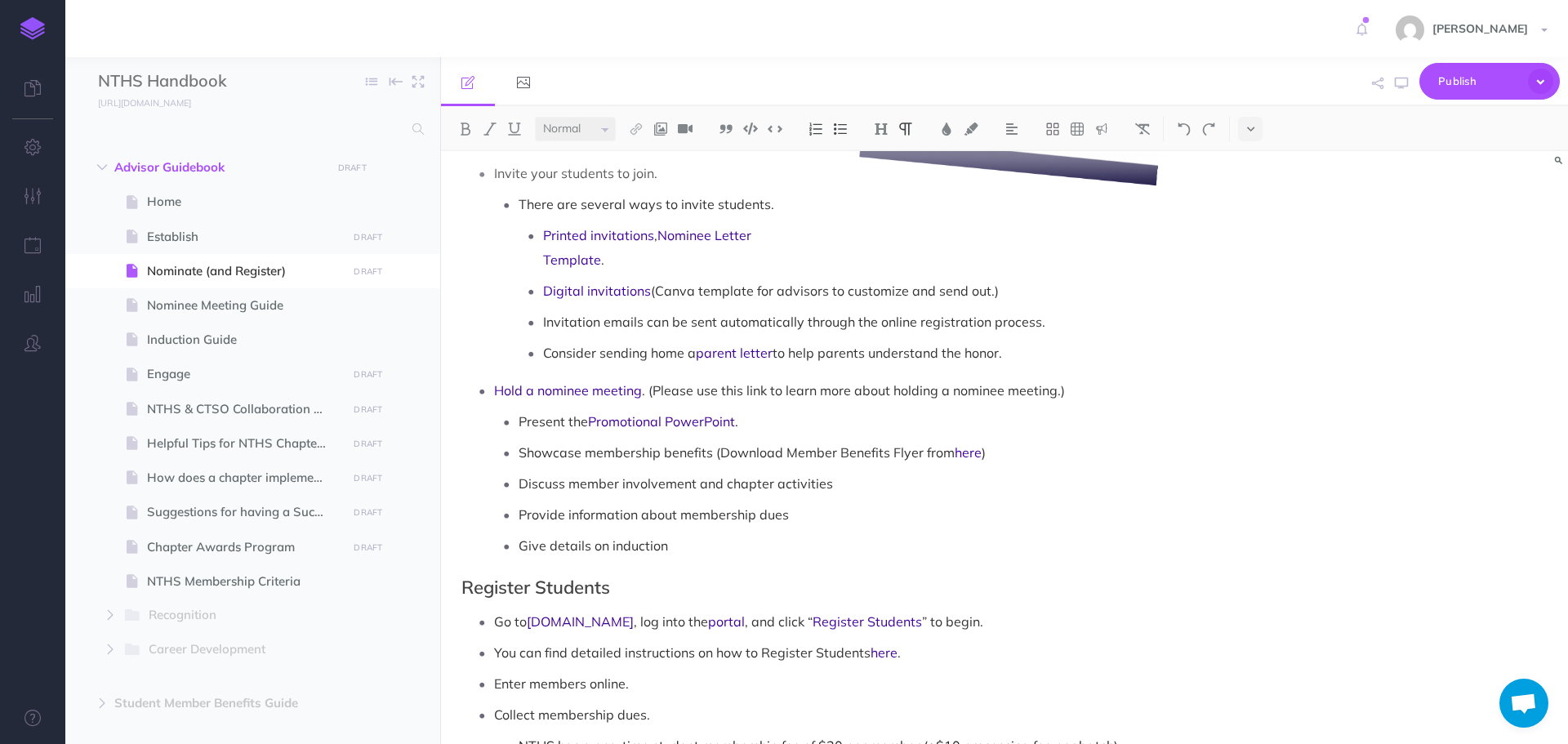
click at [710, 441] on p "Showcase membership benefits (Download Member Benefits Flyer from here )" at bounding box center [864, 452] width 691 height 25
click at [982, 444] on link "here" at bounding box center [972, 452] width 27 height 16
click at [821, 471] on p "Discuss member involvement and chapter activities" at bounding box center [864, 483] width 691 height 25
click at [858, 471] on p "Discuss member involvement and chapter activities" at bounding box center [864, 483] width 691 height 25
click at [803, 502] on p "Provide information about membership dues" at bounding box center [864, 514] width 691 height 25
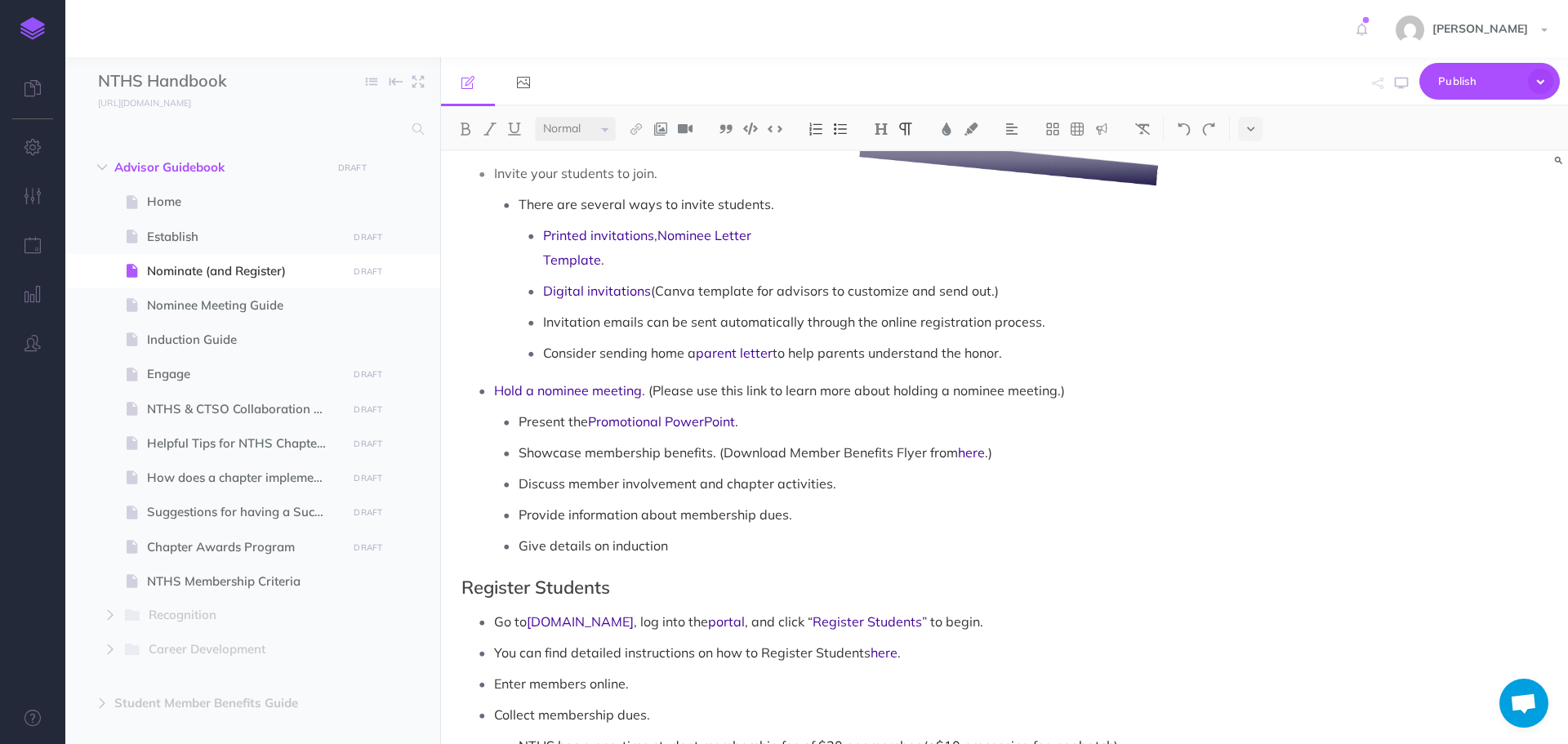
click at [699, 533] on p "Give details on induction" at bounding box center [864, 545] width 691 height 25
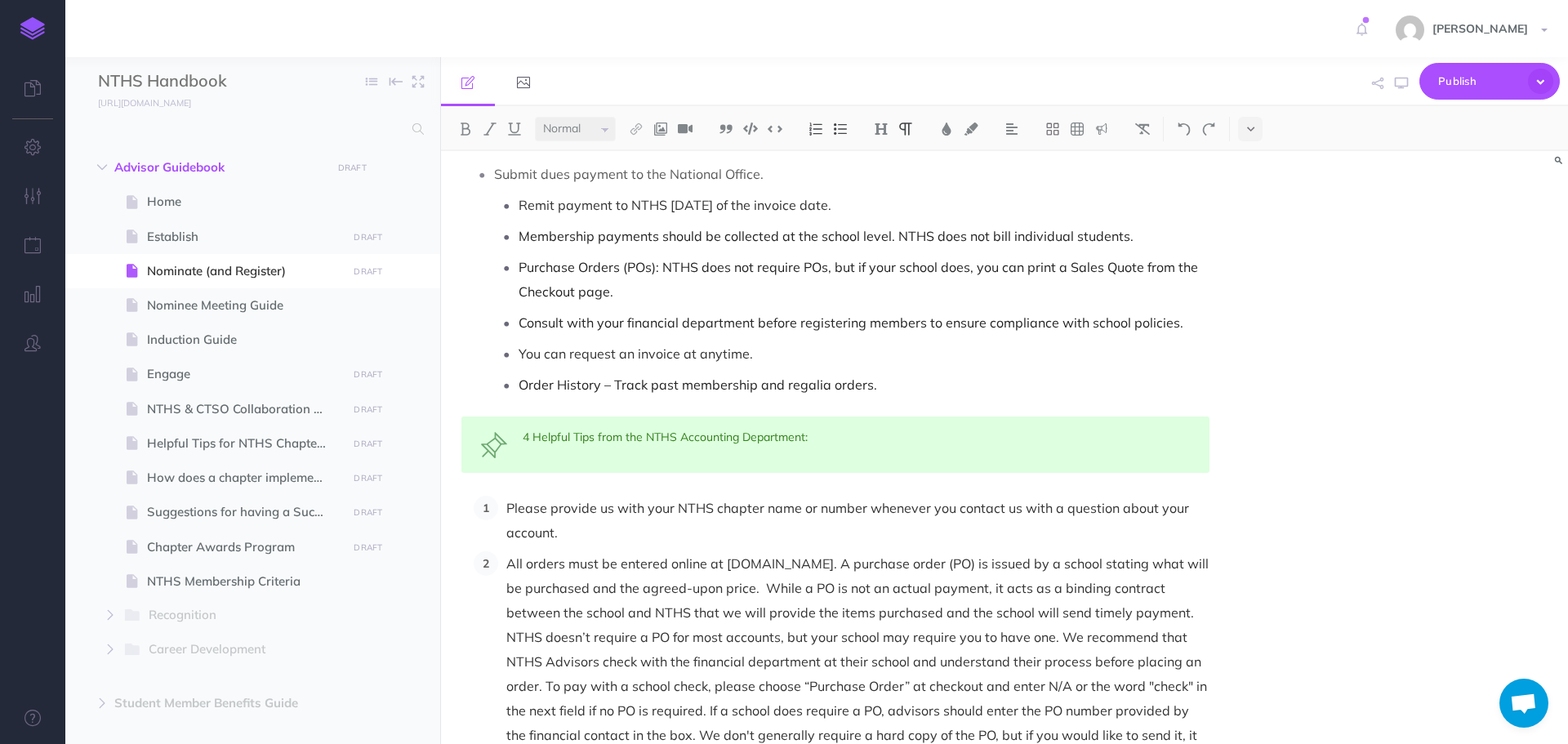
scroll to position [1552, 0]
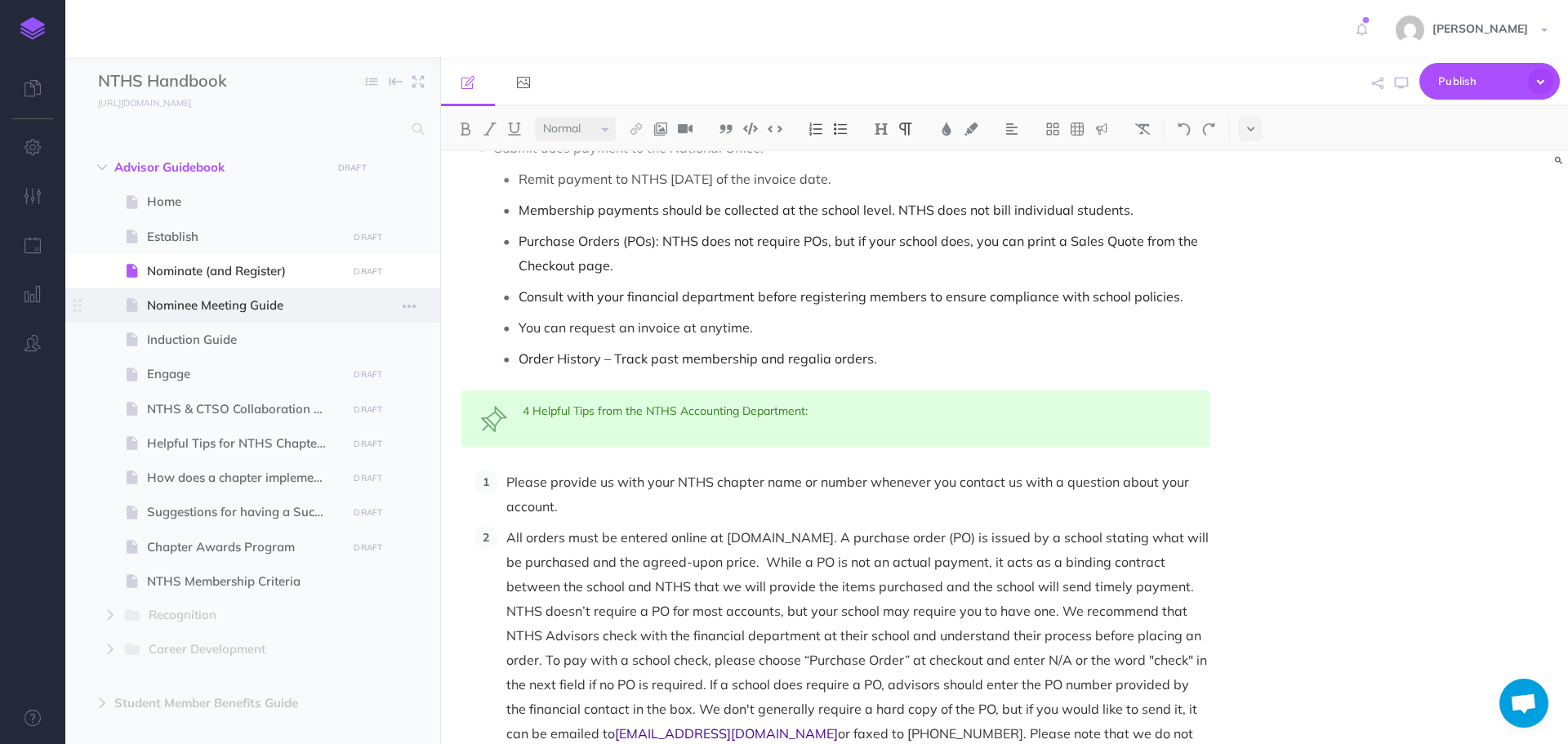
click at [225, 312] on span "Nominee Meeting Guide" at bounding box center [244, 305] width 195 height 20
select select "null"
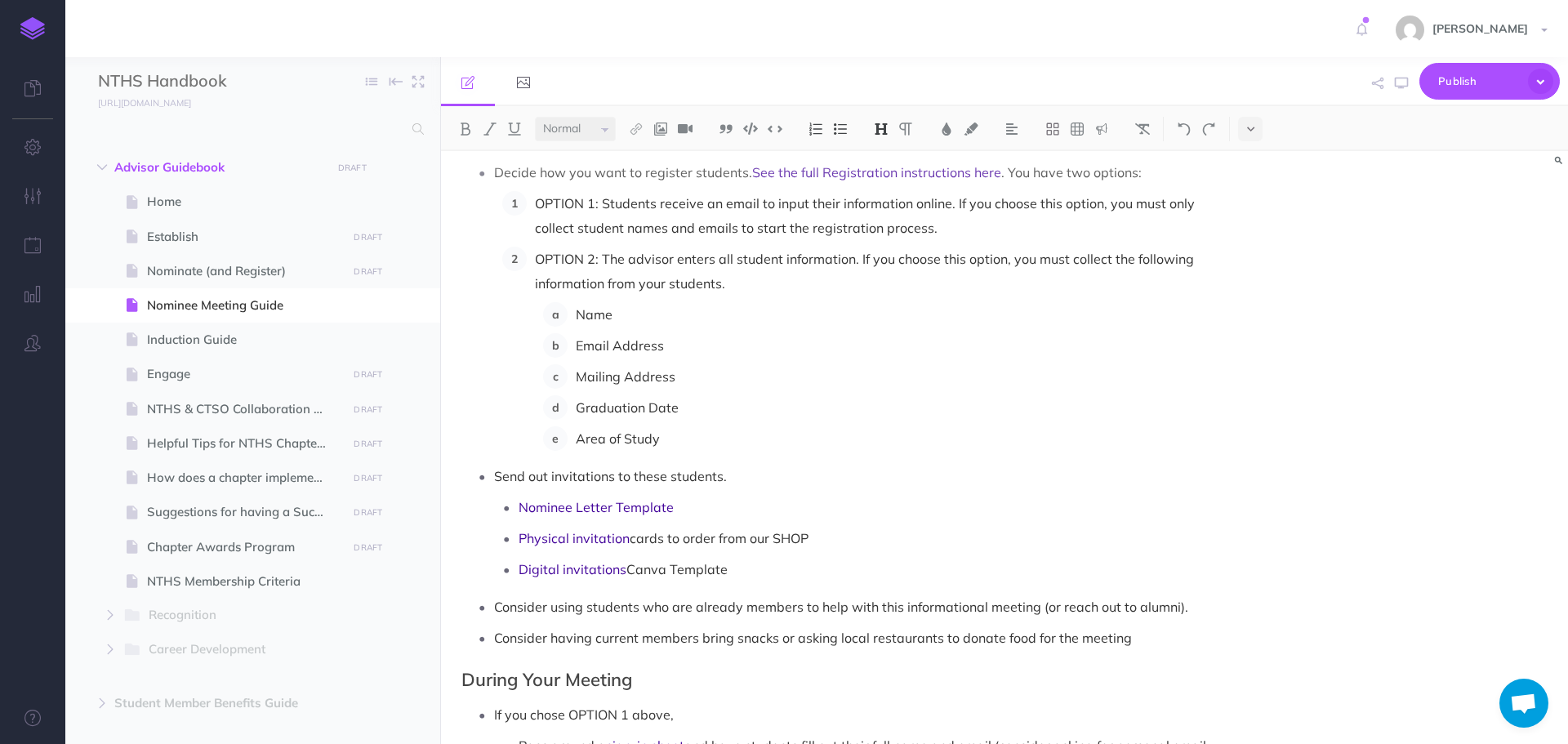
scroll to position [571, 0]
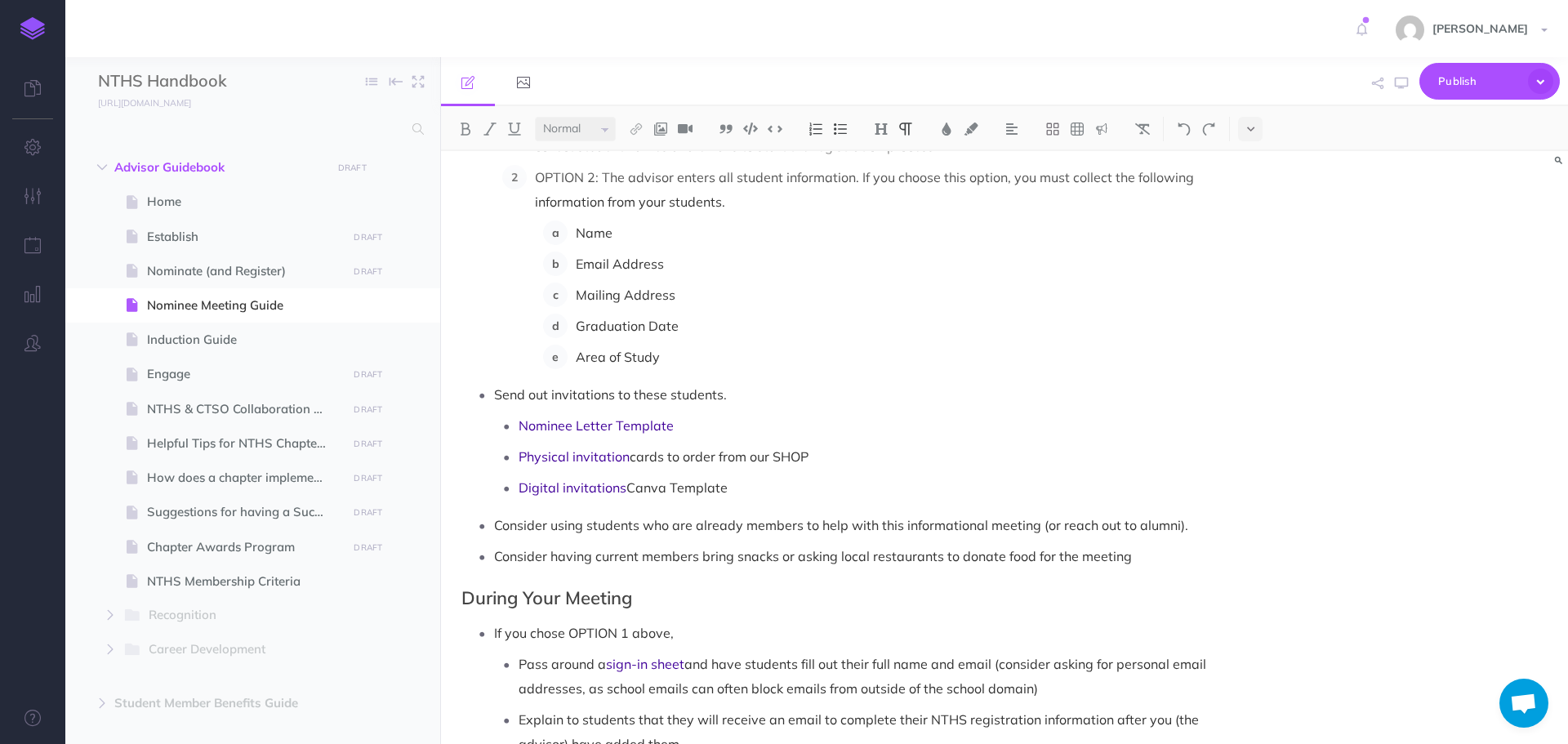
click at [832, 460] on p "Physical invitation cards to order from our SHOP" at bounding box center [864, 456] width 691 height 25
click at [780, 490] on p "Digital invitations Canva Template" at bounding box center [864, 487] width 691 height 25
click at [822, 459] on p "Physical invitation cards to order from our SHOP." at bounding box center [864, 456] width 691 height 25
click at [1146, 563] on p "Consider having current members bring snacks or asking local restaurants to don…" at bounding box center [852, 556] width 716 height 25
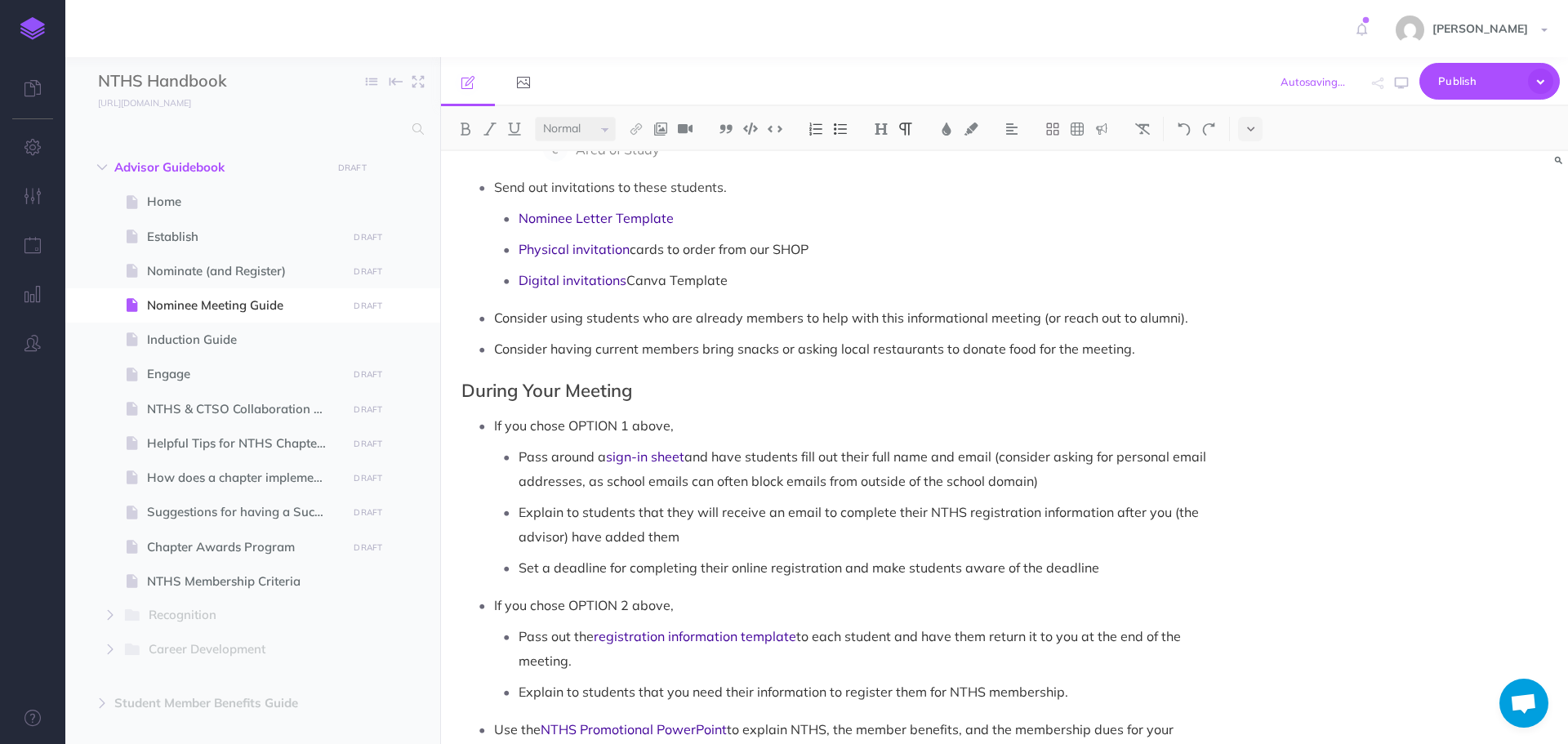
scroll to position [817, 0]
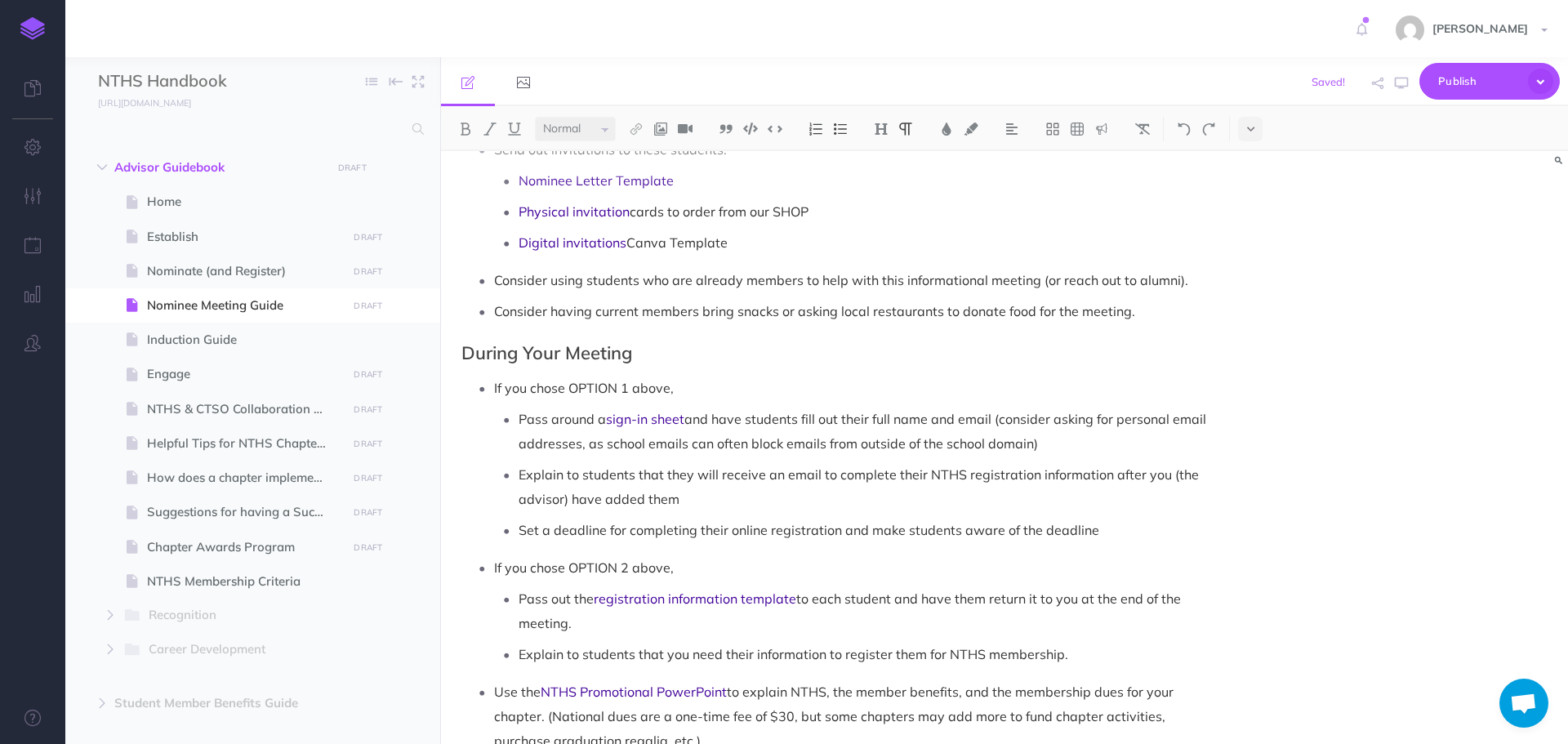
click at [675, 390] on p "If you chose OPTION 1 above," at bounding box center [852, 388] width 716 height 25
click at [684, 579] on li "If you chose OPTION 2 above, Pass out the registration information template to …" at bounding box center [852, 610] width 716 height 111
click at [1067, 449] on p "Pass around a sign-in sheet and have students fill out their full name and emai…" at bounding box center [864, 432] width 691 height 49
click at [815, 498] on p "Explain to students that they will receive an email to complete their NTHS regi…" at bounding box center [864, 487] width 691 height 49
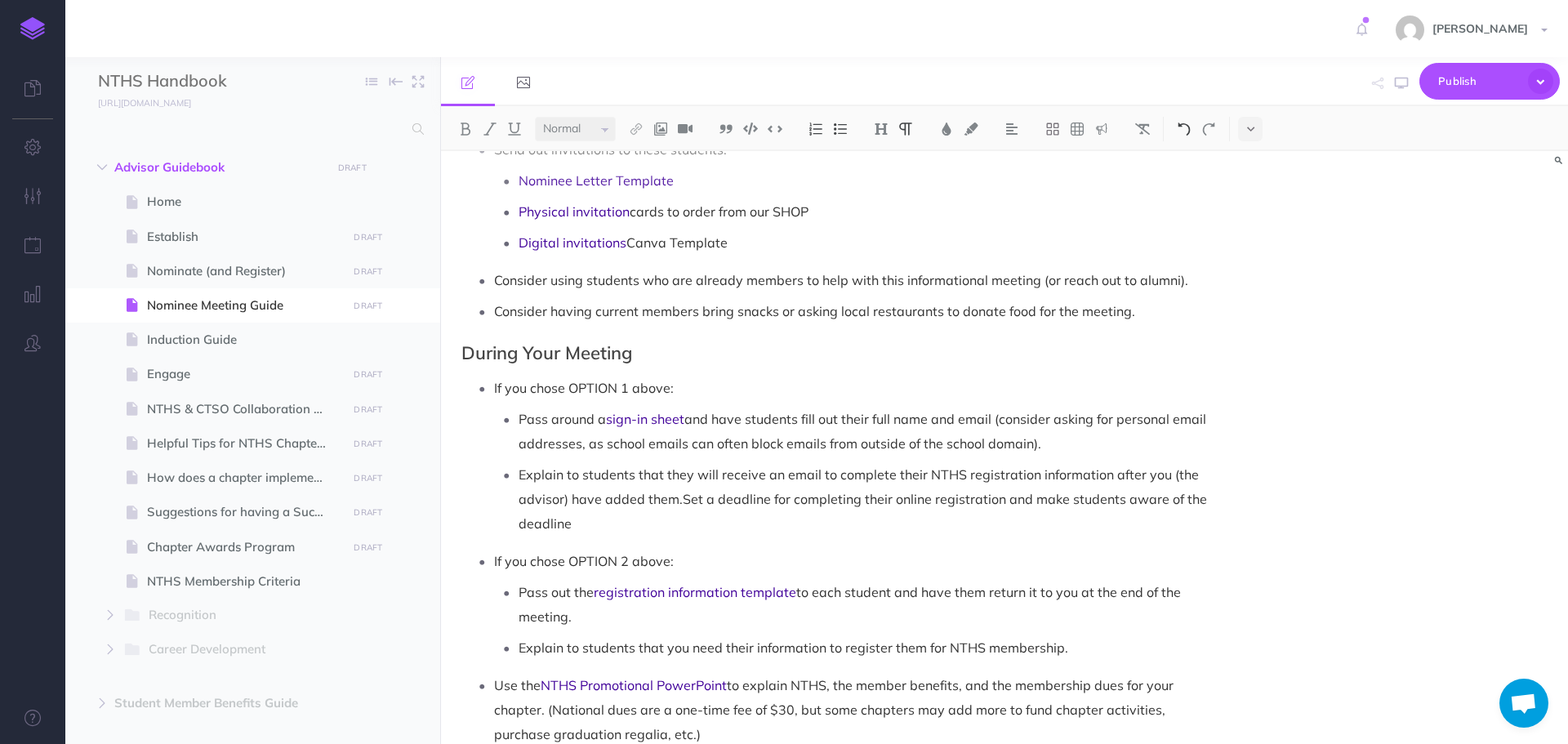
click at [1186, 136] on button at bounding box center [1184, 129] width 25 height 25
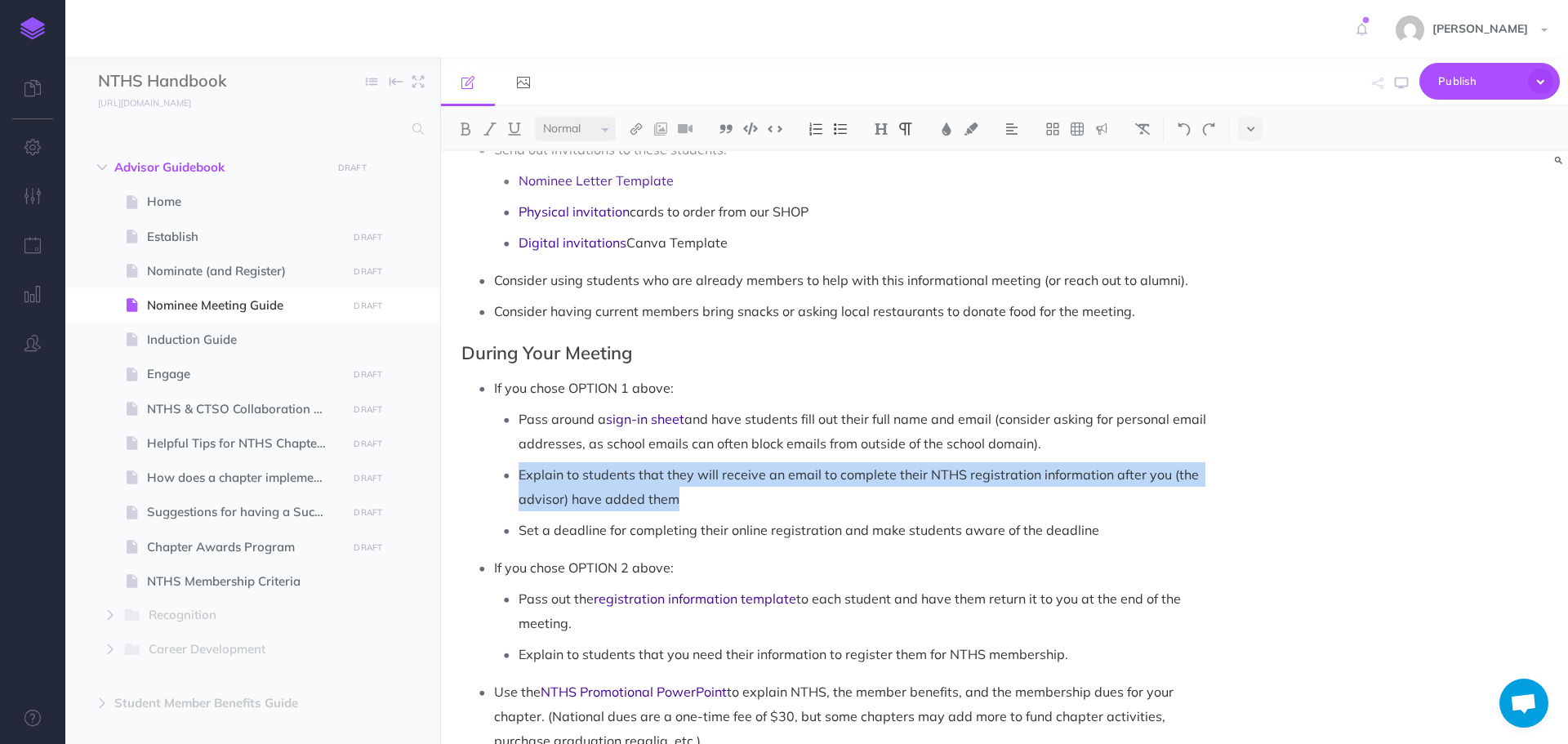
click at [844, 491] on p "Explain to students that they will receive an email to complete their NTHS regi…" at bounding box center [864, 487] width 691 height 49
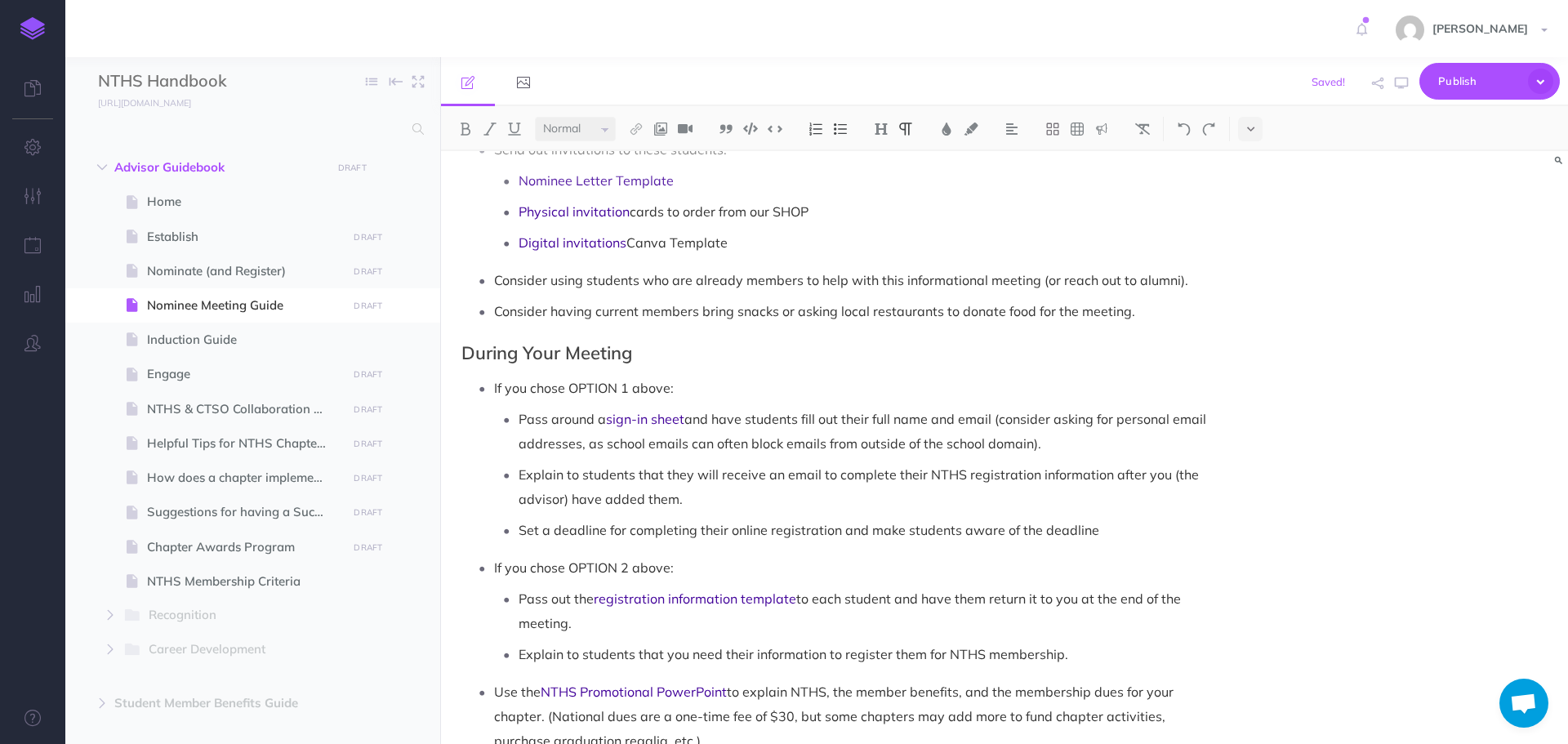
click at [1122, 530] on p "Set a deadline for completing their online registration and make students aware…" at bounding box center [864, 530] width 691 height 25
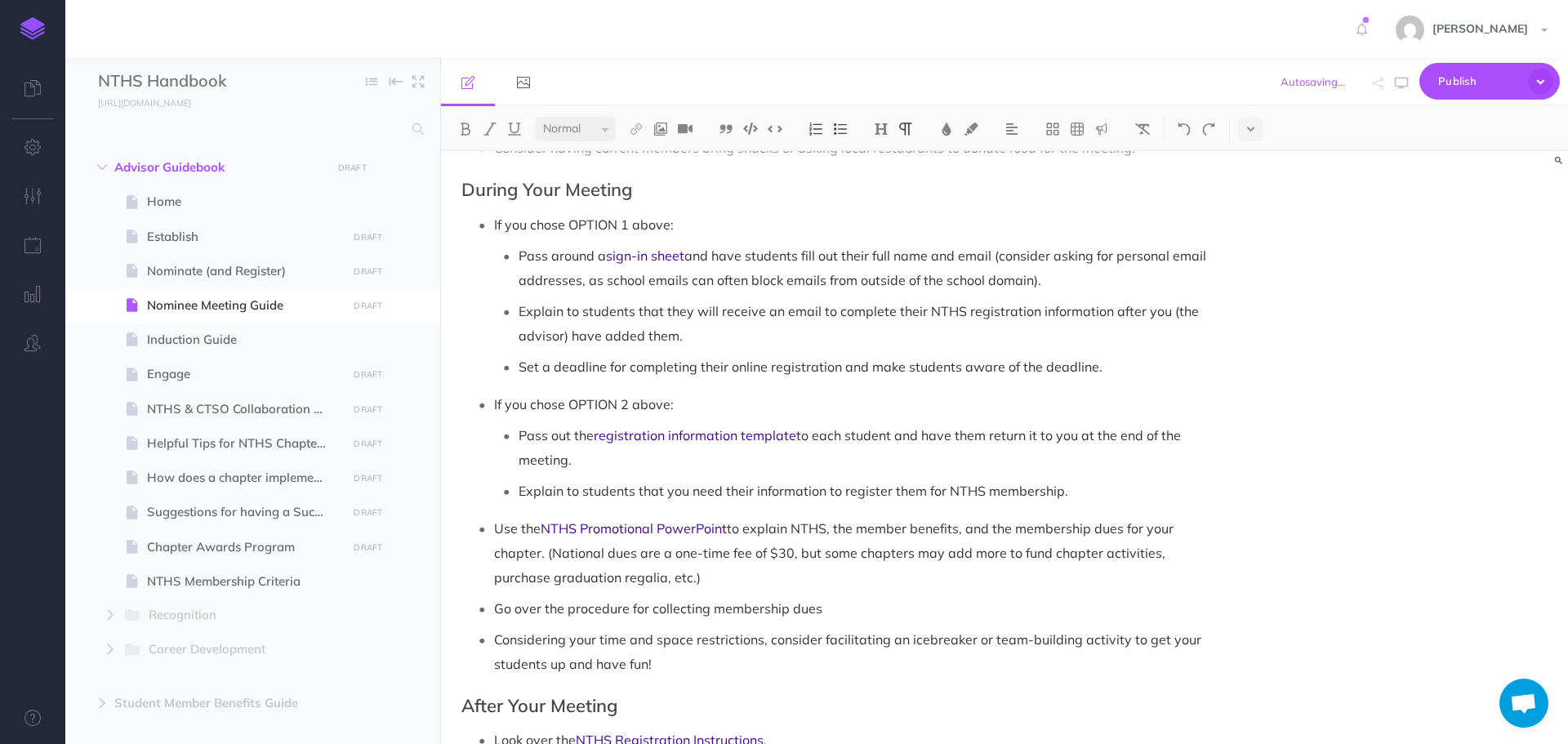
scroll to position [1062, 0]
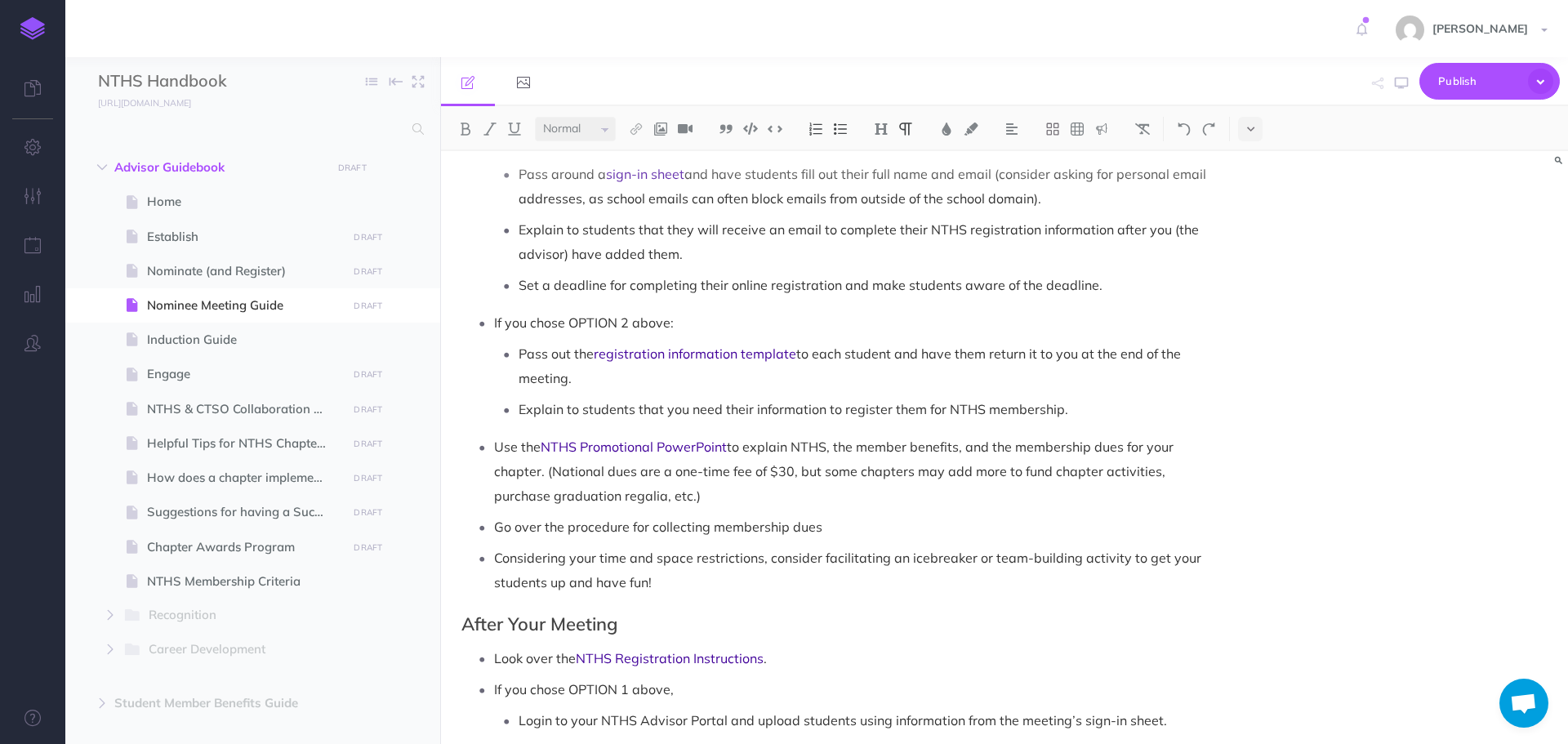
click at [787, 493] on p "Use the NTHS Promotional PowerPoint to explain NTHS, the member benefits, and t…" at bounding box center [852, 471] width 716 height 74
click at [847, 525] on p "Go over the procedure for collecting membership dues" at bounding box center [852, 526] width 716 height 25
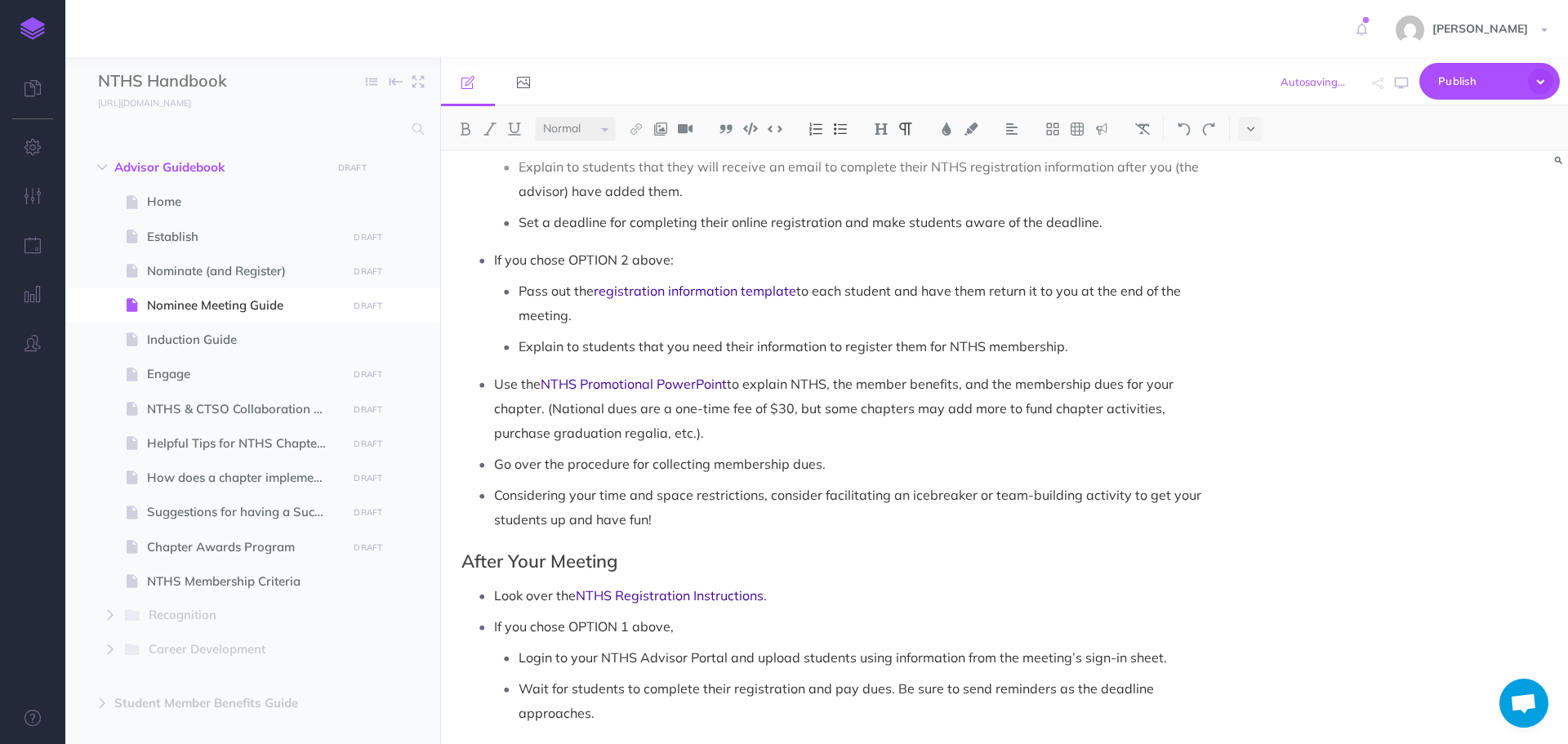
scroll to position [1225, 0]
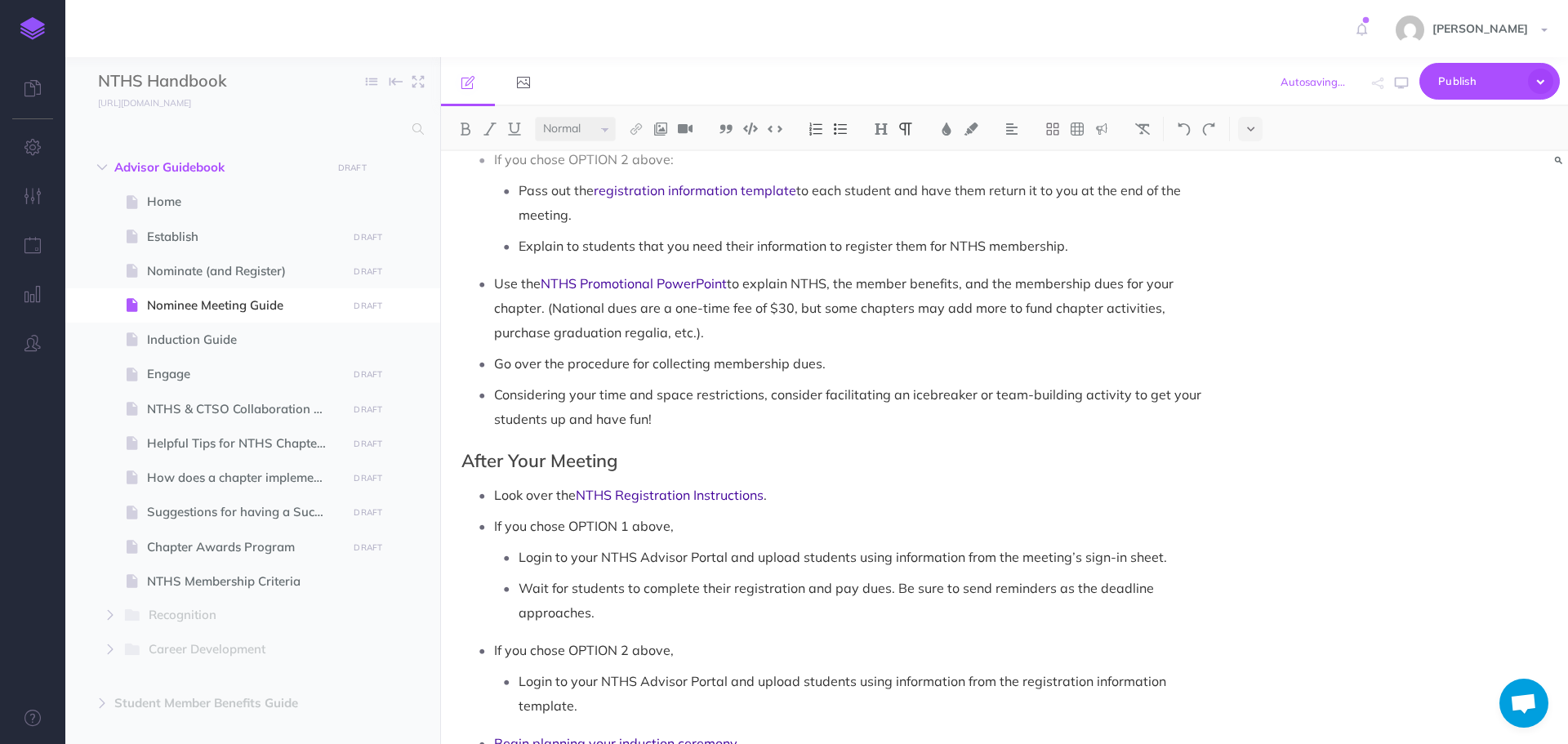
click at [728, 529] on p "If you chose OPTION 1 above," at bounding box center [852, 526] width 716 height 25
click at [695, 649] on p "If you chose OPTION 2 above," at bounding box center [852, 650] width 716 height 25
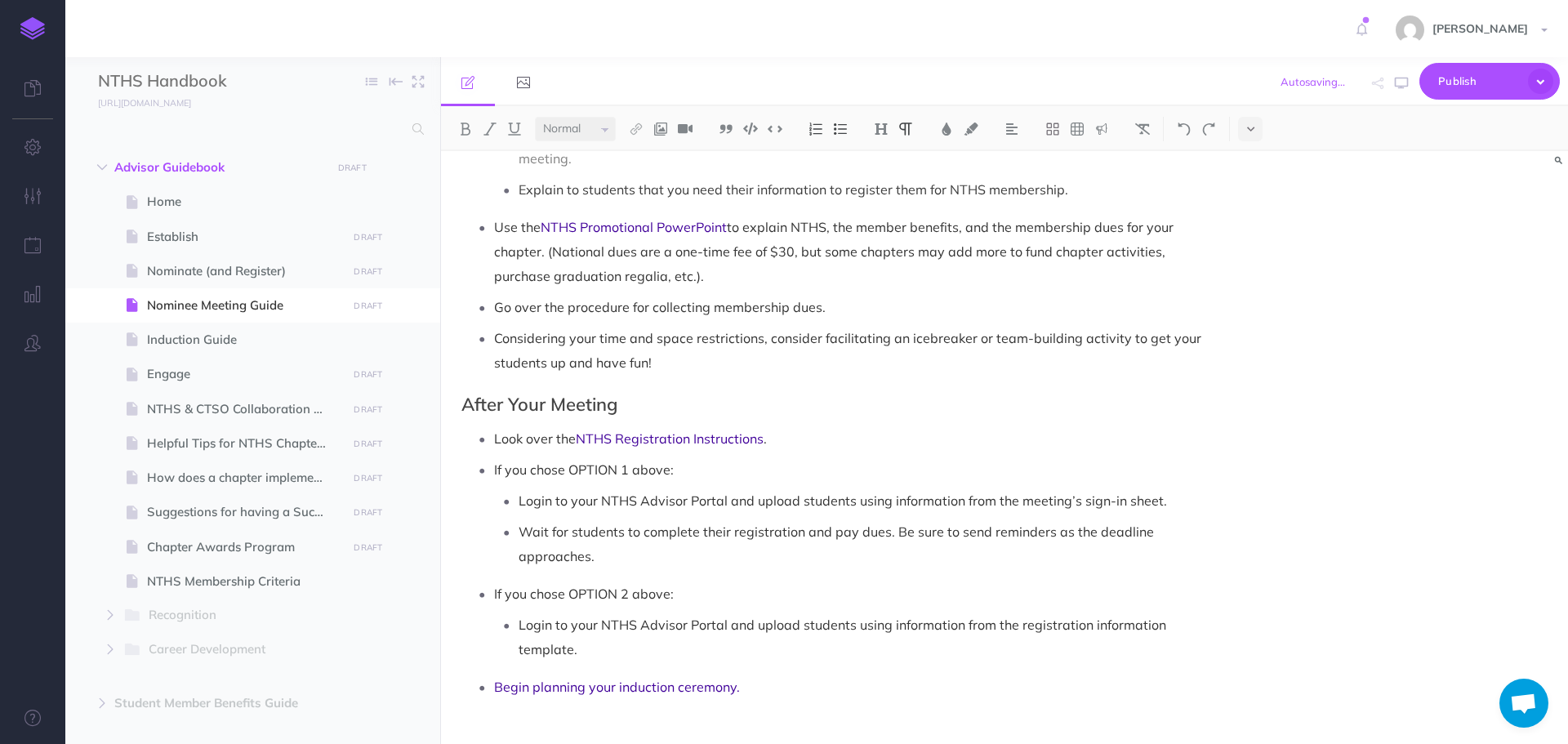
scroll to position [1308, 0]
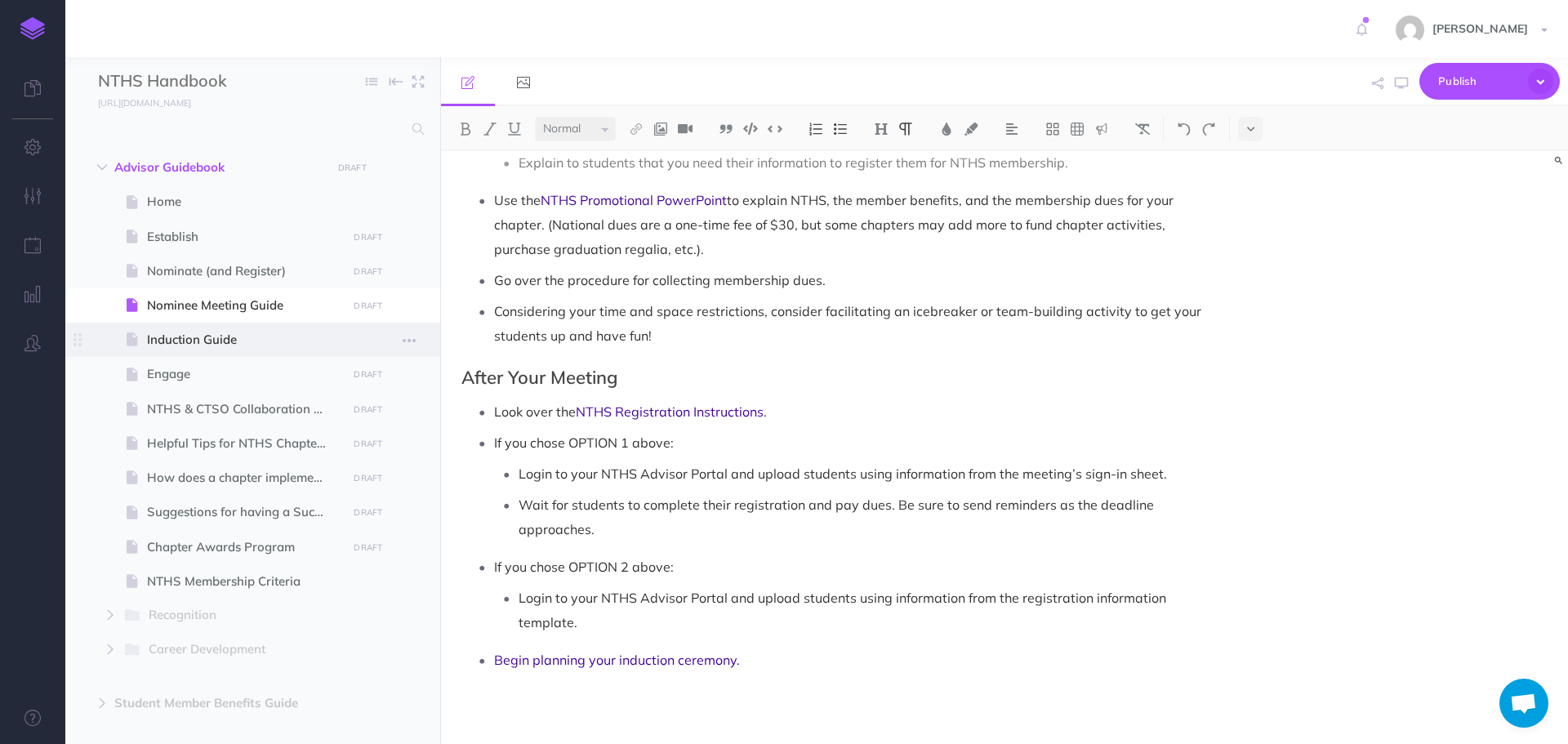
click at [228, 344] on span "Induction Guide" at bounding box center [244, 340] width 195 height 20
select select "null"
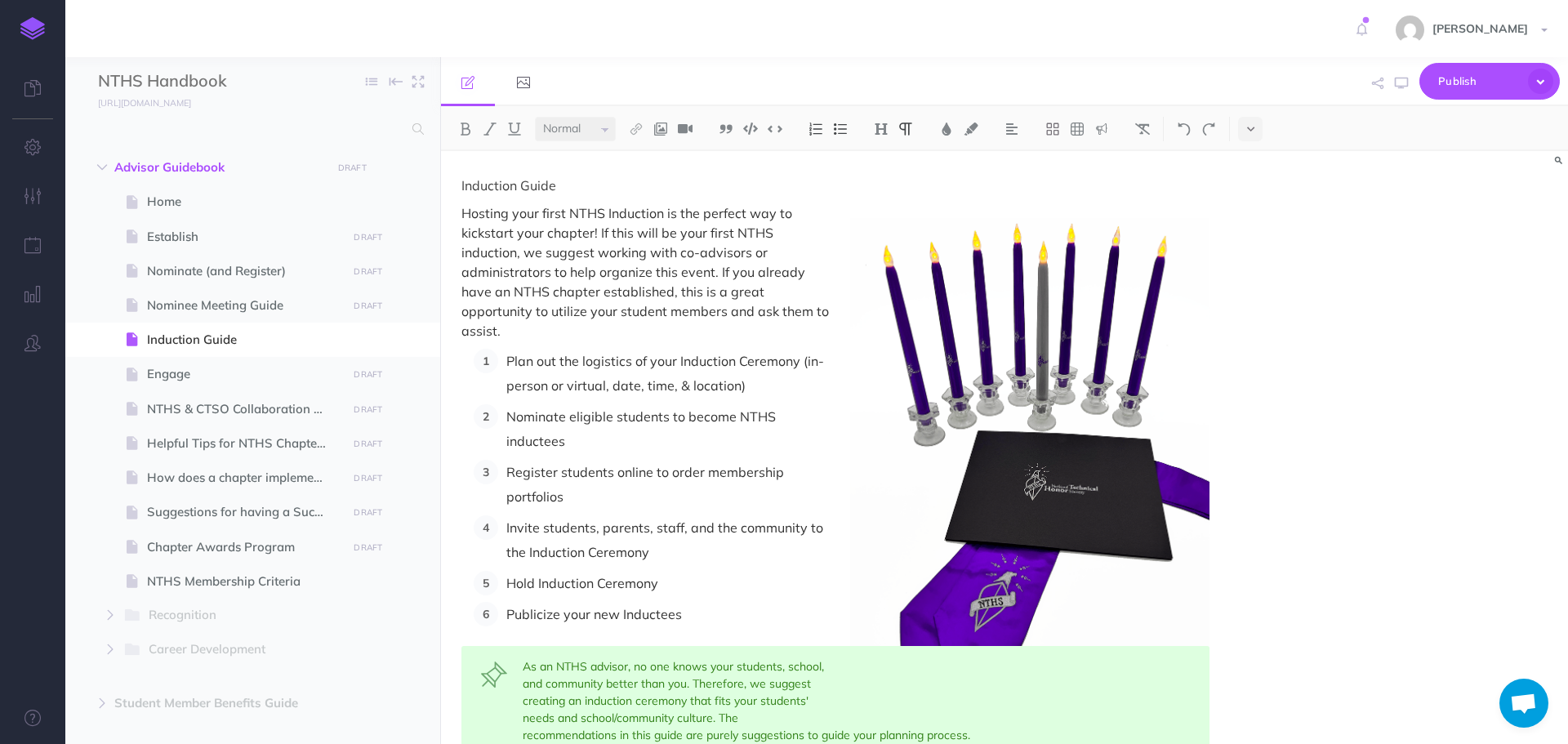
click at [759, 391] on p "Plan out the logistics of your Induction Ceremony (in-person or virtual, date, …" at bounding box center [858, 373] width 703 height 49
click at [635, 441] on p "Nominate eligible students to become NTHS inductees" at bounding box center [858, 429] width 703 height 49
click at [621, 499] on p "Register students online to order membership portfolios" at bounding box center [858, 484] width 703 height 49
click at [669, 557] on p "Invite students, parents, staff, and the community to the Induction Ceremony" at bounding box center [858, 540] width 703 height 49
click at [688, 592] on p "Hold Induction Ceremony" at bounding box center [858, 583] width 703 height 25
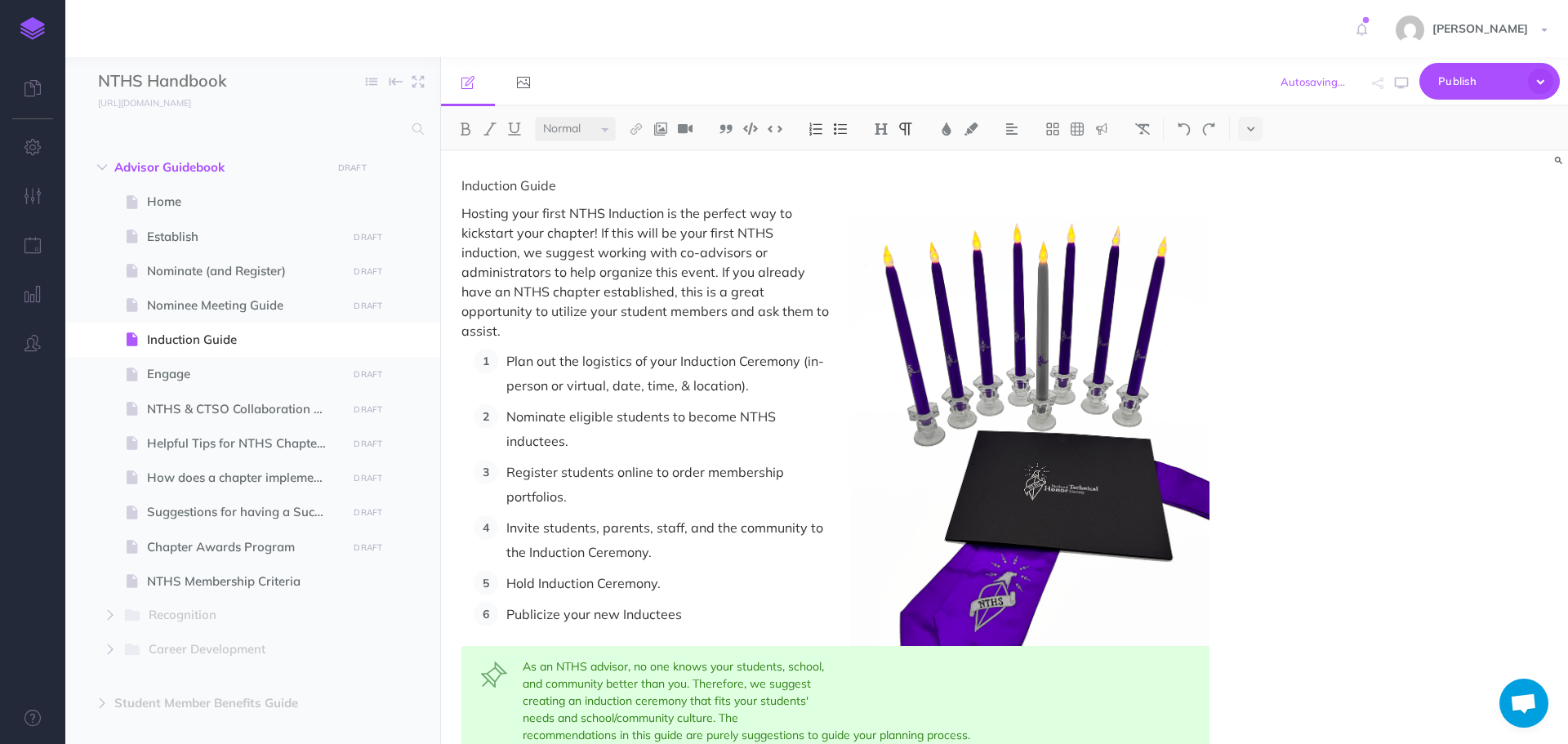
click at [535, 582] on p "Hold Induction Ceremony." at bounding box center [858, 583] width 703 height 25
click at [736, 620] on p "Publicize your new Inductees" at bounding box center [858, 614] width 703 height 25
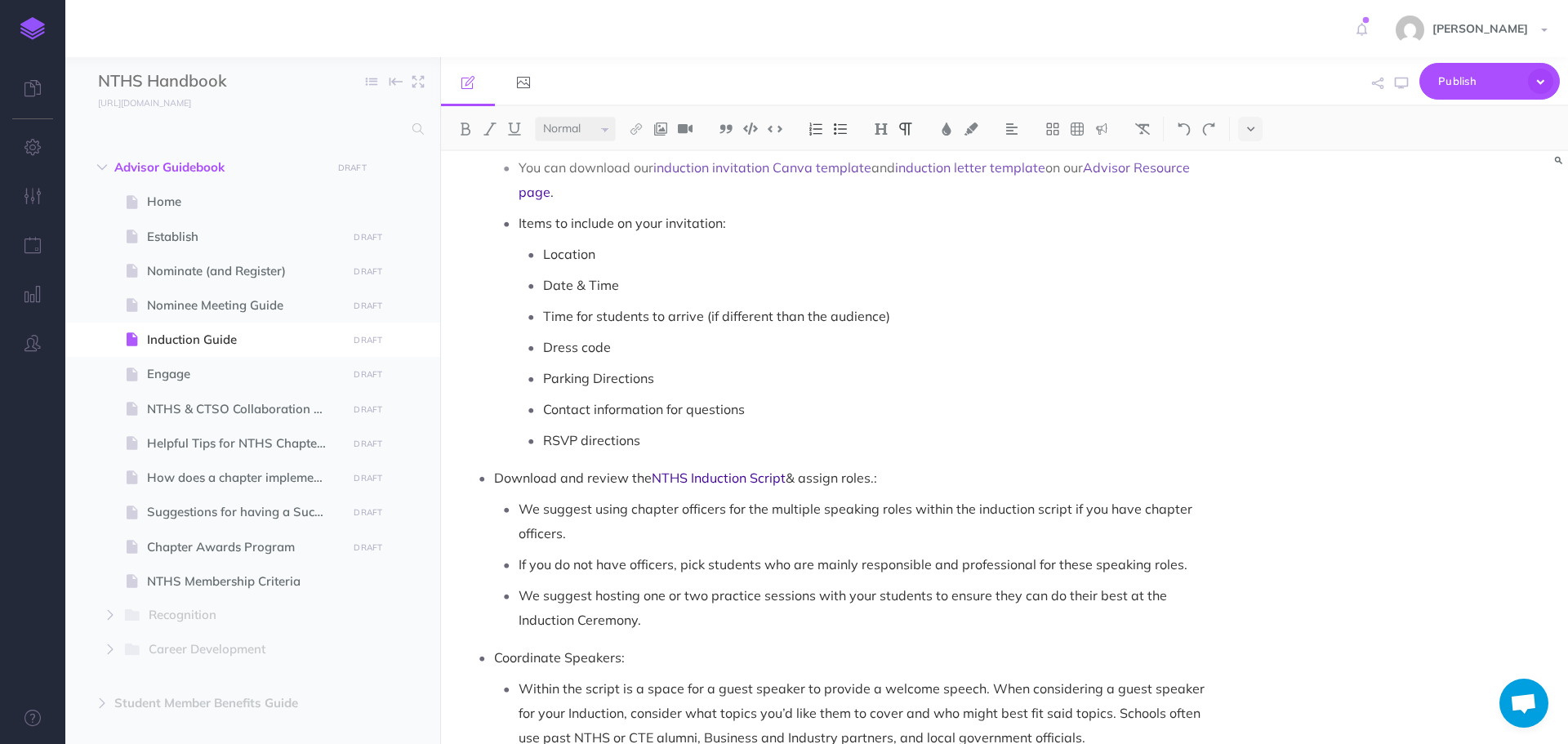
scroll to position [1389, 0]
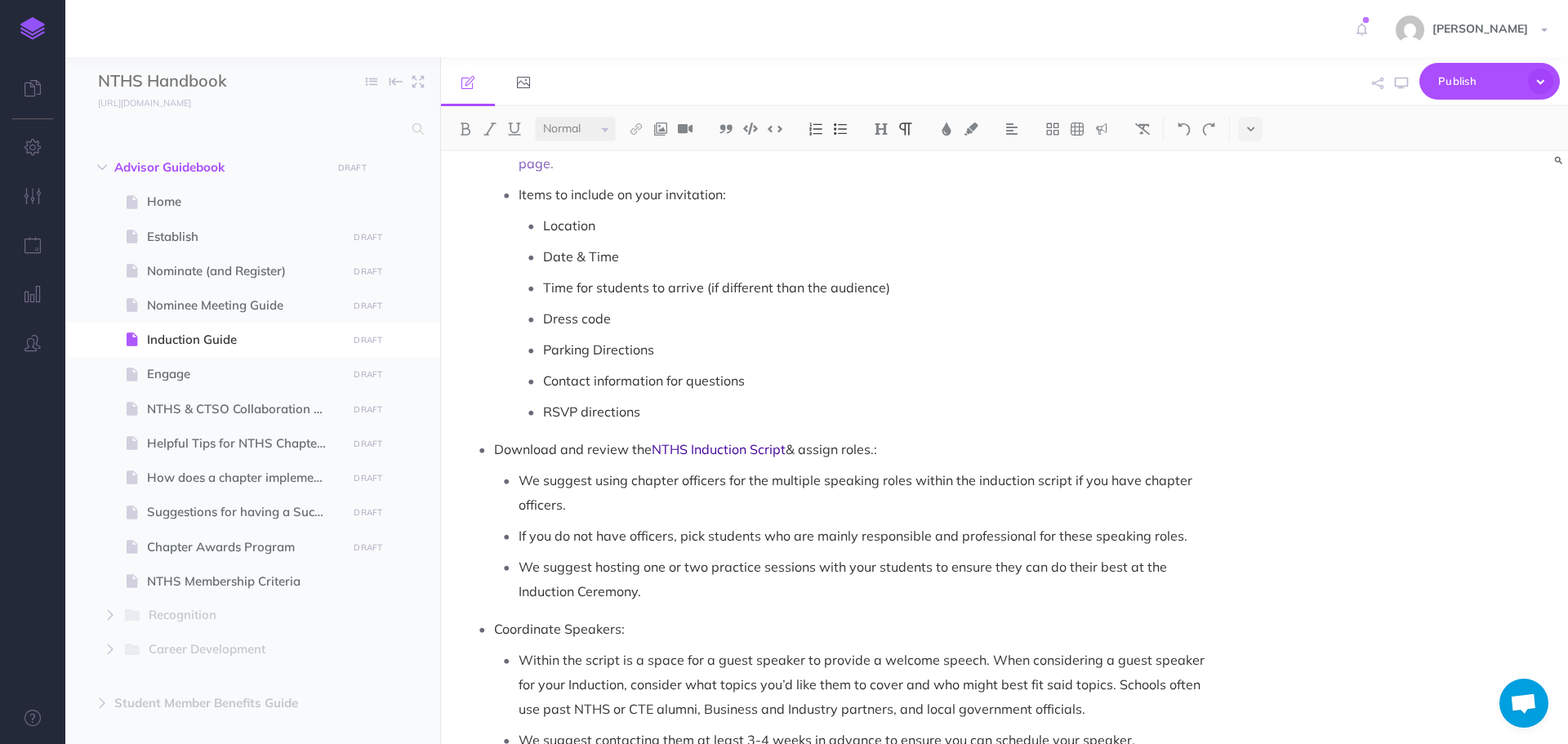
click at [875, 455] on p "Download and review the NTHS Induction Script & assign roles.:" at bounding box center [852, 449] width 716 height 25
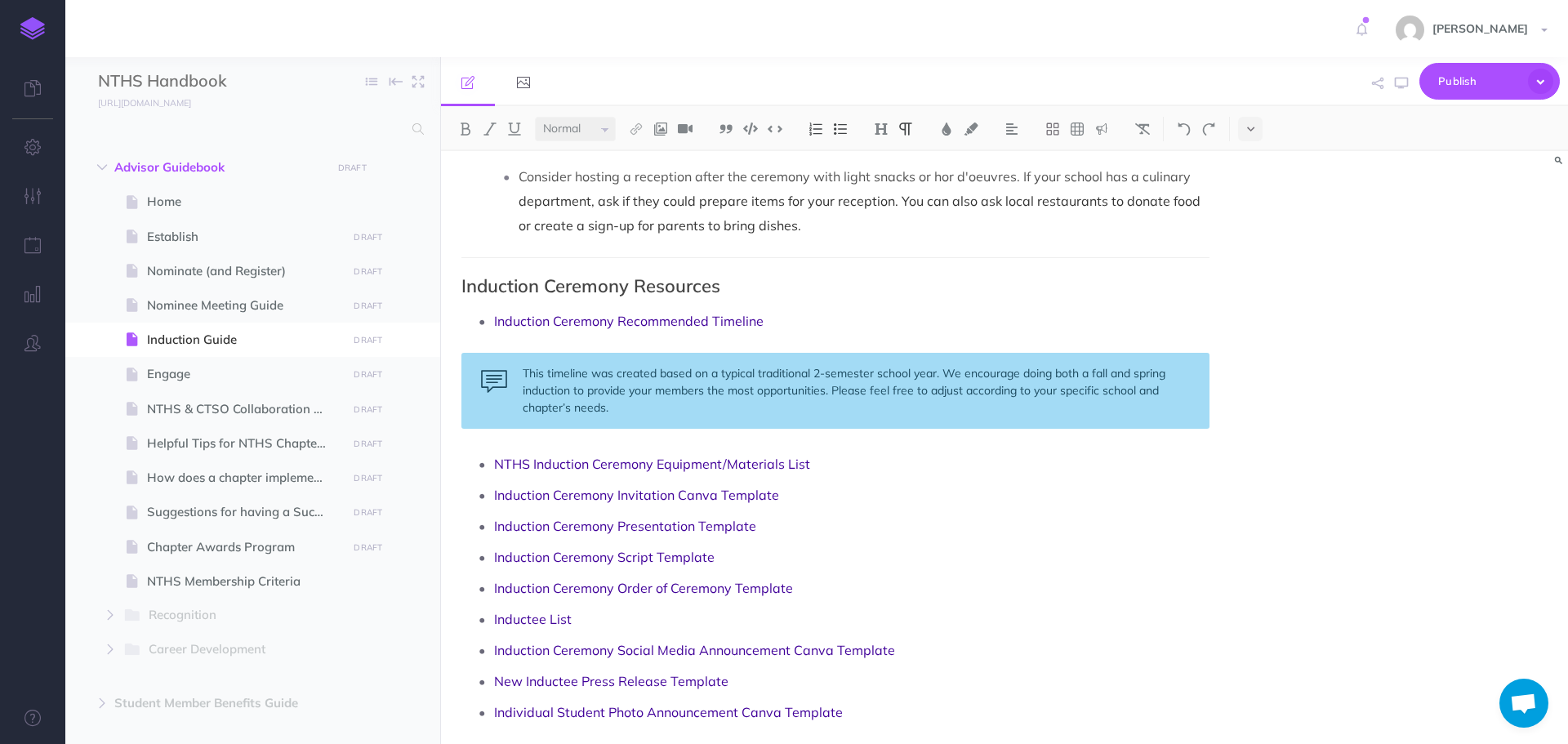
scroll to position [2339, 0]
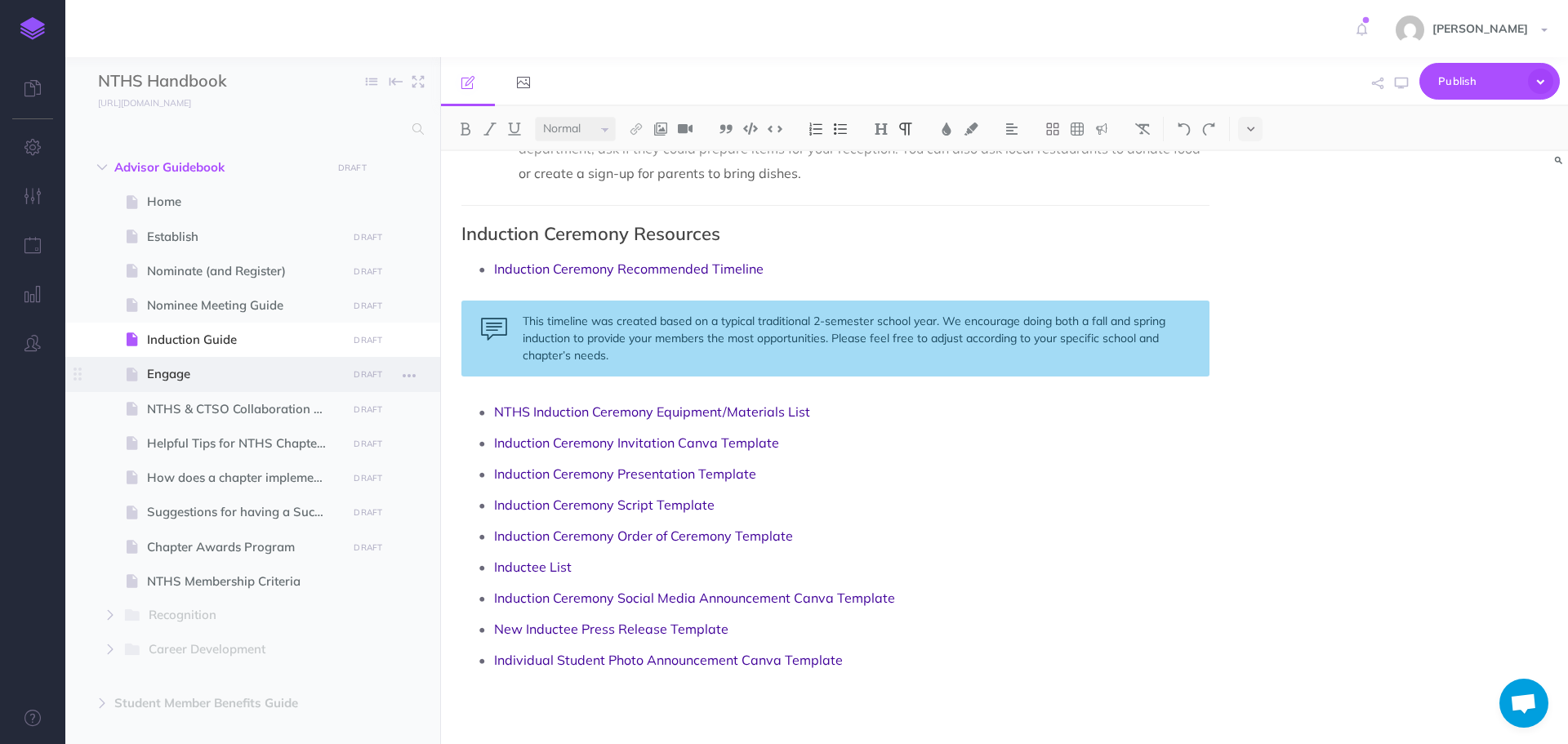
click at [256, 377] on span "Engage" at bounding box center [244, 374] width 195 height 20
select select "null"
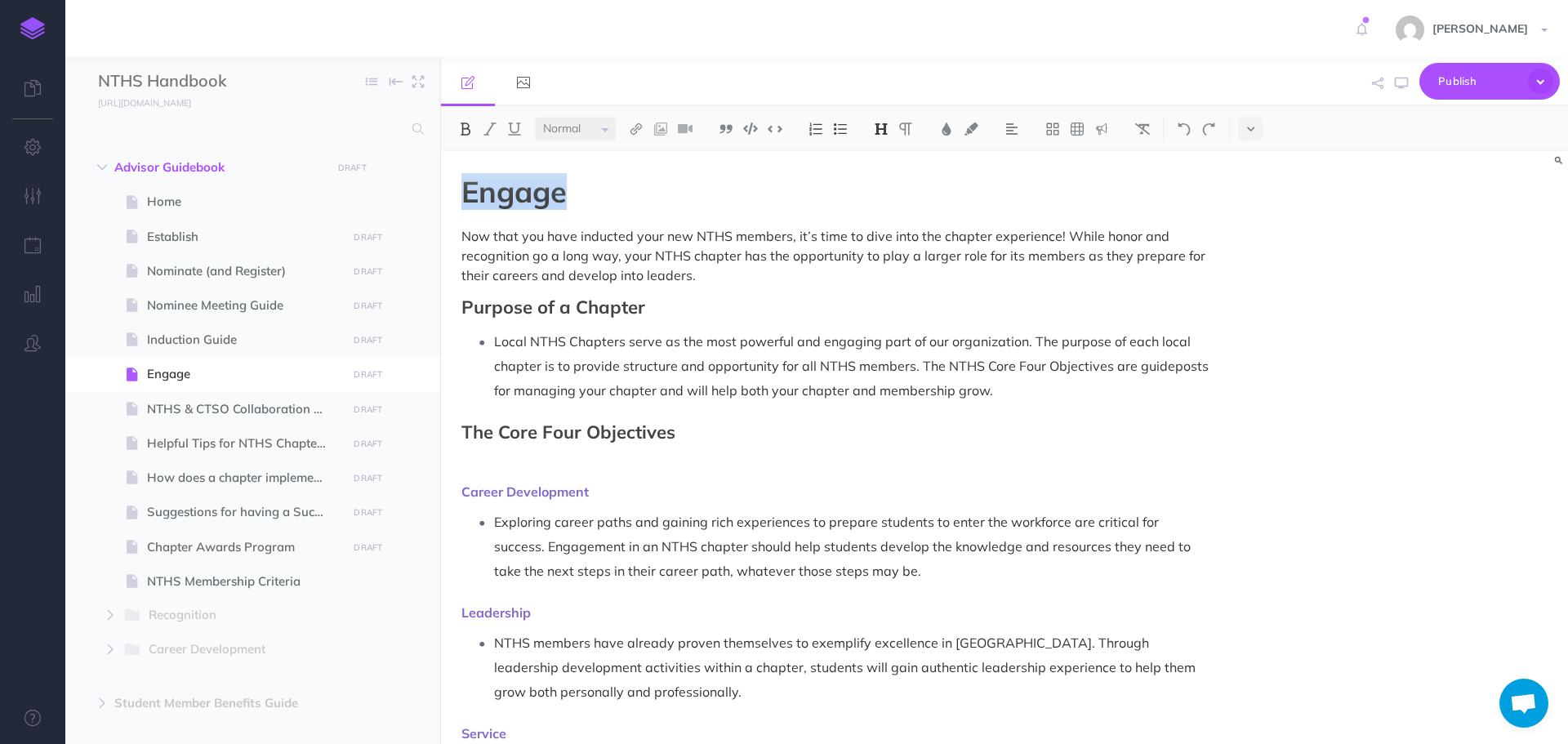
drag, startPoint x: 463, startPoint y: 198, endPoint x: 664, endPoint y: 193, distance: 201.1
click at [664, 193] on h1 "Engage" at bounding box center [836, 192] width 749 height 33
click at [885, 124] on img at bounding box center [881, 129] width 15 height 13
click at [771, 206] on h1 "Engage" at bounding box center [836, 192] width 749 height 33
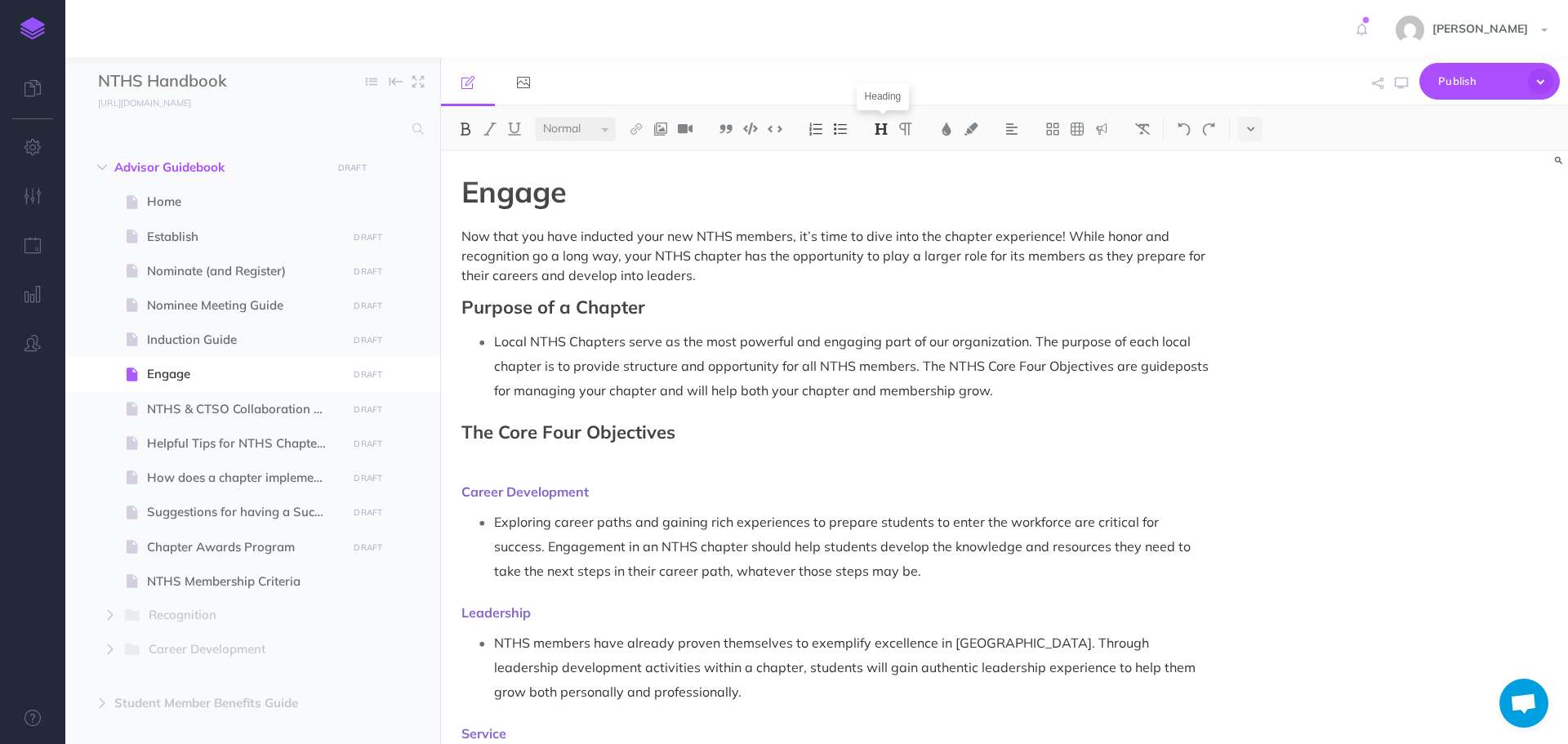
click at [877, 130] on img at bounding box center [881, 129] width 15 height 13
click at [764, 315] on h2 "Purpose of a Chapter" at bounding box center [836, 307] width 749 height 20
click at [1406, 84] on icon "button" at bounding box center [1402, 84] width 13 height 13
drag, startPoint x: 465, startPoint y: 306, endPoint x: 658, endPoint y: 306, distance: 193.0
click at [658, 306] on h2 "Purpose of a Chapter" at bounding box center [836, 307] width 749 height 20
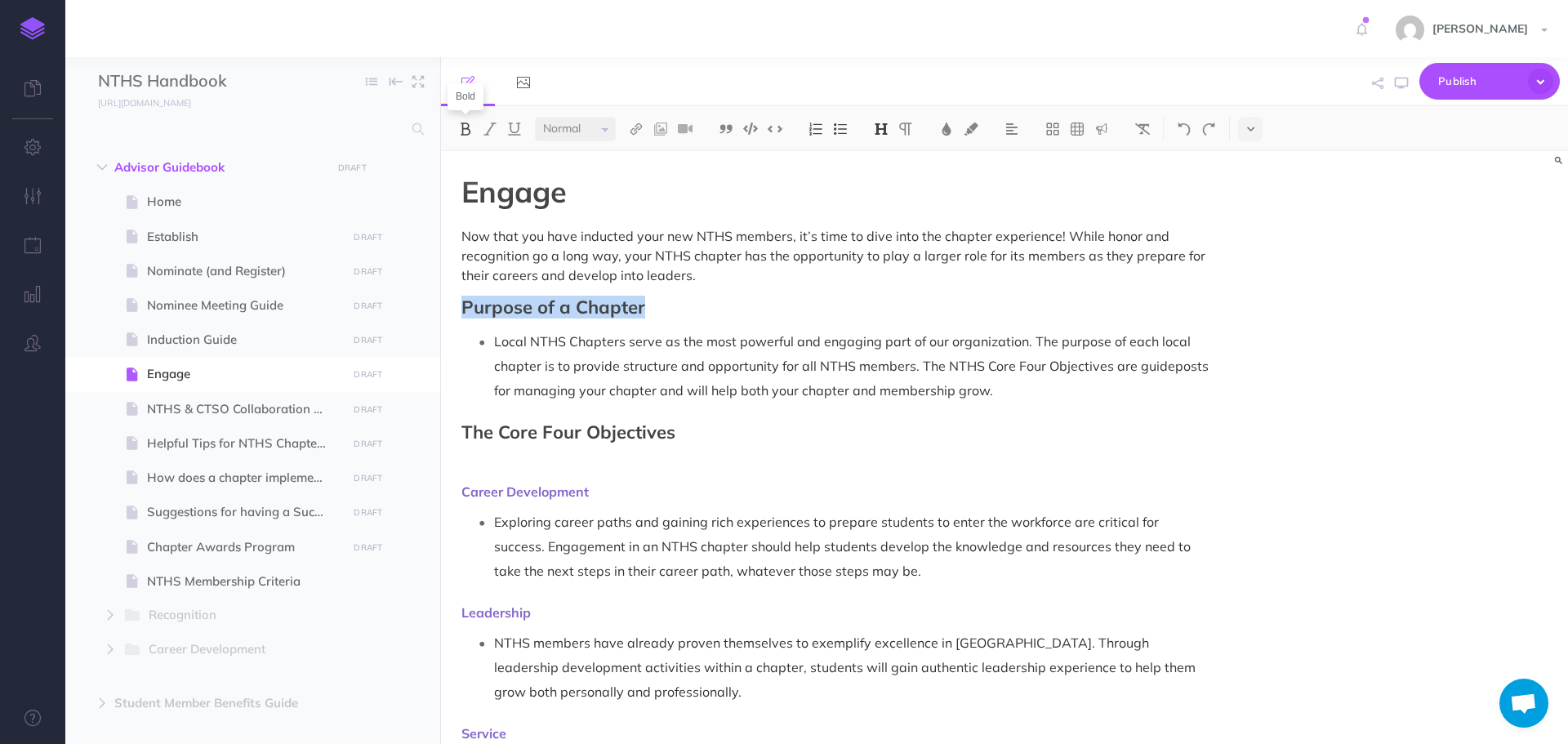
click at [474, 126] on button at bounding box center [465, 129] width 25 height 25
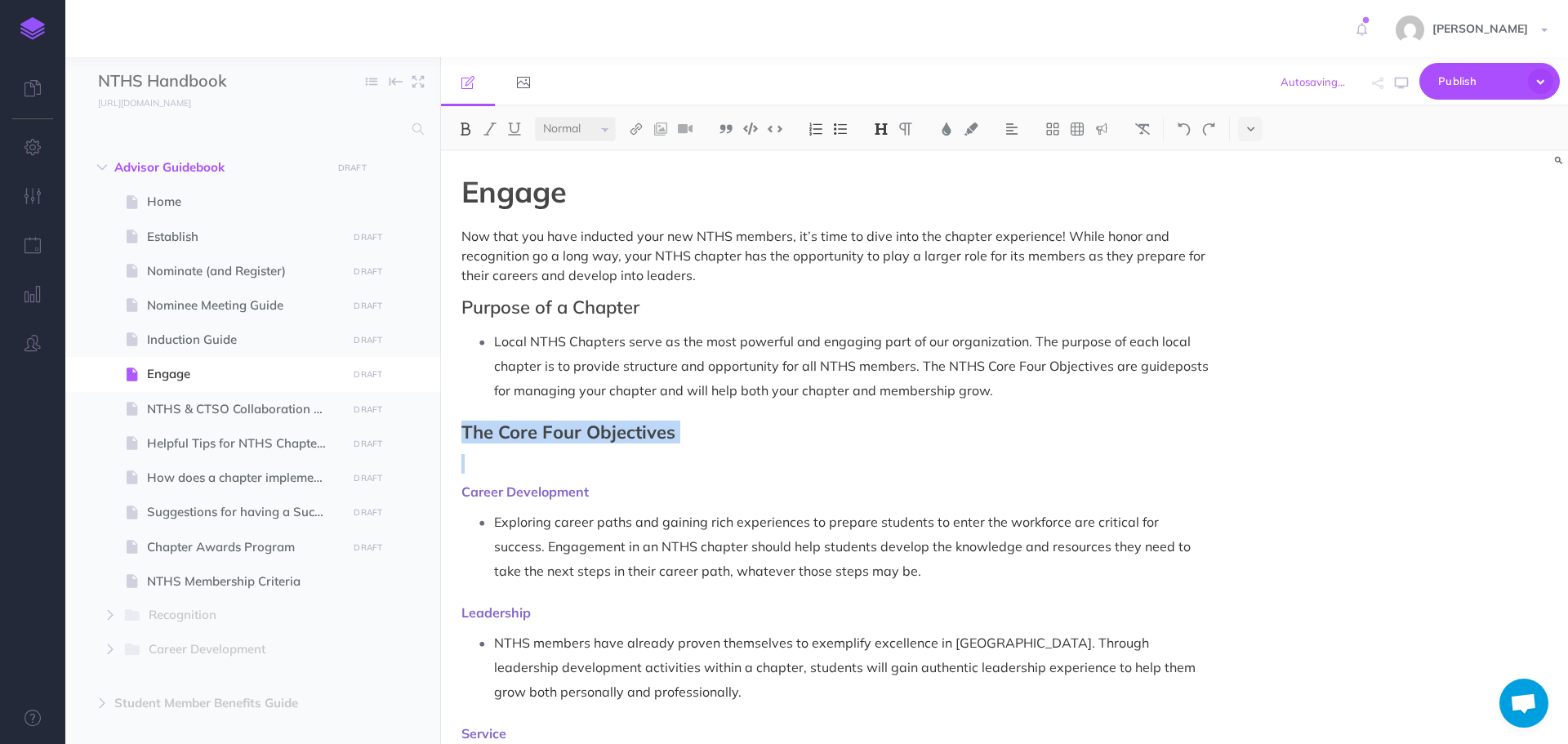
drag, startPoint x: 458, startPoint y: 431, endPoint x: 660, endPoint y: 444, distance: 202.4
click at [471, 127] on img at bounding box center [465, 129] width 15 height 13
click at [621, 472] on p at bounding box center [836, 464] width 749 height 20
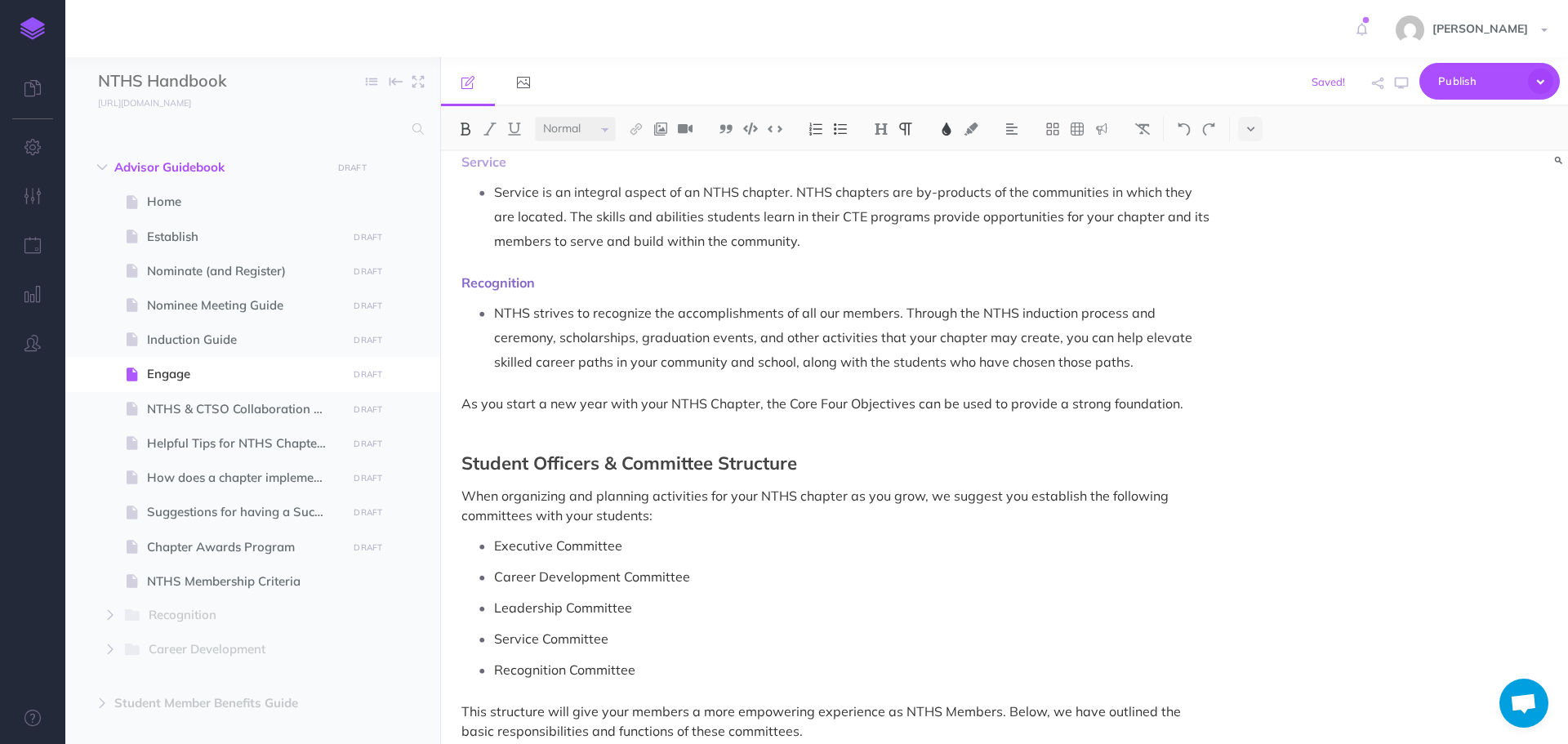
scroll to position [33, 0]
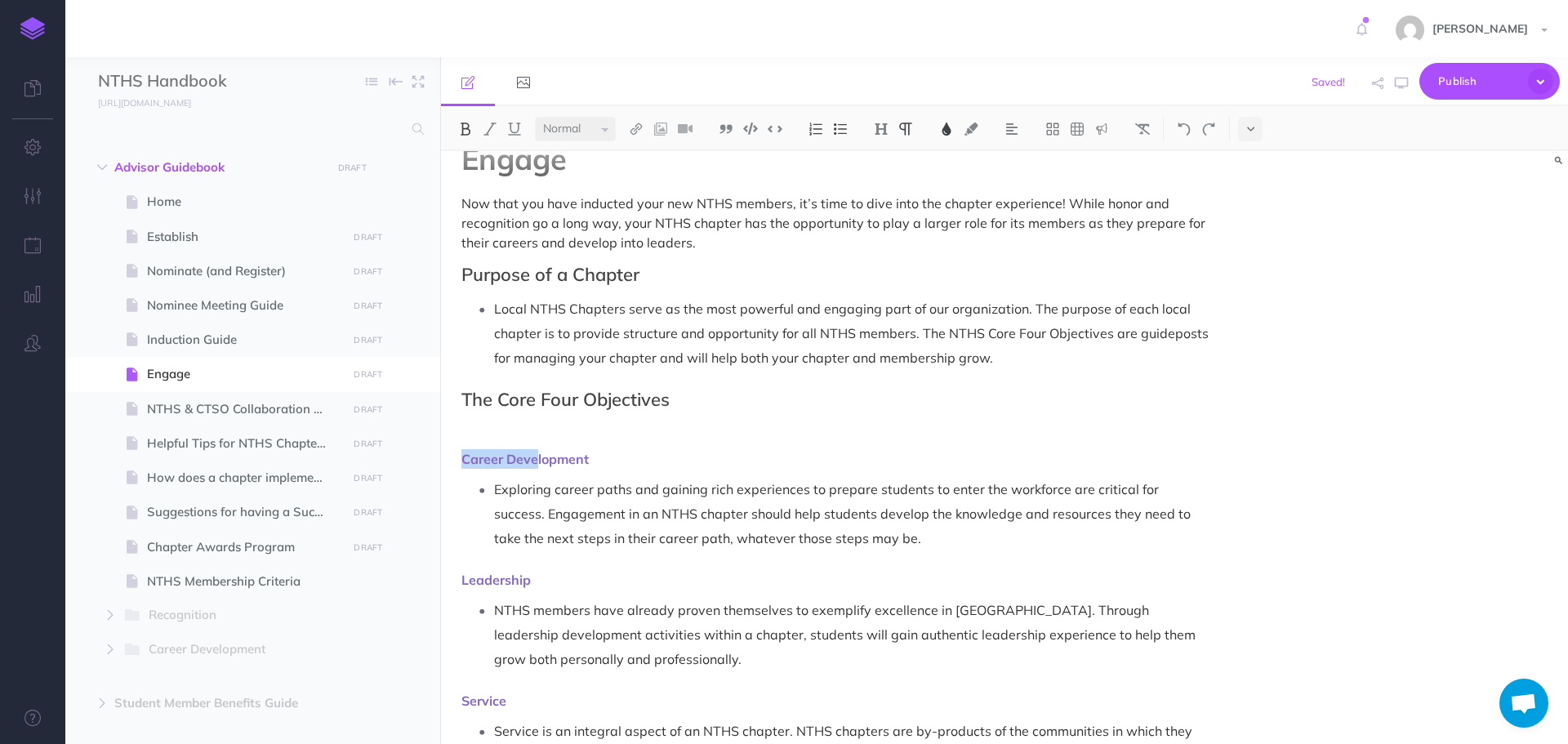
drag, startPoint x: 461, startPoint y: 462, endPoint x: 539, endPoint y: 458, distance: 78.1
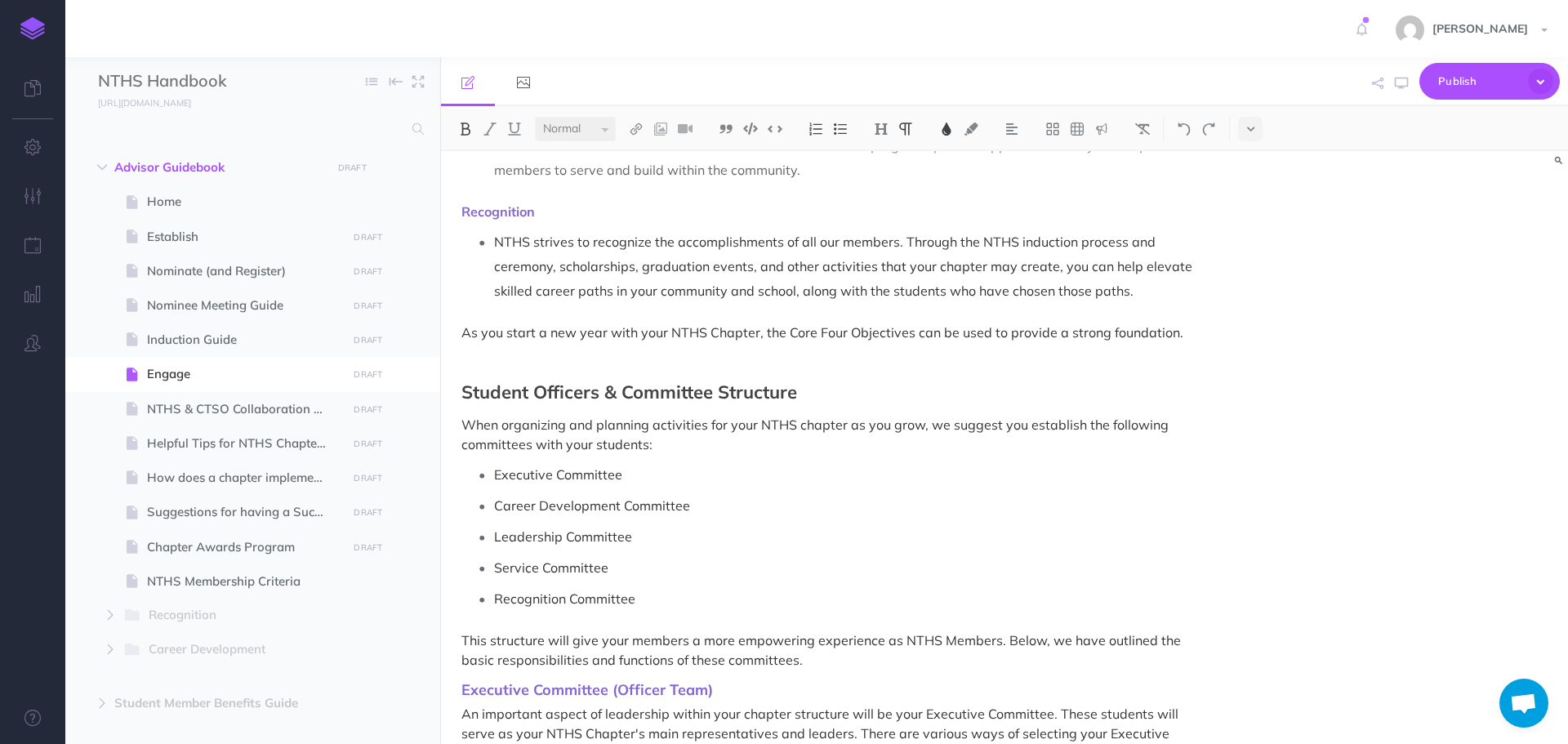
scroll to position [653, 0]
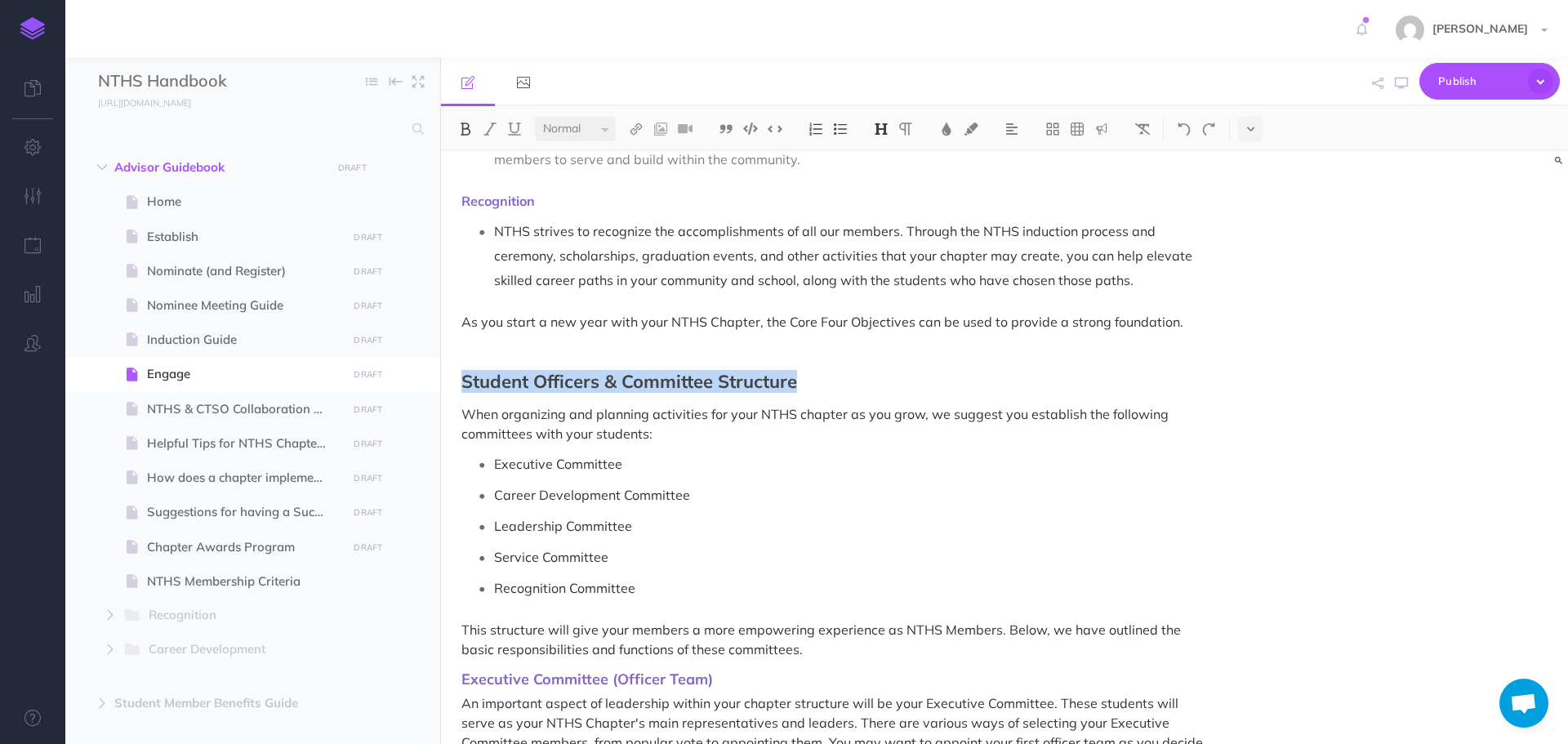
drag, startPoint x: 466, startPoint y: 382, endPoint x: 815, endPoint y: 376, distance: 349.1
click at [815, 376] on h2 "Student Officers & Committee Structure" at bounding box center [836, 382] width 749 height 20
click at [472, 127] on img at bounding box center [465, 129] width 15 height 13
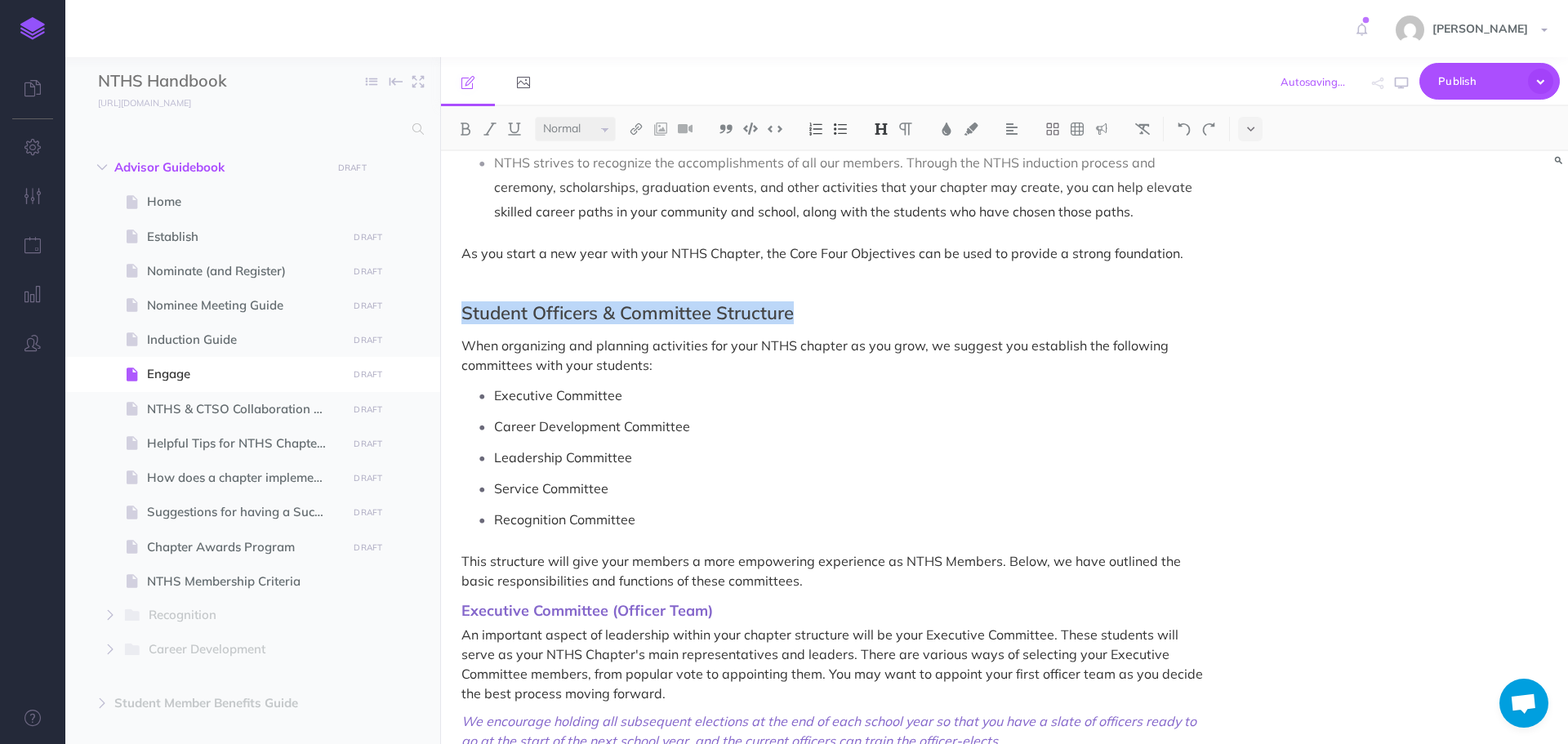
scroll to position [898, 0]
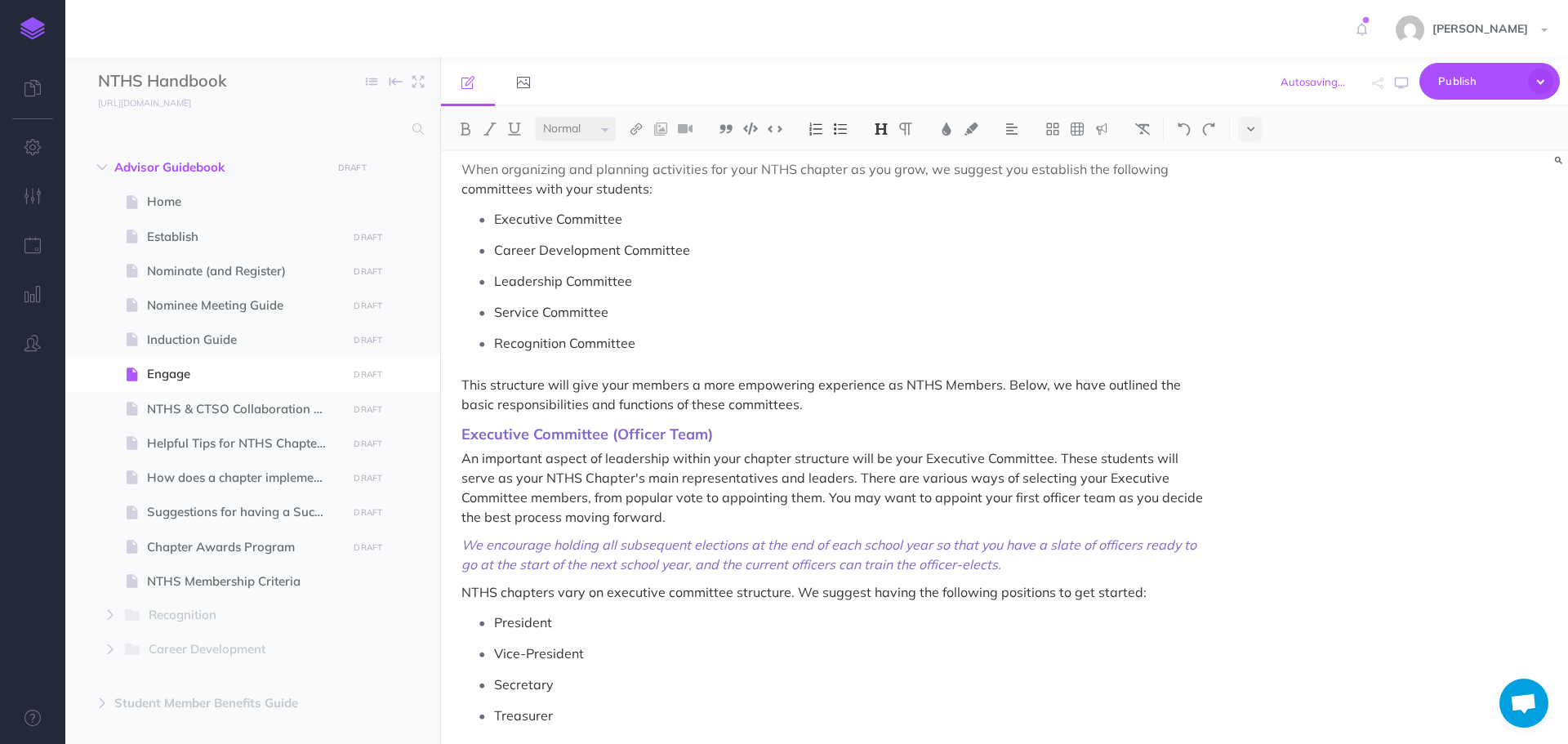
click at [683, 441] on span "Executive Committee (Officer Team)" at bounding box center [587, 434] width 252 height 19
drag, startPoint x: 462, startPoint y: 436, endPoint x: 716, endPoint y: 429, distance: 254.1
click at [716, 429] on h3 "Executive Committee (Officer Team)" at bounding box center [836, 434] width 749 height 16
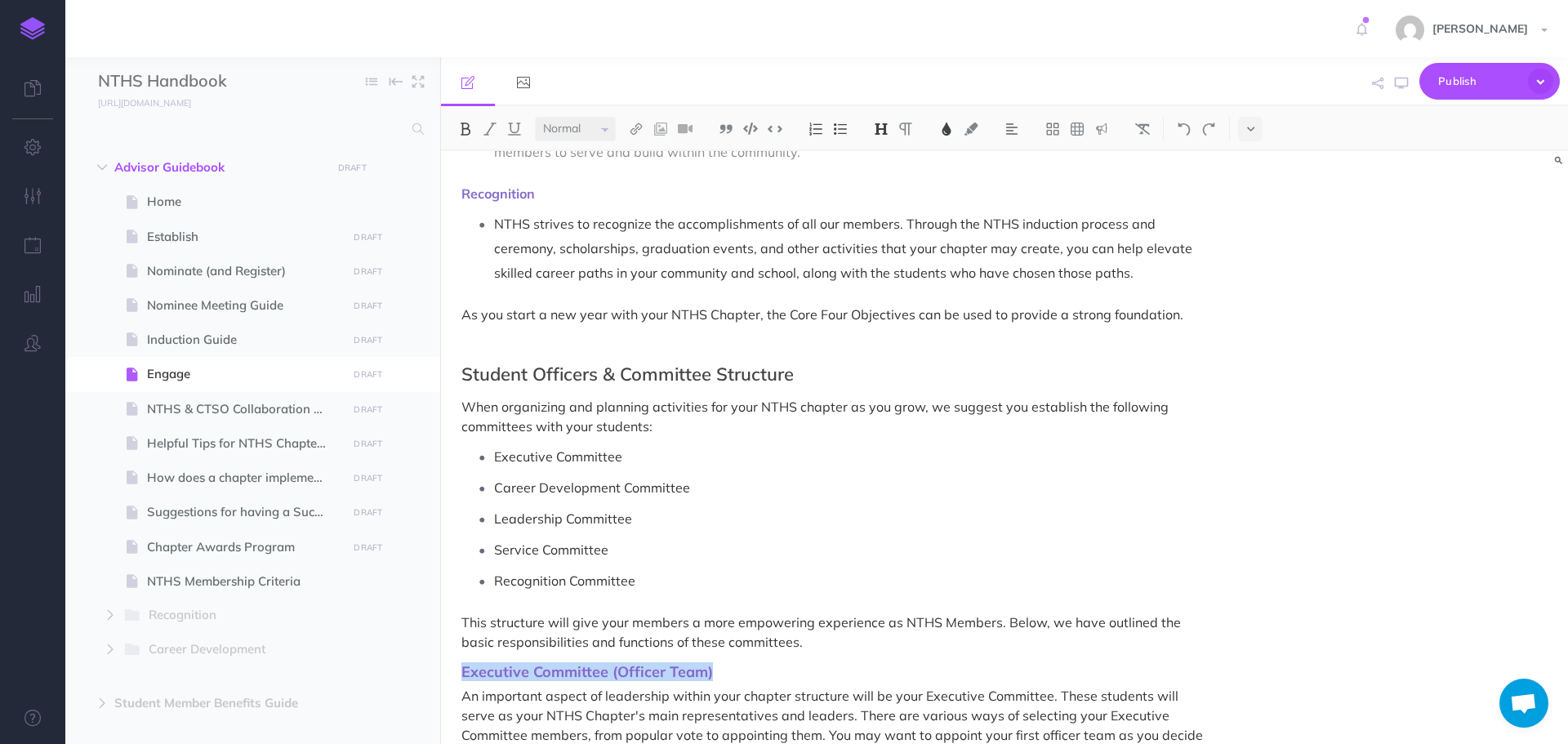
scroll to position [653, 0]
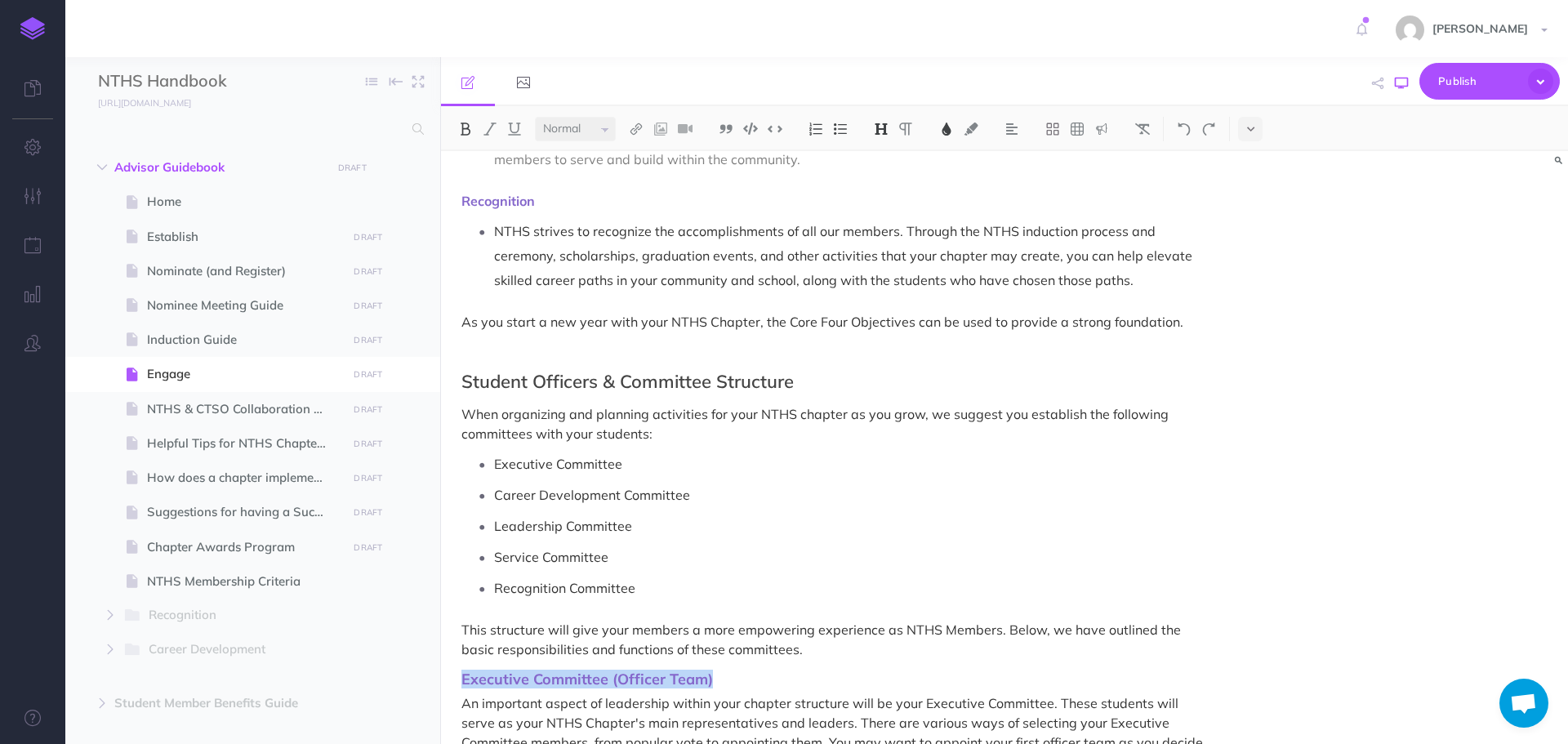
click at [1404, 83] on icon "button" at bounding box center [1402, 84] width 13 height 13
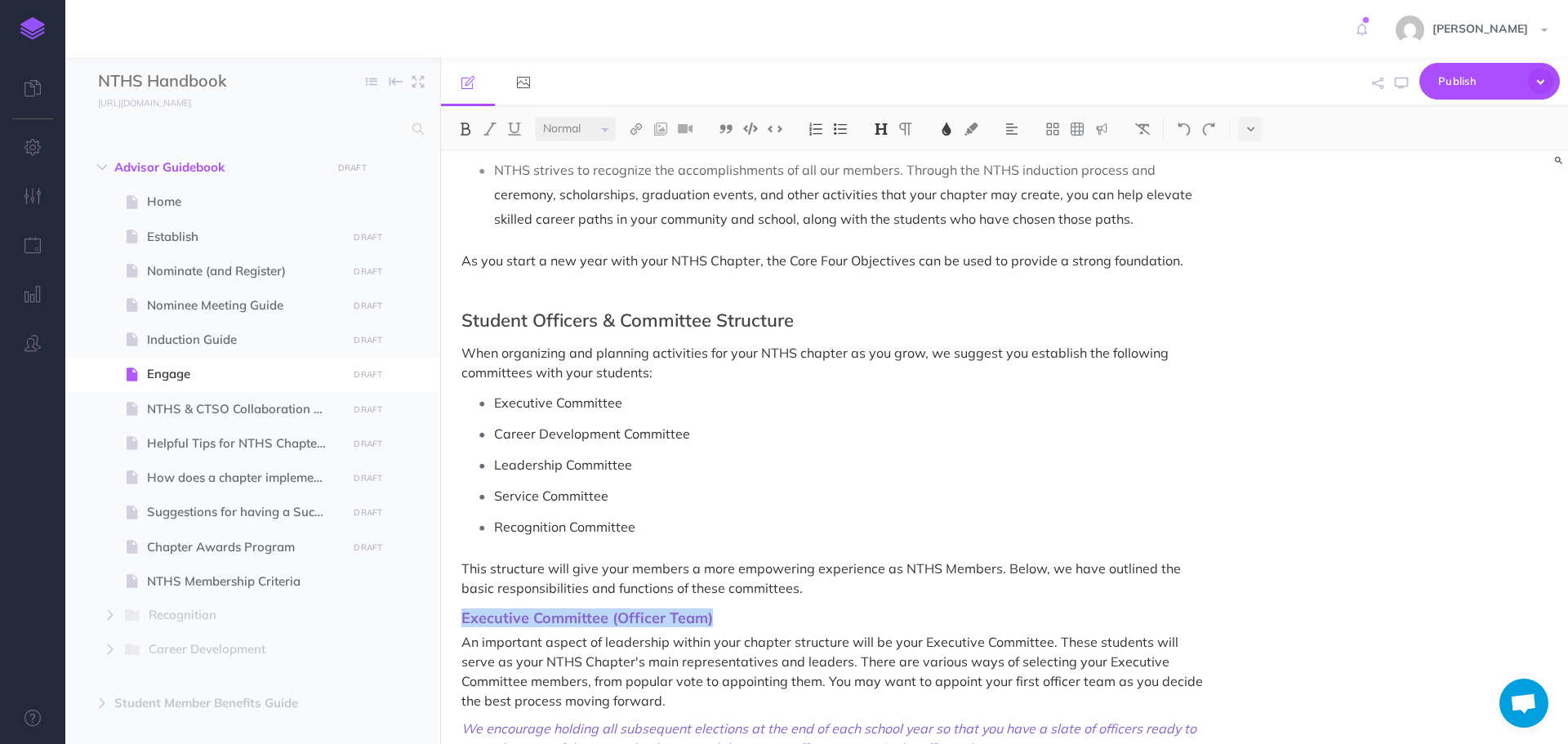
scroll to position [898, 0]
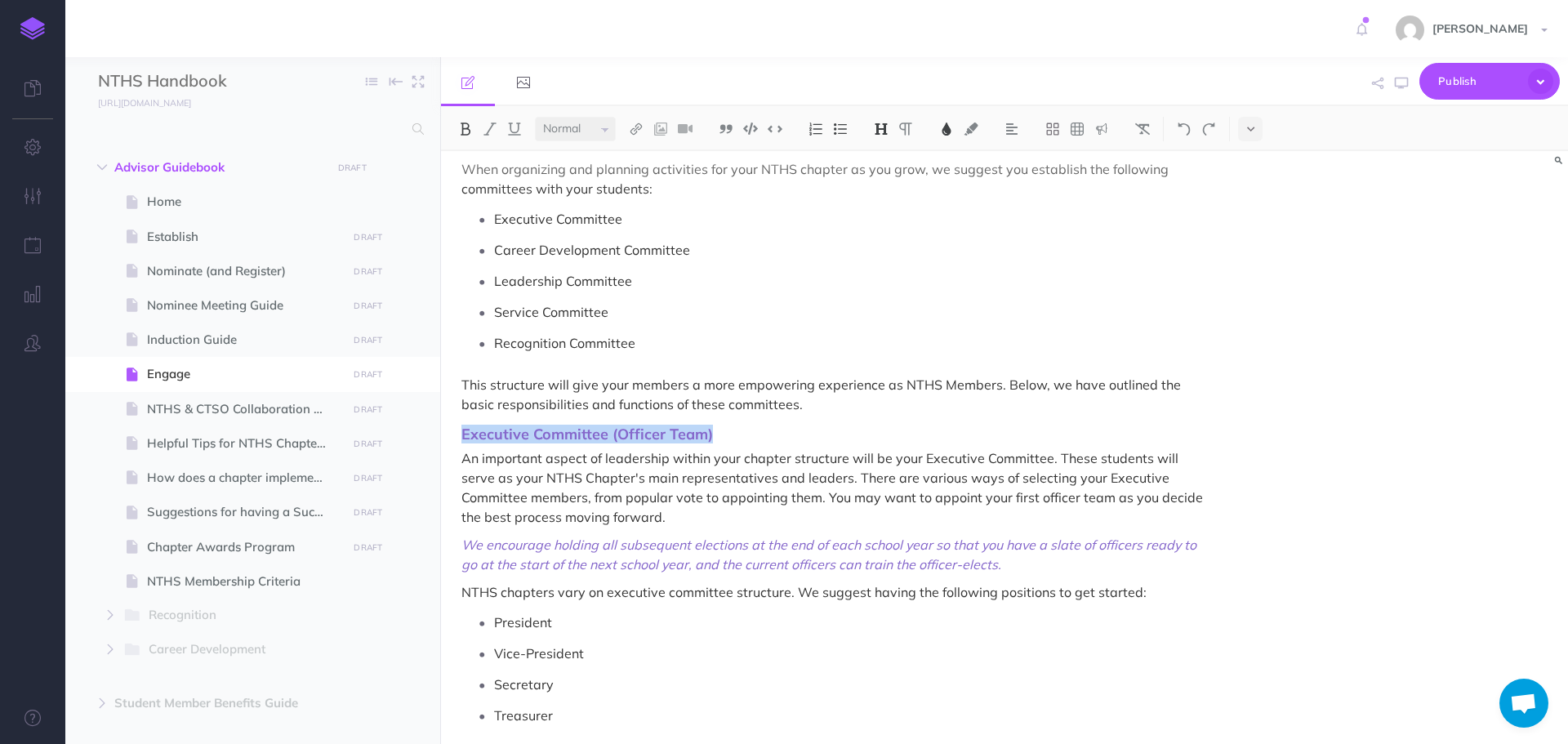
click at [466, 125] on img at bounding box center [465, 129] width 15 height 13
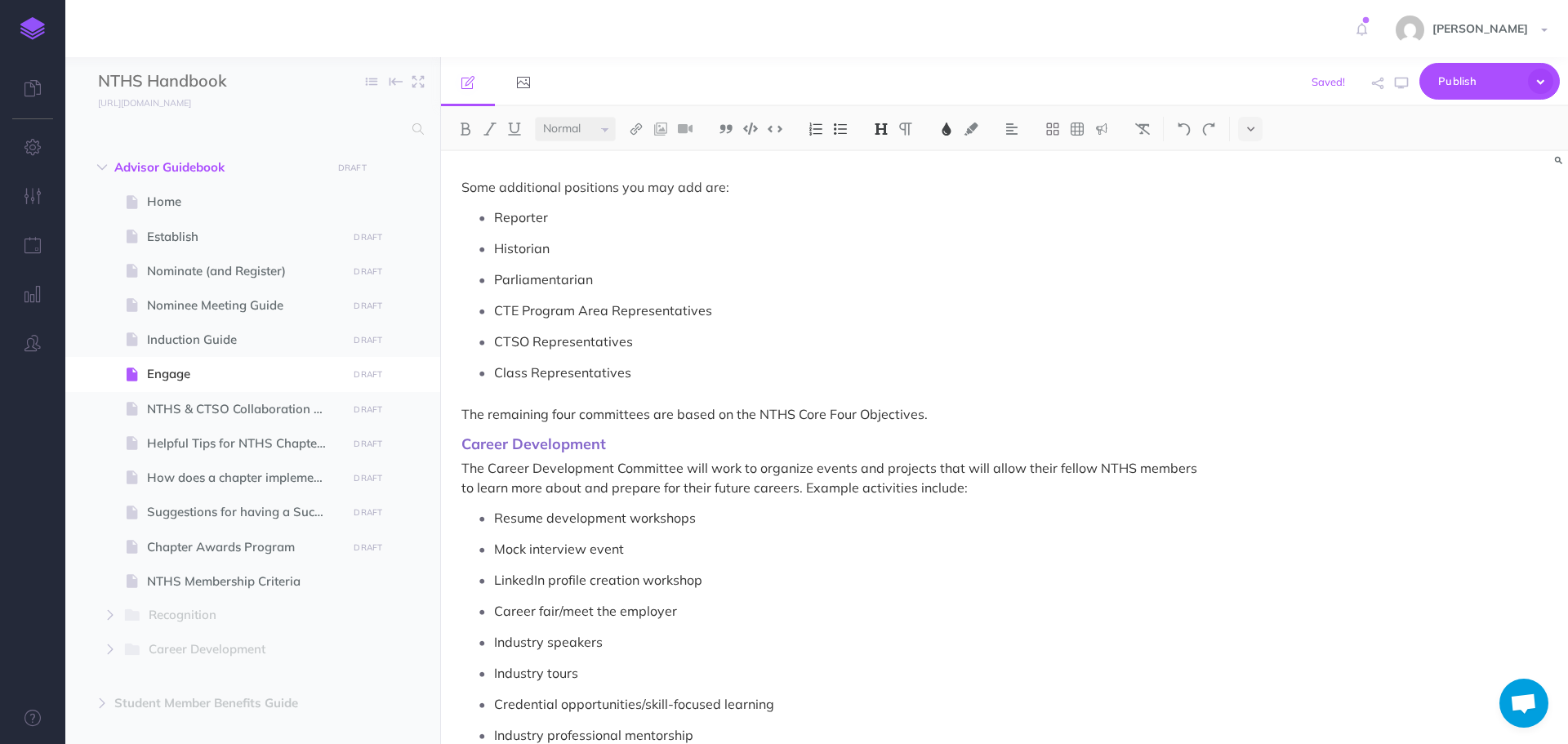
scroll to position [1470, 0]
drag, startPoint x: 461, startPoint y: 441, endPoint x: 628, endPoint y: 446, distance: 167.1
click at [628, 446] on h3 "Career Development" at bounding box center [836, 442] width 749 height 16
click at [463, 128] on img at bounding box center [465, 129] width 15 height 13
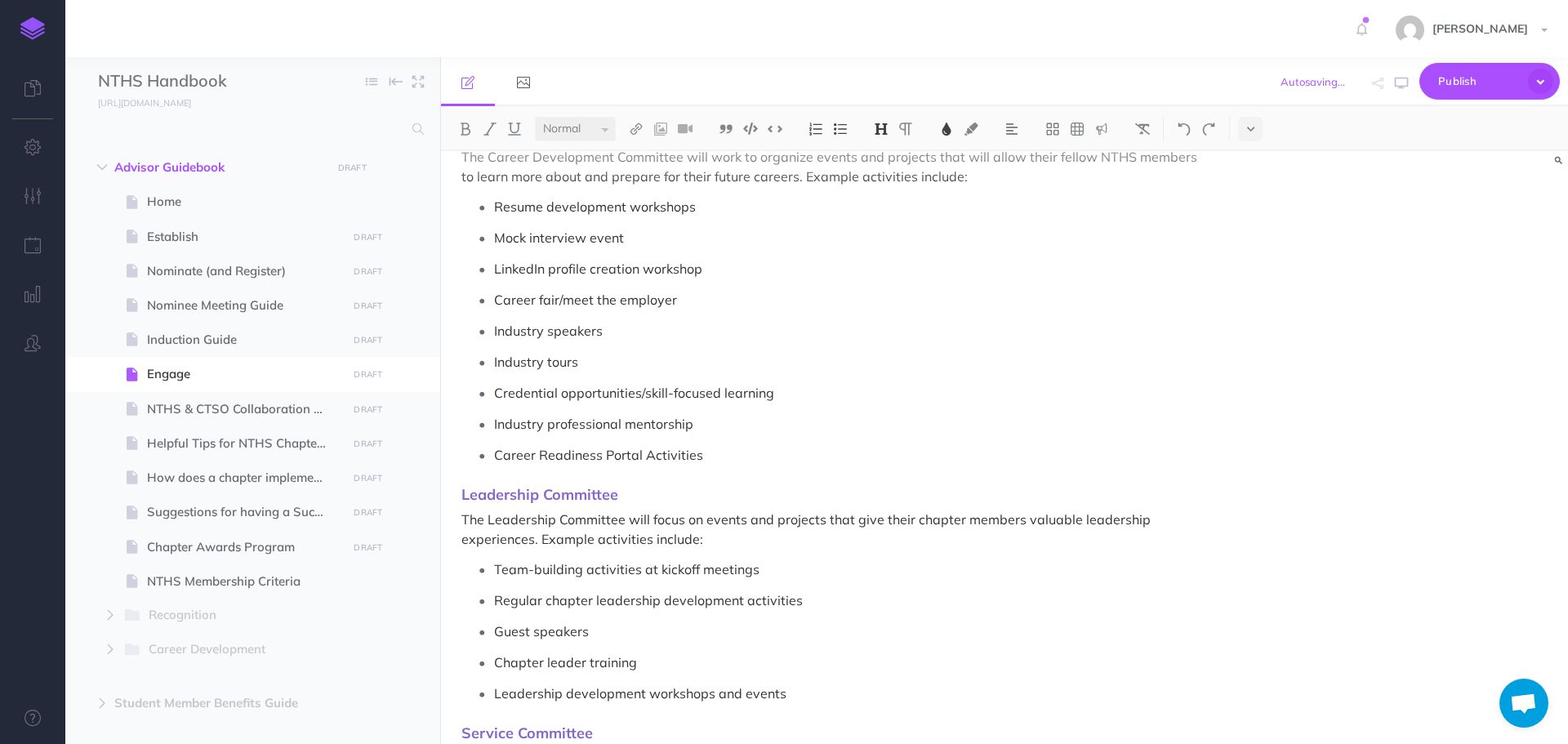
scroll to position [1879, 0]
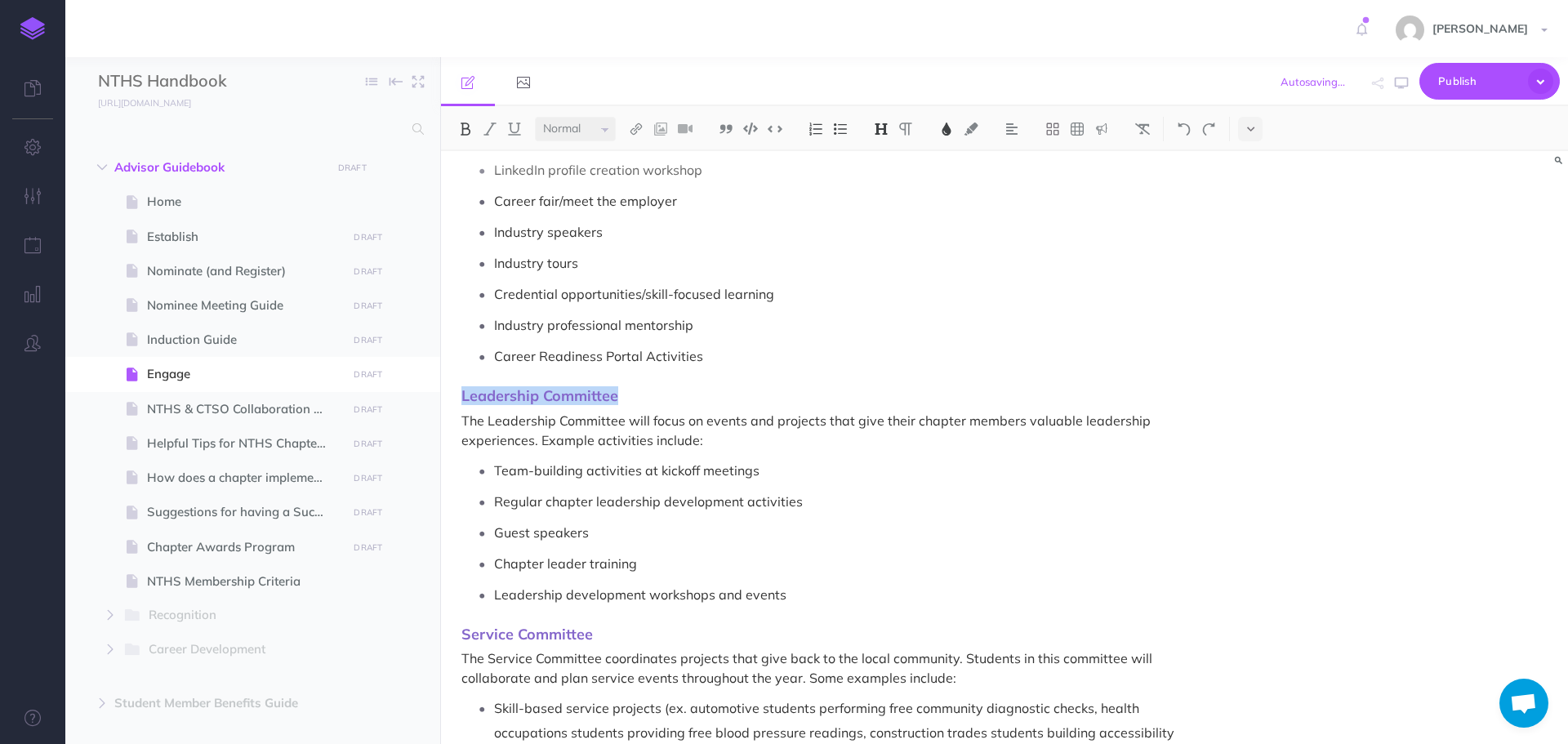
drag, startPoint x: 460, startPoint y: 401, endPoint x: 622, endPoint y: 395, distance: 162.1
click at [622, 395] on div "Engage Now that you have inducted your new NTHS members, it’s time to dive into…" at bounding box center [836, 502] width 789 height 4461
click at [466, 133] on img at bounding box center [465, 129] width 15 height 13
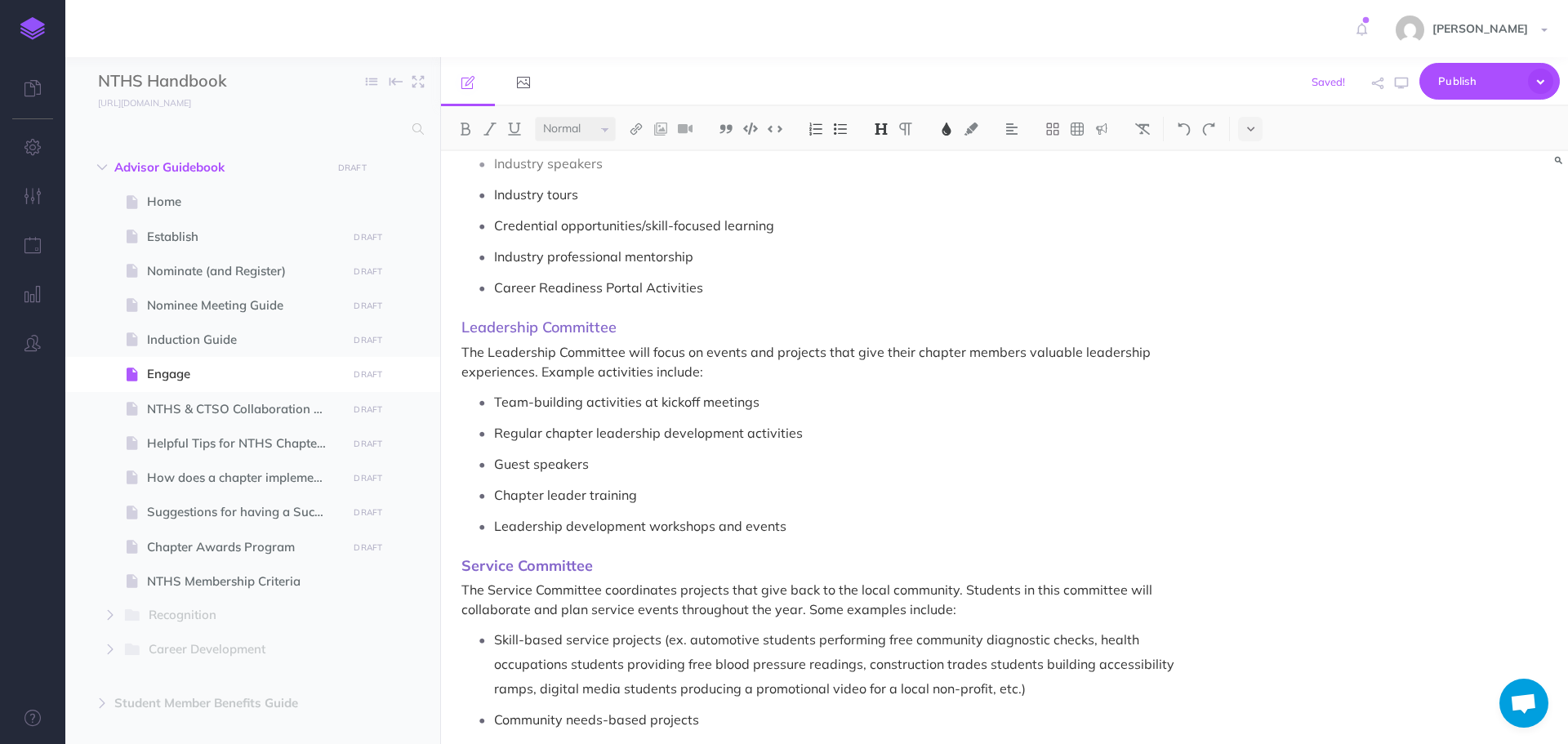
scroll to position [2042, 0]
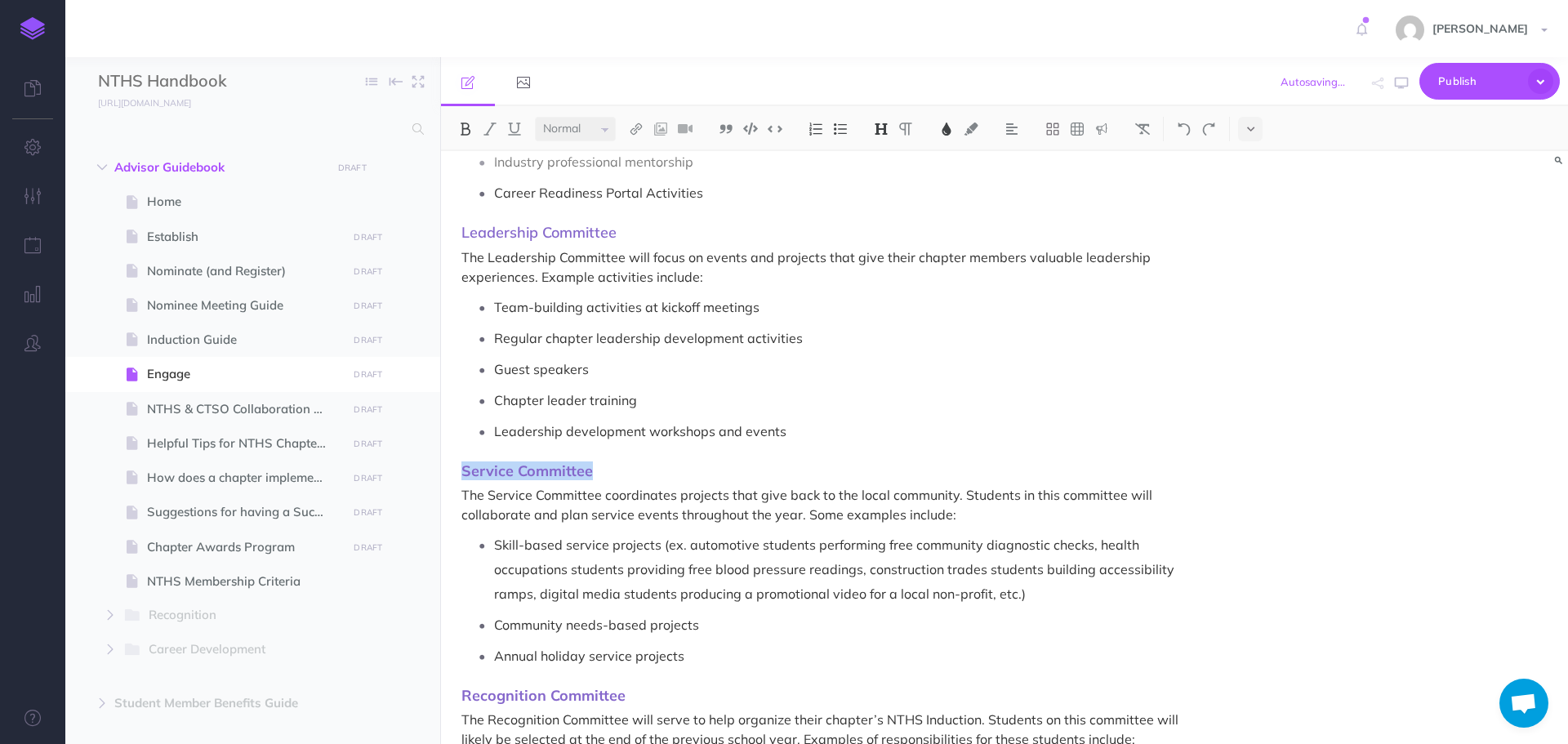
drag, startPoint x: 458, startPoint y: 472, endPoint x: 597, endPoint y: 465, distance: 139.2
click at [597, 465] on div "Engage Now that you have inducted your new NTHS members, it’s time to dive into…" at bounding box center [836, 339] width 789 height 4461
click at [461, 130] on img at bounding box center [465, 129] width 15 height 13
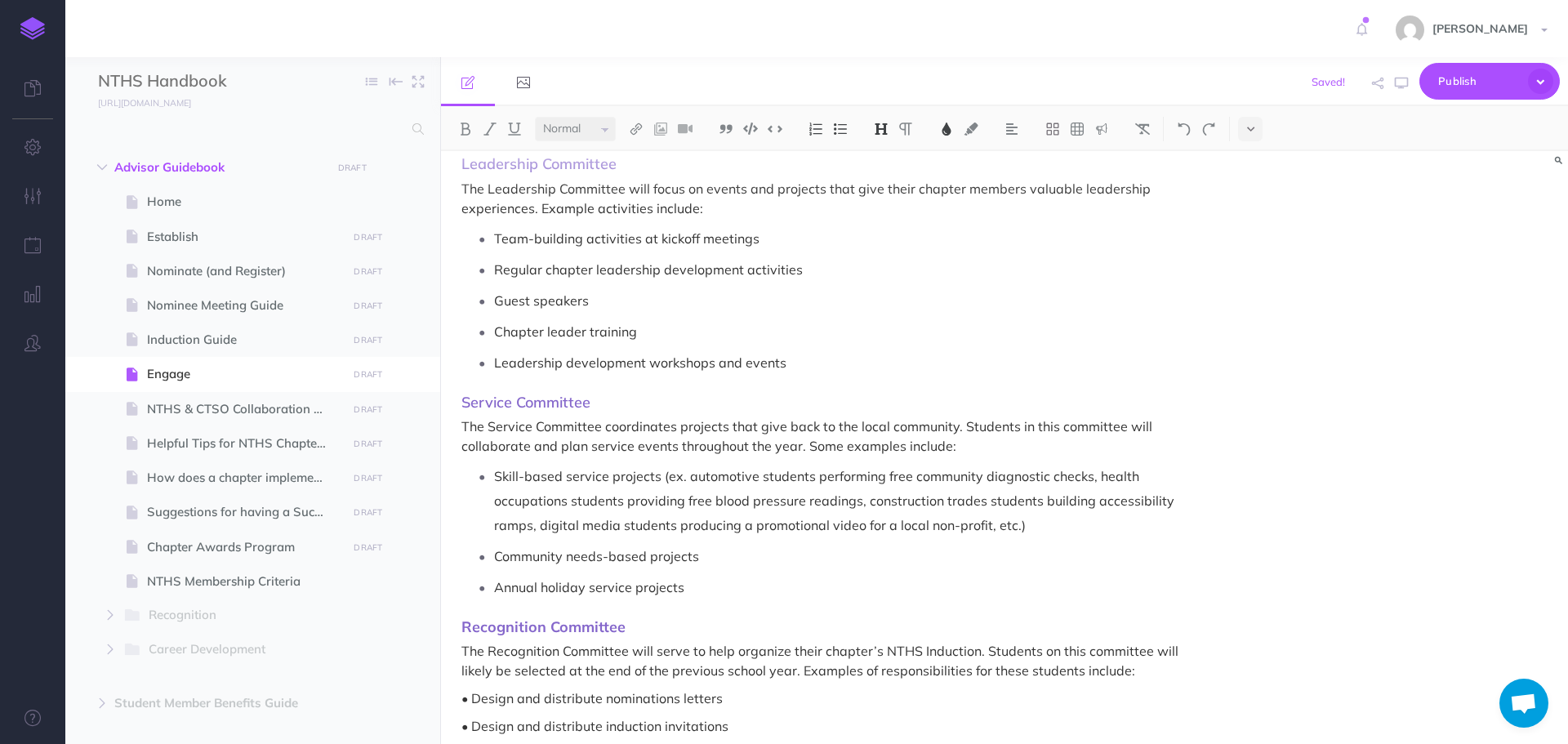
scroll to position [2206, 0]
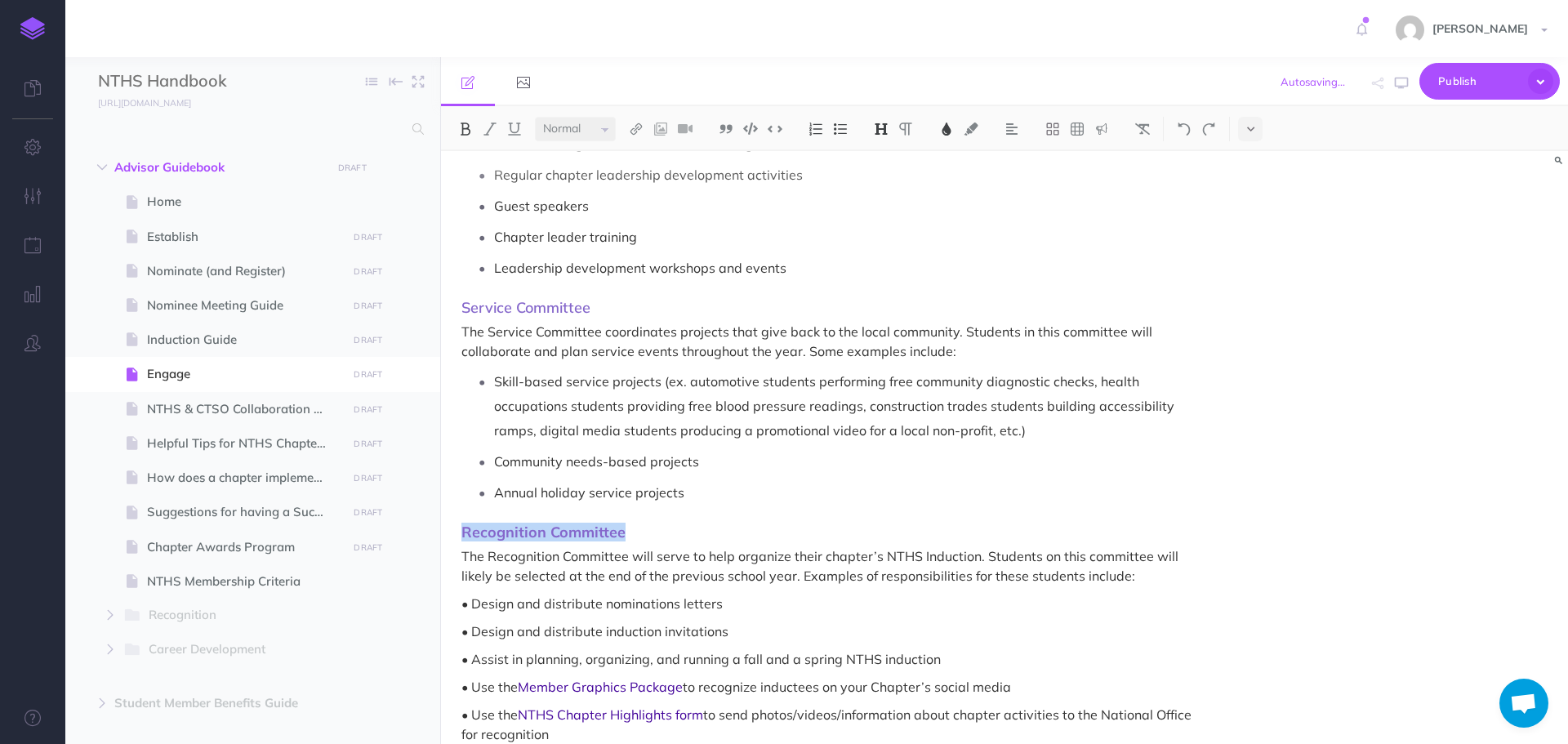
drag, startPoint x: 461, startPoint y: 536, endPoint x: 660, endPoint y: 529, distance: 199.1
click at [660, 529] on div "Engage Now that you have inducted your new NTHS members, it’s time to dive into…" at bounding box center [836, 176] width 789 height 4461
click at [469, 135] on button at bounding box center [465, 129] width 25 height 25
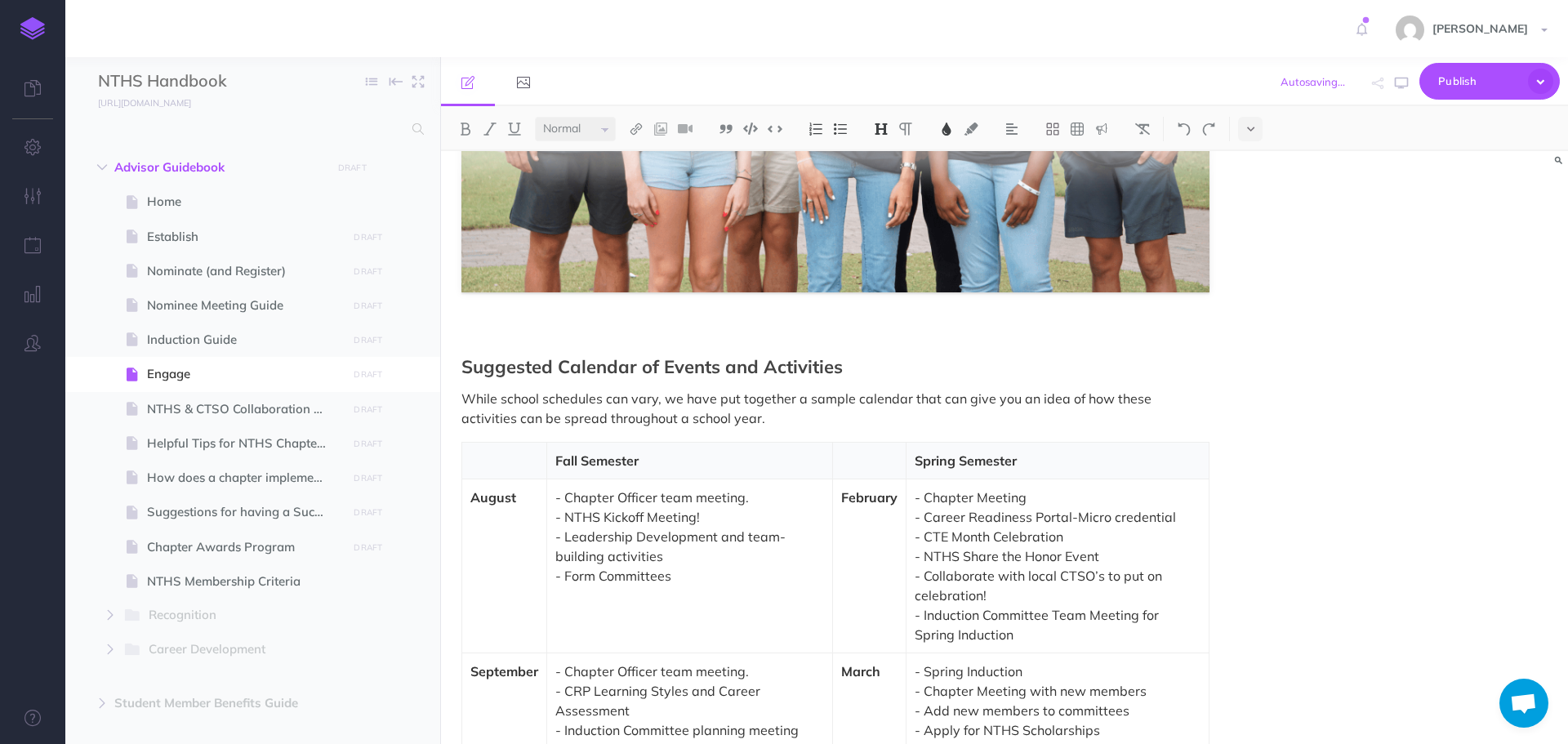
scroll to position [3268, 0]
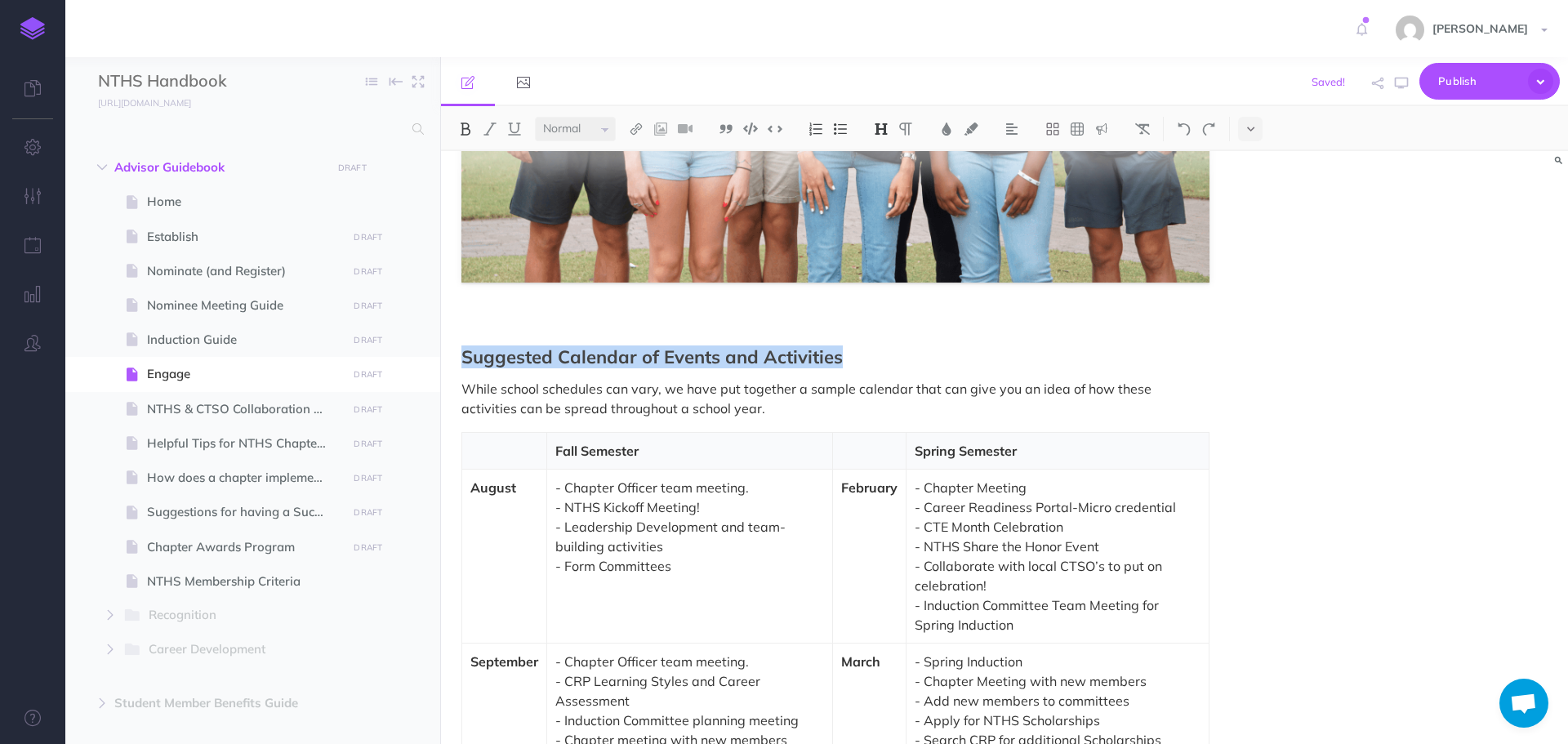
drag, startPoint x: 460, startPoint y: 352, endPoint x: 877, endPoint y: 351, distance: 417.0
click at [466, 133] on img at bounding box center [465, 129] width 15 height 13
click at [1400, 88] on icon "button" at bounding box center [1402, 84] width 13 height 13
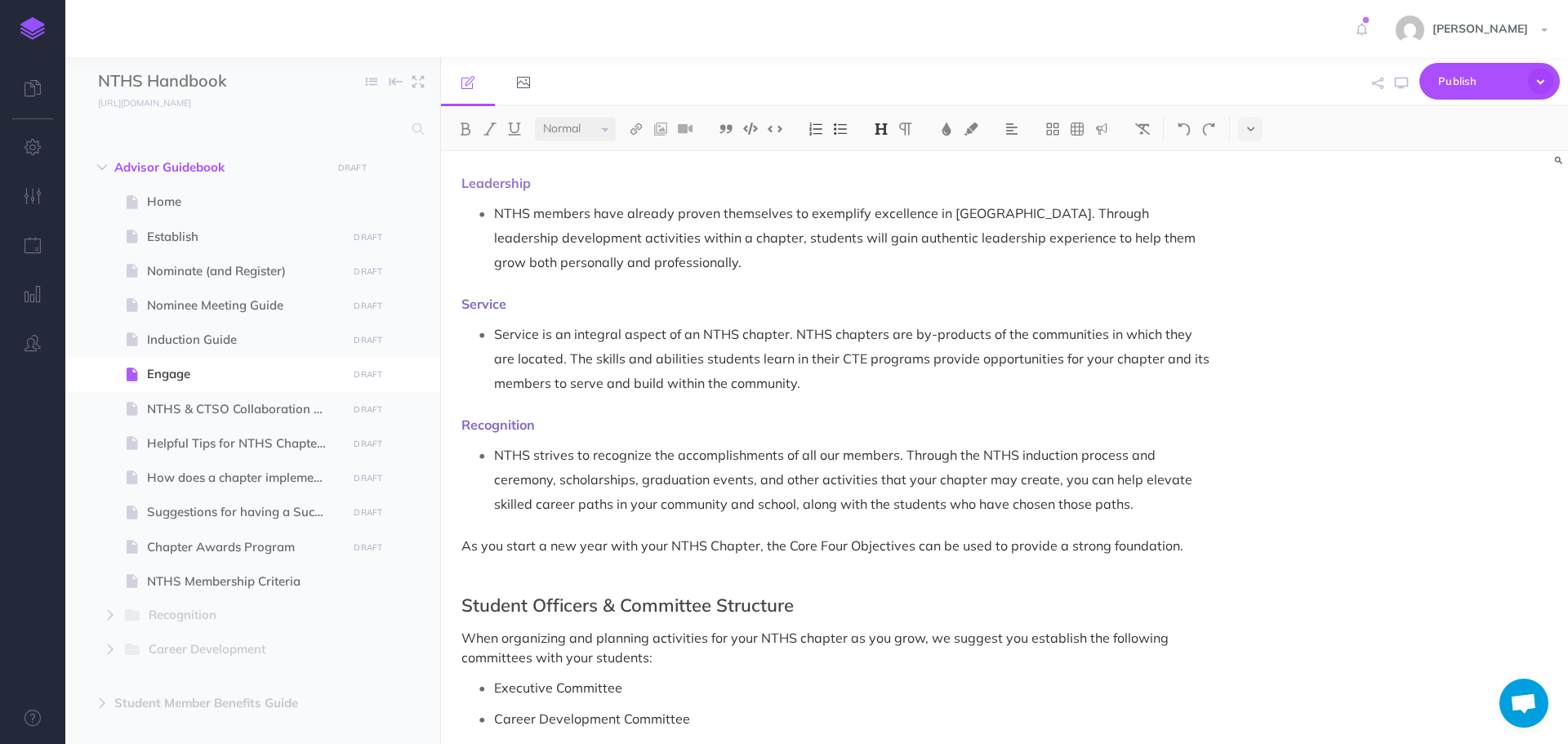
scroll to position [571, 0]
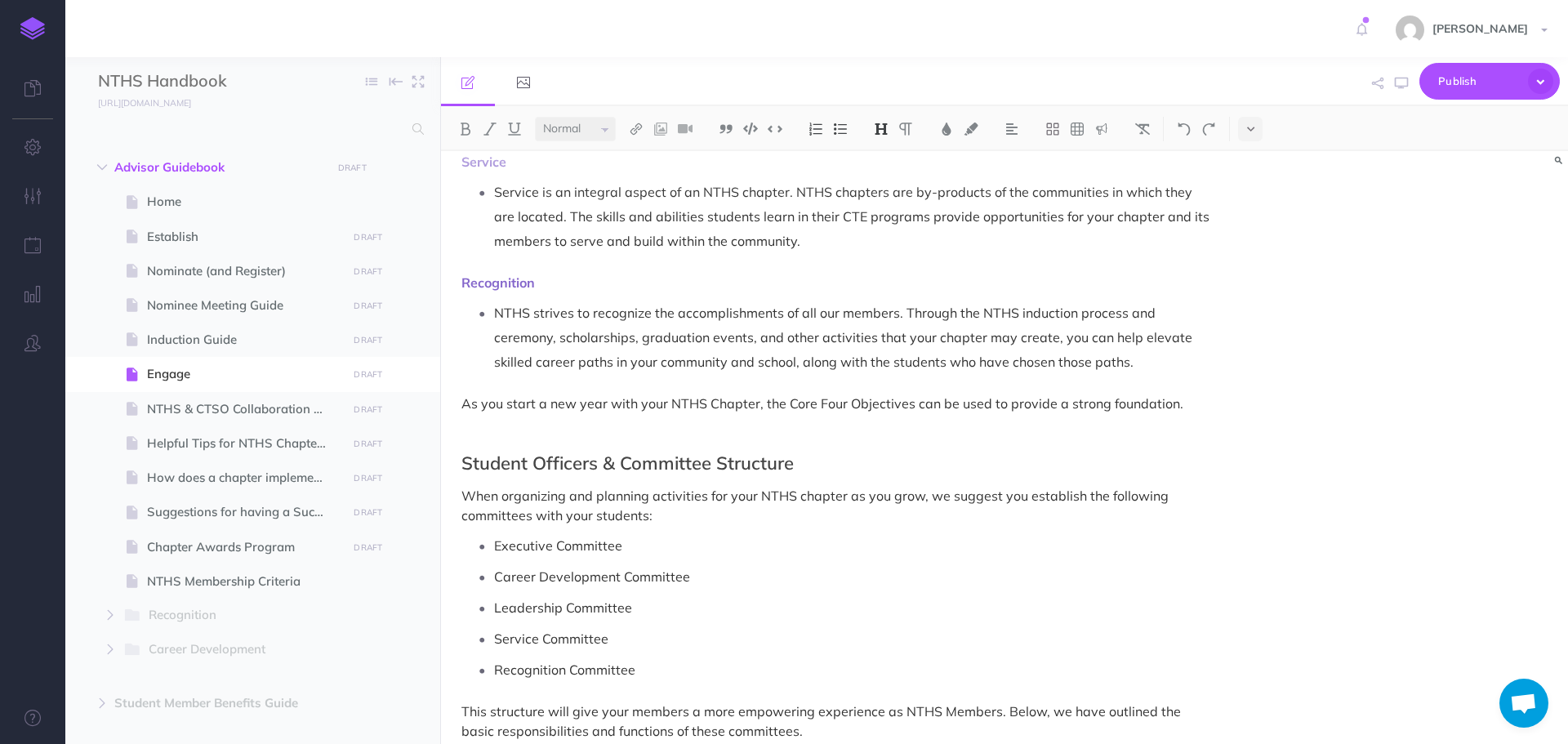
click at [733, 441] on p at bounding box center [836, 432] width 749 height 20
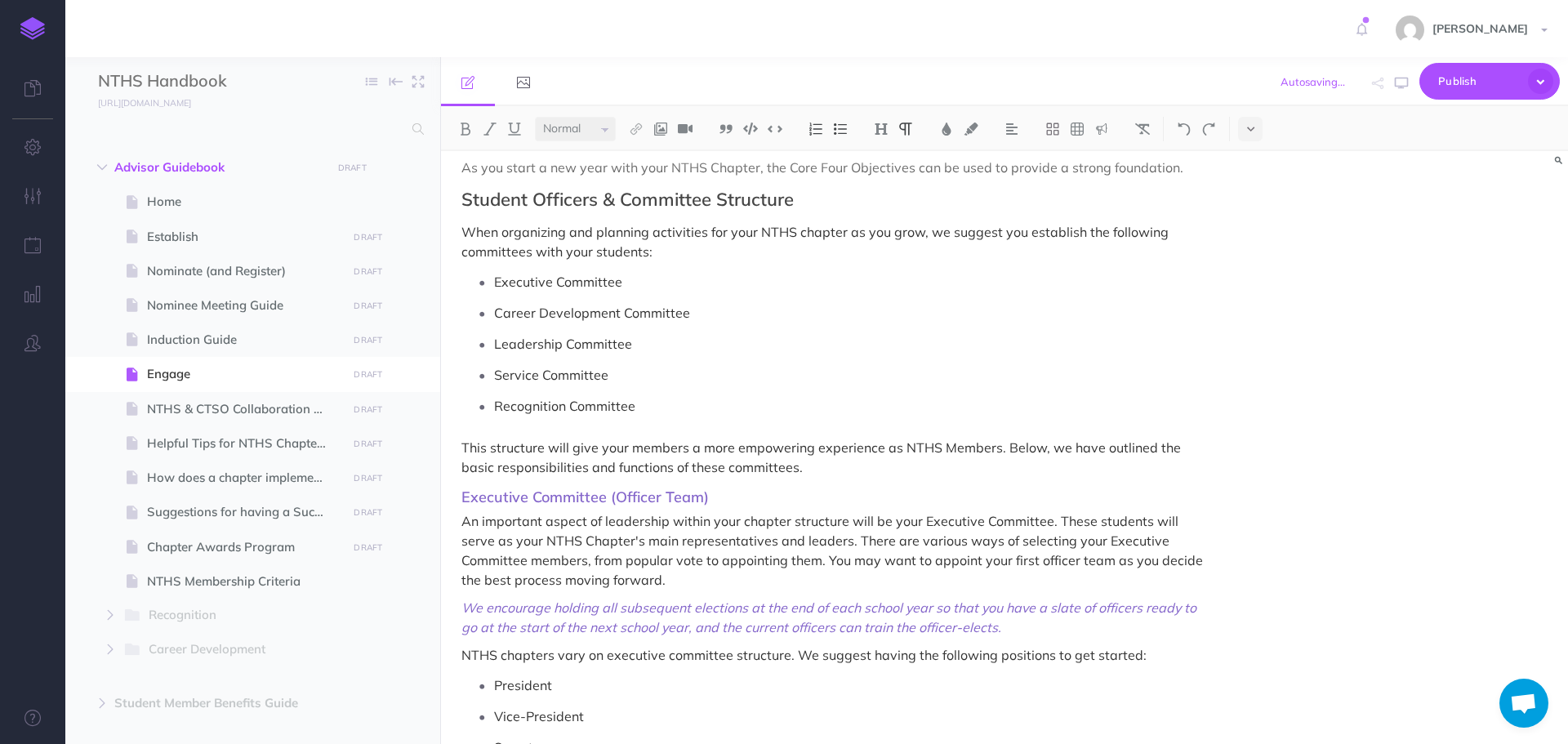
scroll to position [817, 0]
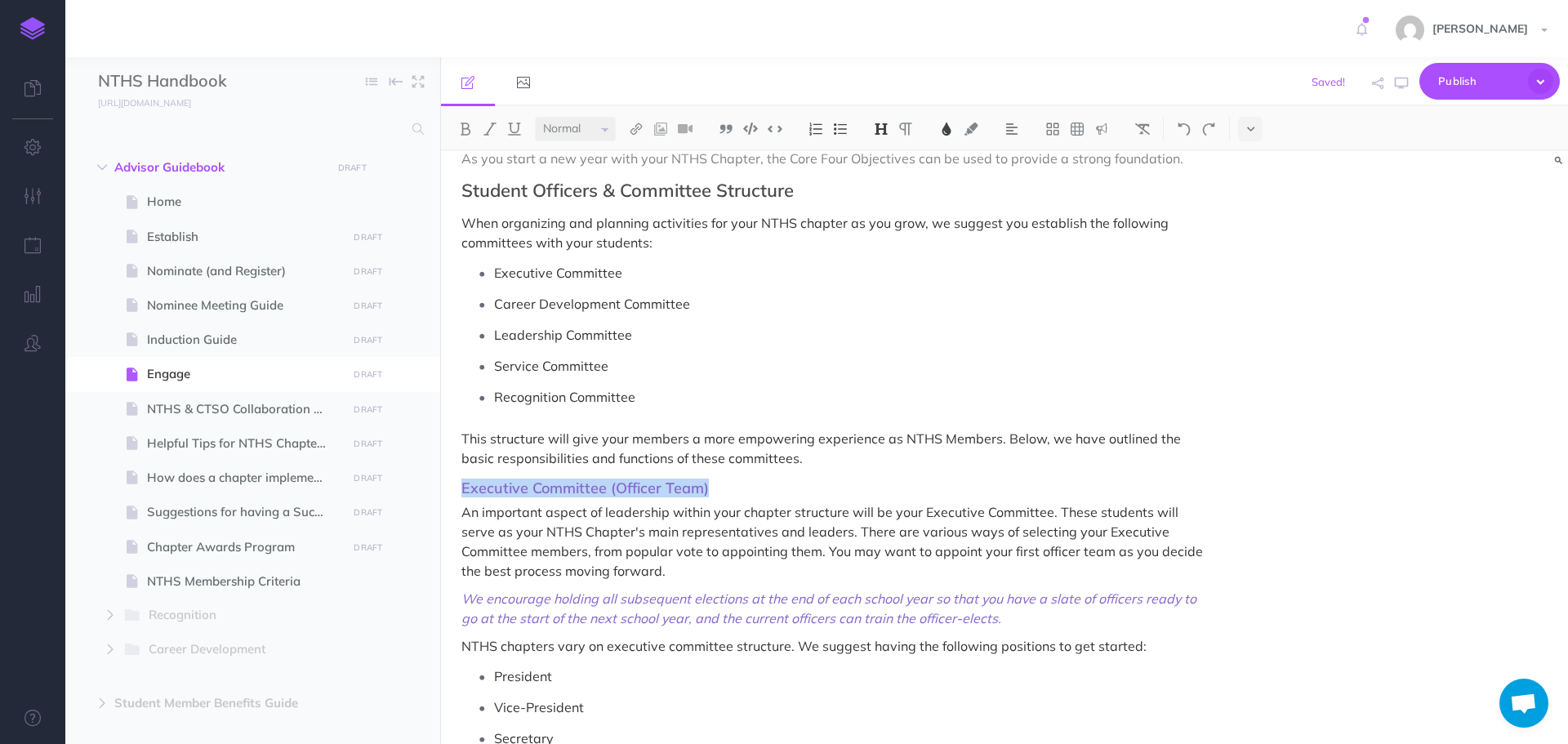
drag, startPoint x: 715, startPoint y: 493, endPoint x: 455, endPoint y: 487, distance: 260.1
click at [925, 481] on h3 "Executive Committee (Officer Team)" at bounding box center [836, 489] width 749 height 16
click at [1018, 459] on p "This structure will give your members a more empowering experience as NTHS Memb…" at bounding box center [836, 448] width 749 height 39
drag, startPoint x: 723, startPoint y: 493, endPoint x: 421, endPoint y: 480, distance: 302.3
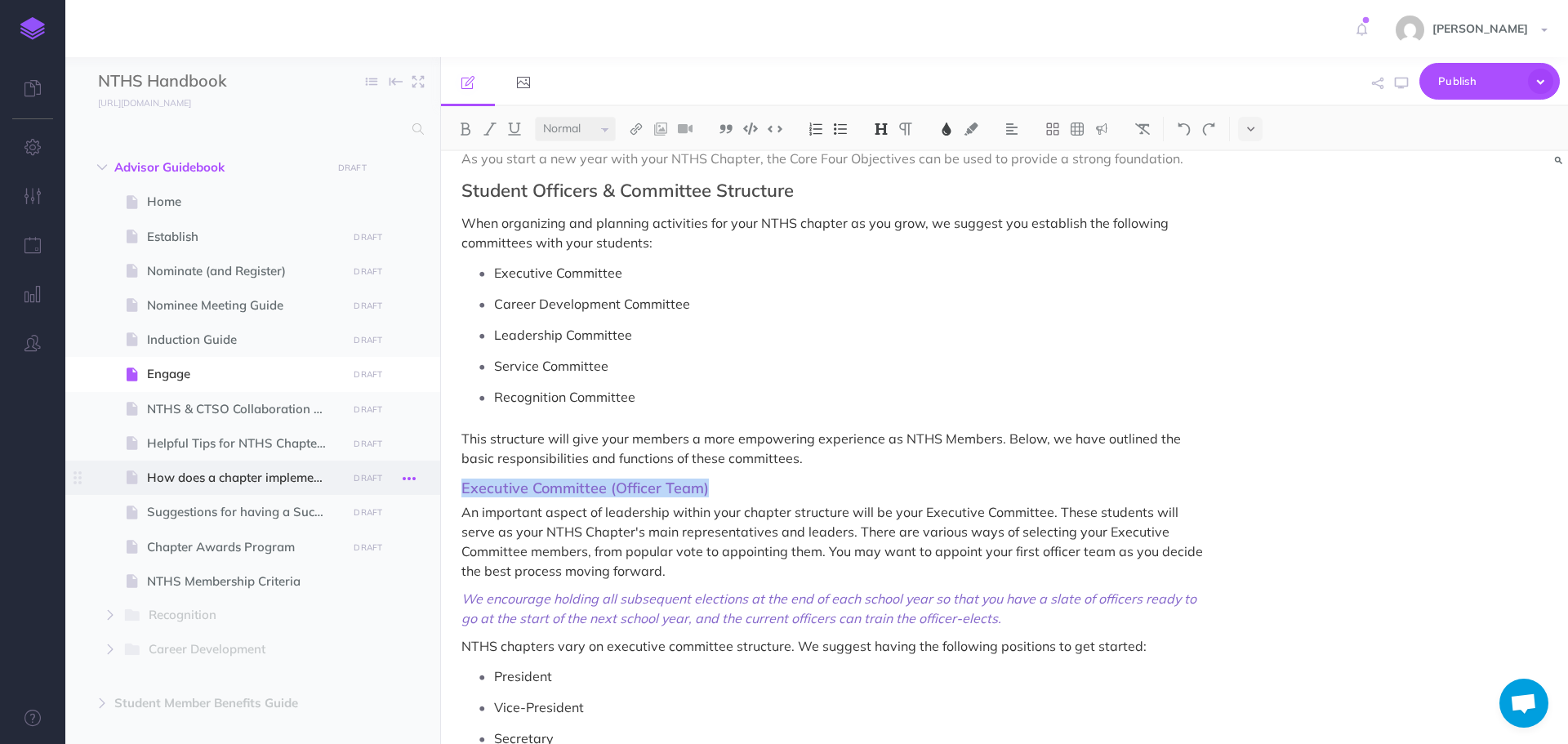
click at [421, 480] on div "NTHS Handbook Collapse all Expand all Expand to root folders [URL][DOMAIN_NAME]…" at bounding box center [817, 401] width 1503 height 687
click at [550, 191] on h2 "Student Officers & Committee Structure" at bounding box center [836, 191] width 749 height 20
click at [952, 133] on img at bounding box center [947, 129] width 15 height 13
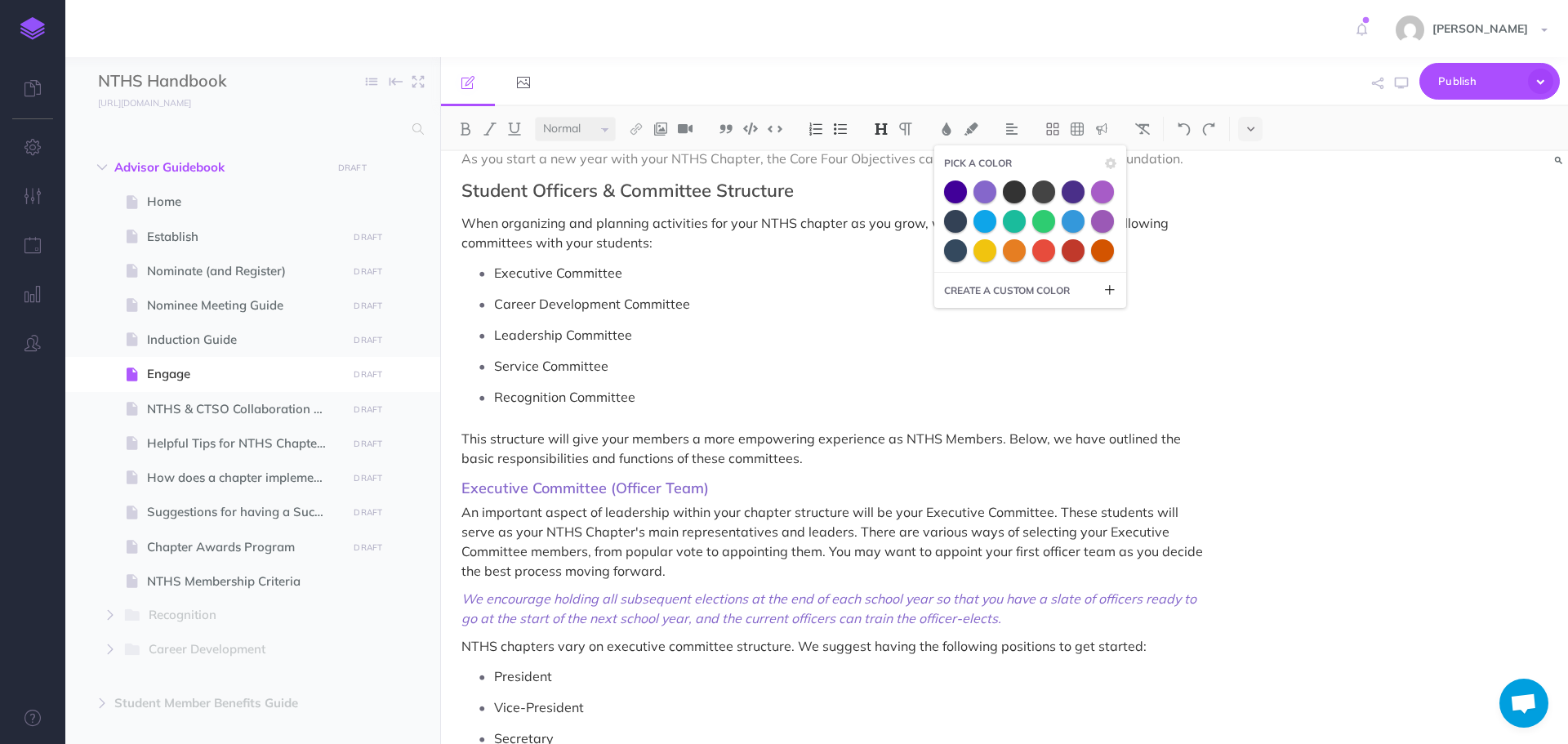
click at [850, 329] on p "Leadership Committee" at bounding box center [852, 334] width 716 height 25
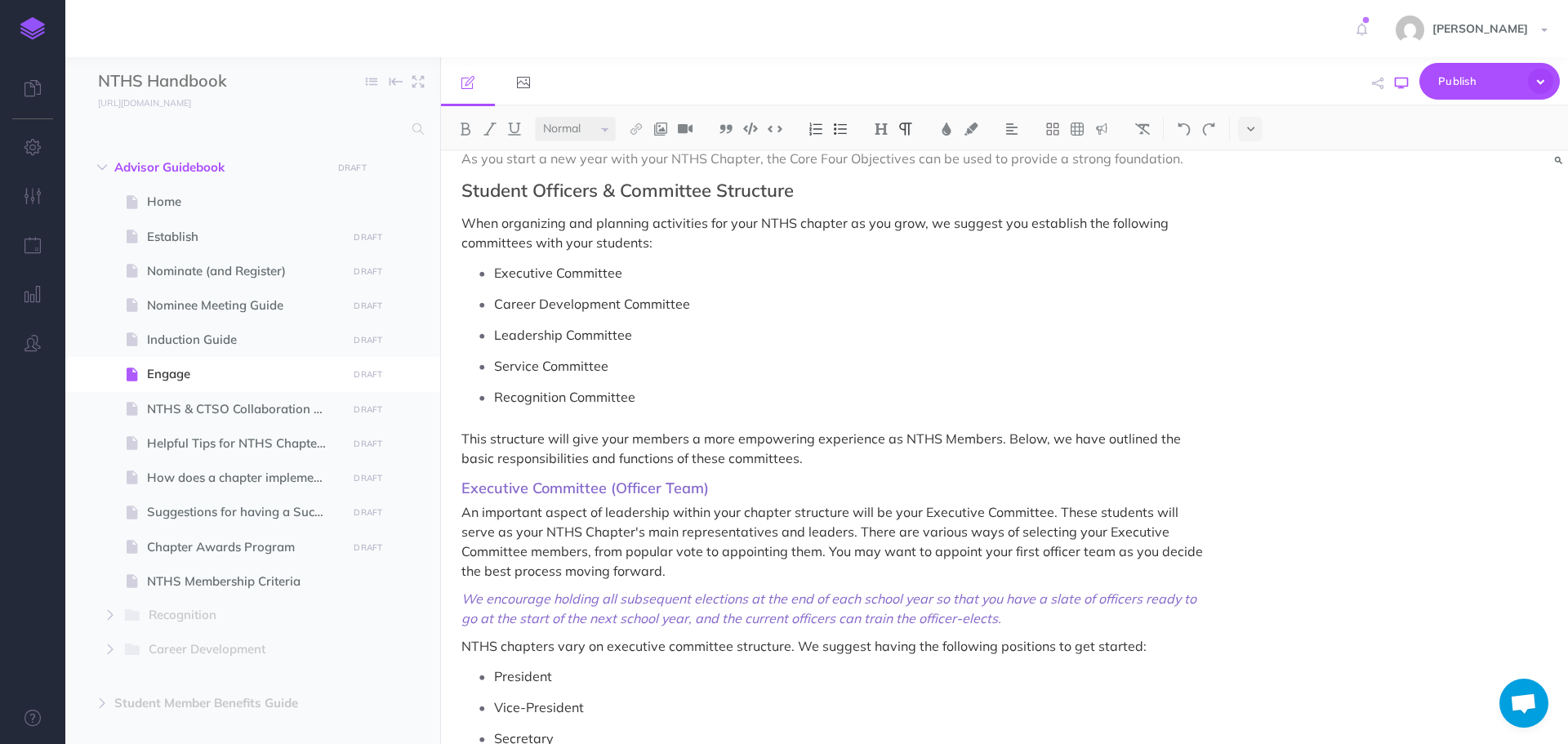
click at [1401, 79] on icon "button" at bounding box center [1402, 84] width 13 height 13
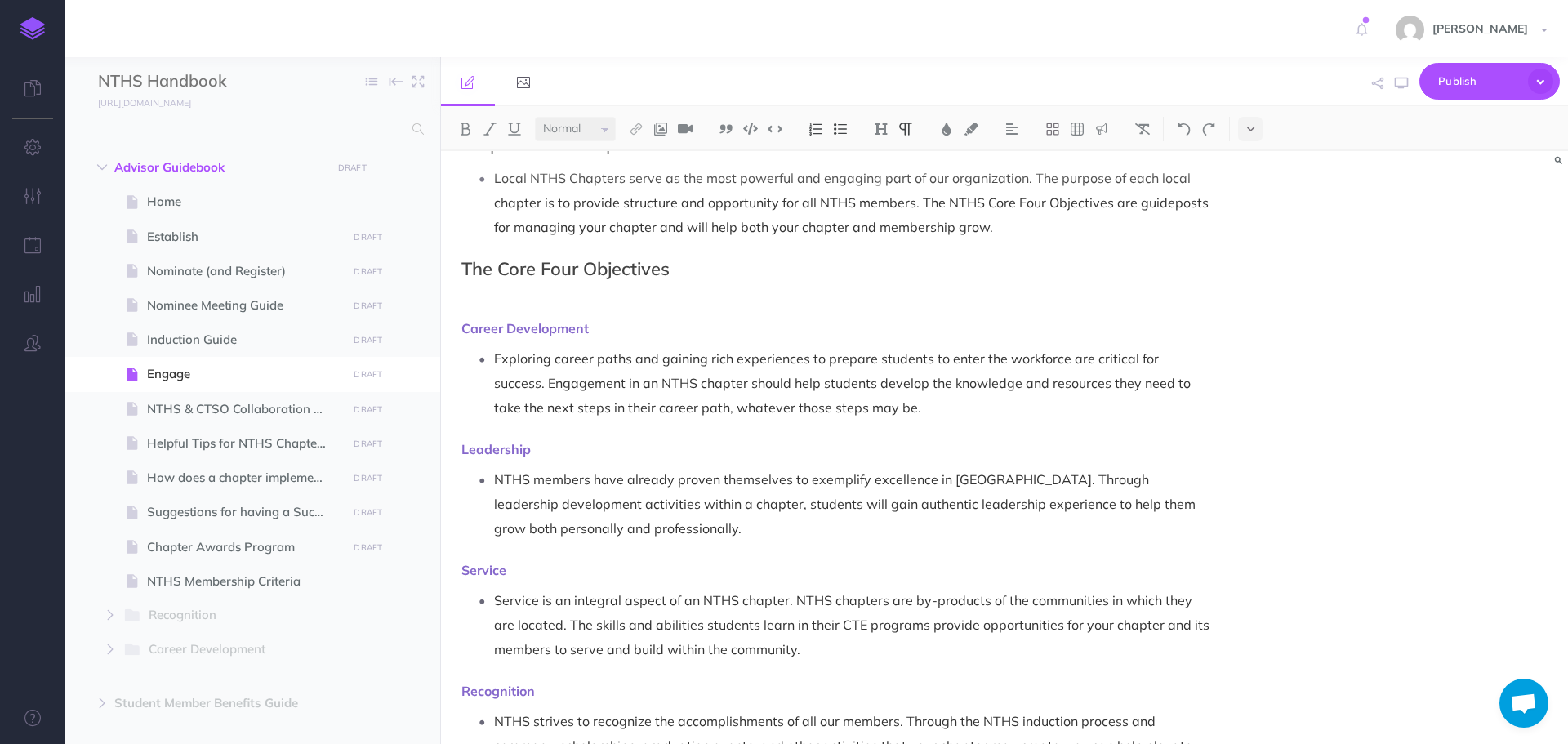
scroll to position [0, 0]
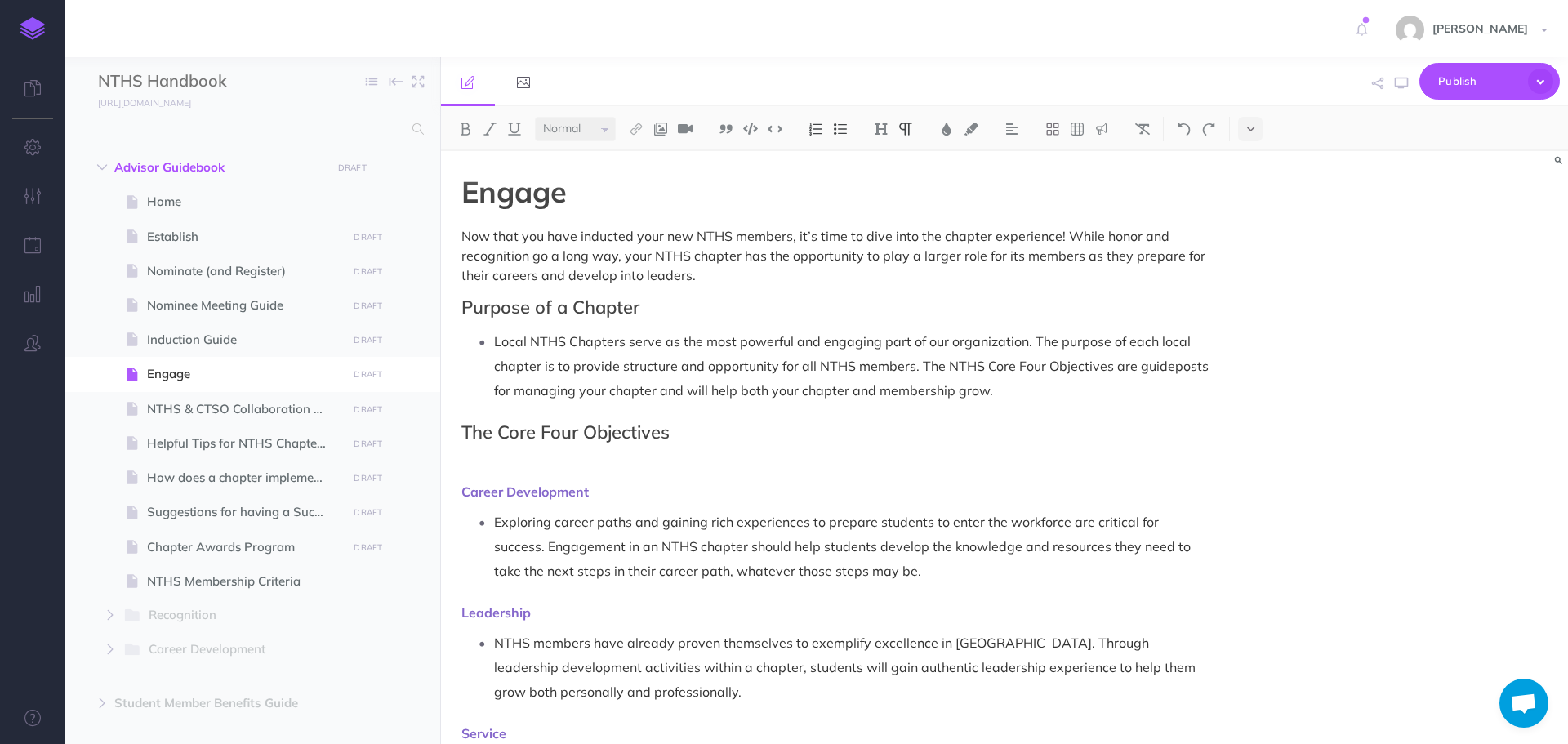
click at [970, 191] on h1 "Engage" at bounding box center [836, 192] width 749 height 33
click at [663, 127] on img at bounding box center [660, 129] width 15 height 13
click at [659, 159] on icon at bounding box center [660, 157] width 13 height 12
click at [1527, 190] on button "button" at bounding box center [1528, 195] width 15 height 26
click at [660, 127] on img at bounding box center [660, 129] width 15 height 13
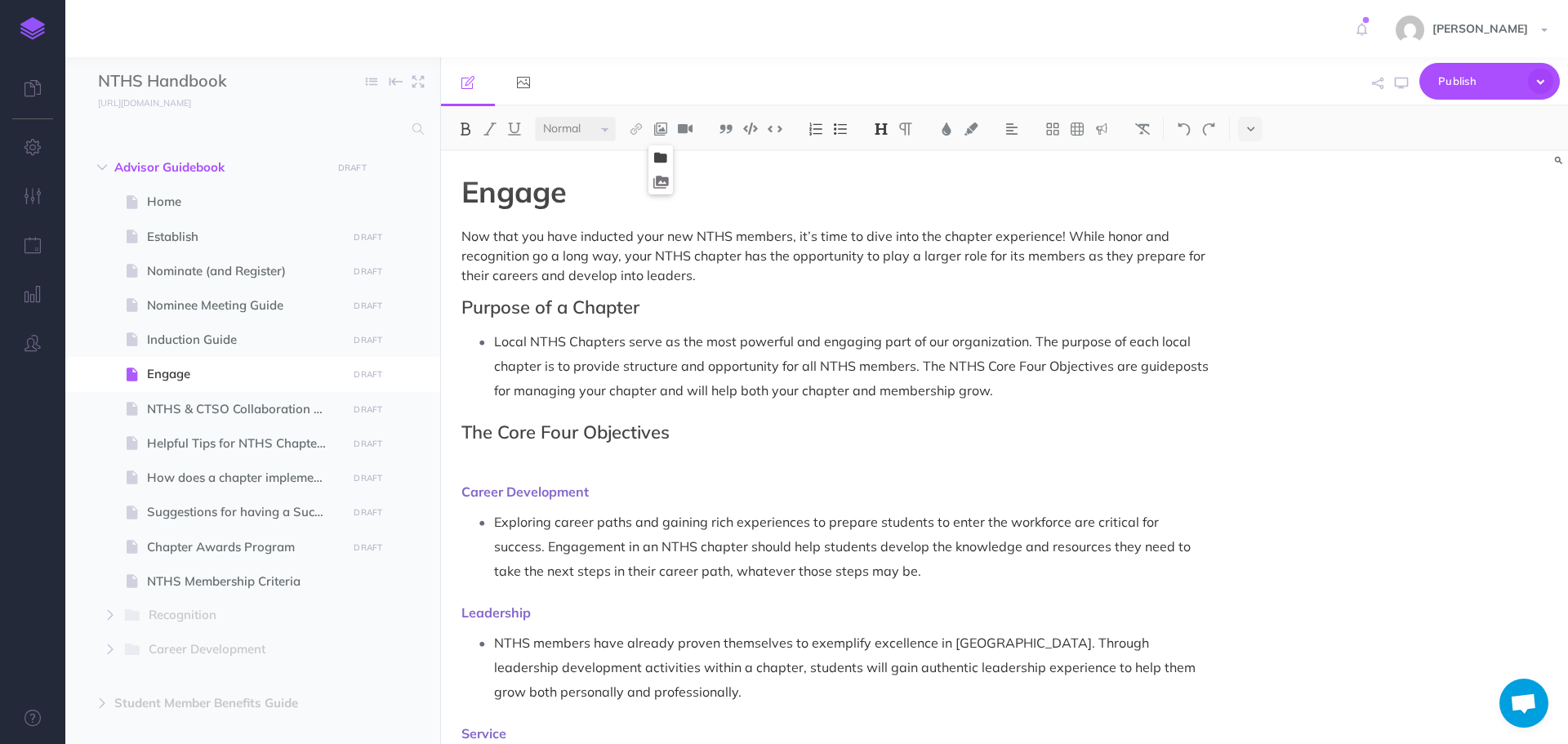
click at [660, 159] on icon at bounding box center [660, 157] width 13 height 12
click at [1532, 196] on button "button" at bounding box center [1528, 195] width 15 height 26
click at [905, 191] on h1 "Engage" at bounding box center [836, 192] width 749 height 33
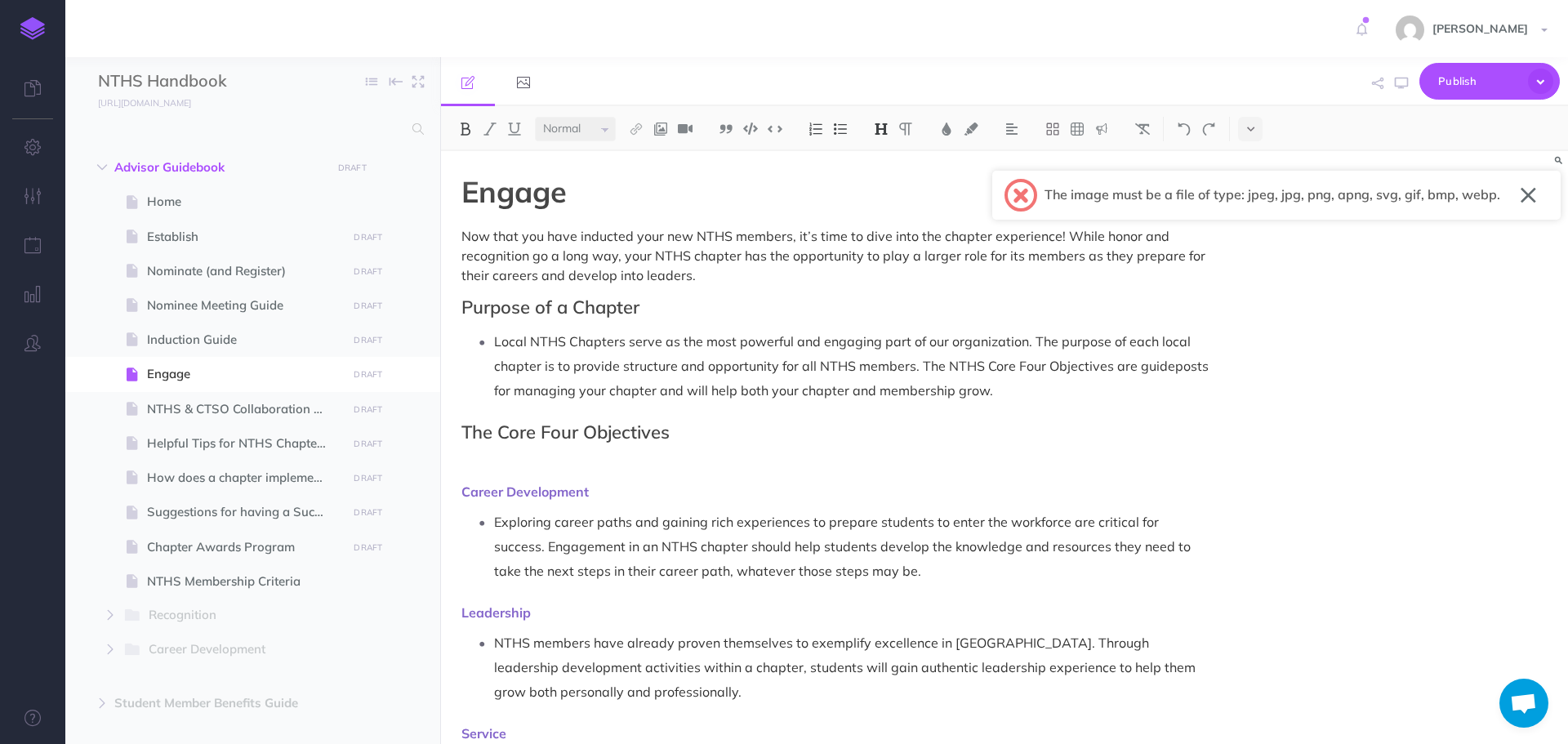
click at [1537, 193] on div at bounding box center [1528, 195] width 32 height 26
click at [1535, 193] on button "button" at bounding box center [1528, 195] width 15 height 26
click at [939, 188] on h1 "Engage" at bounding box center [836, 192] width 749 height 33
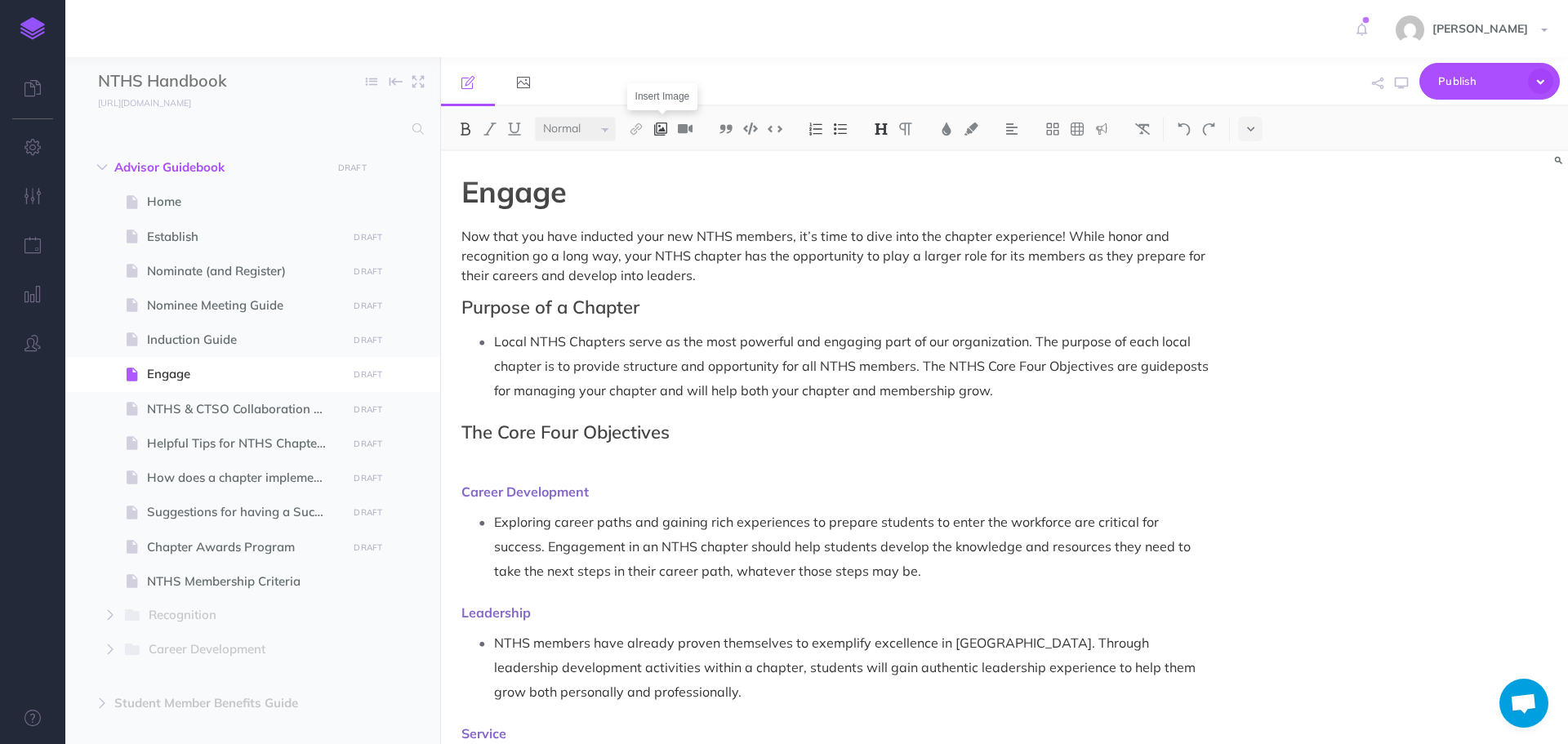
click at [665, 129] on img at bounding box center [660, 129] width 15 height 13
click at [671, 160] on button at bounding box center [660, 157] width 25 height 25
click at [1525, 192] on button "button" at bounding box center [1528, 195] width 15 height 26
click at [652, 133] on button at bounding box center [660, 129] width 25 height 25
click at [661, 159] on icon at bounding box center [660, 157] width 13 height 12
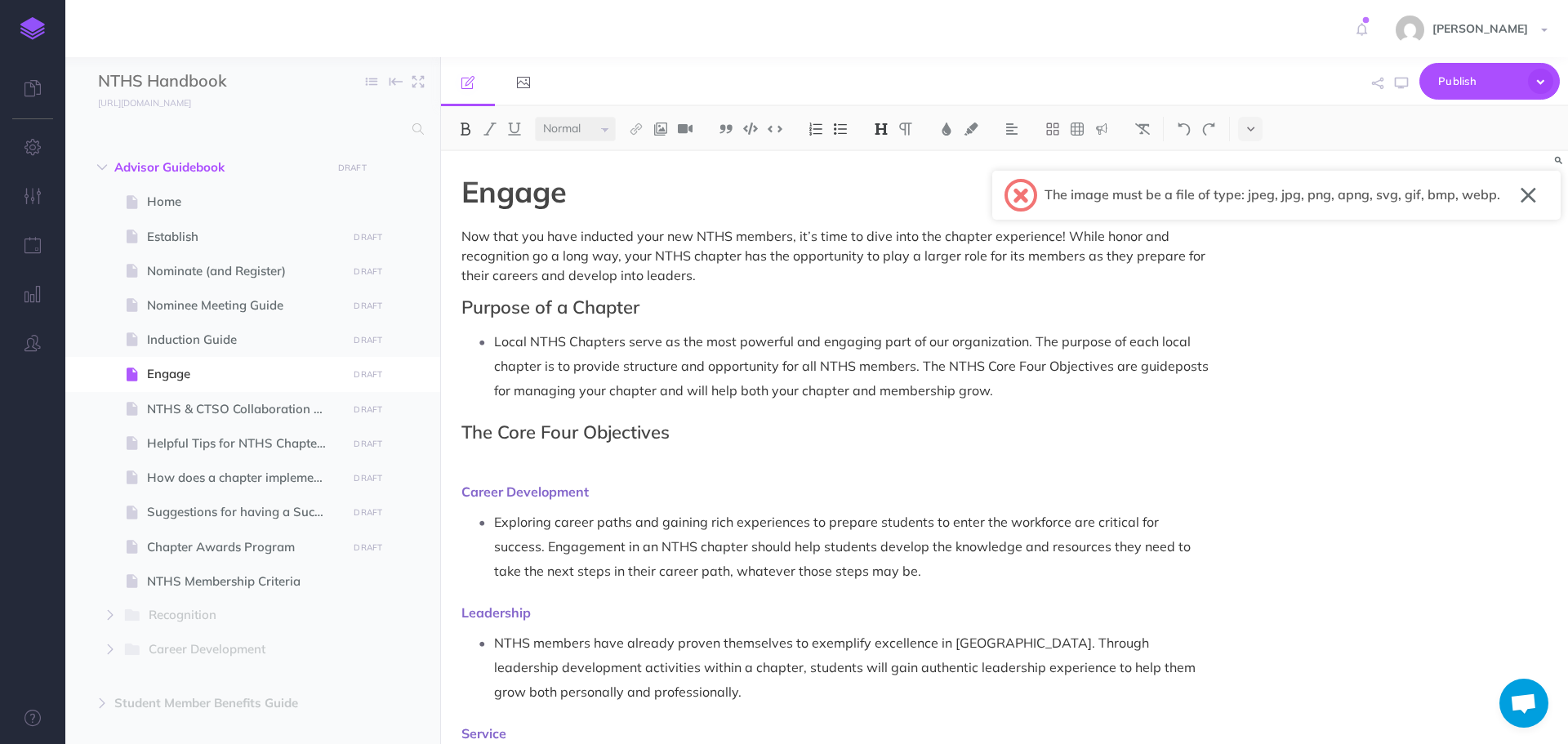
click at [1529, 200] on button "button" at bounding box center [1528, 195] width 15 height 26
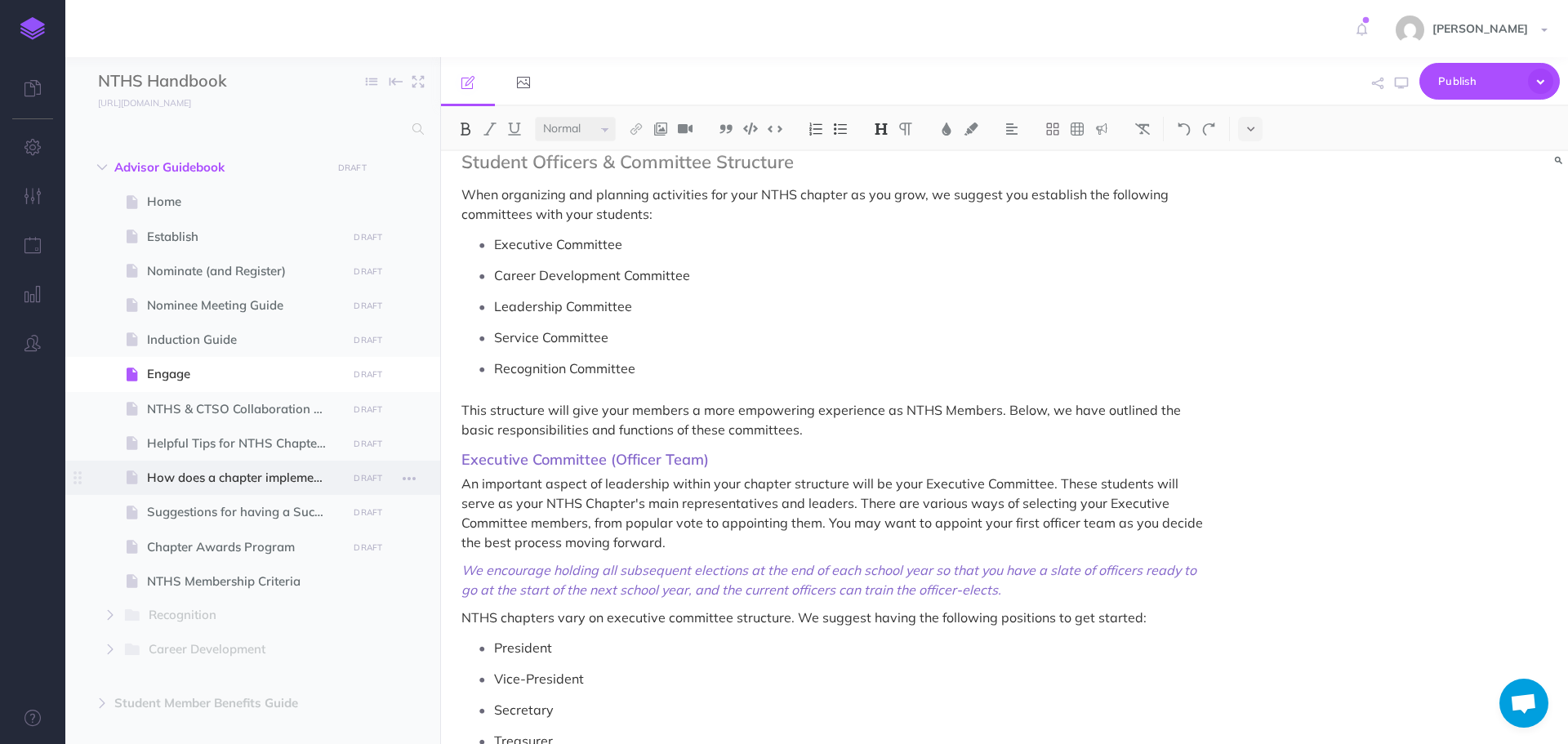
scroll to position [817, 0]
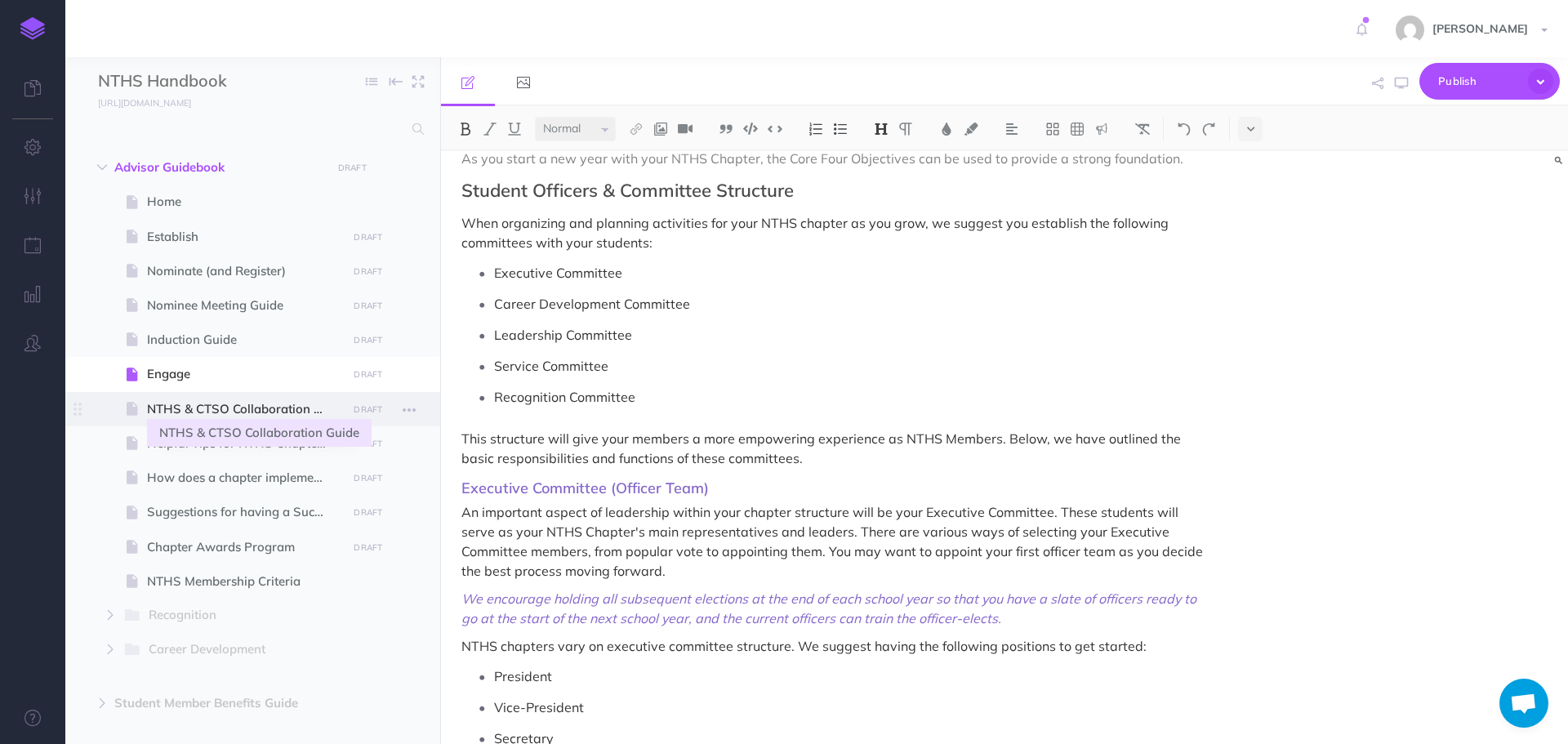
click at [228, 411] on span "NTHS & CTSO Collaboration Guide" at bounding box center [244, 410] width 195 height 20
select select "null"
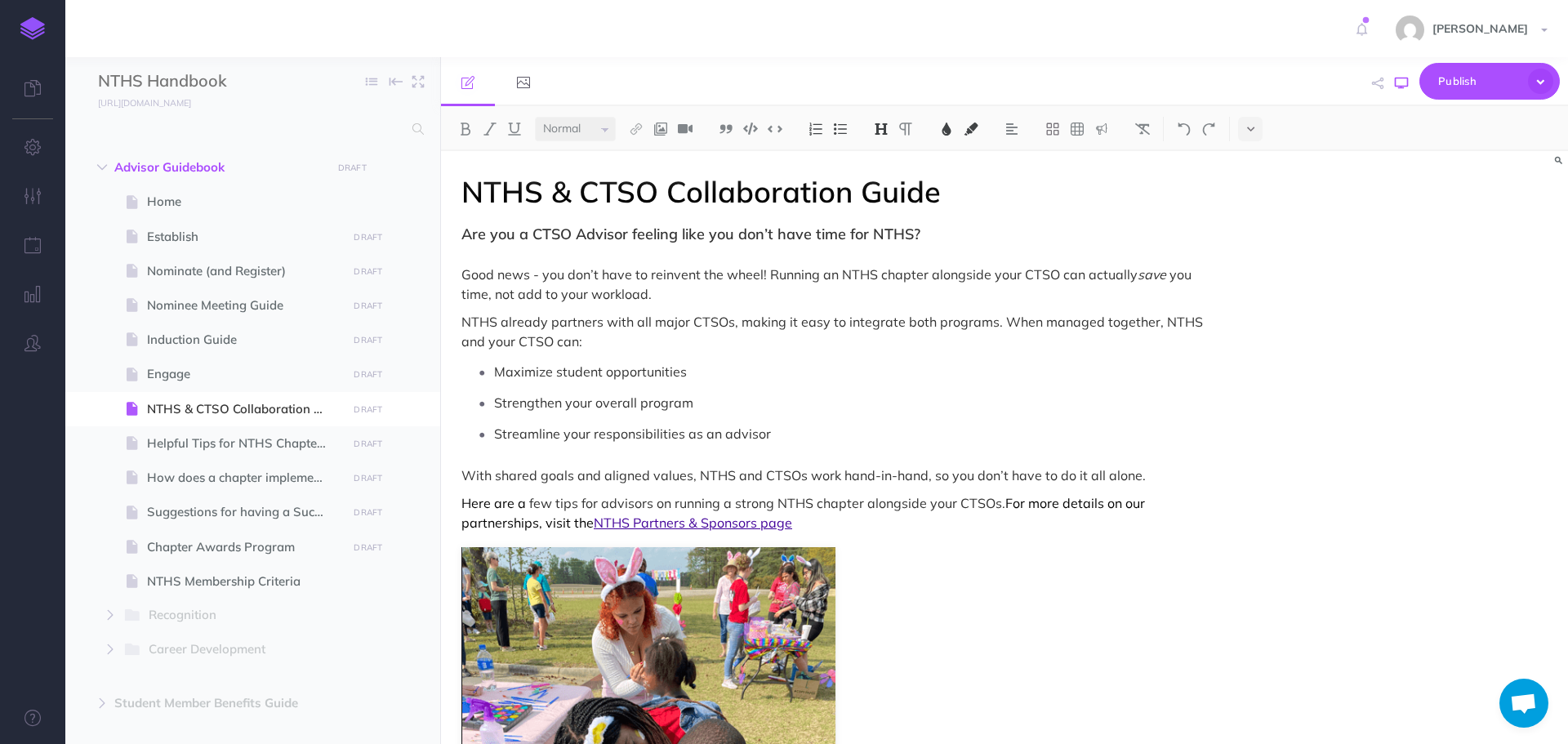
click at [1404, 89] on icon "button" at bounding box center [1402, 84] width 13 height 13
click at [727, 382] on p "Maximize student opportunities" at bounding box center [852, 372] width 716 height 25
click at [715, 409] on p "Strengthen your overall program" at bounding box center [852, 402] width 716 height 25
click at [725, 373] on p "Maximize student opportunities." at bounding box center [852, 372] width 716 height 25
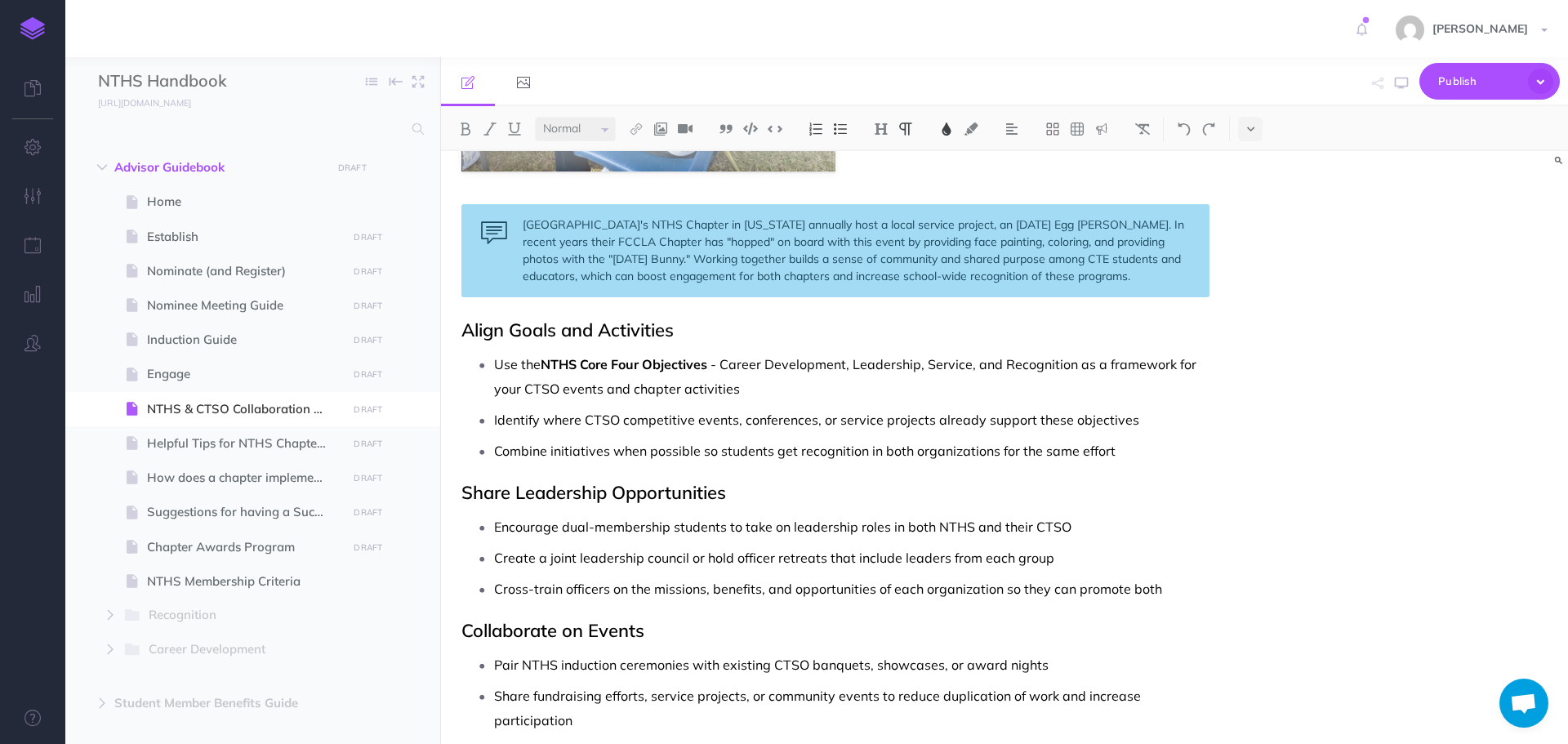
scroll to position [817, 0]
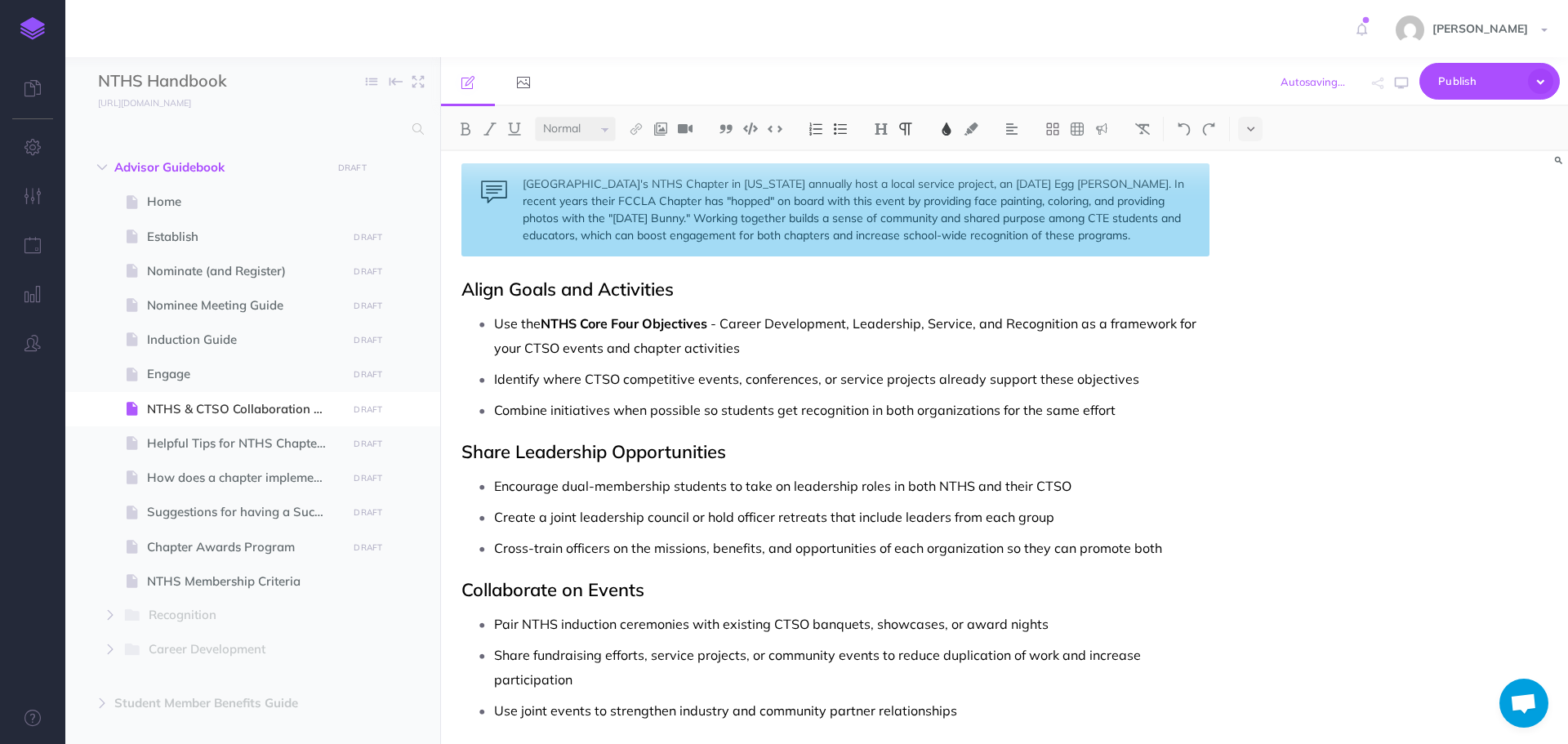
click at [809, 352] on p "Use the NTHS Core Four Objectives - Career Development, Leadership, Service, an…" at bounding box center [852, 336] width 716 height 49
click at [1159, 375] on p "Identify where CTSO competitive events, conferences, or service projects alread…" at bounding box center [852, 379] width 716 height 25
click at [1122, 409] on p "Combine initiatives when possible so students get recognition in both organizat…" at bounding box center [852, 410] width 716 height 25
click at [1087, 489] on p "Encourage dual-membership students to take on leadership roles in both NTHS and…" at bounding box center [852, 486] width 716 height 25
click at [1067, 521] on p "Create a joint leadership council or hold officer retreats that include leaders…" at bounding box center [852, 517] width 716 height 25
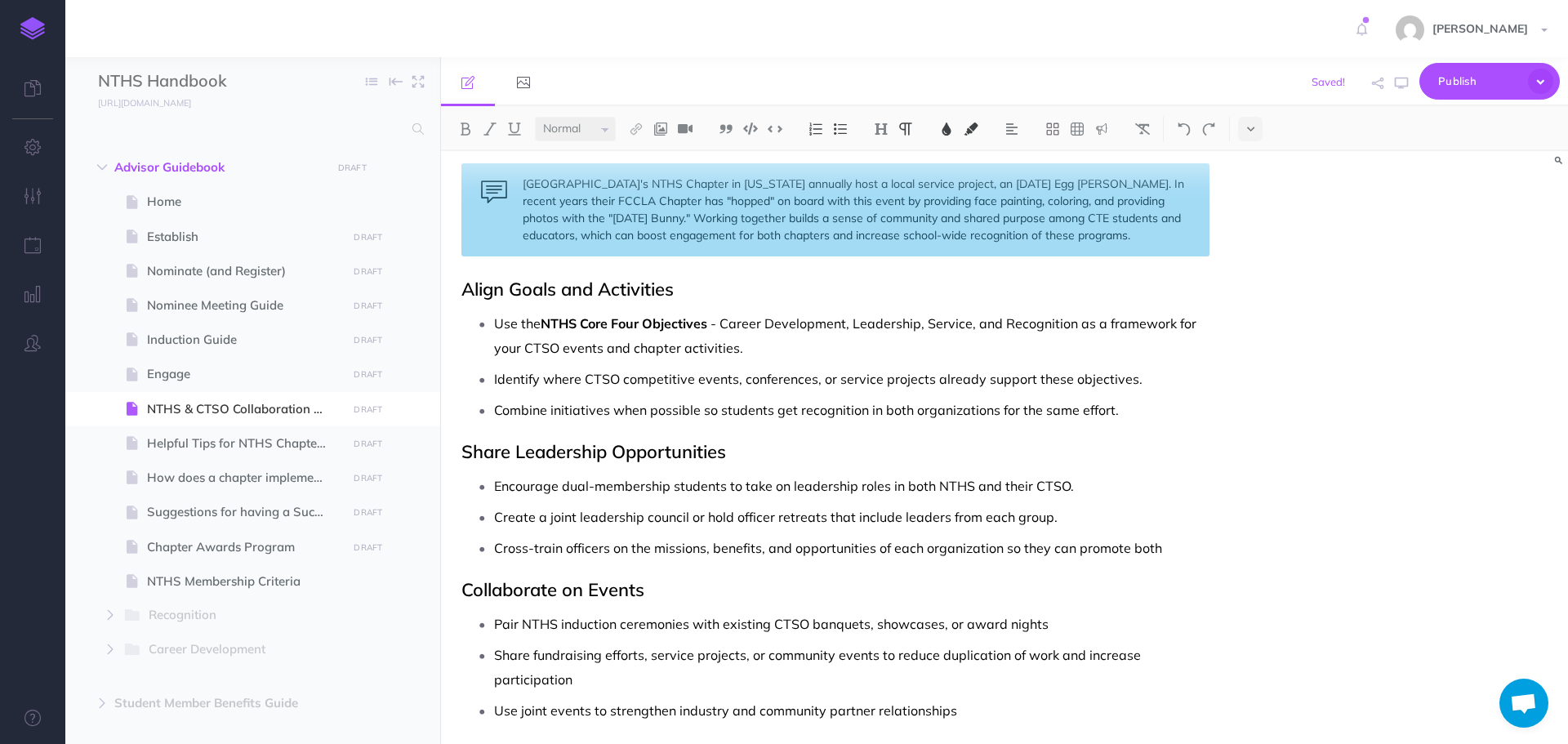
click at [1193, 547] on p "Cross-train officers on the missions, benefits, and opportunities of each organ…" at bounding box center [852, 548] width 716 height 25
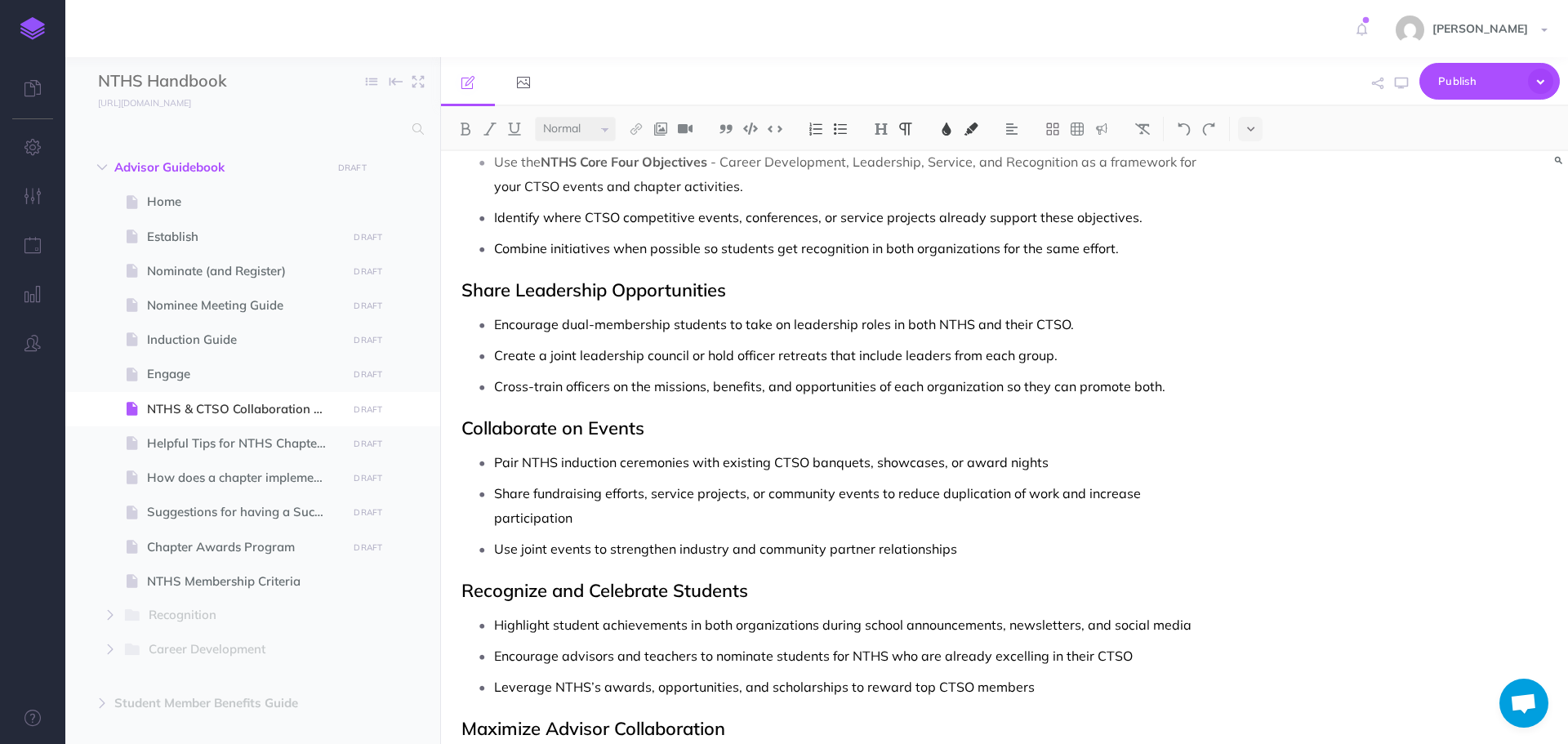
scroll to position [980, 0]
click at [1057, 470] on p "Pair NTHS induction ceremonies with existing CTSO banquets, showcases, or award…" at bounding box center [852, 461] width 716 height 25
click at [717, 519] on p "Share fundraising efforts, service projects, or community events to reduce dupl…" at bounding box center [852, 504] width 716 height 49
click at [981, 547] on p "Use joint events to strengthen industry and community partner relationships" at bounding box center [852, 547] width 716 height 25
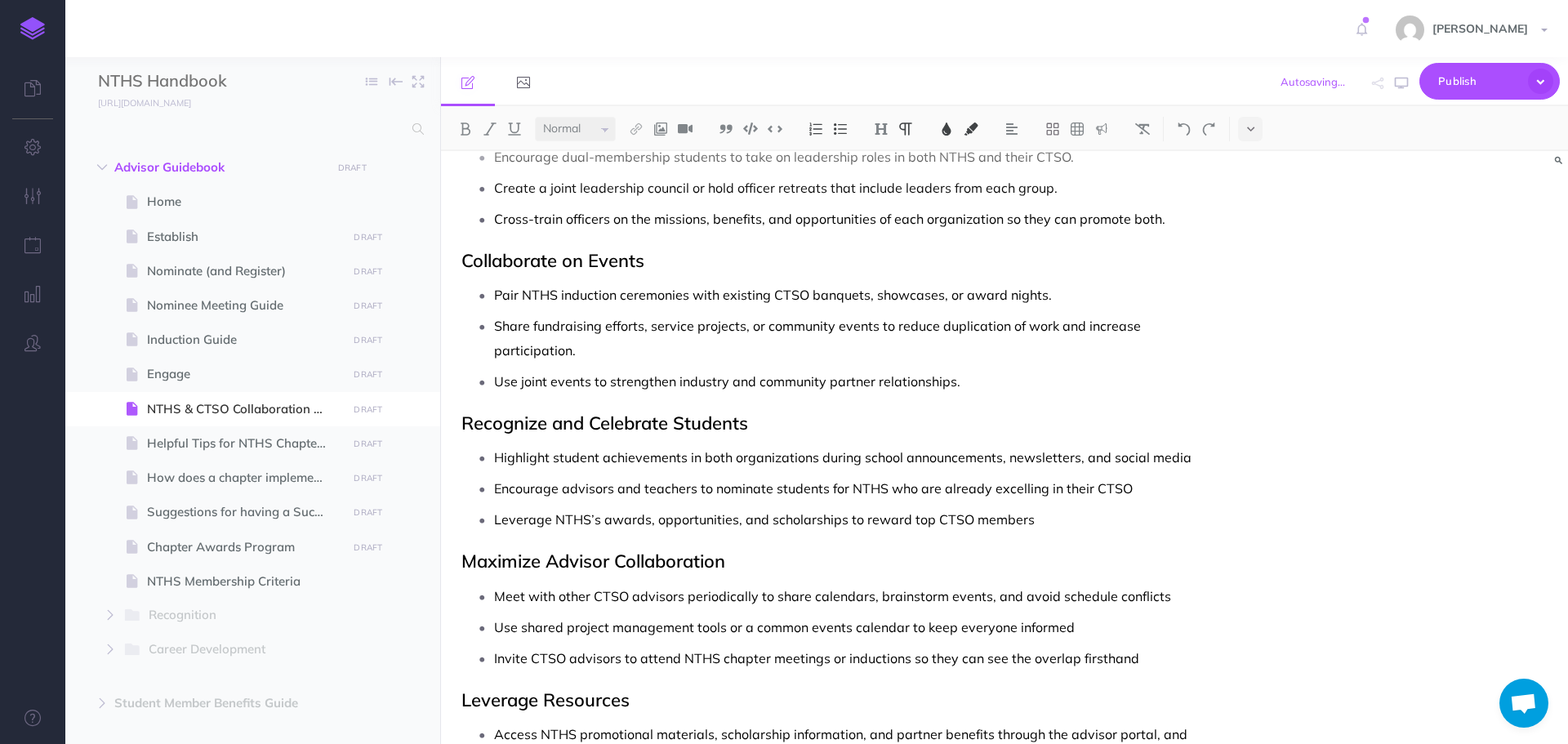
scroll to position [1225, 0]
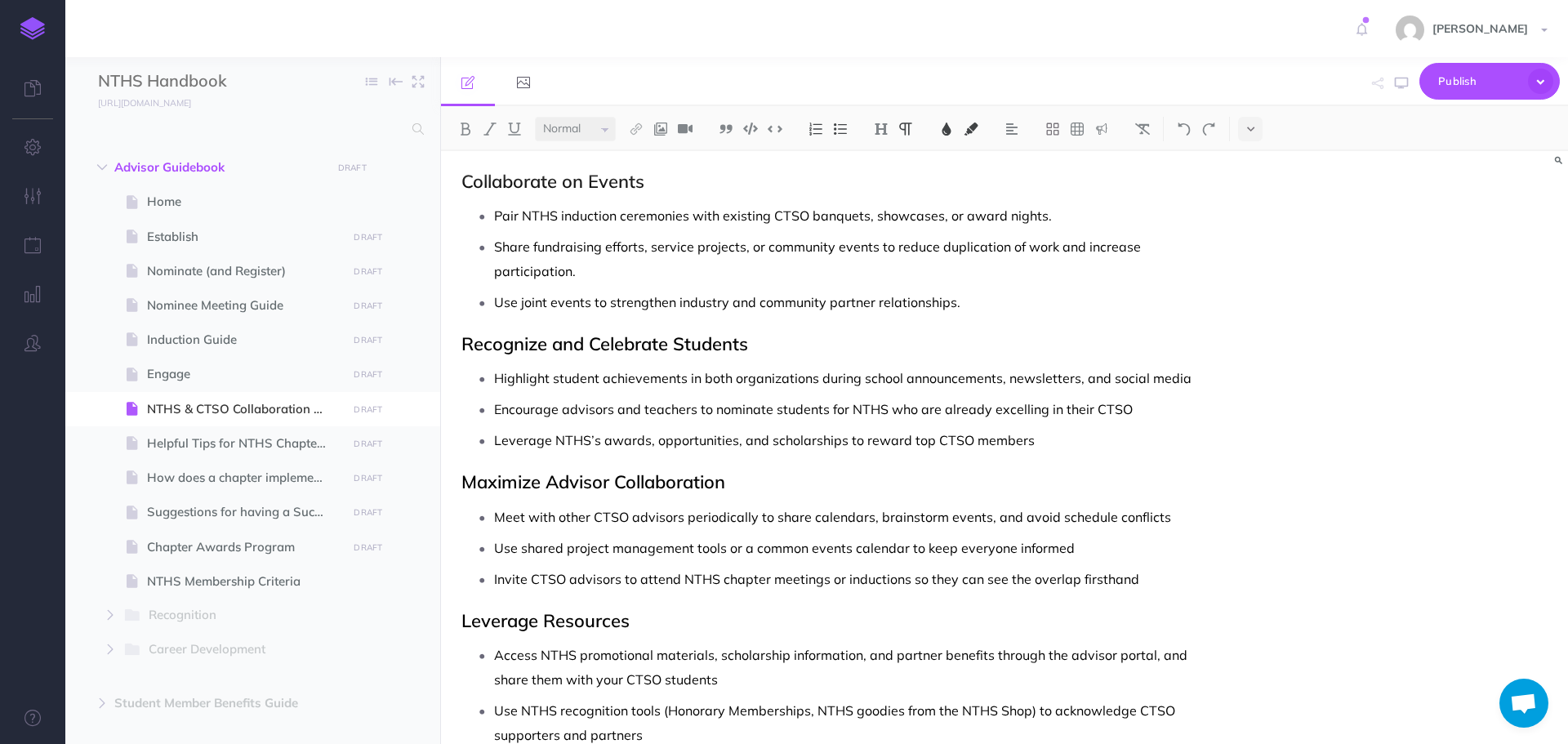
click at [1128, 414] on p "Encourage advisors and teachers to nominate students for NTHS who are already e…" at bounding box center [852, 409] width 716 height 25
click at [1059, 443] on p "Leverage NTHS’s awards, opportunities, and scholarships to reward top CTSO memb…" at bounding box center [852, 440] width 716 height 25
click at [1181, 520] on p "Meet with other CTSO advisors periodically to share calendars, brainstorm event…" at bounding box center [852, 517] width 716 height 25
click at [1099, 542] on p "Use shared project management tools or a common events calendar to keep everyon…" at bounding box center [852, 548] width 716 height 25
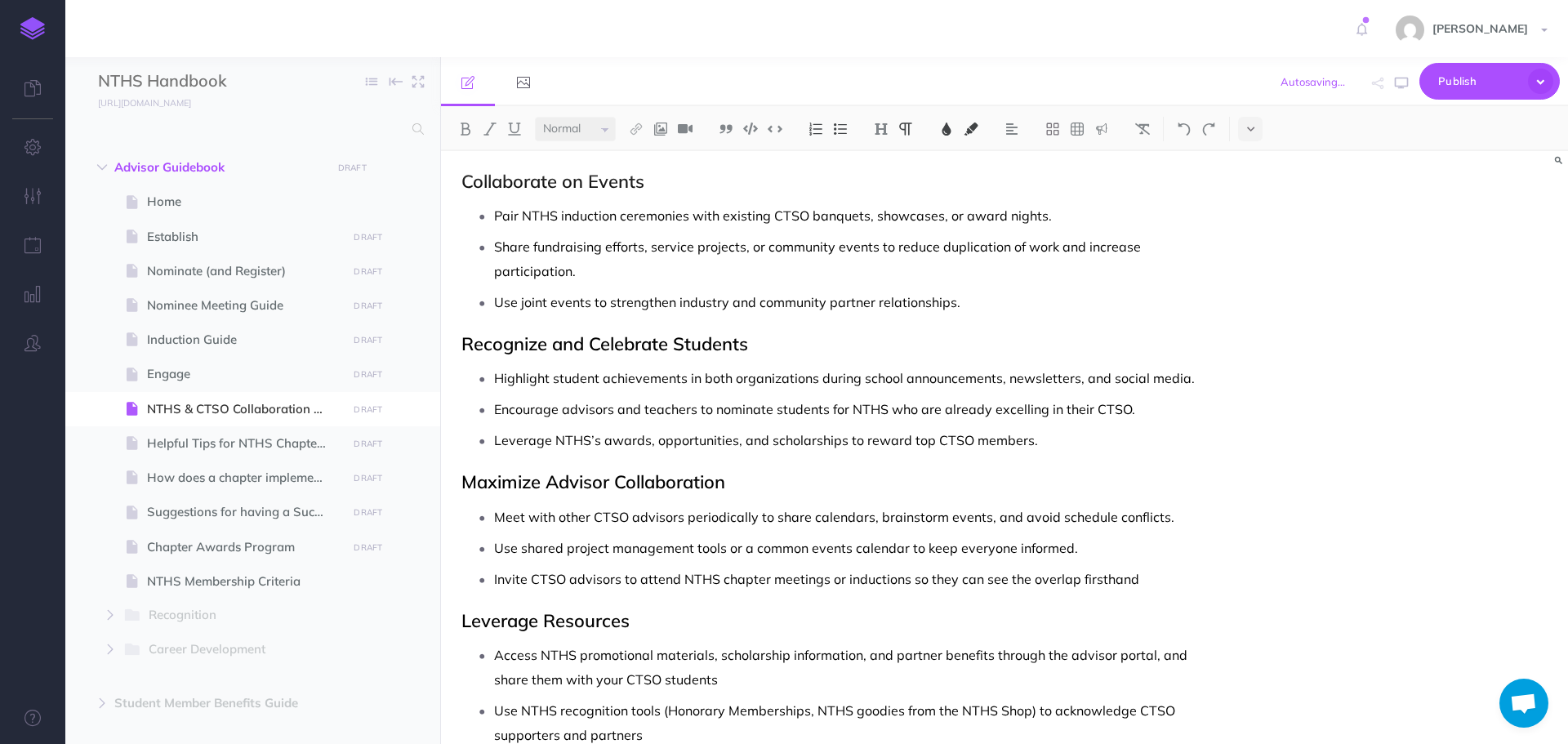
click at [1155, 580] on p "Invite CTSO advisors to attend NTHS chapter meetings or inductions so they can …" at bounding box center [852, 579] width 716 height 25
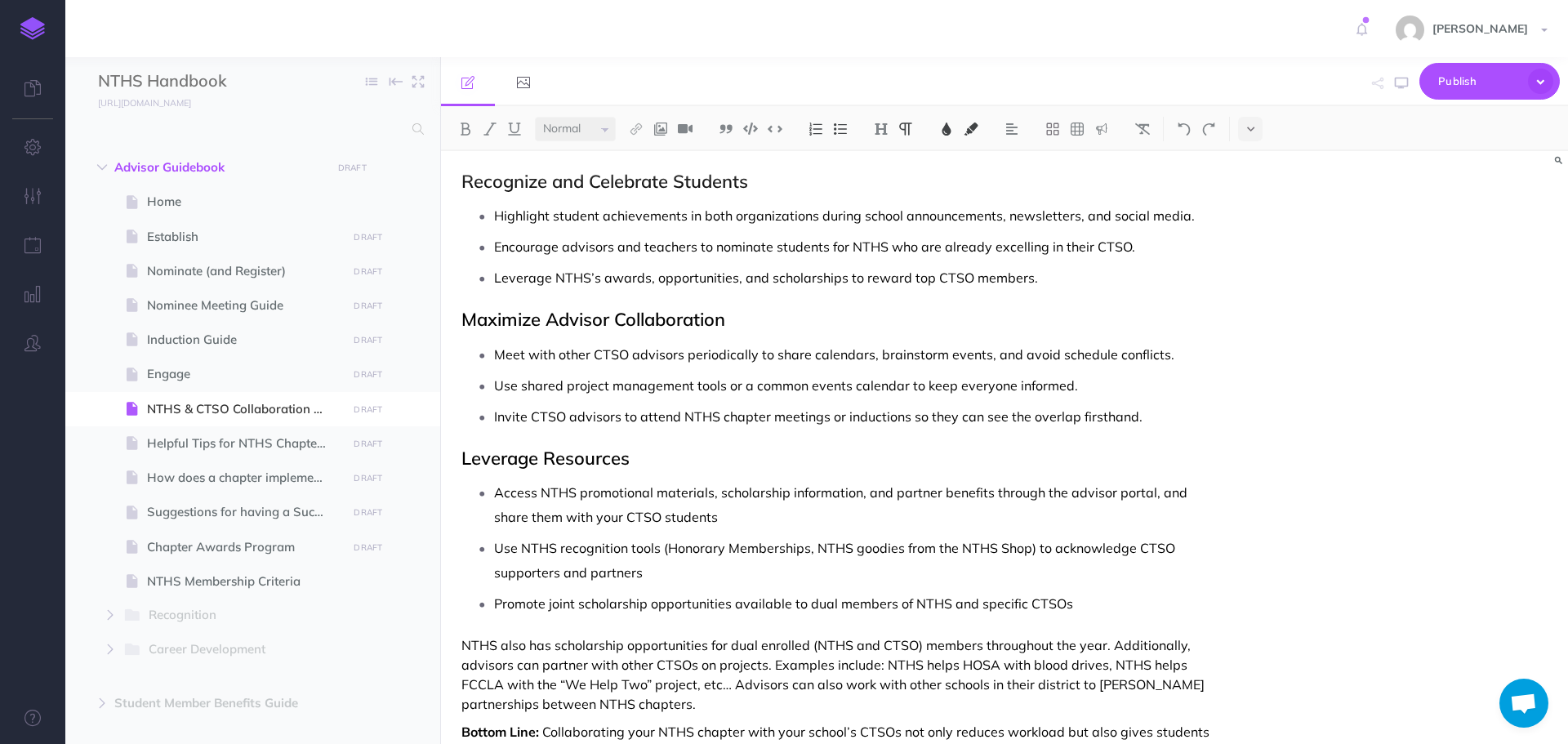
scroll to position [1389, 0]
click at [797, 518] on p "Access NTHS promotional materials, scholarship information, and partner benefit…" at bounding box center [852, 504] width 716 height 49
click at [670, 576] on p "Use NTHS recognition tools (Honorary Memberships, NTHS goodies from the NTHS Sh…" at bounding box center [852, 560] width 716 height 49
click at [1075, 612] on p "Promote joint scholarship opportunities available to dual members of NTHS and s…" at bounding box center [852, 602] width 716 height 25
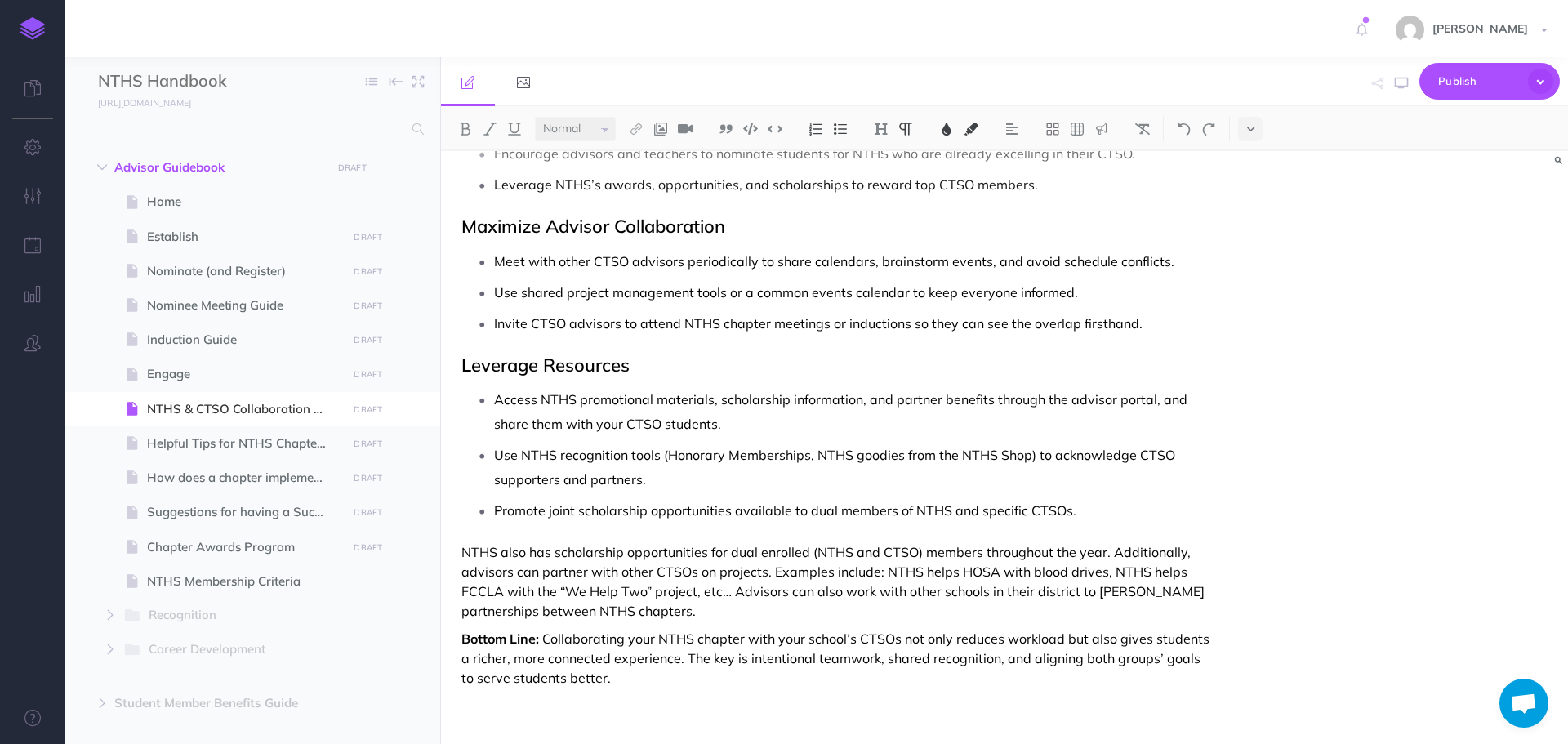
scroll to position [1485, 0]
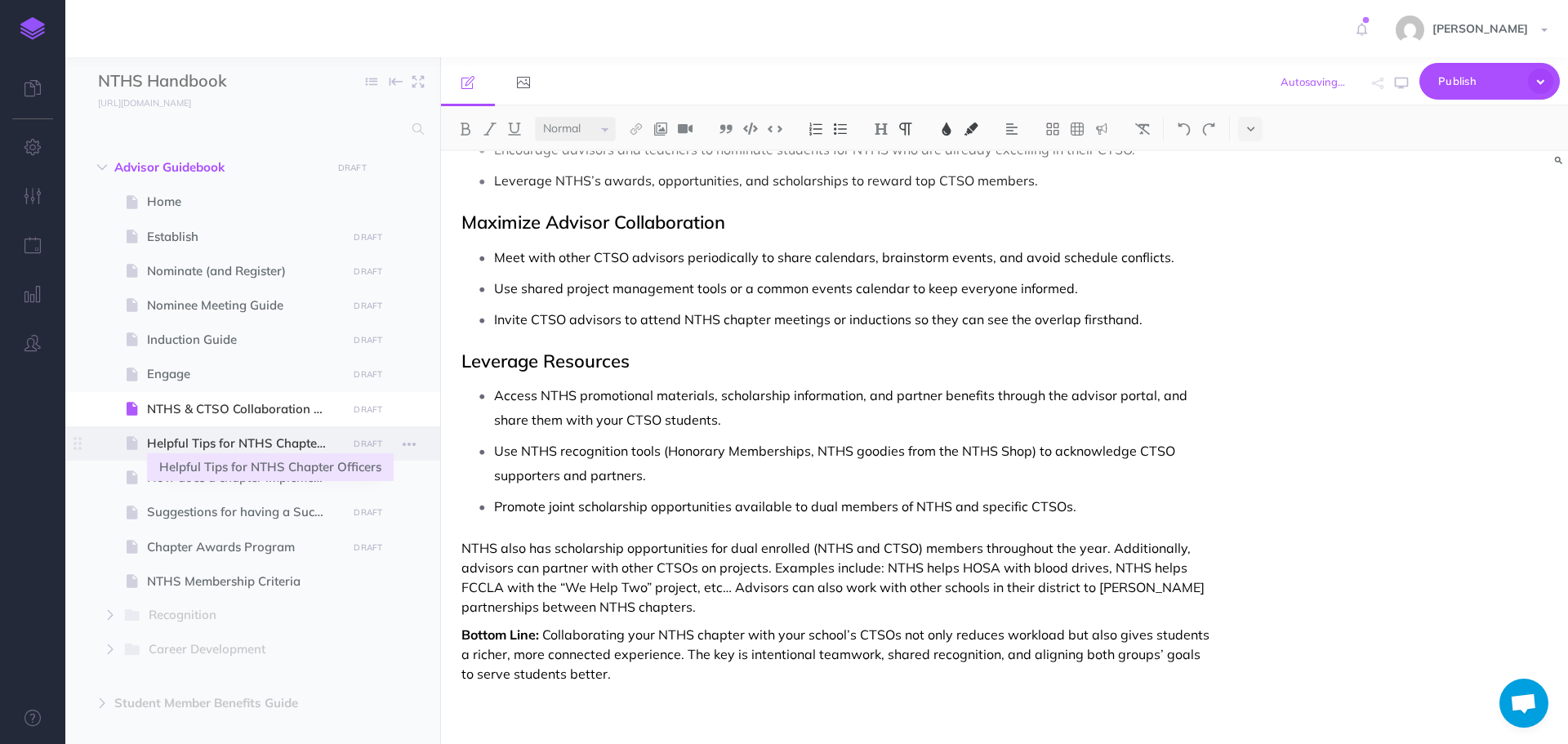
click at [288, 450] on span "Helpful Tips for NTHS Chapter Officers" at bounding box center [244, 443] width 195 height 20
select select "null"
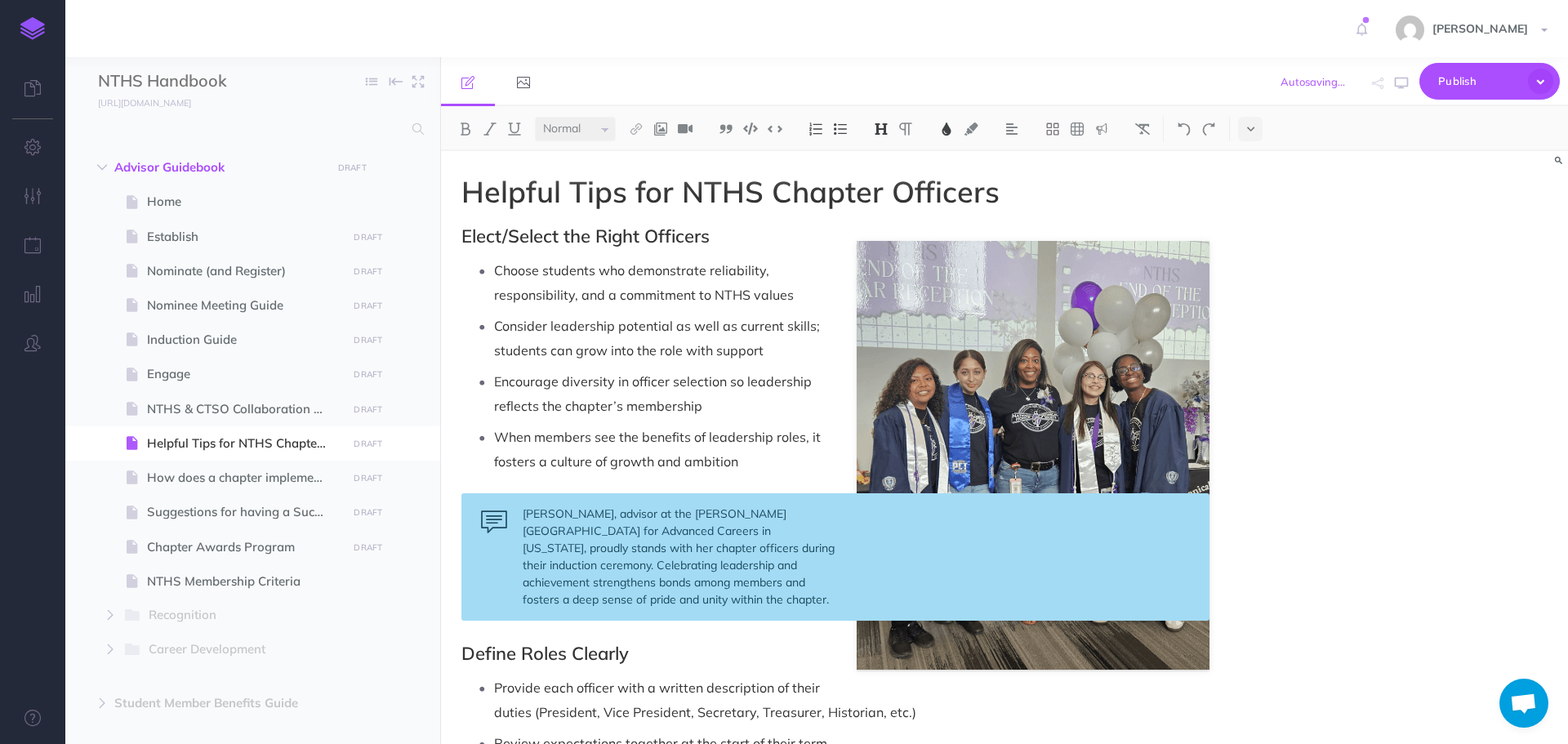
click at [798, 296] on p "Choose students who demonstrate reliability, responsibility, and a commitment t…" at bounding box center [852, 283] width 716 height 49
click at [779, 352] on p "Consider leadership potential as well as current skills; students can grow into…" at bounding box center [852, 338] width 716 height 49
click at [740, 400] on p "Encourage diversity in officer selection so leadership reflects the chapter’s m…" at bounding box center [852, 393] width 716 height 49
click at [740, 467] on p "When members see the benefits of leadership roles, it fosters a culture of grow…" at bounding box center [852, 450] width 716 height 49
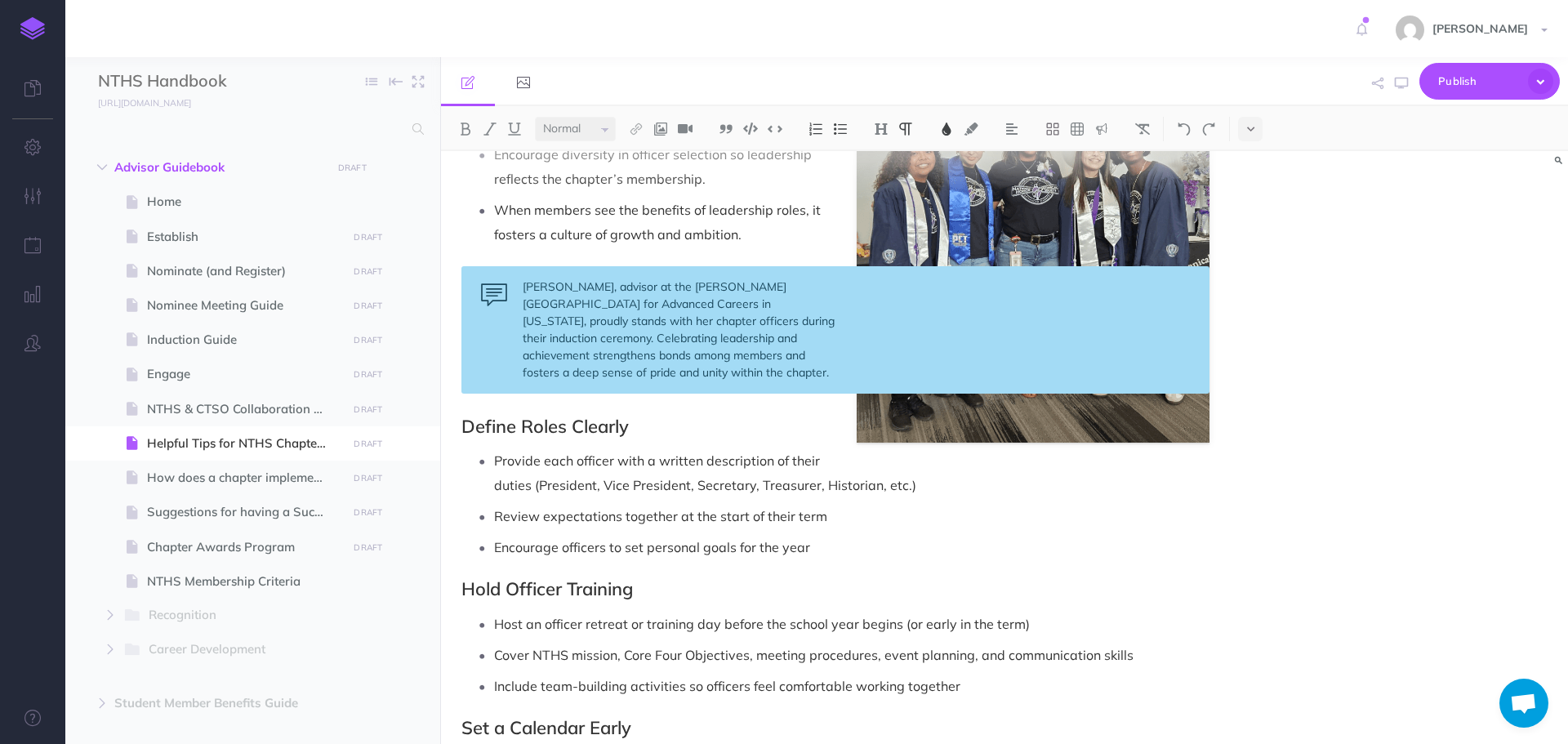
scroll to position [245, 0]
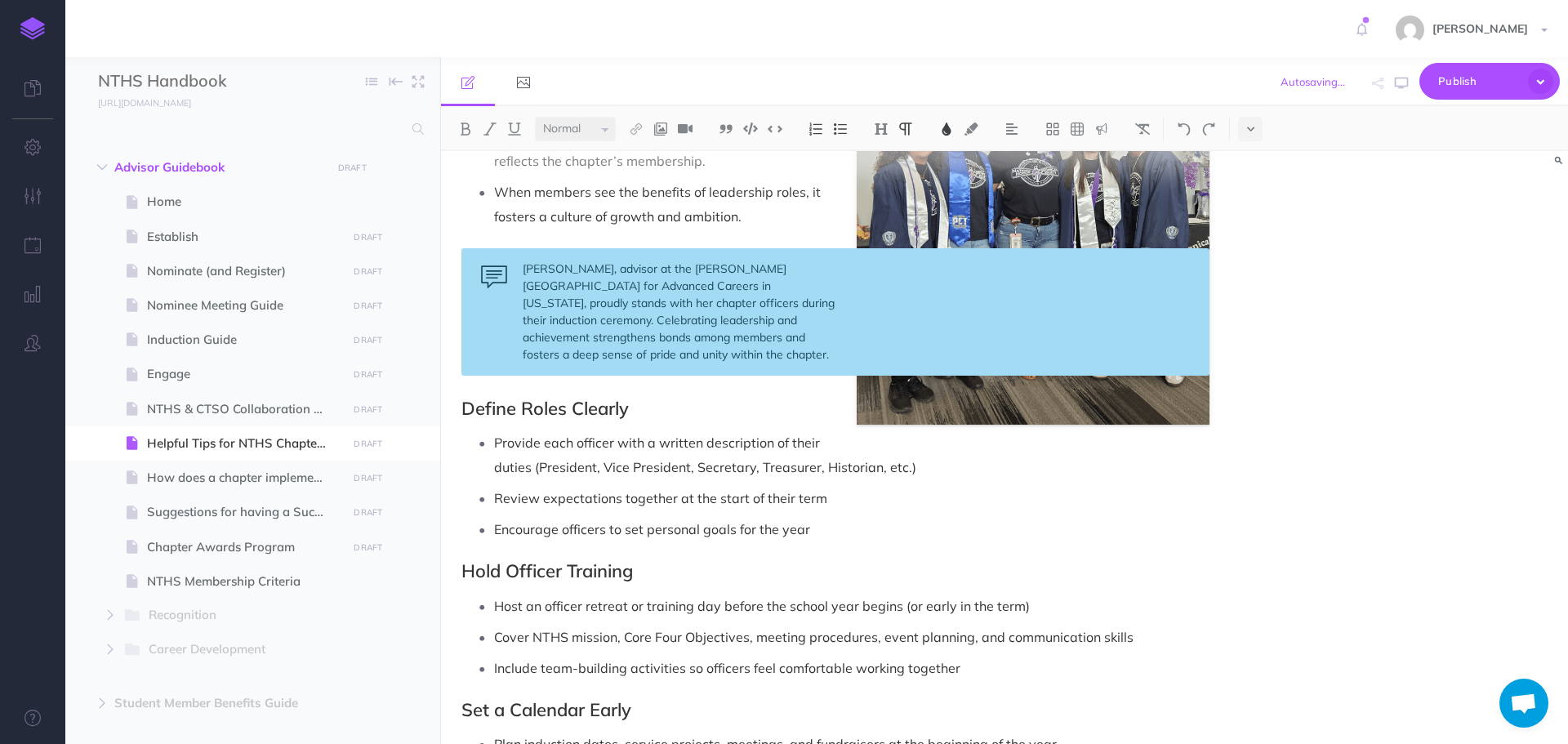
click at [912, 468] on p "Provide each officer with a written description of their duties (President, Vic…" at bounding box center [852, 455] width 716 height 49
click at [862, 501] on p "Review expectations together at the start of their term" at bounding box center [852, 498] width 716 height 25
click at [832, 539] on p "Encourage officers to set personal goals for the year" at bounding box center [852, 529] width 716 height 25
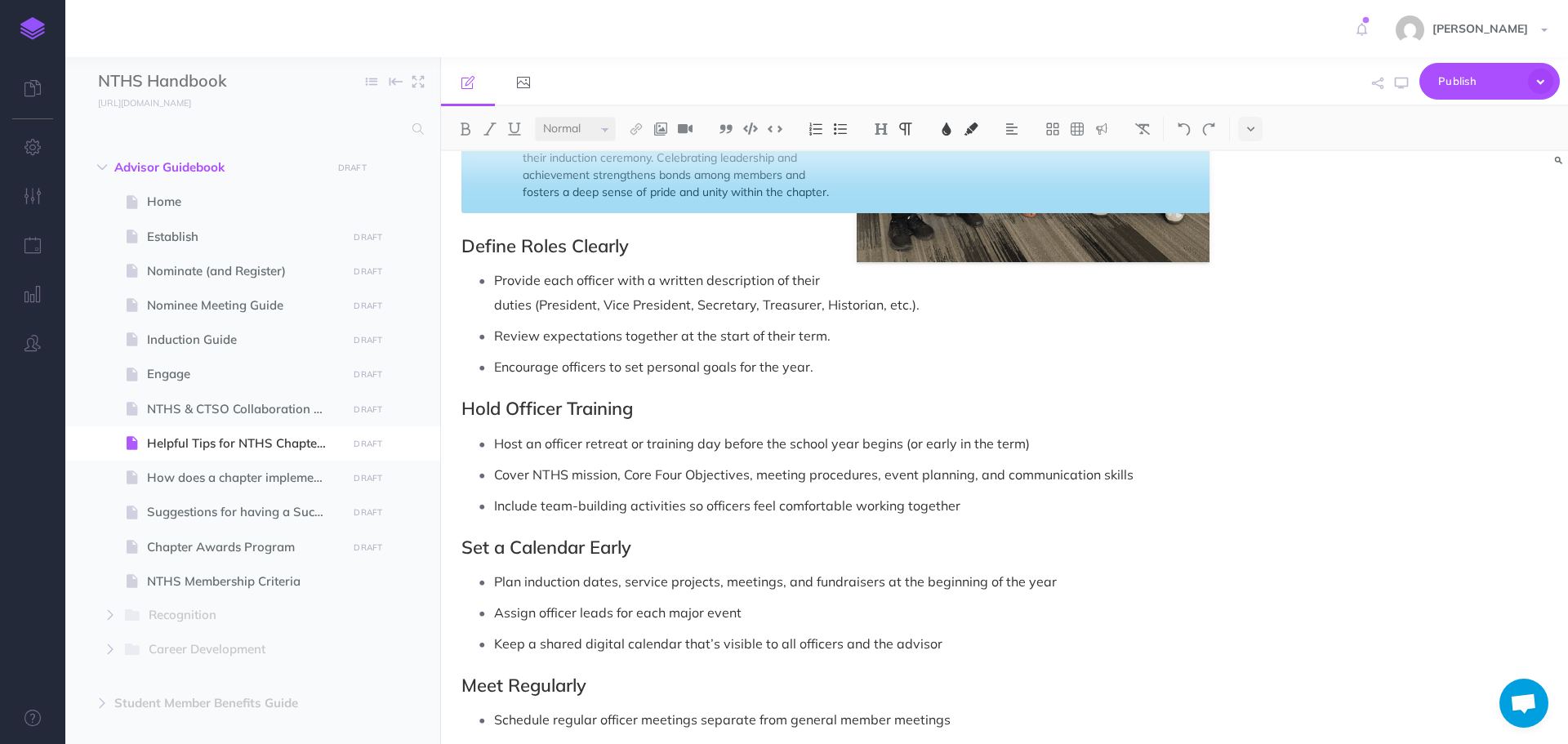
scroll to position [409, 0]
click at [1089, 457] on ul "Host an officer retreat or training day before the school year begins (or early…" at bounding box center [839, 473] width 740 height 86
click at [1077, 437] on p "Host an officer retreat or training day before the school year begins (or early…" at bounding box center [852, 442] width 716 height 25
click at [1153, 477] on p "Cover NTHS mission, Core Four Objectives, meeting procedures, event planning, a…" at bounding box center [852, 473] width 716 height 25
click at [1024, 503] on p "Include team-building activities so officers feel comfortable working together" at bounding box center [852, 504] width 716 height 25
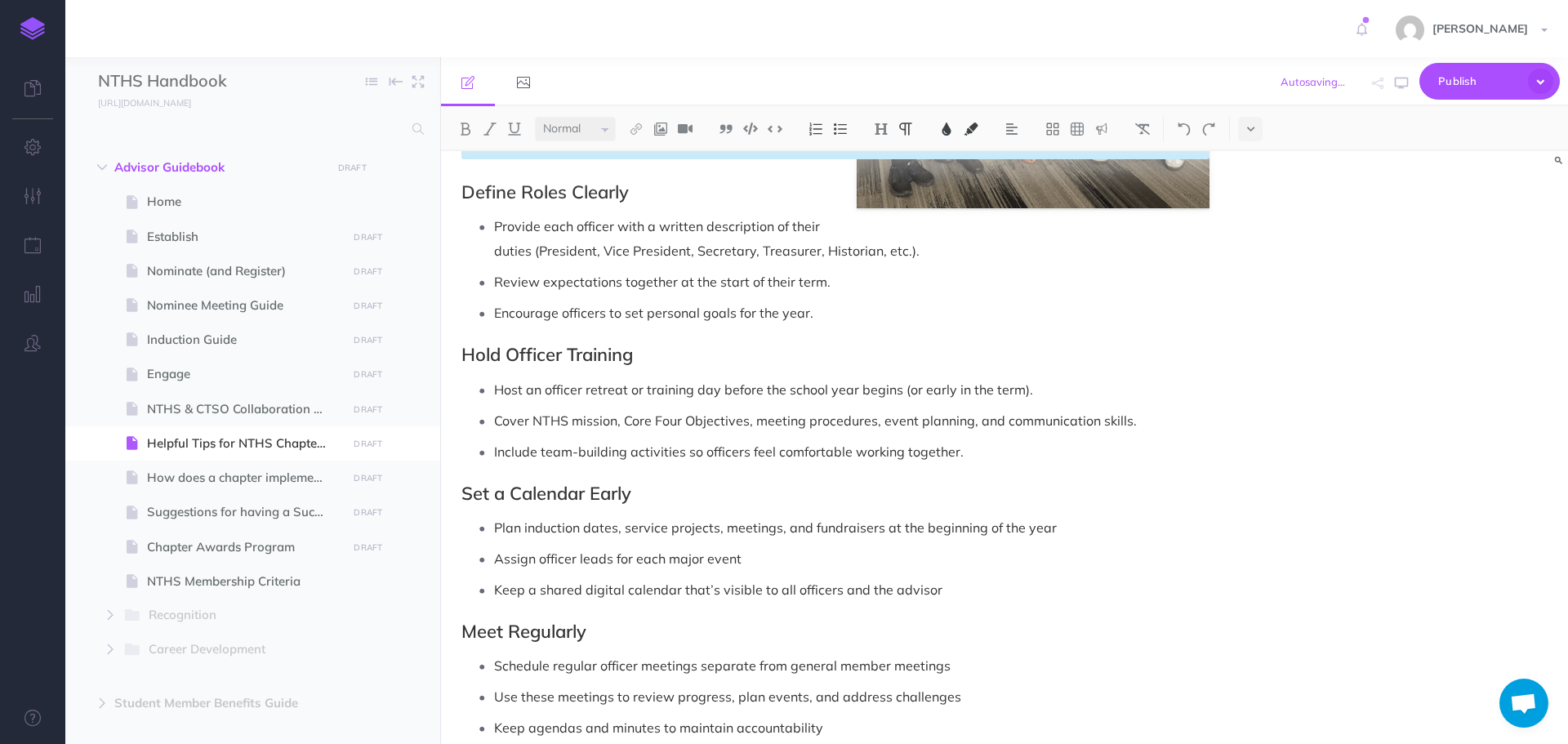
scroll to position [490, 0]
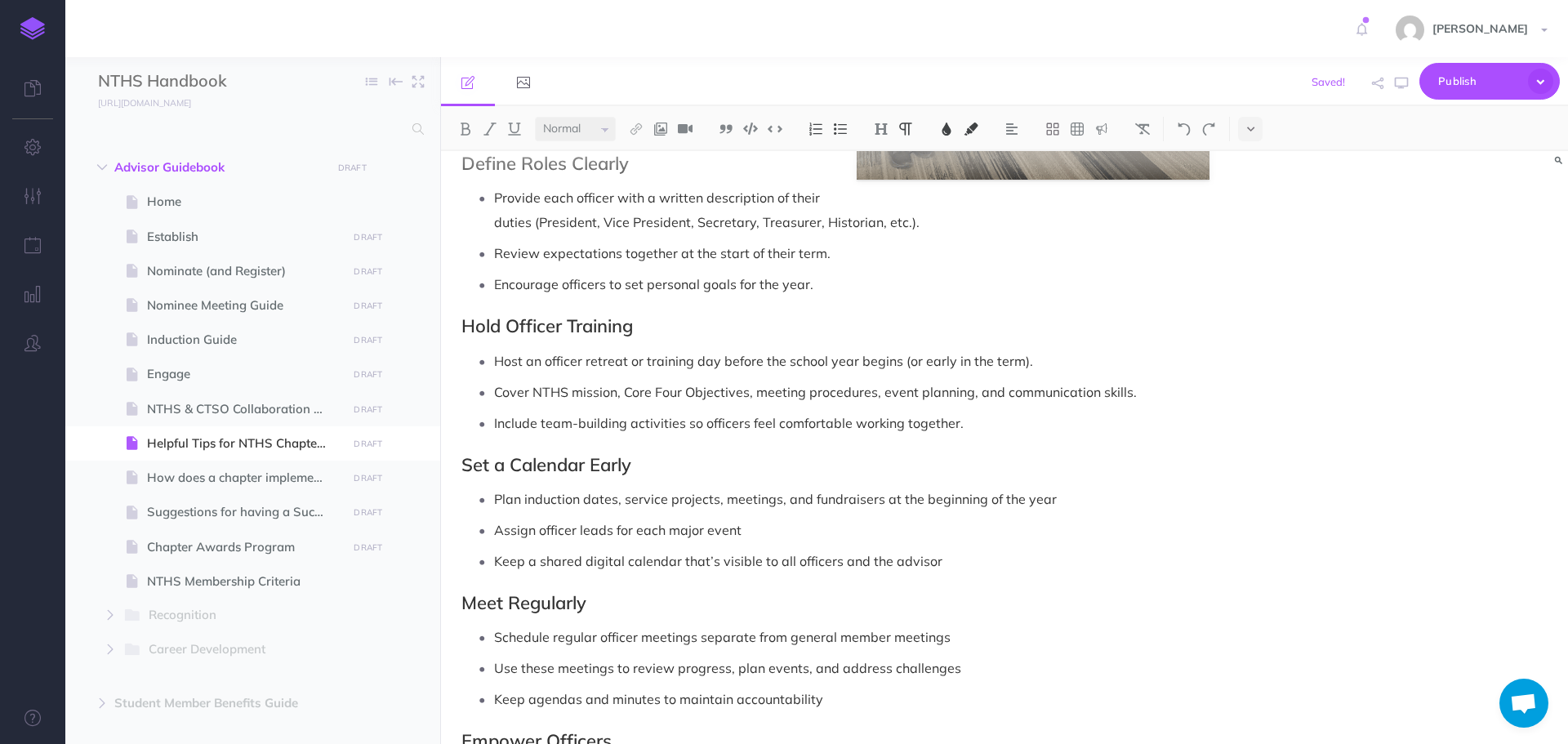
click at [1067, 501] on p "Plan induction dates, service projects, meetings, and fundraisers at the beginn…" at bounding box center [852, 499] width 716 height 25
click at [794, 521] on p "Assign officer leads for each major event" at bounding box center [852, 530] width 716 height 25
click at [947, 557] on p "Keep a shared digital calendar that’s visible to all officers and the advisor" at bounding box center [852, 560] width 716 height 25
click at [976, 645] on p "Schedule regular officer meetings separate from general member meetings" at bounding box center [852, 637] width 716 height 25
click at [968, 677] on p "Use these meetings to review progress, plan events, and address challenges" at bounding box center [852, 668] width 716 height 25
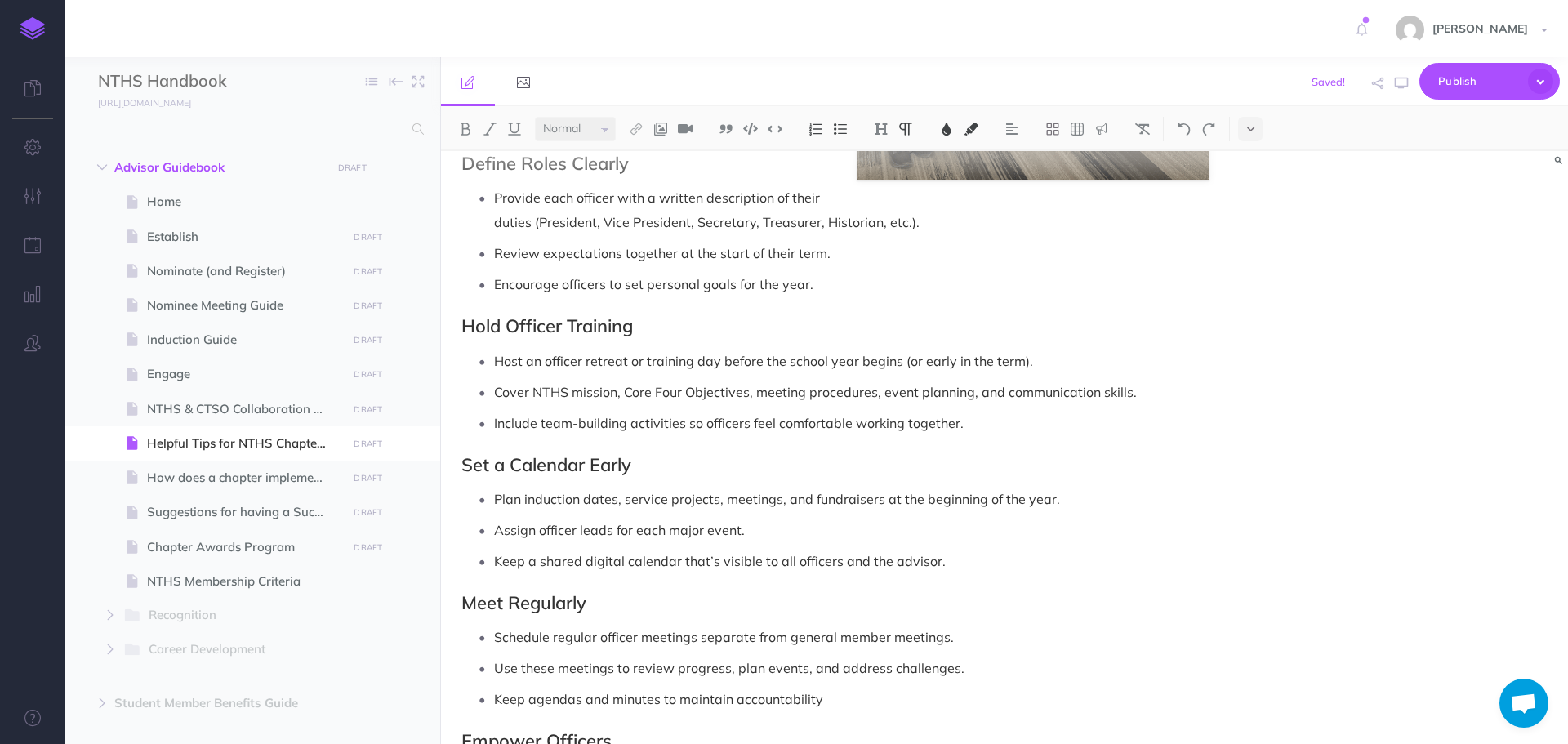
click at [895, 697] on p "Keep agendas and minutes to maintain accountability" at bounding box center [852, 699] width 716 height 25
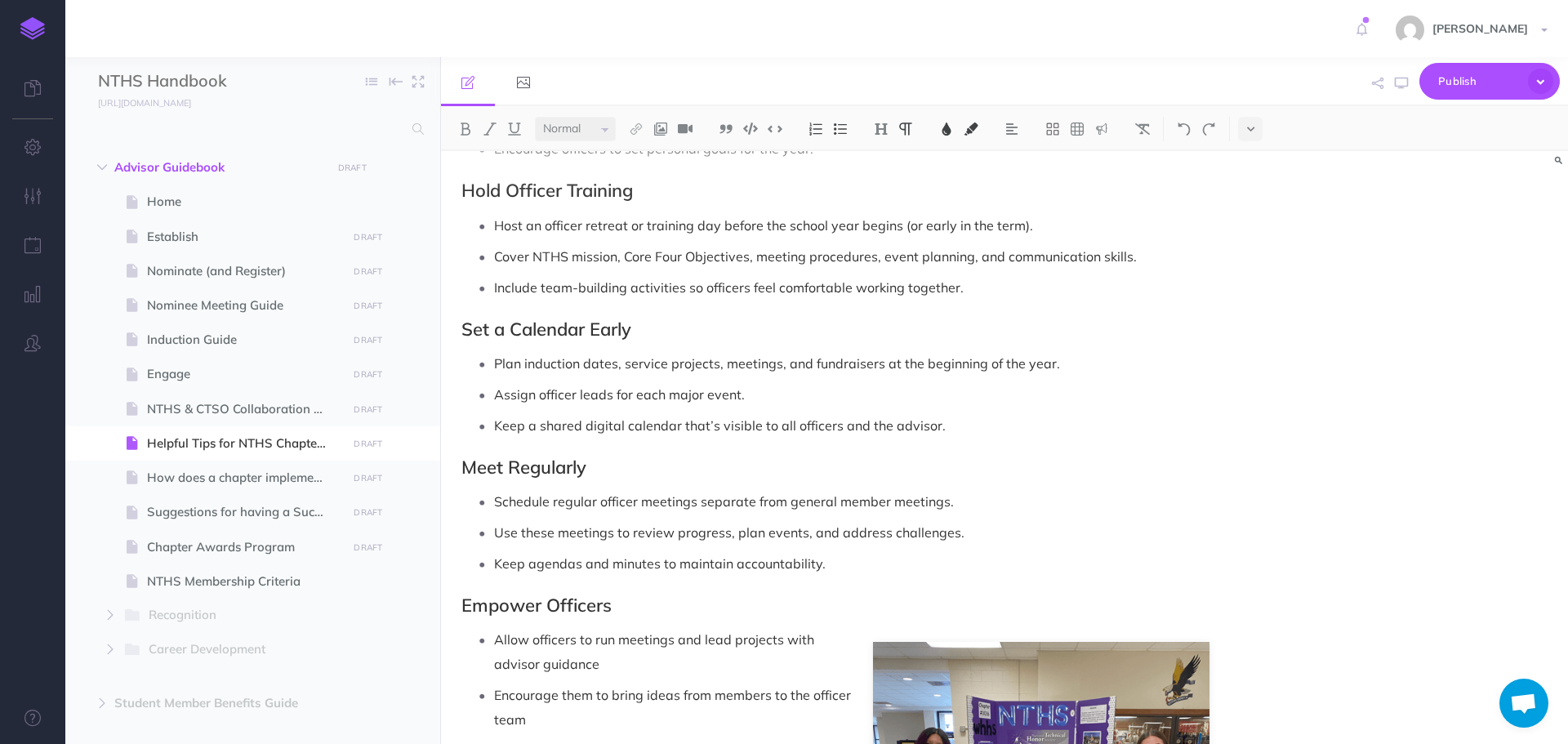
scroll to position [735, 0]
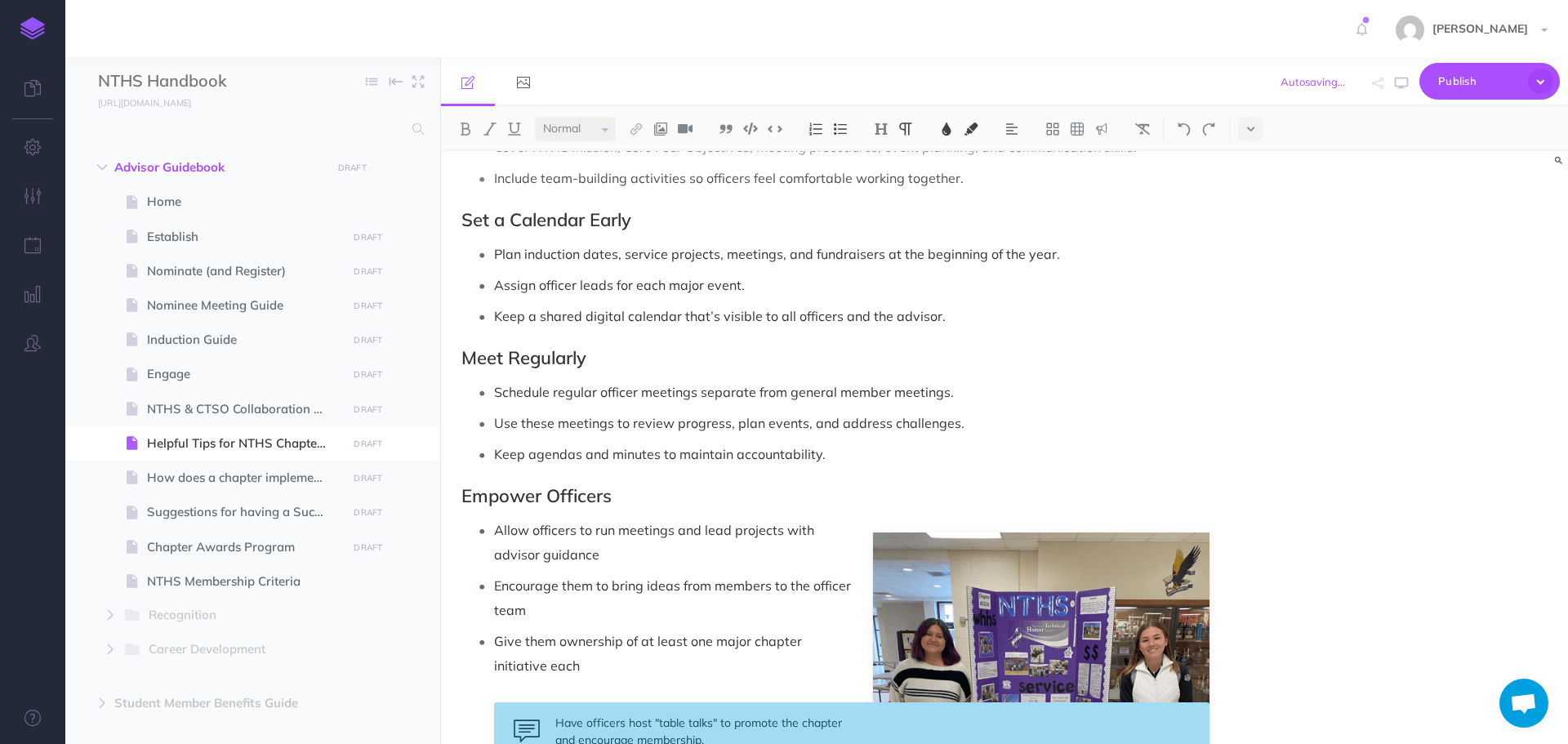
click at [649, 572] on ul "Allow officers to run meetings and lead projects with advisor guidance Encourag…" at bounding box center [839, 640] width 740 height 243
click at [639, 547] on p "Allow officers to run meetings and lead projects with advisor guidance" at bounding box center [852, 542] width 716 height 49
click at [561, 618] on p "Encourage them to bring ideas from members to the officer team" at bounding box center [852, 598] width 716 height 49
click at [596, 667] on p "Give them ownership of at least one major chapter initiative each" at bounding box center [852, 653] width 716 height 49
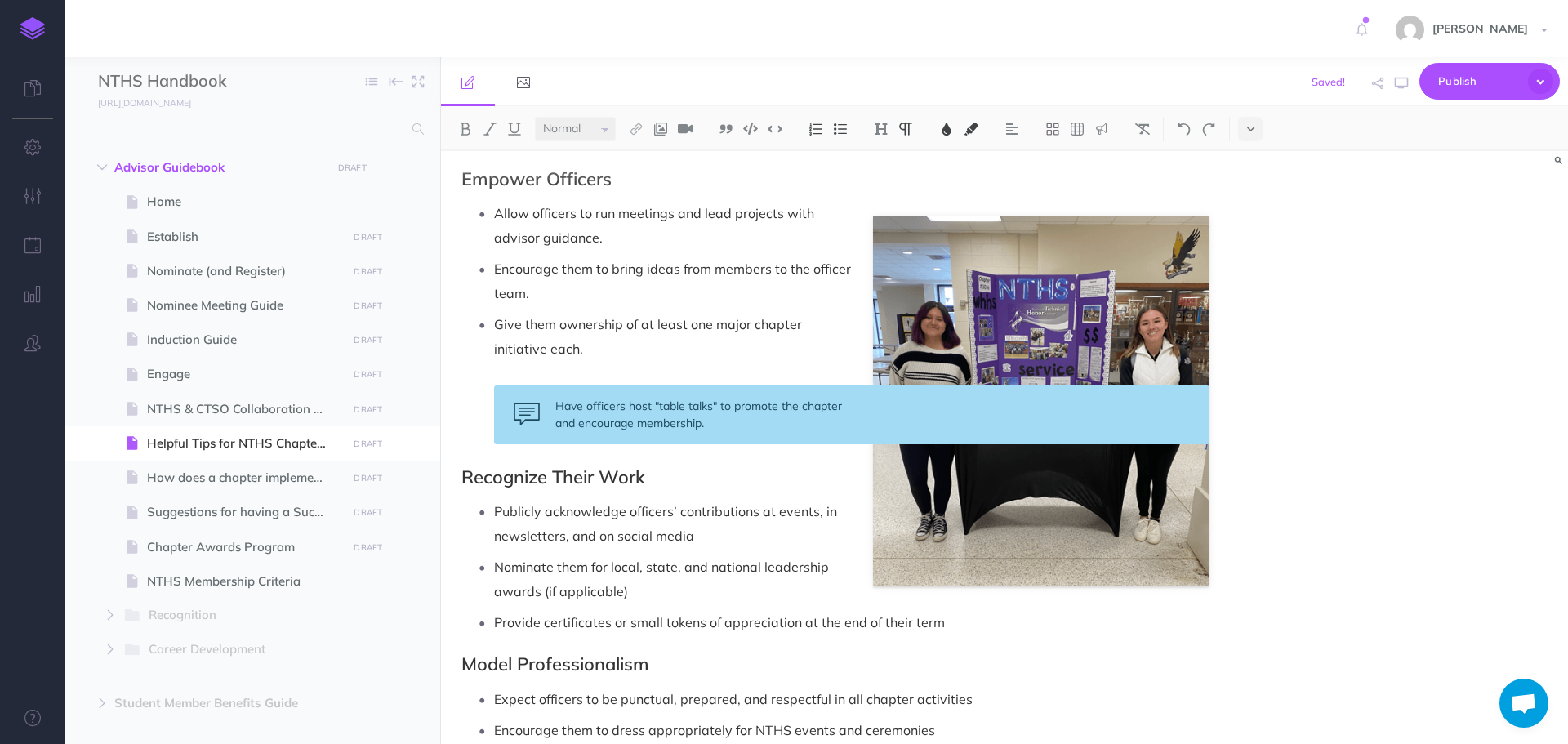
scroll to position [1062, 0]
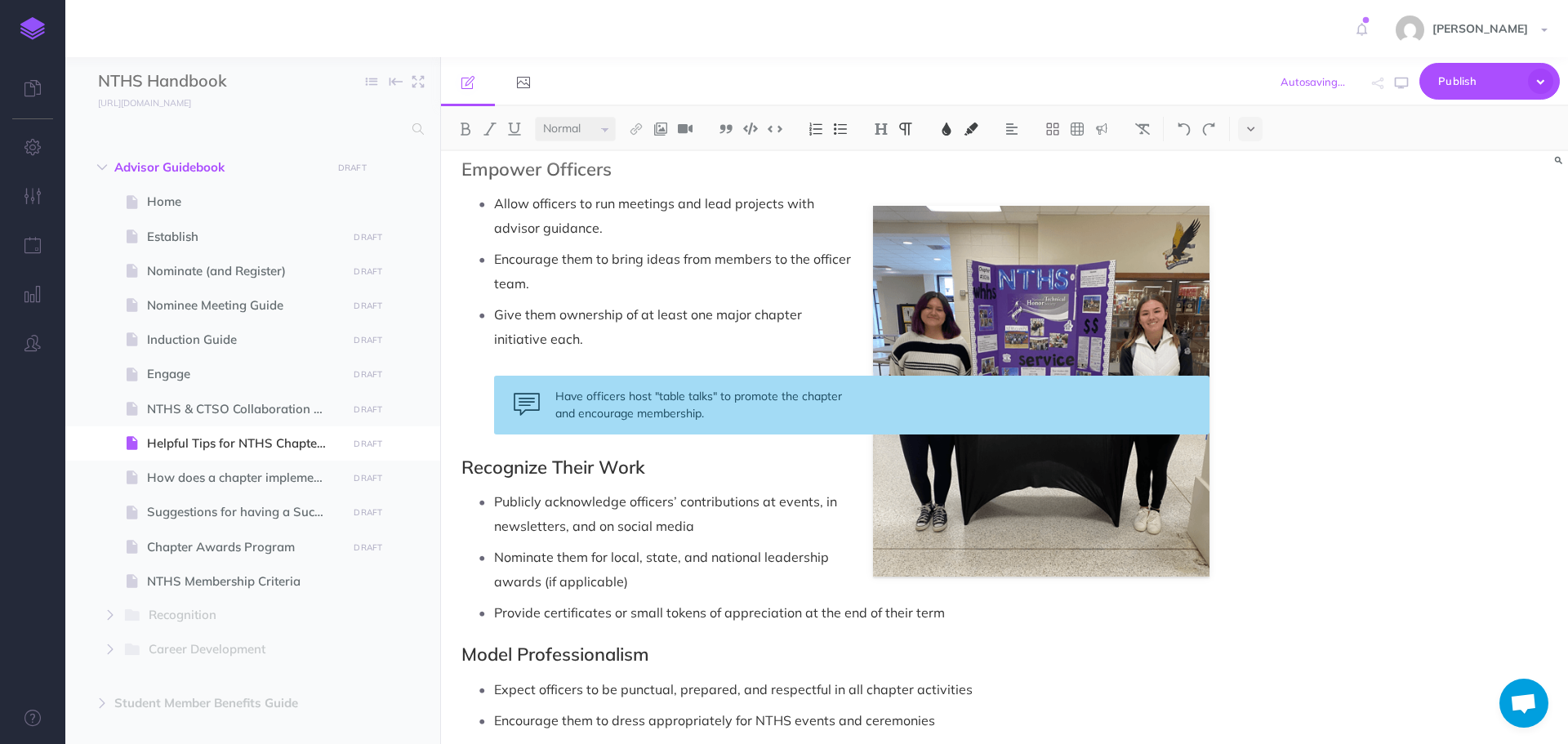
click at [717, 539] on p "Publicly acknowledge officers’ contributions at events, in newsletters, and on …" at bounding box center [852, 514] width 716 height 49
click at [670, 573] on p "Nominate them for local, state, and national leadership awards (if applicable)" at bounding box center [852, 570] width 716 height 49
click at [961, 611] on p "Provide certificates or small tokens of appreciation at the end of their term" at bounding box center [852, 612] width 716 height 25
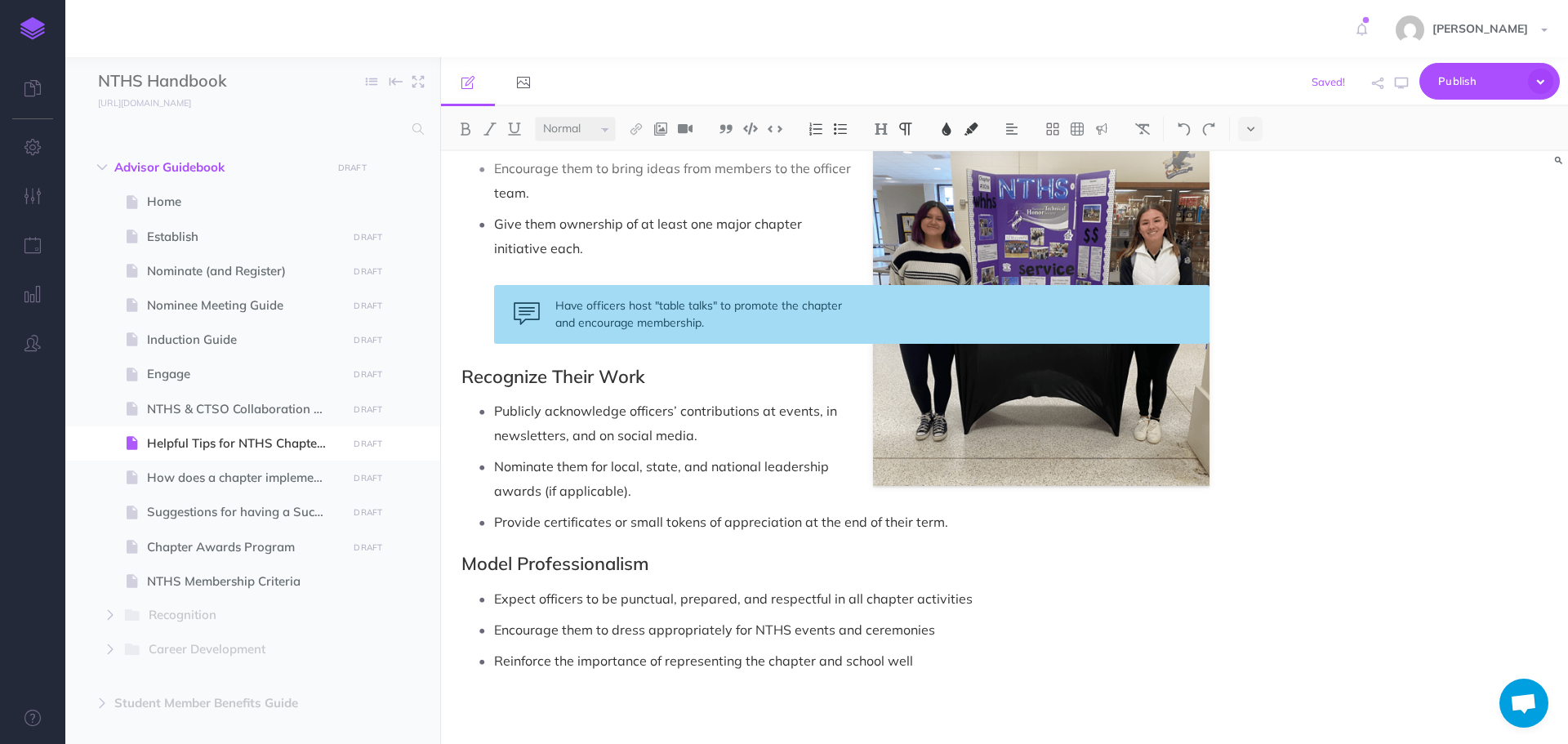
scroll to position [1154, 0]
click at [976, 590] on p "Expect officers to be punctual, prepared, and respectful in all chapter activit…" at bounding box center [852, 598] width 716 height 25
click at [930, 631] on p "Encourage them to dress appropriately for NTHS events and ceremonies" at bounding box center [852, 629] width 716 height 25
click at [928, 663] on p "Reinforce the importance of representing the chapter and school well" at bounding box center [852, 660] width 716 height 25
click at [261, 481] on span "How does a chapter implement the Core Four Objectives?" at bounding box center [244, 478] width 195 height 20
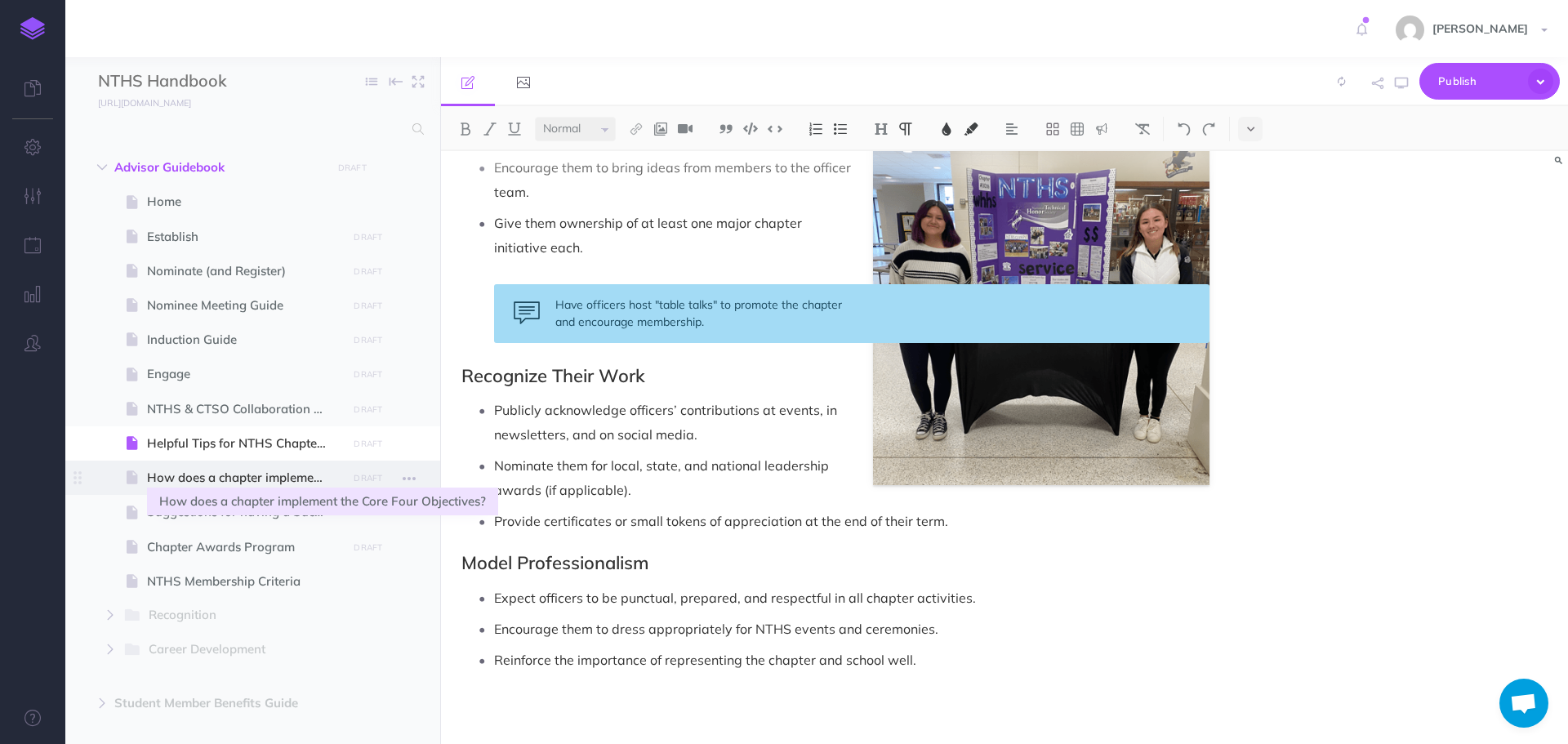
click at [261, 472] on span "How does a chapter implement the Core Four Objectives?" at bounding box center [244, 478] width 195 height 20
select select "null"
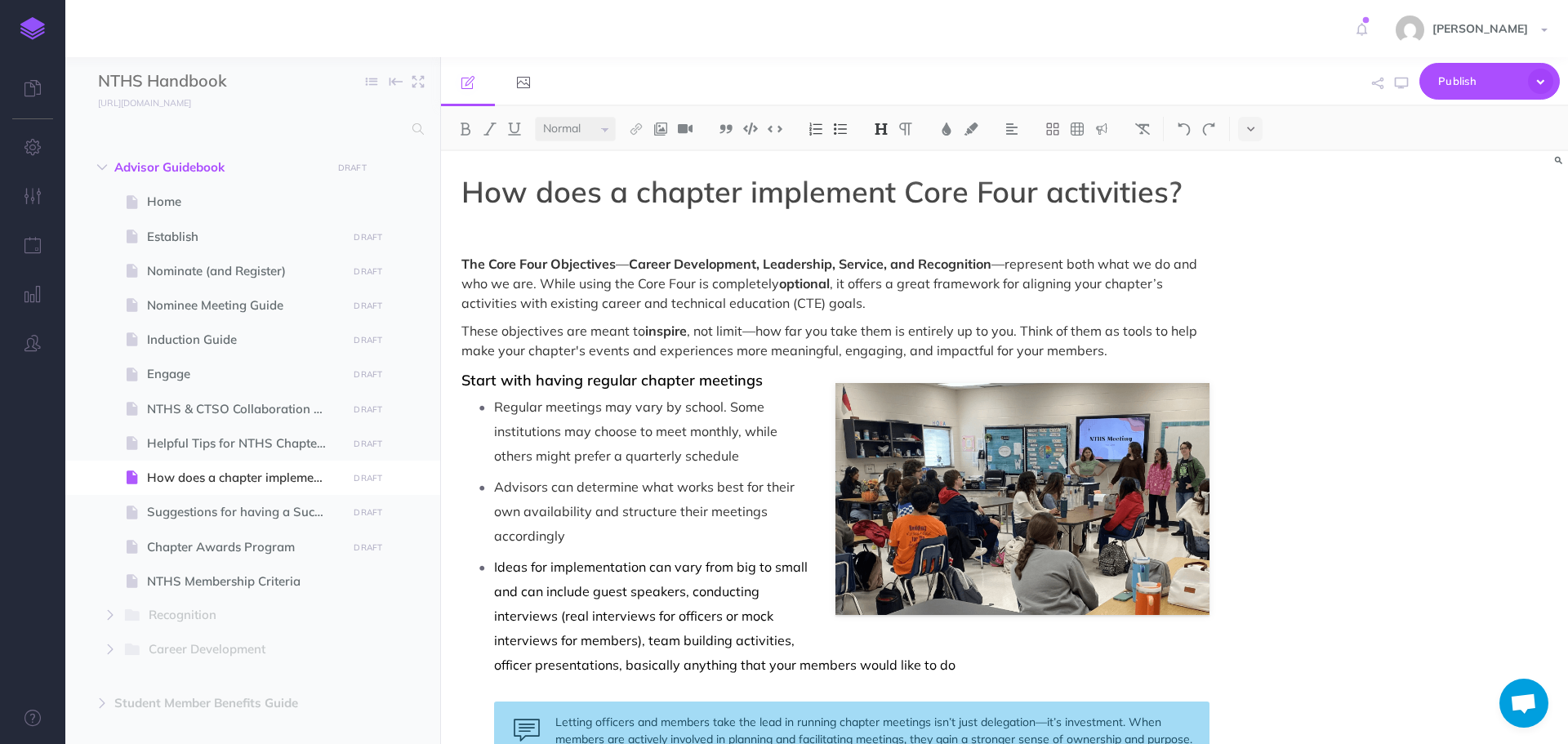
click at [766, 458] on p "Regular meetings may vary by school. Some institutions may choose to meet month…" at bounding box center [852, 431] width 716 height 74
click at [603, 530] on p "Advisors can determine what works best for their own availability and structure…" at bounding box center [852, 511] width 716 height 74
click at [1003, 665] on p "Ideas for implementation can vary from big to small and can include guest speak…" at bounding box center [852, 616] width 716 height 123
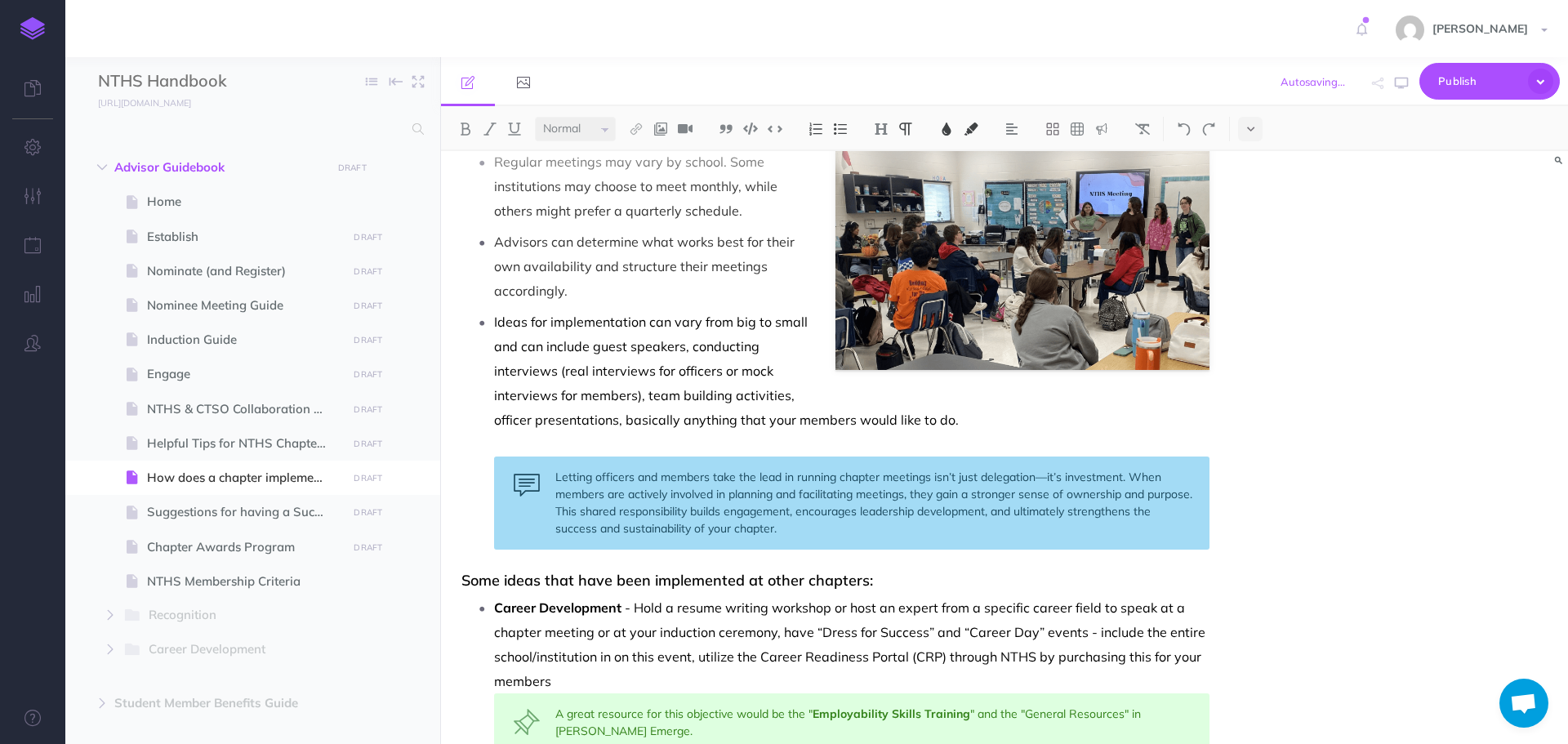
scroll to position [409, 0]
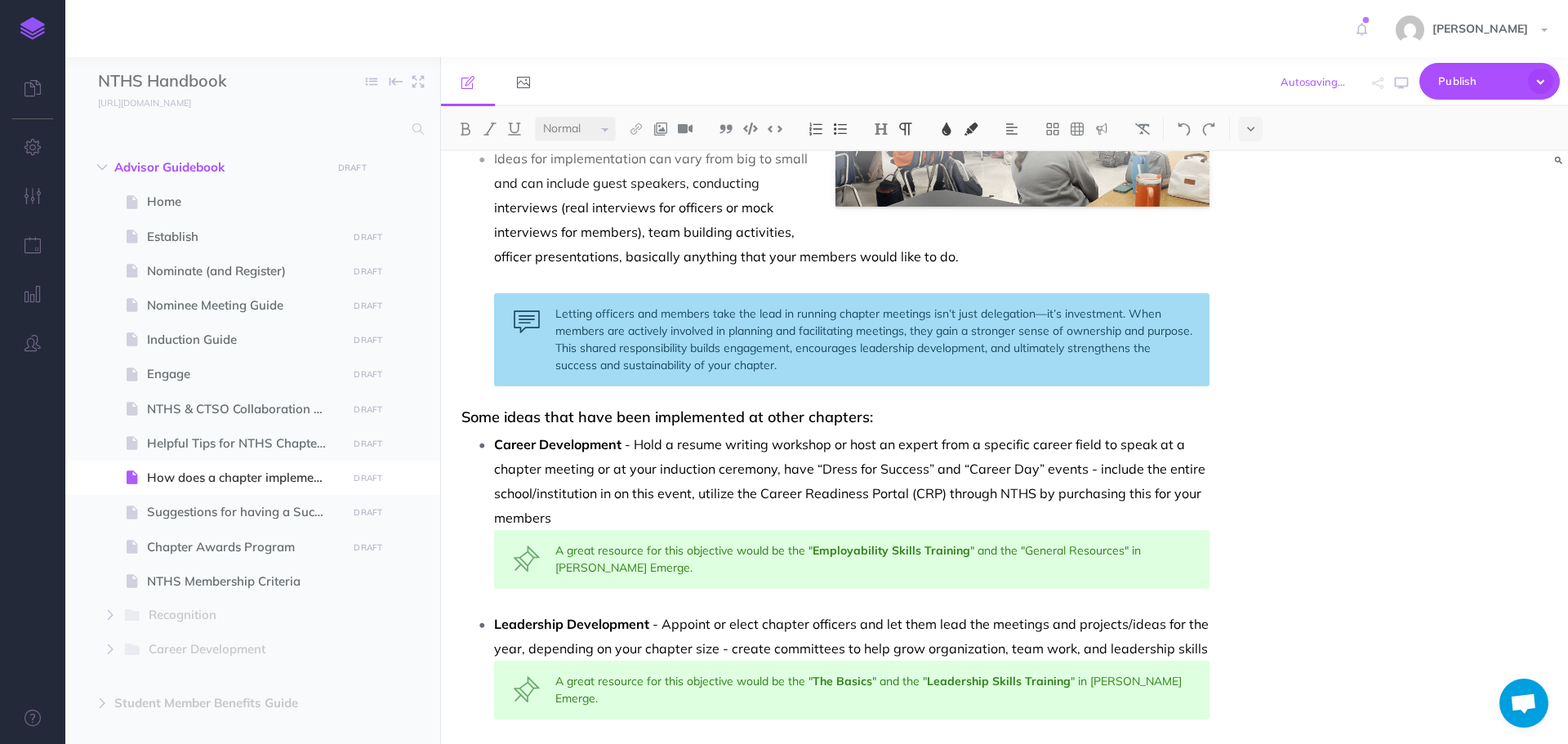
click at [617, 522] on p "Career Development - Hold a resume writing workshop or host an expert from a sp…" at bounding box center [852, 481] width 716 height 98
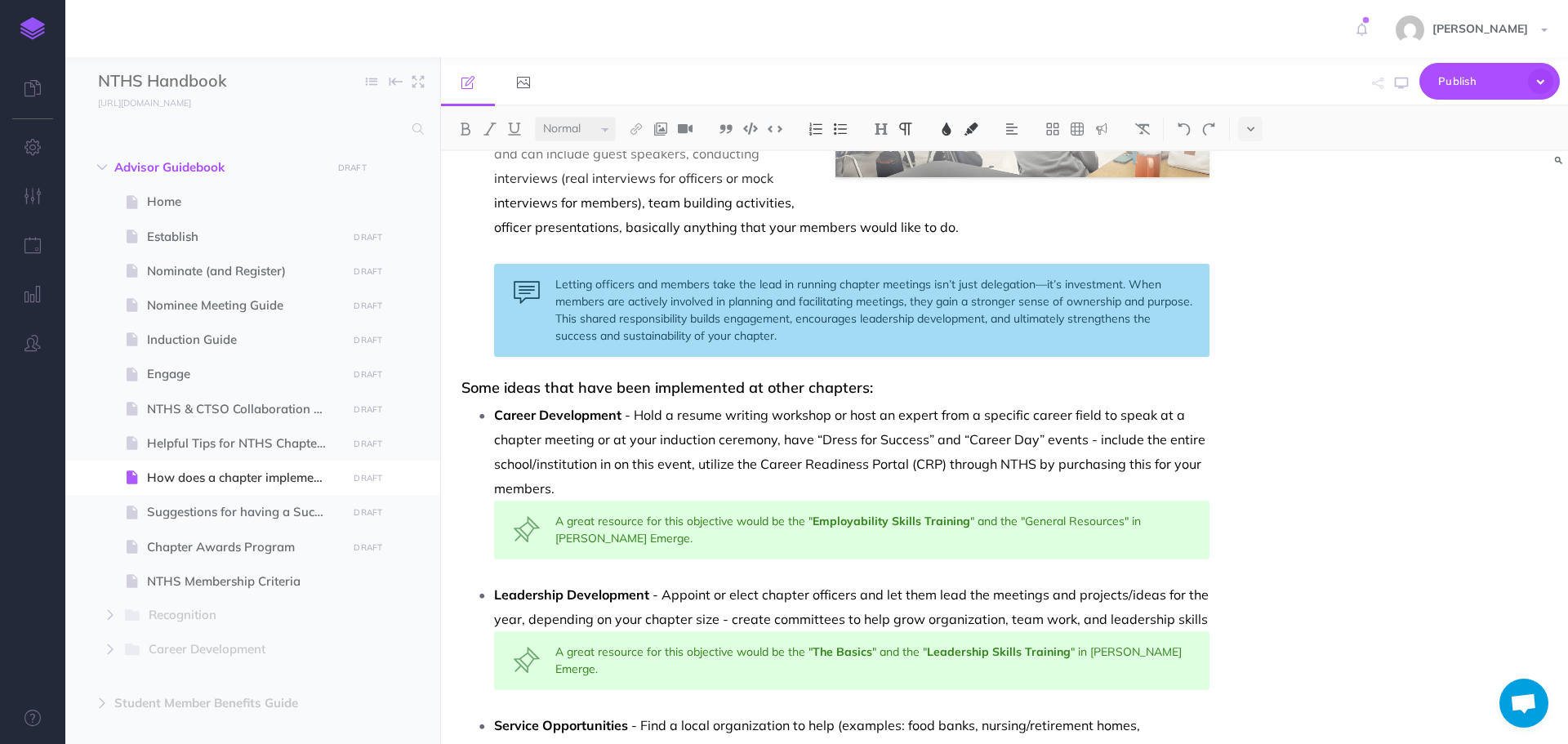
scroll to position [490, 0]
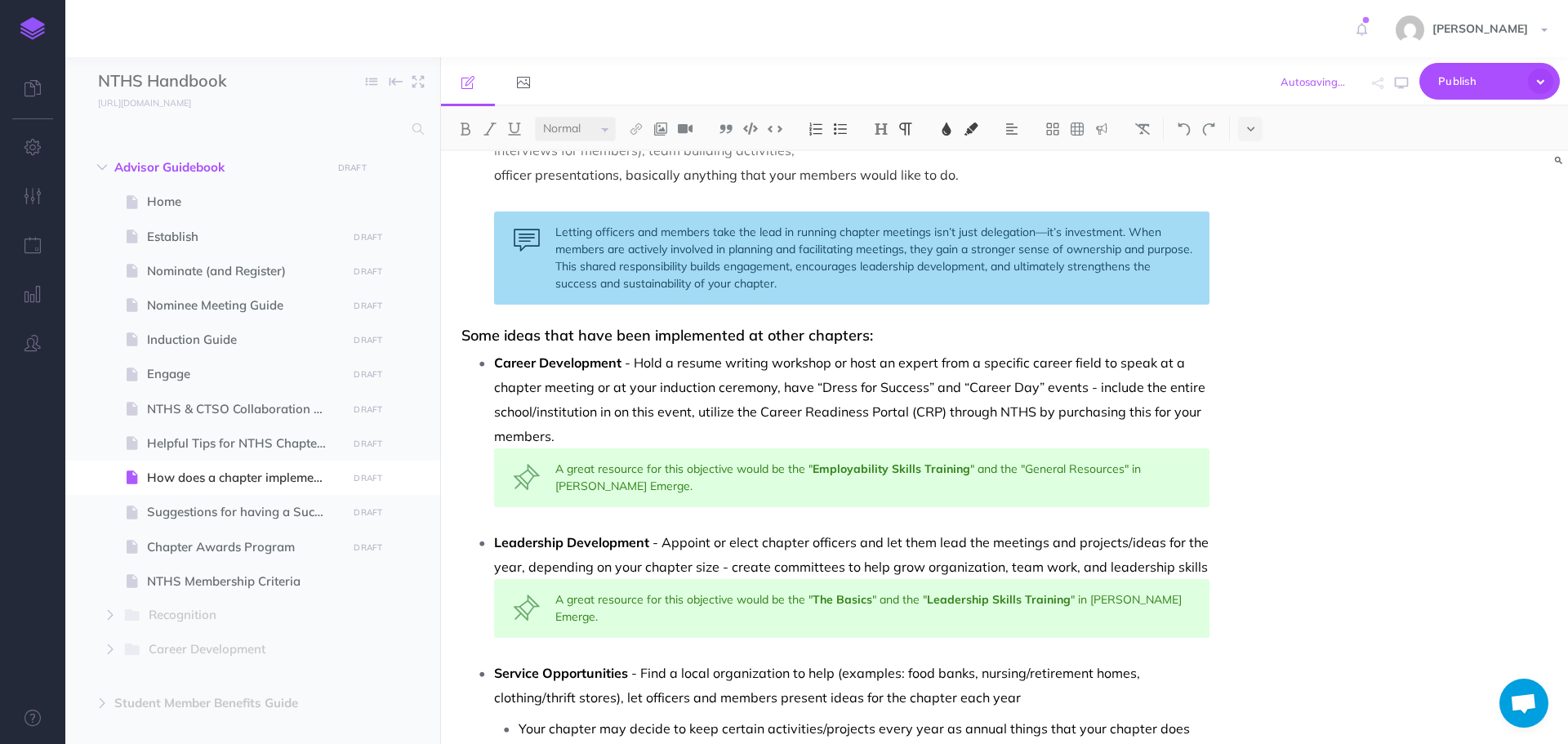
click at [1233, 570] on div "How does a chapter implement Core Four activities? The Core Four Objectives — C…" at bounding box center [1005, 447] width 1127 height 593
click at [1212, 569] on div "How does a chapter implement Core Four activities? The Core Four Objectives — C…" at bounding box center [836, 382] width 789 height 1442
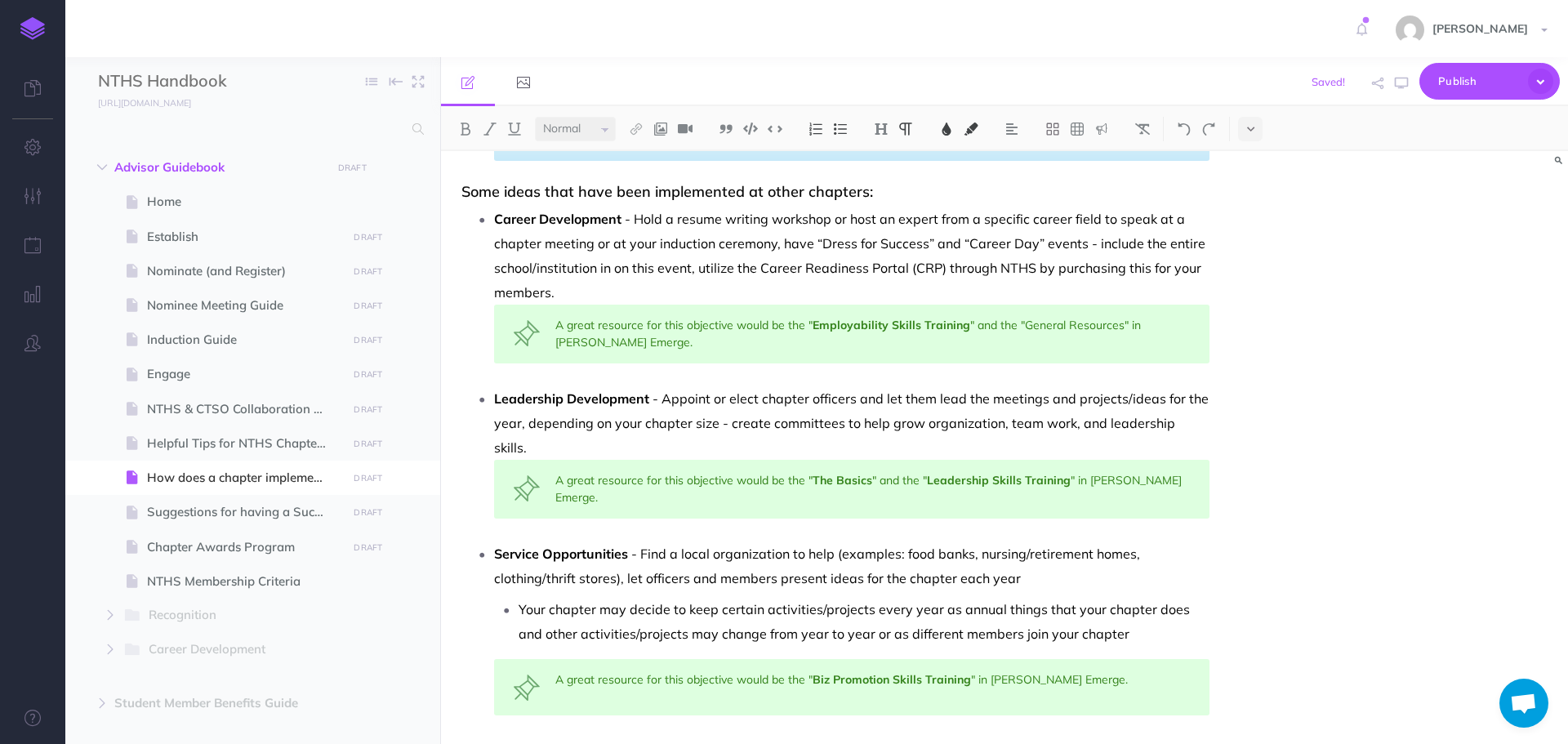
scroll to position [653, 0]
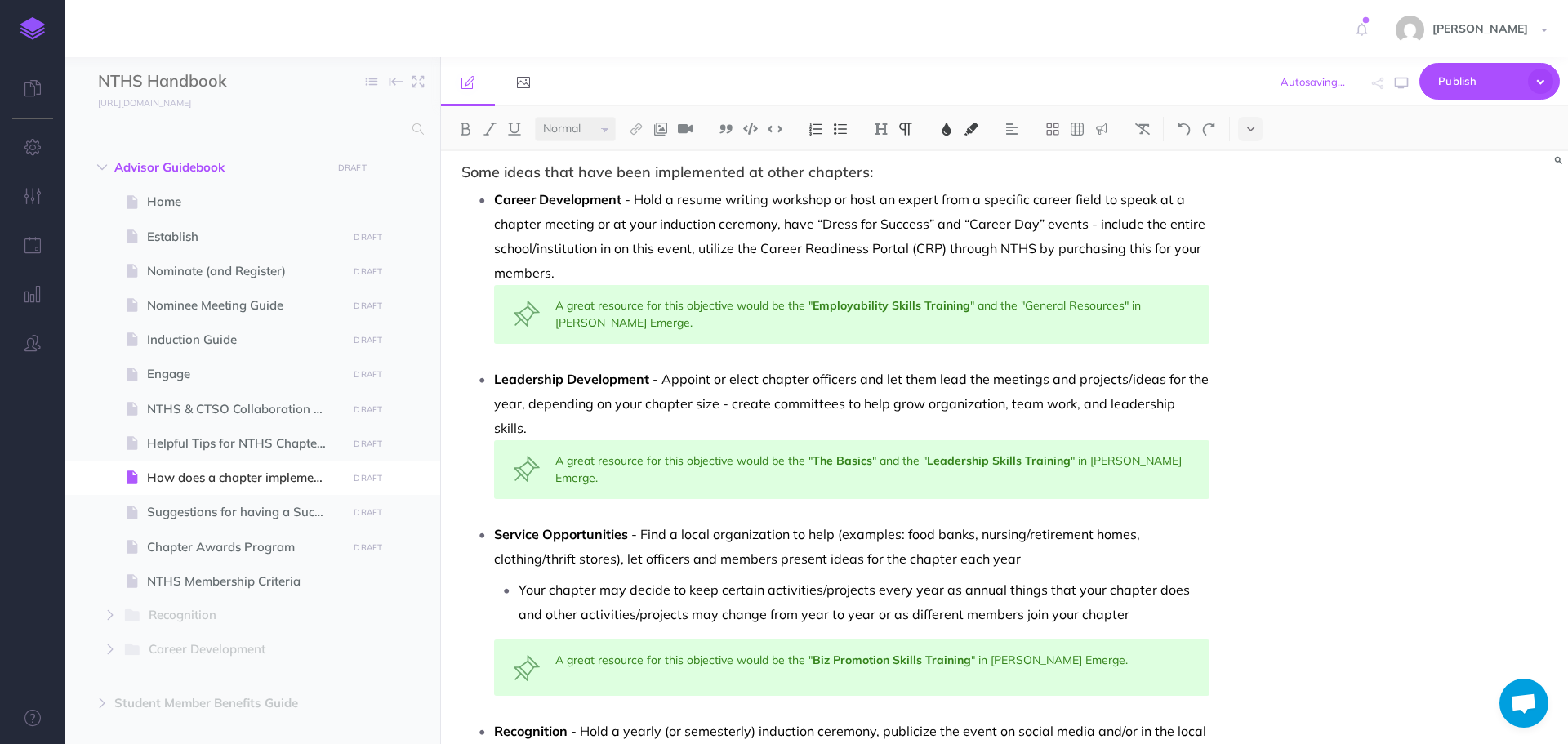
click at [1057, 531] on p "Service Opportunities - Find a local organization to help (examples: food banks…" at bounding box center [852, 547] width 716 height 49
click at [1113, 590] on p "Your chapter may decide to keep certain activities/projects every year as annua…" at bounding box center [864, 602] width 691 height 49
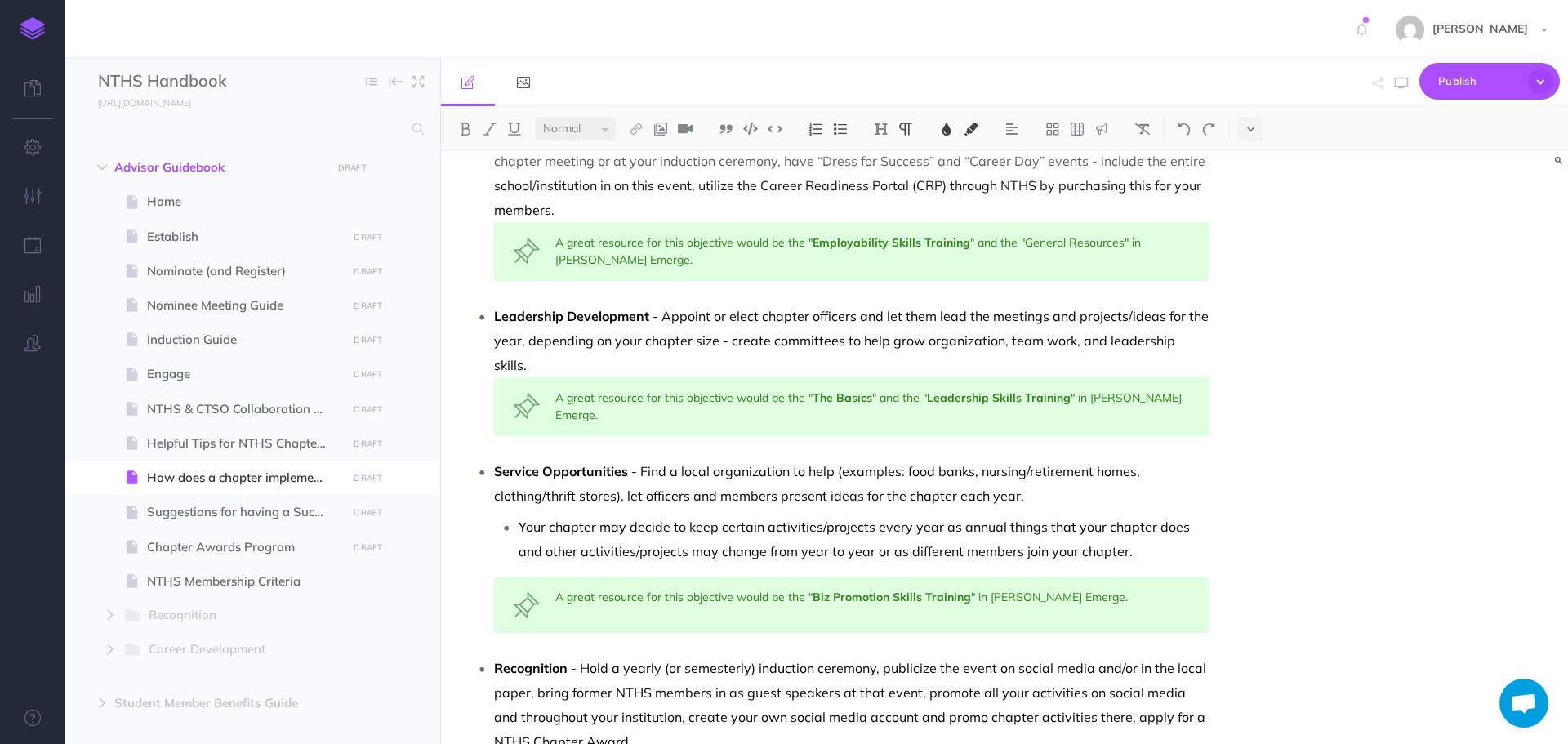
scroll to position [898, 0]
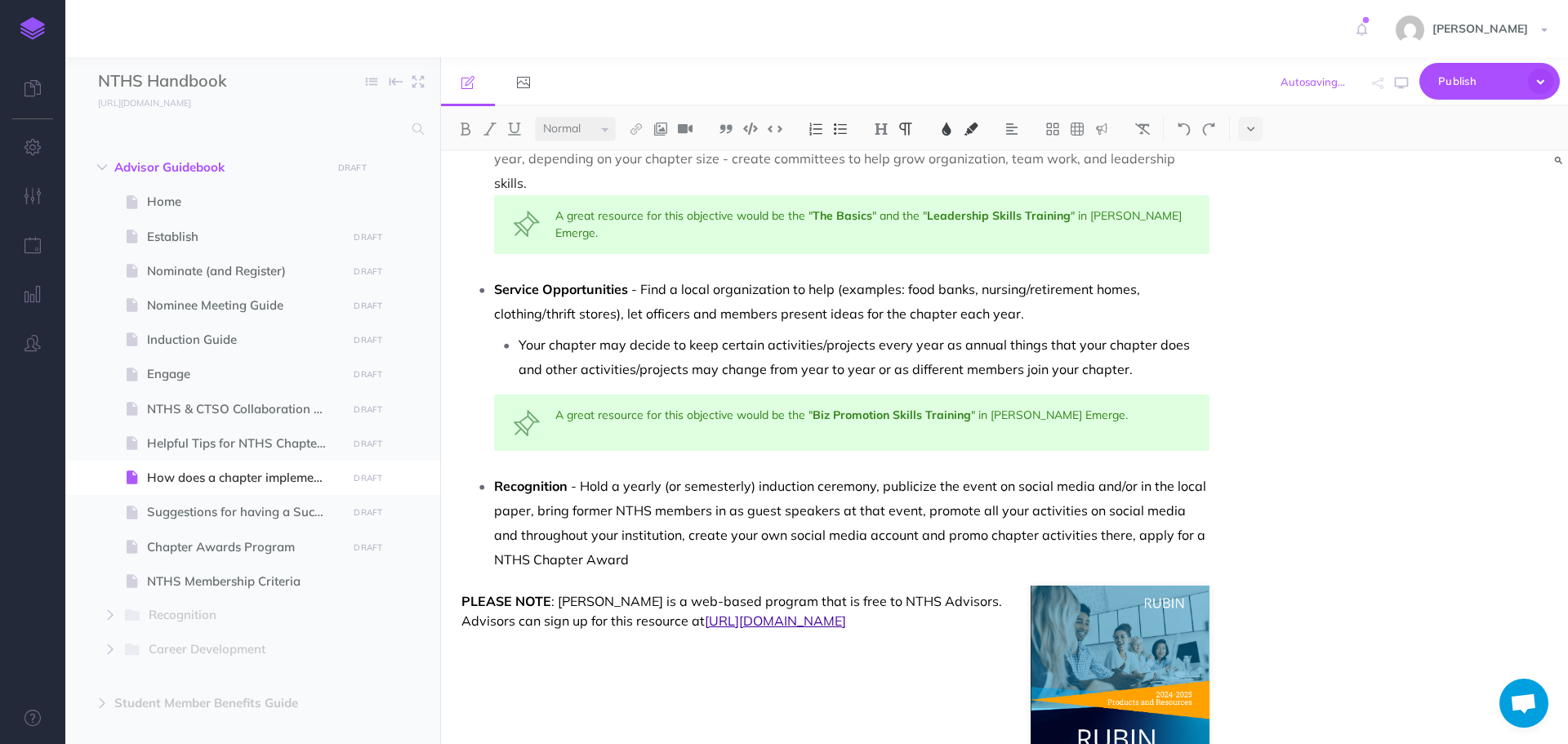
click at [949, 544] on p "Recognition - Hold a yearly (or semesterly) induction ceremony, publicize the e…" at bounding box center [852, 523] width 716 height 98
click at [272, 510] on span "Suggestions for having a Successful Chapter" at bounding box center [244, 512] width 195 height 20
click at [232, 507] on span "Suggestions for having a Successful Chapter" at bounding box center [244, 512] width 195 height 20
select select "null"
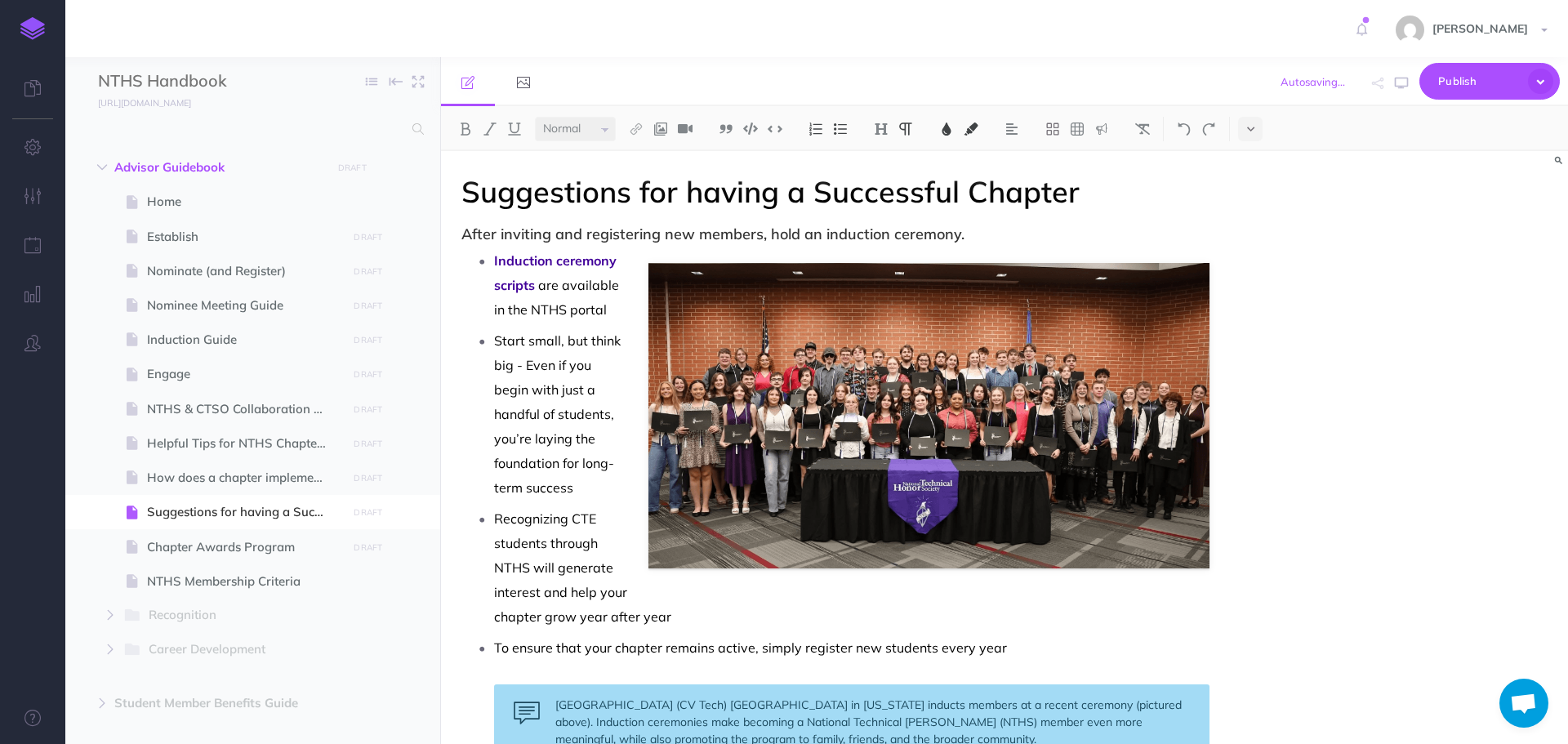
click at [622, 308] on p "Induction ceremony scripts are available in the NTHS portal" at bounding box center [852, 284] width 716 height 74
click at [632, 464] on p "Start small, but think big - Even if you begin with just a handful of students,…" at bounding box center [852, 413] width 716 height 172
click at [600, 614] on p "Recognizing CTE students through NTHS will generate interest and help your chap…" at bounding box center [852, 567] width 716 height 123
click at [1036, 655] on p "To ensure that your chapter remains active, simply register new students every …" at bounding box center [852, 648] width 716 height 25
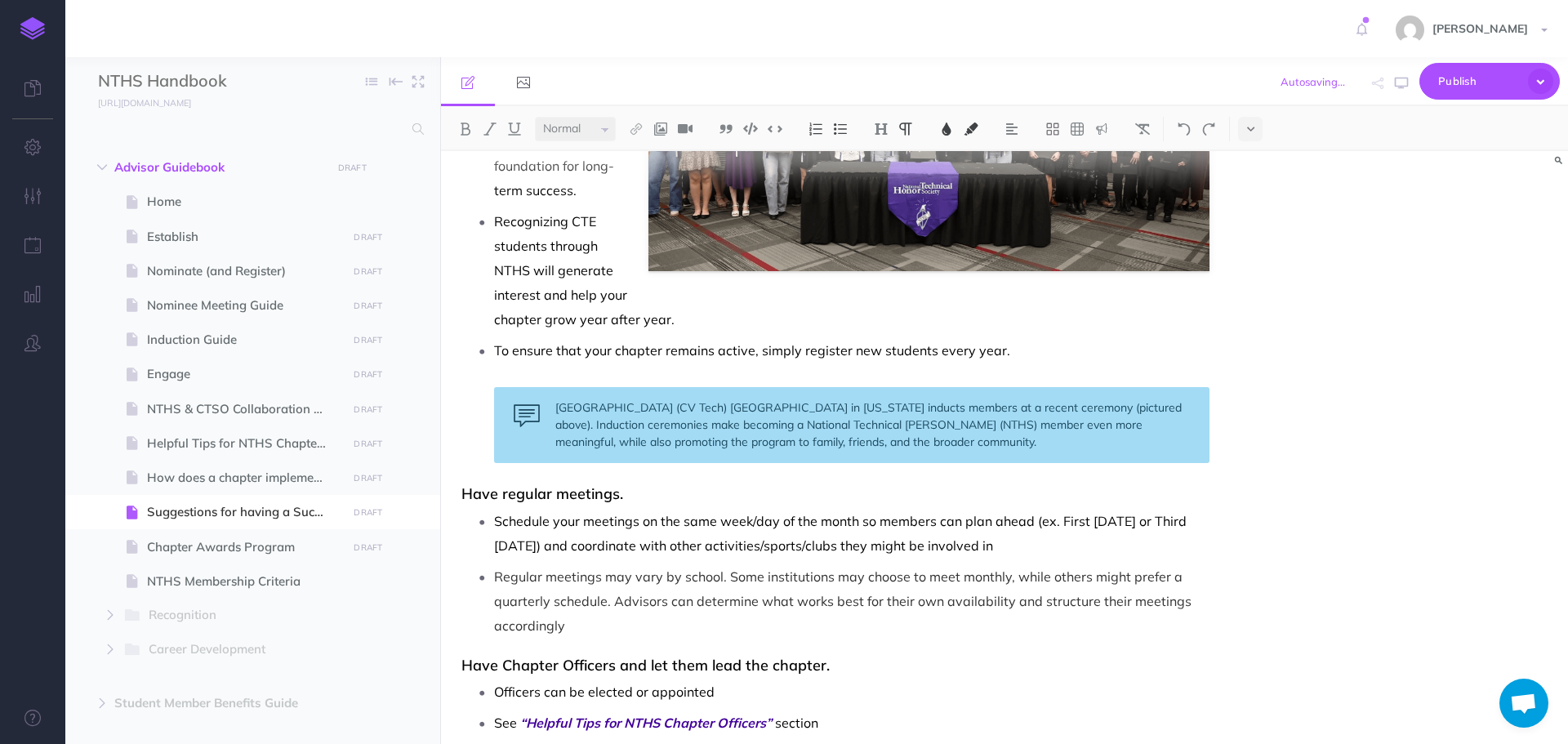
scroll to position [327, 0]
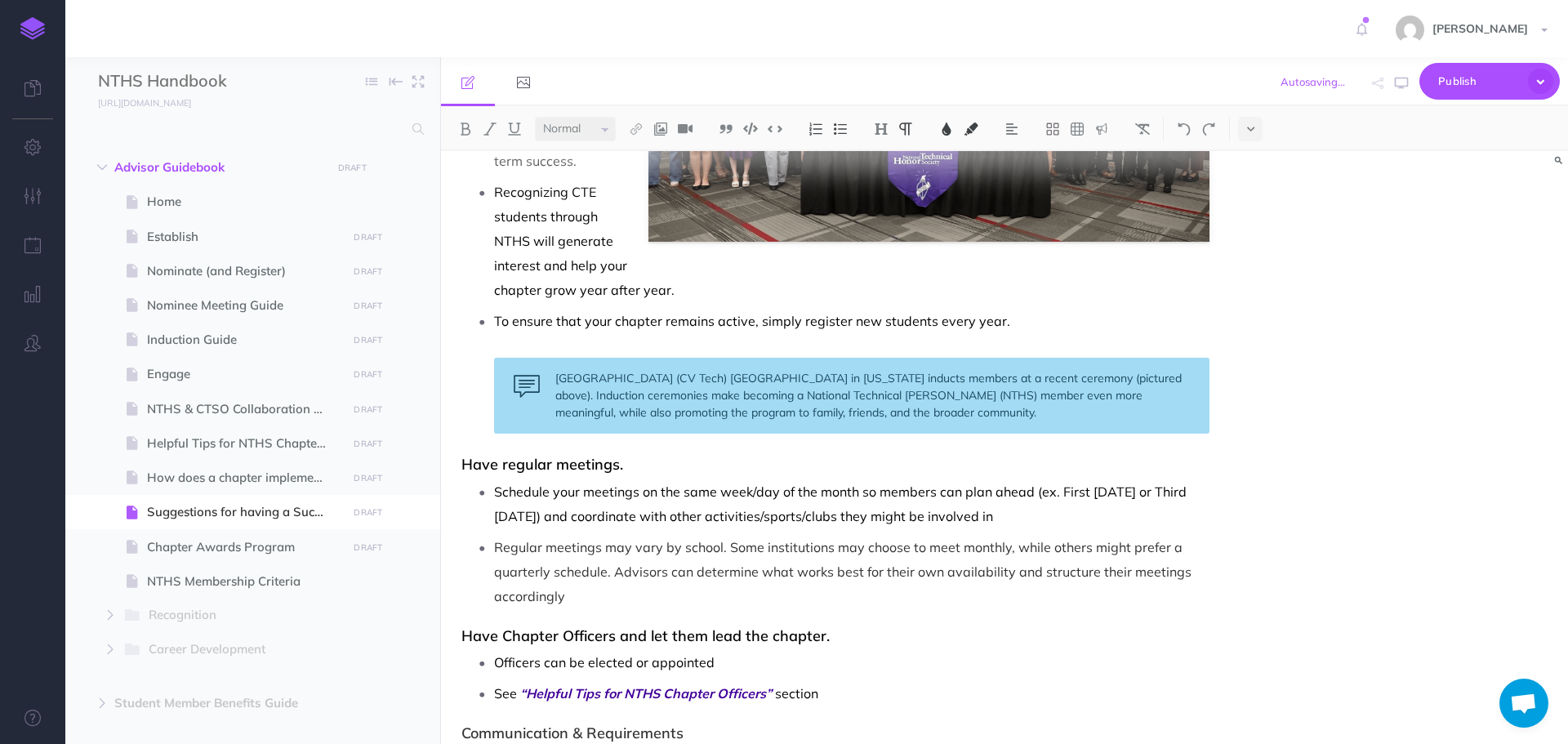
click at [1055, 512] on p "Schedule your meetings on the same week/day of the month so members can plan ah…" at bounding box center [852, 504] width 716 height 49
click at [663, 599] on p "Regular meetings may vary by school. Some institutions may choose to meet month…" at bounding box center [852, 571] width 716 height 74
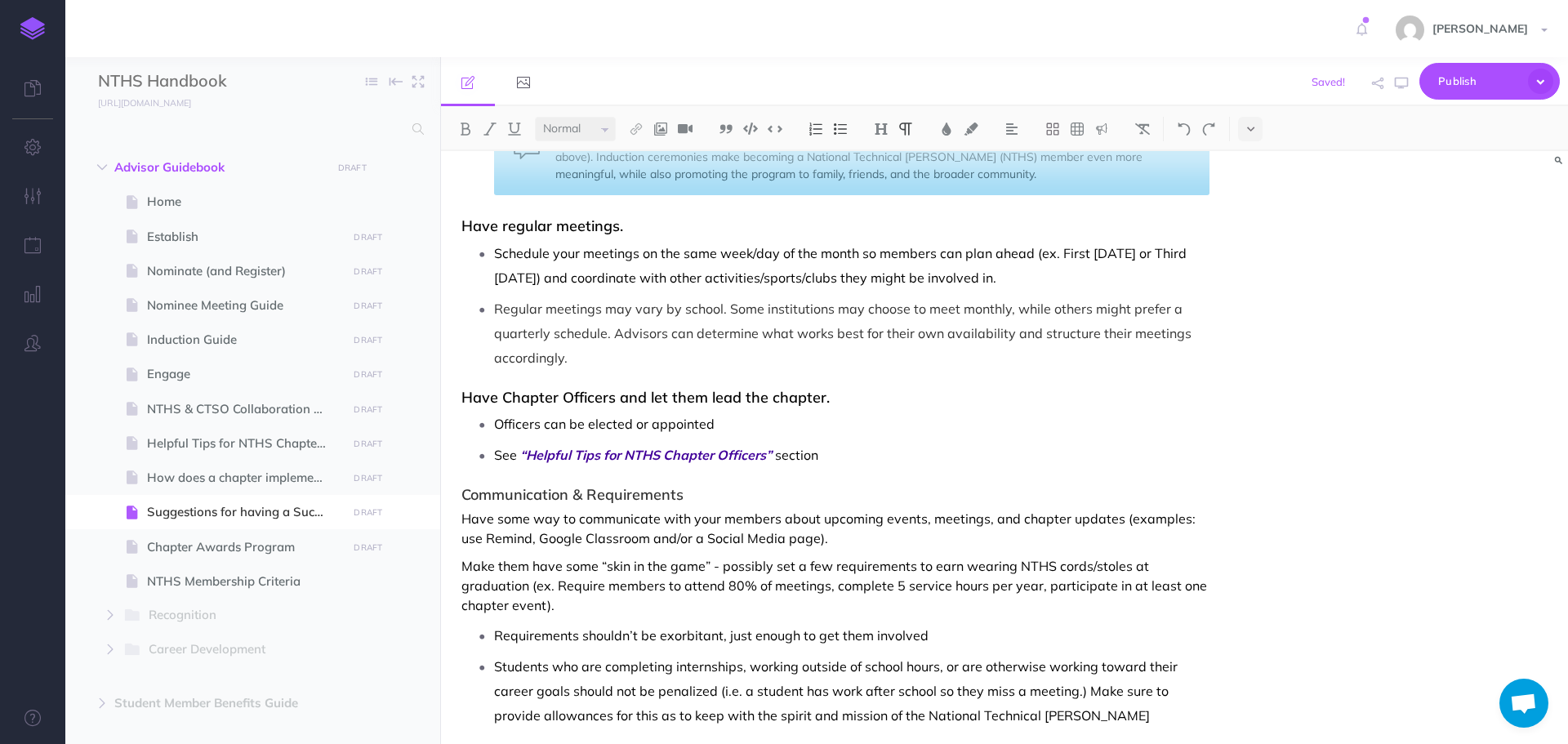
scroll to position [571, 0]
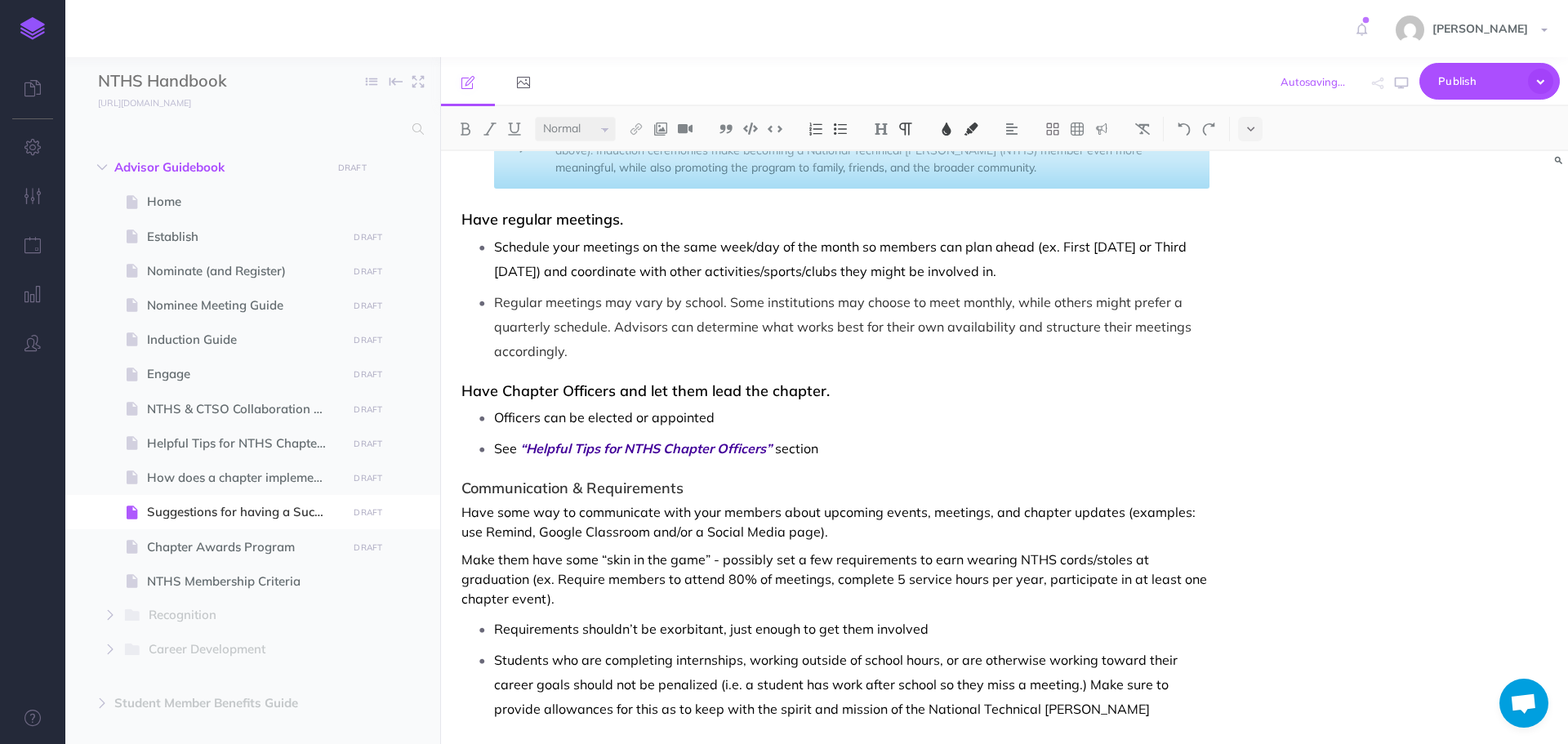
click at [771, 423] on p "Officers can be elected or appointed" at bounding box center [852, 417] width 716 height 25
click at [850, 456] on p "See “Helpful Tips for NTHS Chapter Officers” section" at bounding box center [852, 448] width 716 height 25
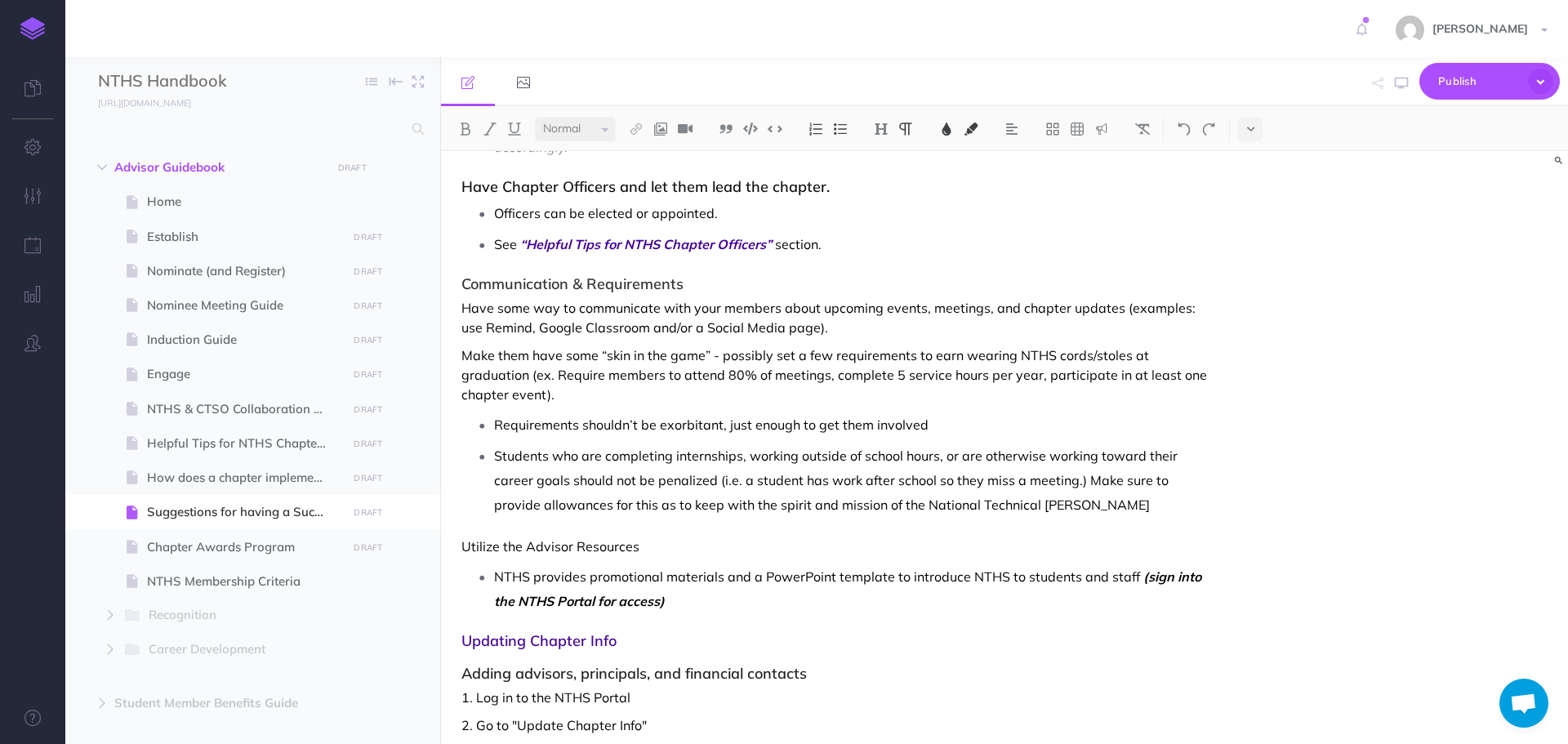
scroll to position [817, 0]
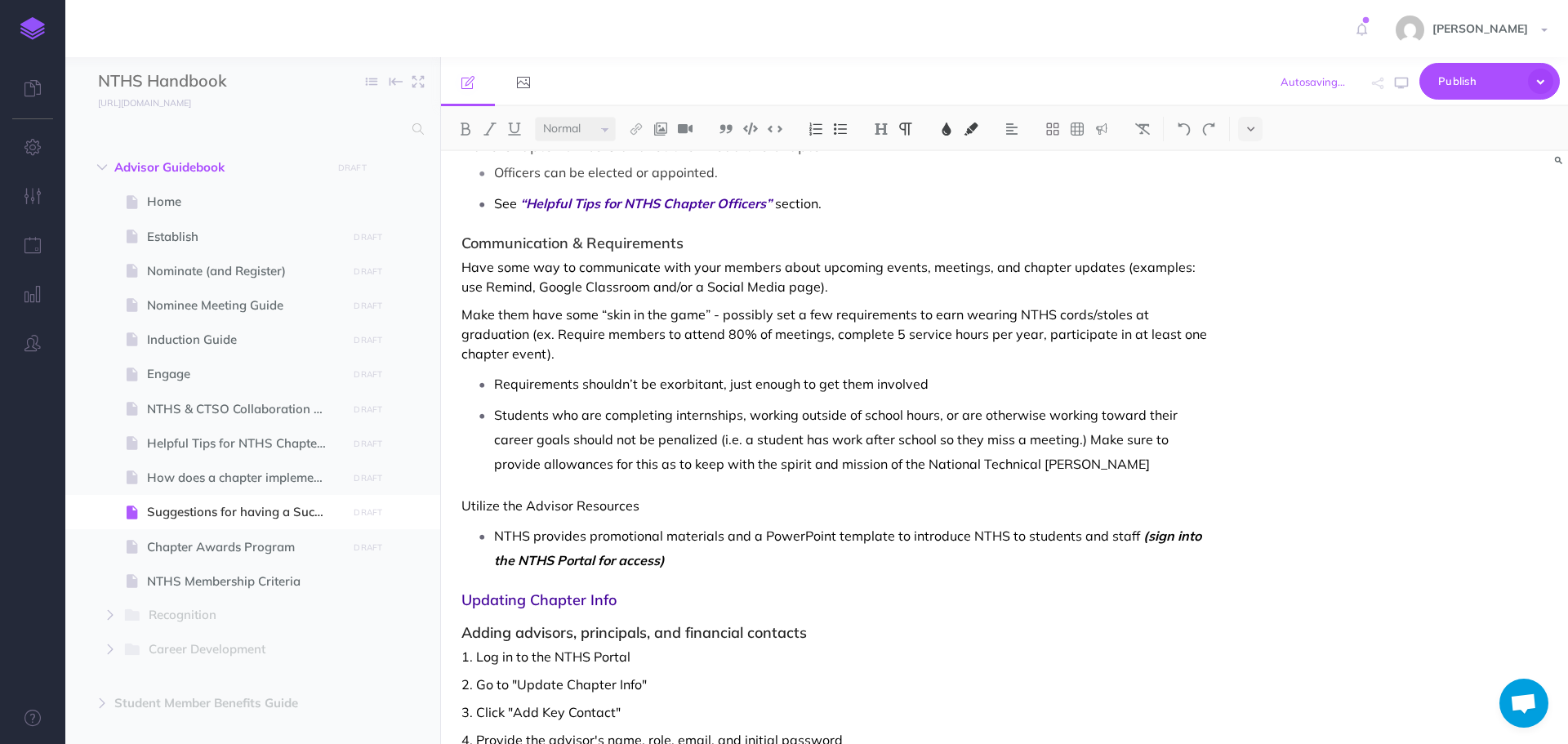
click at [945, 381] on p "Requirements shouldn’t be exorbitant, just enough to get them involved" at bounding box center [852, 383] width 716 height 25
click at [1097, 461] on p "Students who are completing internships, working outside of school hours, or ar…" at bounding box center [852, 439] width 716 height 74
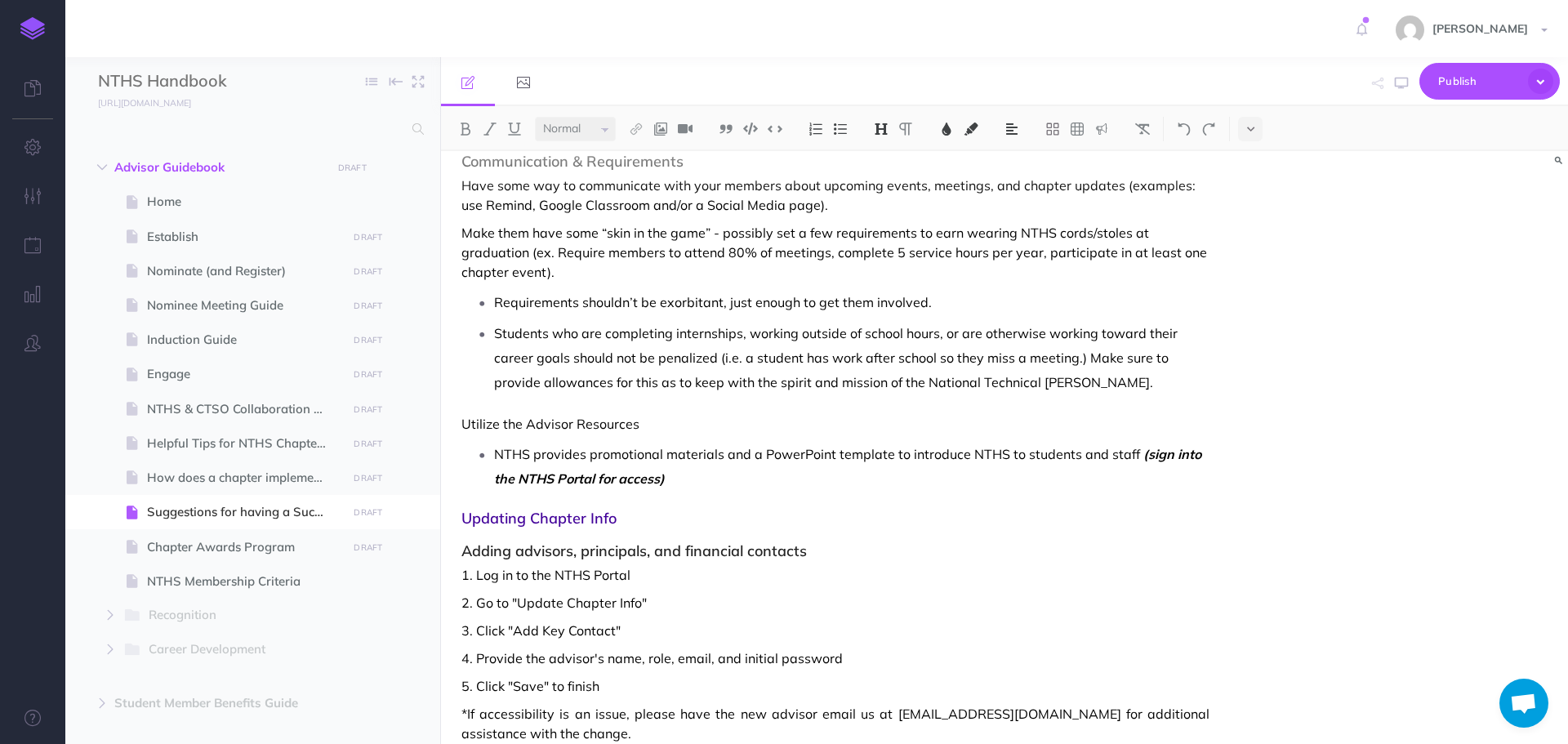
click at [757, 493] on div "Suggestions for having a Successful Chapter After inviting and registering new …" at bounding box center [836, 42] width 789 height 1579
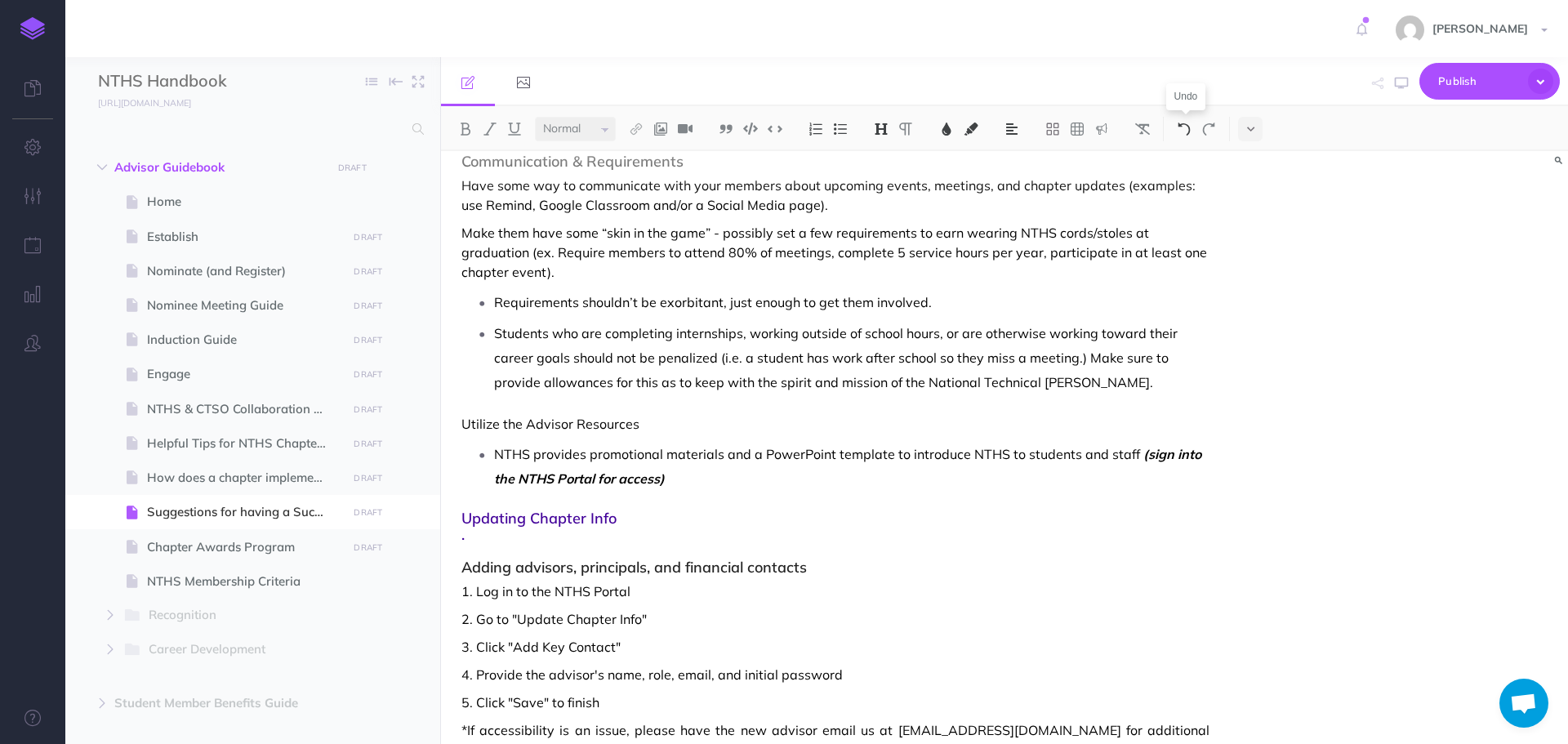
click at [1186, 134] on img at bounding box center [1185, 129] width 15 height 13
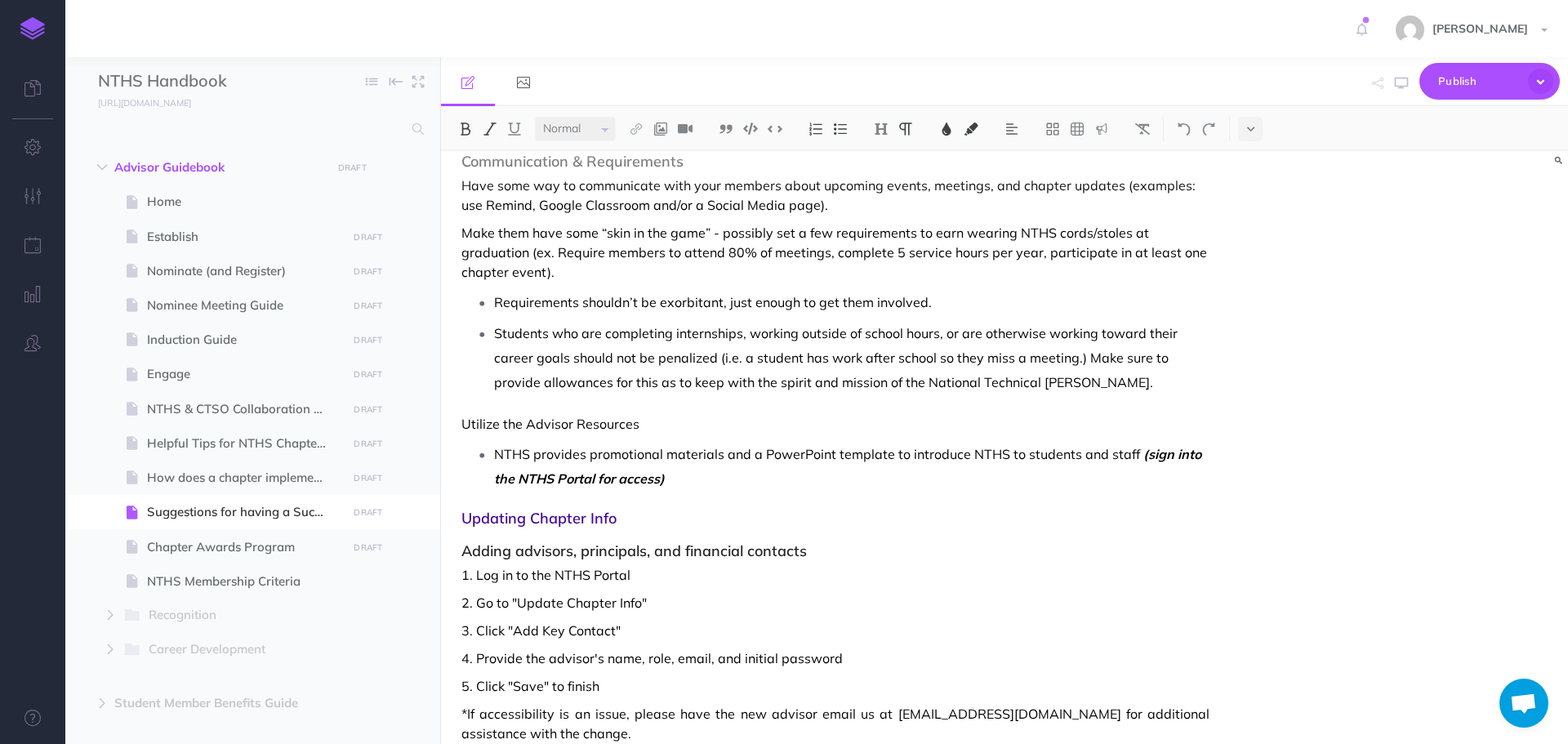
click at [782, 477] on p "NTHS provides promotional materials and a PowerPoint template to introduce NTHS…" at bounding box center [852, 466] width 716 height 49
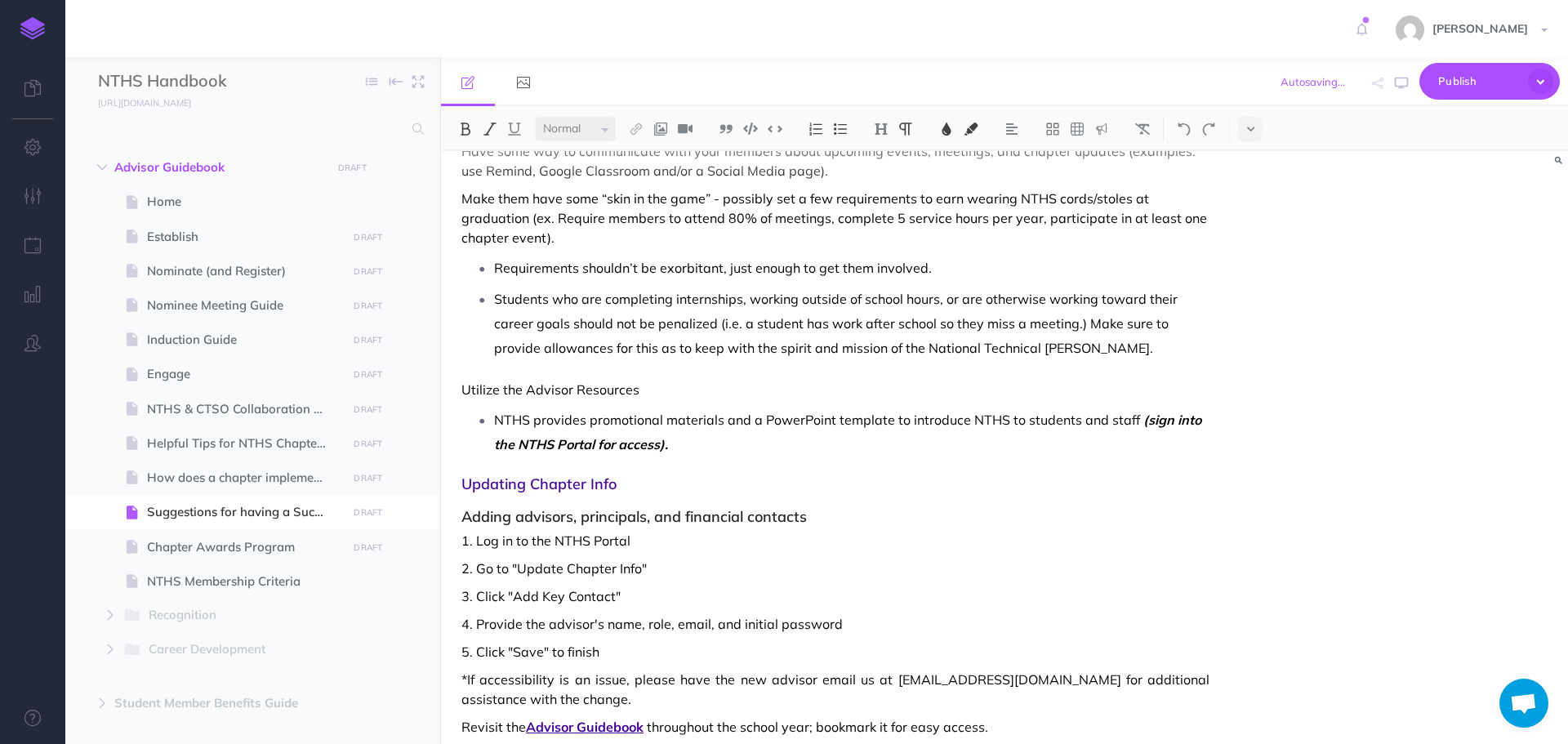
scroll to position [967, 0]
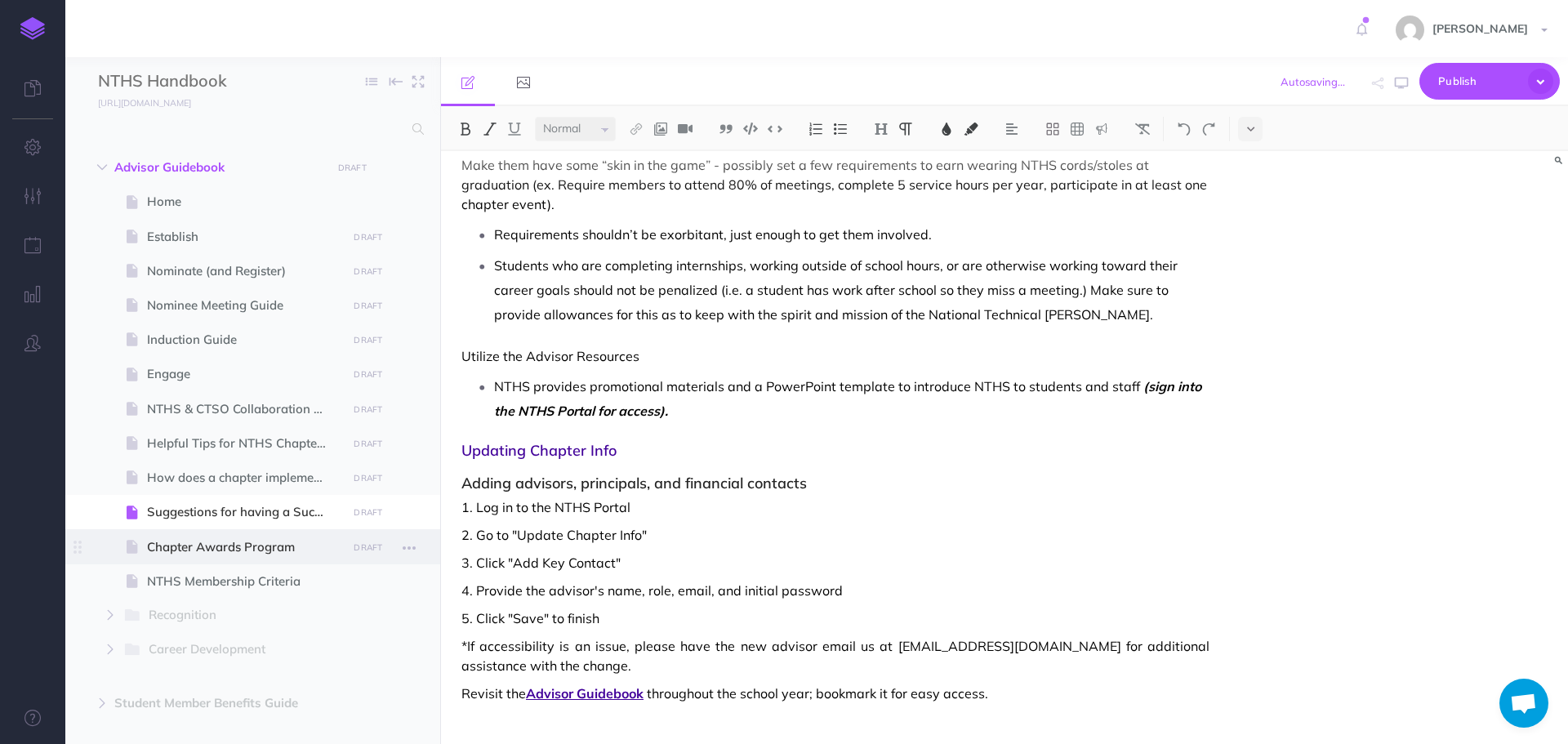
click at [273, 551] on span "Chapter Awards Program" at bounding box center [244, 548] width 195 height 20
click at [255, 551] on span "Chapter Awards Program" at bounding box center [244, 548] width 195 height 20
select select "null"
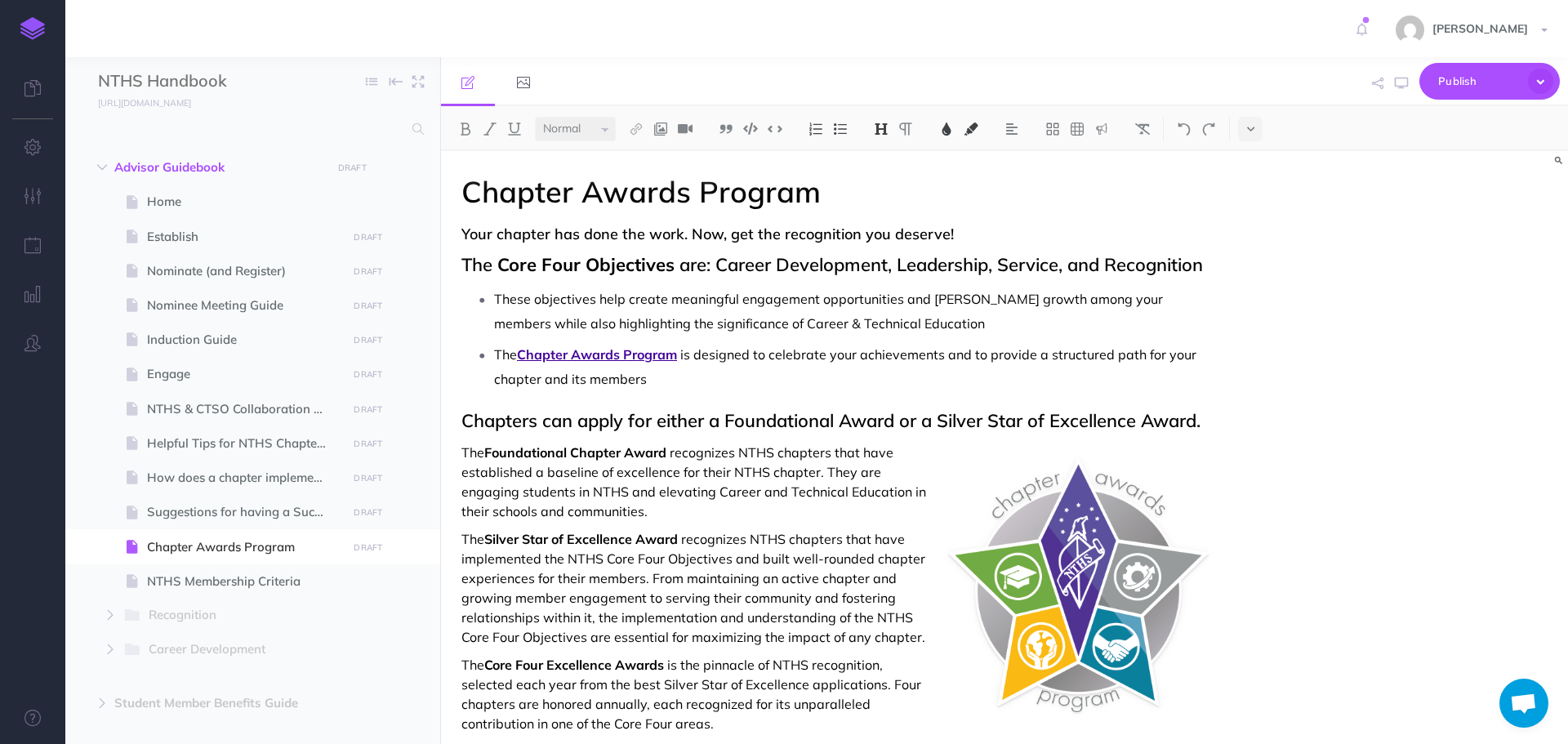
click at [888, 328] on p "These objectives help create meaningful engagement opportunities and [PERSON_NA…" at bounding box center [852, 312] width 716 height 49
click at [762, 382] on p "The Chapter Awards Program is designed to celebrate your achievements and to pr…" at bounding box center [852, 367] width 716 height 49
click at [217, 272] on span "Nominate (and Register)" at bounding box center [244, 272] width 195 height 20
select select "null"
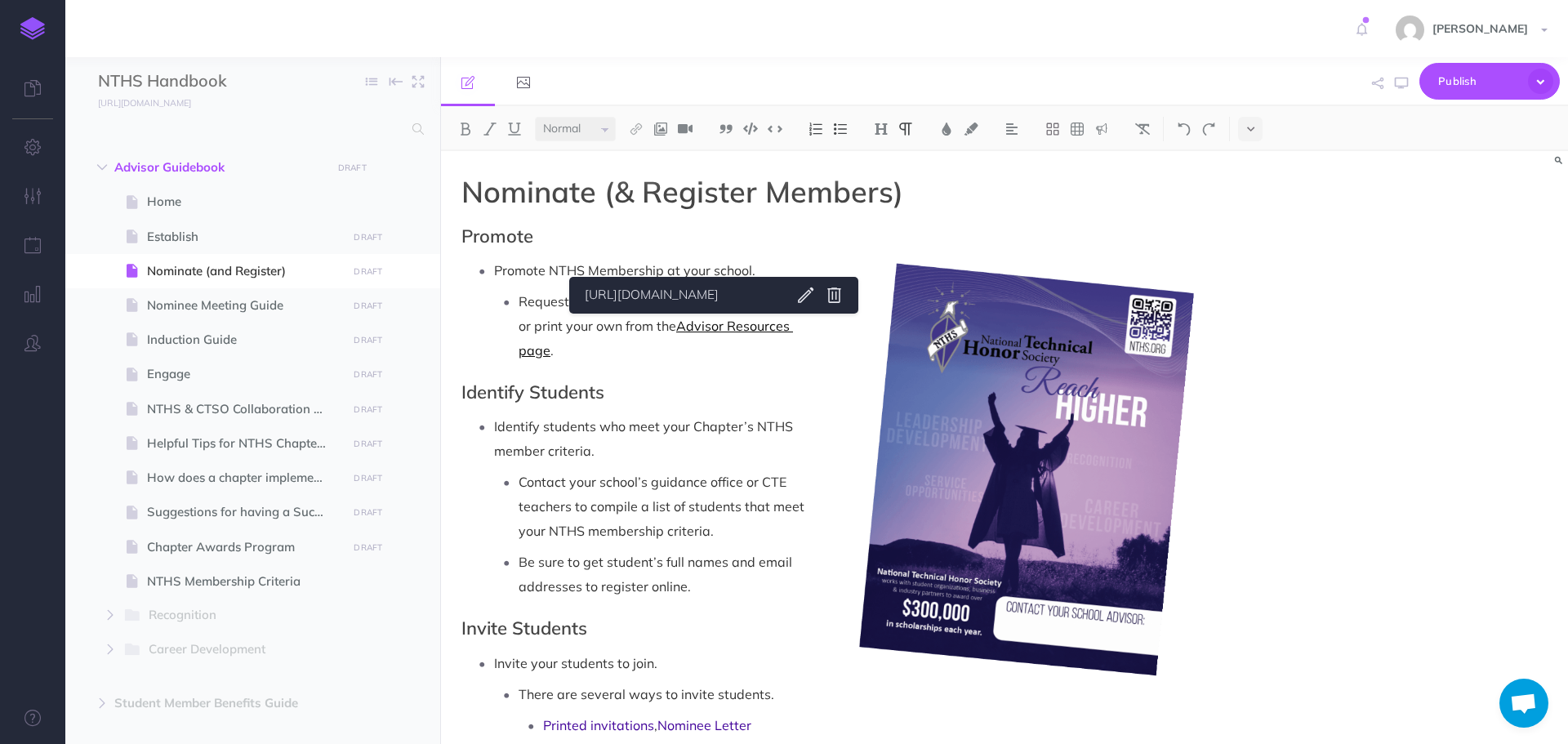
click at [717, 326] on link "Advisor Resources page" at bounding box center [656, 338] width 274 height 41
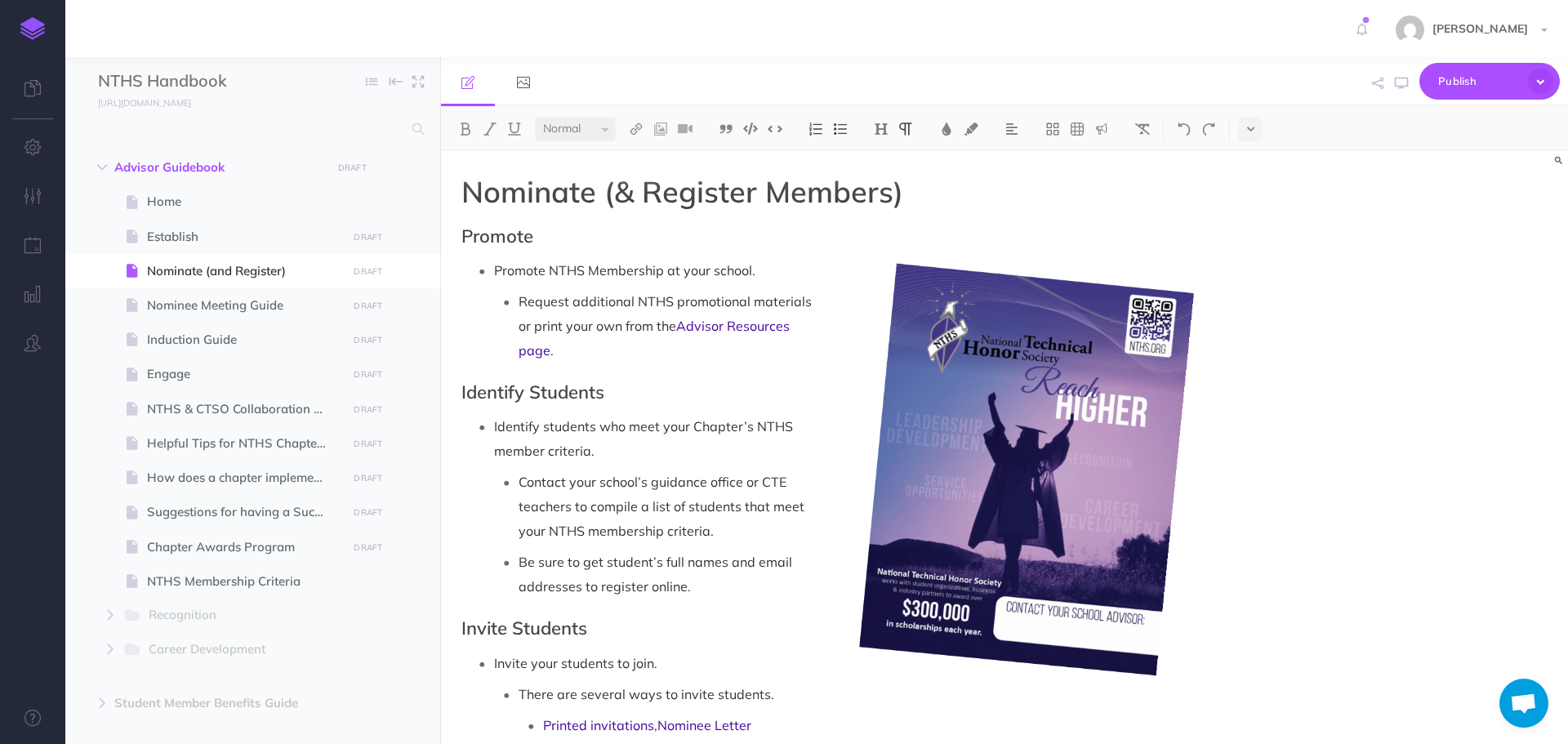
click at [687, 297] on link "[URL][DOMAIN_NAME]" at bounding box center [680, 295] width 204 height 20
click at [180, 370] on span "Engage" at bounding box center [244, 374] width 195 height 20
select select "null"
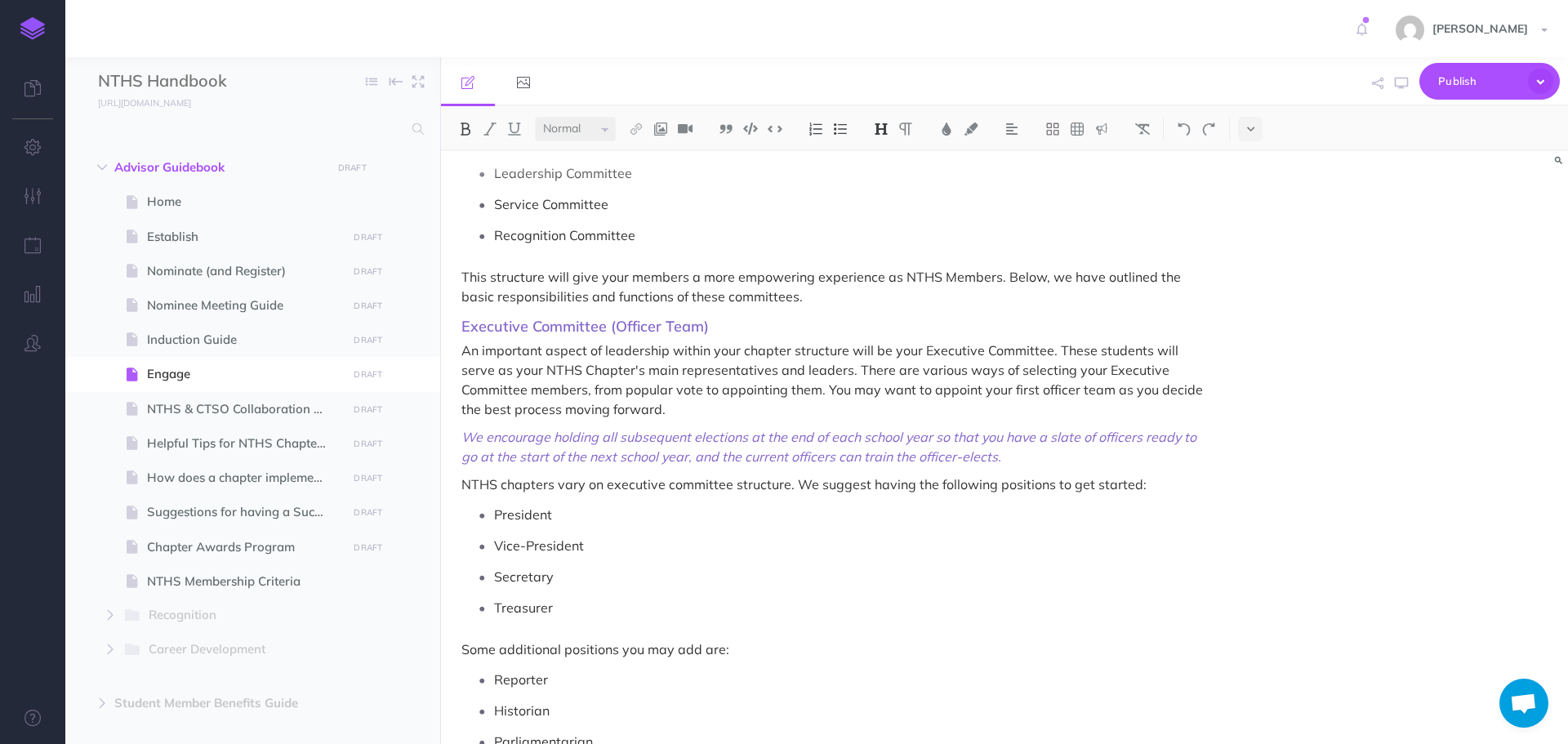
scroll to position [980, 0]
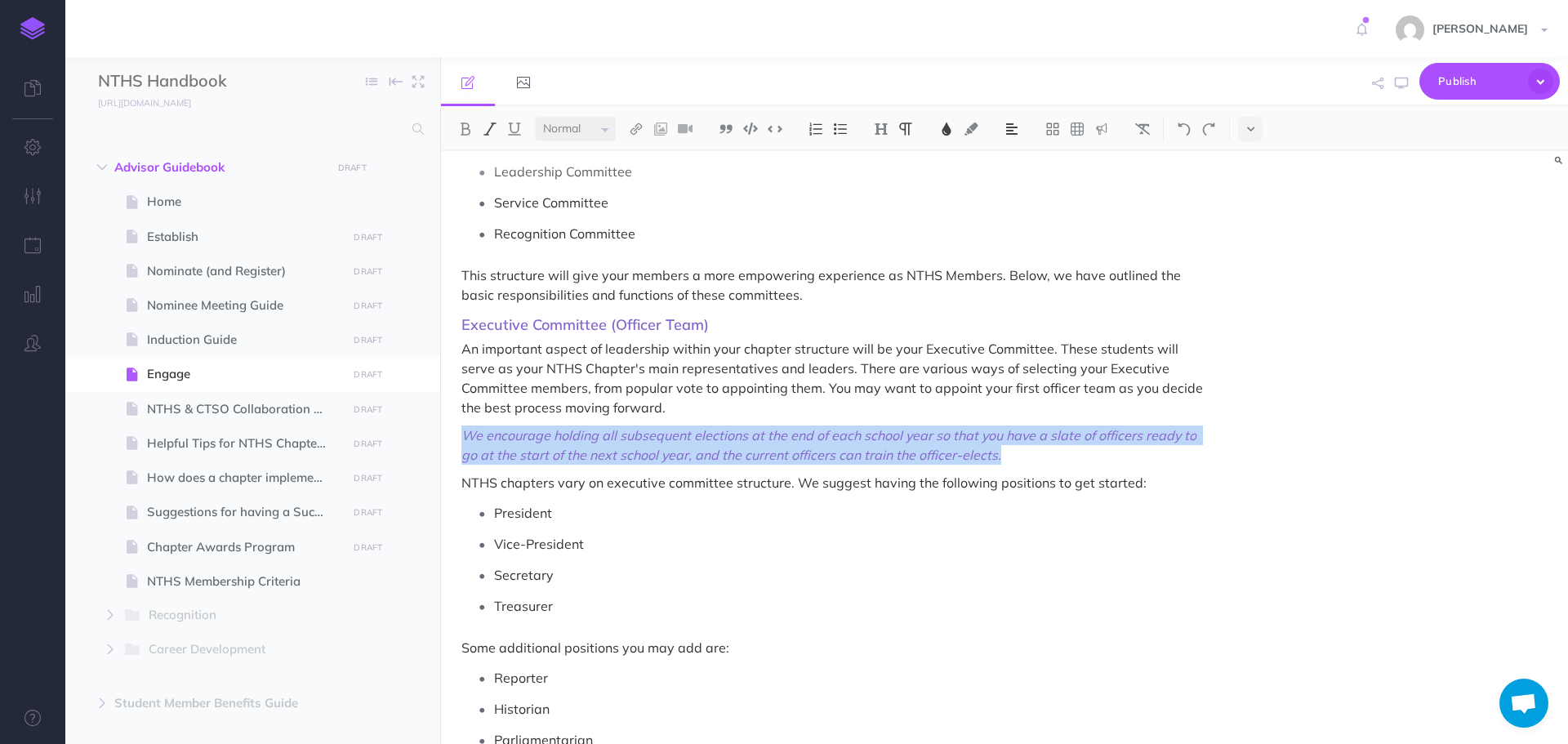
drag, startPoint x: 464, startPoint y: 437, endPoint x: 997, endPoint y: 445, distance: 533.1
click at [997, 445] on span "We encourage holding all subsequent elections at the end of each school year so…" at bounding box center [836, 444] width 749 height 39
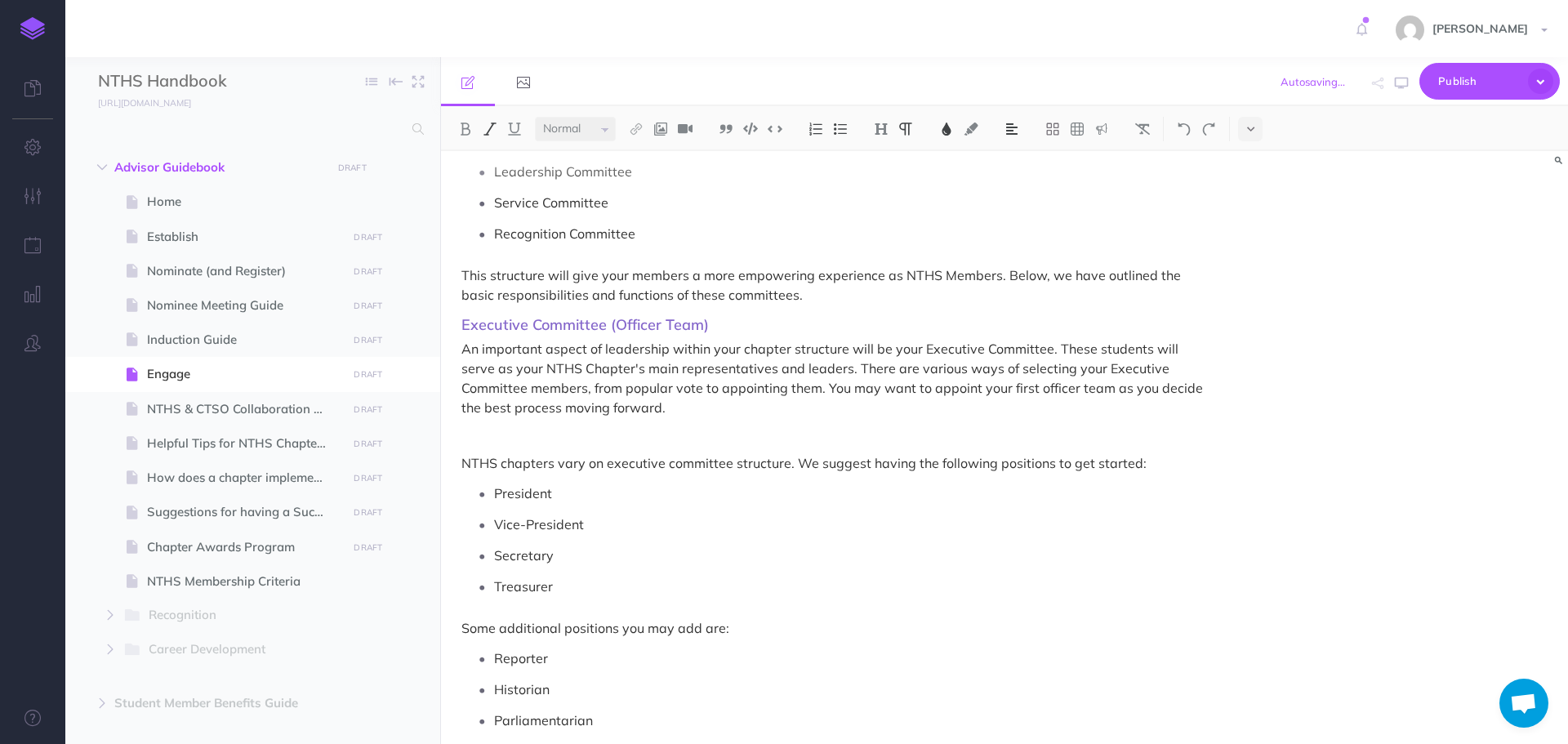
click at [1117, 128] on div at bounding box center [1077, 129] width 90 height 25
click at [1103, 130] on img at bounding box center [1102, 129] width 15 height 13
click at [1107, 174] on button at bounding box center [1101, 182] width 25 height 25
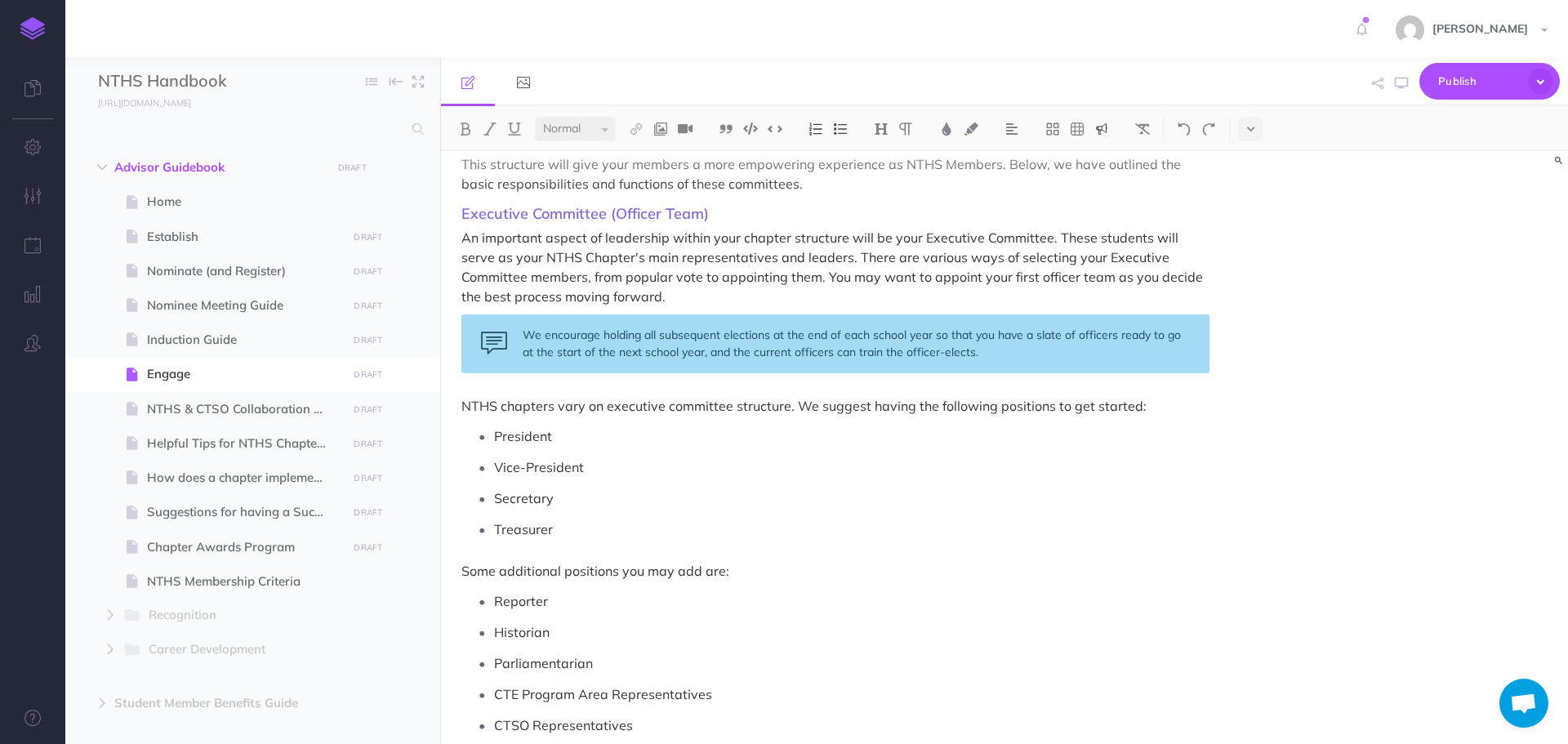
scroll to position [1062, 0]
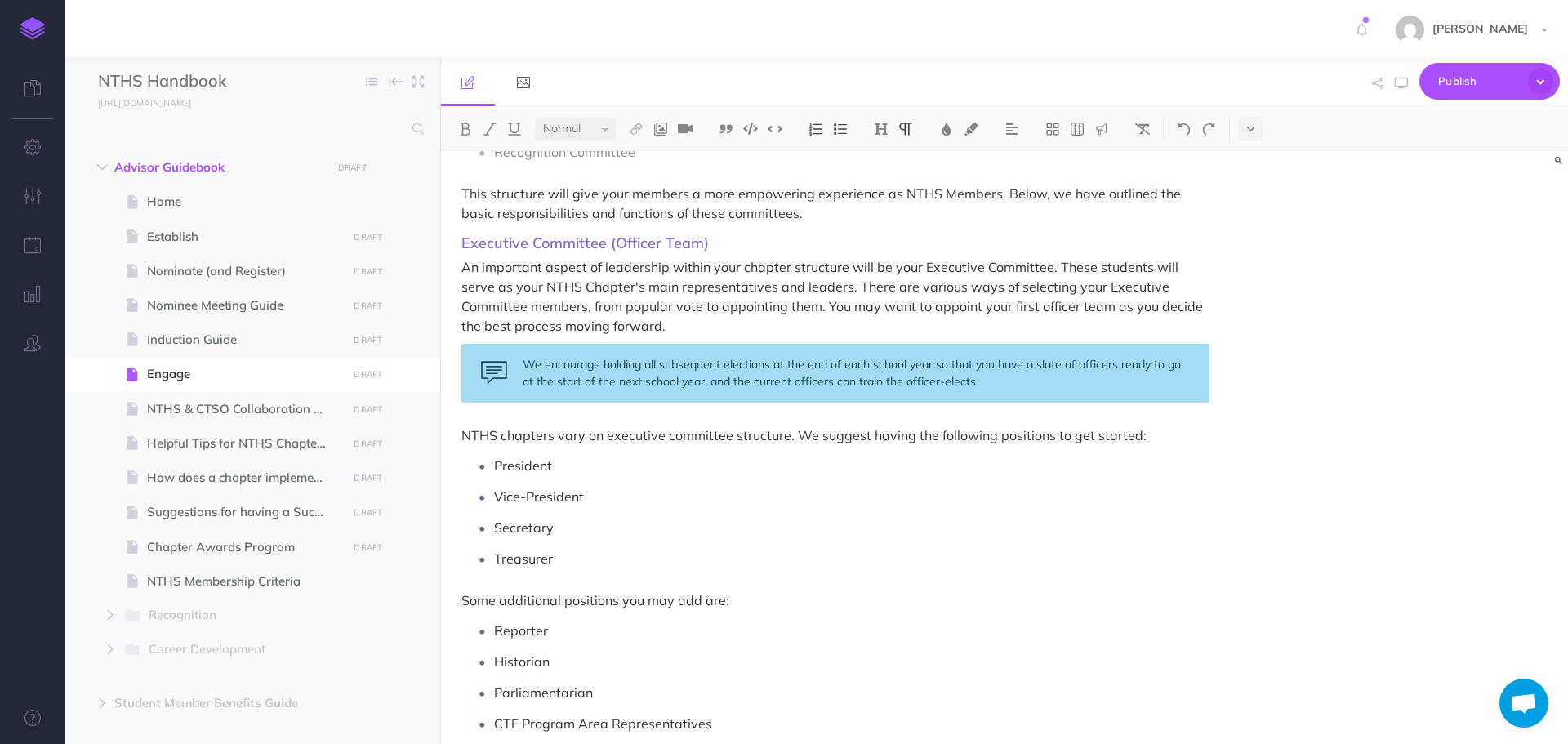
click at [1405, 79] on icon "button" at bounding box center [1402, 84] width 13 height 13
click at [501, 372] on div "We encourage holding all subsequent elections at the end of each school year so…" at bounding box center [836, 373] width 749 height 59
click at [1102, 133] on img at bounding box center [1102, 129] width 15 height 13
click at [1106, 228] on img at bounding box center [1102, 231] width 15 height 13
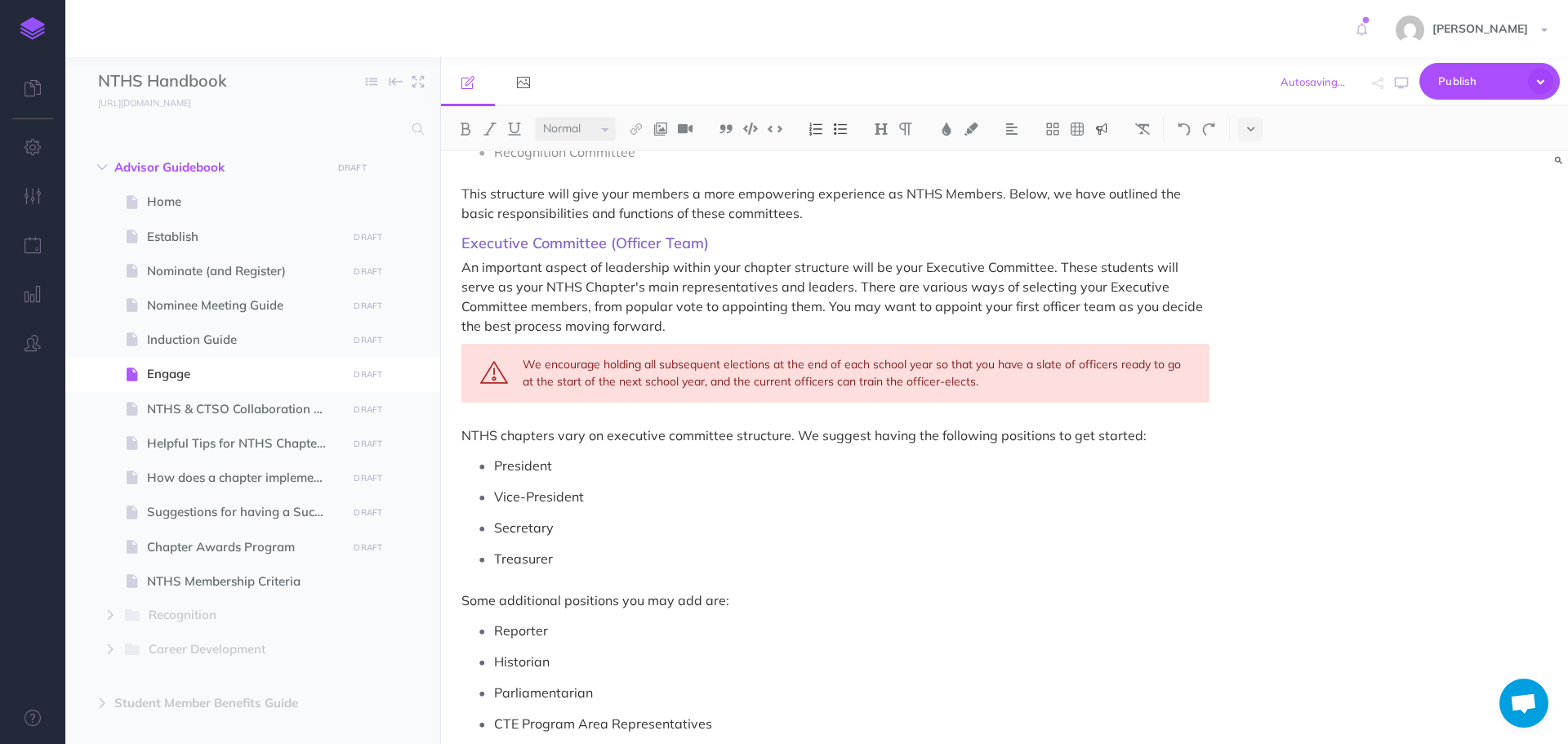
click at [1102, 128] on img at bounding box center [1102, 129] width 15 height 13
click at [1102, 208] on img at bounding box center [1102, 206] width 15 height 13
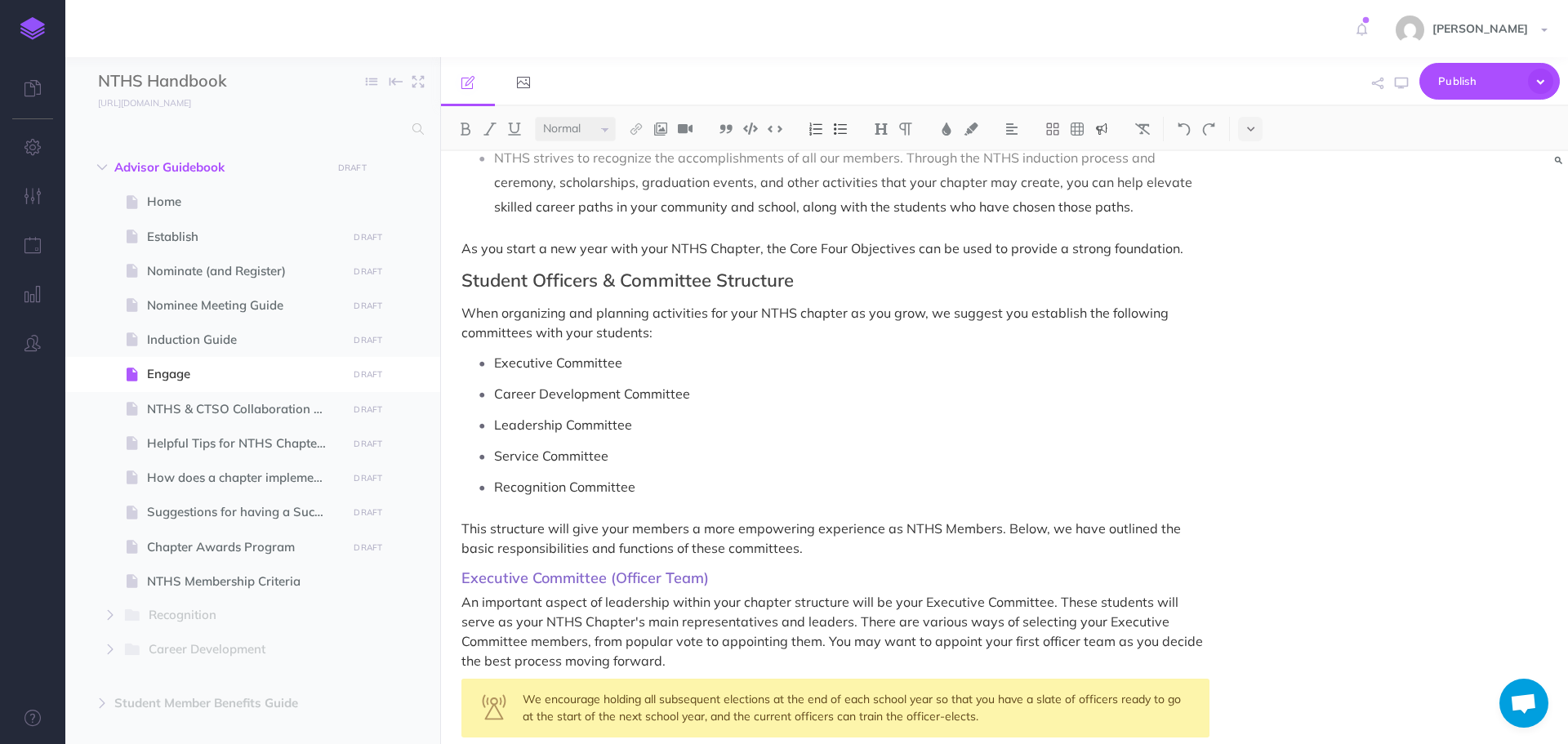
scroll to position [571, 0]
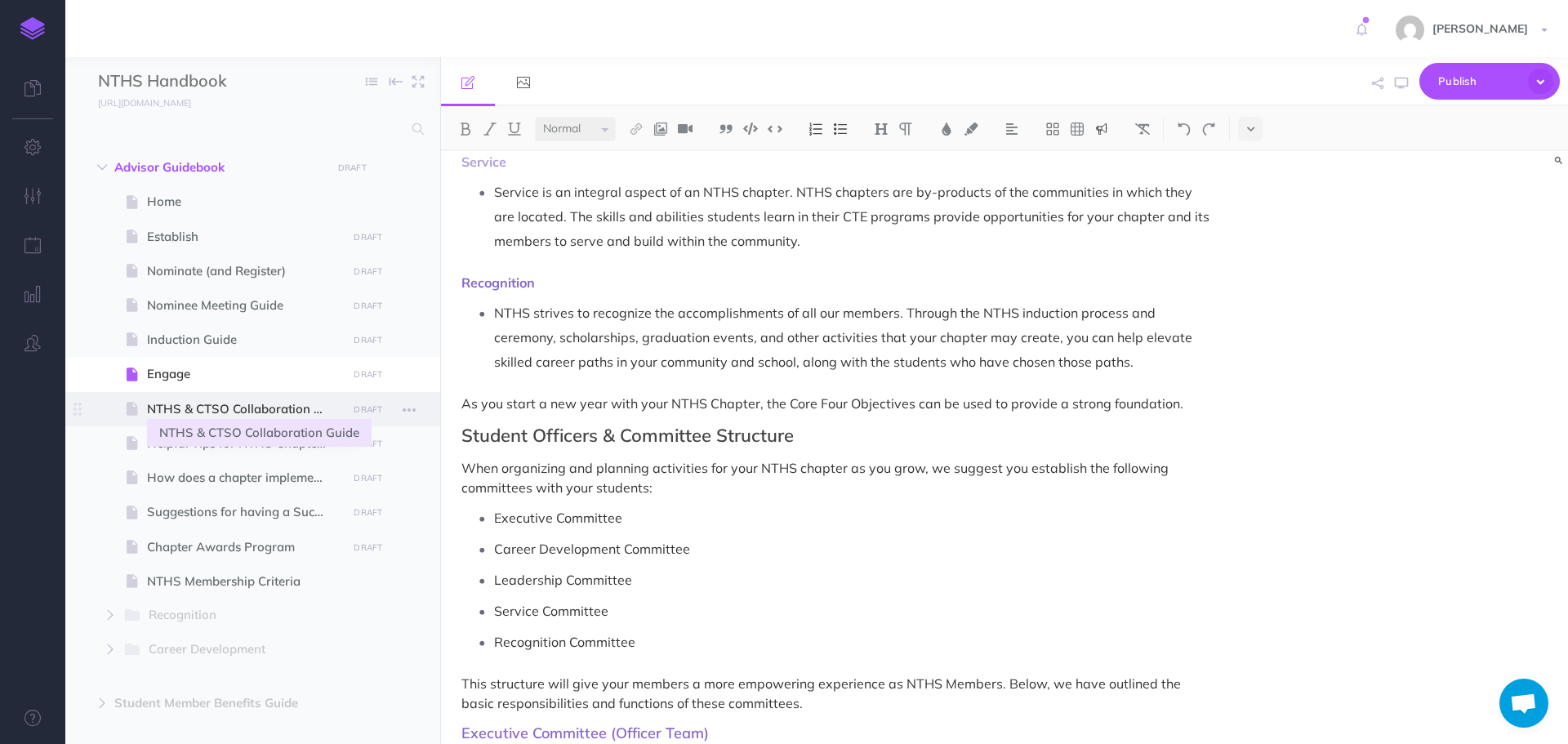
click at [202, 416] on span "NTHS & CTSO Collaboration Guide" at bounding box center [244, 410] width 195 height 20
select select "null"
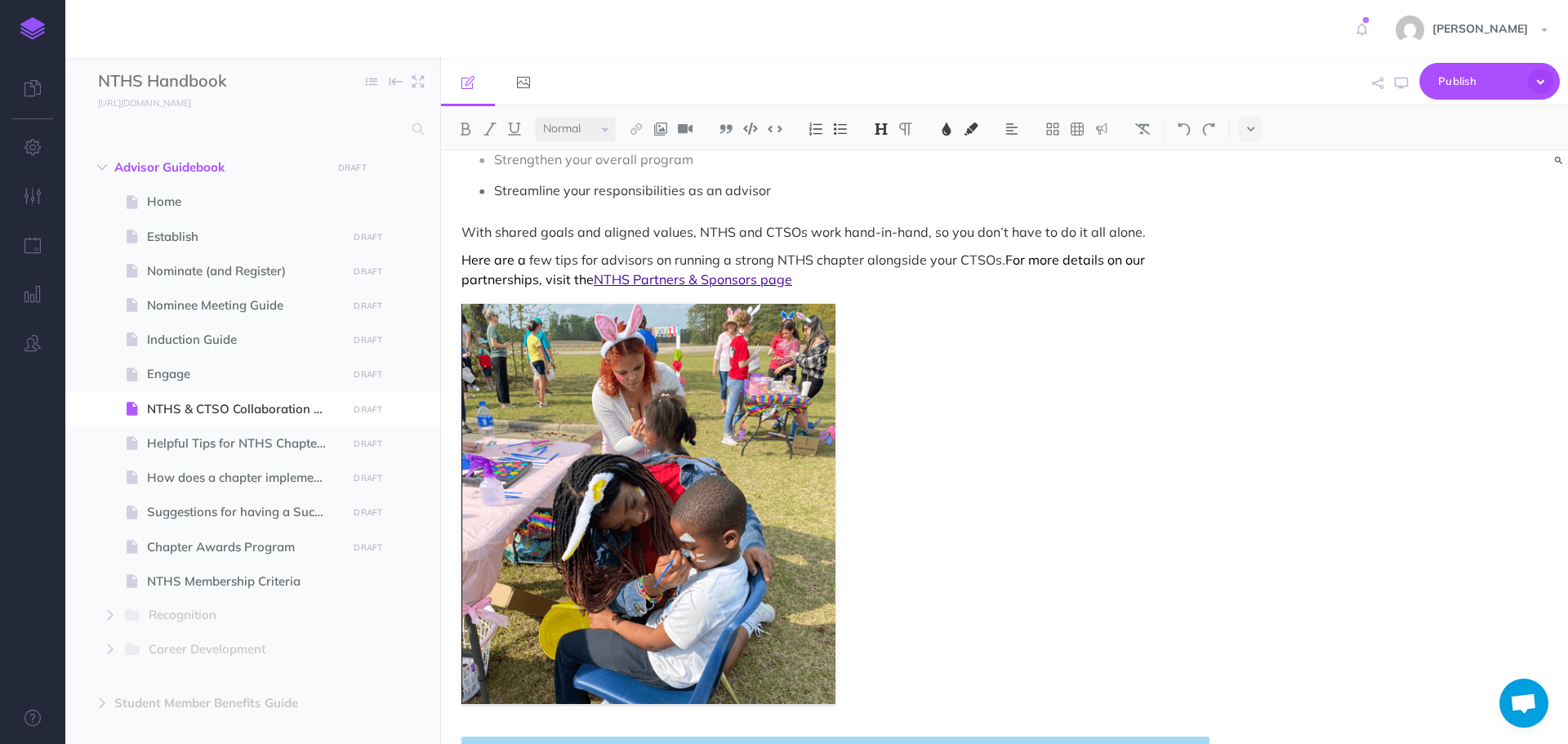
scroll to position [245, 0]
click at [938, 283] on p "Here are a few tips for advisors on running a strong NTHS chapter alongside you…" at bounding box center [836, 267] width 749 height 39
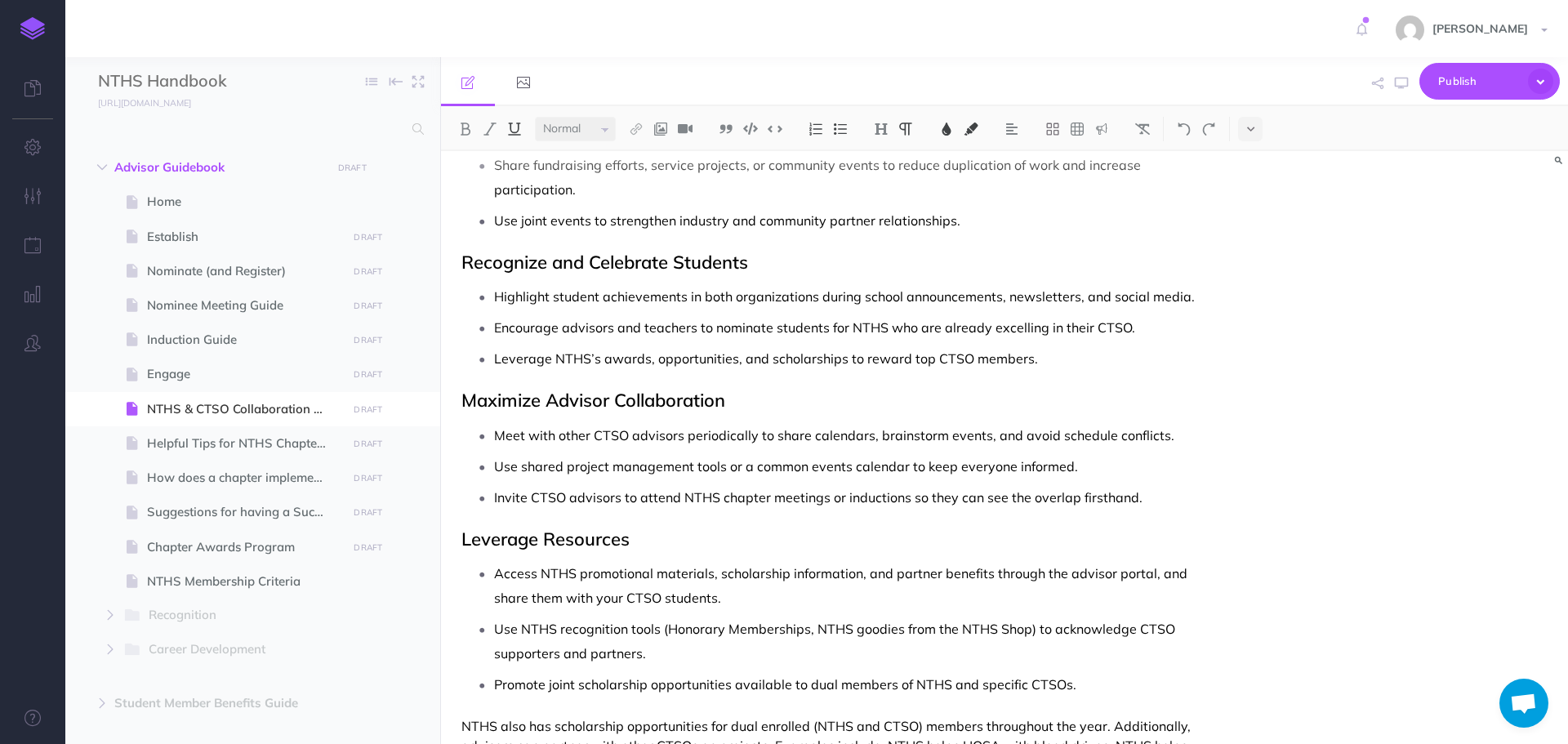
scroll to position [1389, 0]
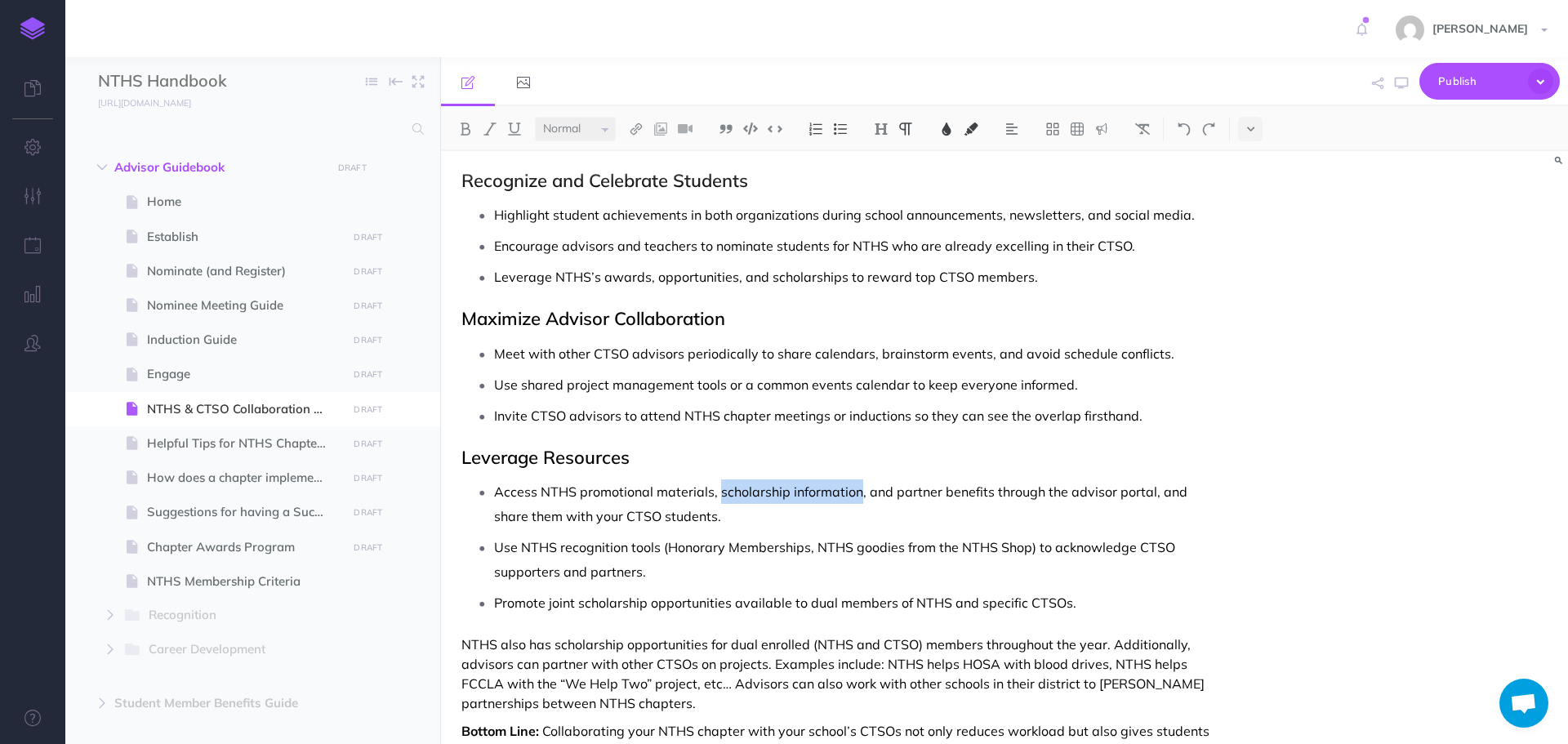
drag, startPoint x: 717, startPoint y: 496, endPoint x: 857, endPoint y: 503, distance: 140.2
click at [857, 503] on p "Access NTHS promotional materials, scholarship information, and partner benefit…" at bounding box center [852, 504] width 716 height 49
click at [635, 134] on img at bounding box center [636, 129] width 15 height 13
click at [637, 162] on icon at bounding box center [636, 157] width 13 height 12
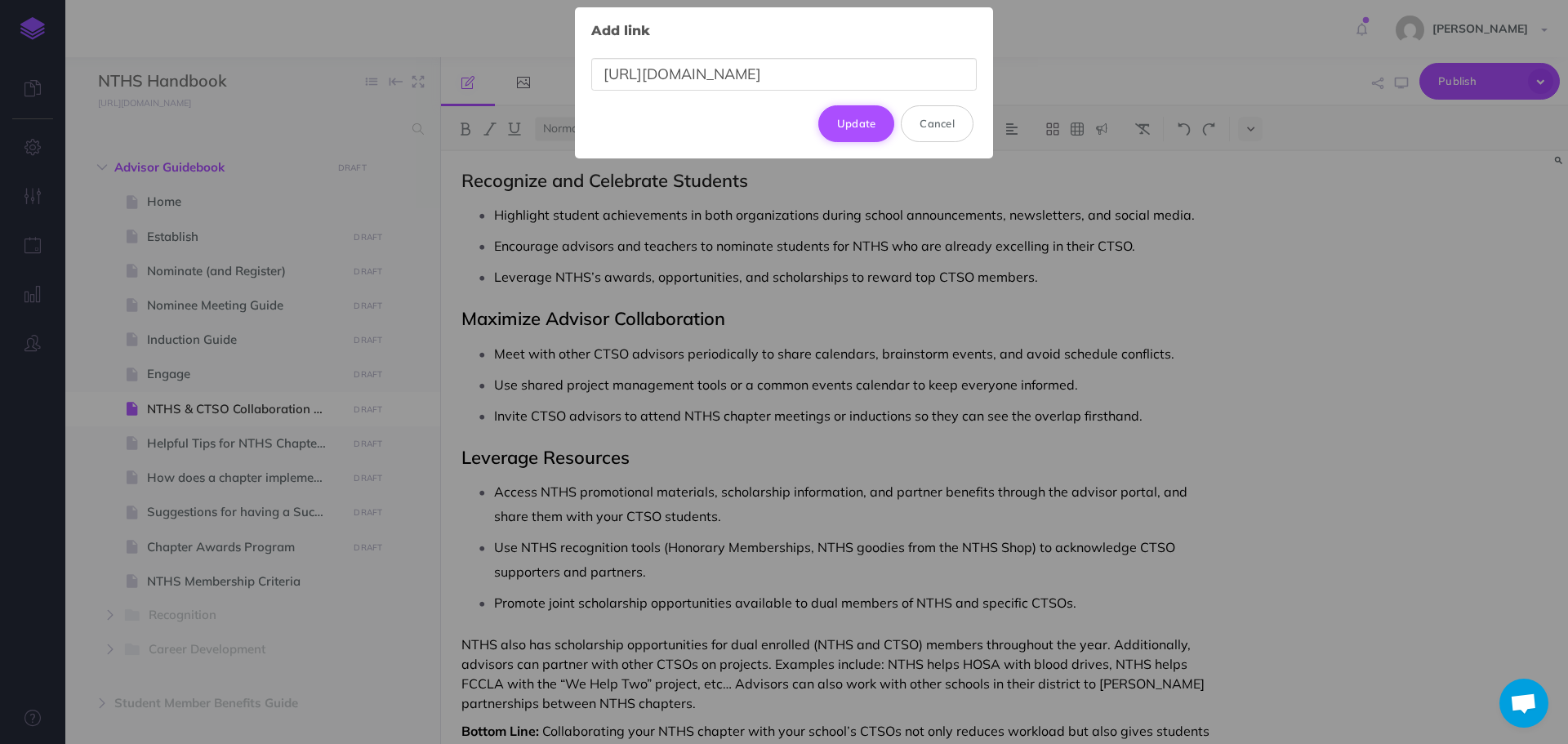
type input "[URL][DOMAIN_NAME]"
click at [840, 126] on button "Update" at bounding box center [857, 124] width 77 height 36
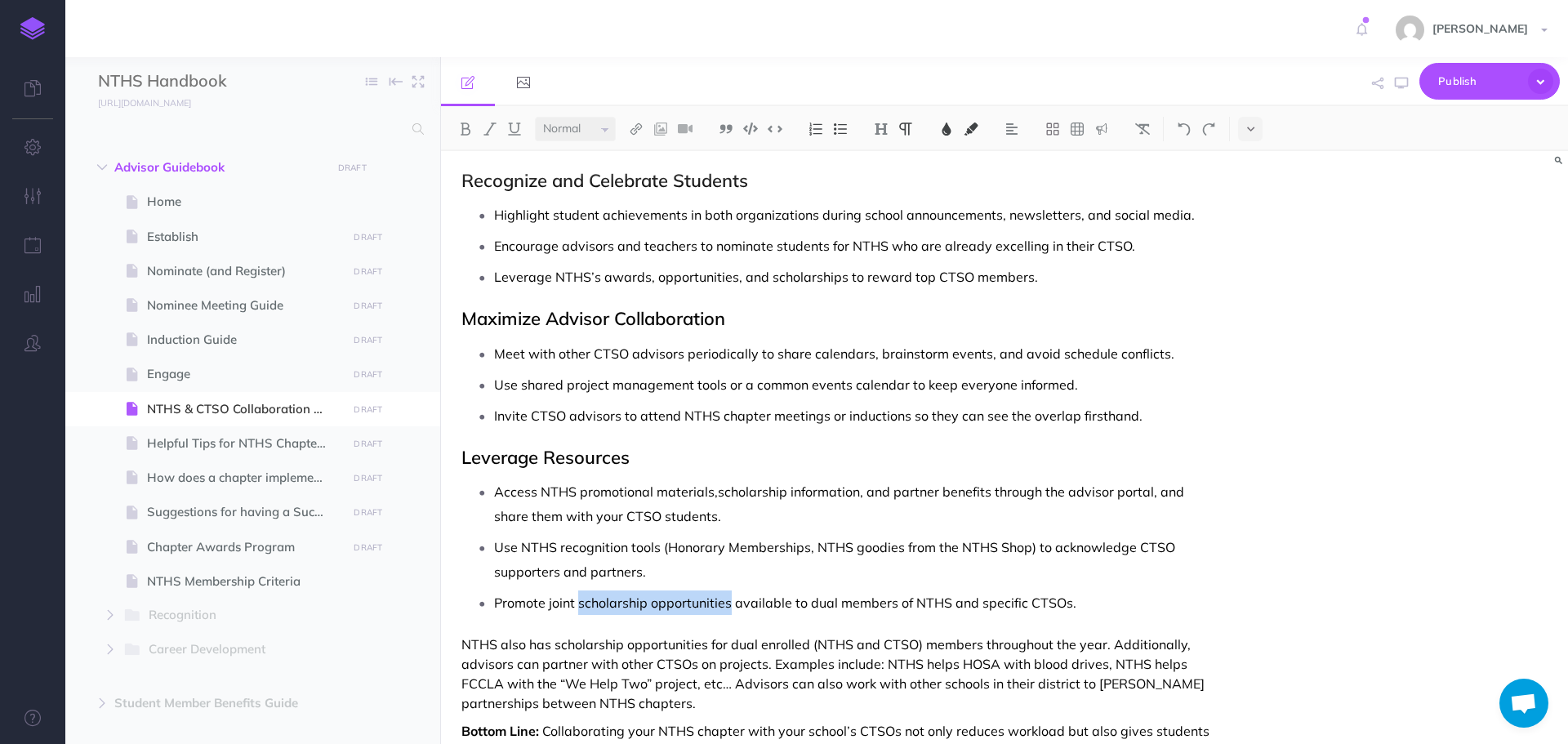
drag, startPoint x: 579, startPoint y: 602, endPoint x: 729, endPoint y: 610, distance: 150.2
click at [729, 610] on span "Promote joint scholarship opportunities available to dual members of NTHS and s…" at bounding box center [785, 603] width 582 height 16
click at [643, 126] on img at bounding box center [636, 129] width 15 height 13
click at [631, 155] on button at bounding box center [636, 157] width 25 height 25
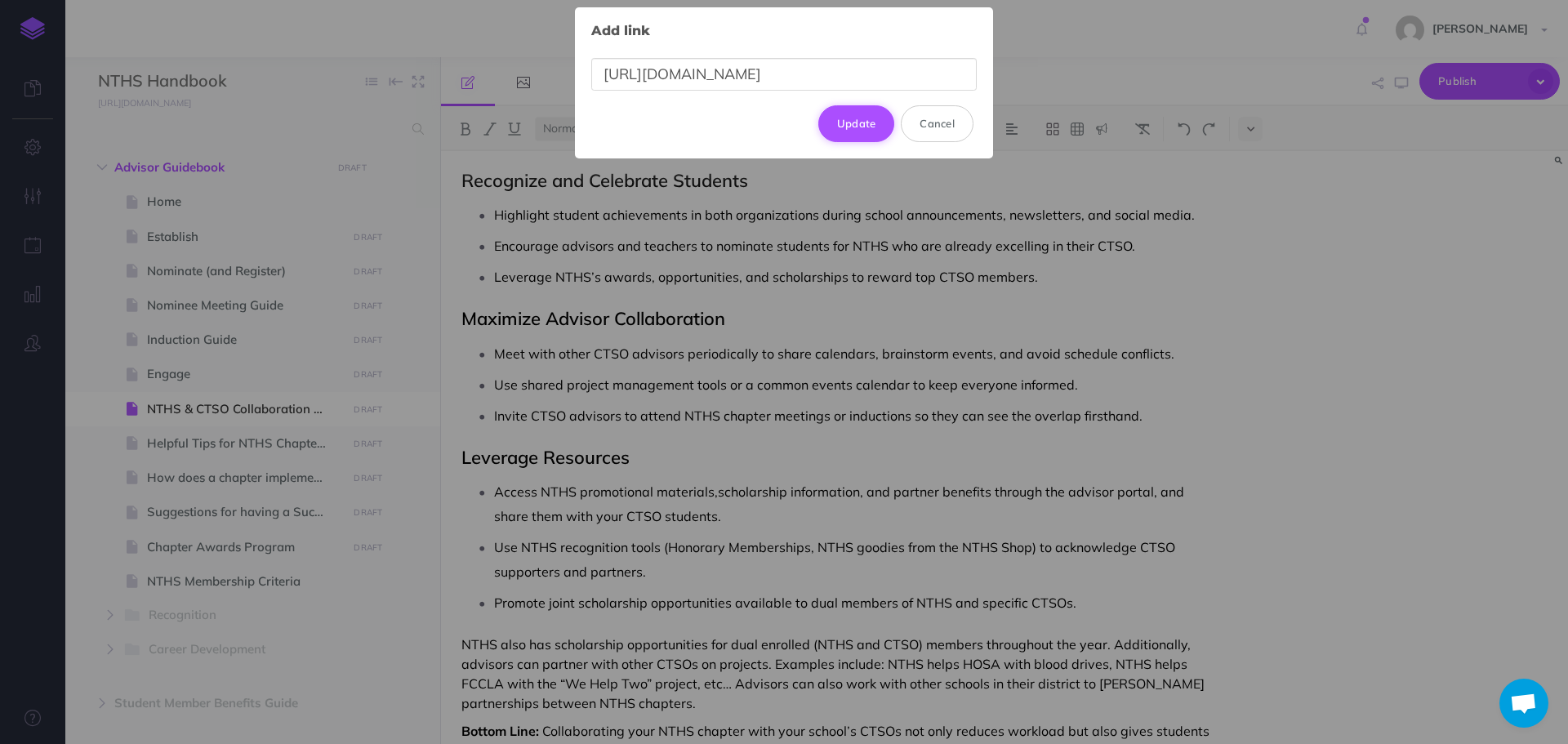
type input "[URL][DOMAIN_NAME]"
click at [854, 124] on button "Update" at bounding box center [857, 124] width 77 height 36
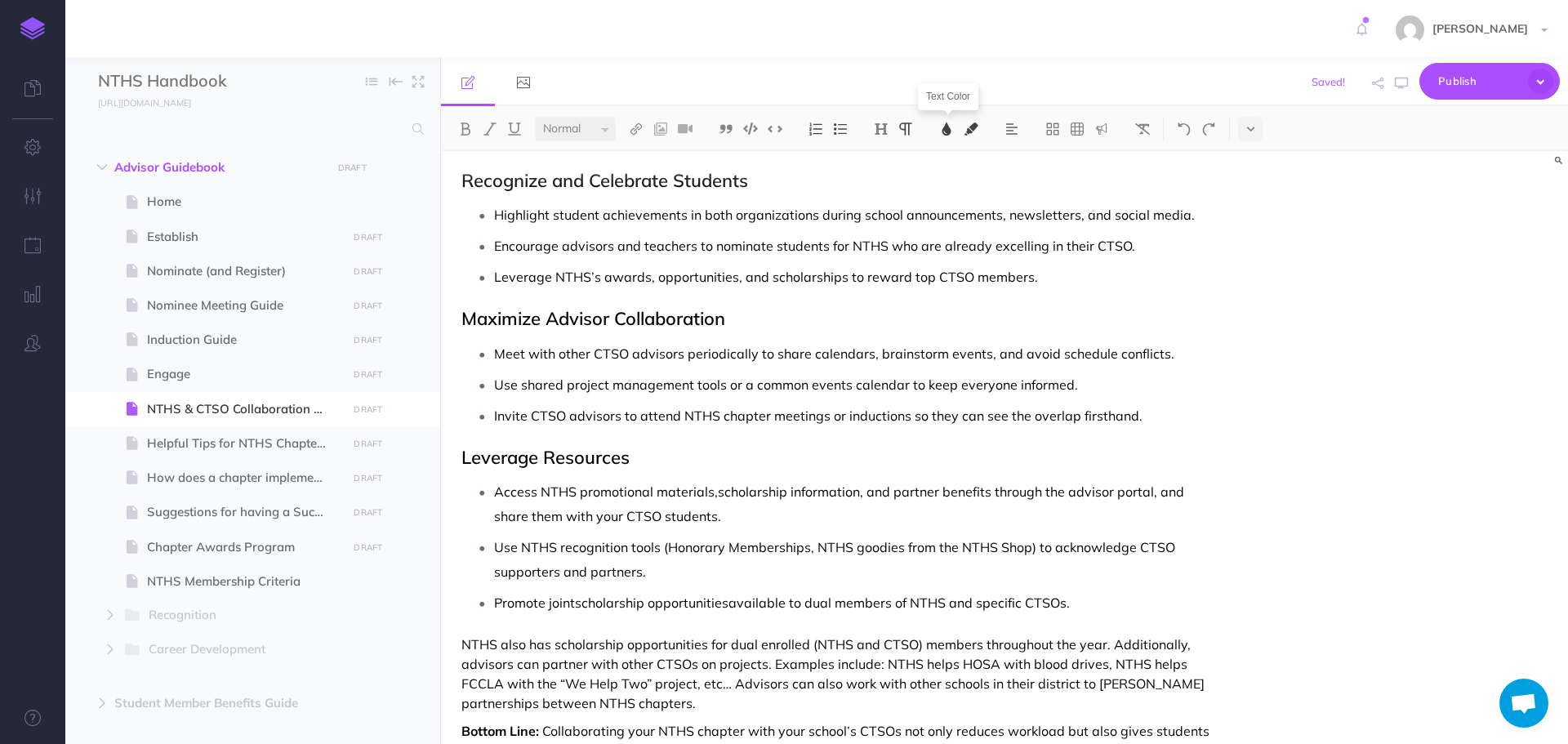
click at [947, 134] on img at bounding box center [947, 129] width 15 height 13
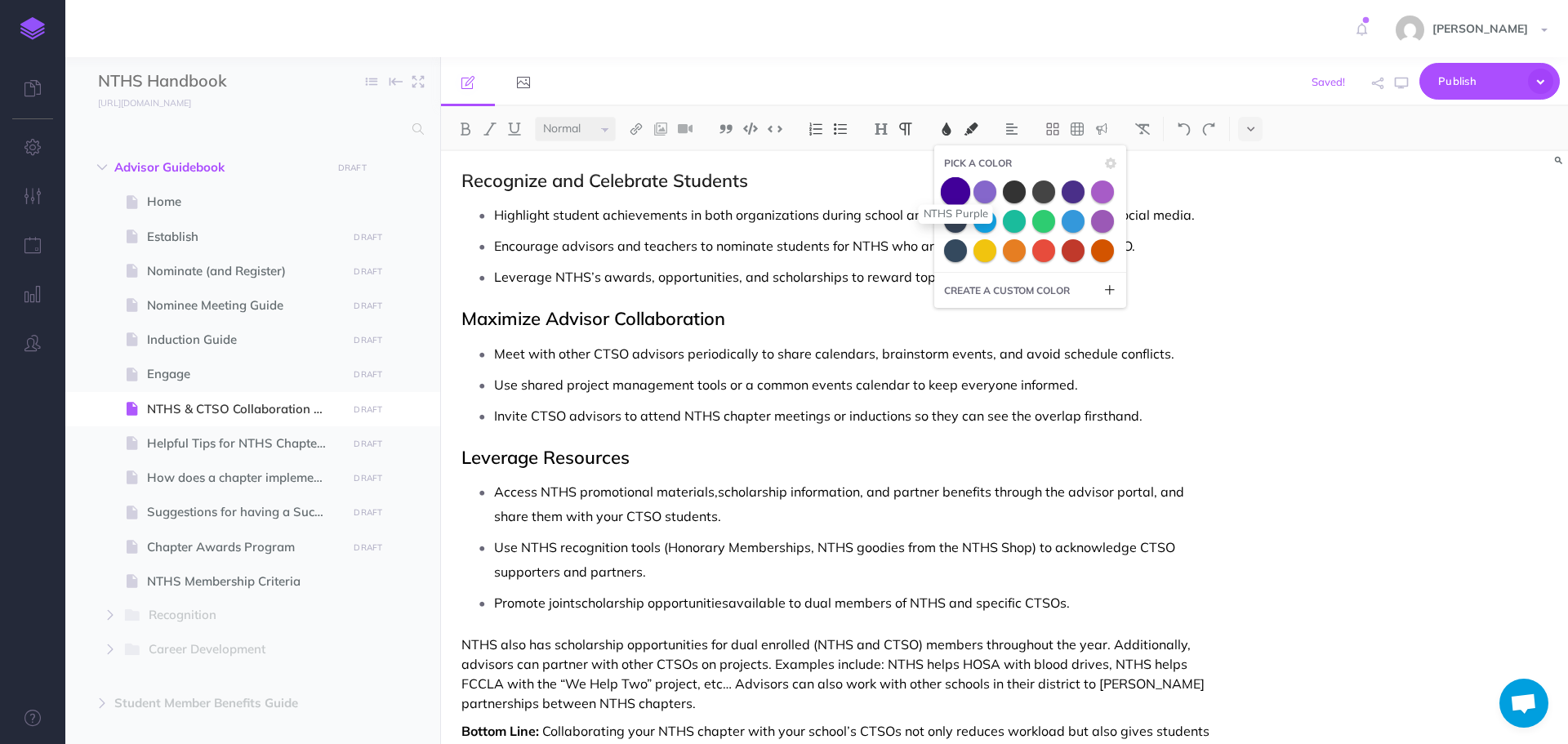
click at [955, 196] on span at bounding box center [956, 191] width 29 height 29
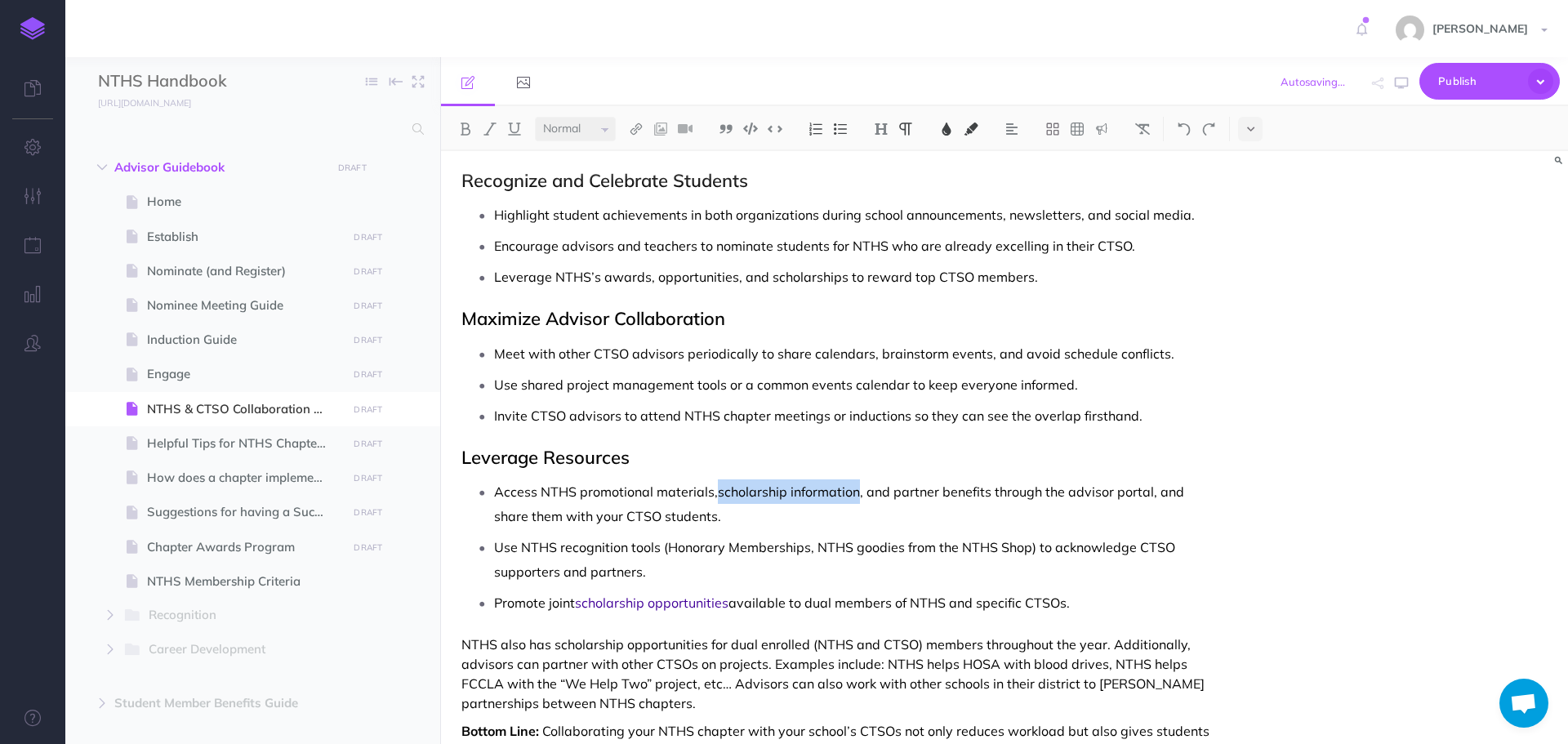
drag, startPoint x: 718, startPoint y: 492, endPoint x: 858, endPoint y: 490, distance: 140.0
click at [858, 490] on p "Access NTHS promotional materials, scholarship information , and partner benefi…" at bounding box center [852, 504] width 716 height 49
click at [945, 129] on img at bounding box center [947, 129] width 15 height 13
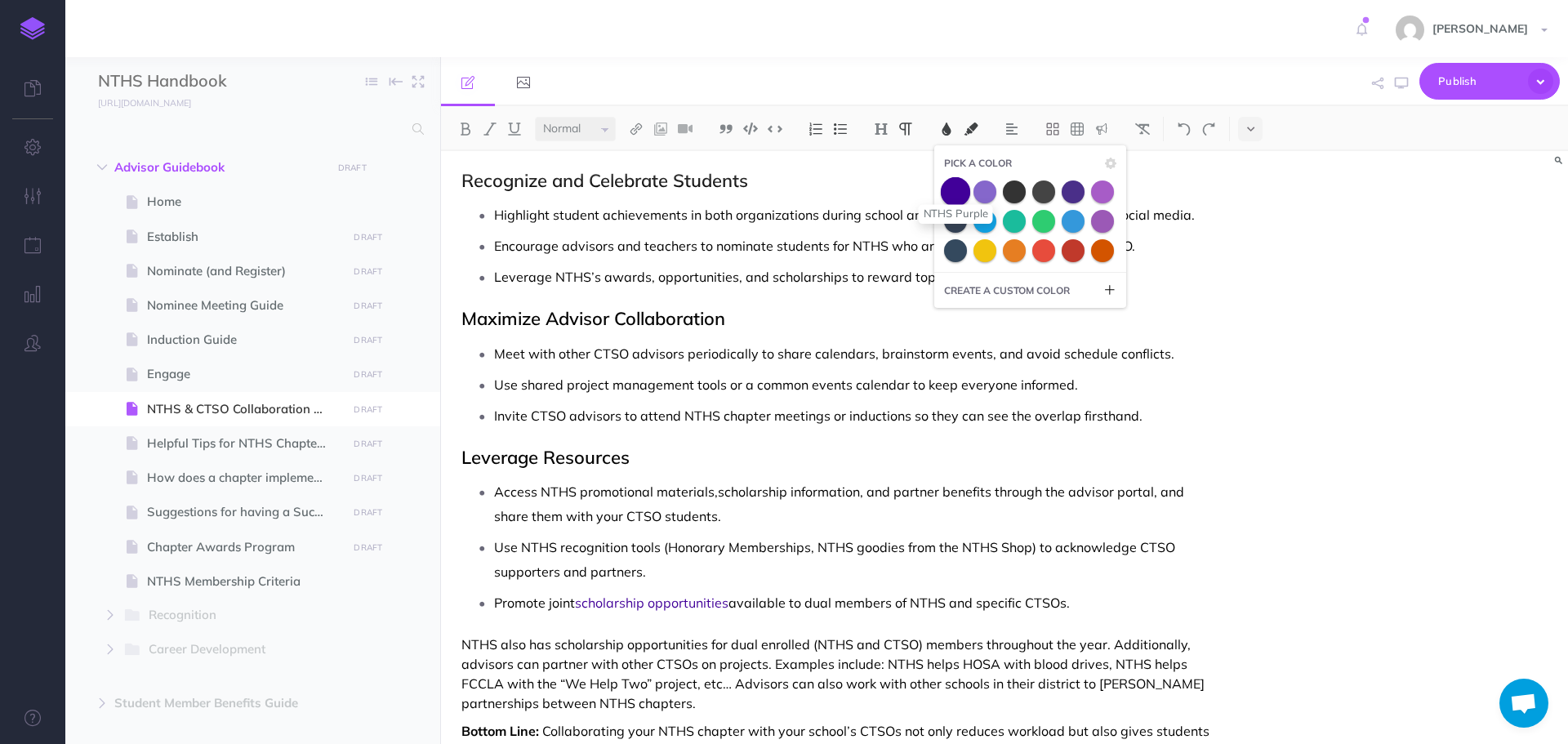
click at [952, 192] on span at bounding box center [956, 191] width 29 height 29
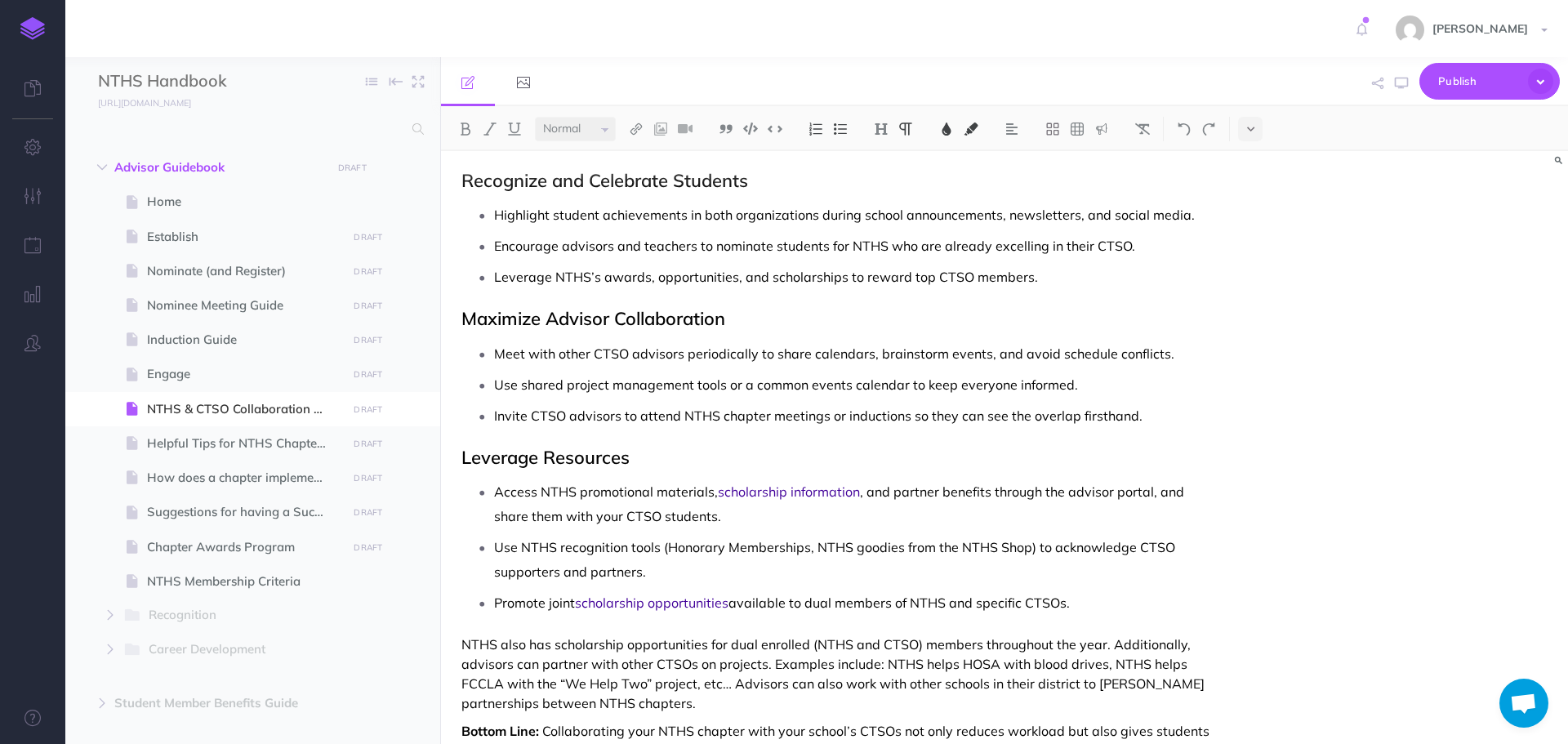
click at [1049, 531] on ul "Access NTHS promotional materials, scholarship information , and partner benefi…" at bounding box center [839, 547] width 740 height 135
drag, startPoint x: 958, startPoint y: 550, endPoint x: 1017, endPoint y: 556, distance: 59.3
click at [1017, 556] on p "Use NTHS recognition tools (Honorary Memberships, NTHS goodies from the NTHS Sh…" at bounding box center [852, 560] width 716 height 49
click at [975, 560] on p "Use NTHS recognition tools (Honorary Memberships, NTHS goodies from the NTHS Sh…" at bounding box center [852, 560] width 716 height 49
drag, startPoint x: 962, startPoint y: 547, endPoint x: 1031, endPoint y: 554, distance: 69.4
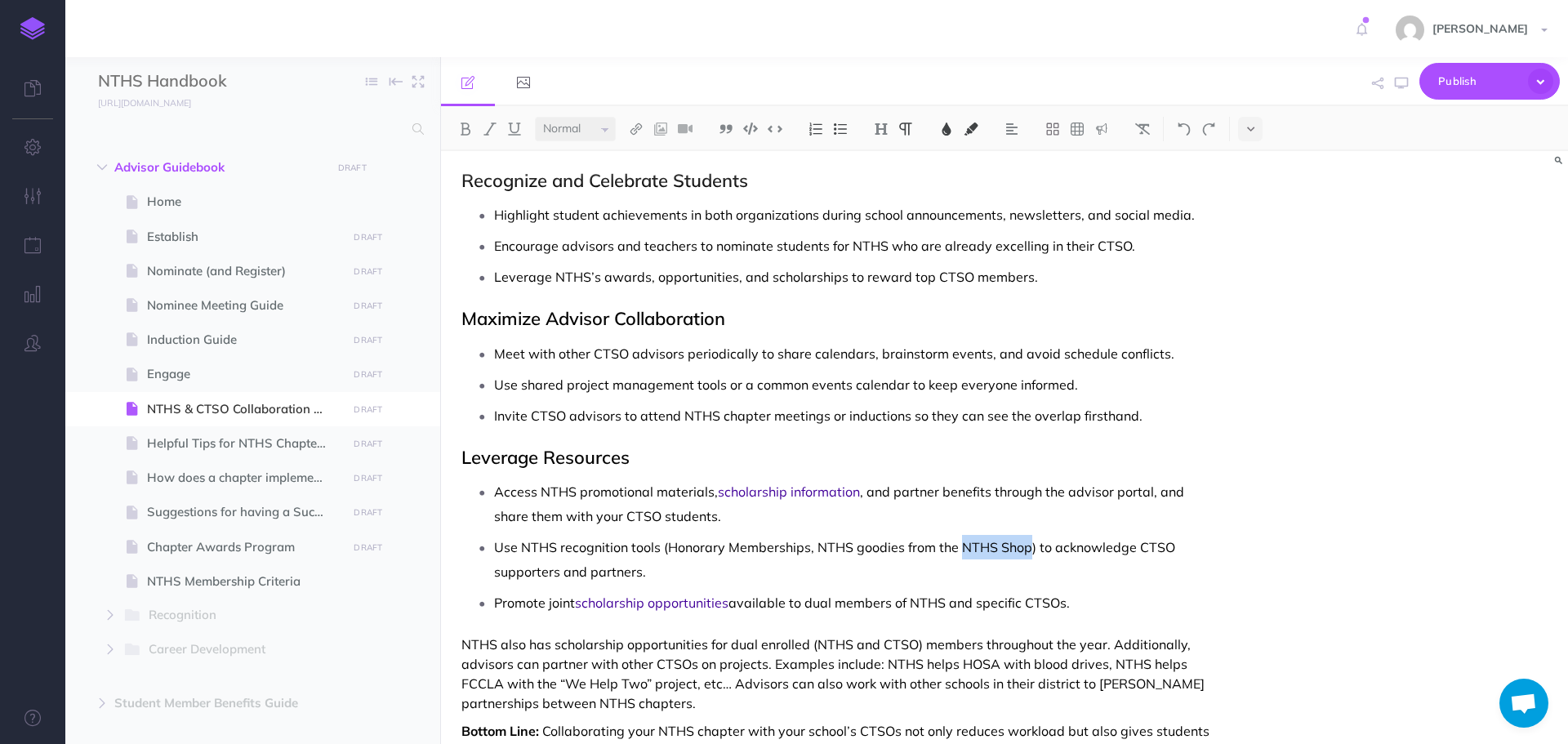
click at [1031, 554] on span "Use NTHS recognition tools (Honorary Memberships, NTHS goodies from the NTHS Sh…" at bounding box center [836, 559] width 684 height 41
click at [640, 121] on button at bounding box center [636, 129] width 25 height 25
click at [640, 157] on icon at bounding box center [636, 157] width 13 height 12
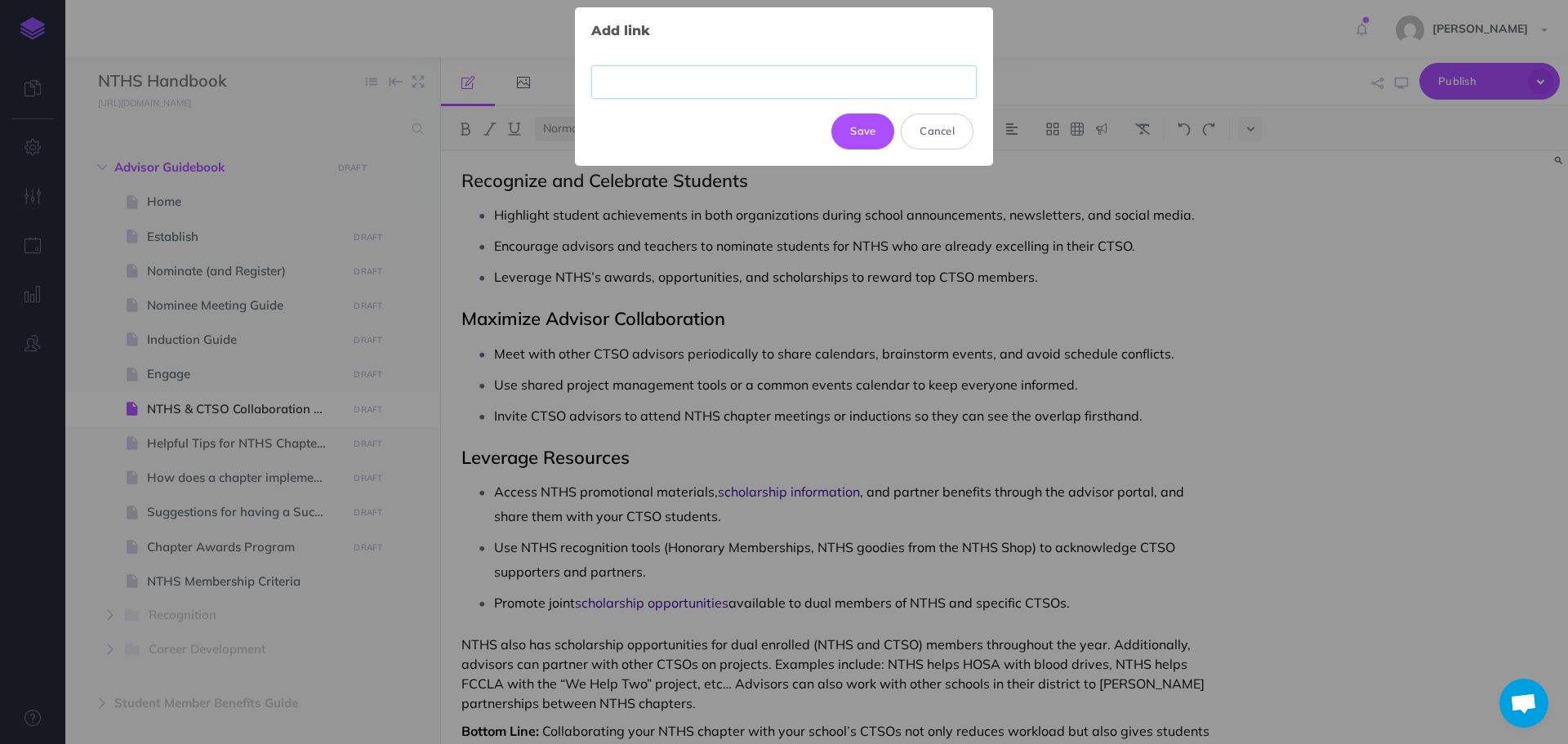
paste input "[URL][DOMAIN_NAME]"
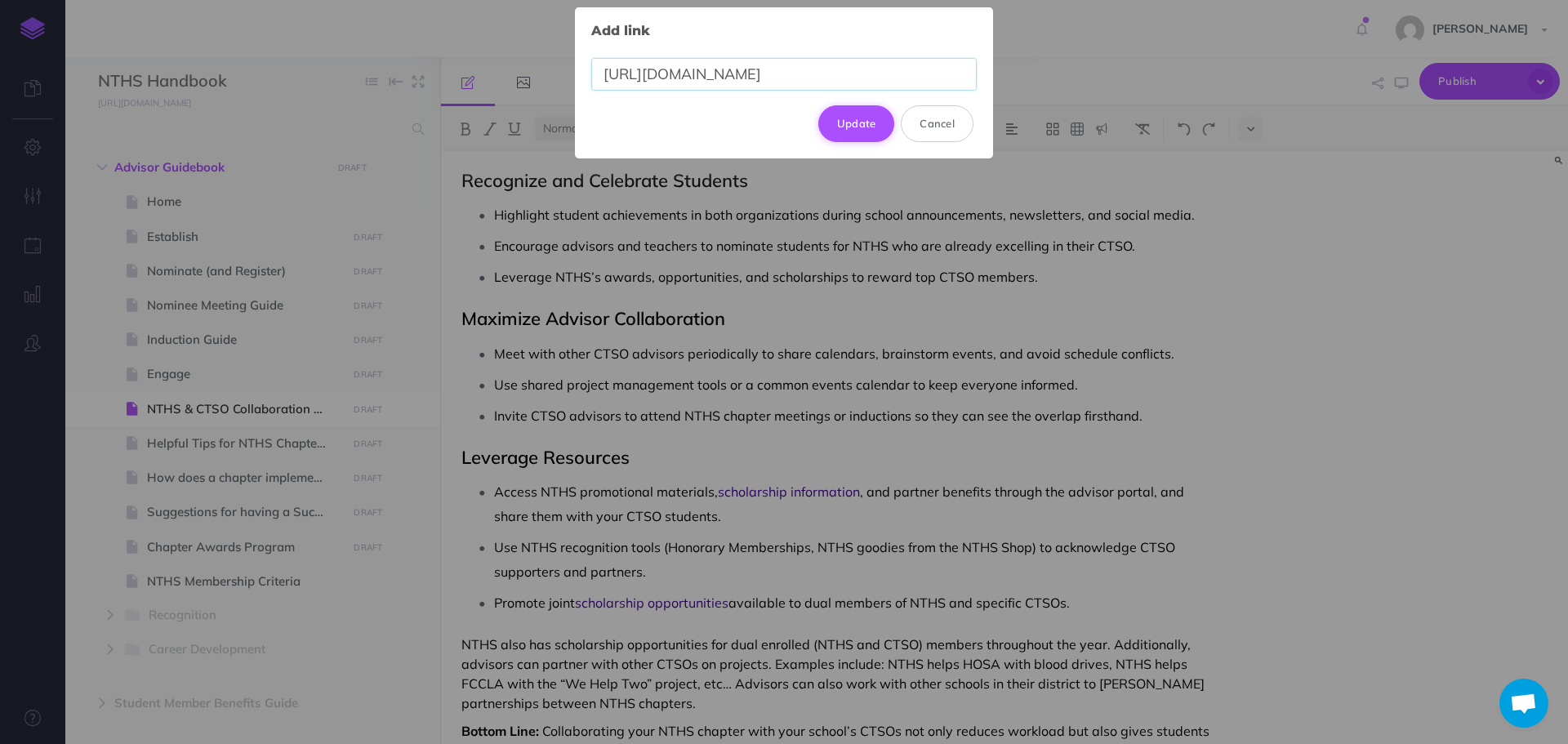
type input "[URL][DOMAIN_NAME]"
click at [849, 127] on button "Update" at bounding box center [857, 124] width 77 height 36
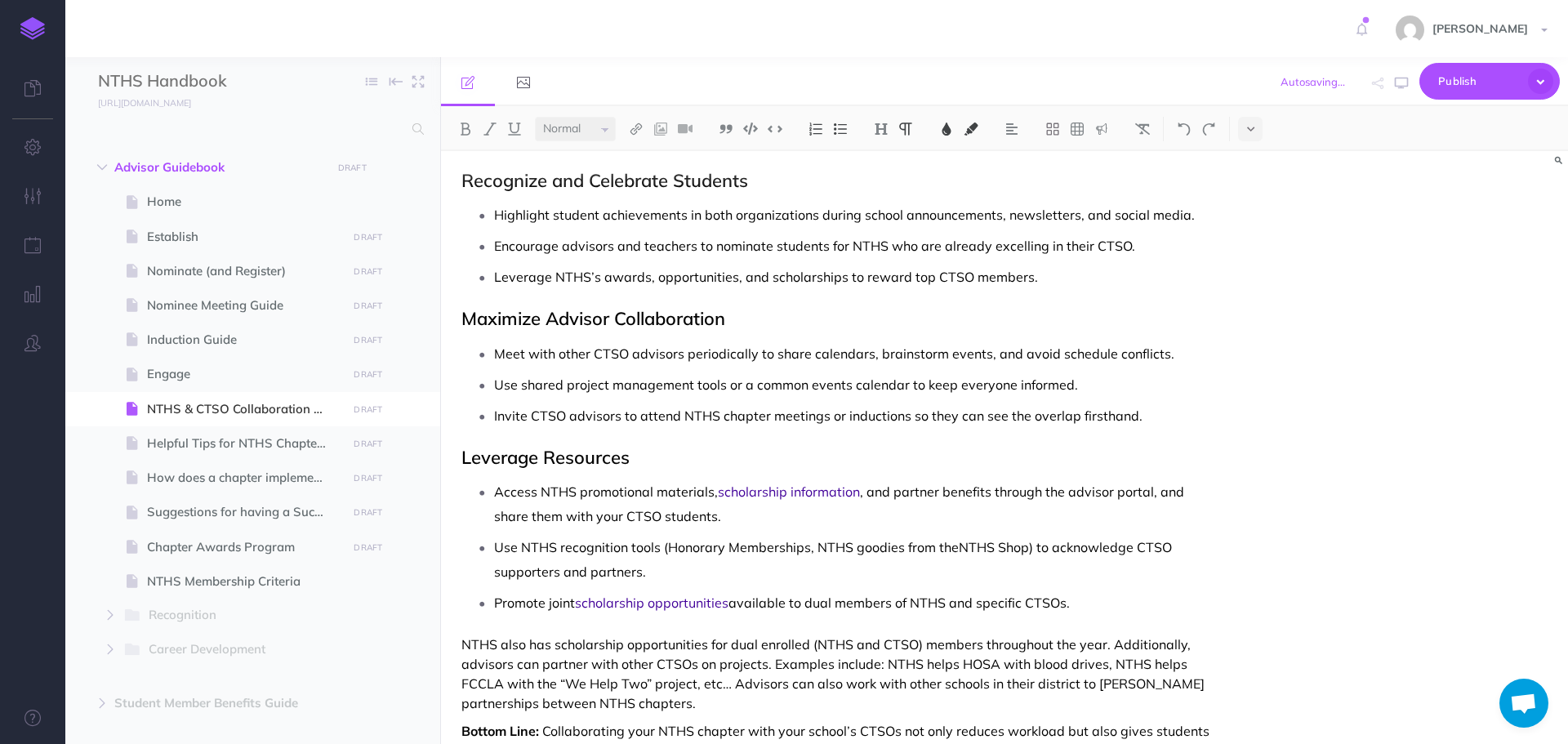
click at [949, 129] on img at bounding box center [947, 129] width 15 height 13
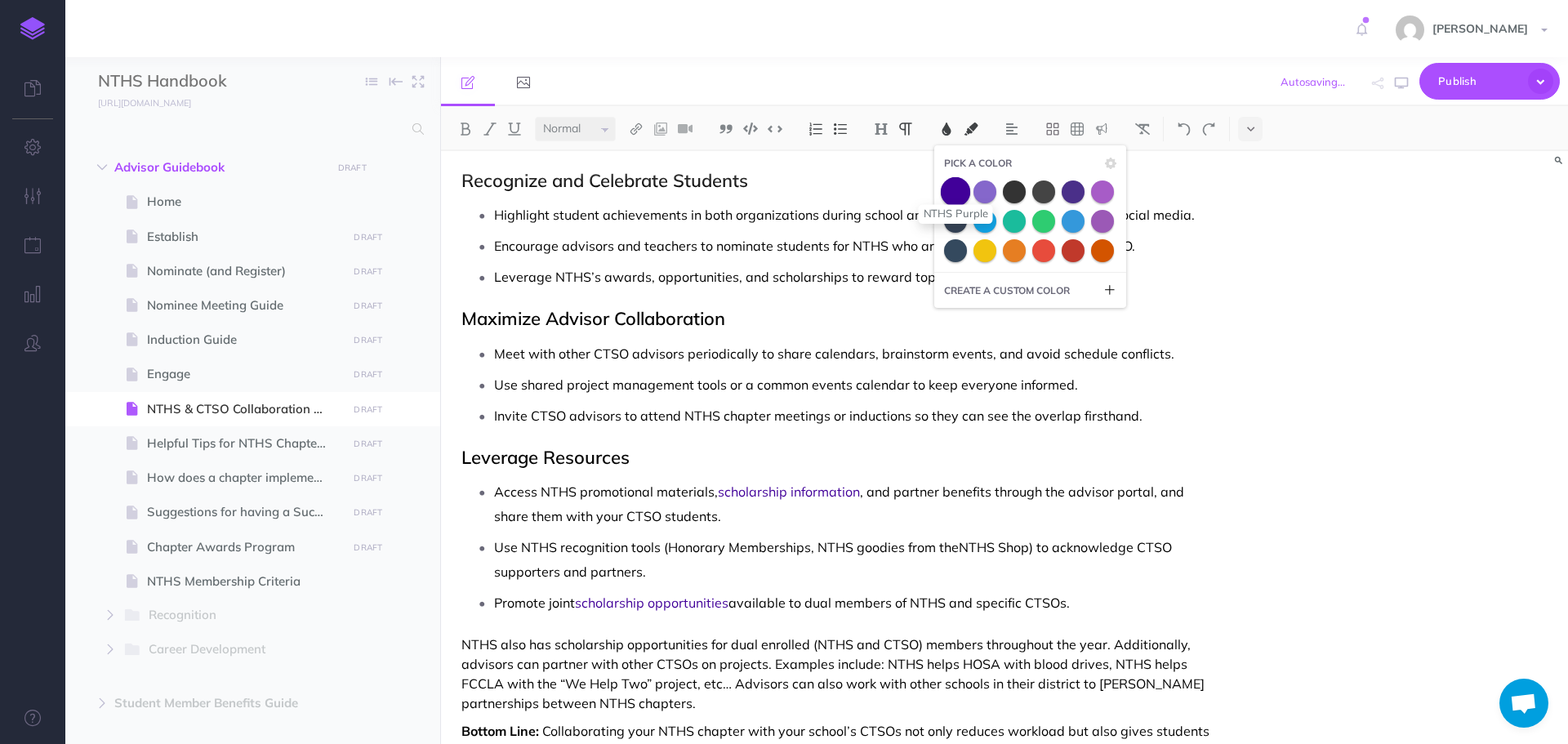
click at [948, 191] on span at bounding box center [956, 191] width 29 height 29
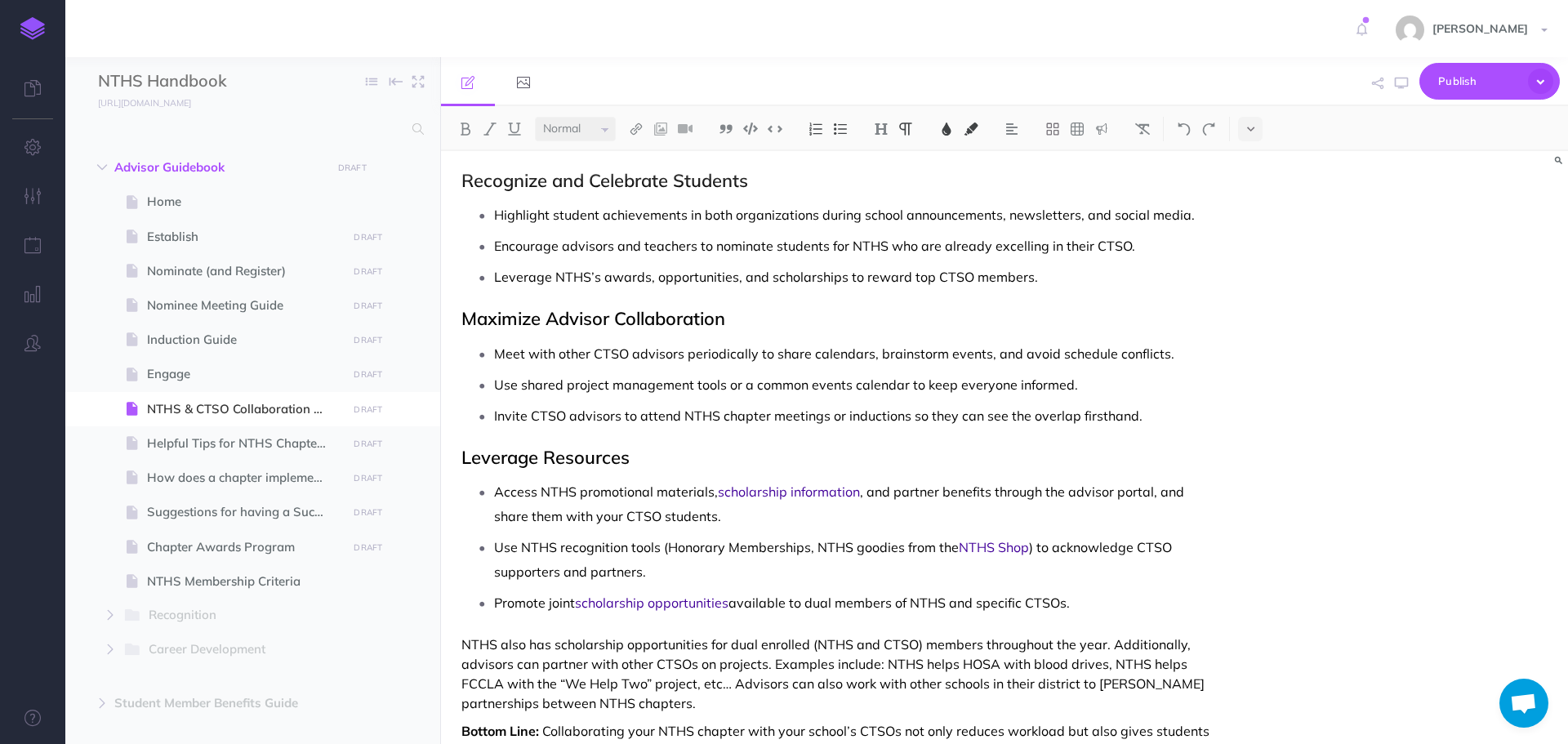
click at [1123, 531] on ul "Access NTHS promotional materials, scholarship information , and partner benefi…" at bounding box center [839, 547] width 740 height 135
click at [895, 567] on p "Use NTHS recognition tools (Honorary Memberships, NTHS goodies from the NTHS Sh…" at bounding box center [852, 560] width 716 height 49
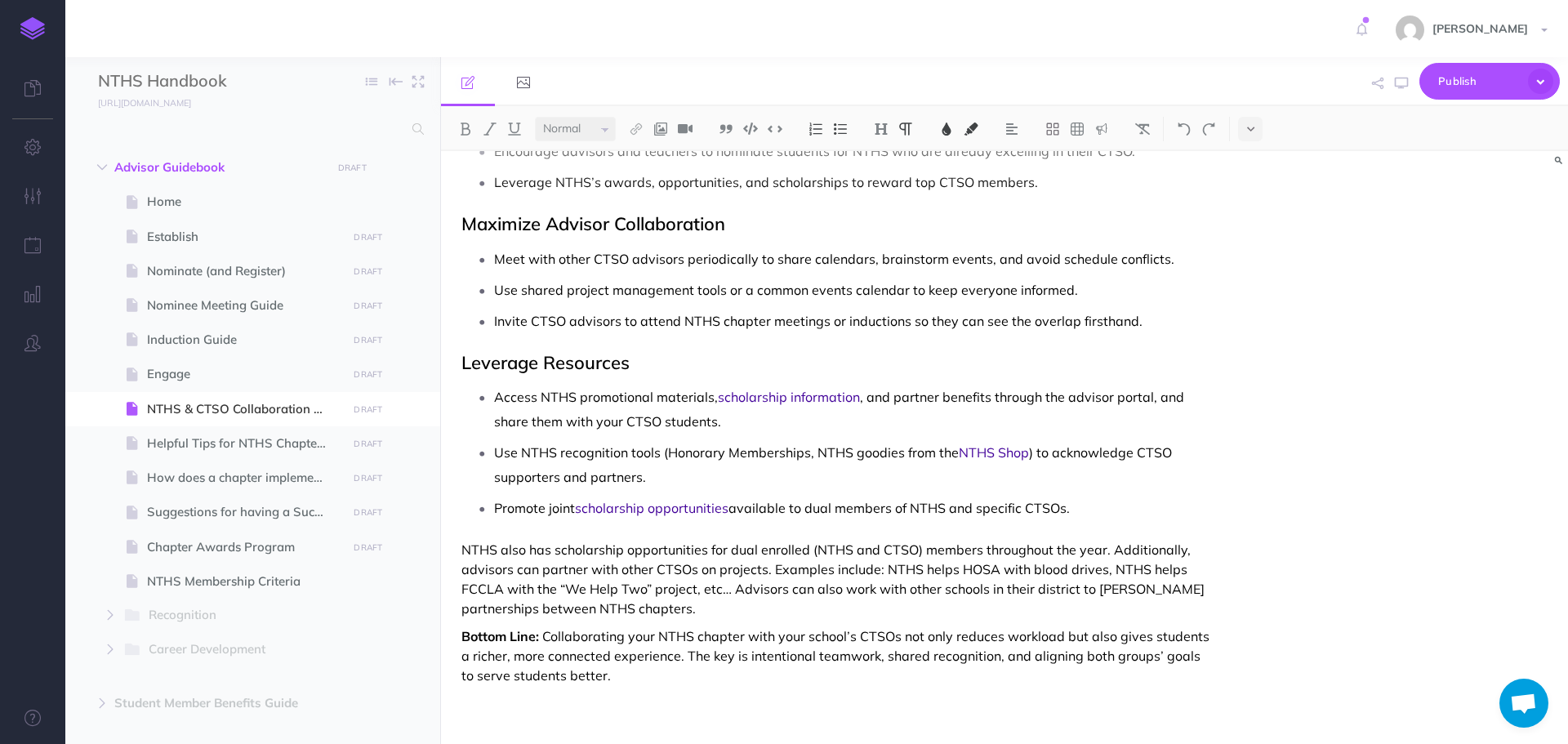
scroll to position [1485, 0]
drag, startPoint x: 556, startPoint y: 549, endPoint x: 707, endPoint y: 548, distance: 151.0
click at [707, 548] on span "NTHS also has scholarship opportunities for dual enrolled (NTHS and CTSO) membe…" at bounding box center [835, 577] width 747 height 75
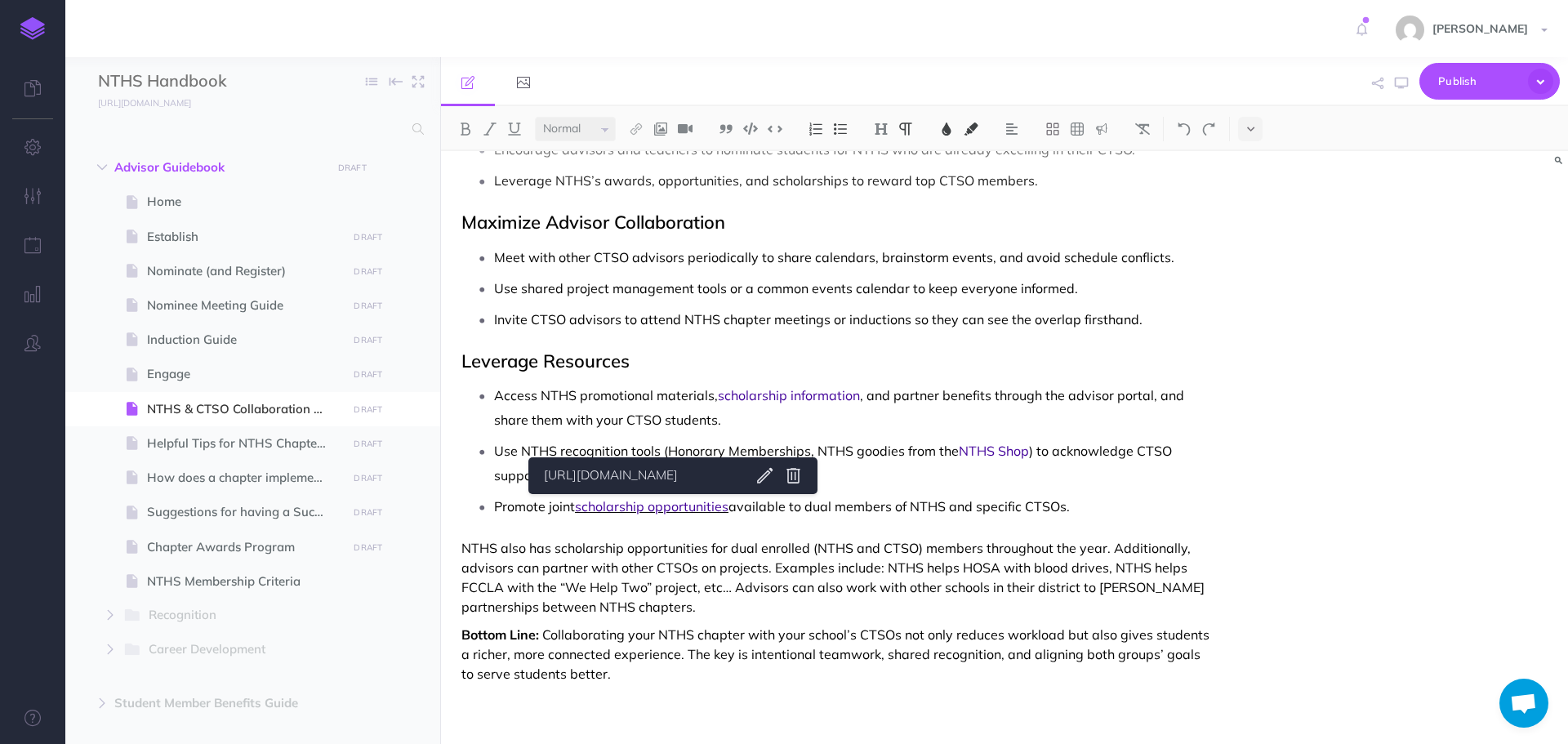
click at [673, 509] on span "scholarship opportunities" at bounding box center [651, 506] width 154 height 16
click at [654, 471] on link "[URL][DOMAIN_NAME]" at bounding box center [640, 476] width 204 height 20
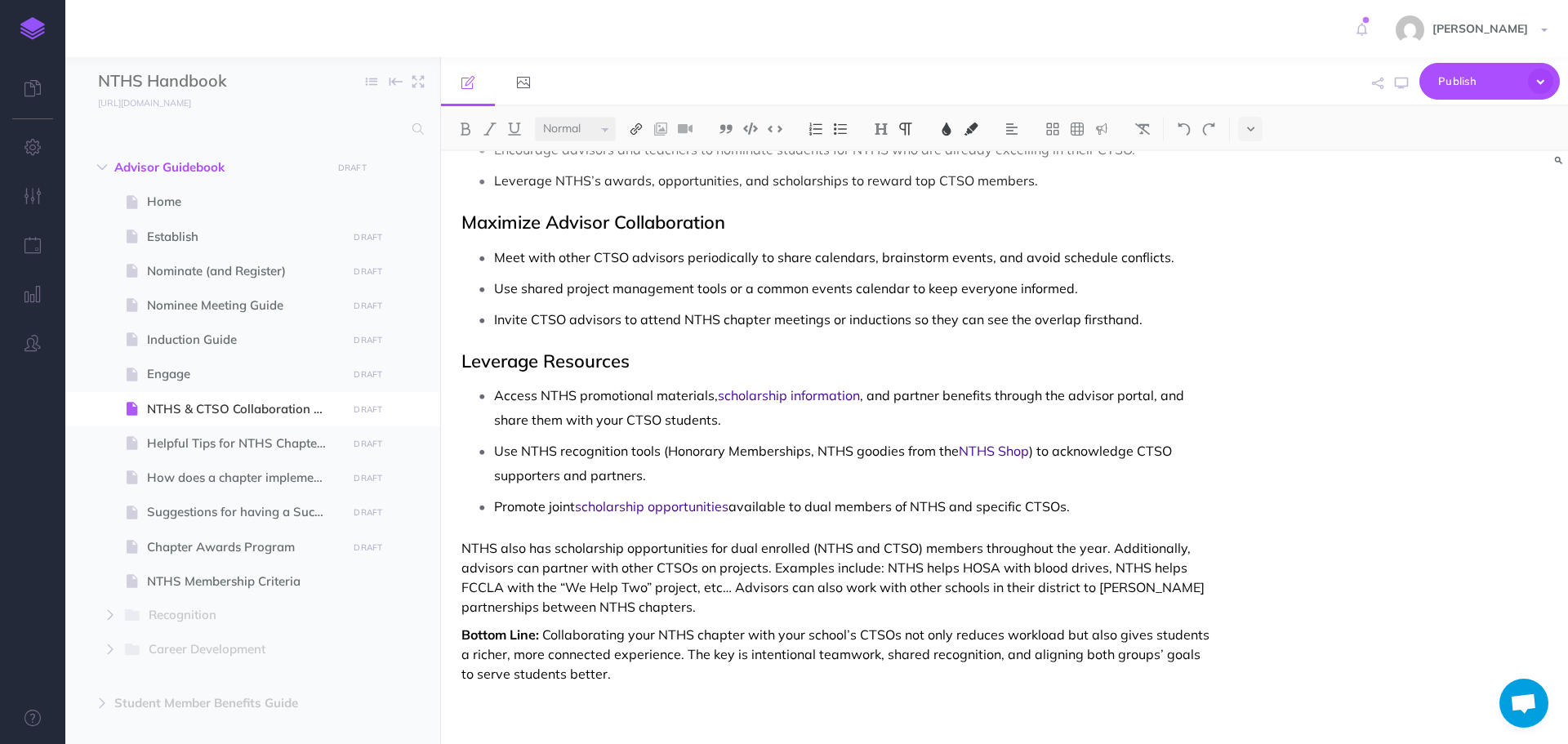
click at [632, 130] on img at bounding box center [636, 129] width 15 height 13
click at [640, 159] on icon at bounding box center [636, 157] width 13 height 12
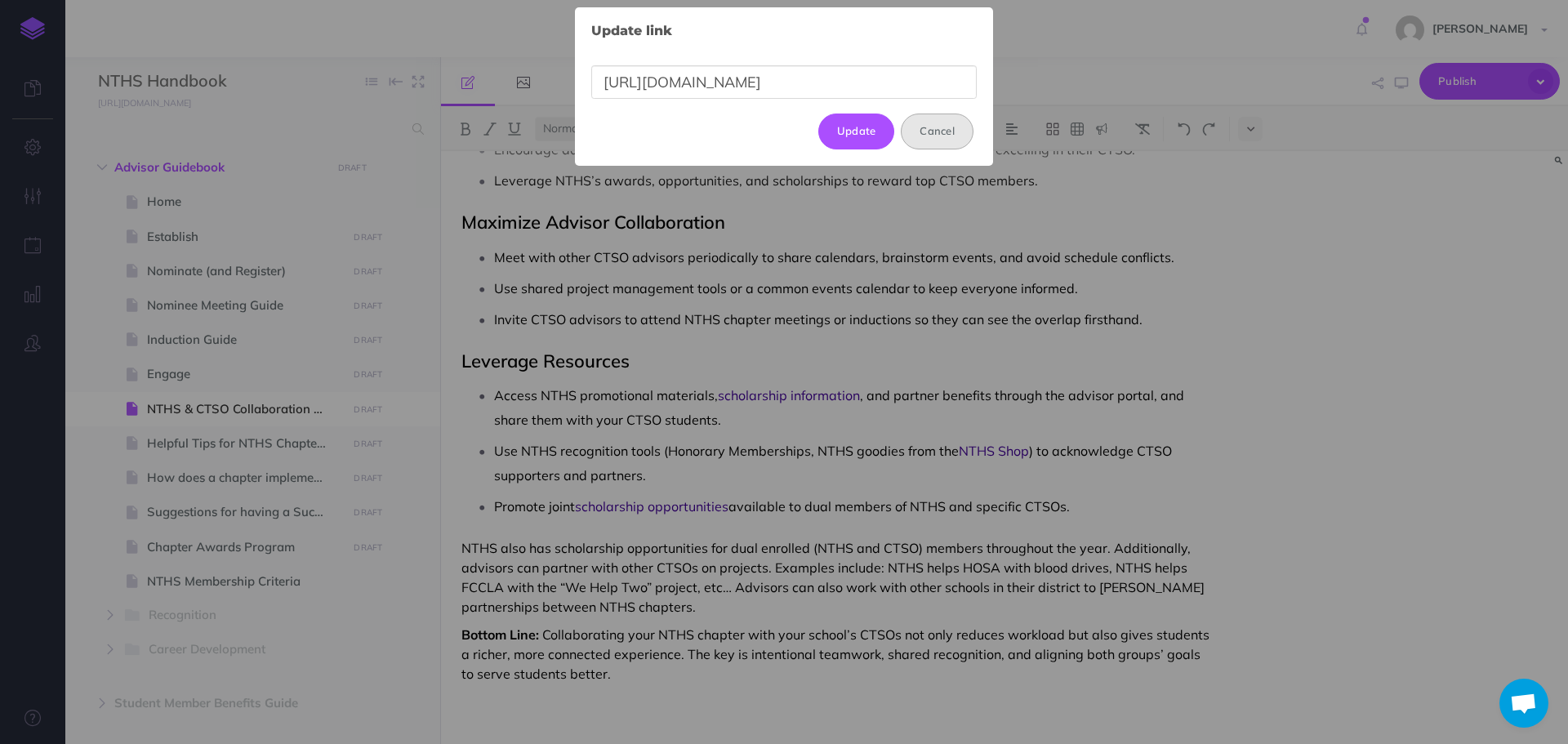
click at [916, 134] on button "Cancel" at bounding box center [938, 132] width 73 height 36
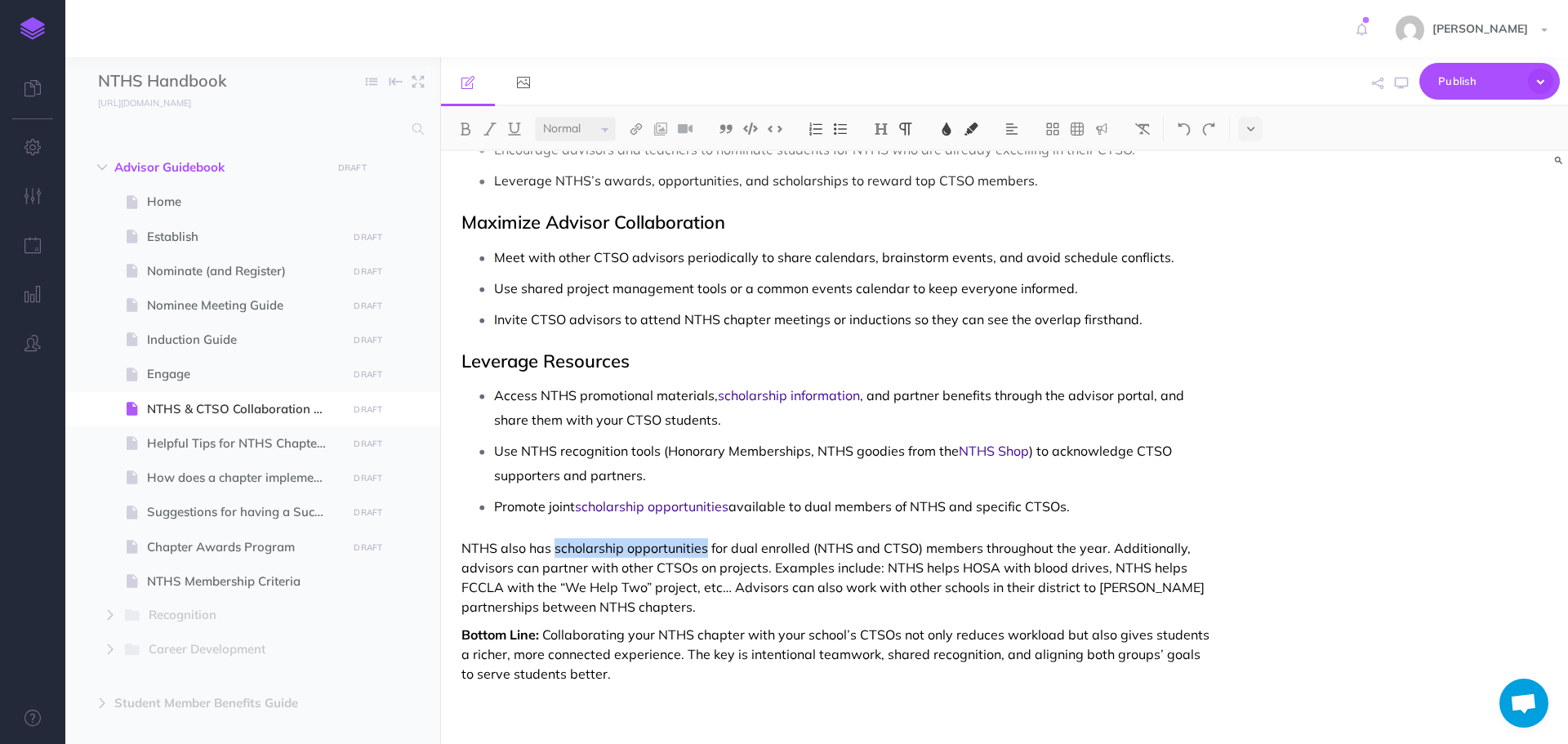
drag, startPoint x: 555, startPoint y: 549, endPoint x: 706, endPoint y: 550, distance: 151.0
click at [706, 550] on span "NTHS also has scholarship opportunities for dual enrolled (NTHS and CTSO) membe…" at bounding box center [835, 577] width 747 height 75
click at [636, 134] on img at bounding box center [636, 129] width 15 height 13
click at [636, 158] on icon at bounding box center [636, 157] width 13 height 12
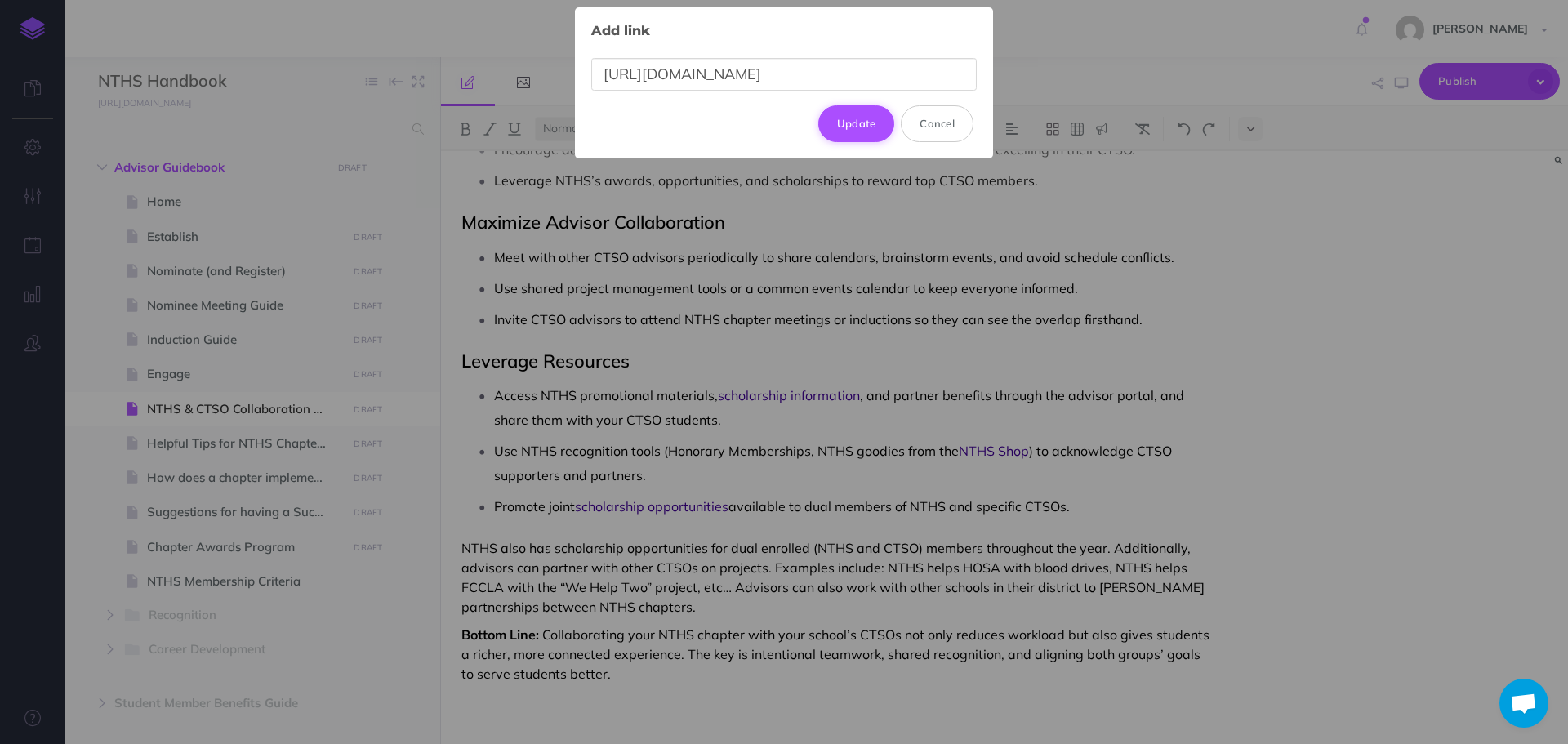
type input "[URL][DOMAIN_NAME]"
click at [857, 116] on button "Update" at bounding box center [857, 124] width 77 height 36
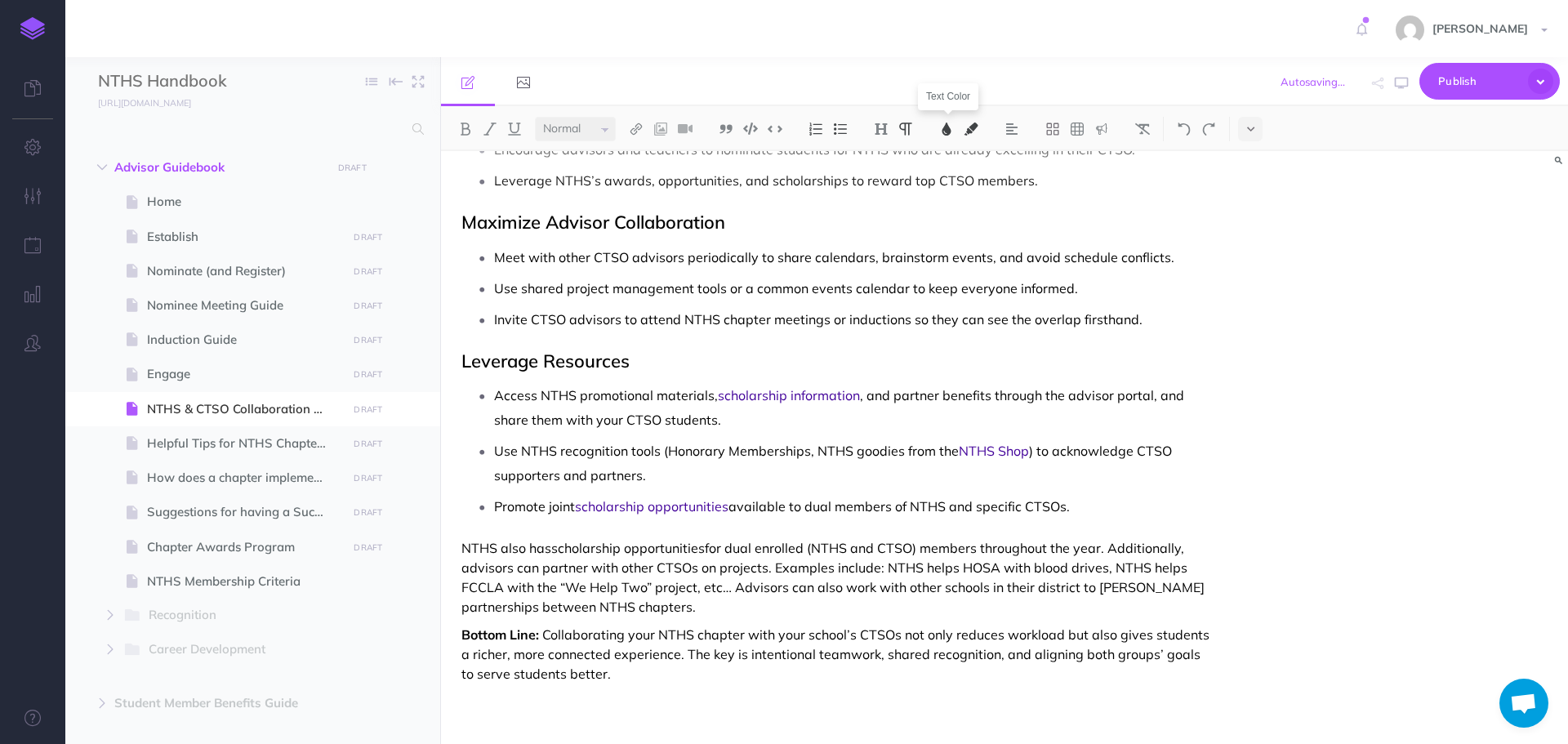
click at [944, 134] on img at bounding box center [947, 129] width 15 height 13
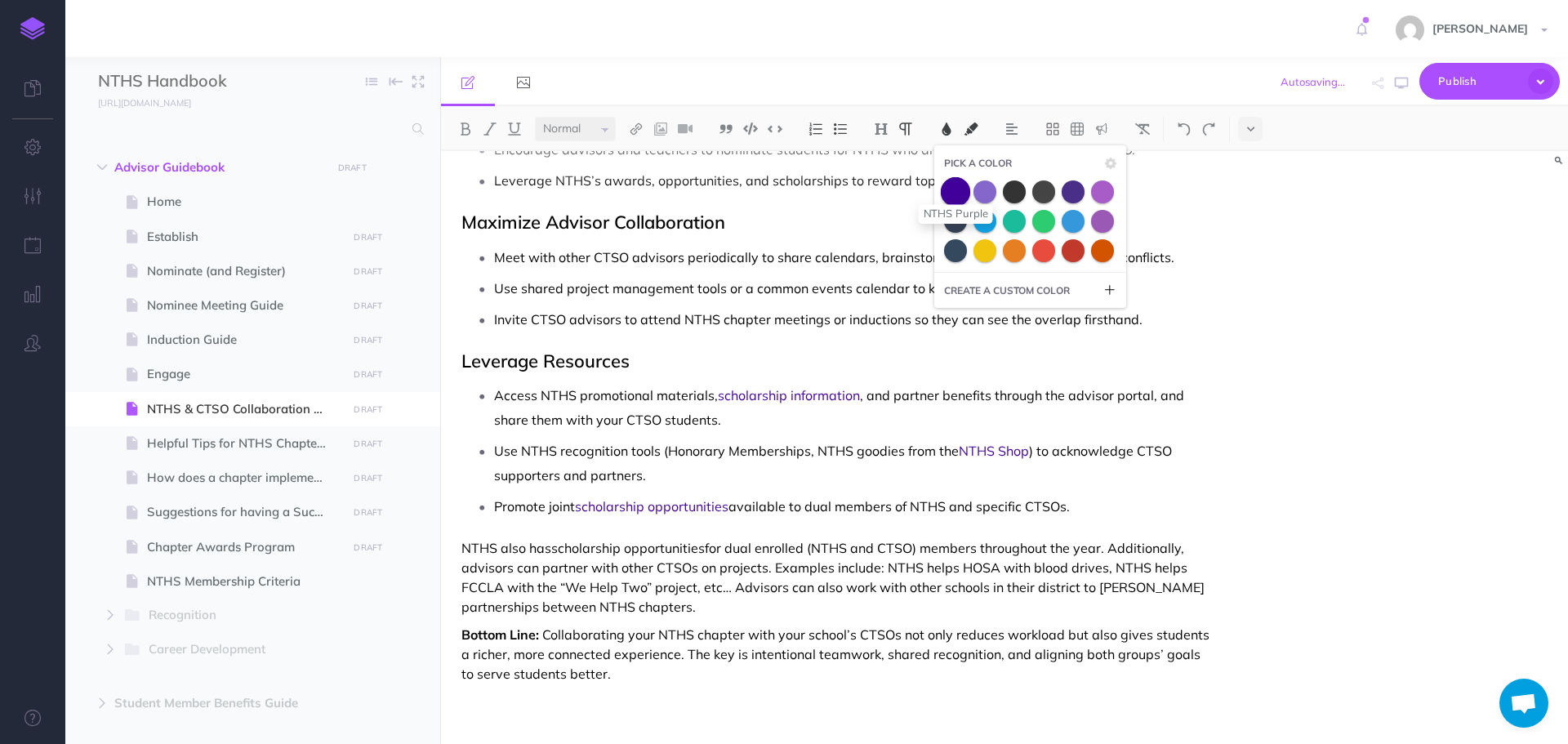
click at [952, 200] on span at bounding box center [956, 191] width 29 height 29
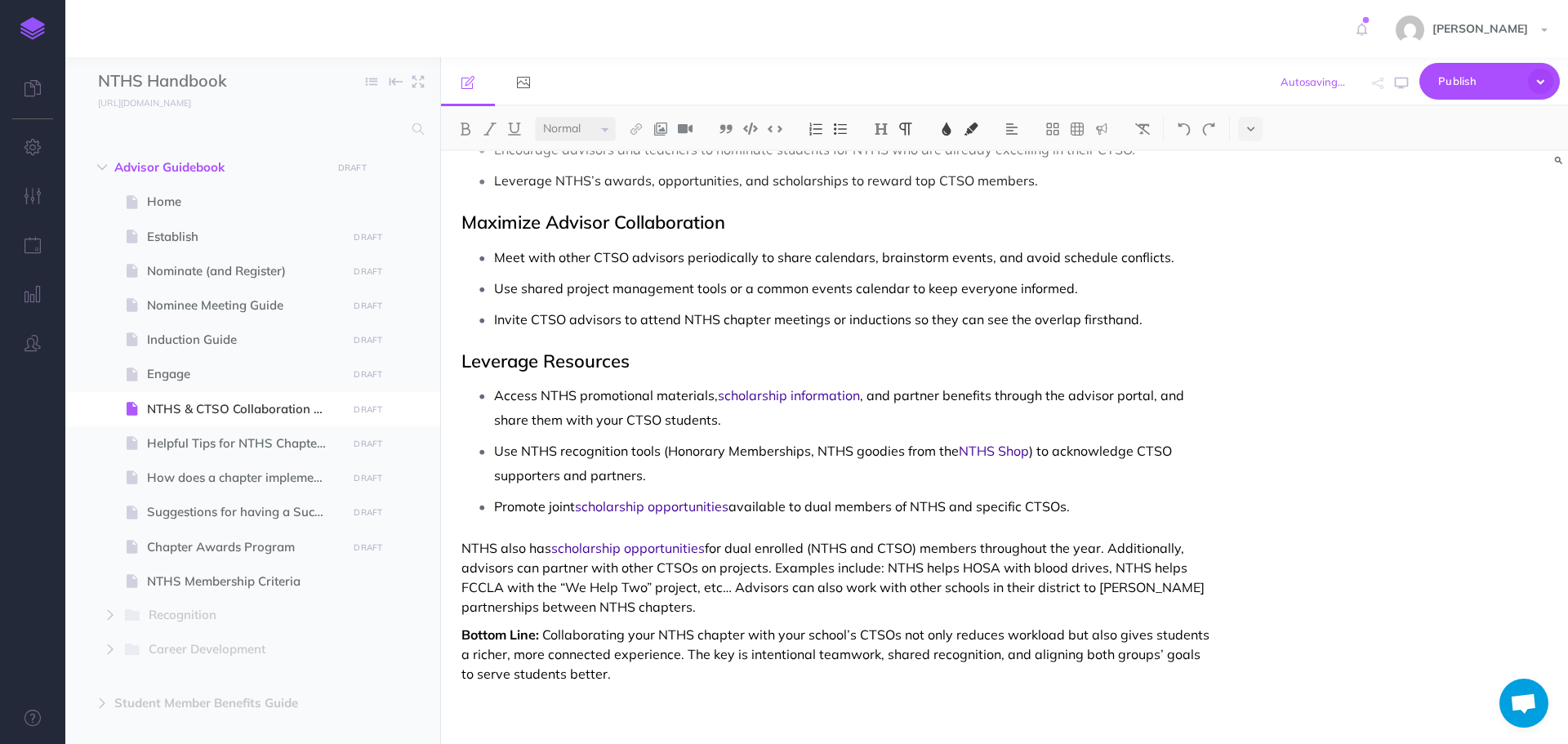
click at [852, 558] on p "NTHS also has scholarship opportunities for dual enrolled (NTHS and CTSO) membe…" at bounding box center [836, 578] width 749 height 78
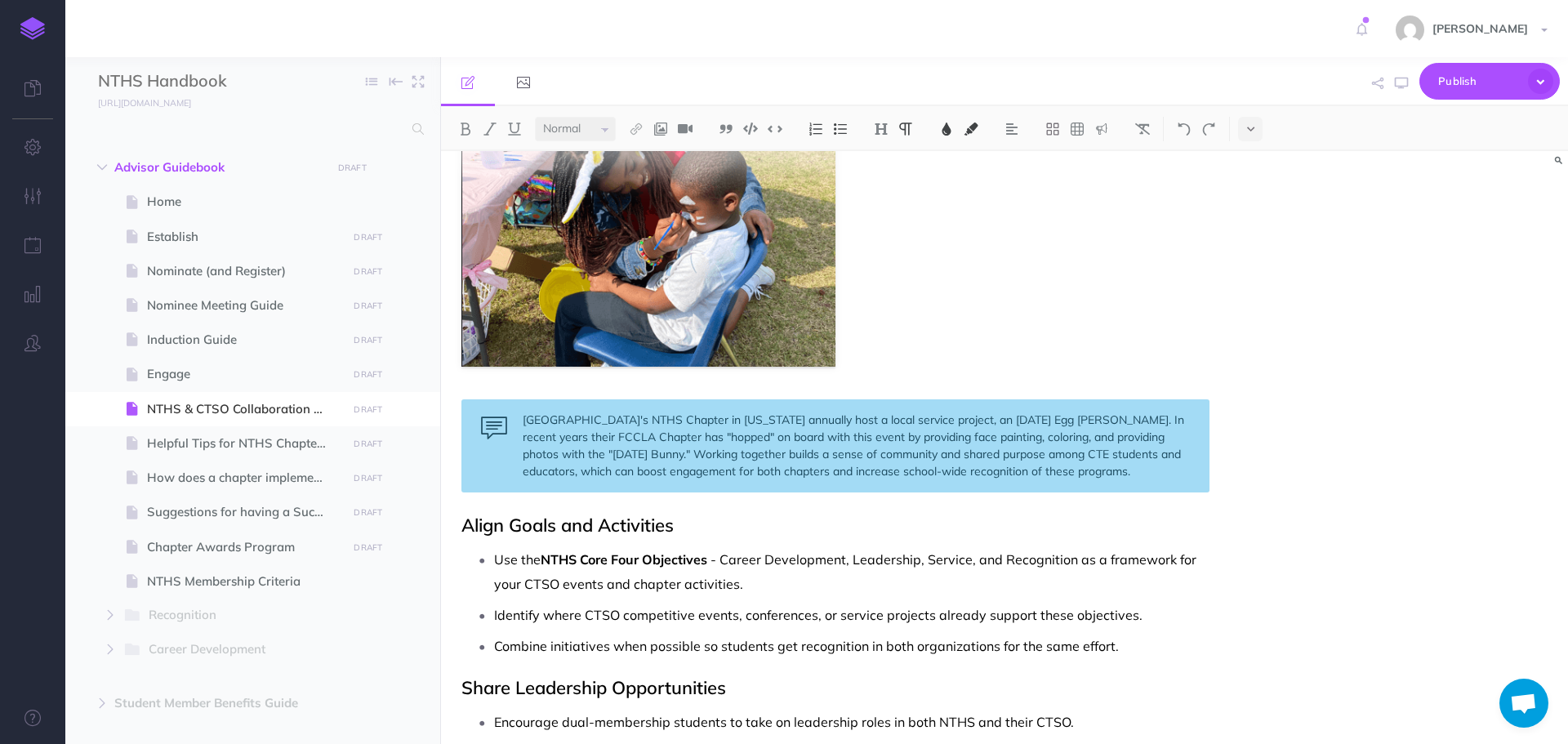
scroll to position [490, 0]
